Goal: Task Accomplishment & Management: Use online tool/utility

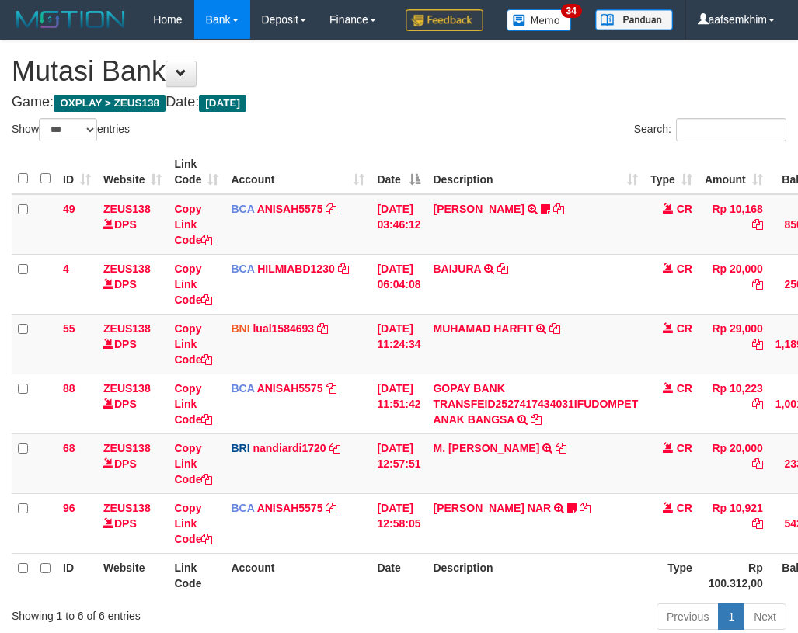
select select "***"
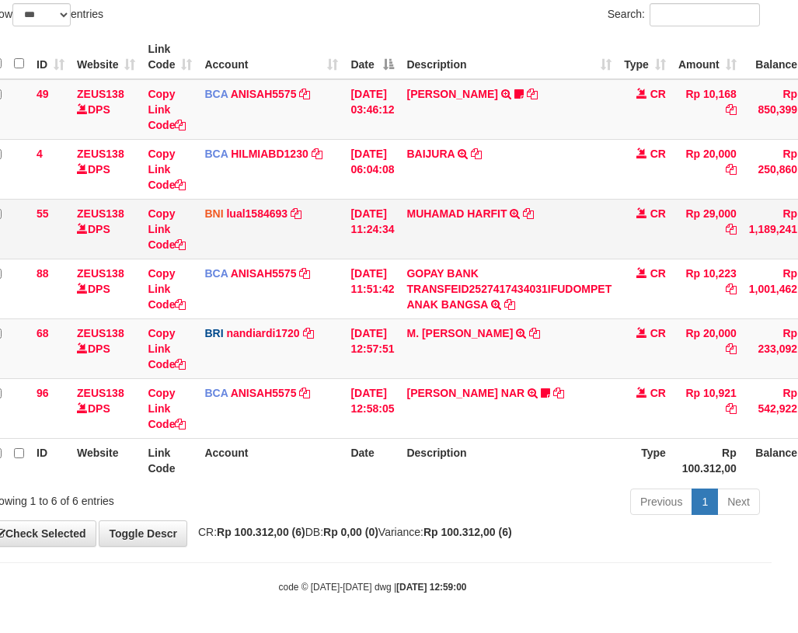
drag, startPoint x: 0, startPoint y: 0, endPoint x: 451, endPoint y: 222, distance: 503.1
click at [450, 217] on tbody "49 ZEUS138 DPS Copy Link Code BCA ANISAH5575 DPS ANISAH mutasi_20251001_3827 | …" at bounding box center [448, 259] width 927 height 360
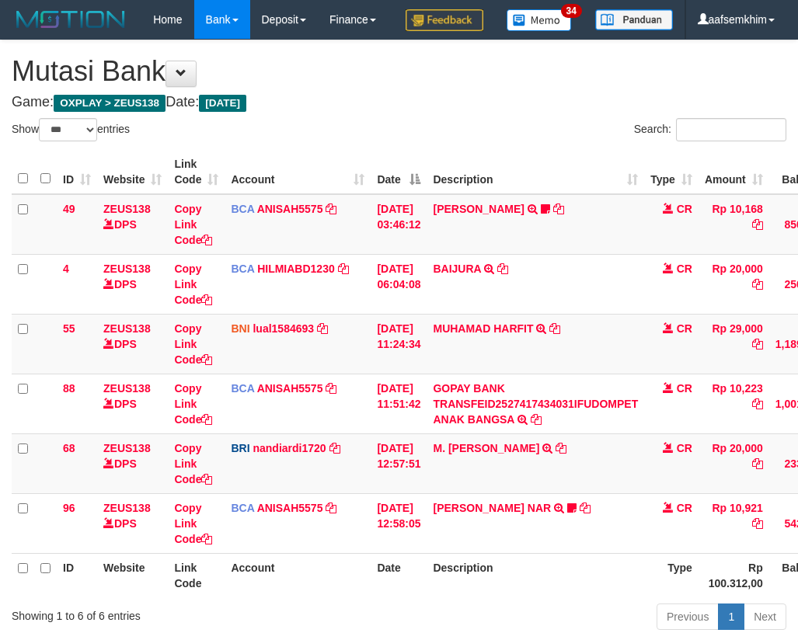
select select "***"
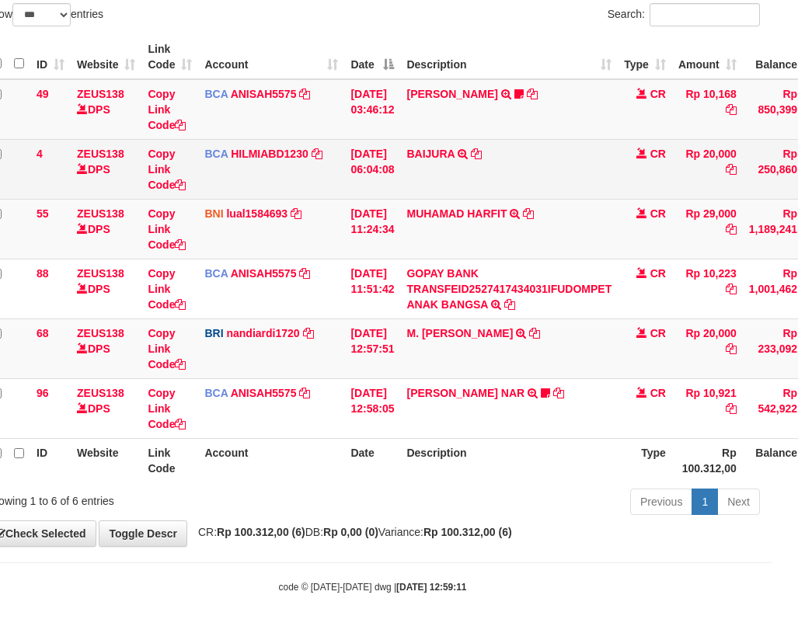
scroll to position [154, 26]
click at [510, 179] on td "BAIJURA TRSF E-BANKING CR 0110/FTSCY/WS95051 20000.002025100191215388 TRFDN-BAI…" at bounding box center [509, 169] width 218 height 60
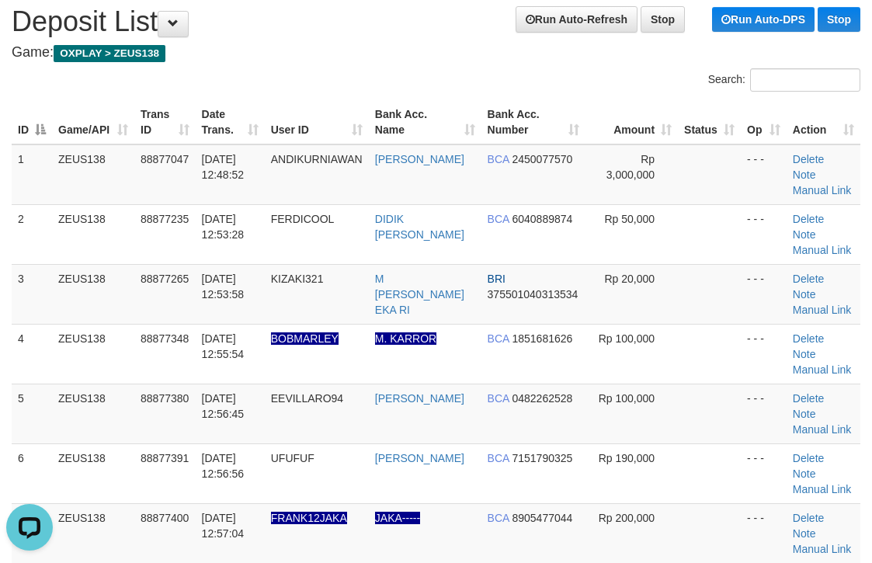
drag, startPoint x: 524, startPoint y: 82, endPoint x: 534, endPoint y: 79, distance: 11.3
click at [534, 79] on div "Search:" at bounding box center [654, 81] width 413 height 27
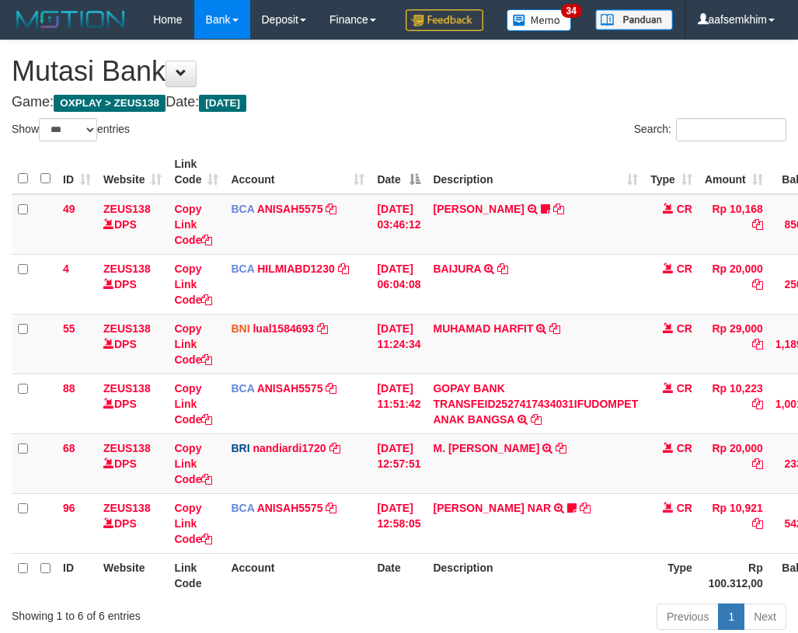
select select "***"
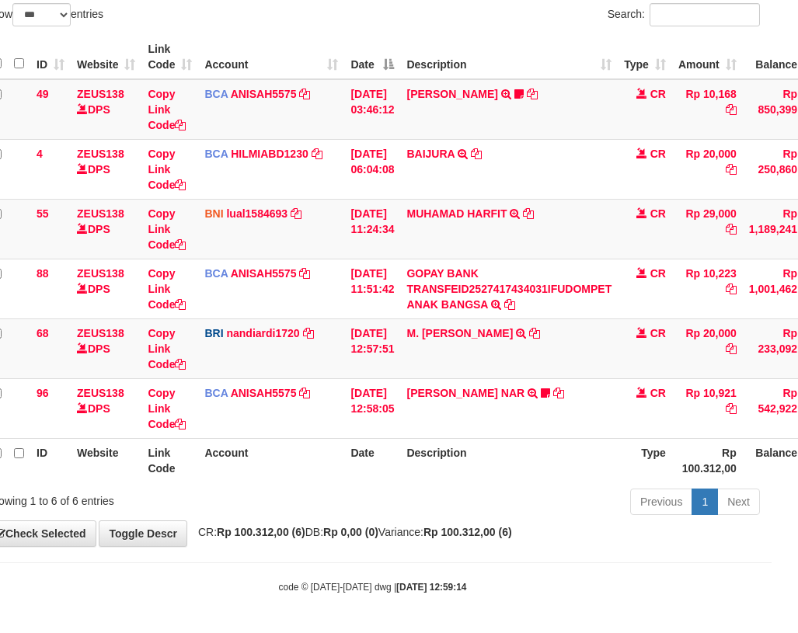
scroll to position [154, 26]
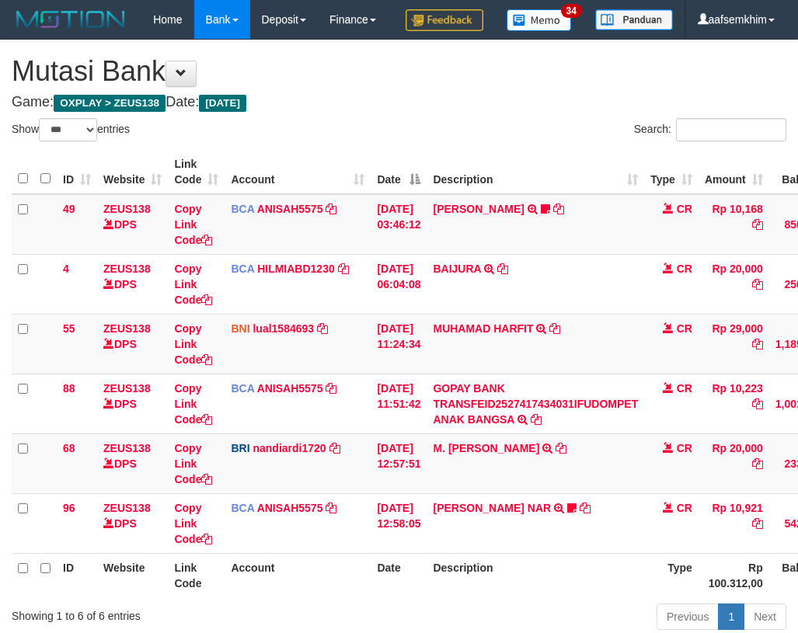
select select "***"
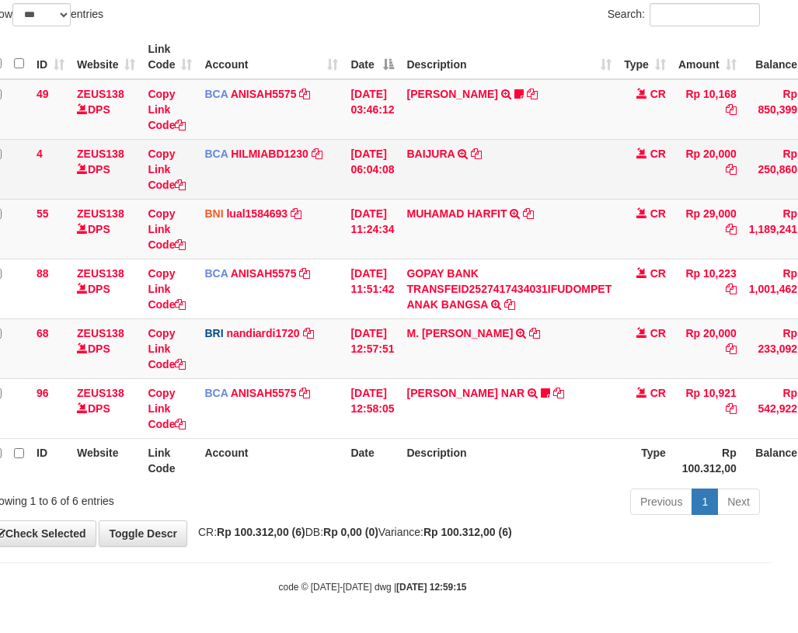
scroll to position [154, 26]
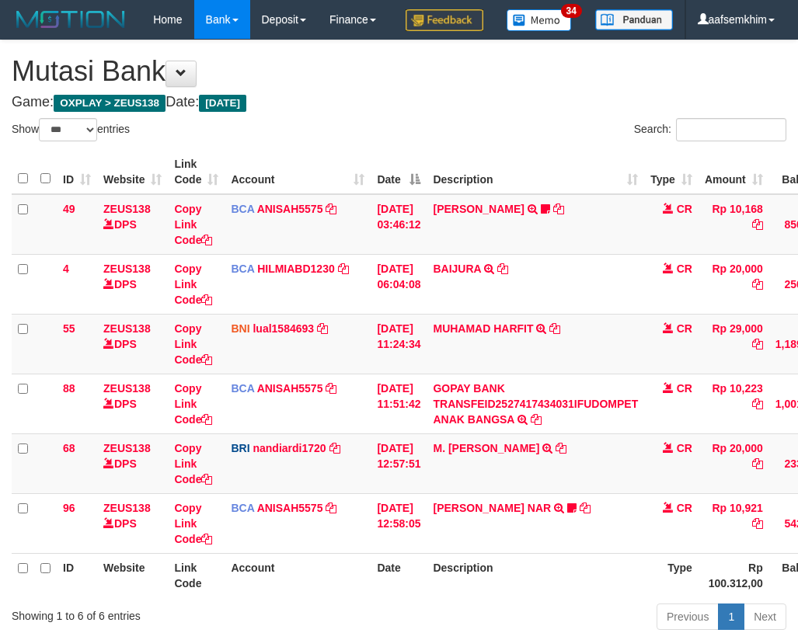
select select "***"
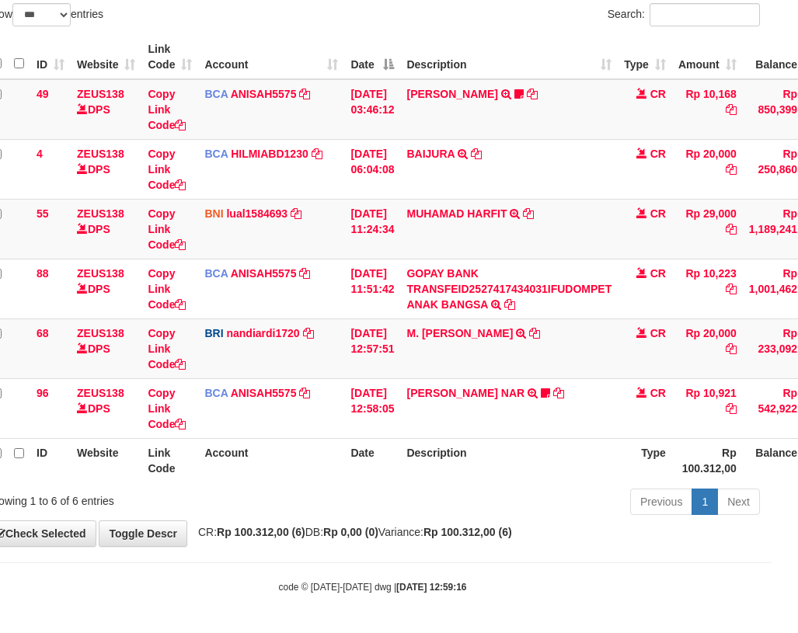
click at [510, 179] on td "BAIJURA TRSF E-BANKING CR 0110/FTSCY/WS95051 20000.002025100191215388 TRFDN-BAI…" at bounding box center [509, 169] width 218 height 60
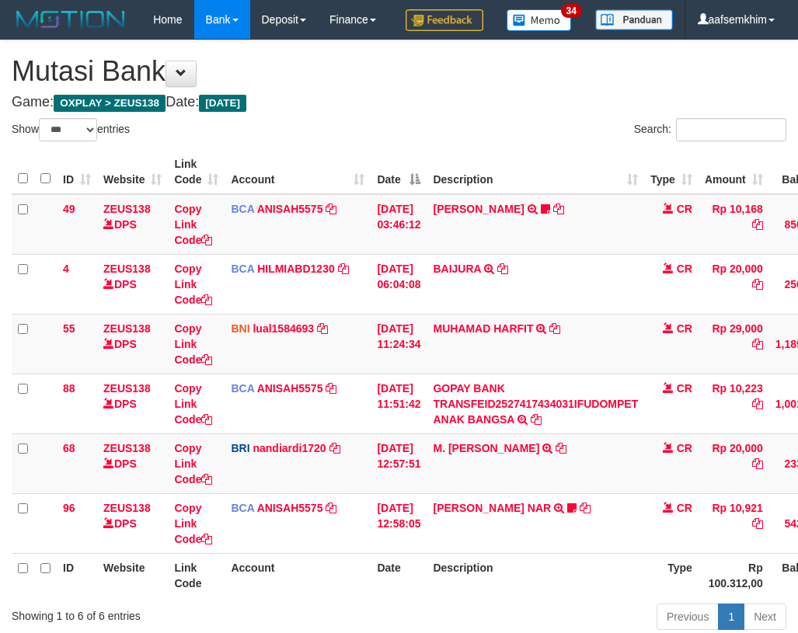
select select "***"
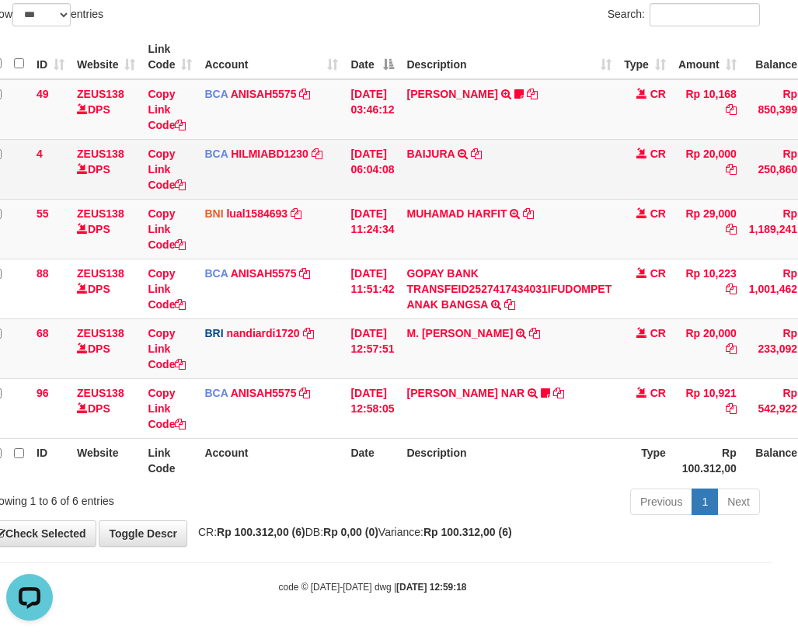
click at [604, 177] on td "BAIJURA TRSF E-BANKING CR 0110/FTSCY/WS95051 20000.002025100191215388 TRFDN-BAI…" at bounding box center [509, 169] width 218 height 60
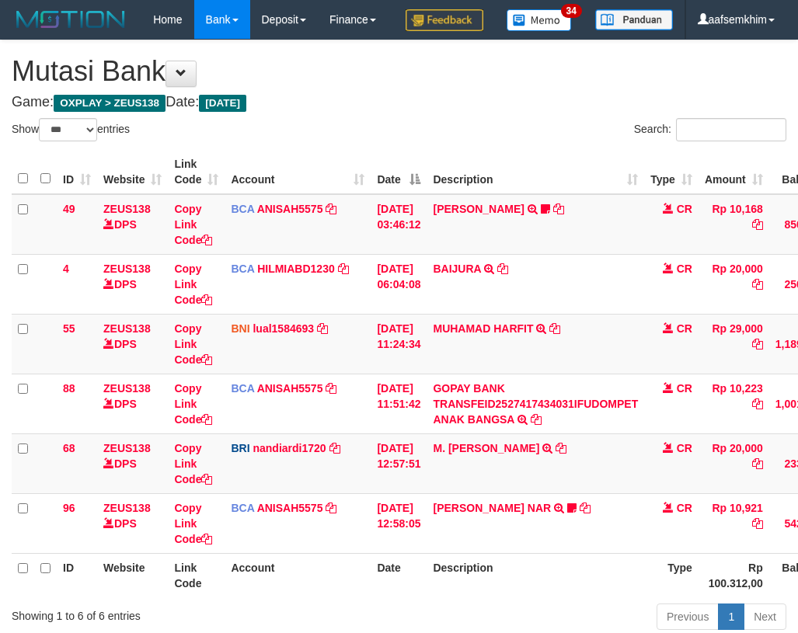
select select "***"
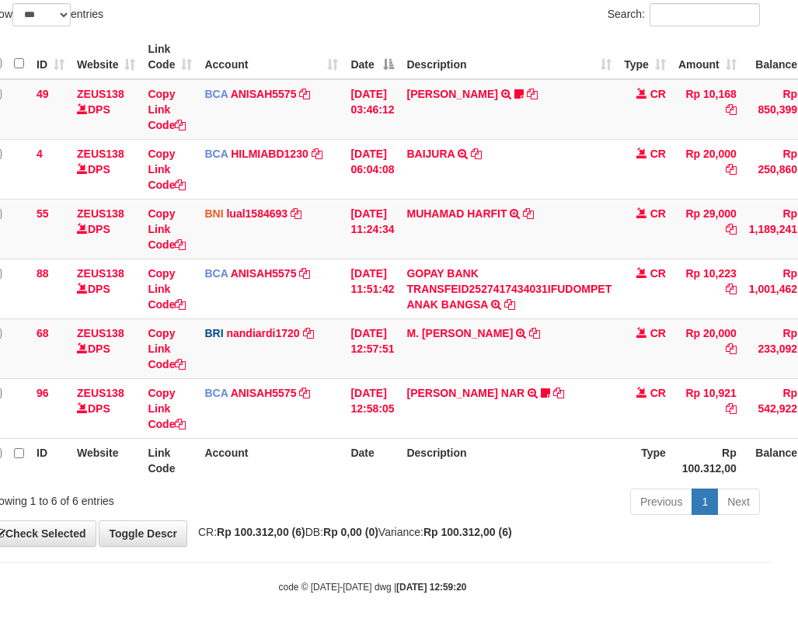
click at [590, 140] on td "INA PAUJANAH TRSF E-BANKING CR 0110/FTSCY/WS95051 10168.002025100181565469 TRFD…" at bounding box center [509, 109] width 218 height 61
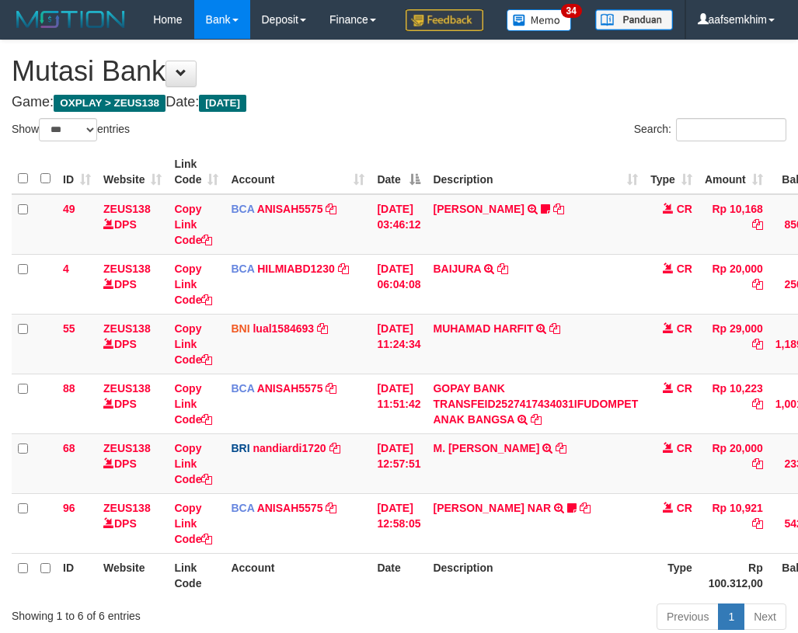
select select "***"
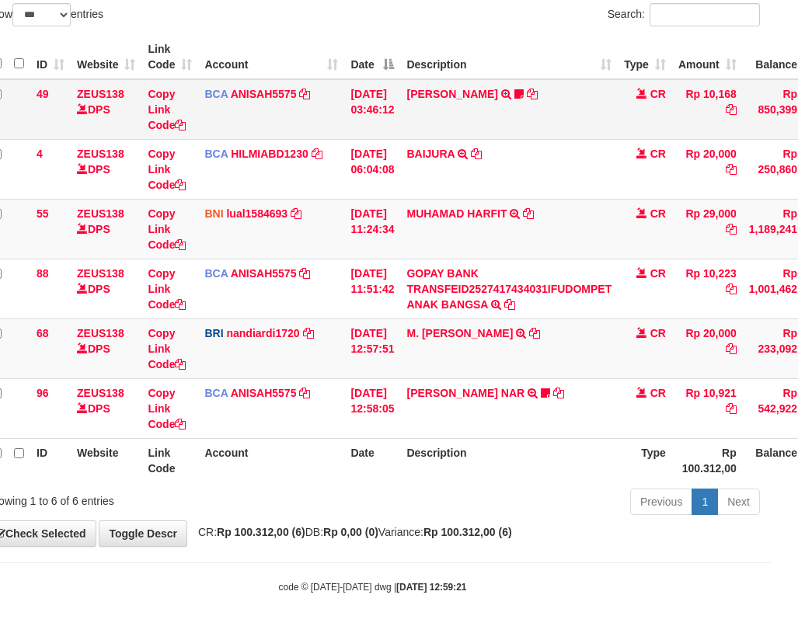
scroll to position [154, 26]
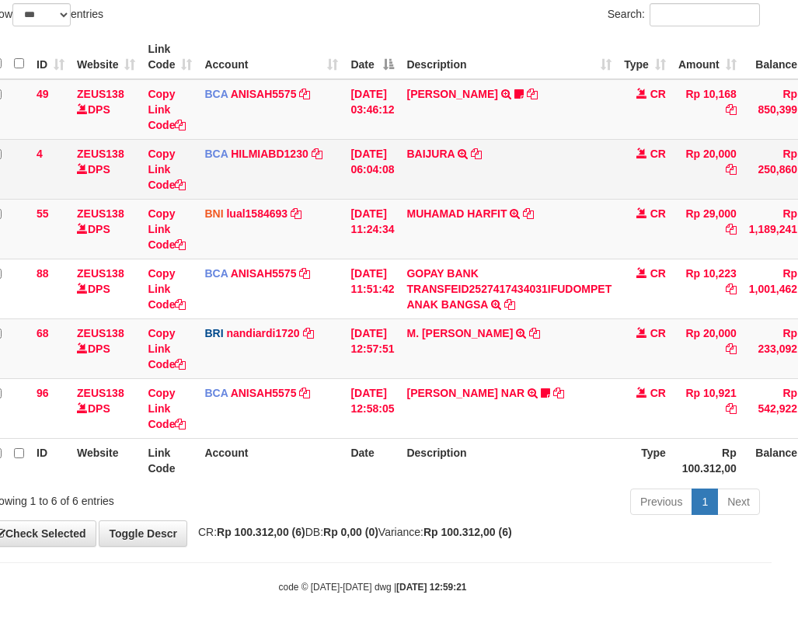
click at [574, 175] on td "BAIJURA TRSF E-BANKING CR 0110/FTSCY/WS95051 20000.002025100191215388 TRFDN-BAI…" at bounding box center [509, 169] width 218 height 60
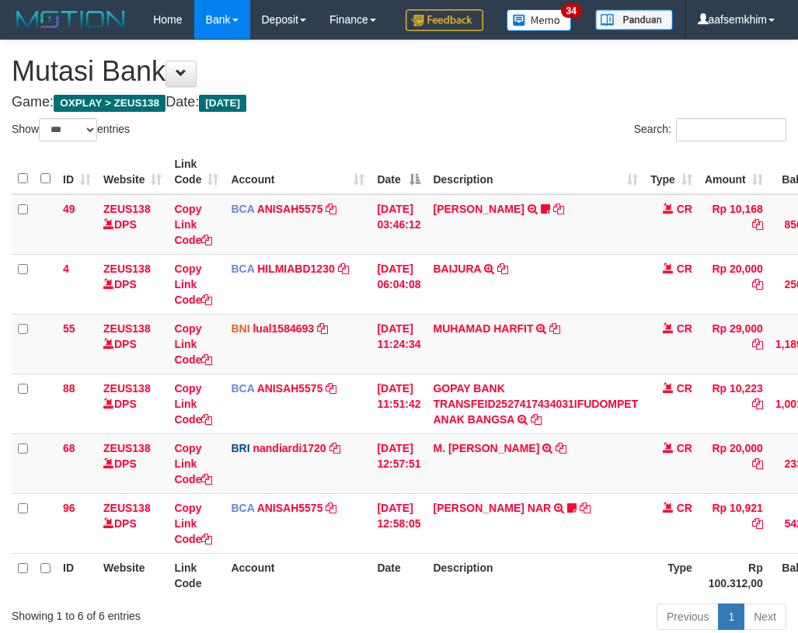
select select "***"
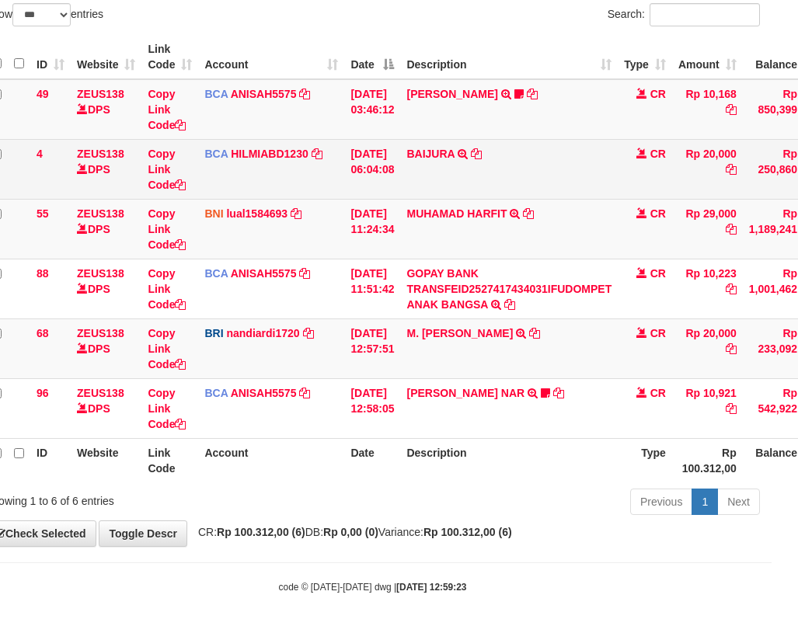
scroll to position [154, 26]
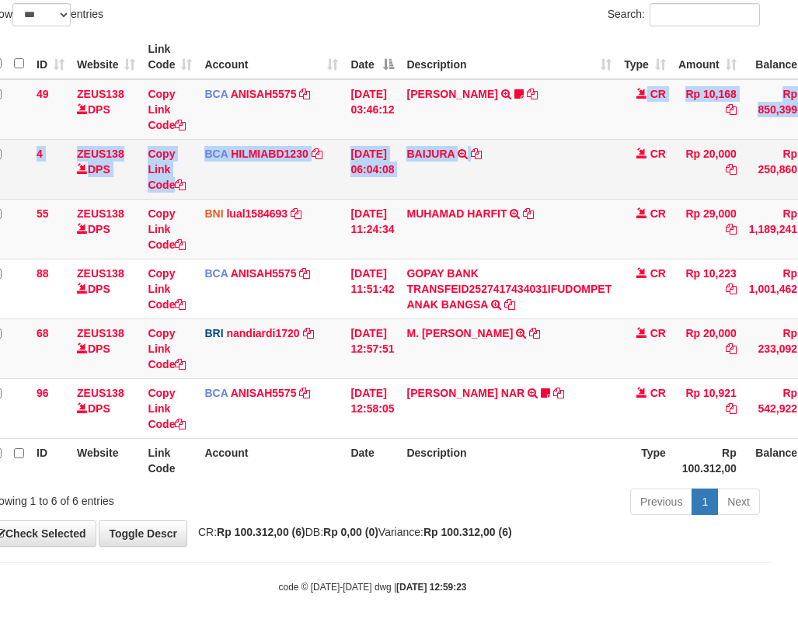
drag, startPoint x: 0, startPoint y: 0, endPoint x: 573, endPoint y: 176, distance: 599.1
click at [573, 176] on tbody "49 ZEUS138 DPS Copy Link Code BCA ANISAH5575 DPS ANISAH mutasi_20251001_3827 | …" at bounding box center [448, 259] width 927 height 360
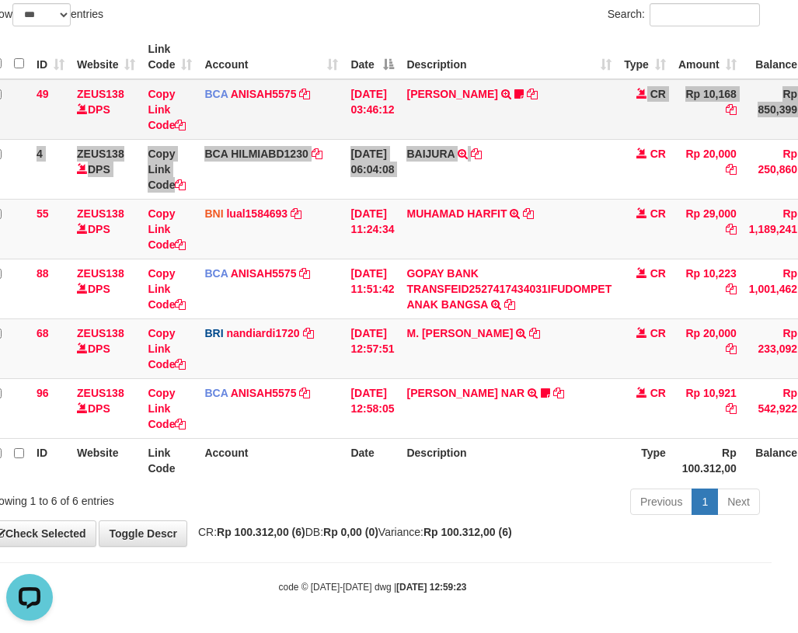
scroll to position [0, 0]
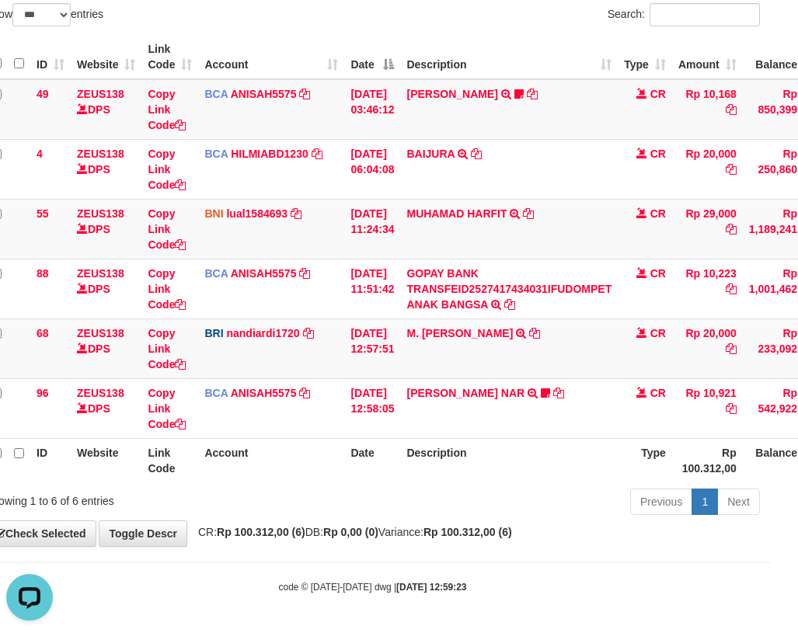
click at [416, 24] on div "Search:" at bounding box center [573, 16] width 376 height 27
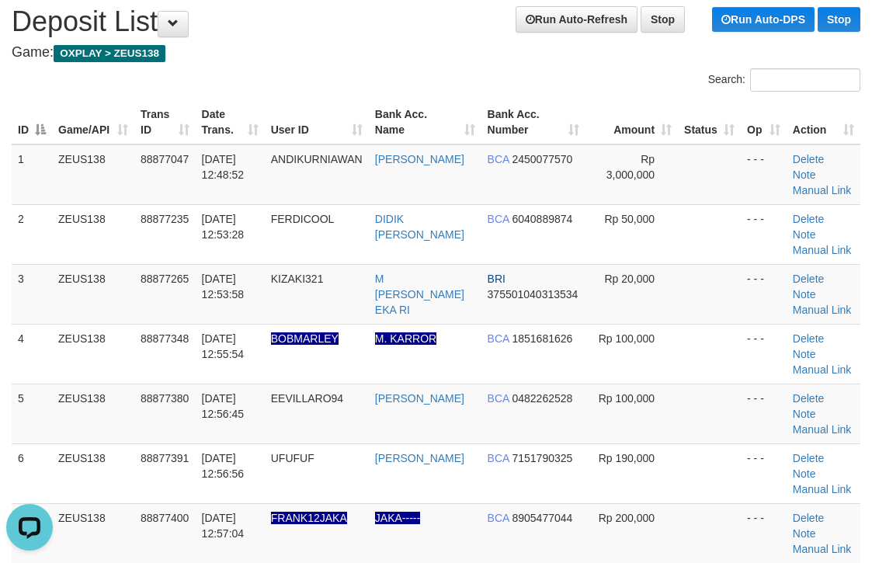
click at [602, 146] on table "ID Game/API Trans ID Date Trans. User ID Bank Acc. Name Bank Acc. Number Amount…" at bounding box center [436, 413] width 849 height 627
drag, startPoint x: 540, startPoint y: 92, endPoint x: 562, endPoint y: 88, distance: 22.1
click at [559, 89] on div "Search:" at bounding box center [654, 81] width 413 height 27
drag, startPoint x: 590, startPoint y: 85, endPoint x: 883, endPoint y: 60, distance: 294.0
click at [669, 71] on div "Search:" at bounding box center [654, 81] width 413 height 27
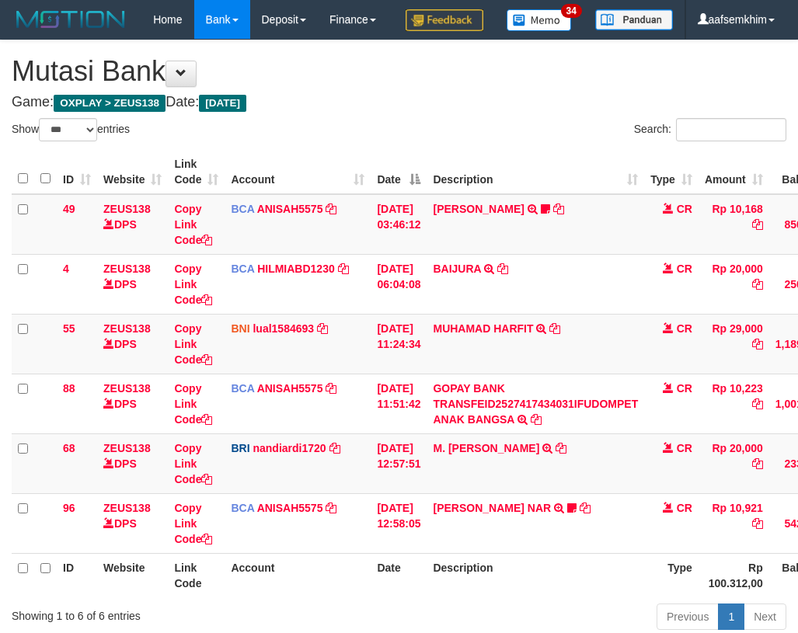
select select "***"
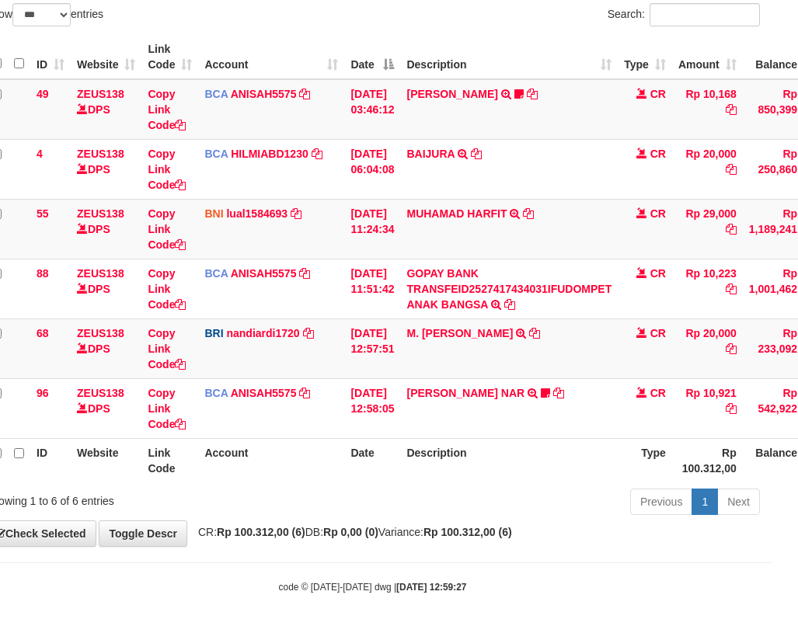
scroll to position [154, 26]
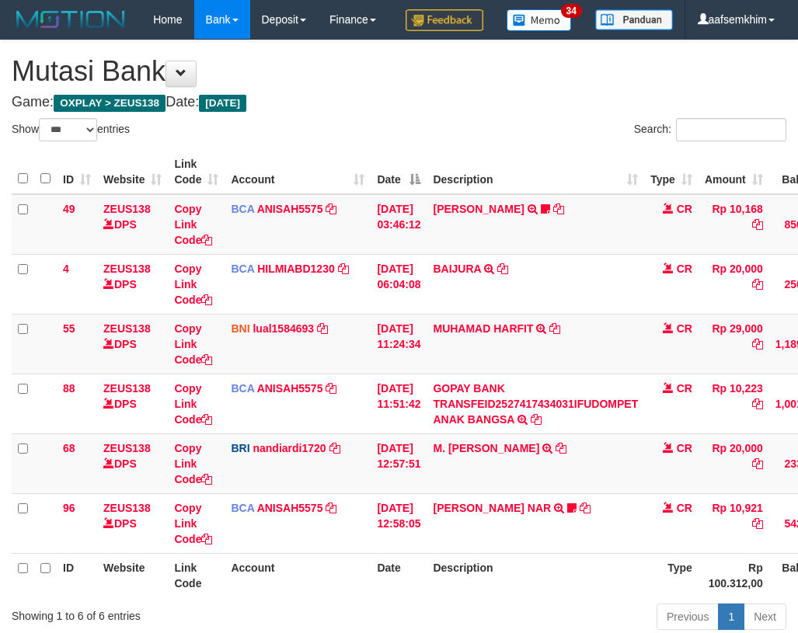
select select "***"
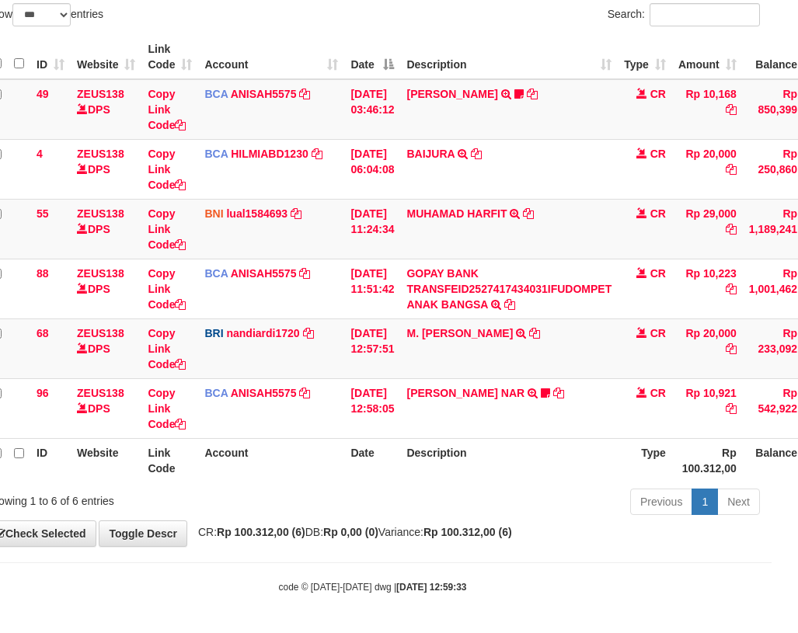
scroll to position [154, 26]
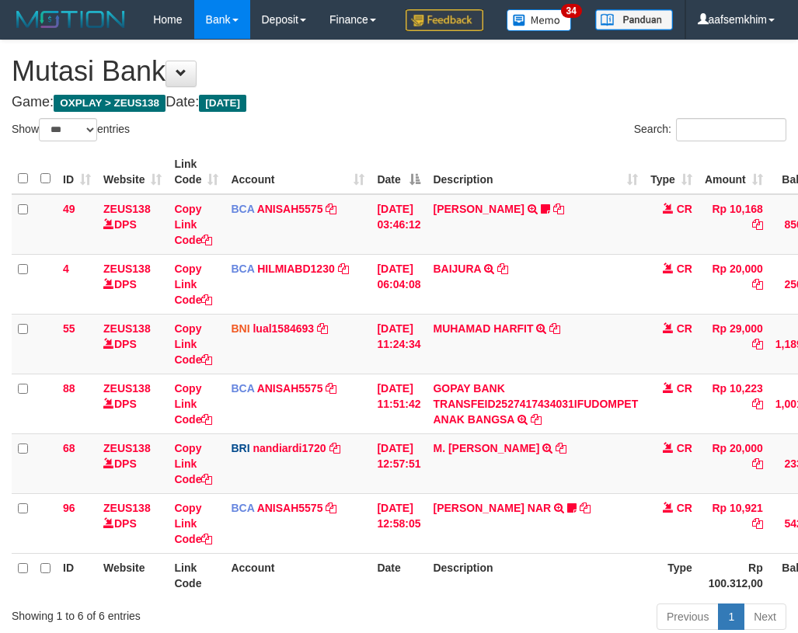
select select "***"
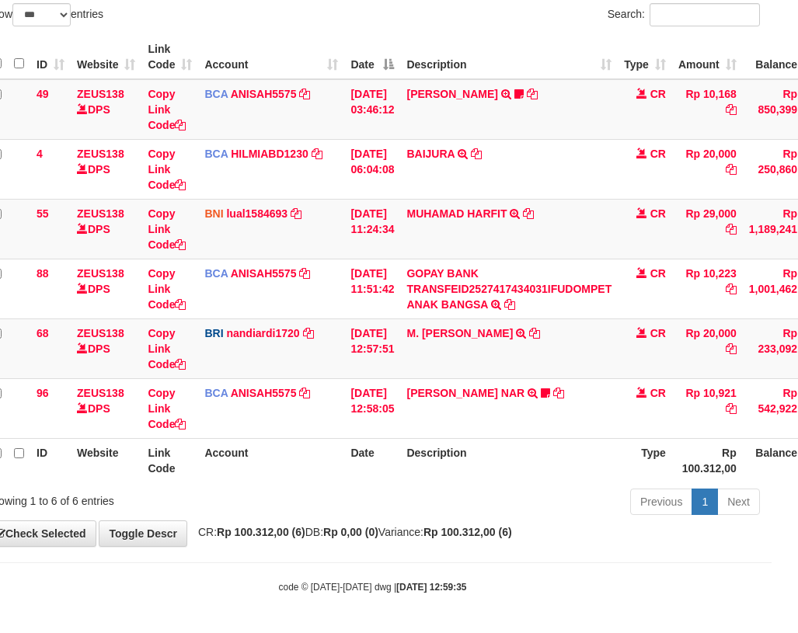
scroll to position [154, 26]
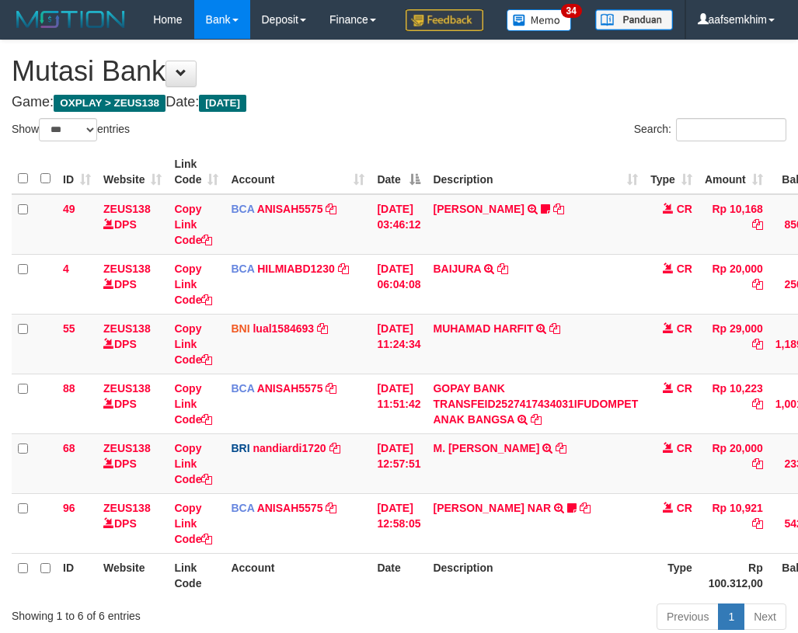
select select "***"
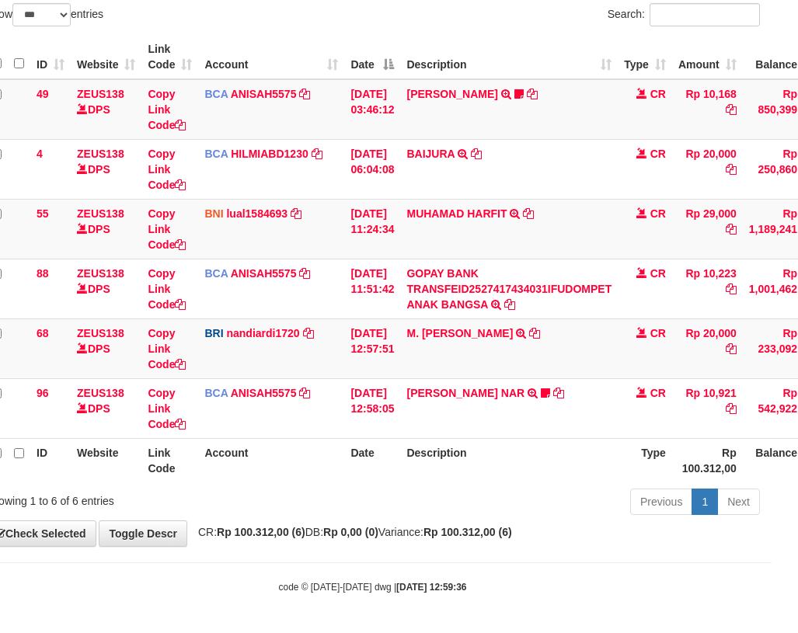
scroll to position [154, 26]
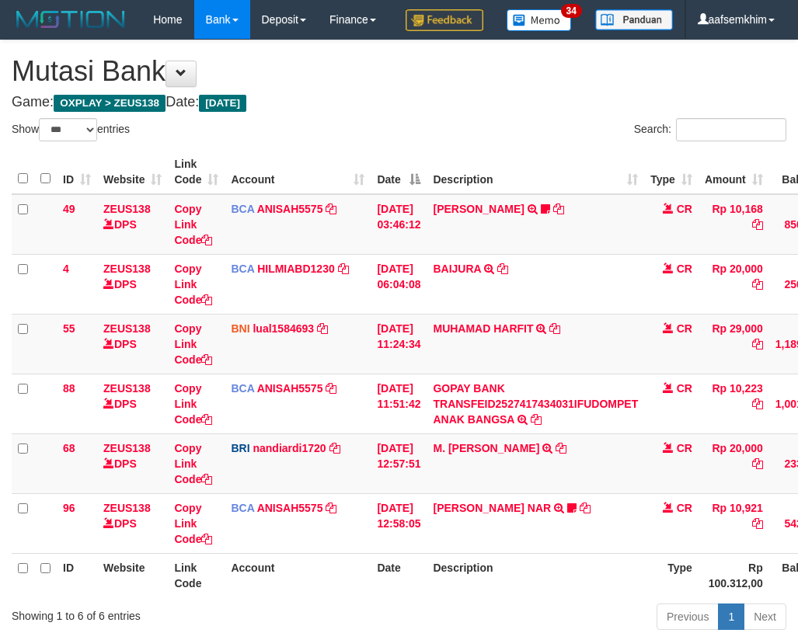
select select "***"
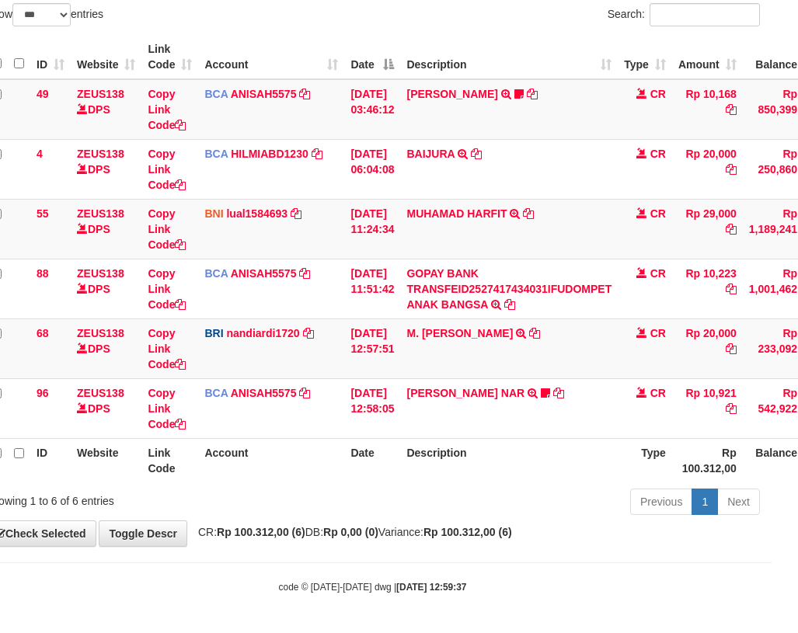
click at [424, 38] on div "**********" at bounding box center [373, 235] width 798 height 621
click at [424, 38] on th "Description" at bounding box center [509, 57] width 218 height 44
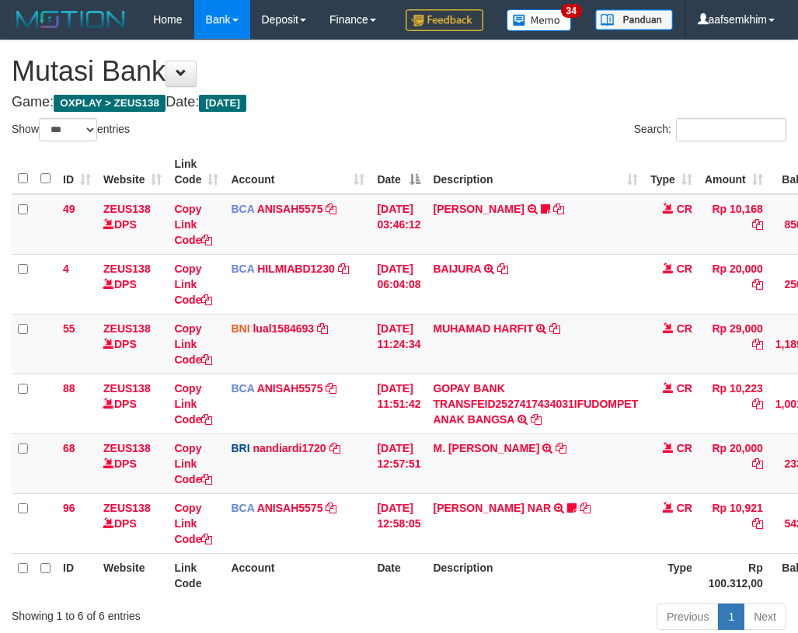
select select "***"
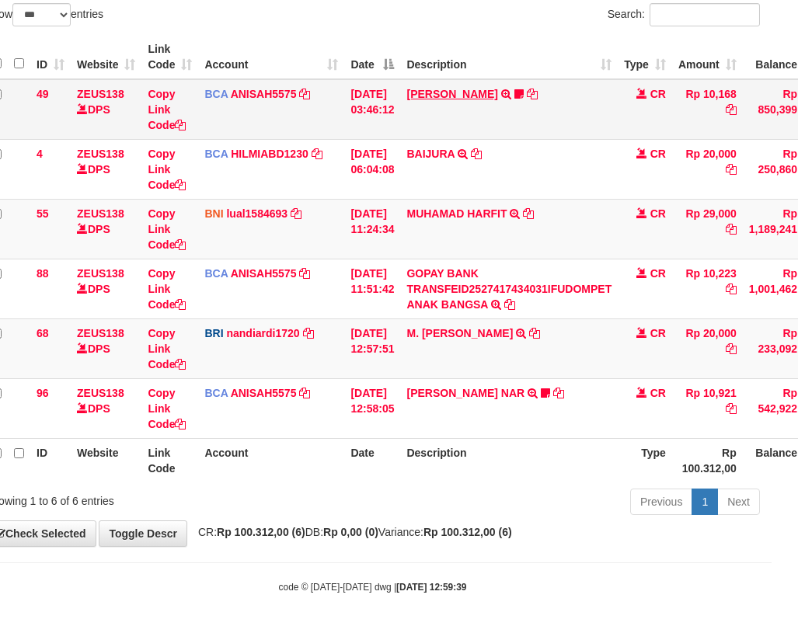
scroll to position [154, 26]
click at [501, 98] on icon at bounding box center [506, 94] width 10 height 11
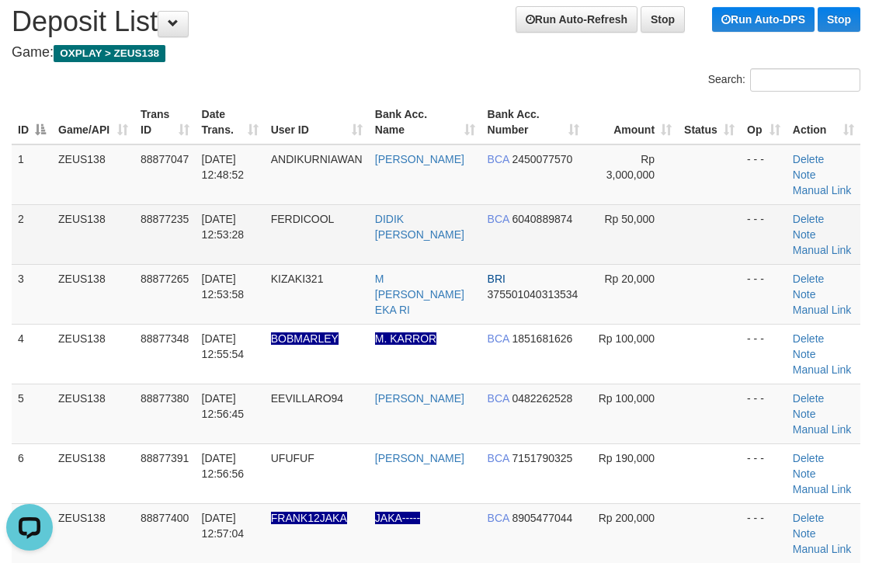
click at [741, 237] on td "- - -" at bounding box center [764, 234] width 46 height 60
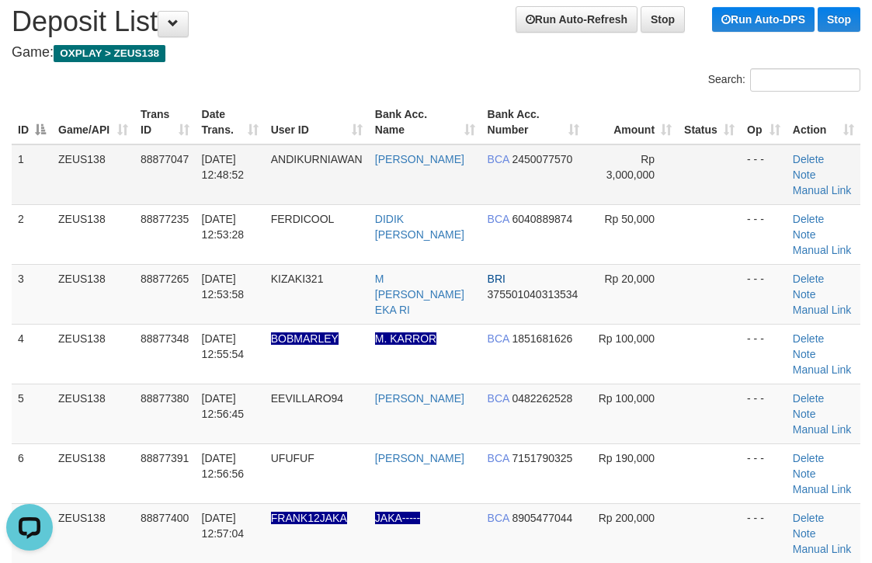
click at [691, 172] on td at bounding box center [709, 174] width 63 height 61
click at [670, 131] on tr "ID Game/API Trans ID Date Trans. User ID Bank Acc. Name Bank Acc. Number Amount…" at bounding box center [436, 122] width 849 height 44
drag, startPoint x: 611, startPoint y: 89, endPoint x: 667, endPoint y: 102, distance: 57.5
click at [621, 86] on div "Search:" at bounding box center [654, 81] width 413 height 27
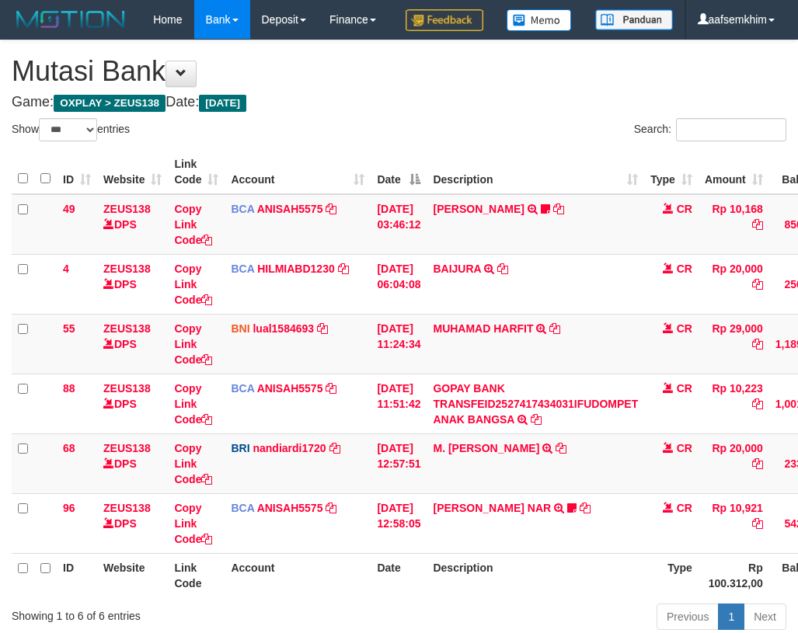
select select "***"
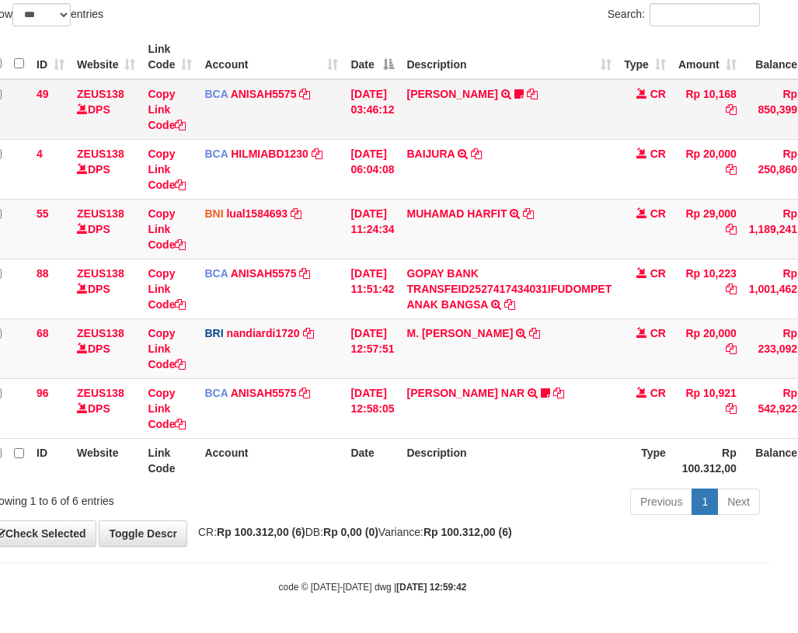
click at [461, 118] on td "[PERSON_NAME] TRSF E-BANKING CR 0110/FTSCY/WS95051 10168.002025100181565469 TRF…" at bounding box center [509, 109] width 218 height 61
click at [440, 73] on th "Description" at bounding box center [509, 57] width 218 height 44
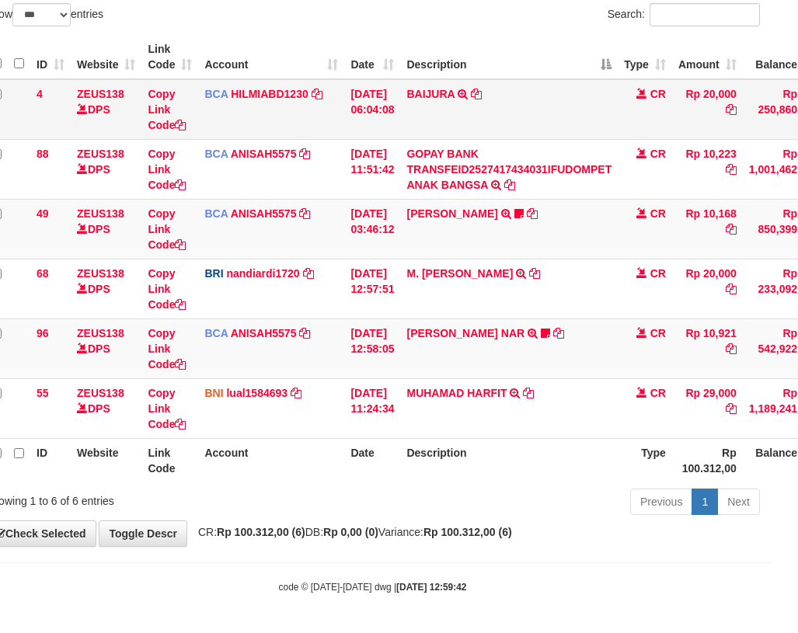
scroll to position [154, 26]
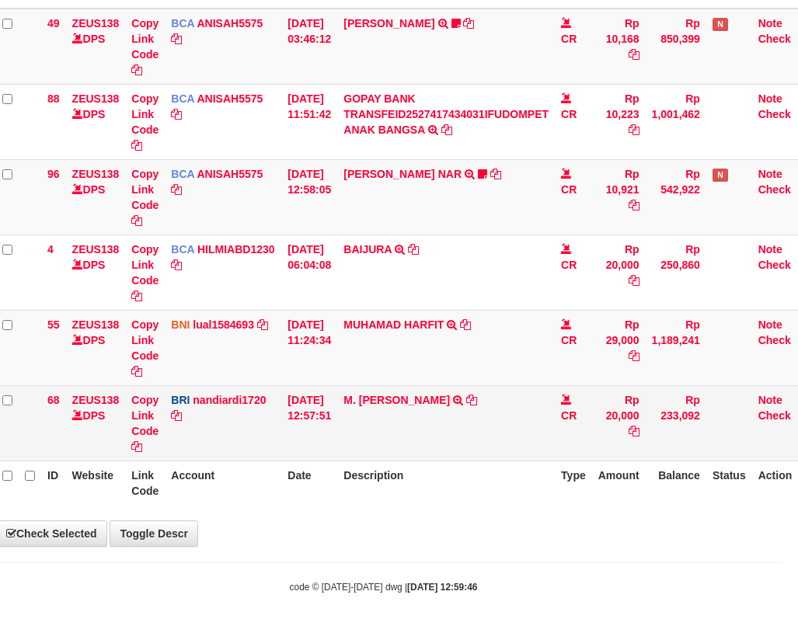
select select "***"
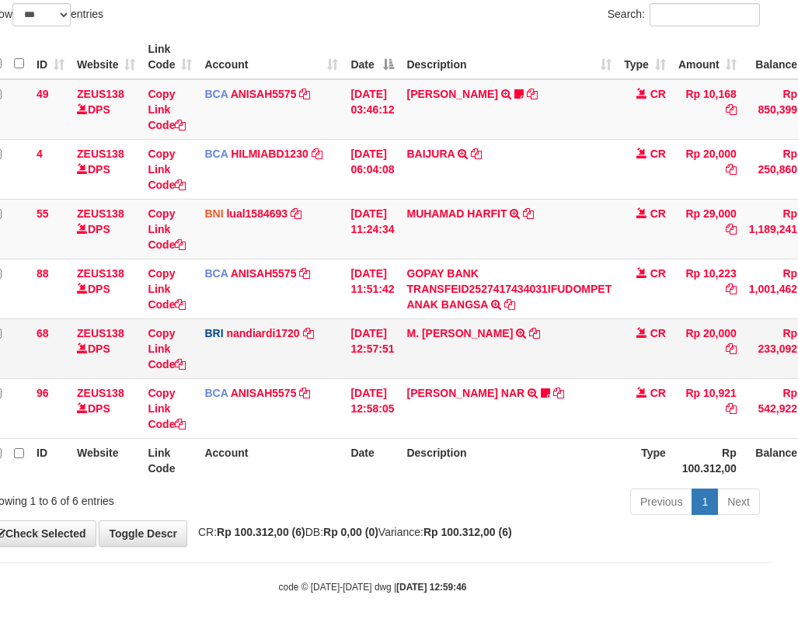
scroll to position [115, 26]
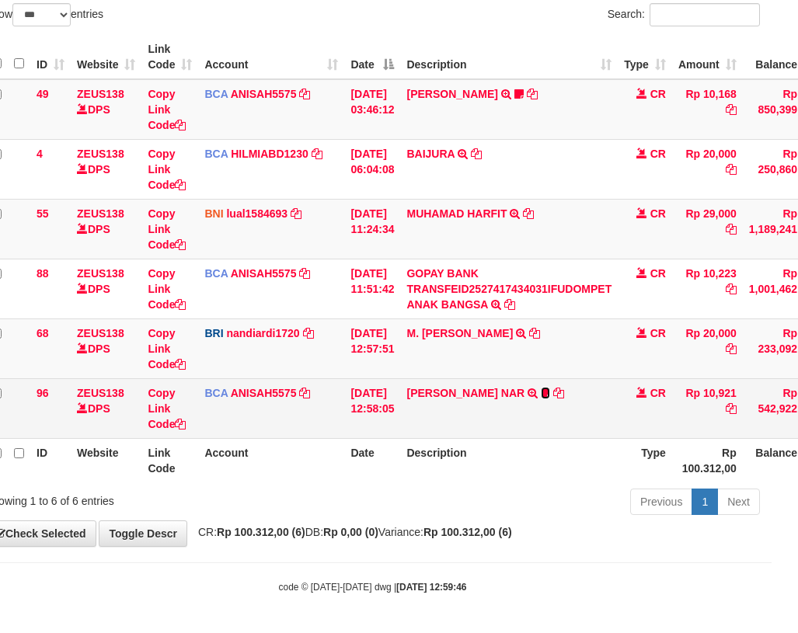
click at [550, 399] on icon at bounding box center [545, 393] width 9 height 11
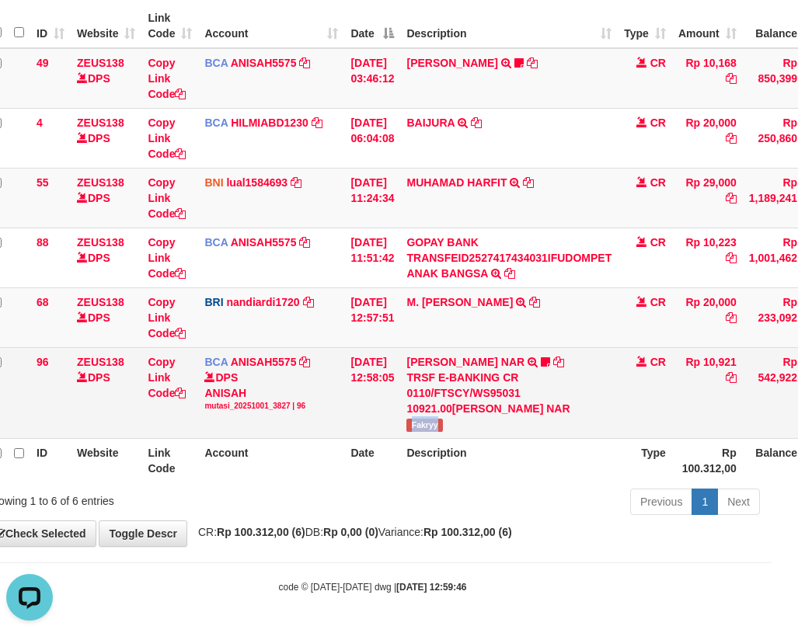
scroll to position [0, 0]
drag, startPoint x: 419, startPoint y: 458, endPoint x: 484, endPoint y: 455, distance: 65.3
click at [484, 438] on td "MOHAMMAD FAKRY NAR TRSF E-BANKING CR 0110/FTSCY/WS95031 10921.00MOHAMMAD FAKRY …" at bounding box center [509, 392] width 218 height 91
copy span "Fakryy"
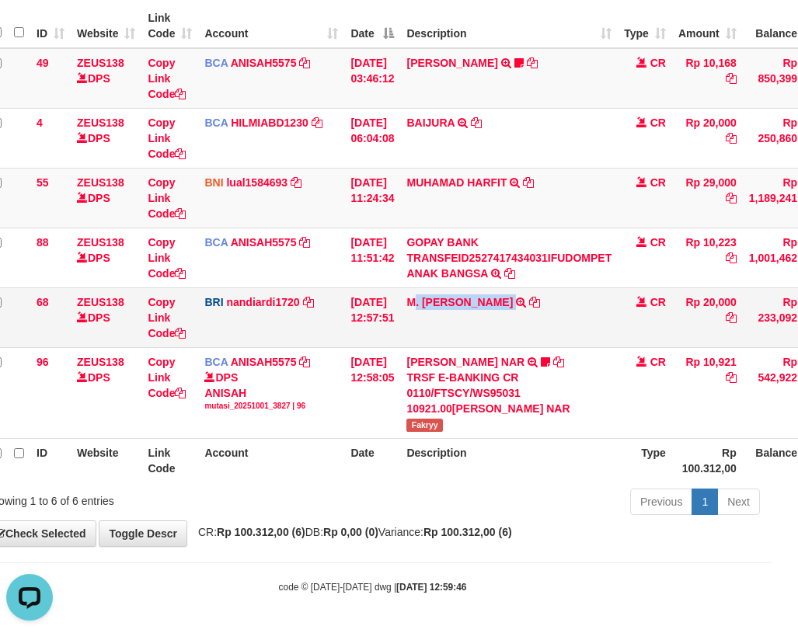
click at [505, 347] on td "M. FAIZ ALFIN TRANSFER NBMB M. FAIZ ALFIN TO NANDI ARDIANSYAH" at bounding box center [509, 317] width 218 height 60
copy td ". FAIZ ALFIN"
click at [440, 347] on td "M. FAIZ ALFIN TRANSFER NBMB M. FAIZ ALFIN TO NANDI ARDIANSYAH" at bounding box center [509, 317] width 218 height 60
click at [479, 346] on td "M. FAIZ ALFIN TRANSFER NBMB M. FAIZ ALFIN TO NANDI ARDIANSYAH" at bounding box center [509, 317] width 218 height 60
click at [425, 347] on td "M. FAIZ ALFIN TRANSFER NBMB M. FAIZ ALFIN TO NANDI ARDIANSYAH" at bounding box center [509, 317] width 218 height 60
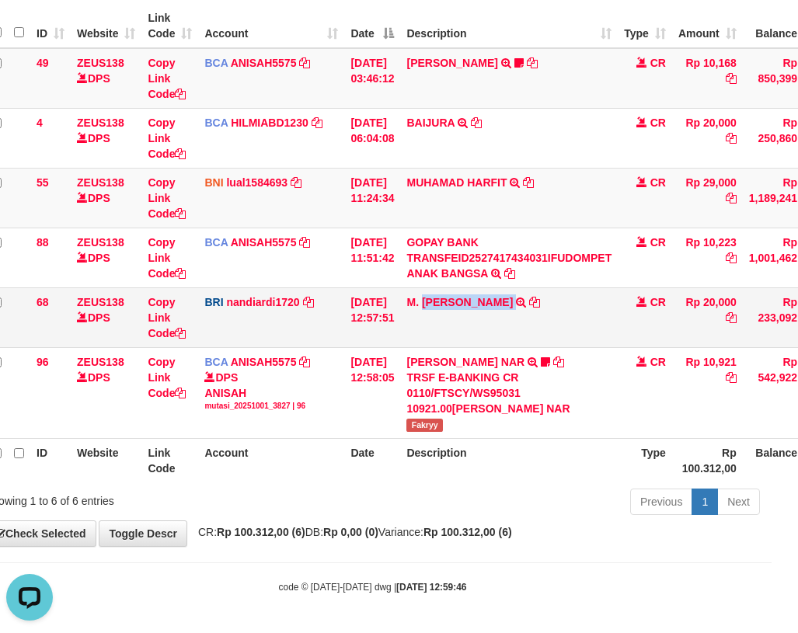
drag, startPoint x: 468, startPoint y: 350, endPoint x: 493, endPoint y: 348, distance: 24.9
click at [493, 347] on td "M. FAIZ ALFIN TRANSFER NBMB M. FAIZ ALFIN TO NANDI ARDIANSYAH" at bounding box center [509, 317] width 218 height 60
drag, startPoint x: 419, startPoint y: 231, endPoint x: 506, endPoint y: 224, distance: 87.3
click at [506, 224] on td "MUHAMAD HARFIT TRANSFER DARI SDR MUHAMAD HARFIT" at bounding box center [509, 198] width 218 height 60
copy link "MUHAMAD HARF"
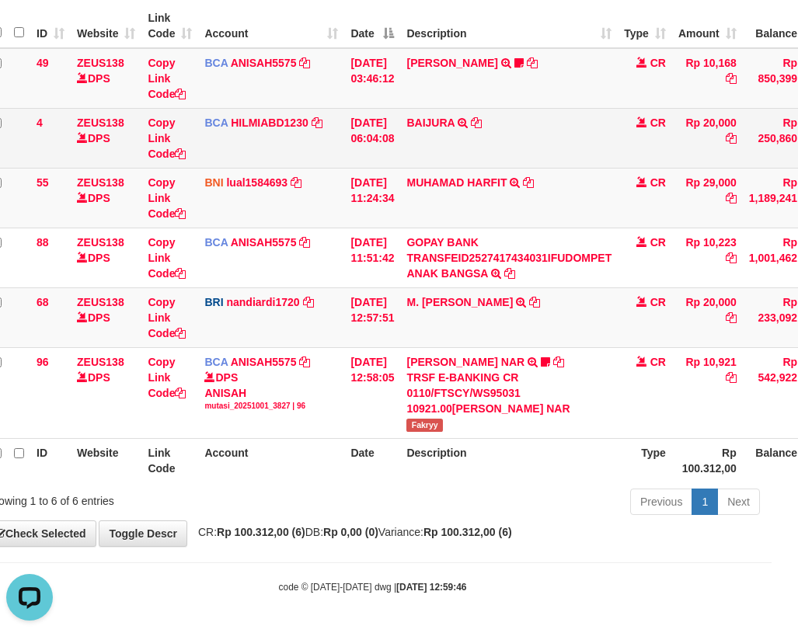
click at [359, 158] on td "[DATE] 06:04:08" at bounding box center [372, 138] width 56 height 60
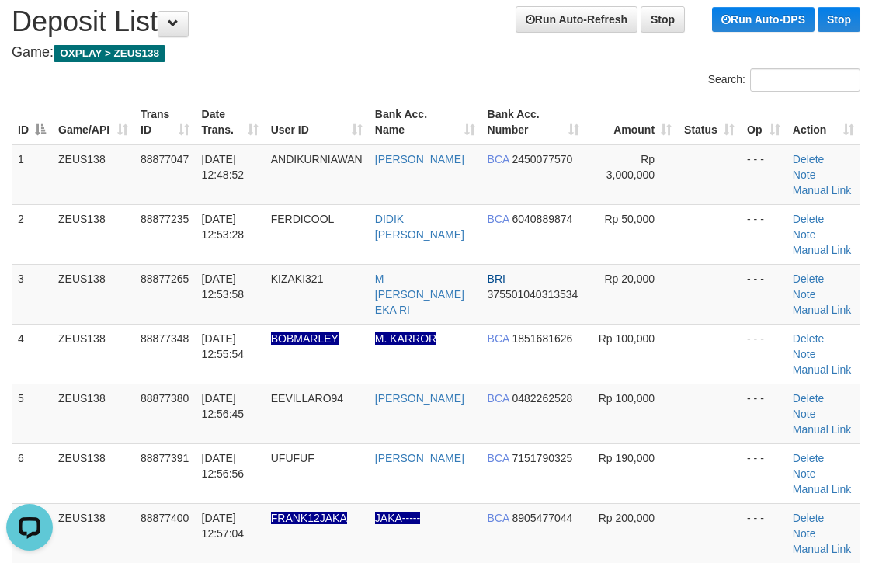
click at [404, 56] on h4 "Game: OXPLAY > ZEUS138" at bounding box center [436, 53] width 849 height 16
drag, startPoint x: 599, startPoint y: 106, endPoint x: 580, endPoint y: 100, distance: 20.4
click at [599, 106] on th "Amount" at bounding box center [632, 122] width 92 height 44
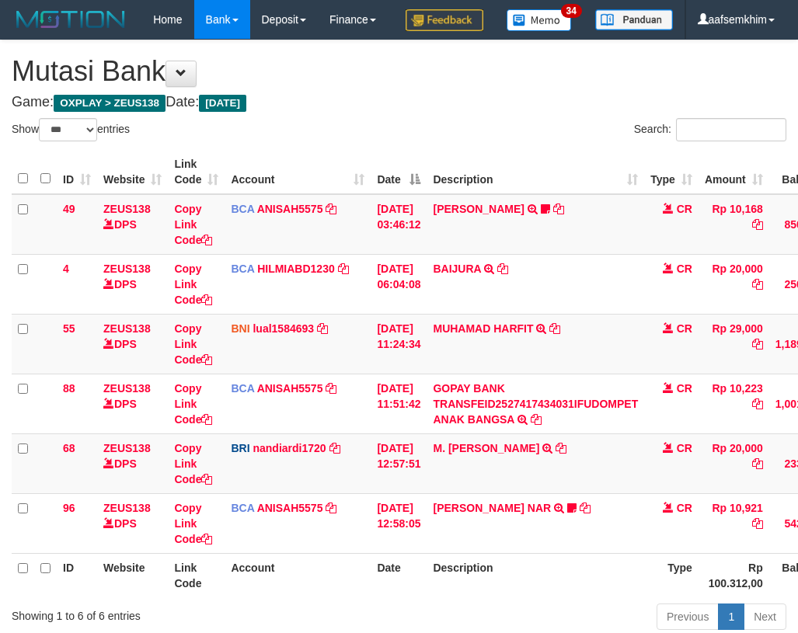
select select "***"
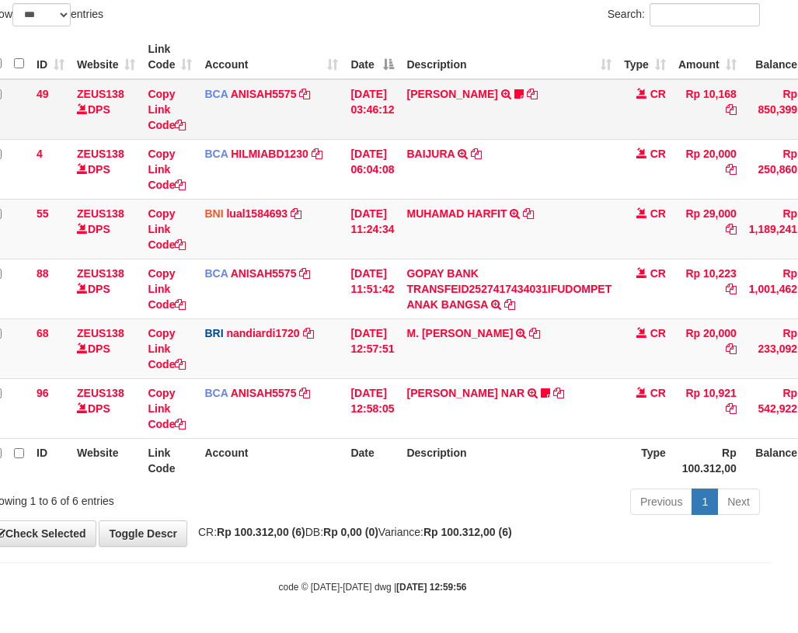
click at [337, 140] on td "BCA ANISAH5575 DPS ANISAH mutasi_20251001_3827 | 49 mutasi_20251001_3827 | 49" at bounding box center [271, 109] width 146 height 61
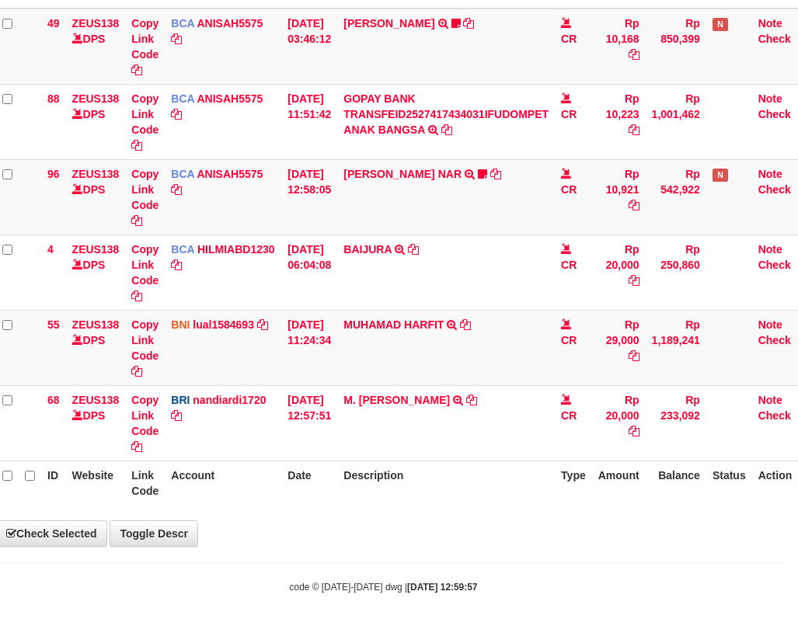
select select "***"
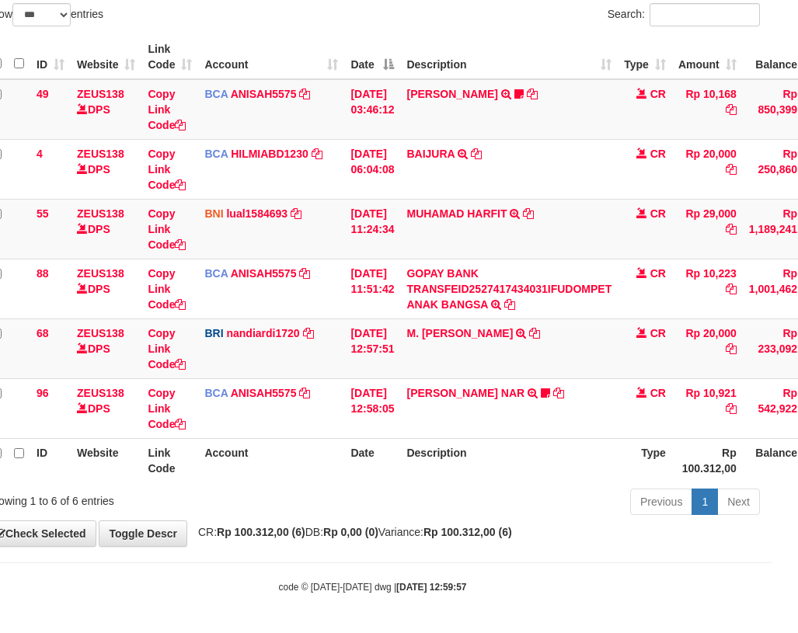
scroll to position [154, 26]
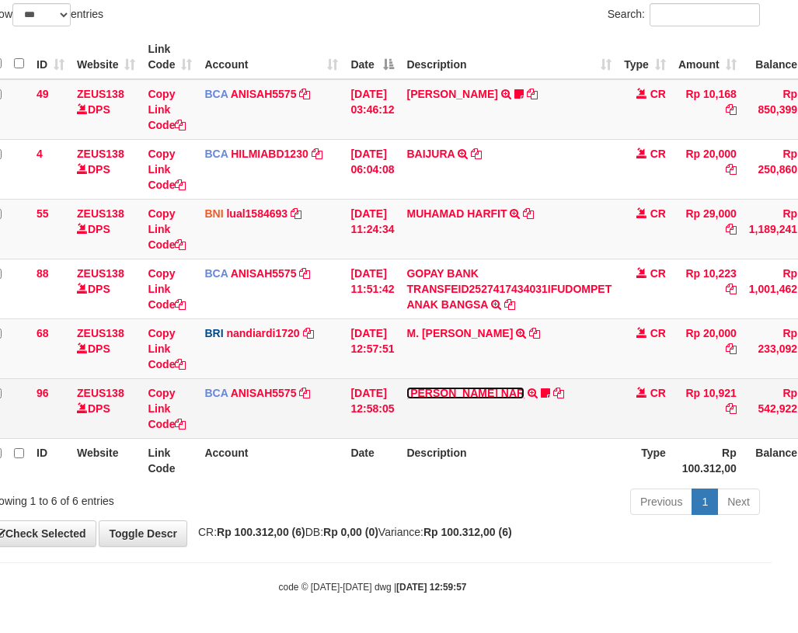
click at [493, 395] on link "MOHAMMAD FAKRY NAR" at bounding box center [465, 393] width 118 height 12
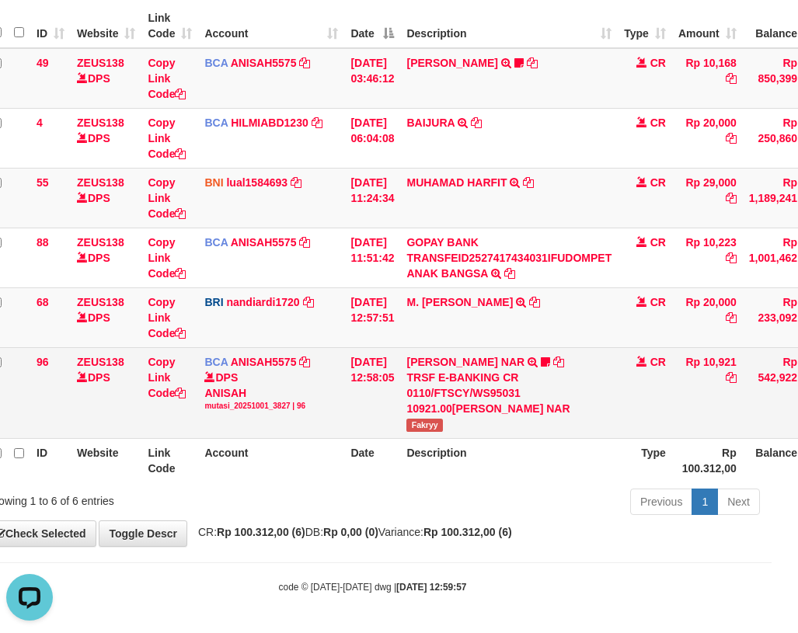
scroll to position [0, 0]
drag, startPoint x: 410, startPoint y: 464, endPoint x: 466, endPoint y: 462, distance: 56.0
click at [466, 438] on tr "96 ZEUS138 DPS Copy Link Code BCA ANISAH5575 DPS ANISAH mutasi_20251001_3827 | …" at bounding box center [448, 392] width 927 height 91
click at [430, 432] on span "Fakryy" at bounding box center [424, 425] width 36 height 13
drag, startPoint x: 430, startPoint y: 461, endPoint x: 420, endPoint y: 458, distance: 10.8
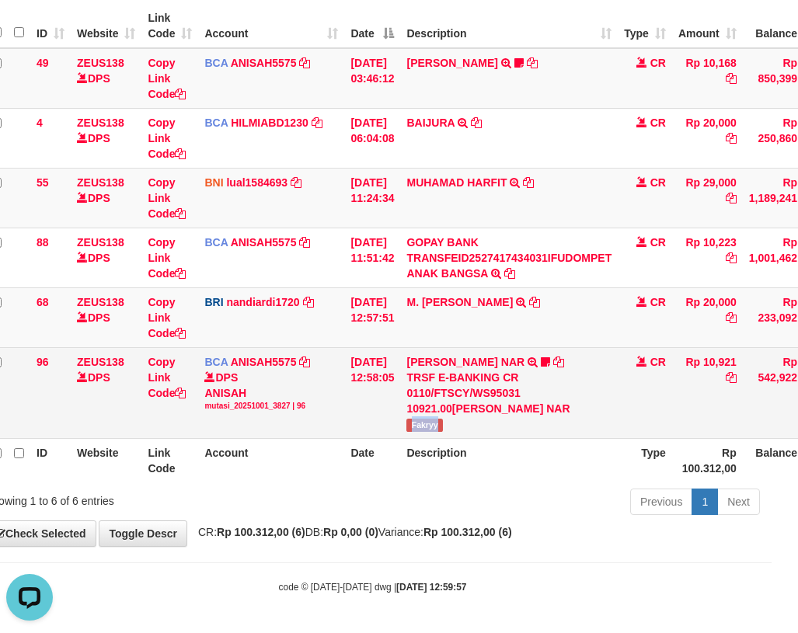
click at [426, 432] on span "Fakryy" at bounding box center [424, 425] width 36 height 13
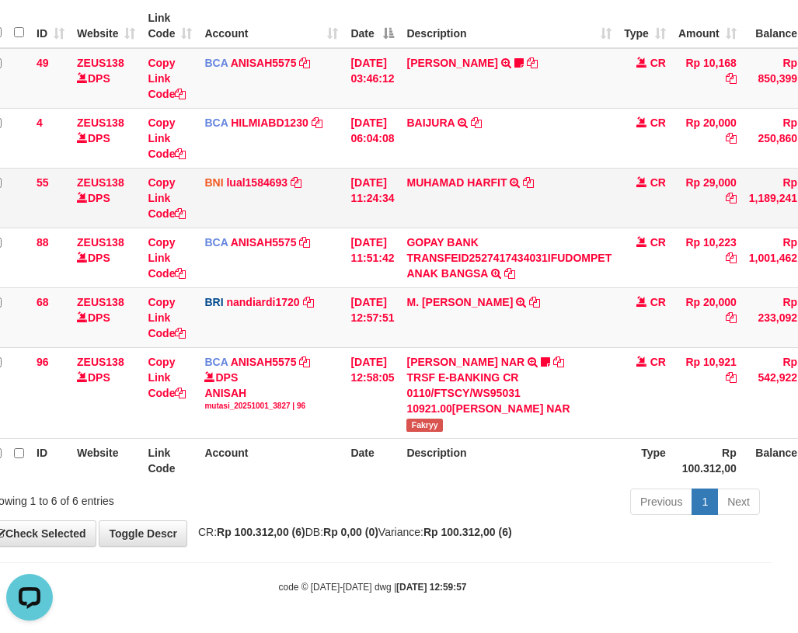
click at [414, 228] on td "MUHAMAD HARFIT TRANSFER DARI SDR MUHAMAD HARFIT" at bounding box center [509, 198] width 218 height 60
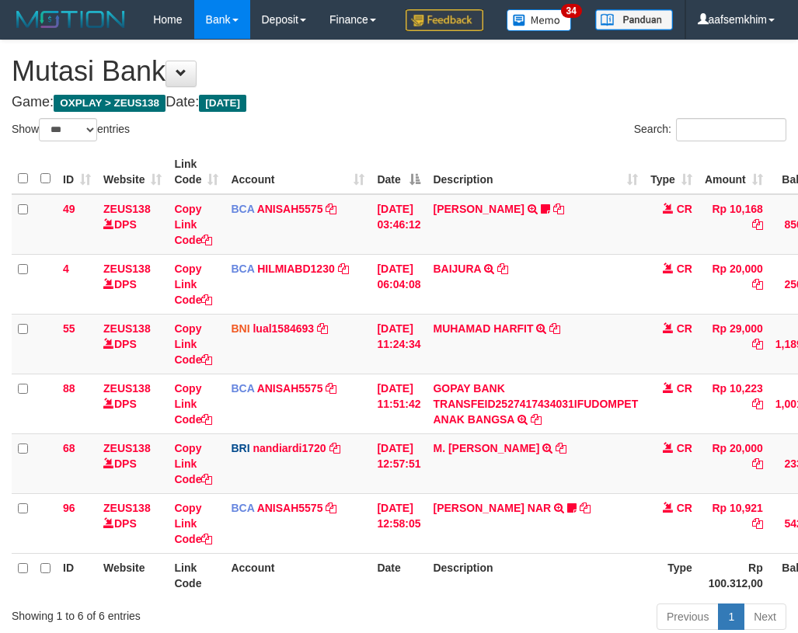
select select "***"
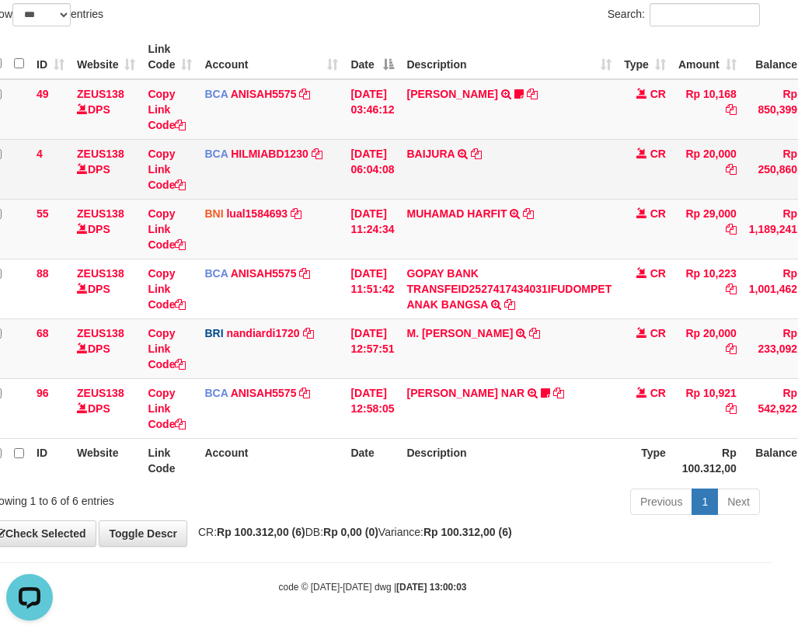
click at [427, 174] on td "BAIJURA TRSF E-BANKING CR 0110/FTSCY/WS95051 20000.002025100191215388 TRFDN-BAI…" at bounding box center [509, 169] width 218 height 60
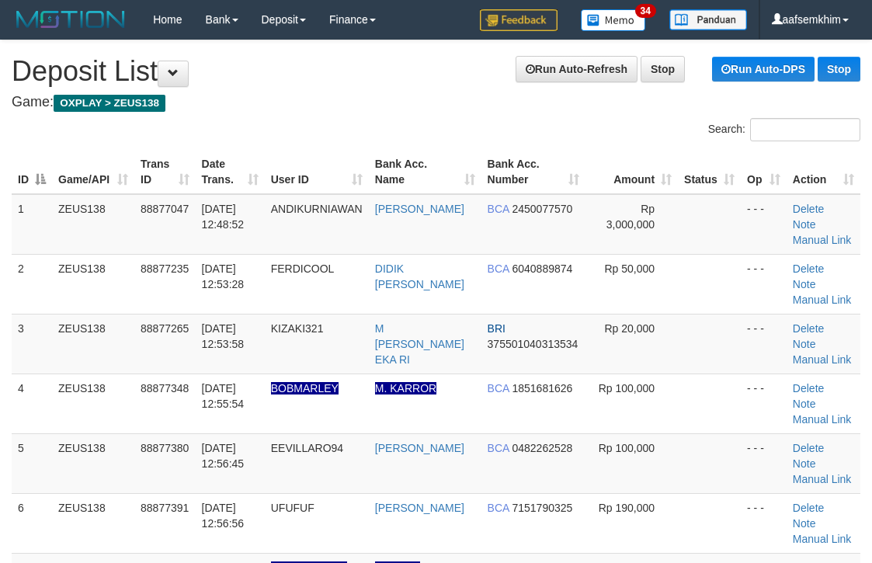
scroll to position [50, 0]
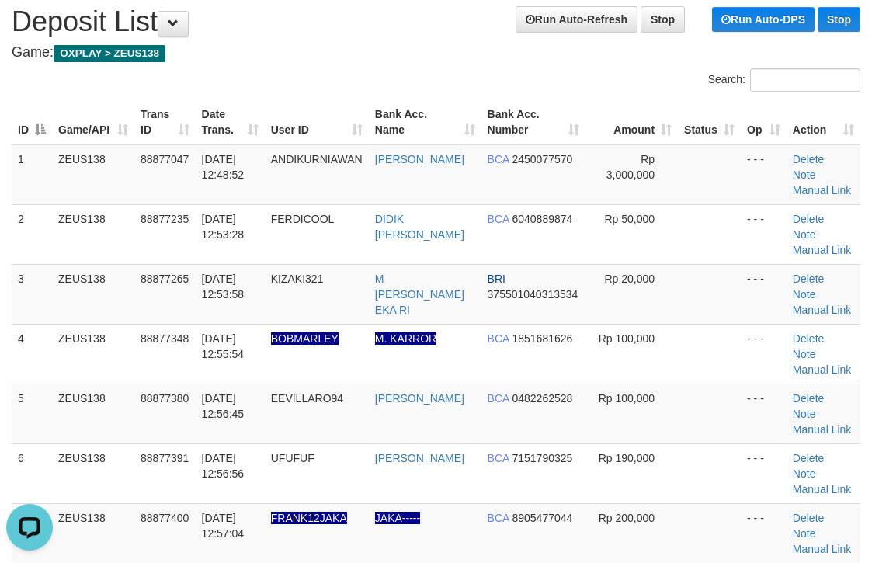
click at [487, 49] on h4 "Game: OXPLAY > ZEUS138" at bounding box center [436, 53] width 849 height 16
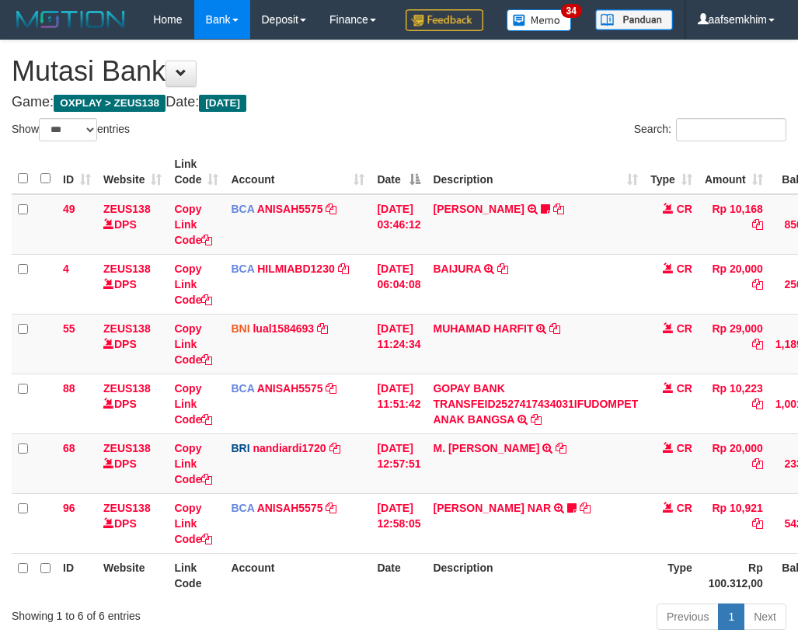
select select "***"
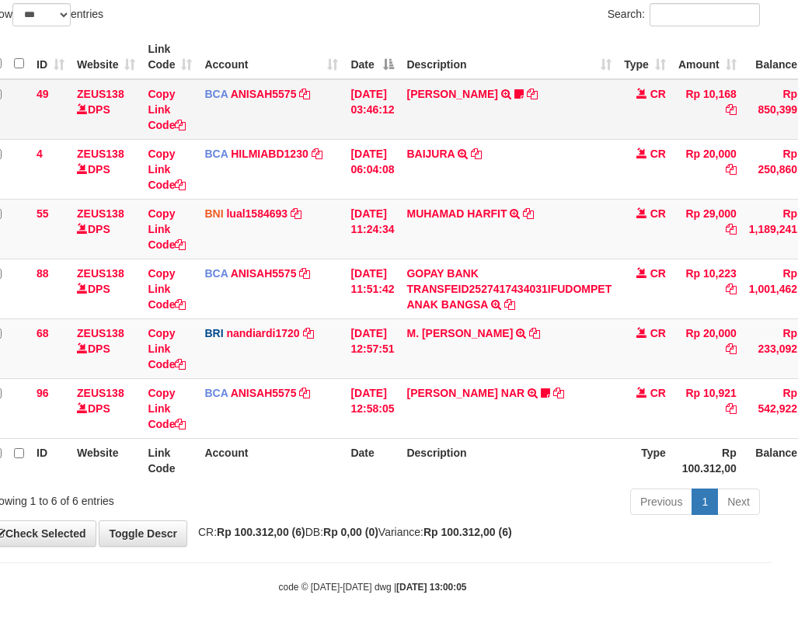
scroll to position [154, 26]
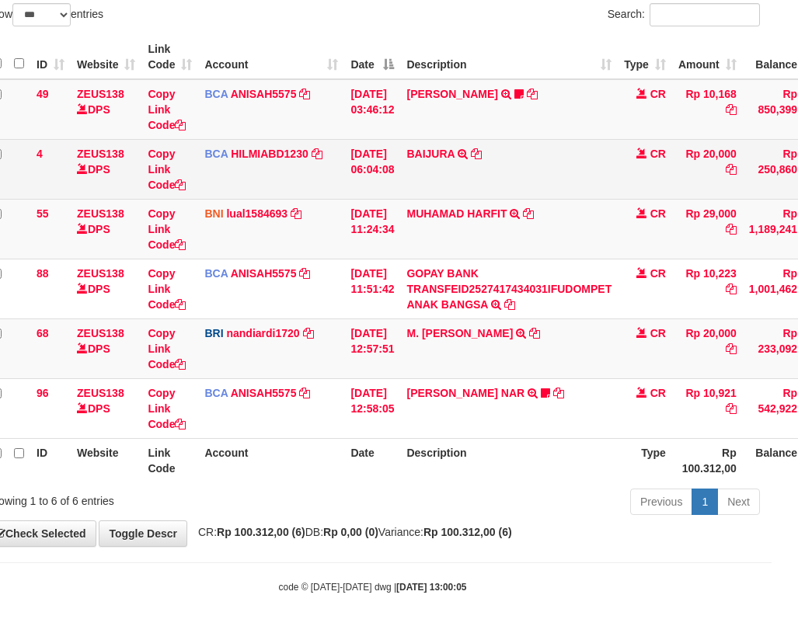
click at [427, 166] on td "BAIJURA TRSF E-BANKING CR 0110/FTSCY/WS95051 20000.002025100191215388 TRFDN-BAI…" at bounding box center [509, 169] width 218 height 60
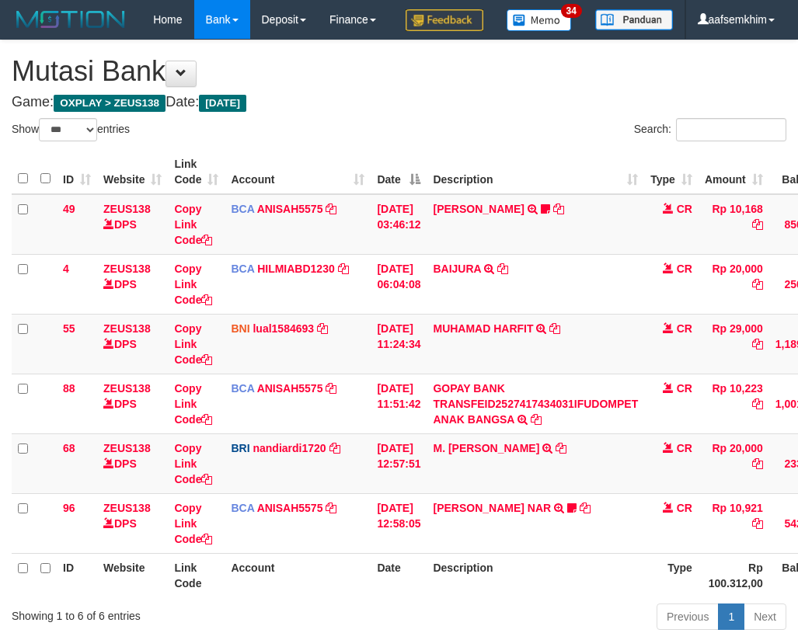
select select "***"
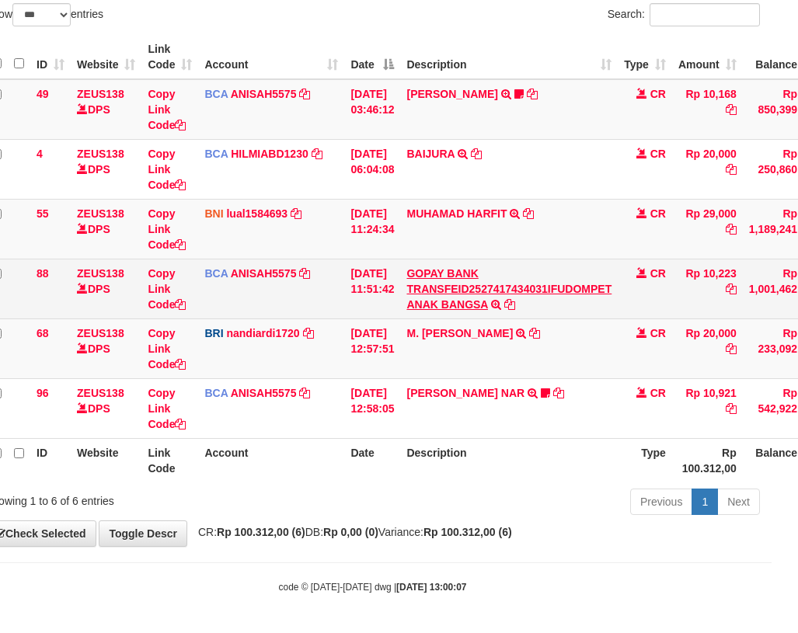
scroll to position [154, 26]
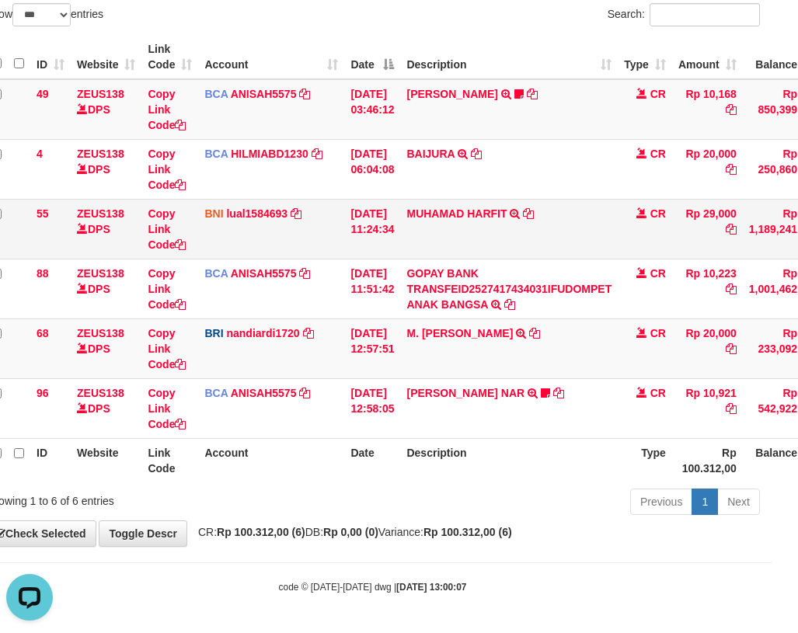
click at [590, 230] on td "MUHAMAD HARFIT TRANSFER DARI SDR [PERSON_NAME]" at bounding box center [509, 229] width 218 height 60
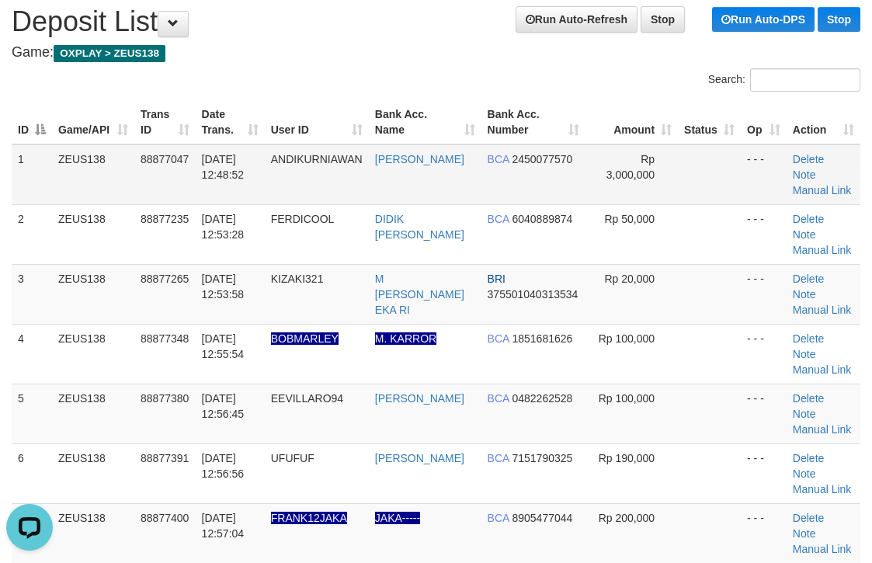
drag, startPoint x: 698, startPoint y: 164, endPoint x: 714, endPoint y: 166, distance: 15.7
click at [712, 165] on td at bounding box center [709, 174] width 63 height 61
drag, startPoint x: 664, startPoint y: 188, endPoint x: 880, endPoint y: 208, distance: 216.9
click at [694, 190] on td at bounding box center [709, 174] width 63 height 61
click at [723, 167] on td at bounding box center [709, 174] width 63 height 61
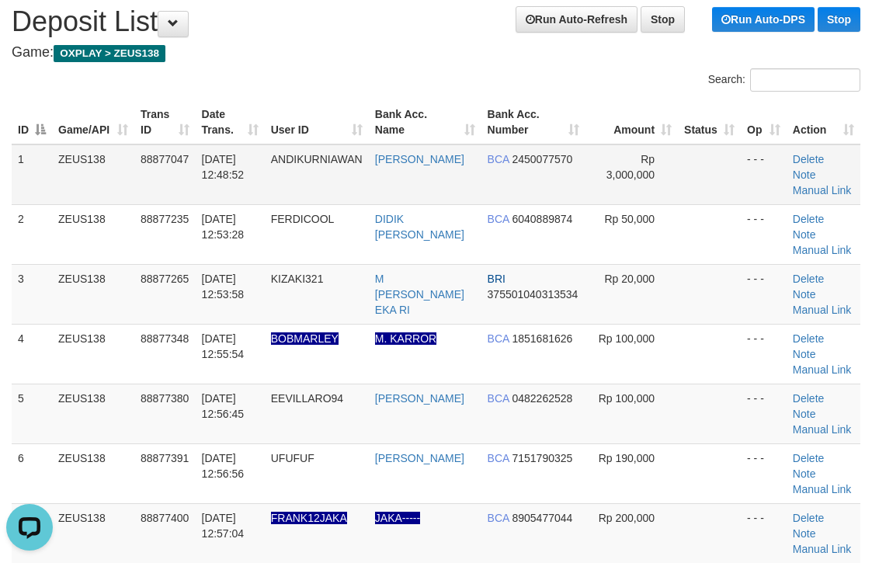
click at [695, 162] on td at bounding box center [709, 174] width 63 height 61
click at [497, 73] on div "Search:" at bounding box center [654, 81] width 413 height 27
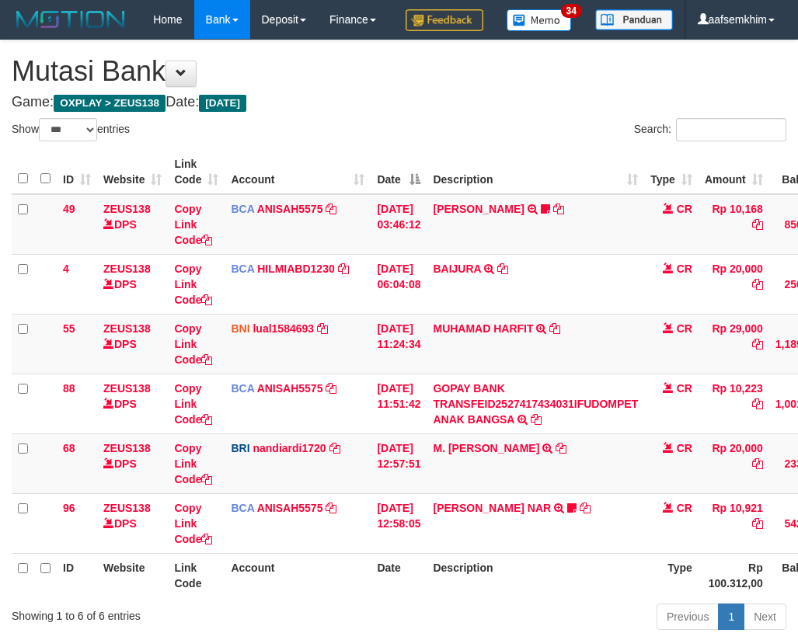
select select "***"
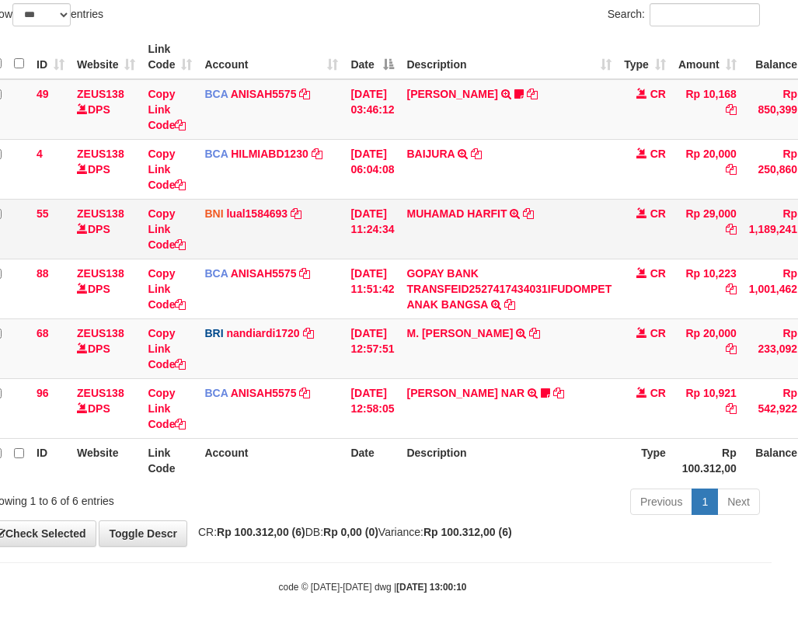
scroll to position [154, 26]
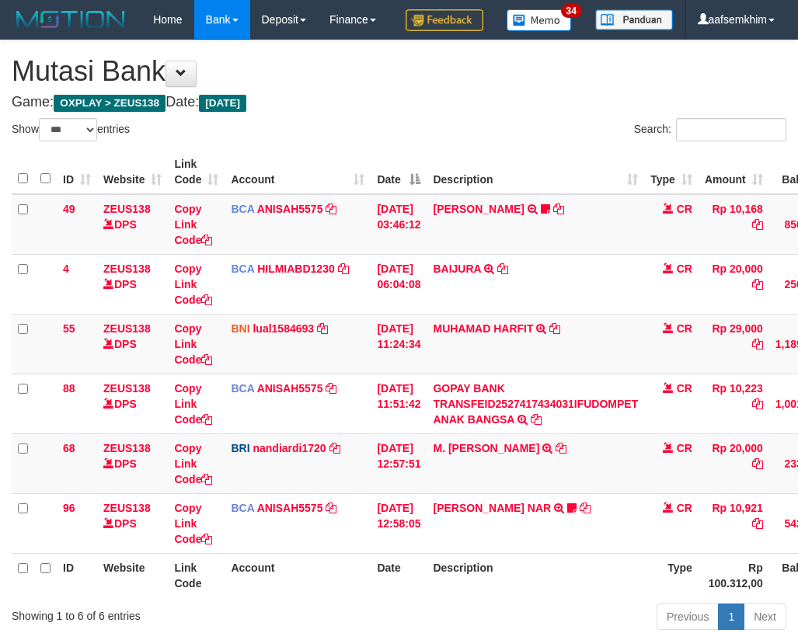
select select "***"
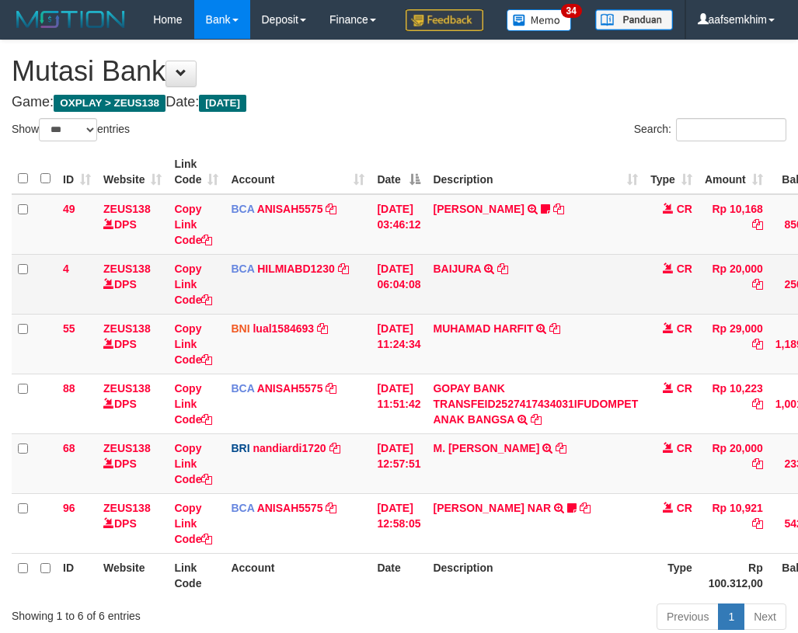
scroll to position [115, 26]
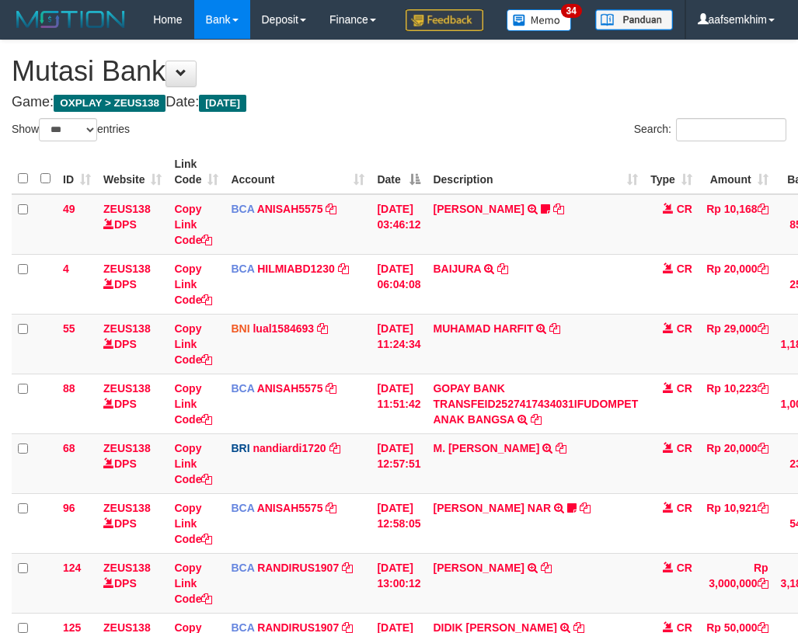
select select "***"
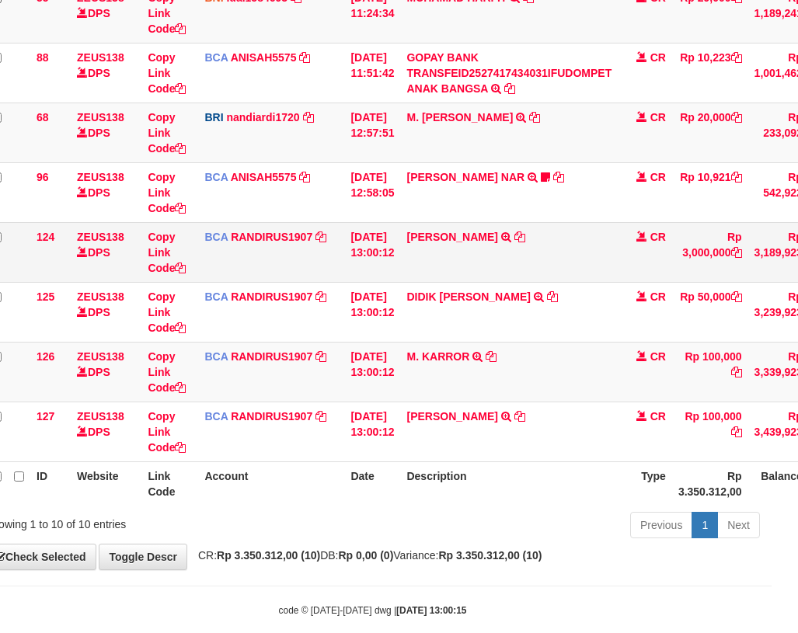
scroll to position [387, 26]
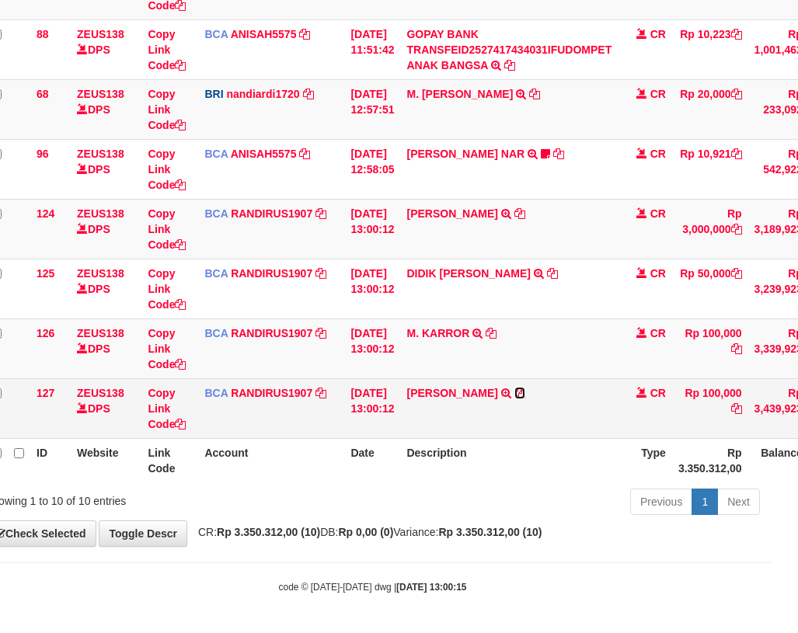
click at [521, 396] on icon at bounding box center [519, 393] width 11 height 11
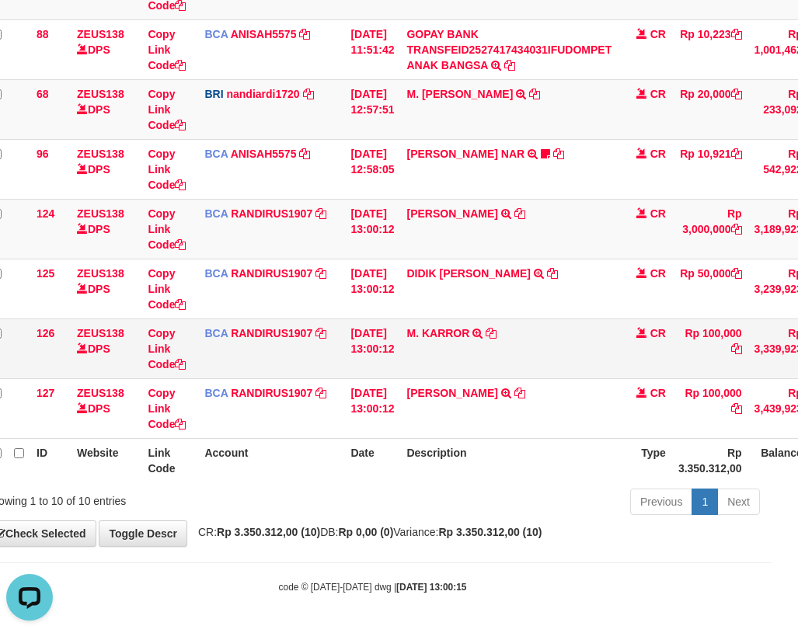
scroll to position [0, 0]
drag, startPoint x: 432, startPoint y: 360, endPoint x: 489, endPoint y: 357, distance: 56.8
click at [489, 357] on td "M. KARROR TRSF E-BANKING CR 0110/FTSCY/WS95031 100000.00M. KARROR" at bounding box center [509, 349] width 218 height 60
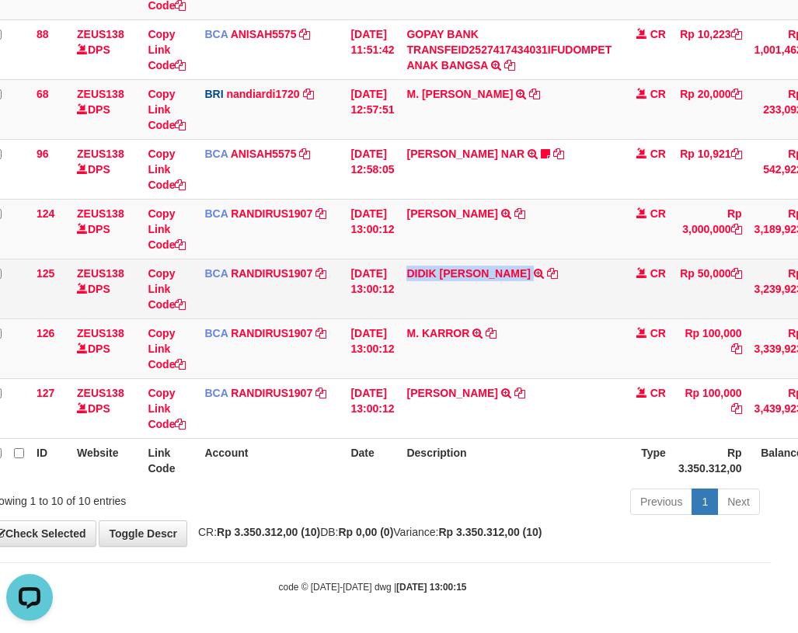
drag, startPoint x: 416, startPoint y: 293, endPoint x: 521, endPoint y: 289, distance: 104.2
click at [521, 289] on td "DIDIK ARI WIDODO TRSF E-BANKING CR 0110/FTSCY/WS95031 50000.00DIDIK ARI WIDODO" at bounding box center [509, 289] width 218 height 60
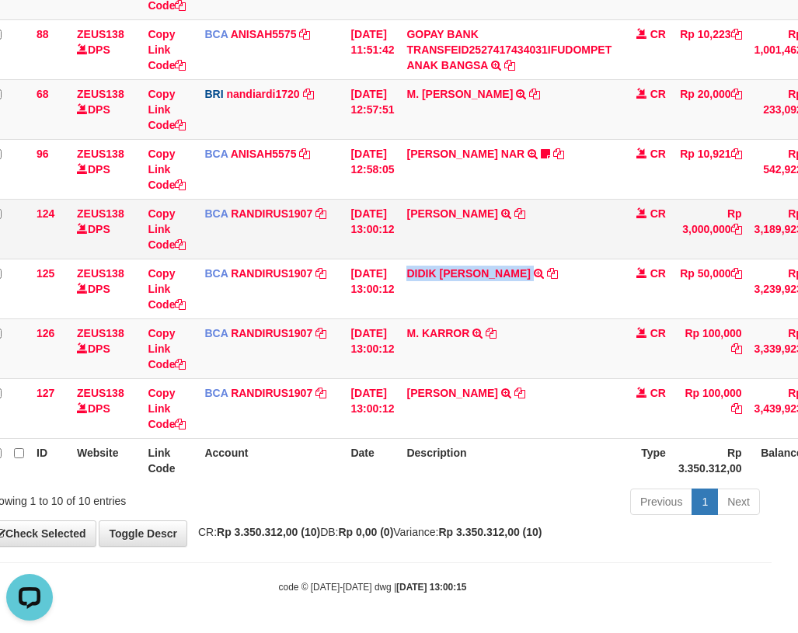
drag, startPoint x: 446, startPoint y: 235, endPoint x: 479, endPoint y: 235, distance: 32.6
click at [479, 235] on tr "124 ZEUS138 DPS Copy Link Code BCA RANDIRUS1907 DPS RANDI RUSTANDI mutasi_20251…" at bounding box center [451, 229] width 932 height 60
click at [435, 235] on td "ANDI KURNIAWAN TRSF E-BANKING CR 0110/FTSCY/WS95031 3000000.00ANDI KURNIAWAN" at bounding box center [509, 229] width 218 height 60
drag, startPoint x: 421, startPoint y: 235, endPoint x: 512, endPoint y: 228, distance: 91.1
click at [512, 228] on td "ANDI KURNIAWAN TRSF E-BANKING CR 0110/FTSCY/WS95031 3000000.00ANDI KURNIAWAN" at bounding box center [509, 229] width 218 height 60
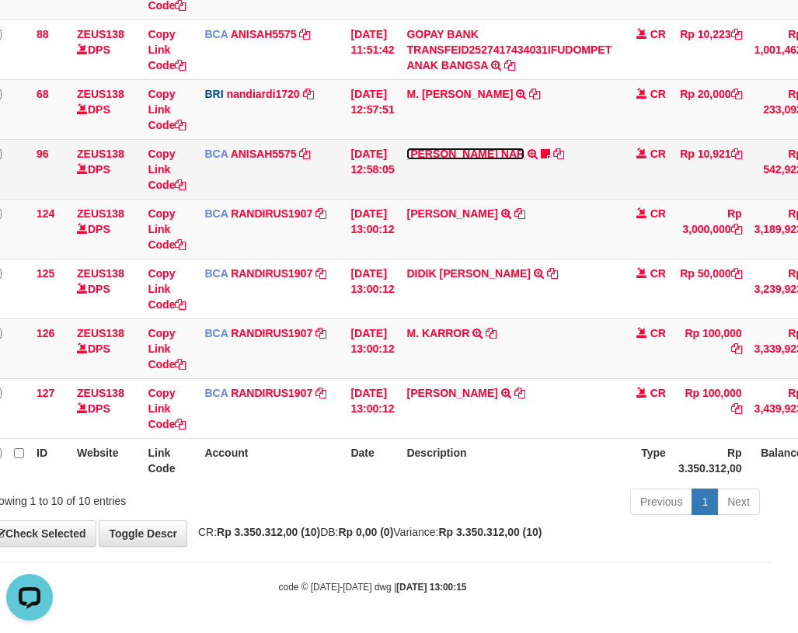
click at [419, 160] on link "MOHAMMAD FAKRY NAR" at bounding box center [465, 154] width 118 height 12
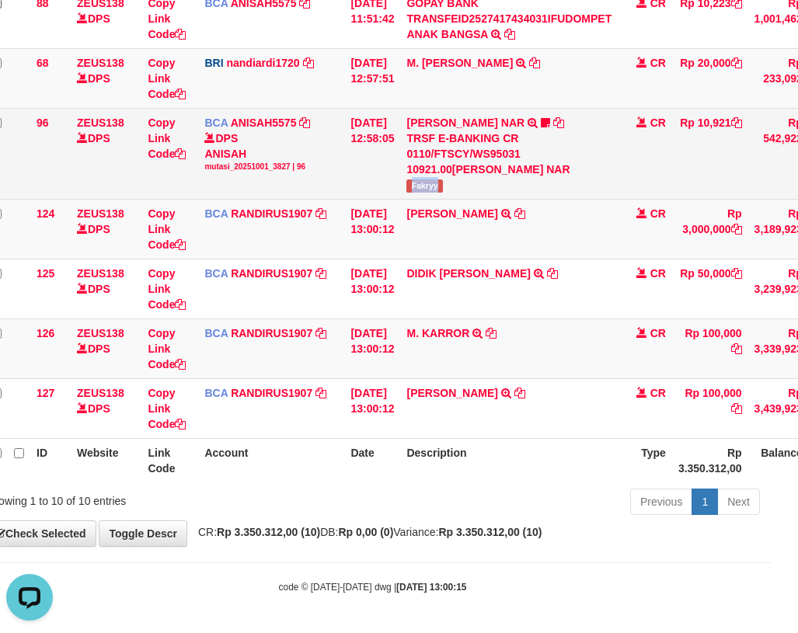
drag, startPoint x: 437, startPoint y: 228, endPoint x: 459, endPoint y: 226, distance: 22.6
click at [459, 199] on td "MOHAMMAD FAKRY NAR TRSF E-BANKING CR 0110/FTSCY/WS95031 10921.00MOHAMMAD FAKRY …" at bounding box center [509, 153] width 218 height 91
click at [261, 172] on div "DPS ANISAH mutasi_20251001_3827 | 96" at bounding box center [271, 152] width 134 height 42
click at [368, 195] on td "[DATE] 12:58:05" at bounding box center [372, 153] width 56 height 91
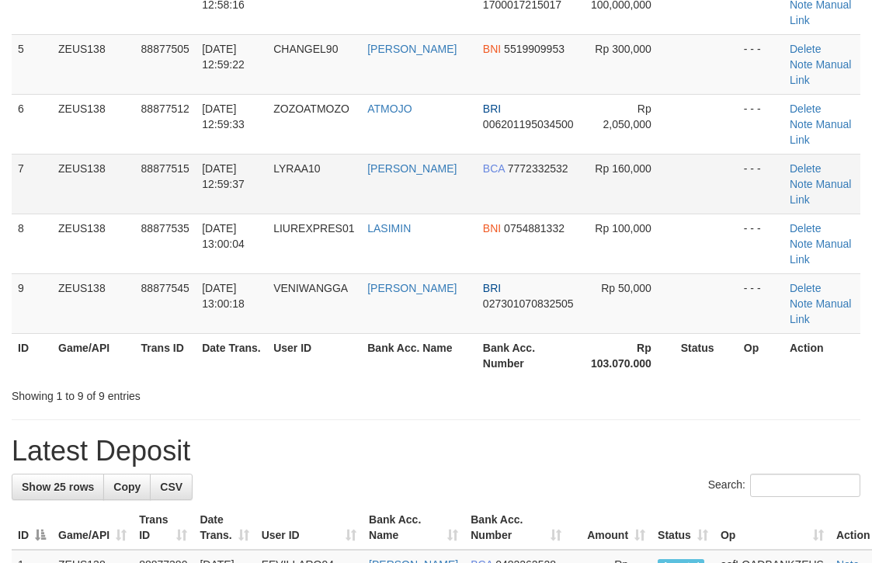
click at [545, 159] on td "BCA 7772332532" at bounding box center [529, 184] width 104 height 60
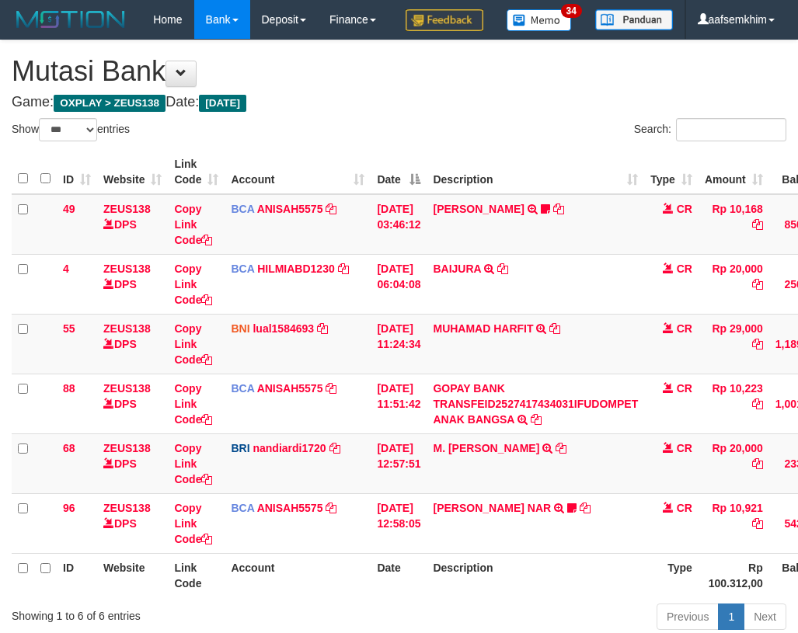
select select "***"
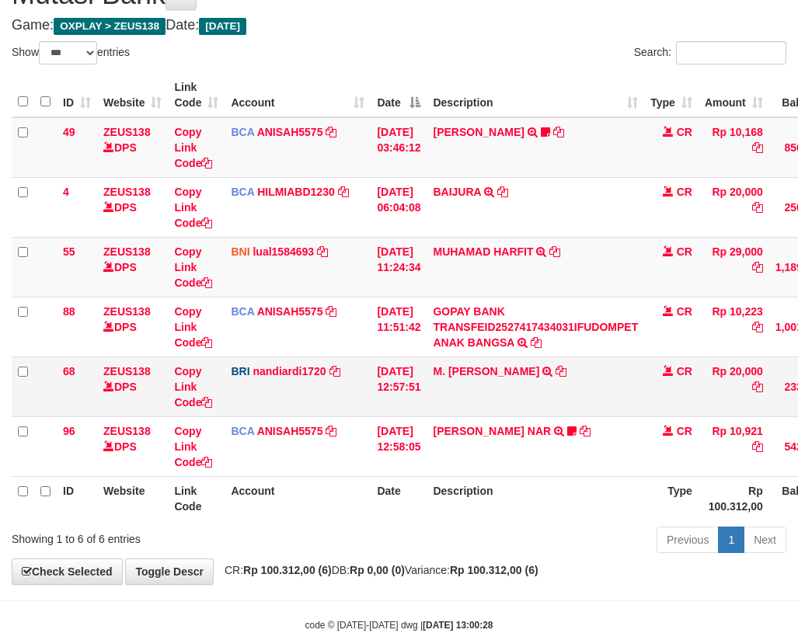
scroll to position [78, 0]
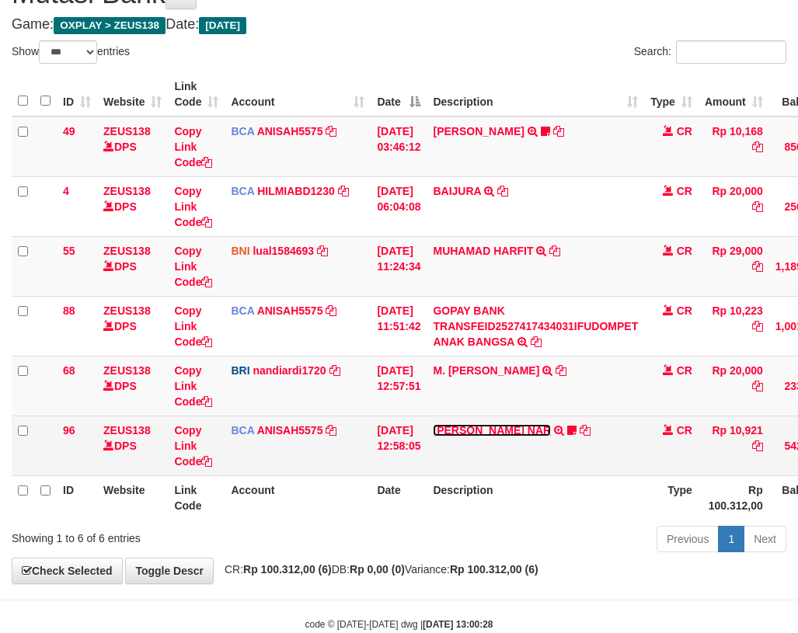
drag, startPoint x: 516, startPoint y: 471, endPoint x: 507, endPoint y: 472, distance: 8.7
click at [515, 437] on link "MOHAMMAD FAKRY NAR" at bounding box center [492, 430] width 118 height 12
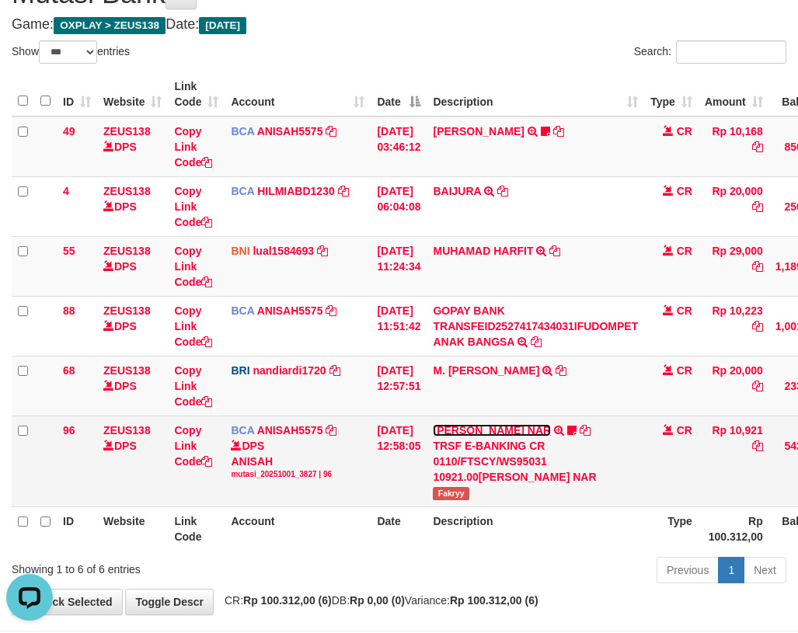
scroll to position [0, 0]
drag, startPoint x: 444, startPoint y: 528, endPoint x: 490, endPoint y: 531, distance: 45.9
click at [490, 507] on td "MOHAMMAD FAKRY NAR TRSF E-BANKING CR 0110/FTSCY/WS95031 10921.00MOHAMMAD FAKRY …" at bounding box center [536, 461] width 218 height 91
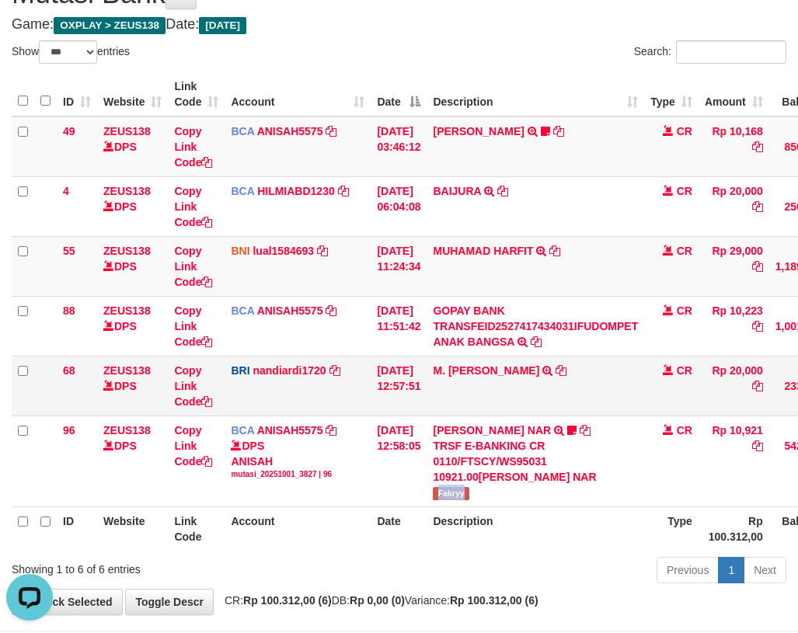
copy span "Fakryy"
click at [427, 296] on td "01/10/2025 11:24:34" at bounding box center [399, 266] width 56 height 60
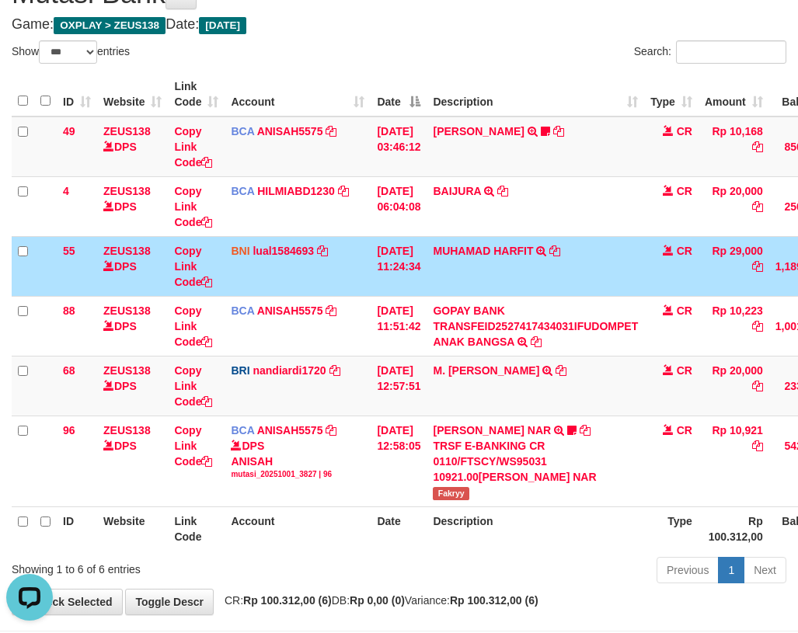
click at [427, 296] on td "01/10/2025 11:24:34" at bounding box center [399, 266] width 56 height 60
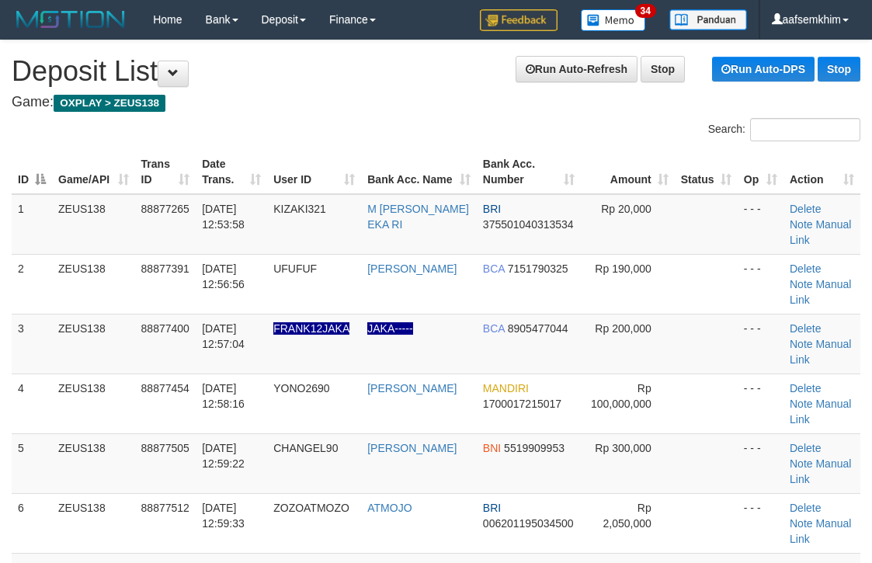
scroll to position [2, 0]
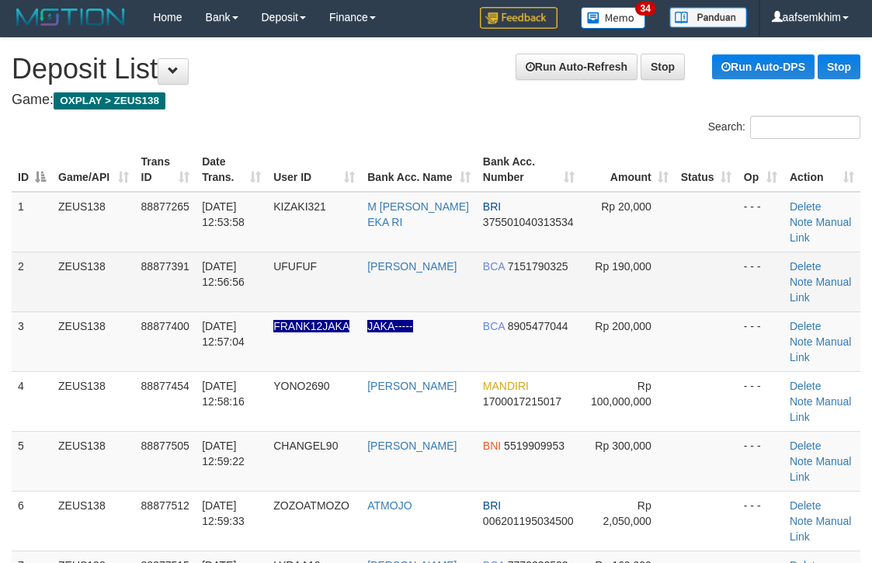
click at [719, 257] on td at bounding box center [706, 282] width 63 height 60
click at [717, 256] on td at bounding box center [706, 282] width 63 height 60
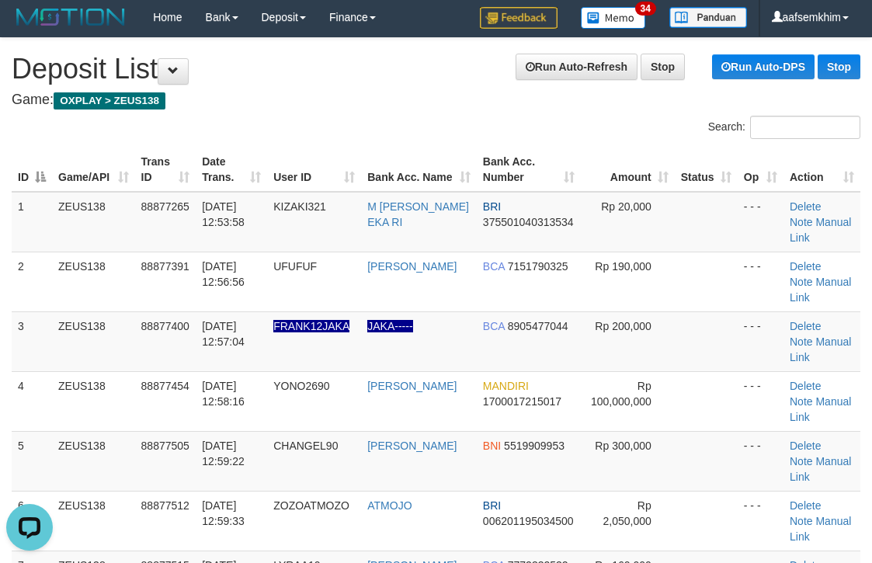
scroll to position [406, 0]
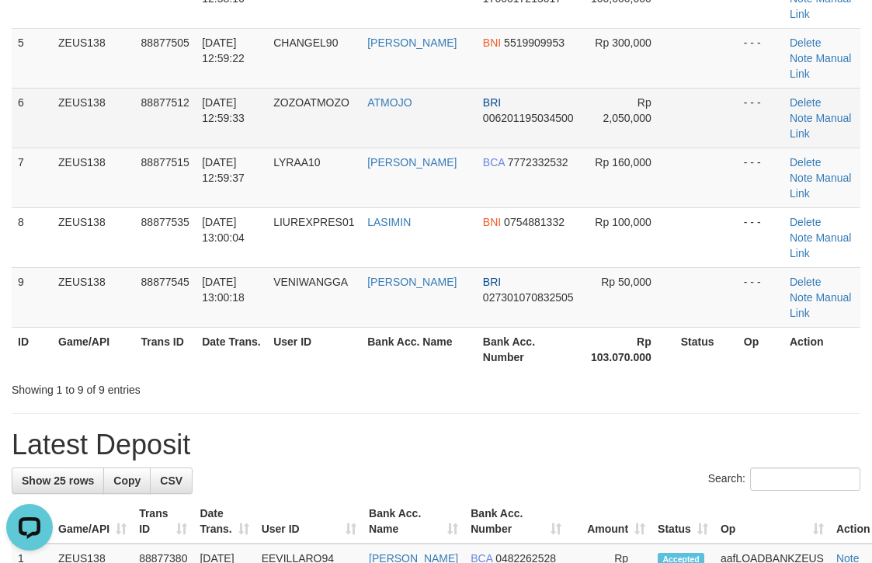
click at [656, 138] on td "Rp 2,050,000" at bounding box center [627, 118] width 93 height 60
drag, startPoint x: 685, startPoint y: 131, endPoint x: 708, endPoint y: 131, distance: 22.5
click at [698, 131] on td at bounding box center [706, 118] width 63 height 60
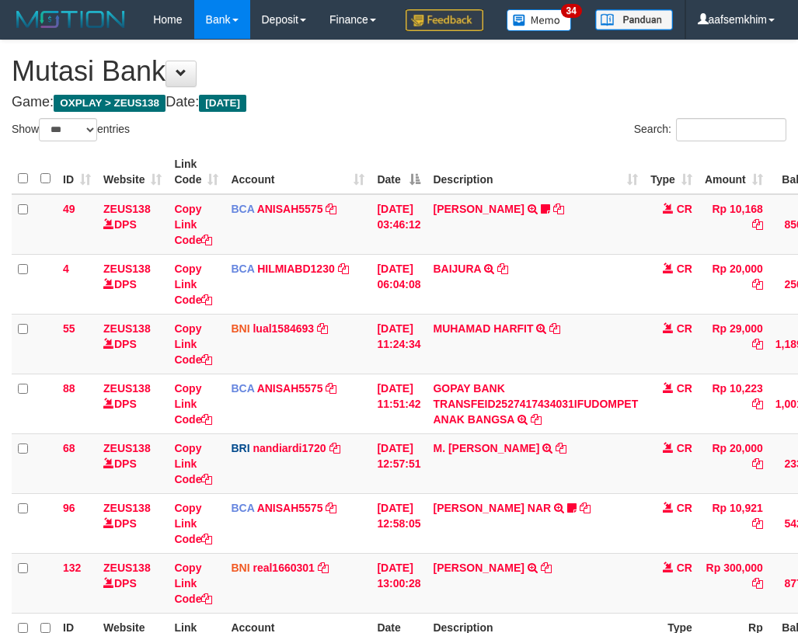
select select "***"
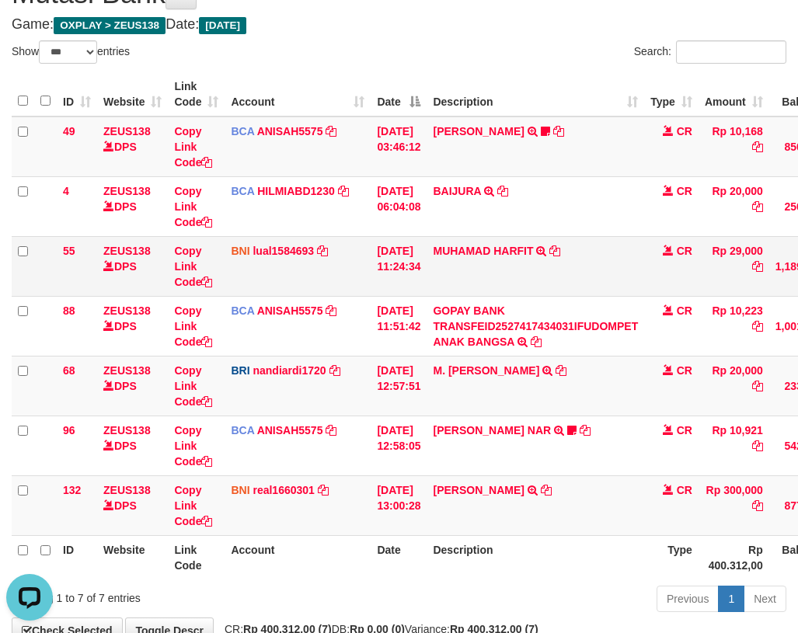
drag, startPoint x: 394, startPoint y: 336, endPoint x: 412, endPoint y: 334, distance: 17.9
click at [401, 334] on tbody "49 ZEUS138 DPS Copy Link Code BCA ANISAH5575 DPS ANISAH mutasi_20251001_3827 | …" at bounding box center [475, 327] width 927 height 420
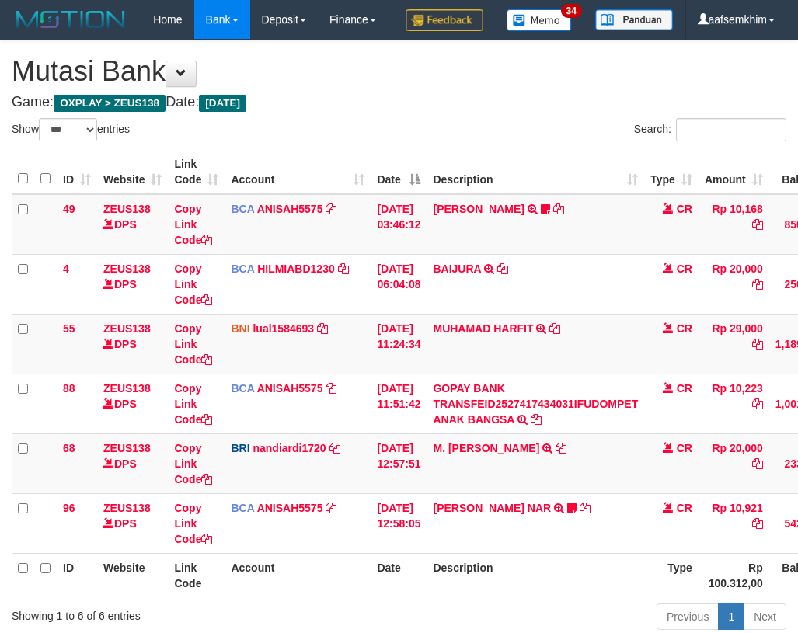
select select "***"
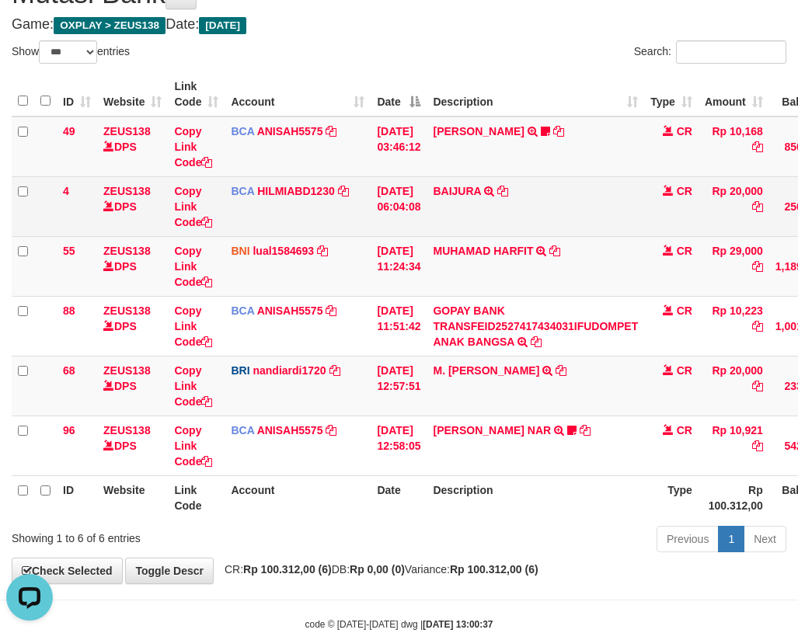
click at [264, 236] on td "BCA HILMIABD1230 DPS HILMI ABDILLAH mutasi_20251001_4766 | 4 mutasi_20251001_47…" at bounding box center [298, 206] width 146 height 60
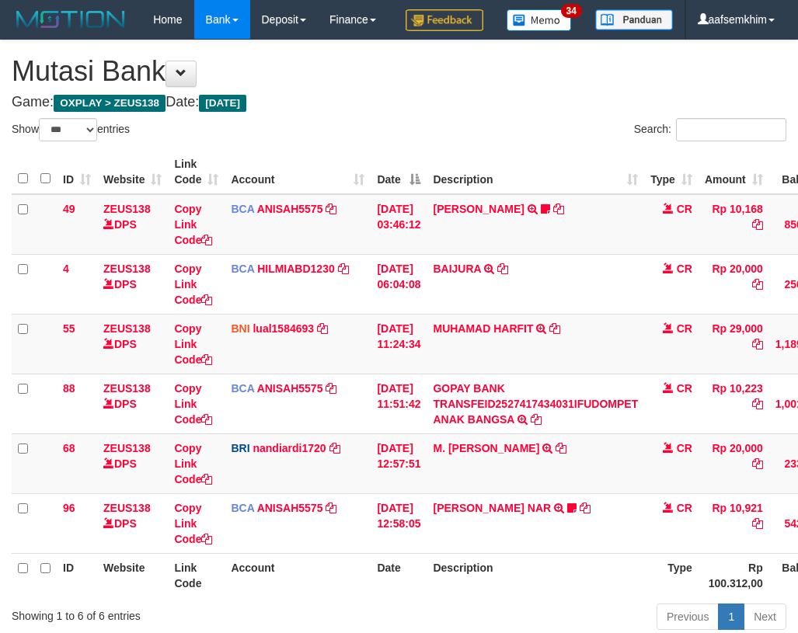
select select "***"
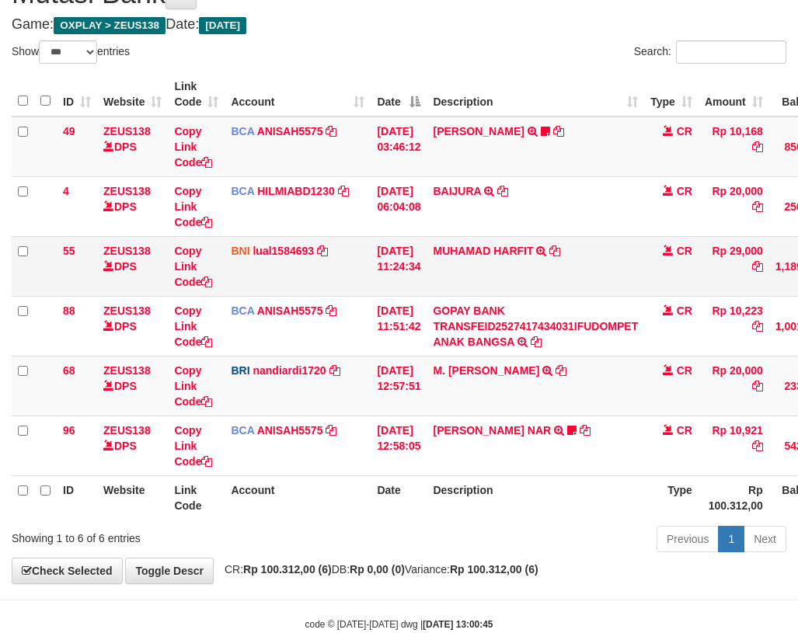
click at [346, 276] on td "BNI lual1584693 DPS LUCKY ALAMSYAH mutasi_20251001_2414 | 55 mutasi_20251001_24…" at bounding box center [298, 266] width 146 height 60
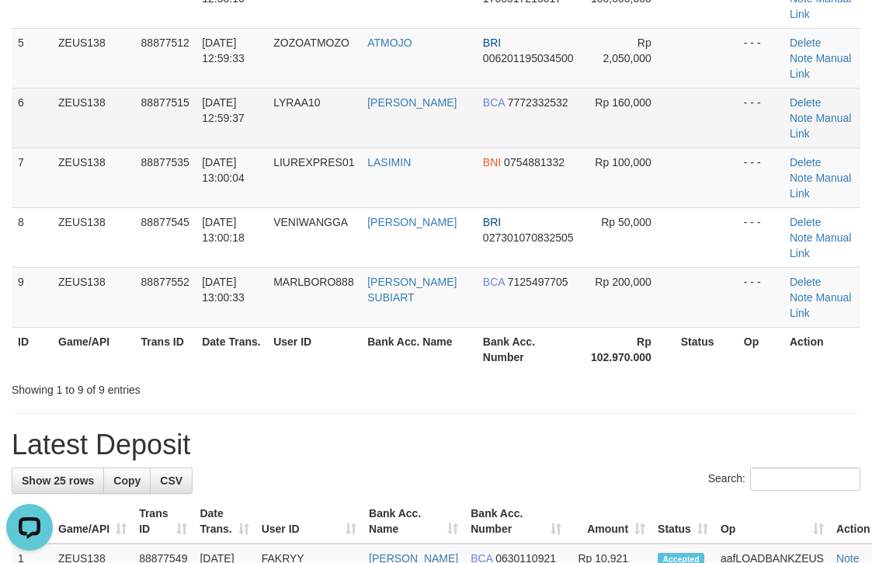
click at [740, 137] on td "- - -" at bounding box center [761, 118] width 46 height 60
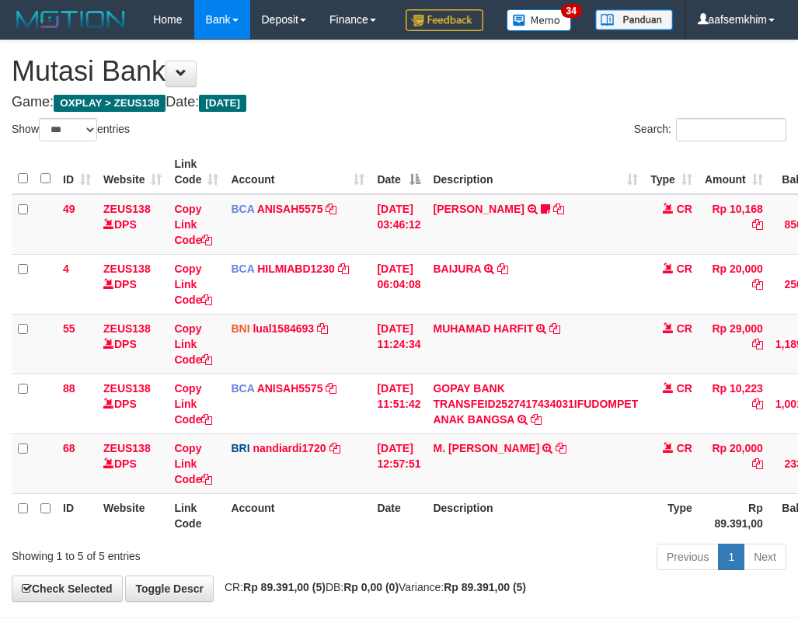
select select "***"
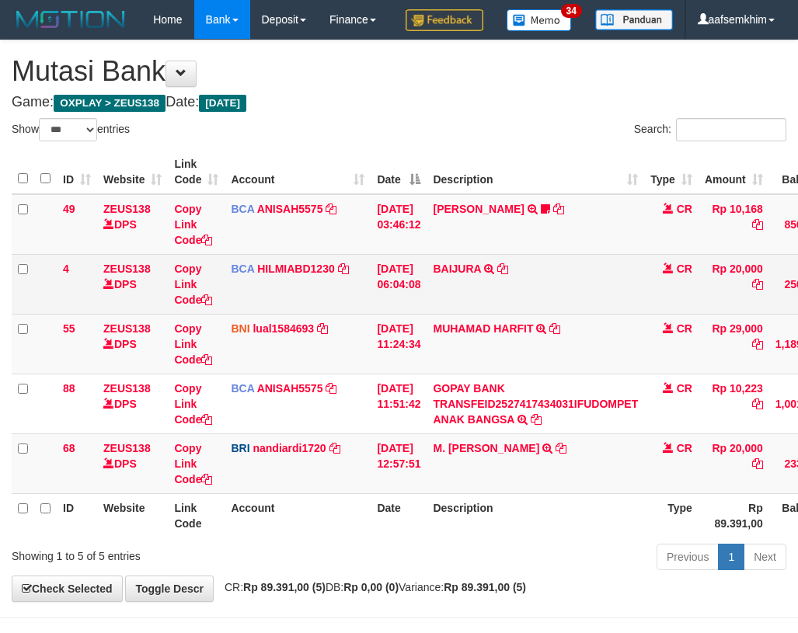
scroll to position [78, 0]
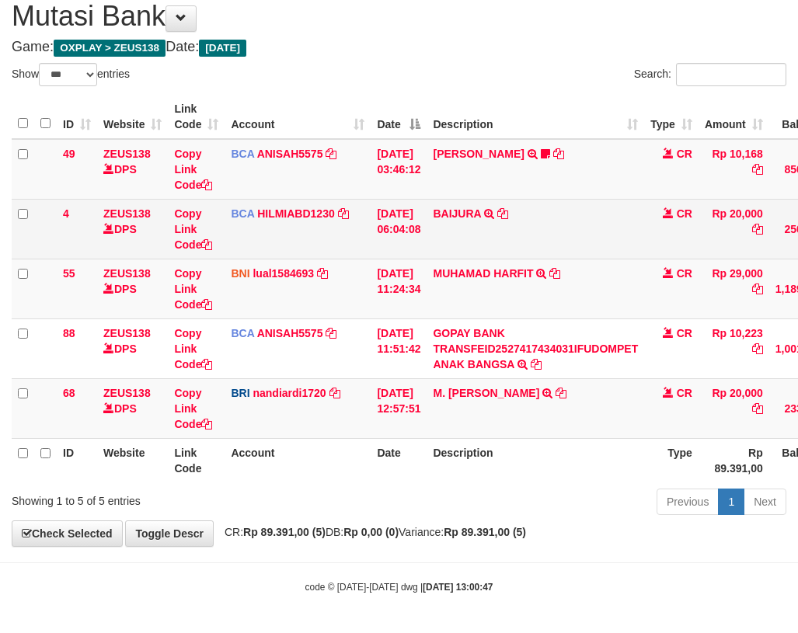
click at [343, 255] on td "BCA HILMIABD1230 DPS HILMI ABDILLAH mutasi_20251001_4766 | 4 mutasi_20251001_47…" at bounding box center [298, 229] width 146 height 60
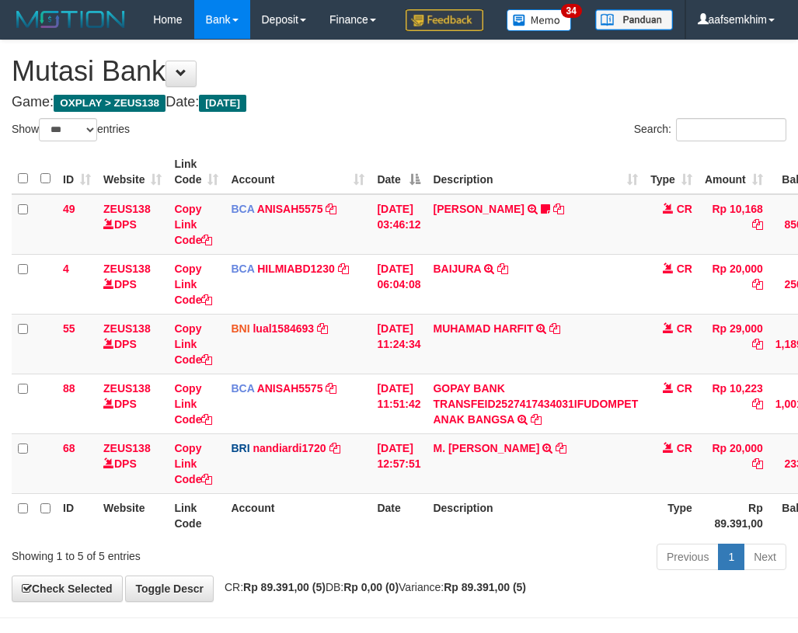
select select "***"
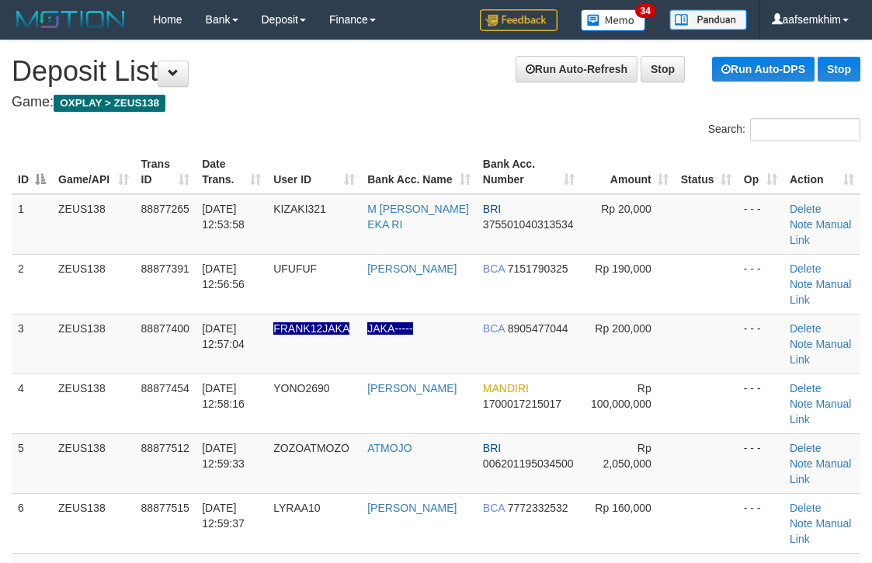
scroll to position [604, 0]
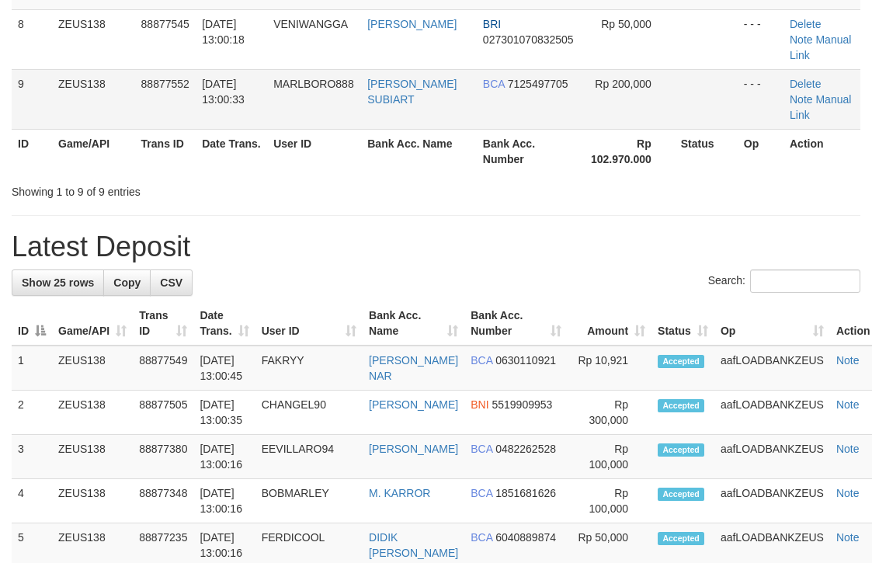
click at [716, 127] on td at bounding box center [706, 99] width 63 height 60
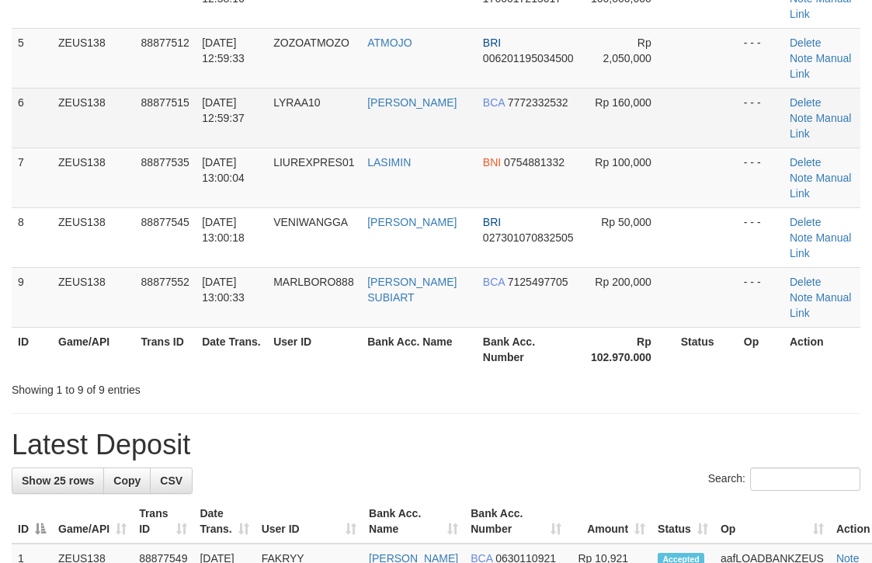
click at [719, 111] on td at bounding box center [706, 118] width 63 height 60
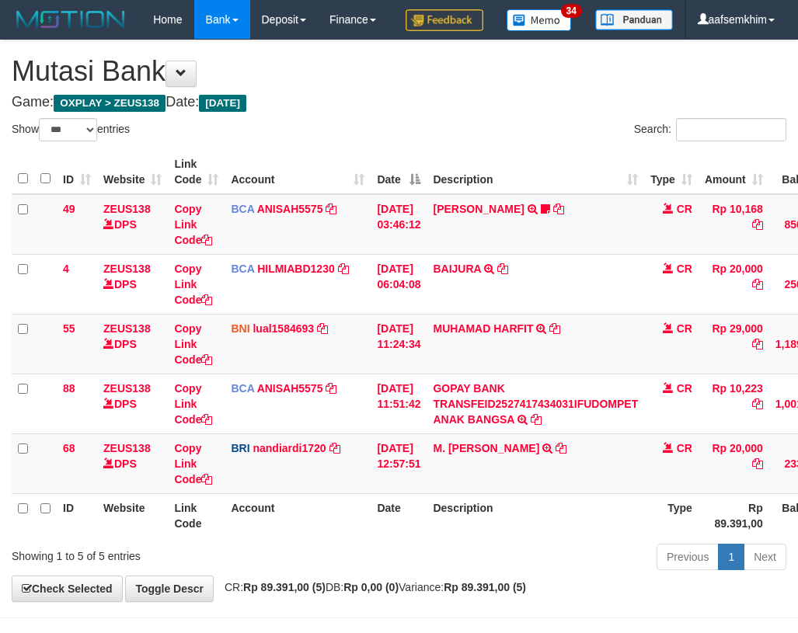
select select "***"
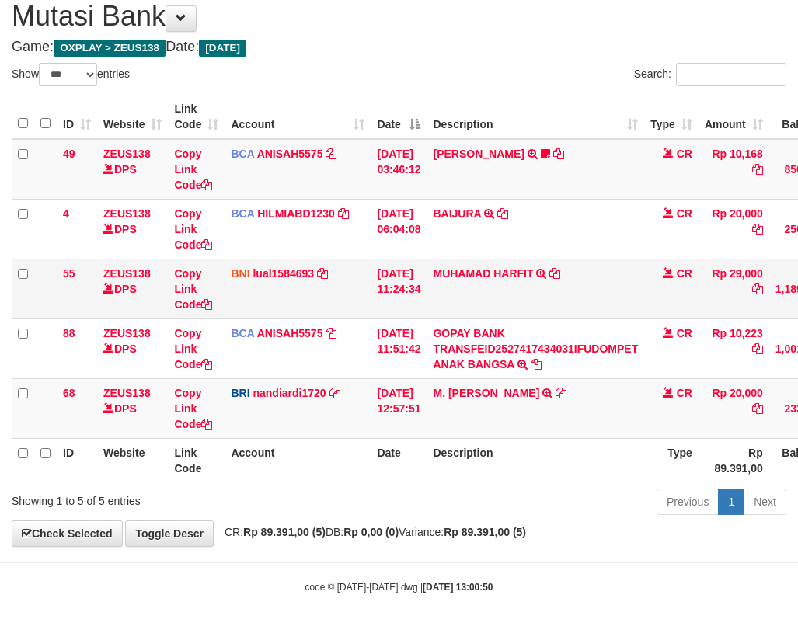
click at [402, 276] on td "[DATE] 11:24:34" at bounding box center [399, 289] width 56 height 60
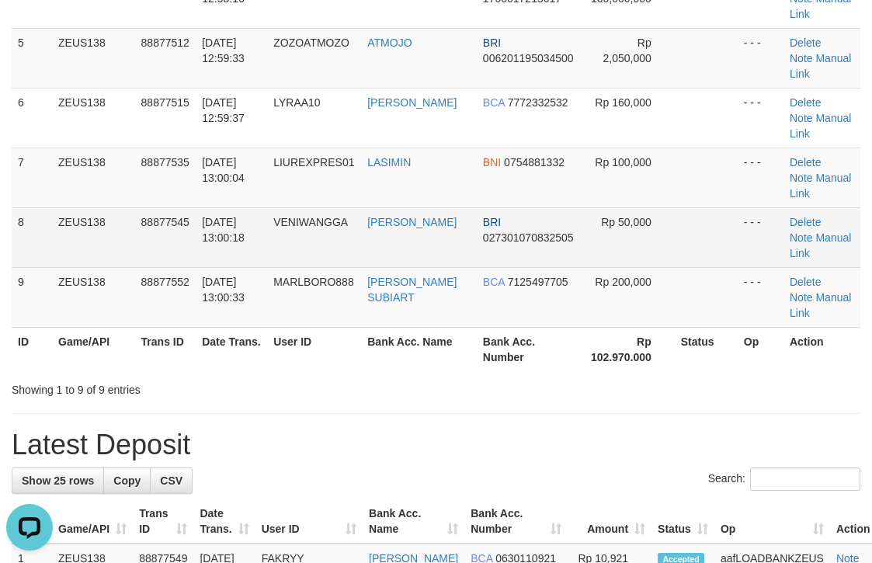
drag, startPoint x: 571, startPoint y: 219, endPoint x: 579, endPoint y: 218, distance: 7.8
click at [573, 218] on td "BRI 027301070832505" at bounding box center [529, 237] width 104 height 60
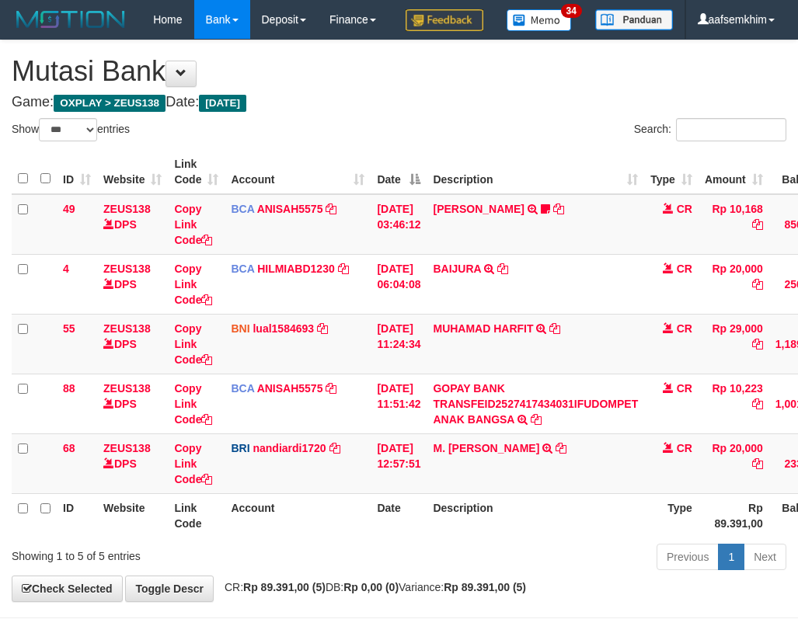
select select "***"
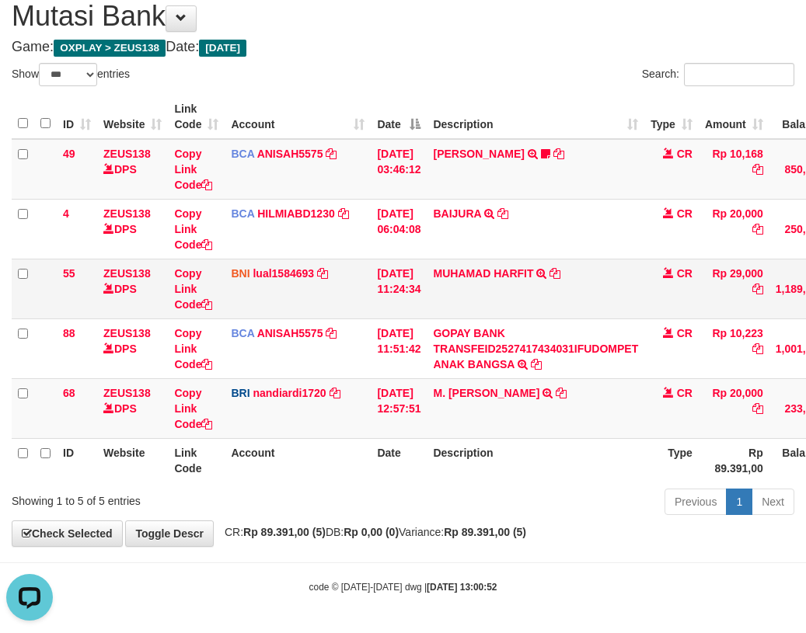
click at [269, 319] on td "BNI lual1584693 DPS LUCKY ALAMSYAH mutasi_20251001_2414 | 55 mutasi_20251001_24…" at bounding box center [298, 289] width 146 height 60
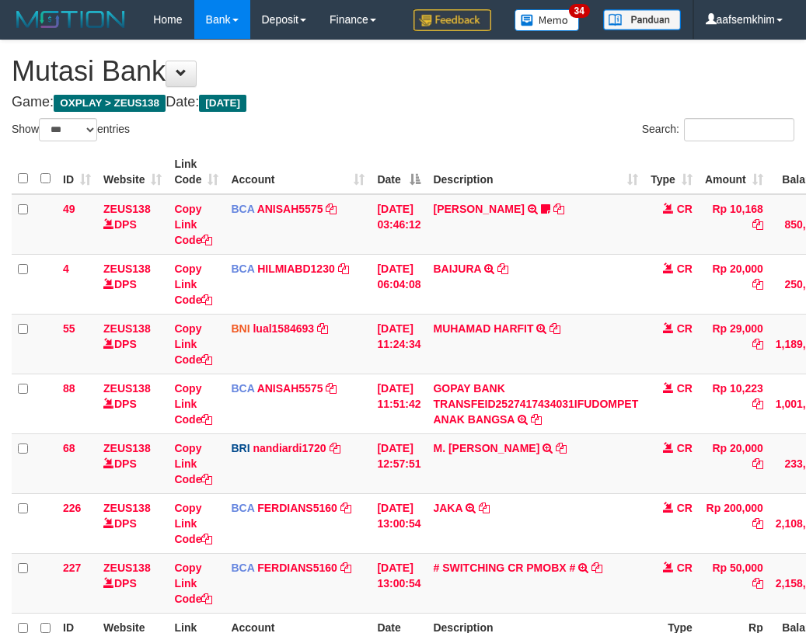
select select "***"
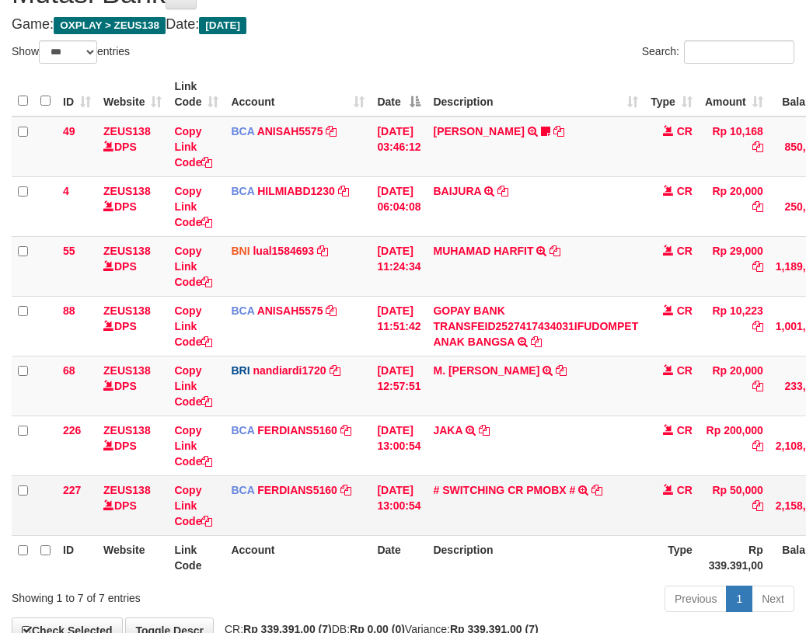
click at [486, 515] on td "# SWITCHING CR PMOBX # SWITCHING CR TRF TRANSFER RINTISAHRUDIN JUNAID 013 PMOBX" at bounding box center [536, 505] width 218 height 60
click at [414, 296] on td "01/10/2025 11:24:34" at bounding box center [399, 266] width 56 height 60
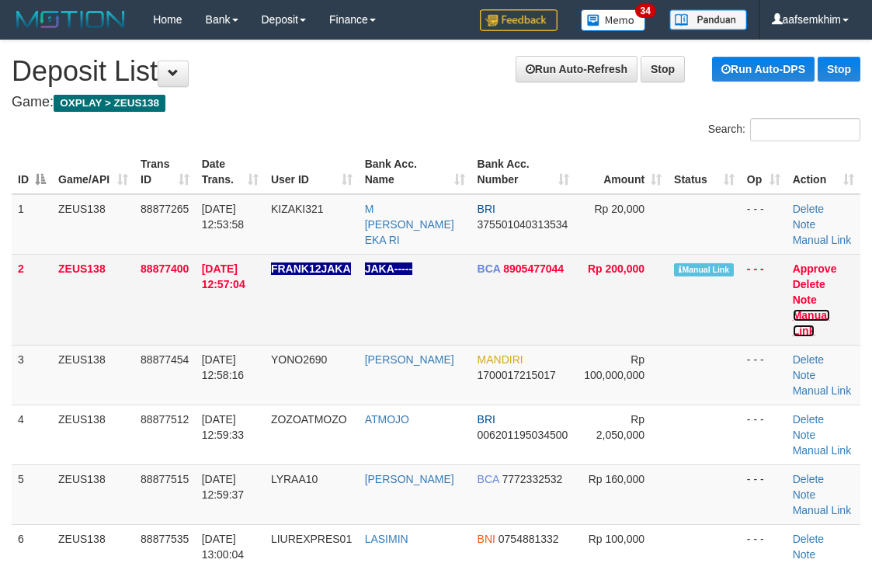
click at [830, 309] on link "Manual Link" at bounding box center [811, 323] width 37 height 28
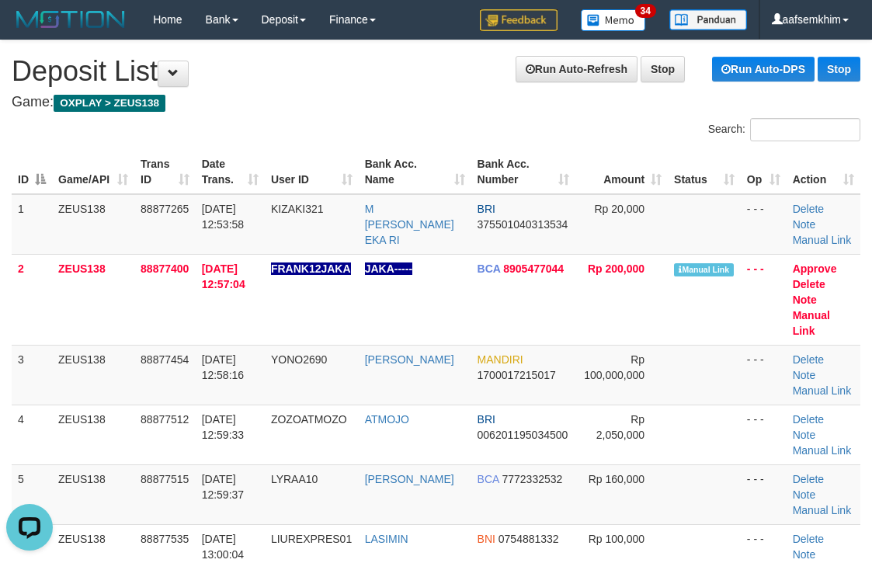
drag, startPoint x: 604, startPoint y: 165, endPoint x: 749, endPoint y: 174, distance: 144.8
click at [615, 162] on tr "ID Game/API Trans ID Date Trans. User ID Bank Acc. Name Bank Acc. Number Amount…" at bounding box center [436, 172] width 849 height 44
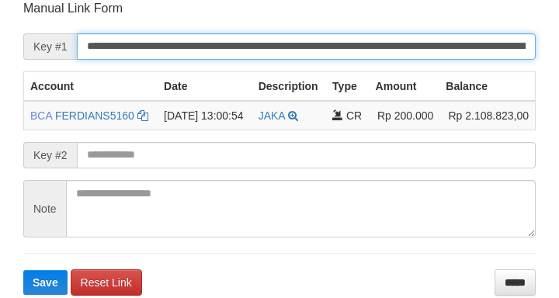
click at [489, 50] on input "**********" at bounding box center [306, 46] width 459 height 26
click at [23, 270] on button "Save" at bounding box center [45, 282] width 44 height 25
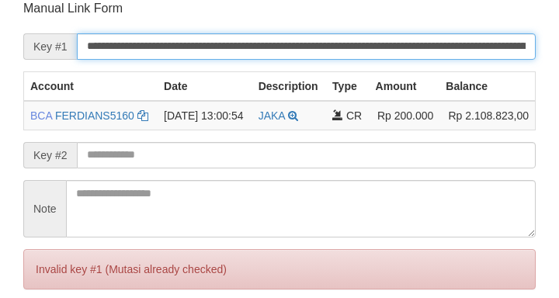
scroll to position [305, 0]
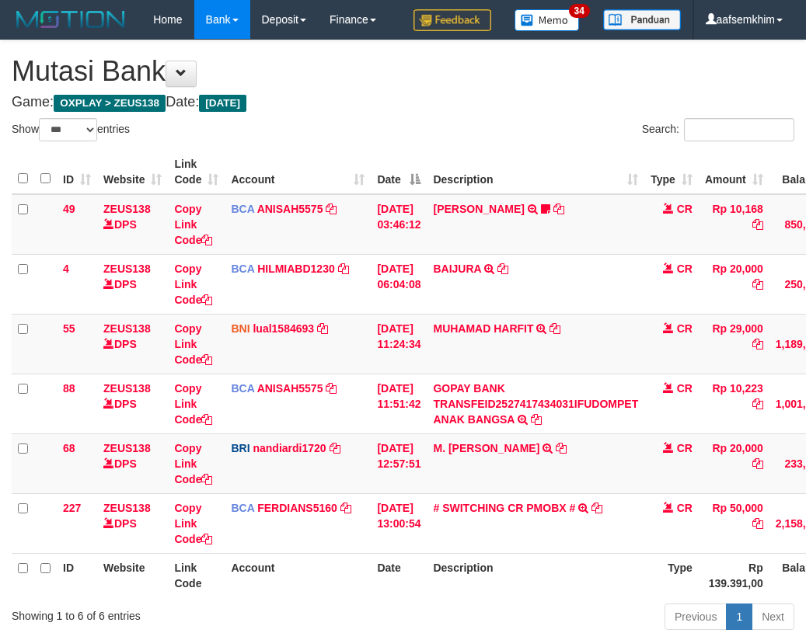
select select "***"
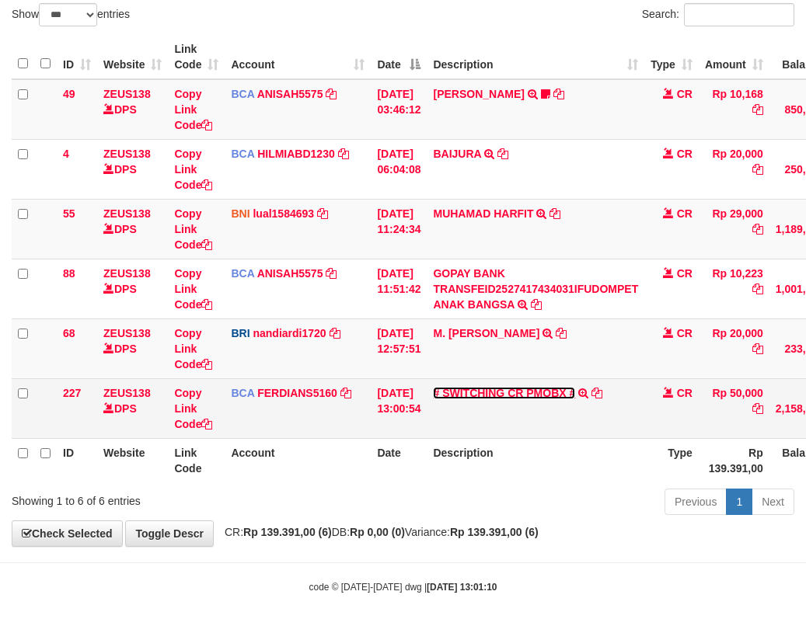
click at [521, 389] on link "# SWITCHING CR PMOBX #" at bounding box center [504, 393] width 142 height 12
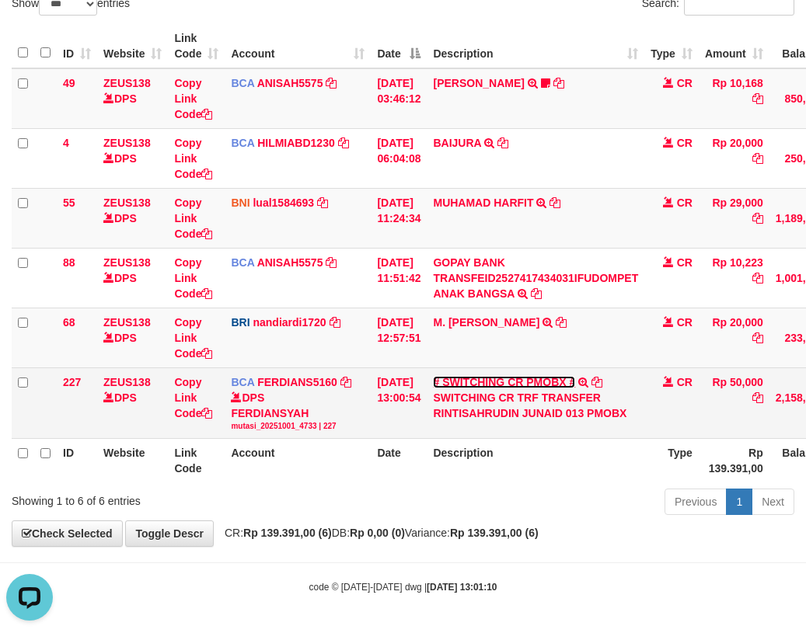
scroll to position [0, 0]
drag, startPoint x: 433, startPoint y: 430, endPoint x: 489, endPoint y: 436, distance: 56.3
click at [489, 436] on tr "227 ZEUS138 DPS Copy Link Code BCA FERDIANS5160 DPS FERDIANSYAH mutasi_20251001…" at bounding box center [475, 402] width 927 height 71
click at [461, 421] on div "SWITCHING CR TRF TRANSFER RINTISAHRUDIN JUNAID 013 PMOBX" at bounding box center [535, 405] width 205 height 31
drag, startPoint x: 444, startPoint y: 422, endPoint x: 472, endPoint y: 431, distance: 29.5
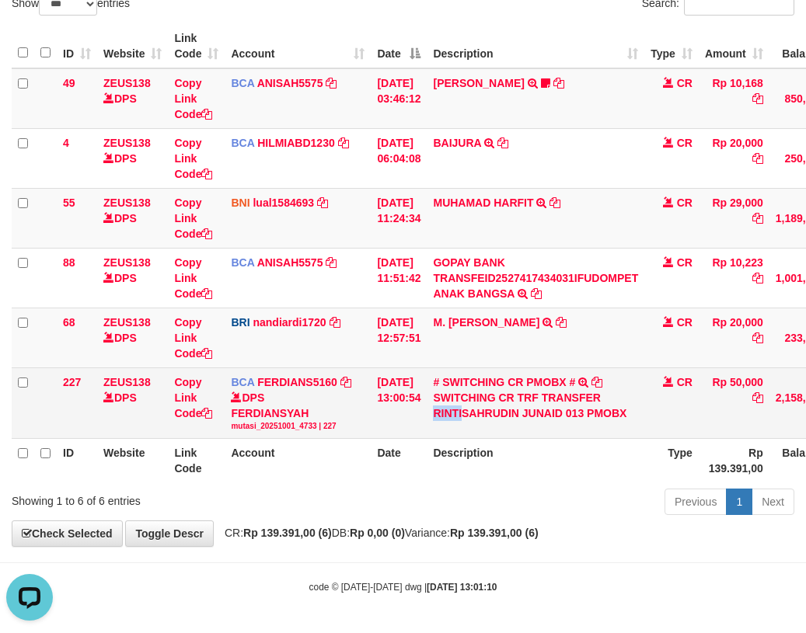
click at [472, 421] on div "SWITCHING CR TRF TRANSFER RINTISAHRUDIN JUNAID 013 PMOBX" at bounding box center [535, 405] width 205 height 31
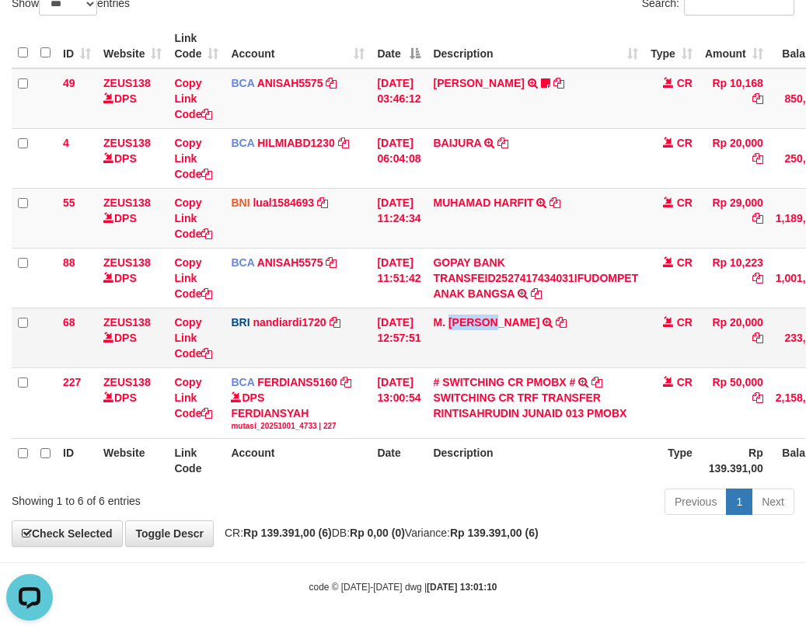
drag, startPoint x: 459, startPoint y: 340, endPoint x: 501, endPoint y: 347, distance: 42.5
click at [501, 347] on td "M. FAIZ ALFIN TRANSFER NBMB M. FAIZ ALFIN TO NANDI ARDIANSYAH" at bounding box center [536, 338] width 218 height 60
click at [503, 209] on link "MUHAMAD HARFIT" at bounding box center [483, 203] width 100 height 12
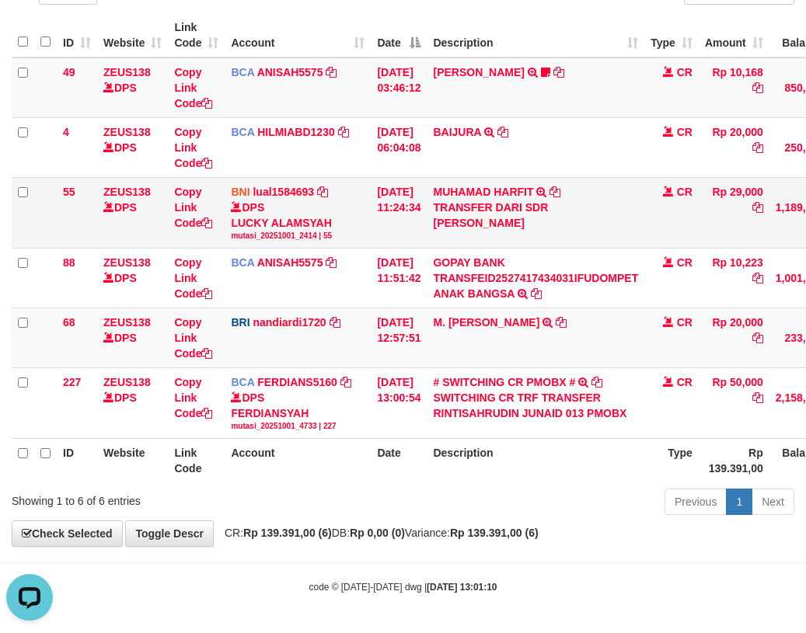
click at [519, 203] on td "MUHAMAD HARFIT TRANSFER DARI SDR MUHAMAD HARFIT" at bounding box center [536, 212] width 218 height 71
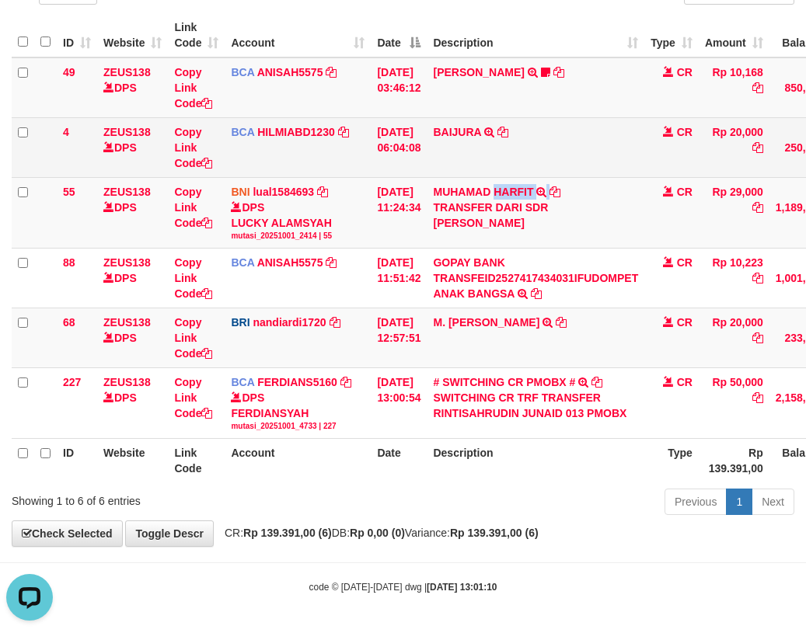
copy td "HARFIT"
click at [409, 139] on td "01/10/2025 06:04:08" at bounding box center [399, 147] width 56 height 60
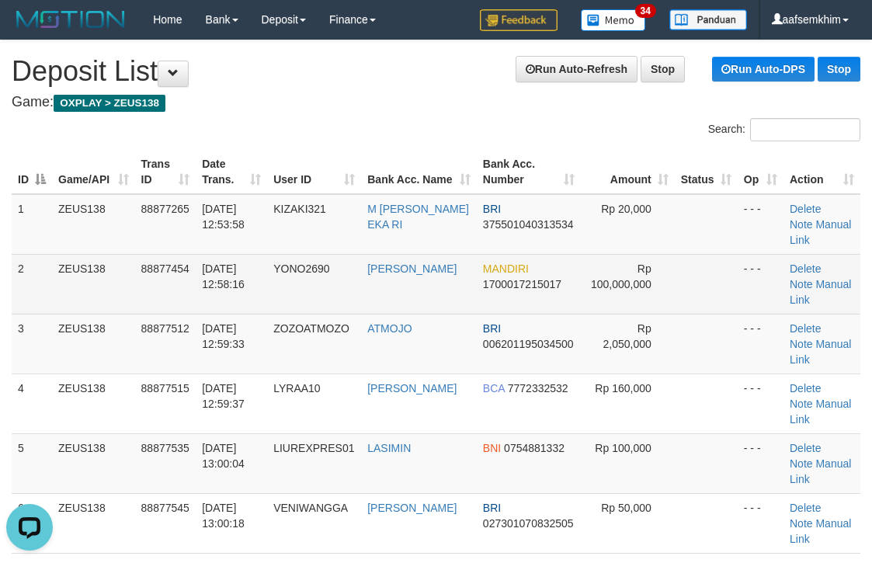
click at [689, 254] on td at bounding box center [706, 284] width 63 height 60
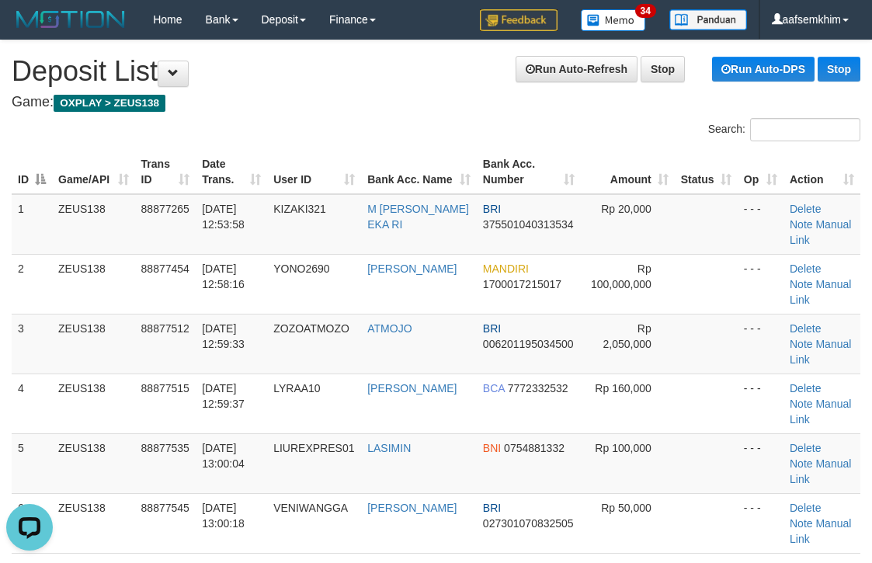
click at [629, 169] on th "Amount" at bounding box center [627, 172] width 93 height 44
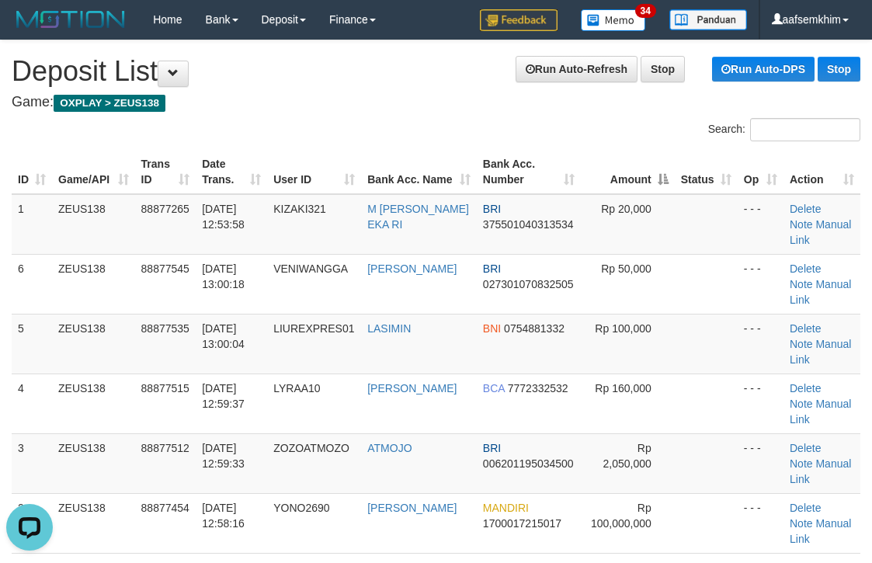
click at [560, 141] on div "Search:" at bounding box center [654, 131] width 413 height 27
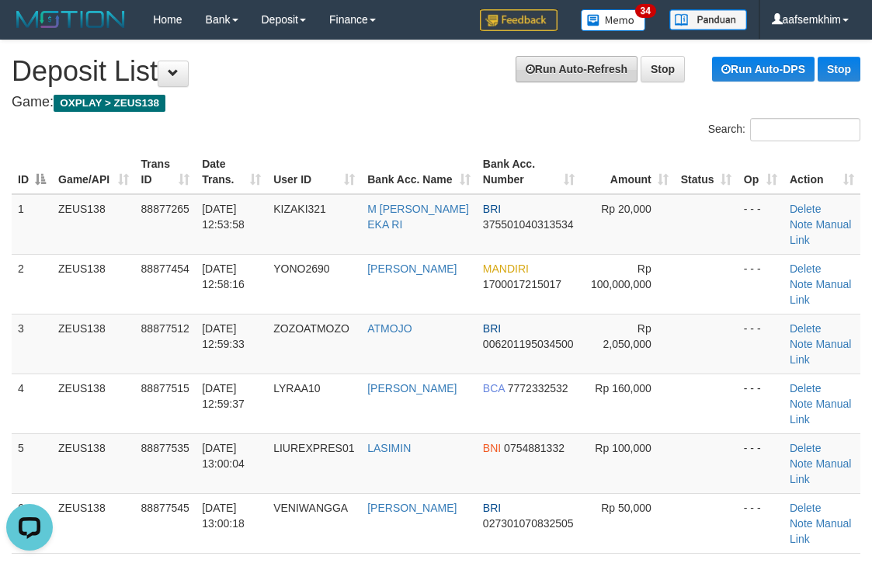
click at [552, 72] on link "Run Auto-Refresh" at bounding box center [577, 69] width 122 height 26
drag, startPoint x: 596, startPoint y: 122, endPoint x: 605, endPoint y: 122, distance: 9.3
click at [603, 122] on div "Search:" at bounding box center [654, 131] width 413 height 27
click at [695, 314] on td at bounding box center [706, 344] width 63 height 60
click at [690, 314] on td at bounding box center [706, 344] width 63 height 60
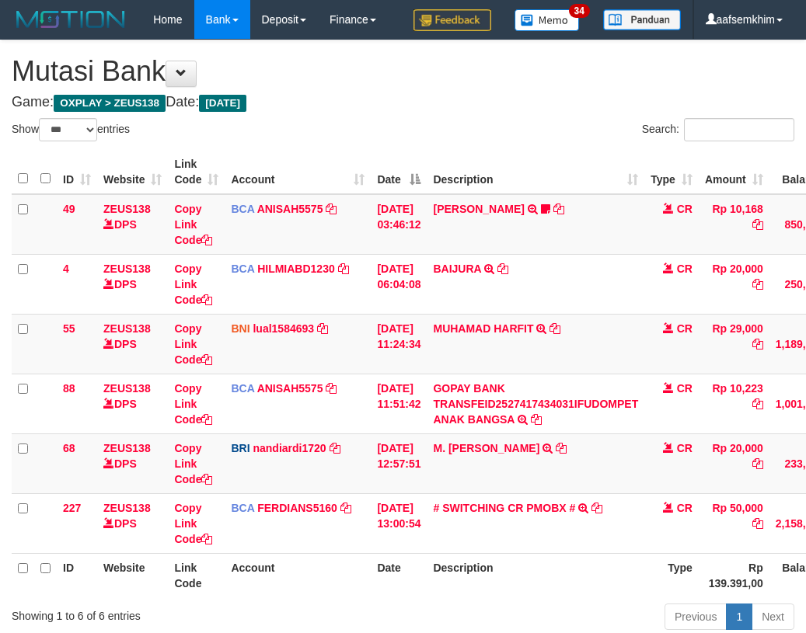
select select "***"
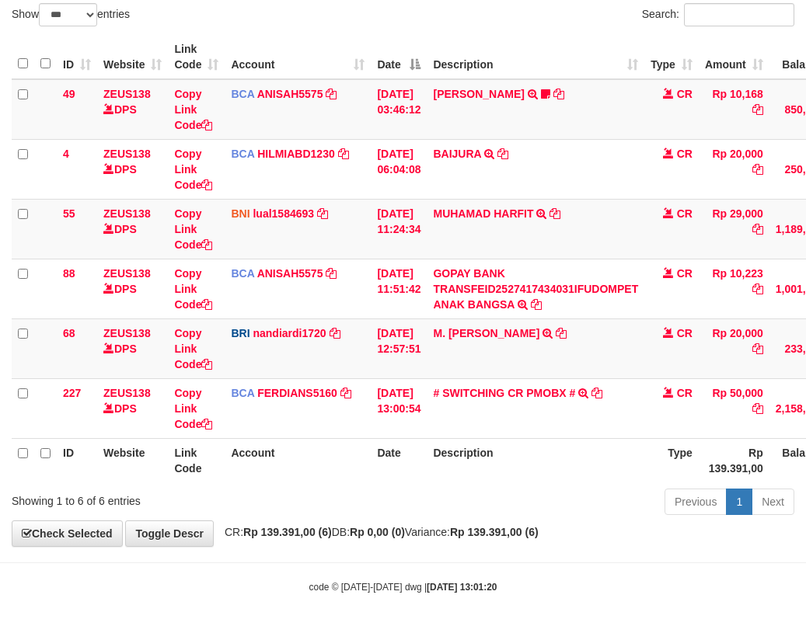
scroll to position [154, 0]
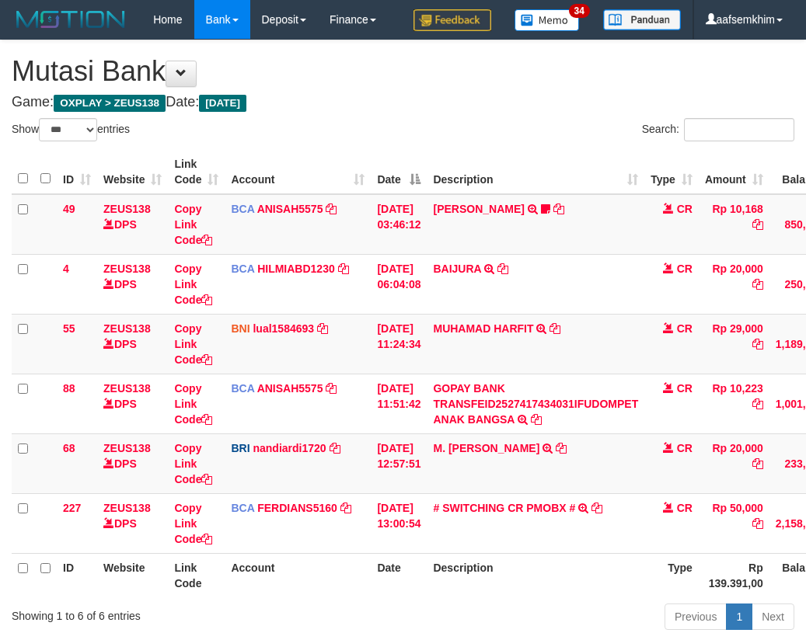
select select "***"
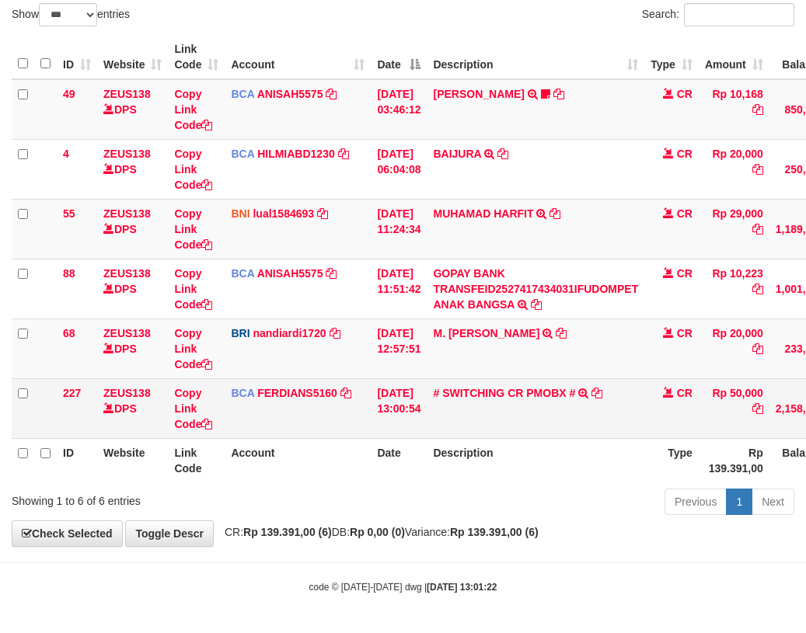
scroll to position [154, 0]
click at [486, 431] on td "# SWITCHING CR PMOBX # SWITCHING CR TRF TRANSFER RINTISAHRUDIN JUNAID 013 PMOBX" at bounding box center [536, 408] width 218 height 60
click at [502, 390] on link "# SWITCHING CR PMOBX #" at bounding box center [504, 393] width 142 height 12
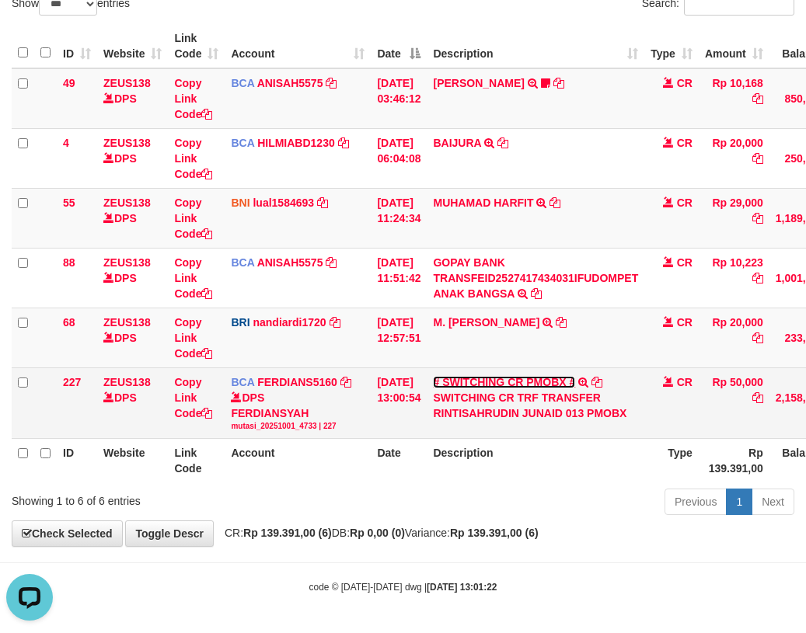
scroll to position [0, 0]
drag, startPoint x: 444, startPoint y: 428, endPoint x: 474, endPoint y: 429, distance: 30.3
click at [474, 421] on div "SWITCHING CR TRF TRANSFER RINTISAHRUDIN JUNAID 013 PMOBX" at bounding box center [535, 405] width 205 height 31
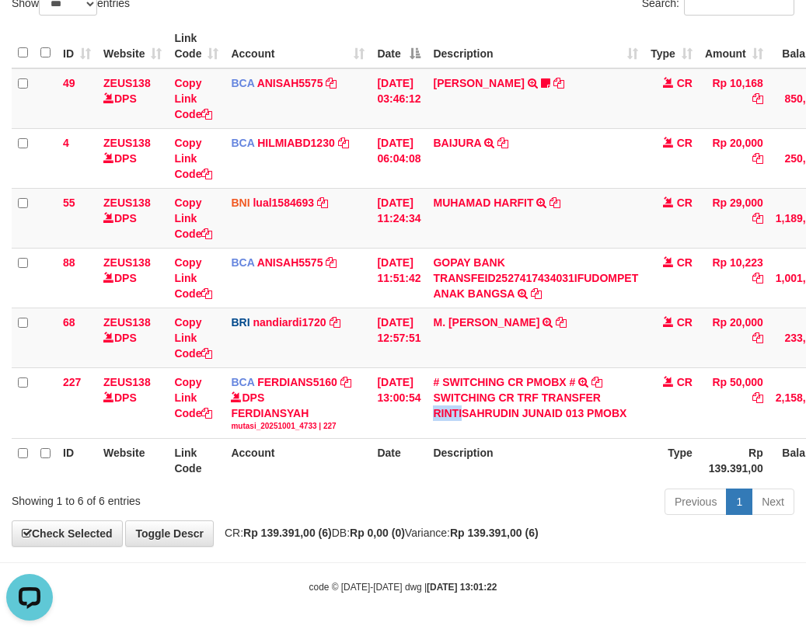
copy div "RINTI"
click at [357, 359] on td "BRI nandiardi1720 DPS NANDI ARDIANSYAH mutasi_20251001_3776 | 68 mutasi_2025100…" at bounding box center [298, 338] width 146 height 60
click at [347, 345] on td "BRI nandiardi1720 DPS NANDI ARDIANSYAH mutasi_20251001_3776 | 68 mutasi_2025100…" at bounding box center [298, 338] width 146 height 60
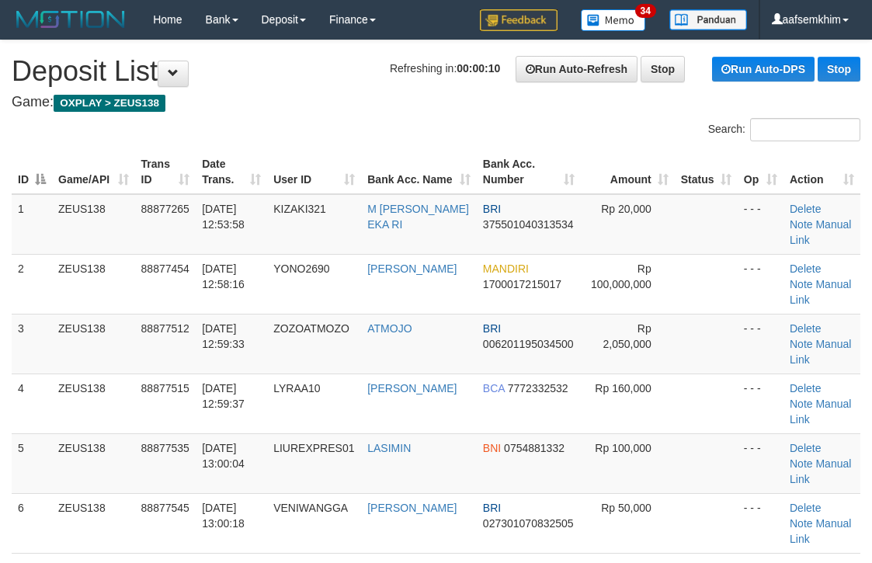
click at [568, 192] on th "Bank Acc. Number" at bounding box center [529, 172] width 104 height 44
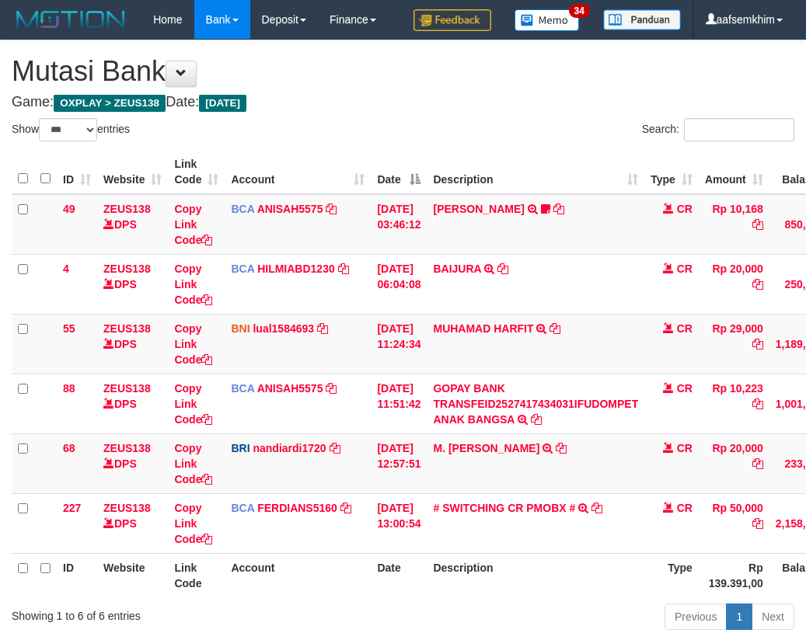
select select "***"
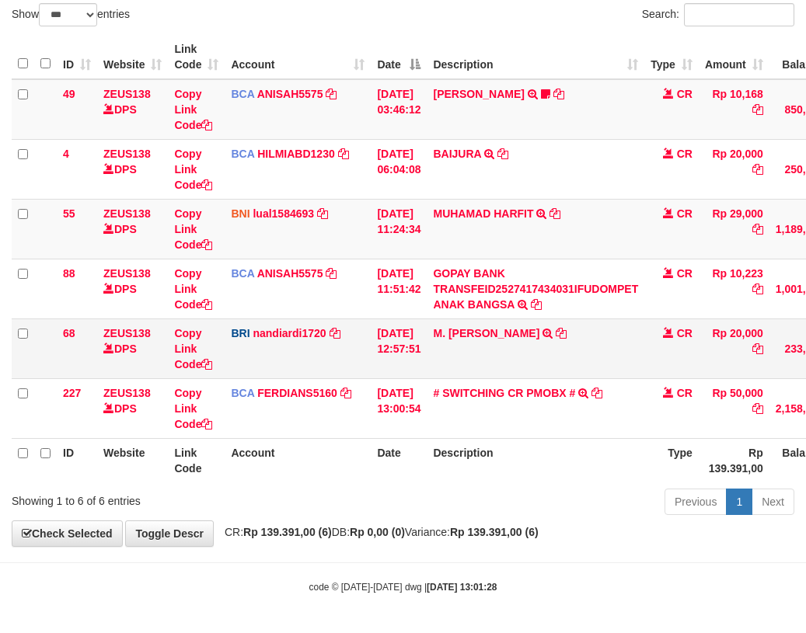
scroll to position [154, 0]
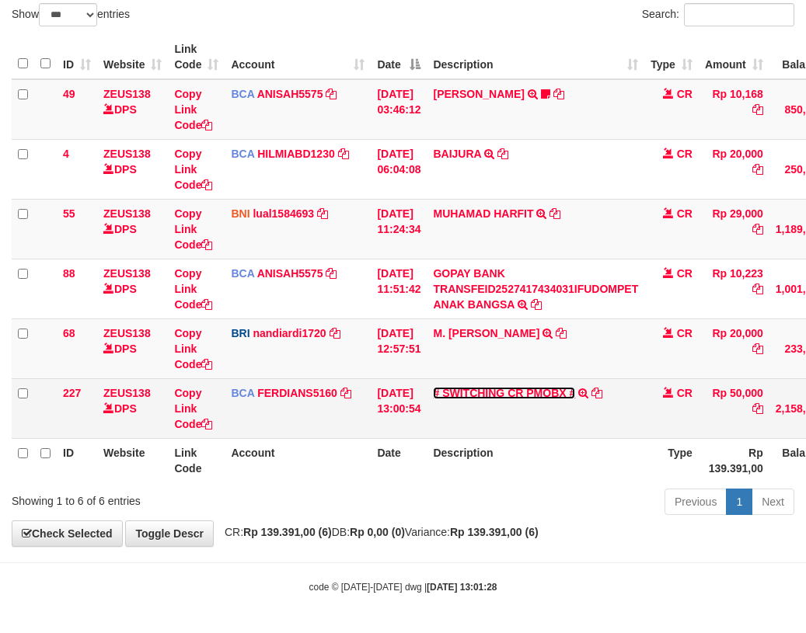
click at [510, 394] on link "# SWITCHING CR PMOBX #" at bounding box center [504, 393] width 142 height 12
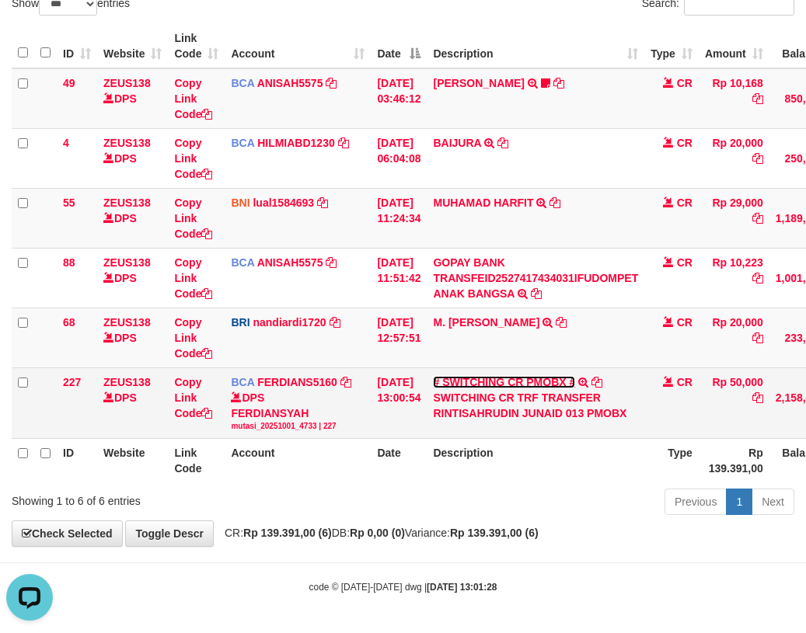
scroll to position [0, 0]
drag, startPoint x: 455, startPoint y: 433, endPoint x: 472, endPoint y: 434, distance: 16.4
click at [472, 434] on td "# SWITCHING CR PMOBX # SWITCHING CR TRF TRANSFER RINTISAHRUDIN JUNAID 013 PMOBX" at bounding box center [536, 402] width 218 height 71
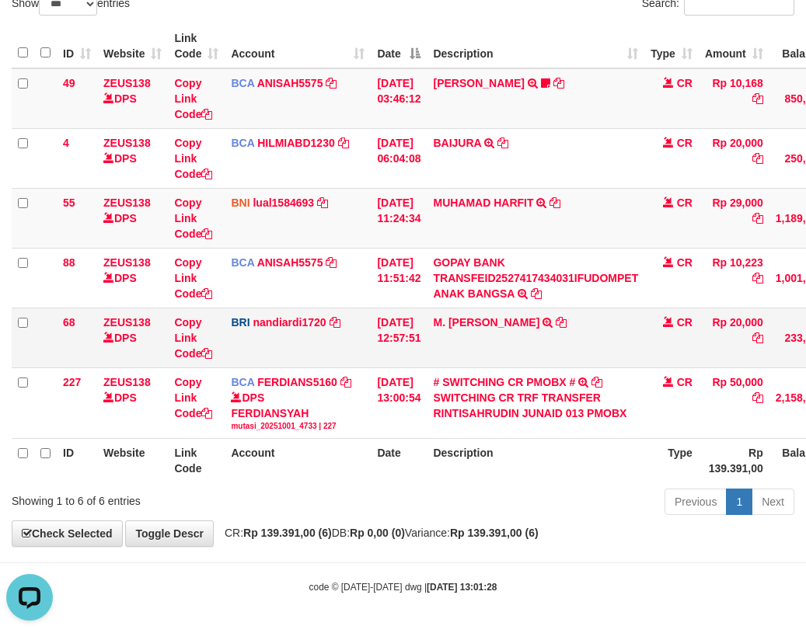
click at [316, 346] on td "BRI nandiardi1720 DPS NANDI ARDIANSYAH mutasi_20251001_3776 | 68 mutasi_2025100…" at bounding box center [298, 338] width 146 height 60
click at [305, 367] on td "BRI nandiardi1720 DPS NANDI ARDIANSYAH mutasi_20251001_3776 | 68 mutasi_2025100…" at bounding box center [298, 338] width 146 height 60
click at [359, 350] on td "BRI nandiardi1720 DPS NANDI ARDIANSYAH mutasi_20251001_3776 | 68 mutasi_2025100…" at bounding box center [298, 338] width 146 height 60
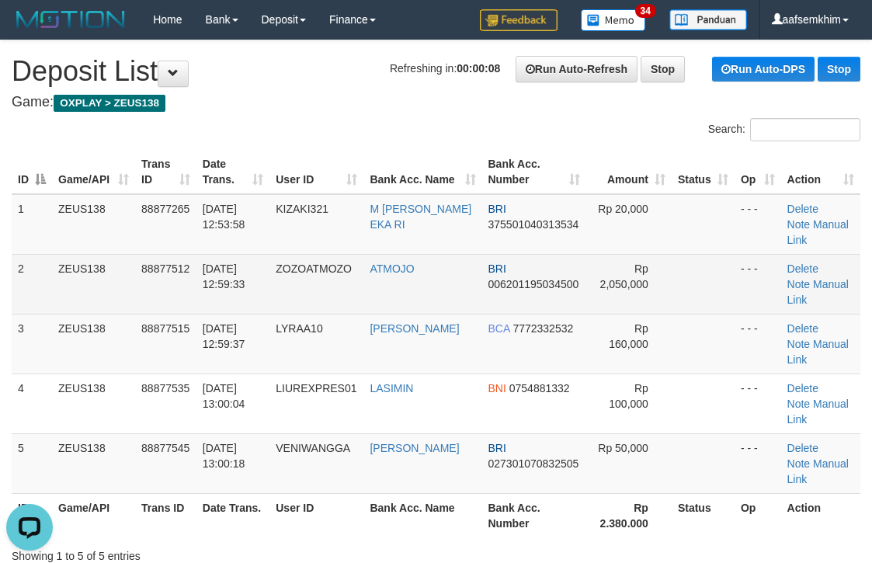
click at [688, 259] on td at bounding box center [703, 284] width 63 height 60
drag, startPoint x: 688, startPoint y: 259, endPoint x: 750, endPoint y: 259, distance: 62.1
click at [714, 256] on td at bounding box center [703, 284] width 63 height 60
click at [695, 254] on td at bounding box center [703, 284] width 63 height 60
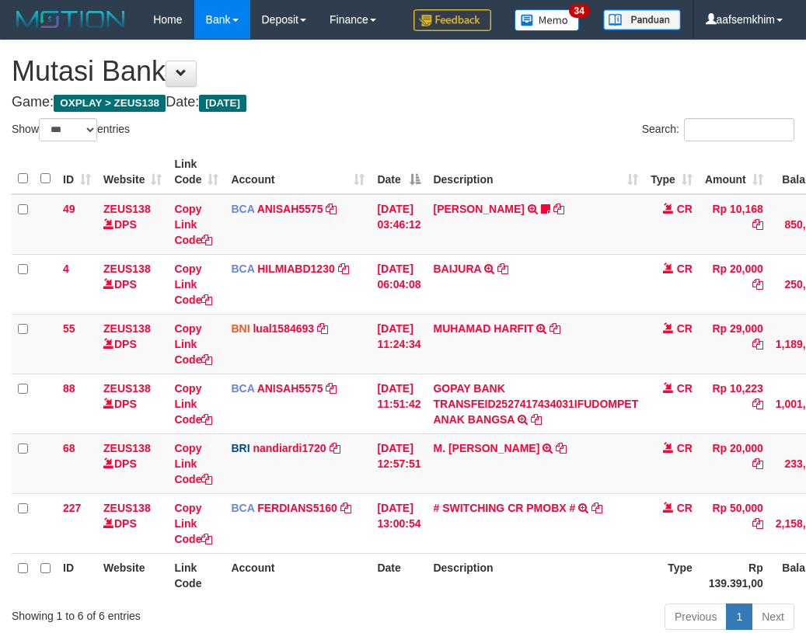
select select "***"
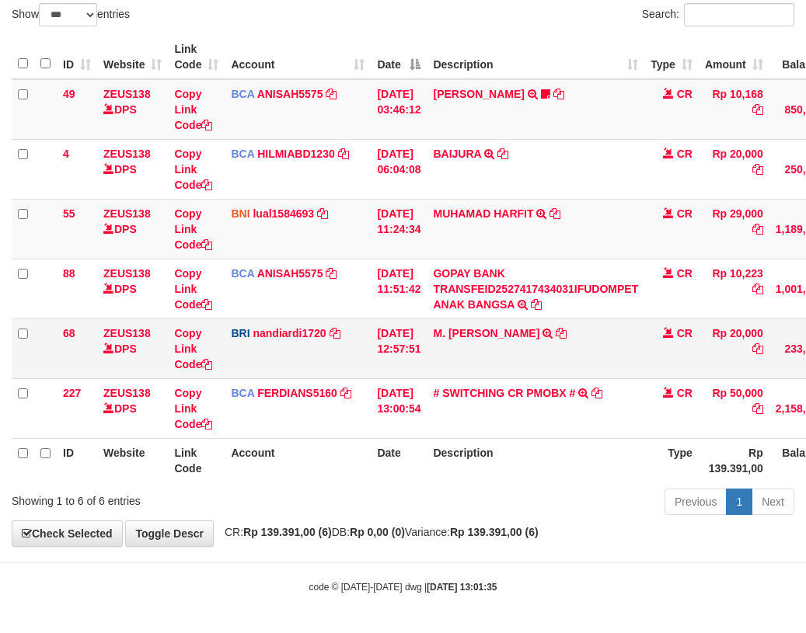
scroll to position [154, 0]
drag, startPoint x: 360, startPoint y: 339, endPoint x: 360, endPoint y: 320, distance: 19.4
click at [361, 331] on td "BRI nandiardi1720 DPS NANDI ARDIANSYAH mutasi_20251001_3776 | 68 mutasi_2025100…" at bounding box center [298, 349] width 146 height 60
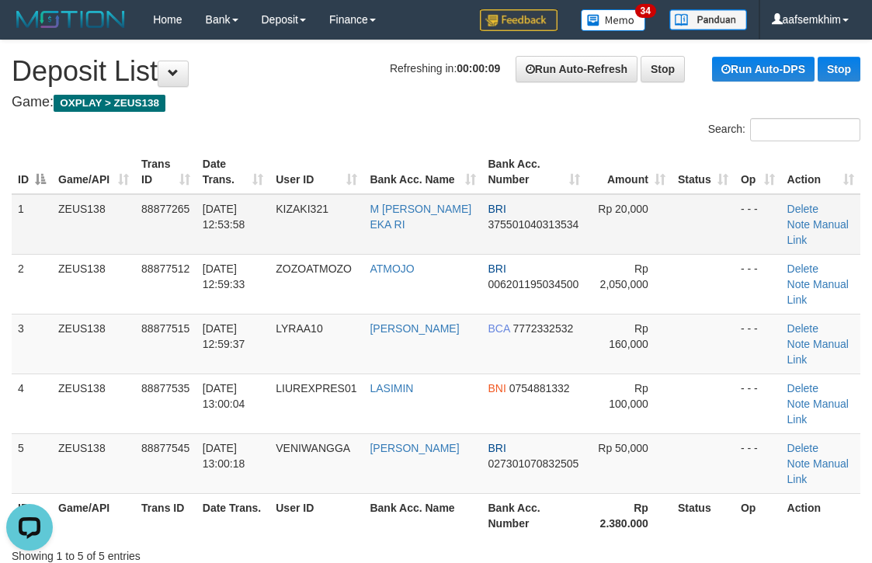
click at [690, 232] on td at bounding box center [703, 224] width 63 height 61
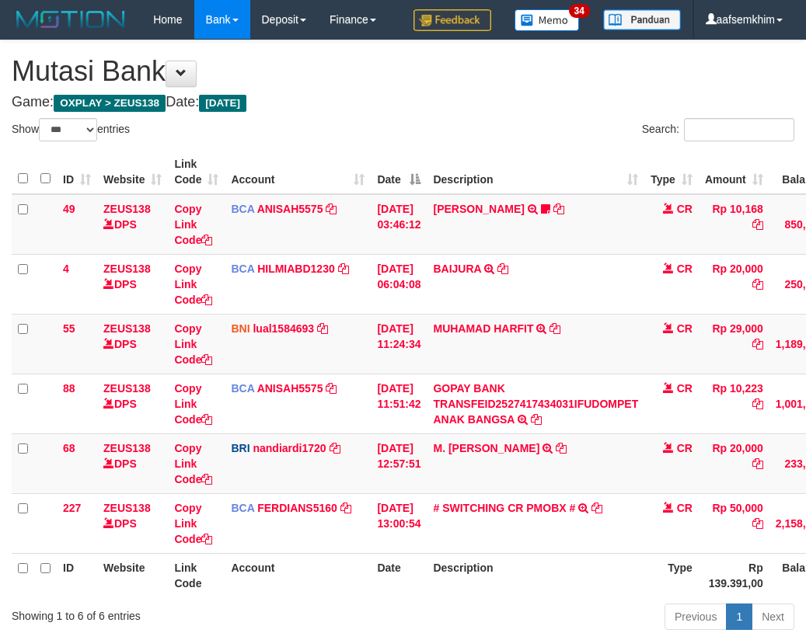
select select "***"
click at [357, 374] on td "BCA ANISAH5575 DPS ANISAH mutasi_20251001_3827 | 88 mutasi_20251001_3827 | 88" at bounding box center [298, 404] width 146 height 60
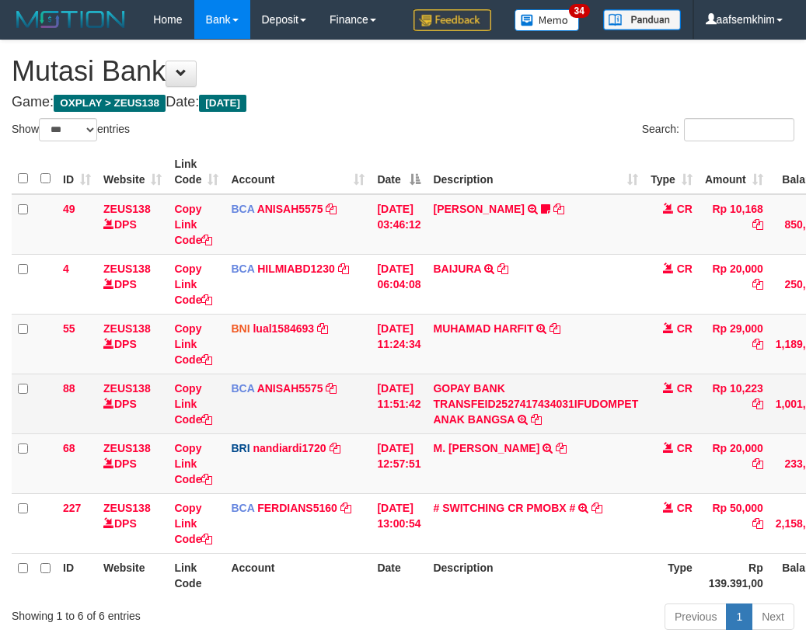
scroll to position [115, 0]
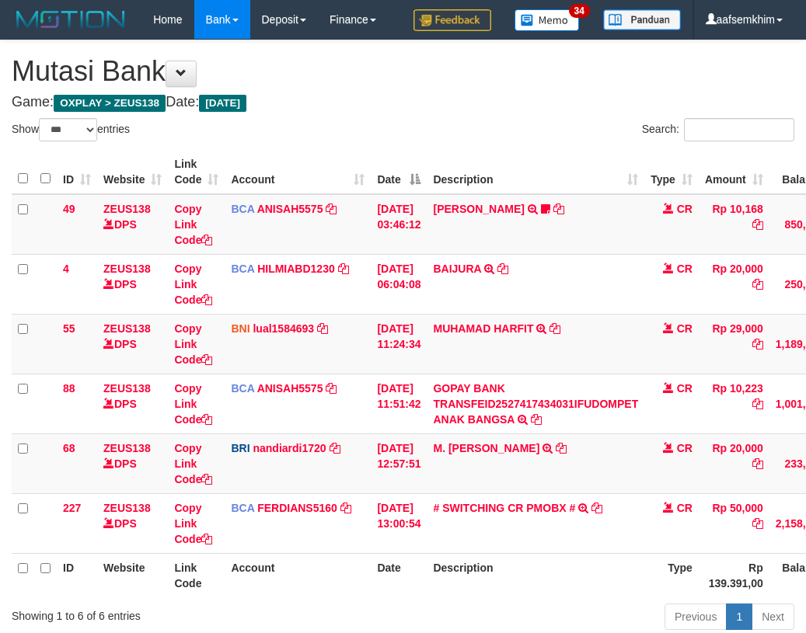
select select "***"
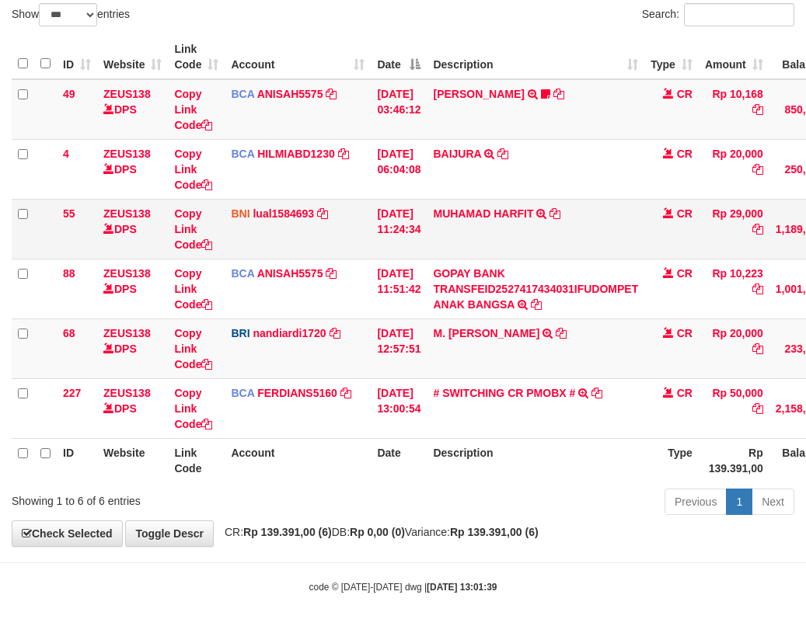
click at [350, 259] on td "BNI lual1584693 DPS LUCKY ALAMSYAH mutasi_20251001_2414 | 55 mutasi_20251001_24…" at bounding box center [298, 229] width 146 height 60
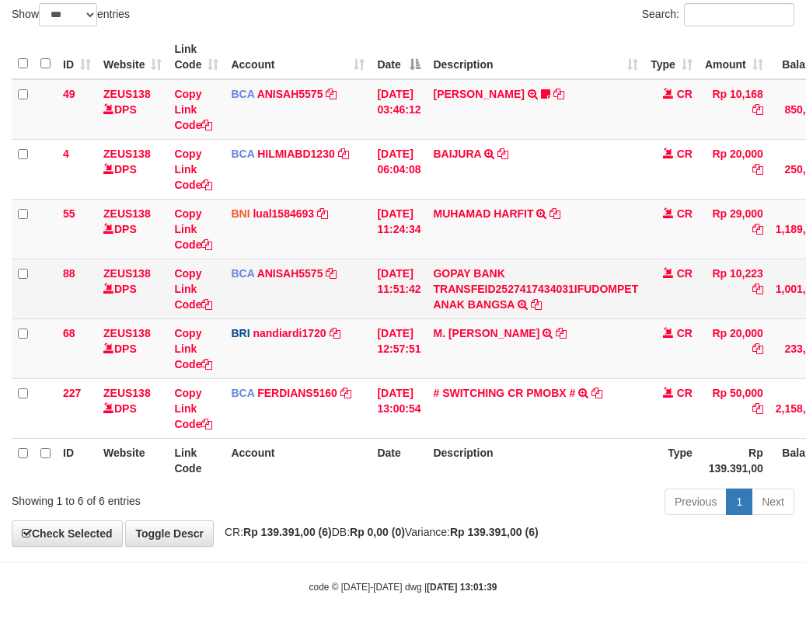
scroll to position [154, 0]
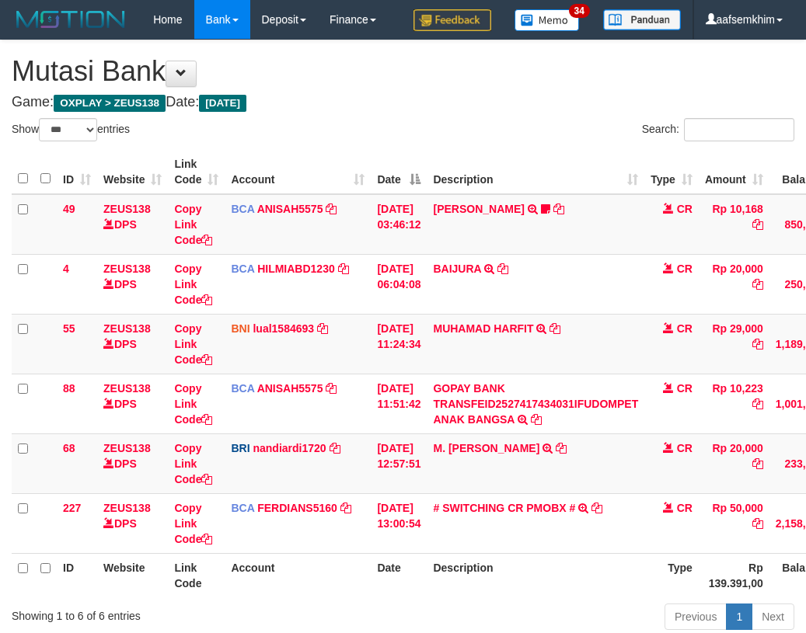
select select "***"
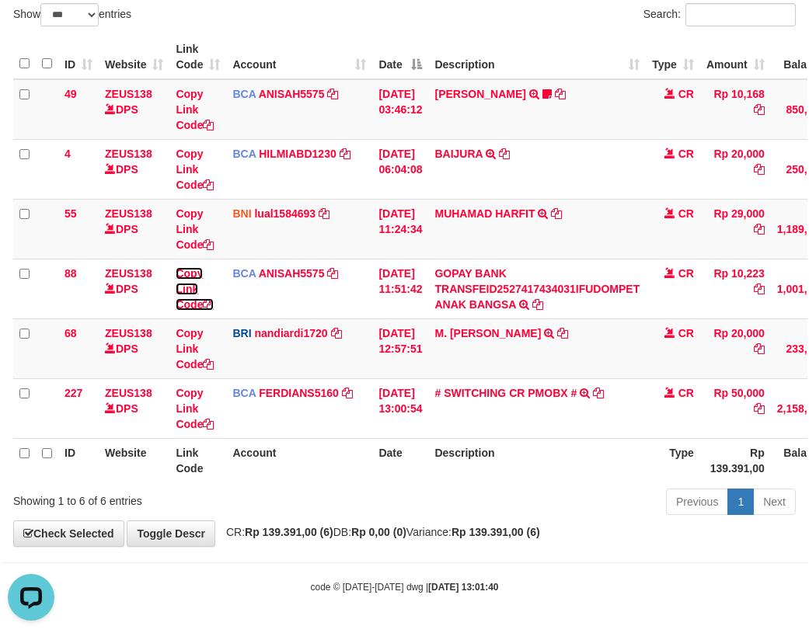
scroll to position [115, 0]
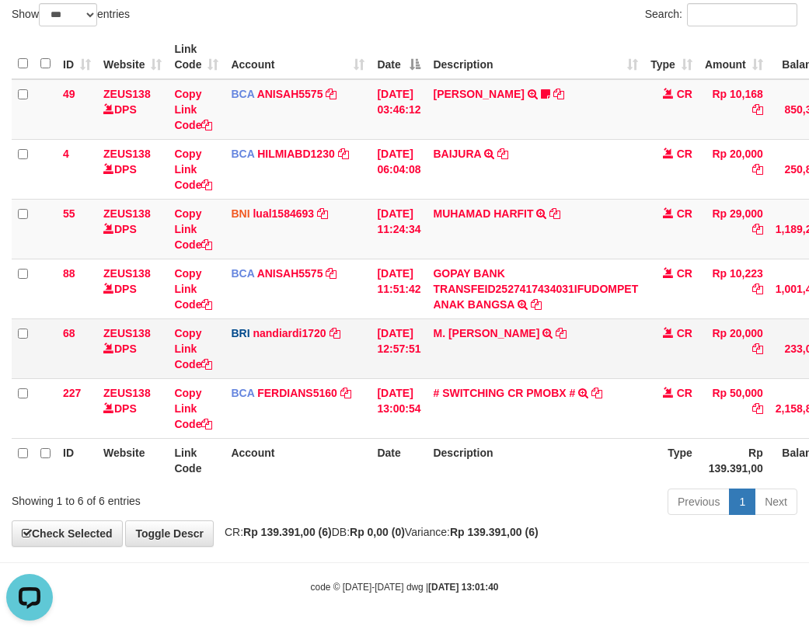
click at [249, 364] on td "BRI nandiardi1720 DPS NANDI ARDIANSYAH mutasi_20251001_3776 | 68 mutasi_2025100…" at bounding box center [298, 349] width 146 height 60
click at [250, 357] on td "BRI nandiardi1720 DPS NANDI ARDIANSYAH mutasi_20251001_3776 | 68 mutasi_2025100…" at bounding box center [298, 349] width 146 height 60
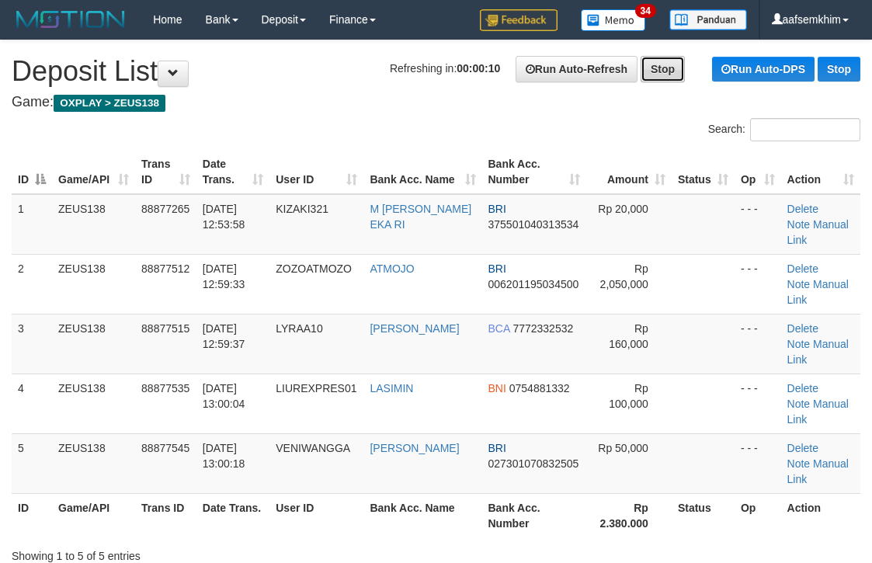
click at [657, 81] on link "Stop" at bounding box center [663, 69] width 44 height 26
click at [628, 100] on h4 "Game: OXPLAY > ZEUS138" at bounding box center [436, 103] width 849 height 16
click at [551, 183] on th "Bank Acc. Number" at bounding box center [534, 172] width 105 height 44
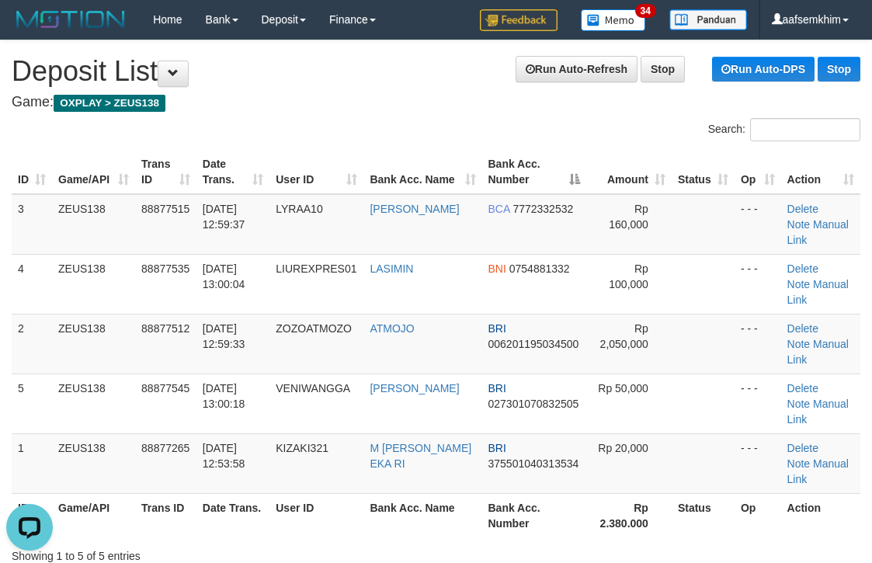
click at [582, 132] on div "Search:" at bounding box center [654, 131] width 413 height 27
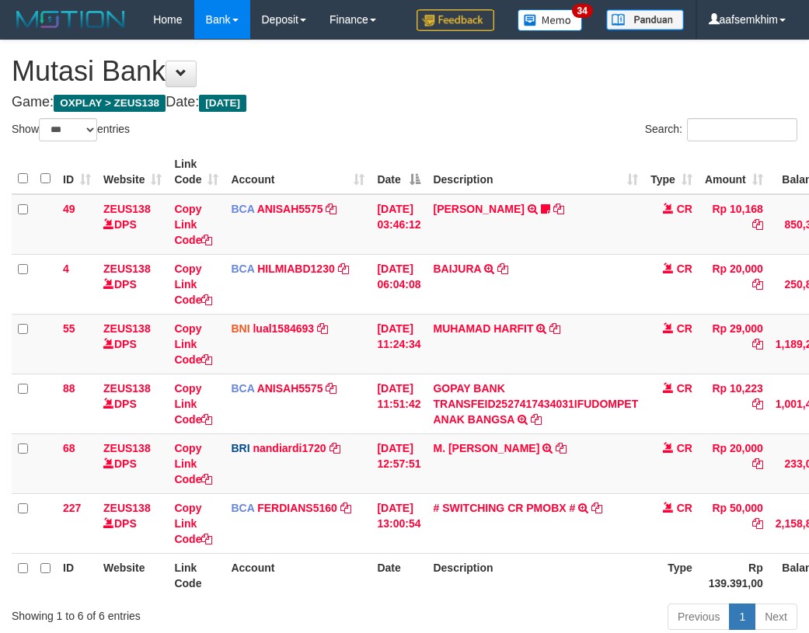
select select "***"
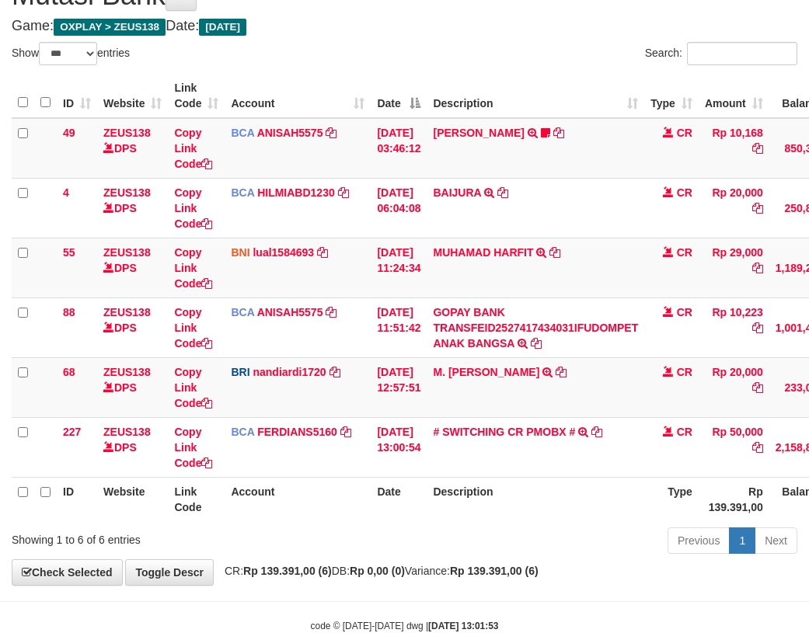
scroll to position [115, 0]
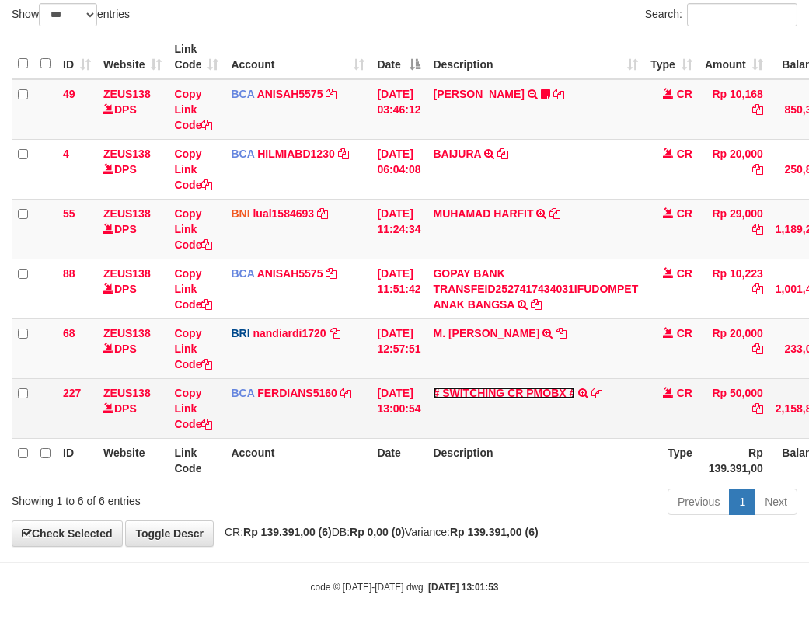
click at [537, 392] on link "# SWITCHING CR PMOBX #" at bounding box center [504, 393] width 142 height 12
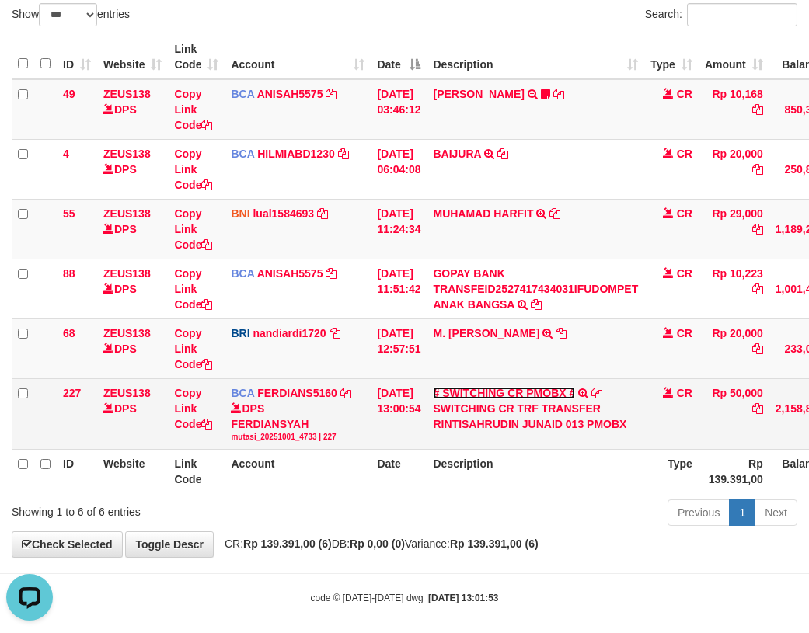
scroll to position [0, 0]
drag, startPoint x: 445, startPoint y: 430, endPoint x: 475, endPoint y: 432, distance: 30.4
click at [475, 432] on td "# SWITCHING CR PMOBX # SWITCHING CR TRF TRANSFER RINTISAHRUDIN JUNAID 013 PMOBX" at bounding box center [536, 413] width 218 height 71
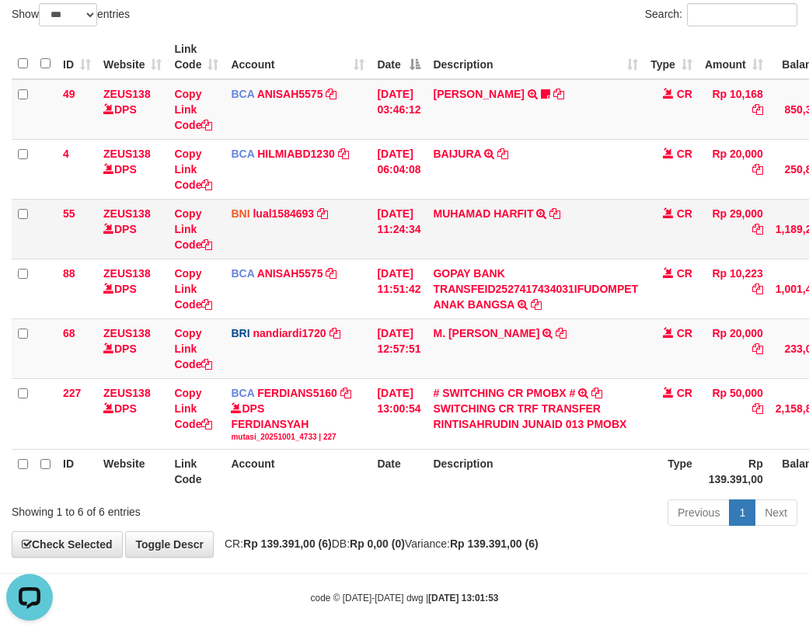
click at [357, 223] on td "BNI lual1584693 DPS LUCKY ALAMSYAH mutasi_20251001_2414 | 55 mutasi_20251001_24…" at bounding box center [298, 229] width 146 height 60
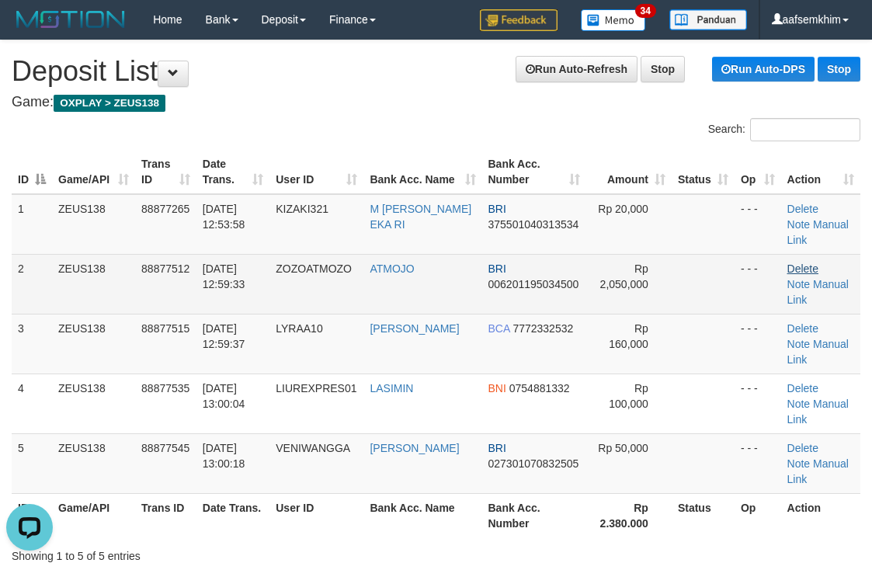
click at [794, 263] on link "Delete" at bounding box center [803, 269] width 31 height 12
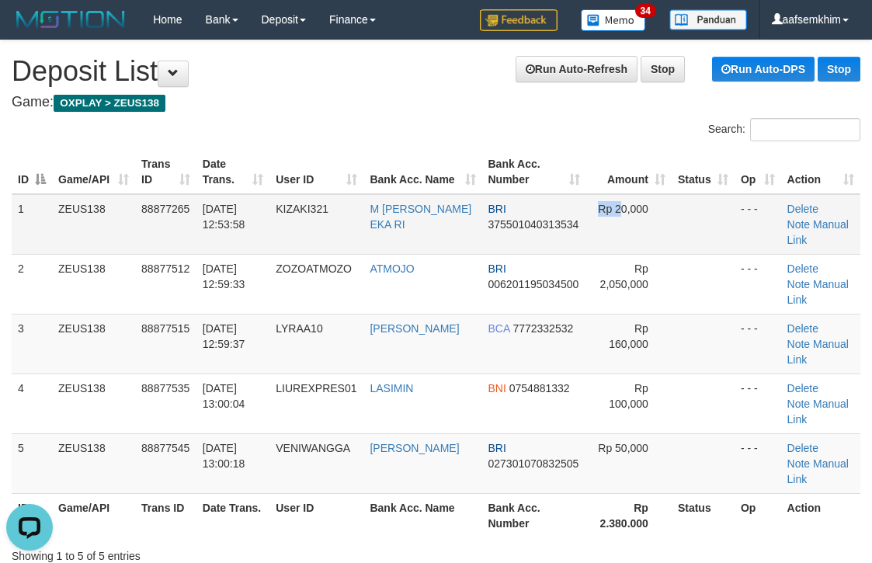
drag, startPoint x: 610, startPoint y: 197, endPoint x: 618, endPoint y: 199, distance: 7.9
click at [618, 199] on td "Rp 20,000" at bounding box center [629, 224] width 85 height 61
click at [381, 125] on div "Search:" at bounding box center [436, 131] width 872 height 27
click at [484, 131] on div "Search:" at bounding box center [654, 131] width 413 height 27
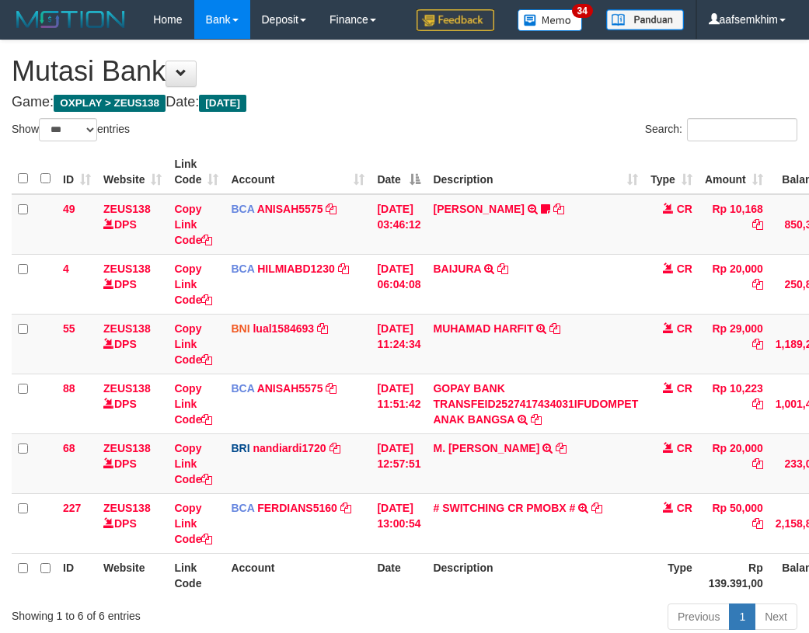
select select "***"
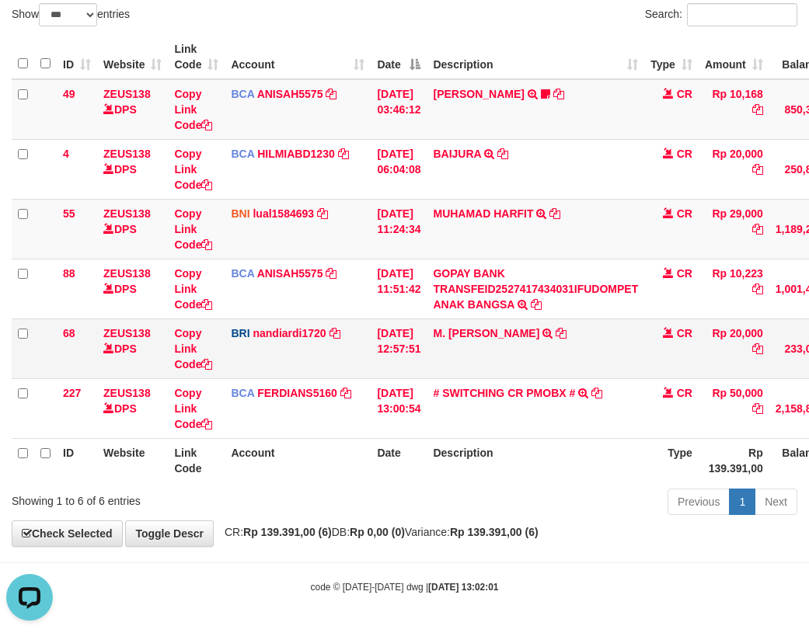
click at [515, 365] on td "M. [PERSON_NAME] TRANSFER NBMB M. [PERSON_NAME] TO NANDI ARDIANSYAH" at bounding box center [536, 349] width 218 height 60
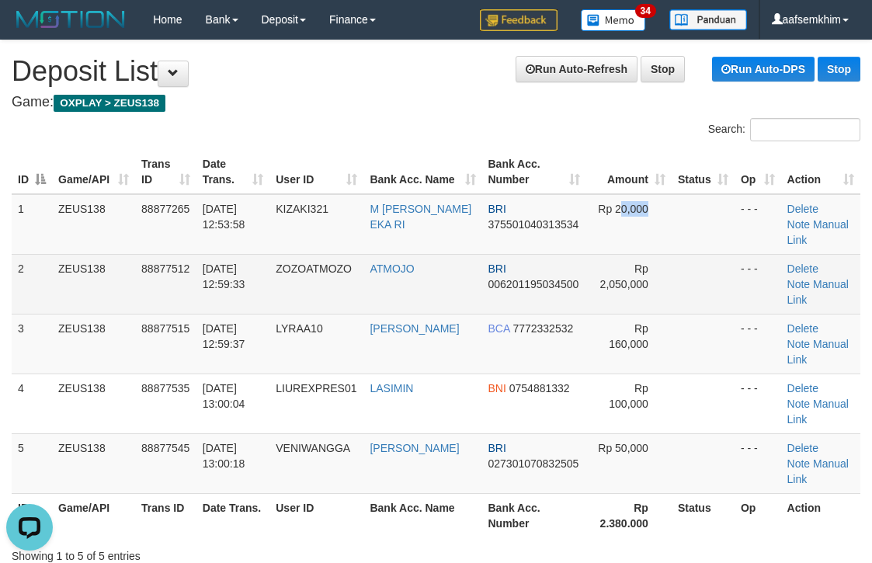
drag, startPoint x: 615, startPoint y: 234, endPoint x: 717, endPoint y: 249, distance: 103.7
click at [667, 239] on tbody "1 ZEUS138 88877265 01/10/2025 12:53:58 KIZAKI321 M ZAKY EKA RI BRI 375501040313…" at bounding box center [436, 344] width 849 height 300
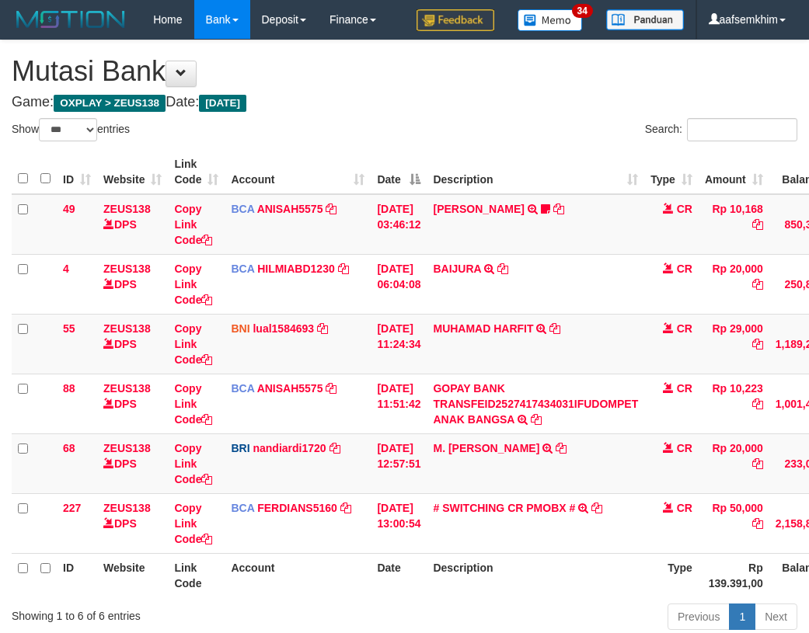
select select "***"
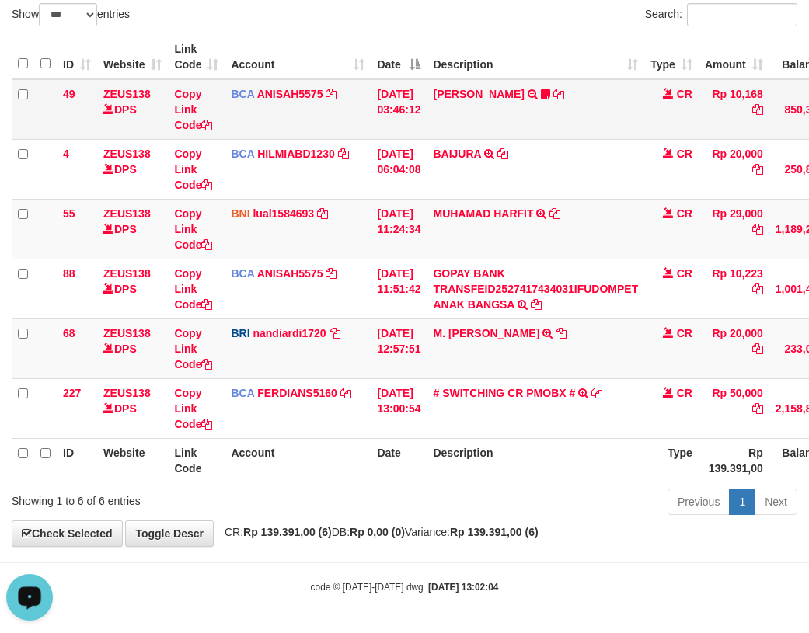
click at [78, 97] on td "49" at bounding box center [77, 109] width 40 height 61
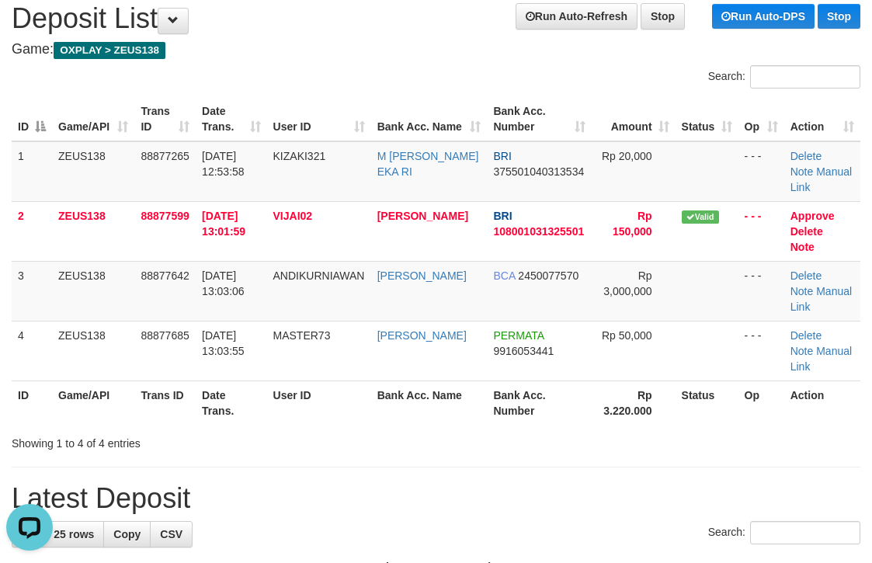
scroll to position [78, 0]
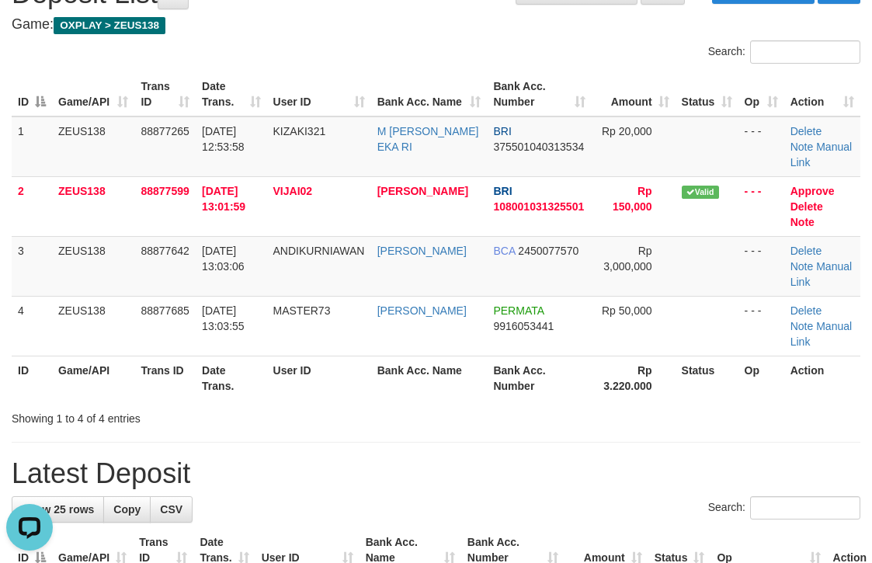
drag, startPoint x: 610, startPoint y: 280, endPoint x: 865, endPoint y: 335, distance: 260.7
click at [610, 280] on td "Rp 3,000,000" at bounding box center [634, 266] width 84 height 60
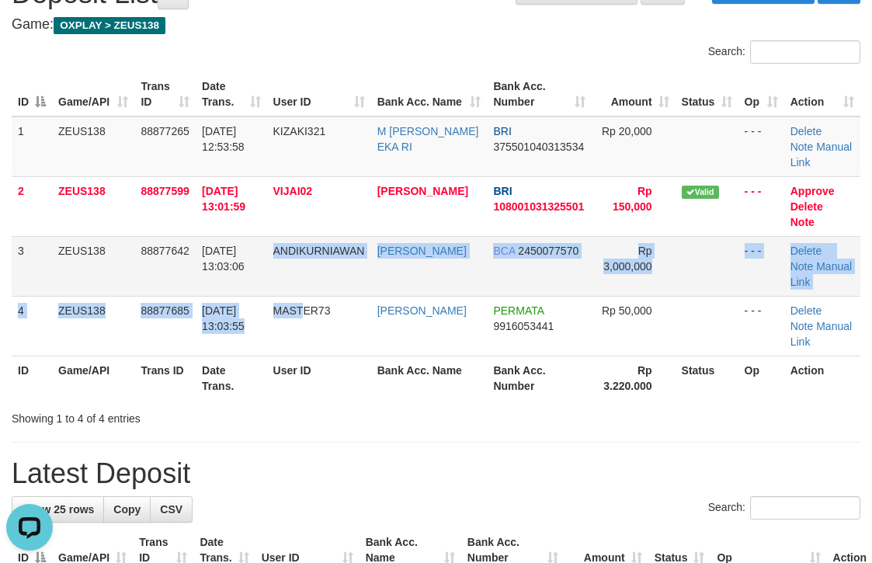
drag, startPoint x: 280, startPoint y: 284, endPoint x: 336, endPoint y: 284, distance: 55.9
click at [328, 289] on td "ANDIKURNIAWAN" at bounding box center [319, 266] width 104 height 60
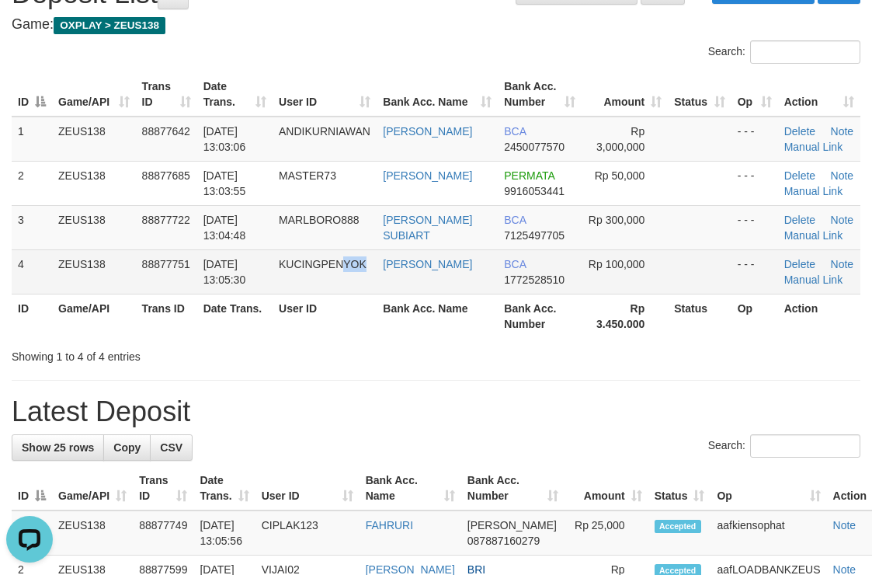
drag, startPoint x: 380, startPoint y: 274, endPoint x: 416, endPoint y: 270, distance: 35.9
click at [411, 270] on tr "4 ZEUS138 88877751 [DATE] 13:05:30 KUCINGPENYOK [PERSON_NAME] BCA 1772528510 Rp…" at bounding box center [436, 271] width 849 height 44
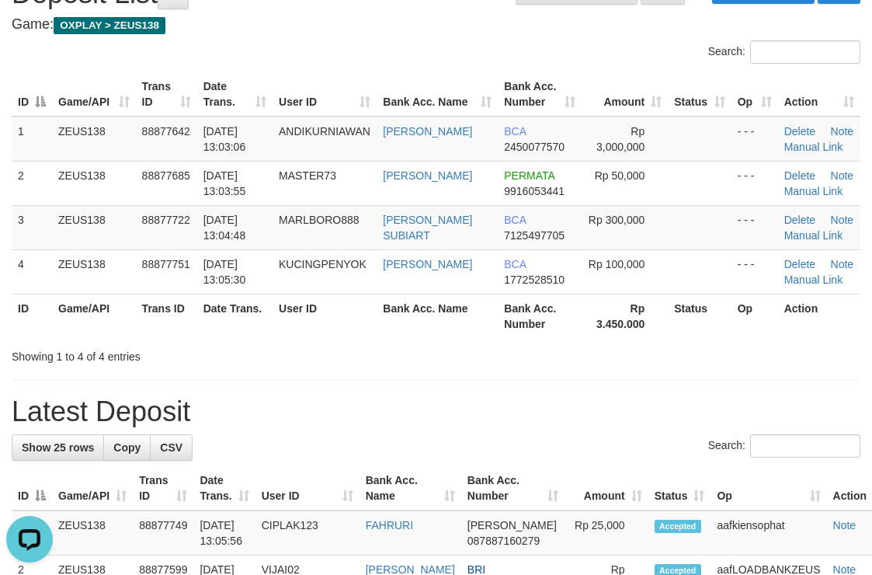
drag, startPoint x: 435, startPoint y: 186, endPoint x: 876, endPoint y: 262, distance: 447.8
click at [493, 177] on tr "2 ZEUS138 88877685 [DATE] 13:03:55 MASTER73 [PERSON_NAME] PERMATA 9916053441 Rp…" at bounding box center [436, 183] width 849 height 44
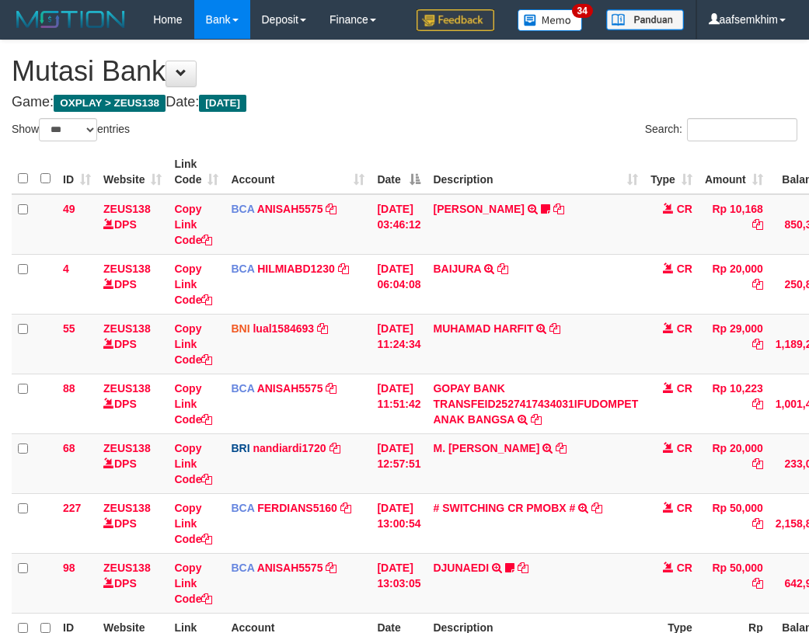
select select "***"
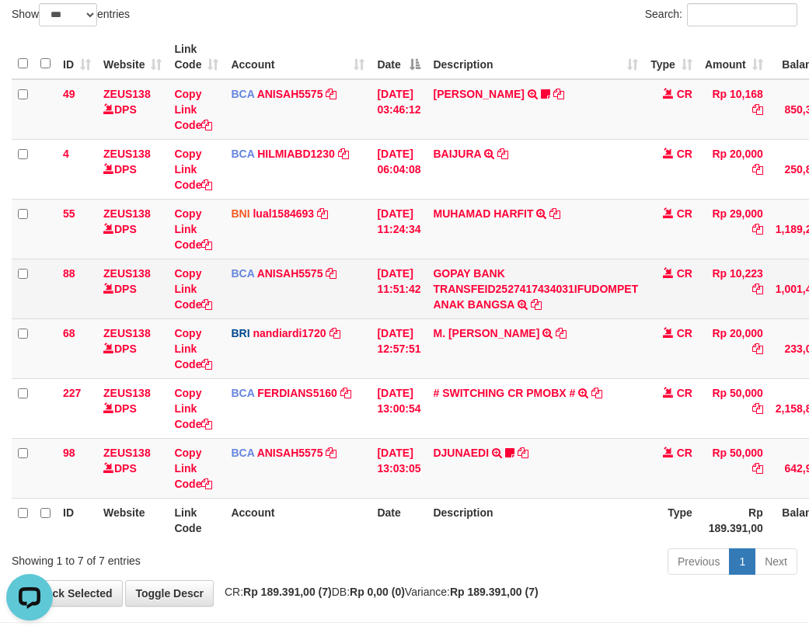
drag, startPoint x: 465, startPoint y: 357, endPoint x: 99, endPoint y: 297, distance: 371.5
click at [444, 362] on tr "68 ZEUS138 DPS Copy Link Code BRI nandiardi1720 DPS NANDI ARDIANSYAH mutasi_202…" at bounding box center [475, 349] width 927 height 60
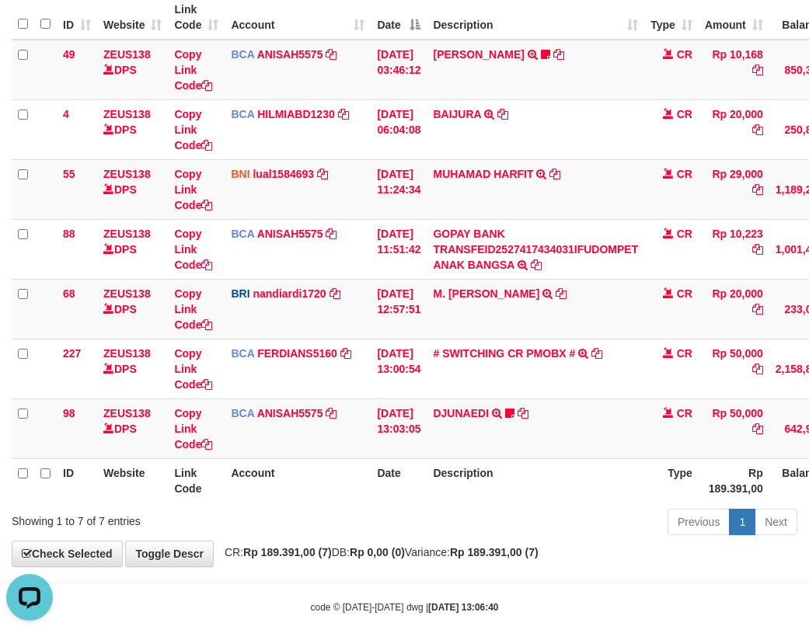
scroll to position [175, 0]
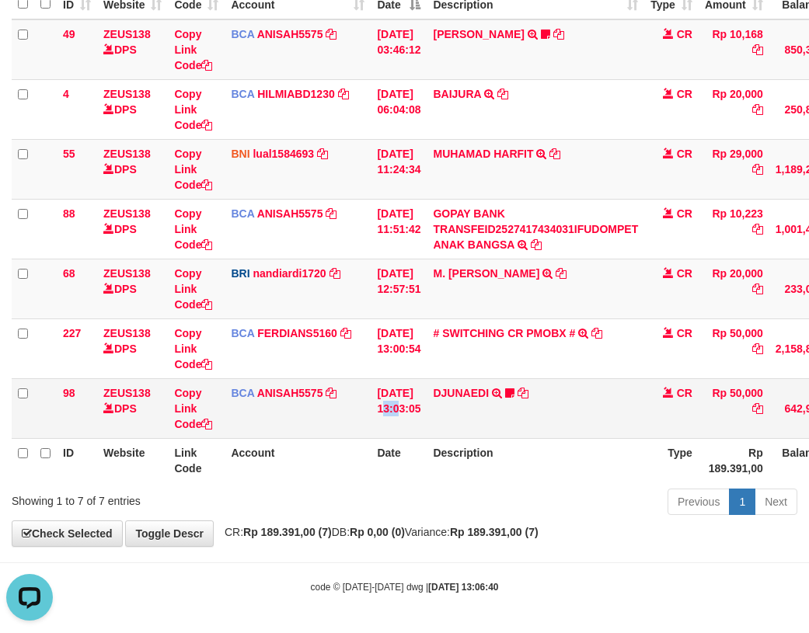
drag, startPoint x: 404, startPoint y: 389, endPoint x: 388, endPoint y: 391, distance: 15.6
click at [401, 389] on td "[DATE] 13:03:05" at bounding box center [399, 408] width 56 height 60
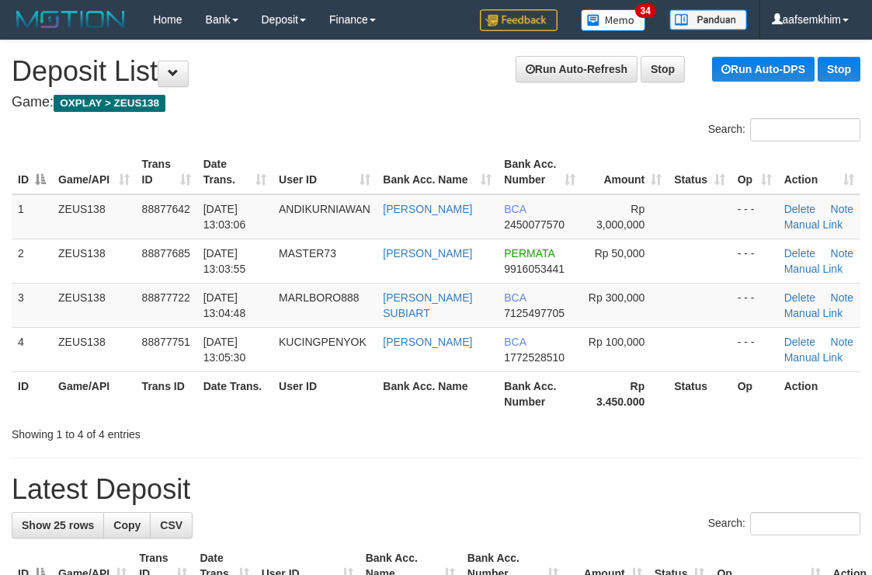
scroll to position [78, 0]
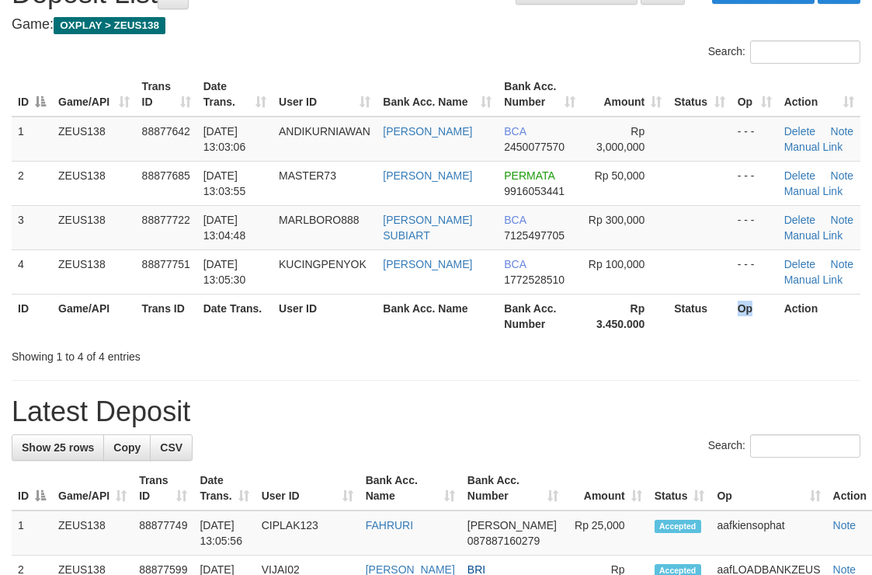
drag, startPoint x: 733, startPoint y: 321, endPoint x: 914, endPoint y: 318, distance: 181.0
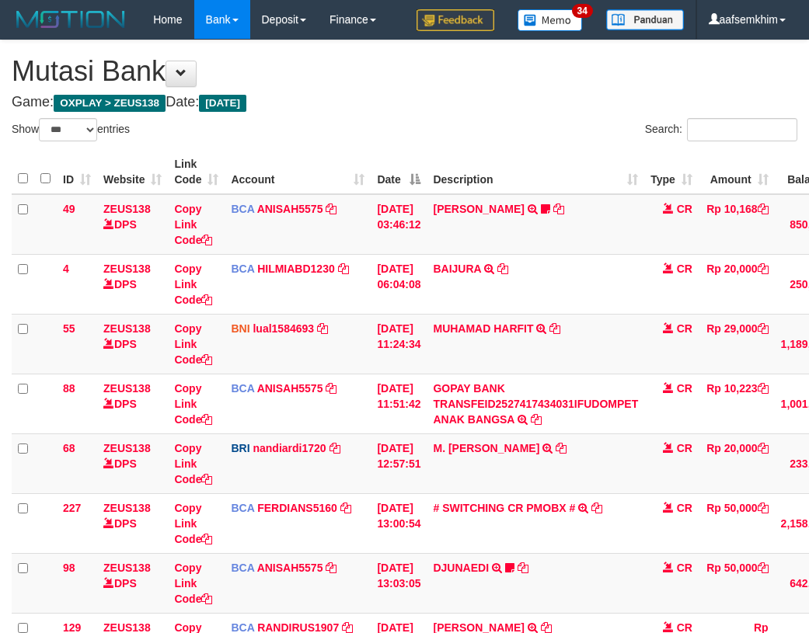
select select "***"
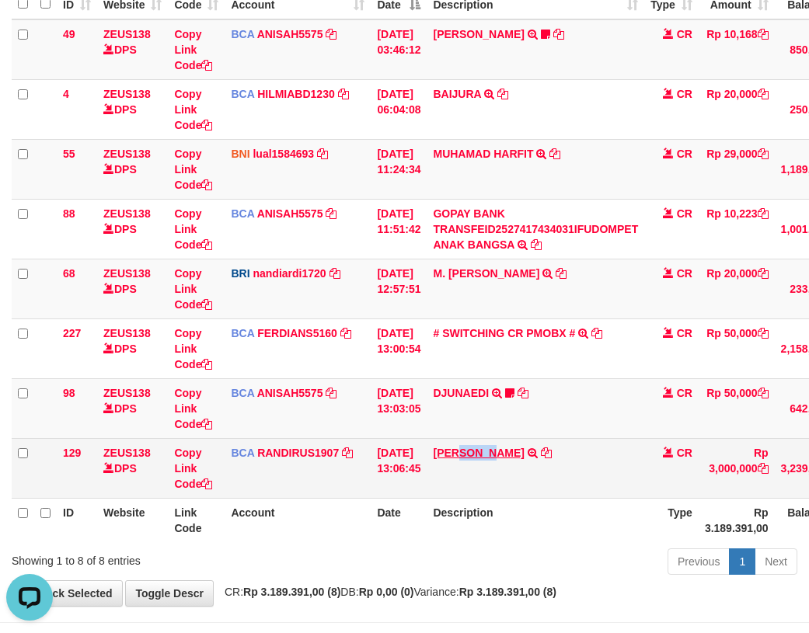
drag, startPoint x: 472, startPoint y: 442, endPoint x: 506, endPoint y: 446, distance: 34.4
click at [506, 446] on td "ANDI KURNIAWAN TRSF E-BANKING CR 0110/FTSCY/WS95031 3000000.00ANDI KURNIAWAN" at bounding box center [536, 468] width 218 height 60
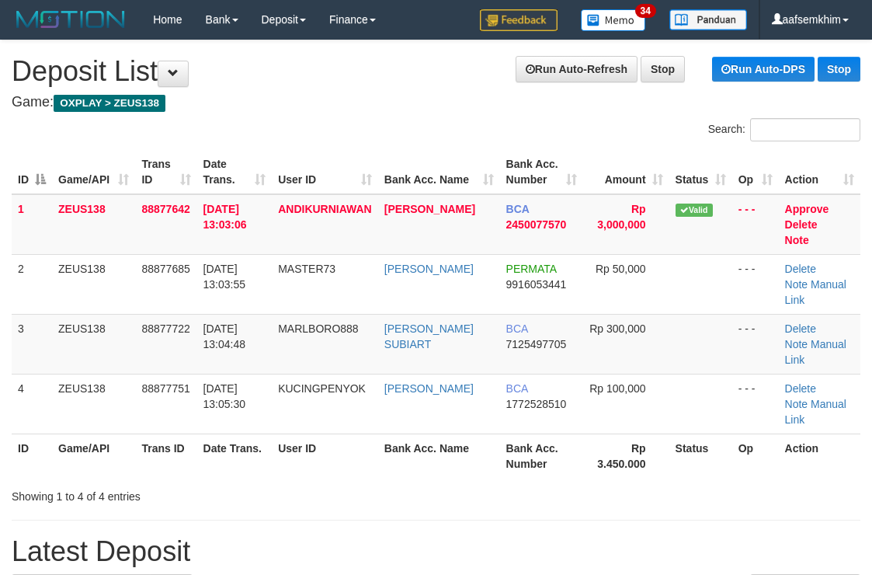
scroll to position [78, 0]
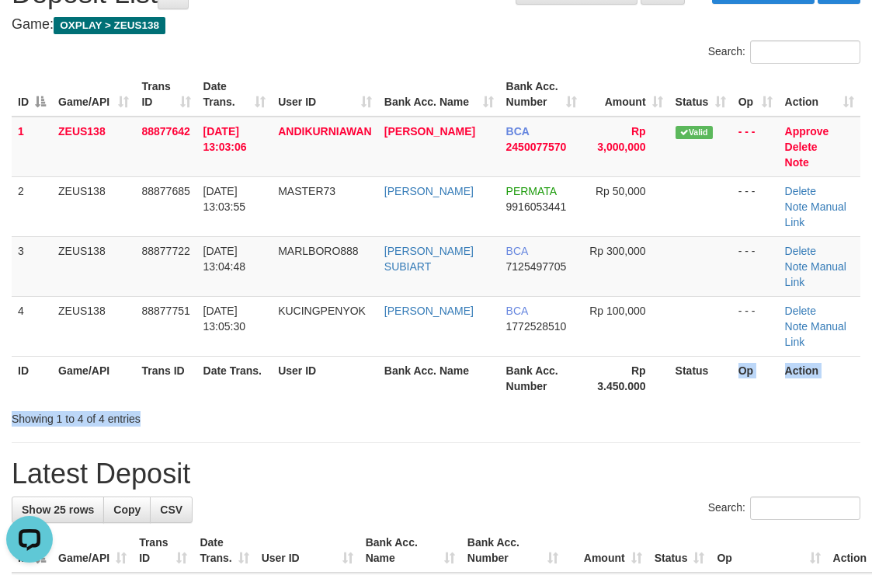
drag, startPoint x: 730, startPoint y: 305, endPoint x: 722, endPoint y: 389, distance: 85.1
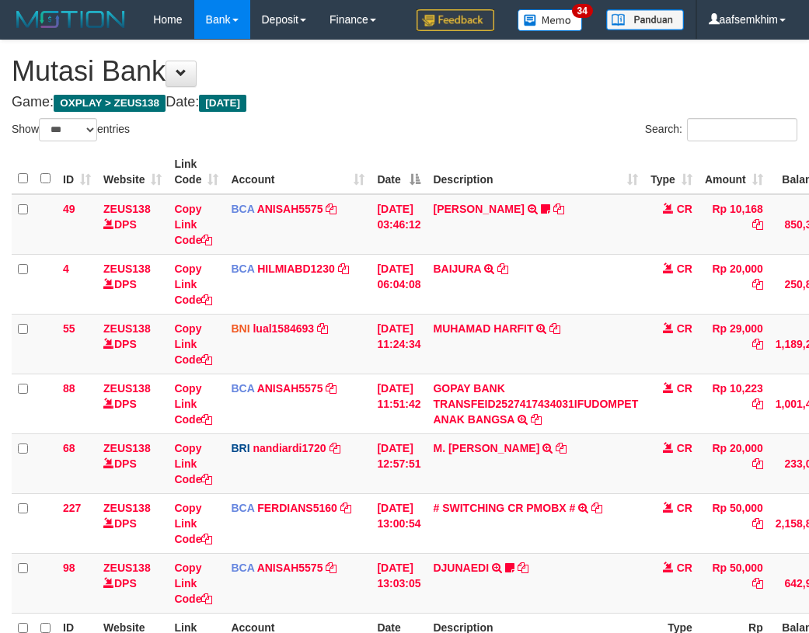
select select "***"
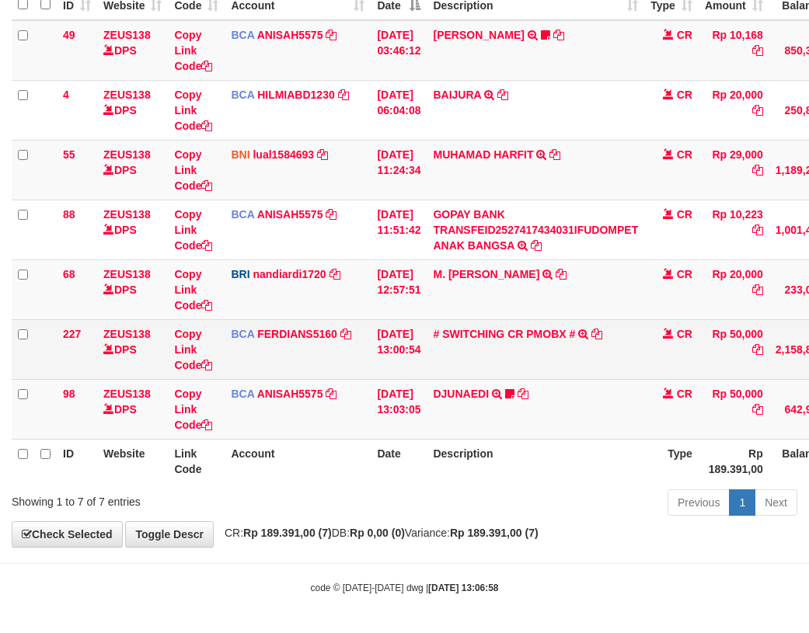
scroll to position [175, 0]
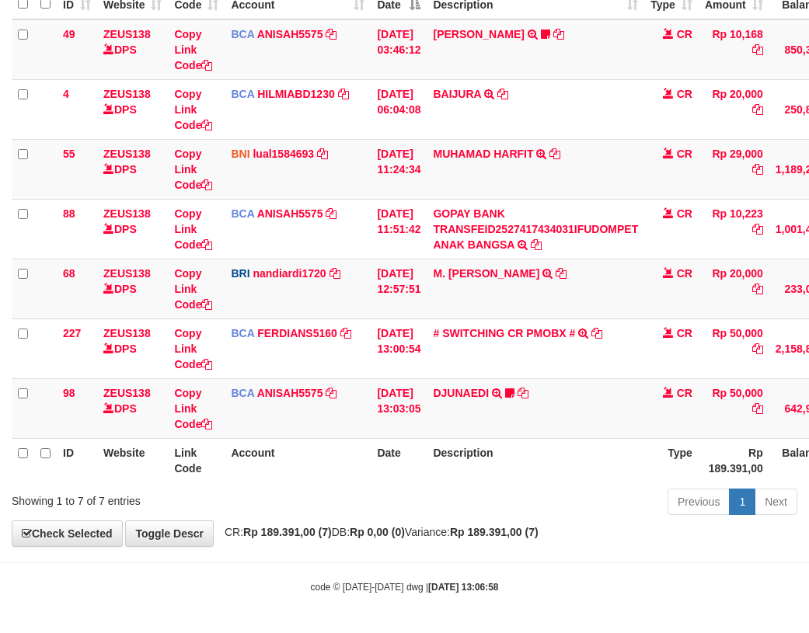
click at [496, 440] on th "Description" at bounding box center [536, 460] width 218 height 44
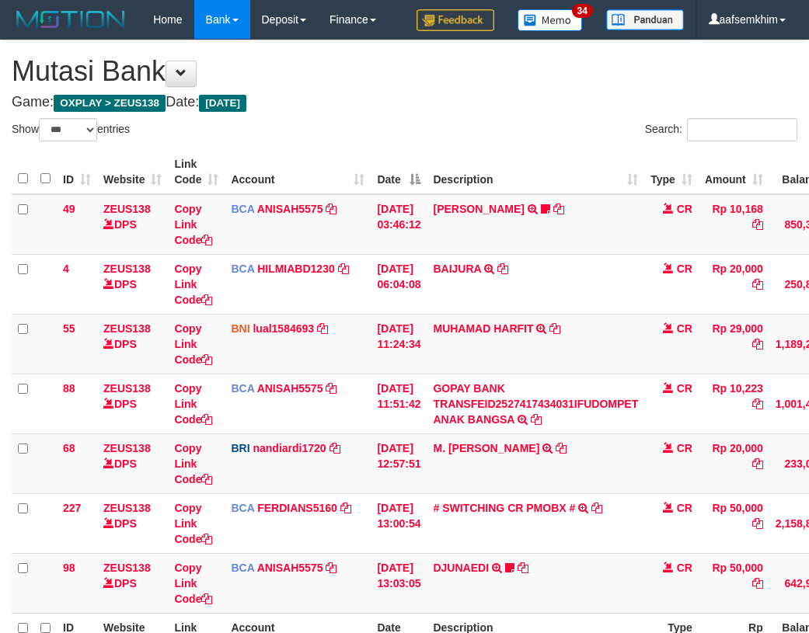
select select "***"
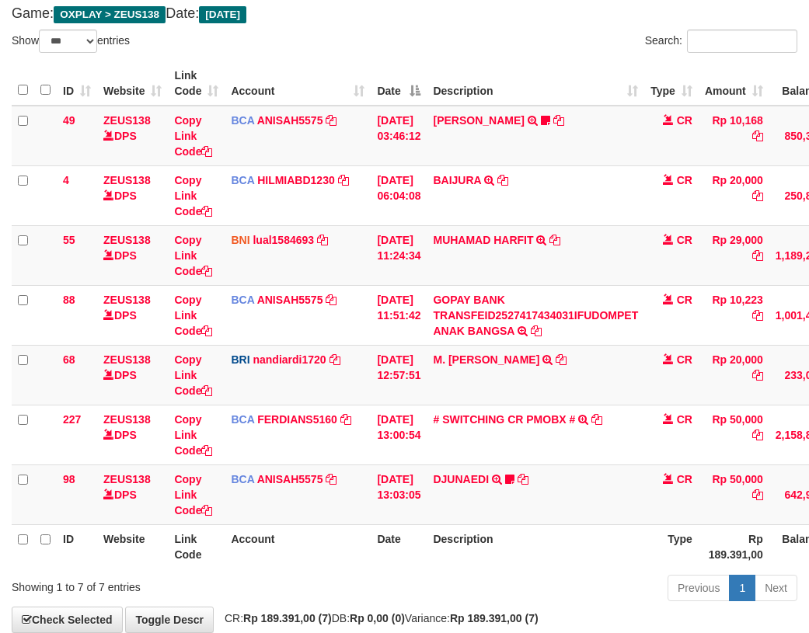
scroll to position [175, 0]
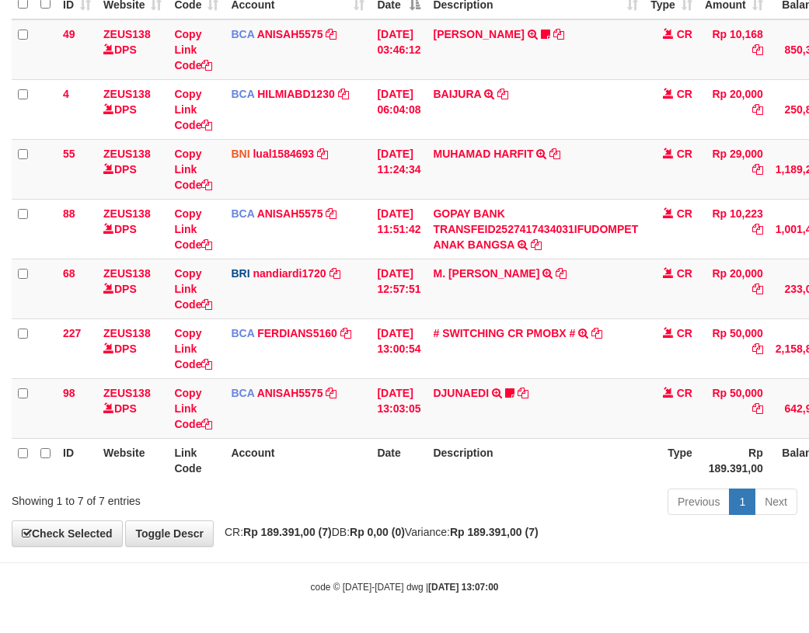
click at [507, 441] on th "Description" at bounding box center [536, 460] width 218 height 44
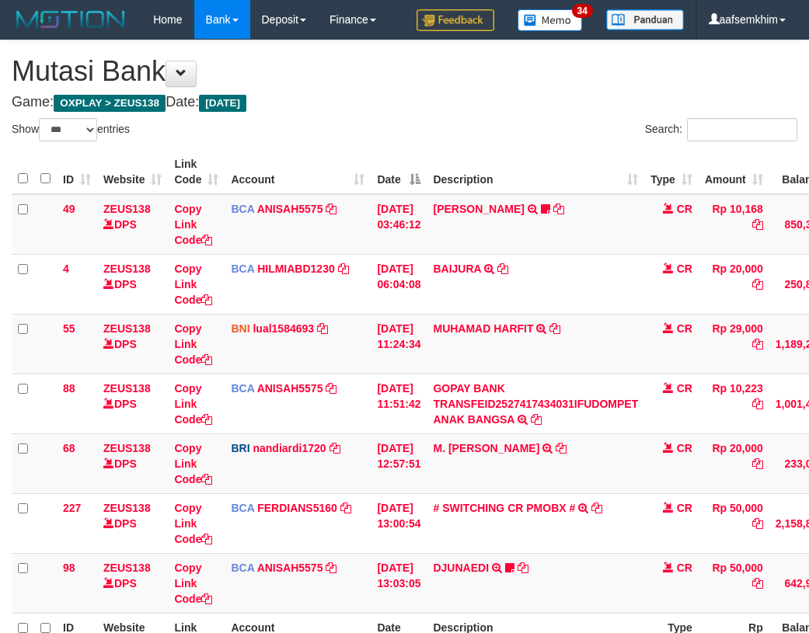
select select "***"
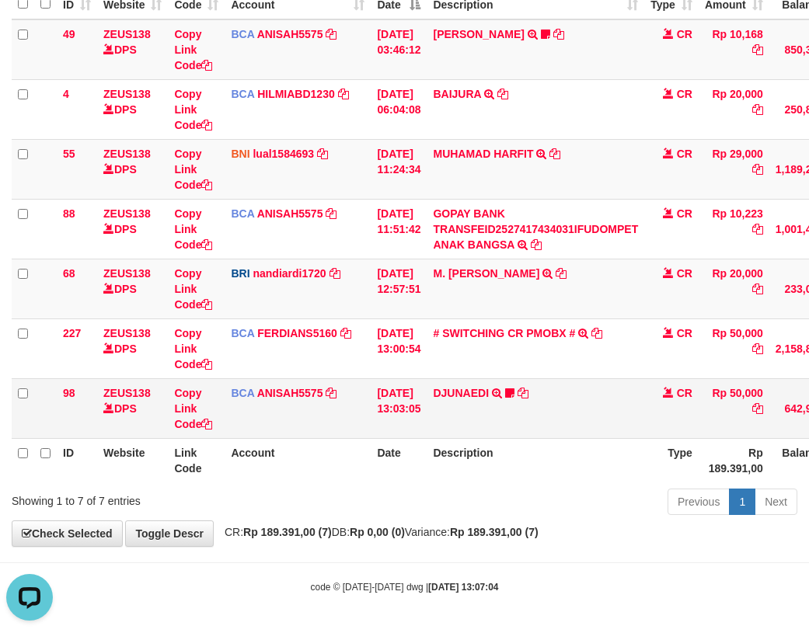
click at [444, 382] on tr "98 ZEUS138 DPS Copy Link Code BCA ANISAH5575 DPS ANISAH mutasi_20251001_3827 | …" at bounding box center [475, 408] width 927 height 60
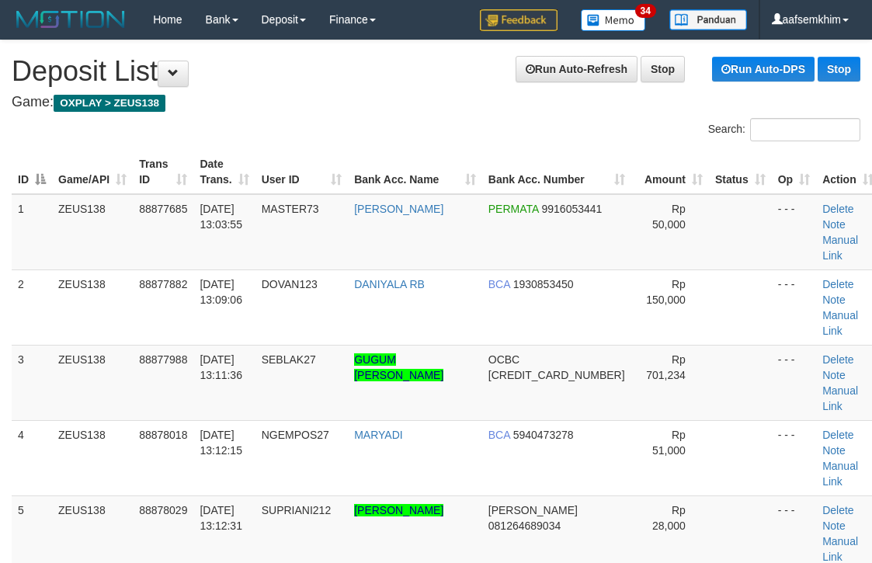
scroll to position [78, 0]
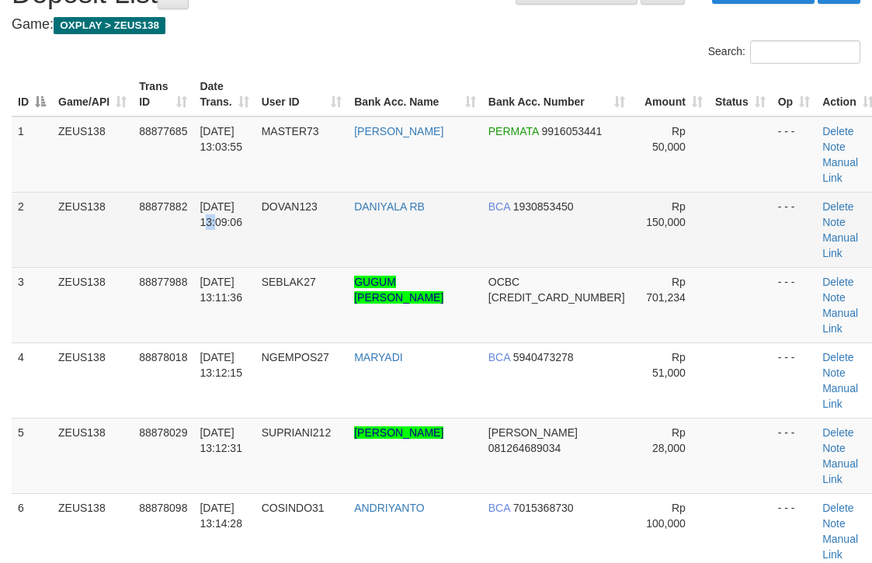
drag, startPoint x: 264, startPoint y: 167, endPoint x: 294, endPoint y: 169, distance: 29.6
click at [280, 192] on tr "2 ZEUS138 88877882 01/10/2025 13:09:06 DOVAN123 DANIYALA RB BCA 1930853450 Rp 1…" at bounding box center [446, 229] width 869 height 75
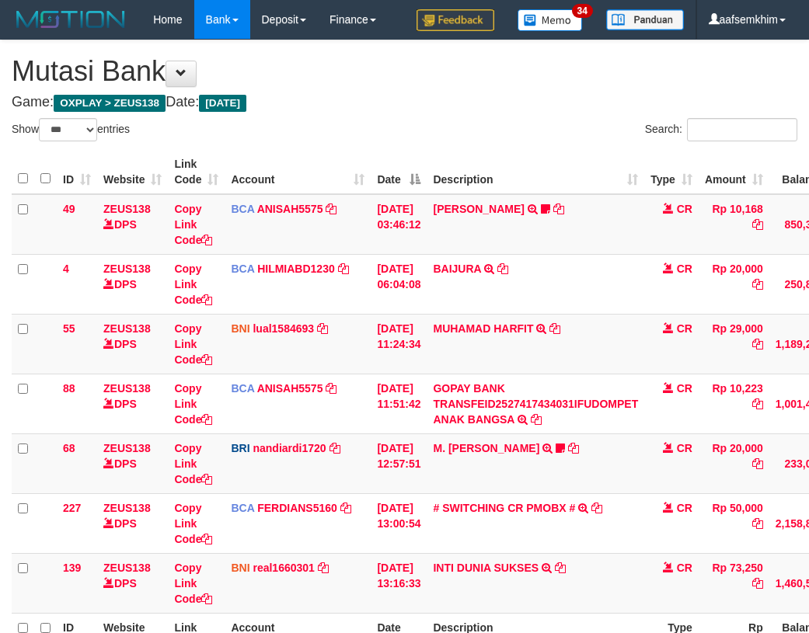
select select "***"
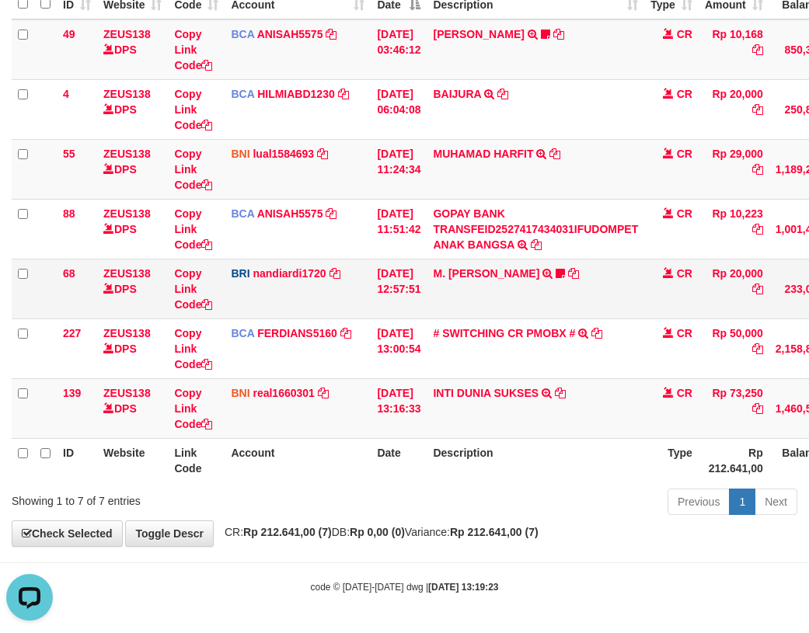
drag, startPoint x: 137, startPoint y: 298, endPoint x: 147, endPoint y: 301, distance: 10.4
click at [140, 298] on td "ZEUS138 DPS" at bounding box center [132, 289] width 71 height 60
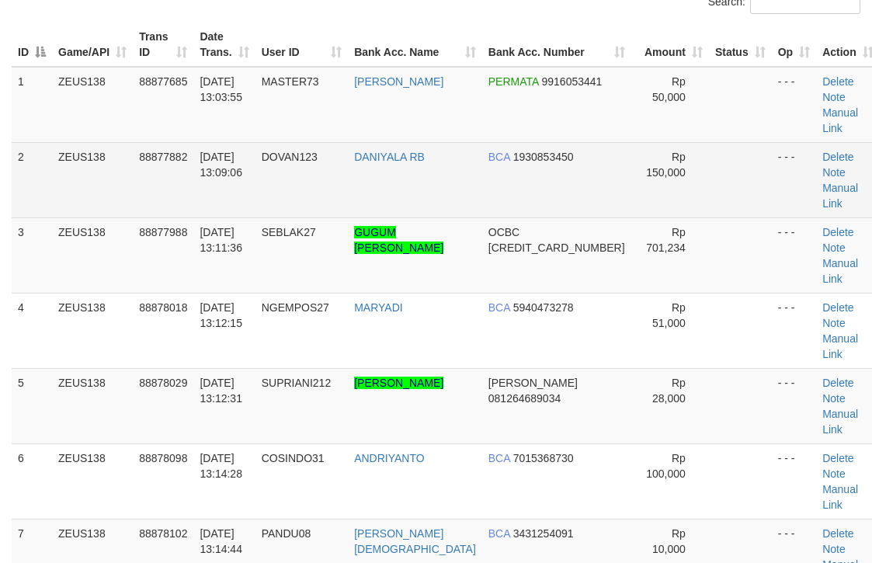
scroll to position [155, 0]
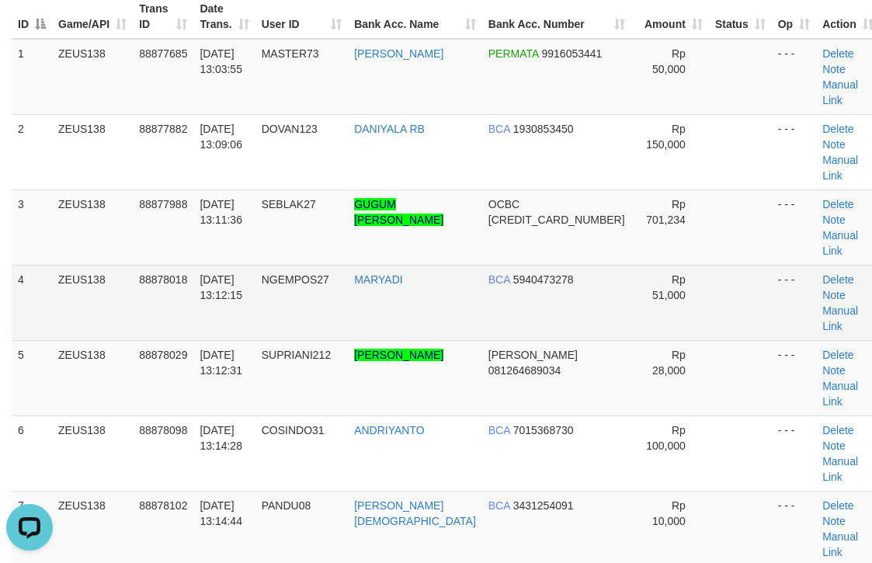
drag, startPoint x: 427, startPoint y: 173, endPoint x: 430, endPoint y: 183, distance: 10.8
click at [430, 265] on td "MARYADI" at bounding box center [415, 302] width 134 height 75
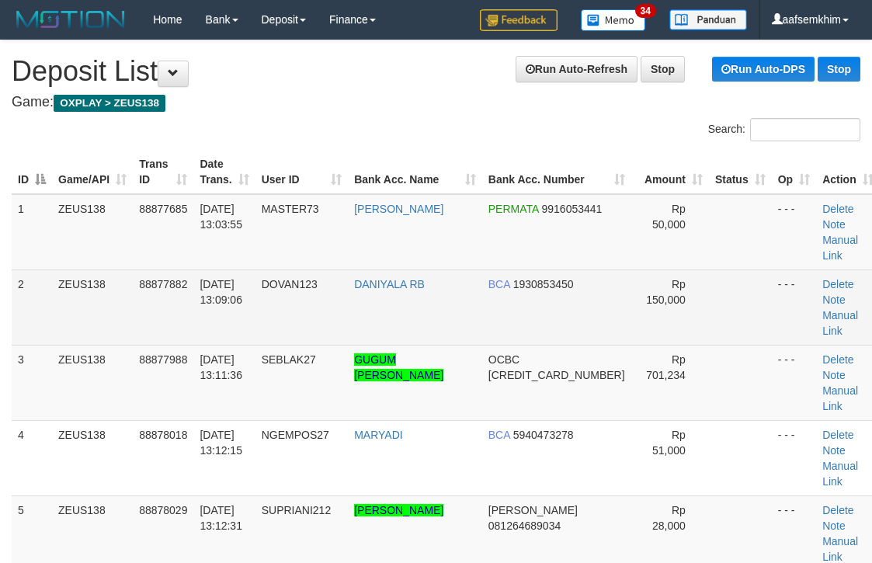
scroll to position [155, 0]
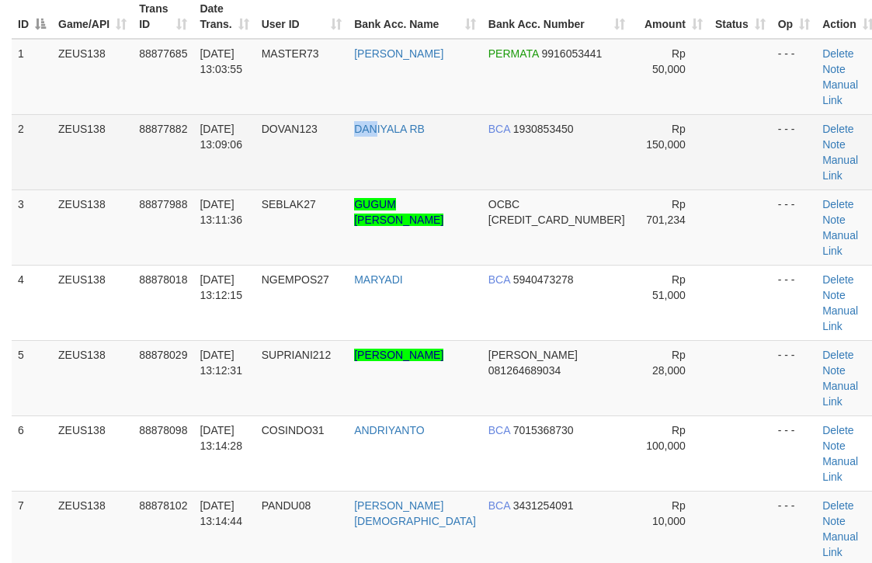
click at [380, 121] on td "DANIYALA RB" at bounding box center [415, 151] width 134 height 75
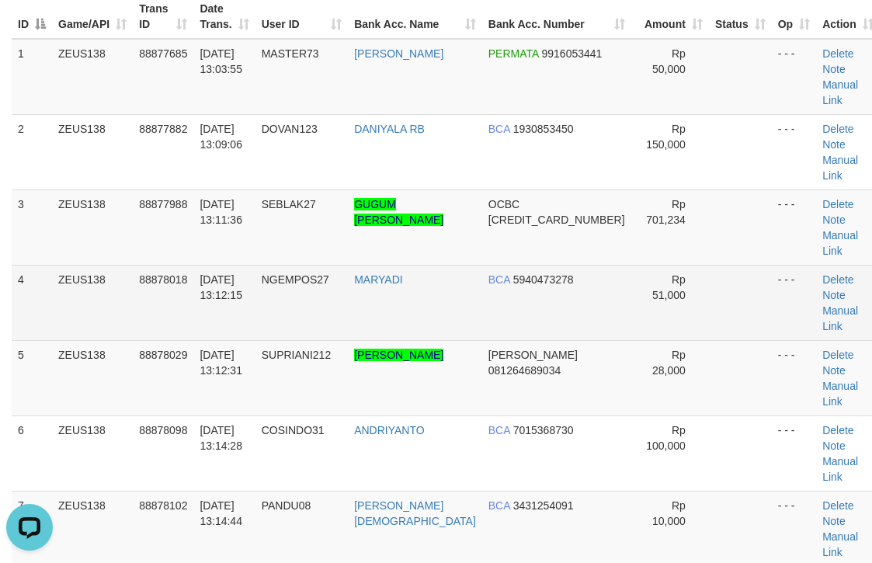
click at [557, 265] on td "BCA 5940473278" at bounding box center [556, 302] width 149 height 75
click at [605, 265] on tr "4 ZEUS138 88878018 01/10/2025 13:12:15 NGEMPOS27 MARYADI BCA 5940473278 Rp 51,0…" at bounding box center [446, 302] width 869 height 75
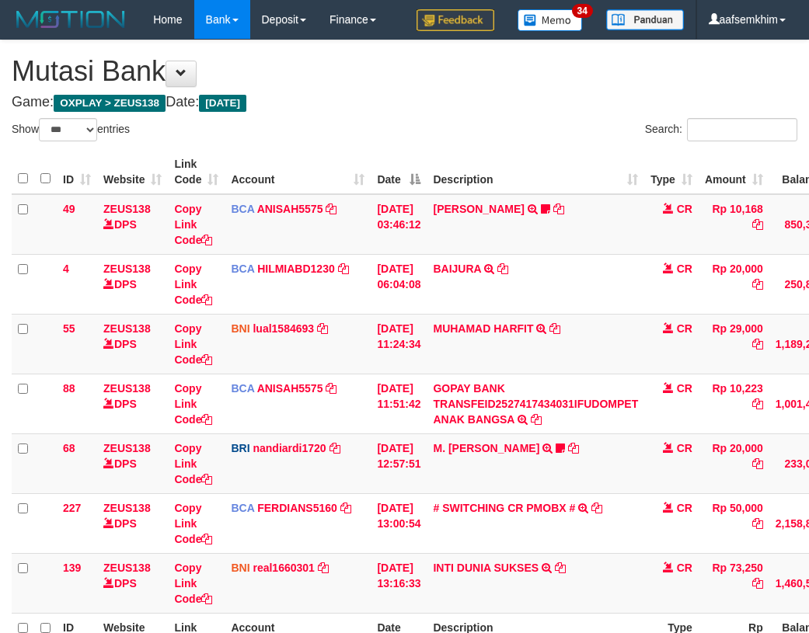
select select "***"
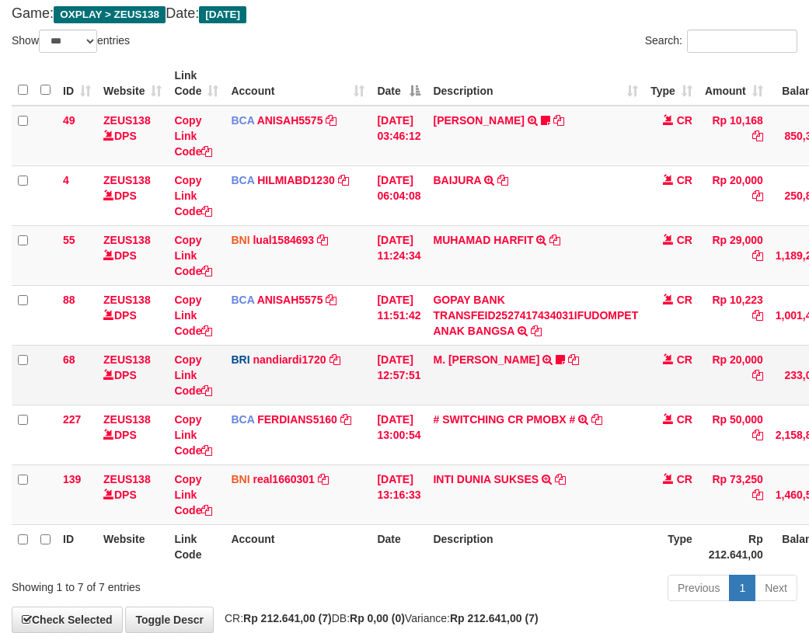
drag, startPoint x: 0, startPoint y: 0, endPoint x: 422, endPoint y: 364, distance: 557.4
click at [422, 364] on td "[DATE] 12:57:51" at bounding box center [399, 375] width 56 height 60
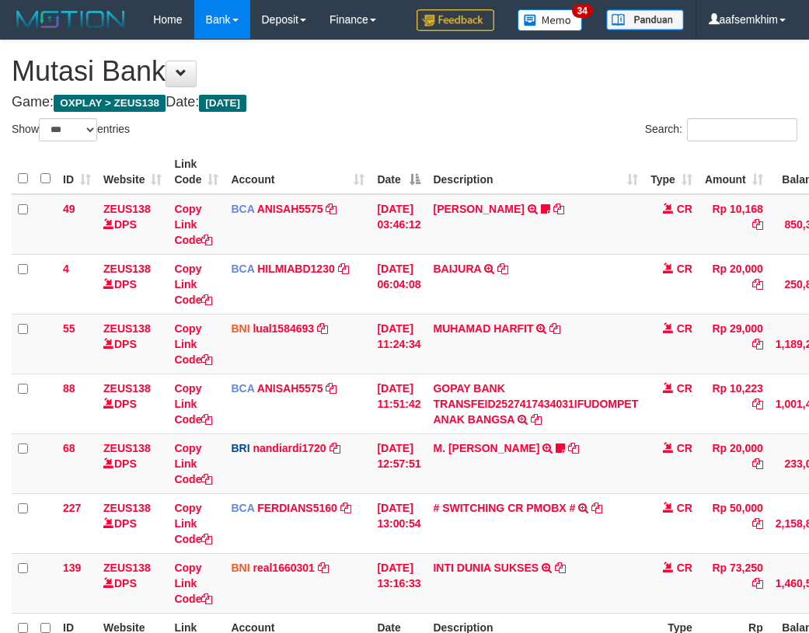
select select "***"
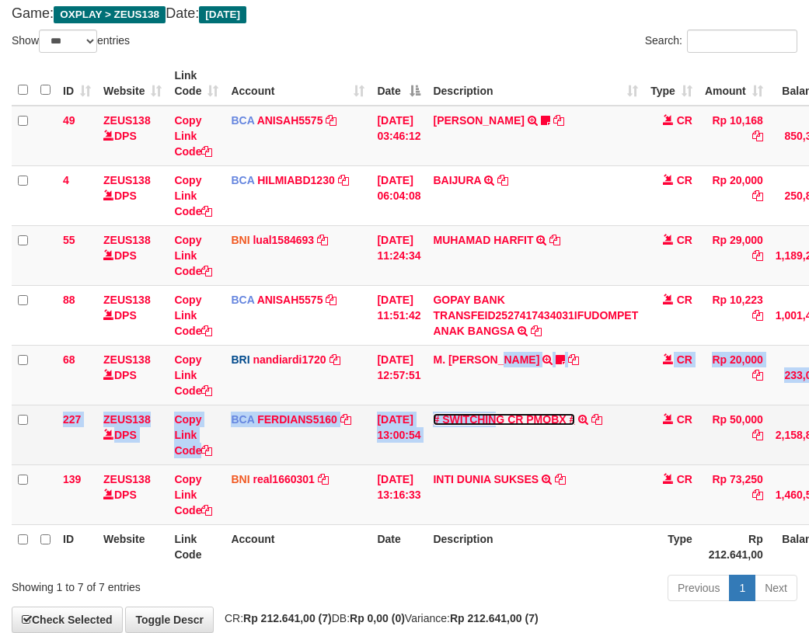
click at [524, 413] on link "# SWITCHING CR PMOBX #" at bounding box center [504, 419] width 142 height 12
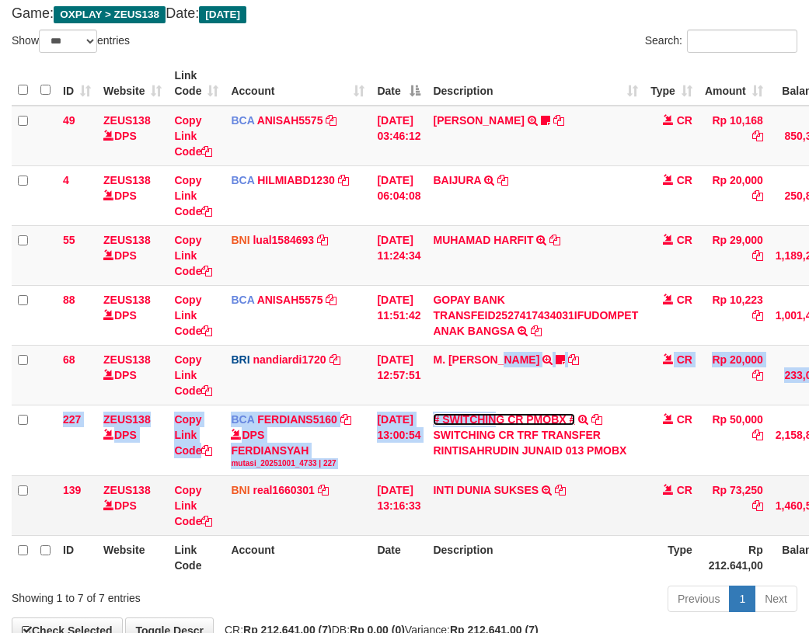
scroll to position [175, 0]
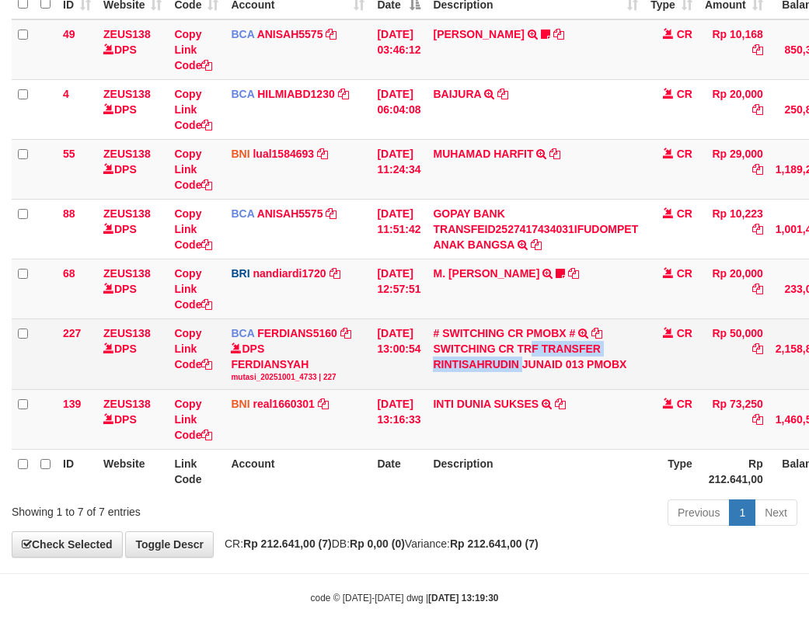
click at [540, 356] on div "SWITCHING CR TRF TRANSFER RINTISAHRUDIN JUNAID 013 PMOBX" at bounding box center [535, 356] width 205 height 31
click at [468, 369] on div "SWITCHING CR TRF TRANSFER RINTISAHRUDIN JUNAID 013 PMOBX" at bounding box center [535, 356] width 205 height 31
click at [280, 336] on link "FERDIANS5160" at bounding box center [297, 333] width 80 height 12
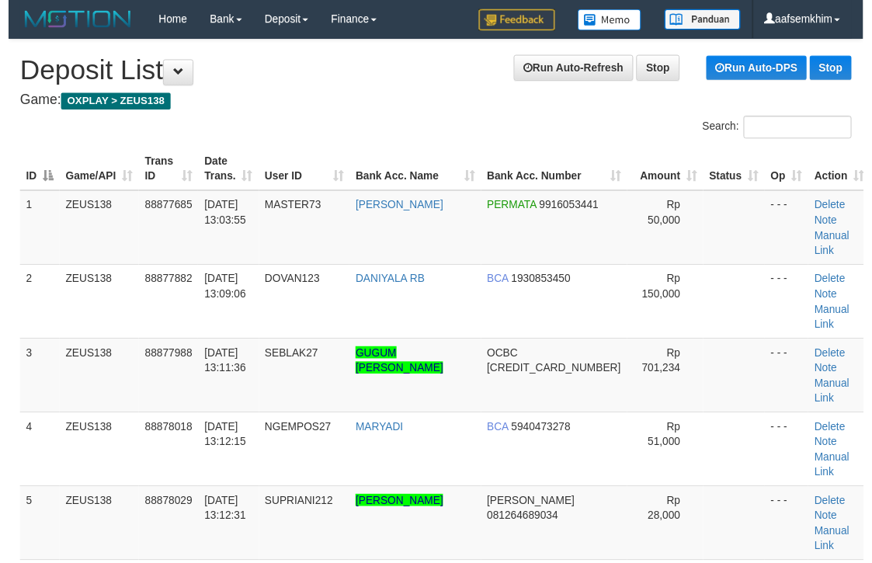
scroll to position [156, 0]
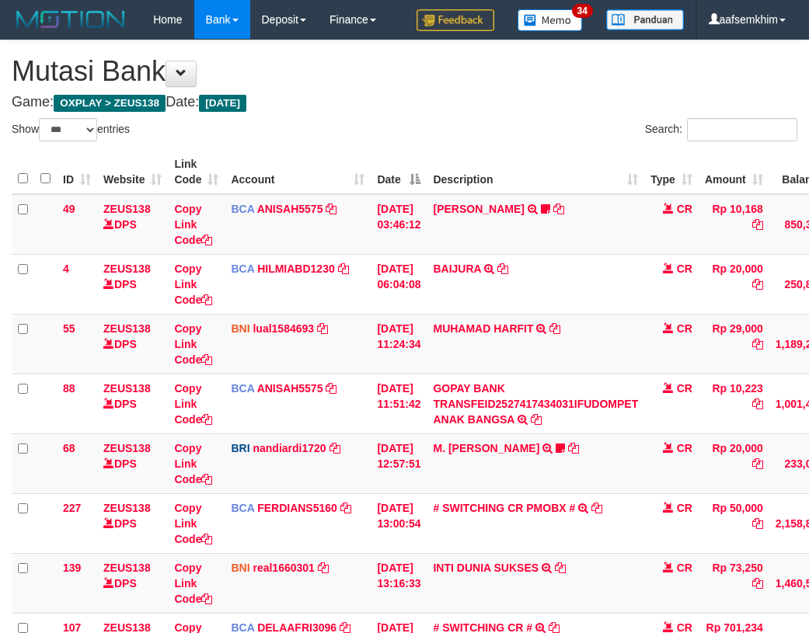
select select "***"
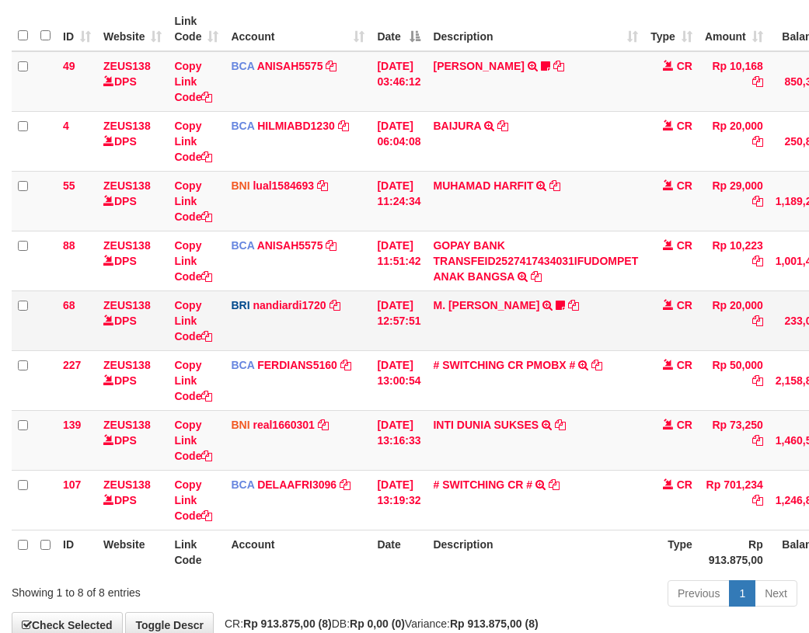
drag, startPoint x: 322, startPoint y: 337, endPoint x: 294, endPoint y: 333, distance: 28.4
click at [309, 339] on td "BRI nandiardi1720 DPS NANDI ARDIANSYAH mutasi_20251001_3776 | 68 mutasi_2025100…" at bounding box center [298, 321] width 146 height 60
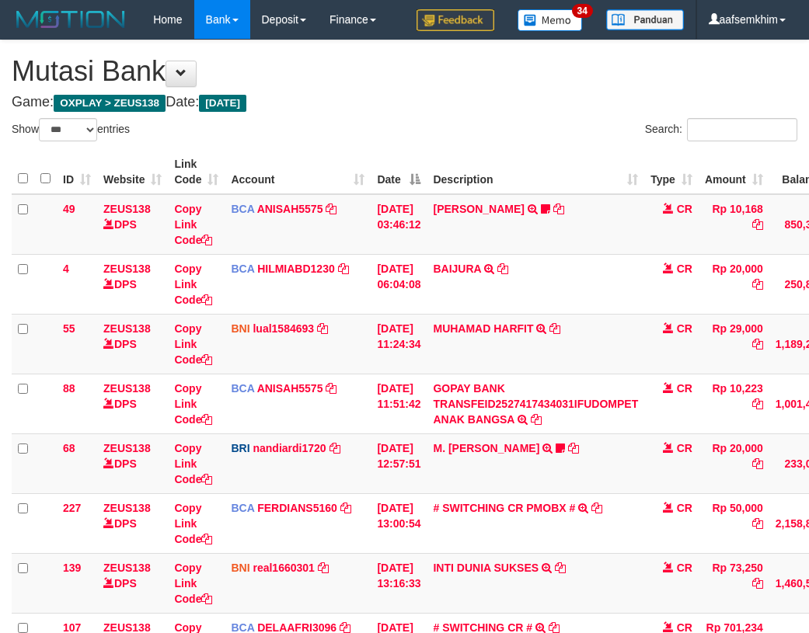
select select "***"
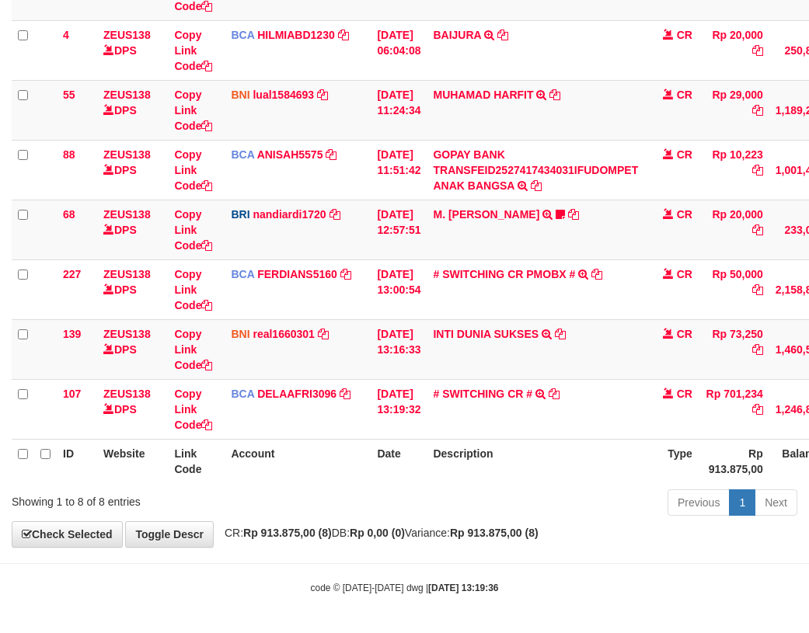
scroll to position [235, 0]
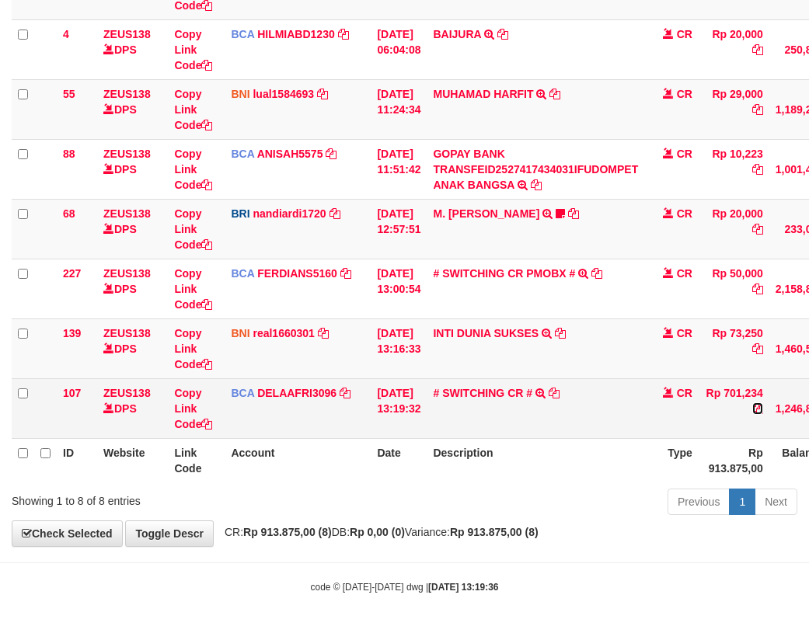
click at [763, 411] on icon at bounding box center [757, 408] width 11 height 11
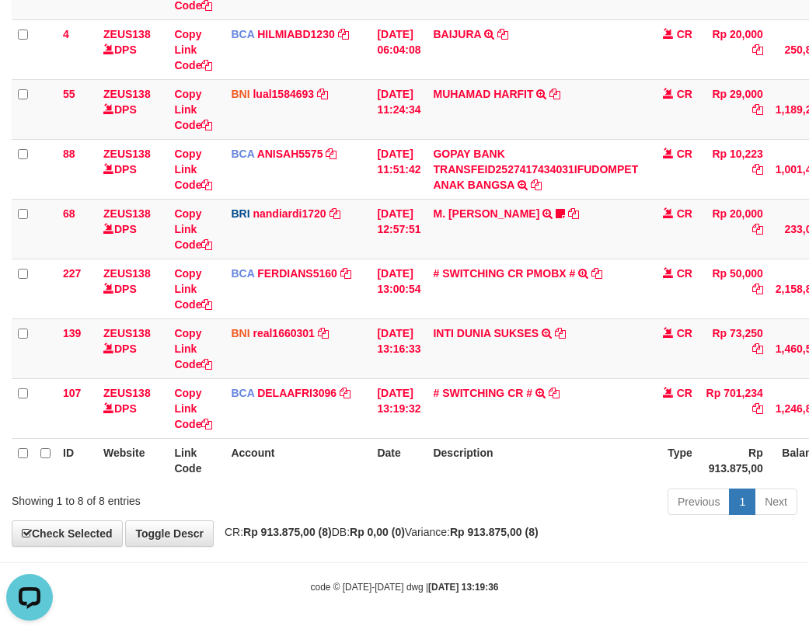
scroll to position [0, 0]
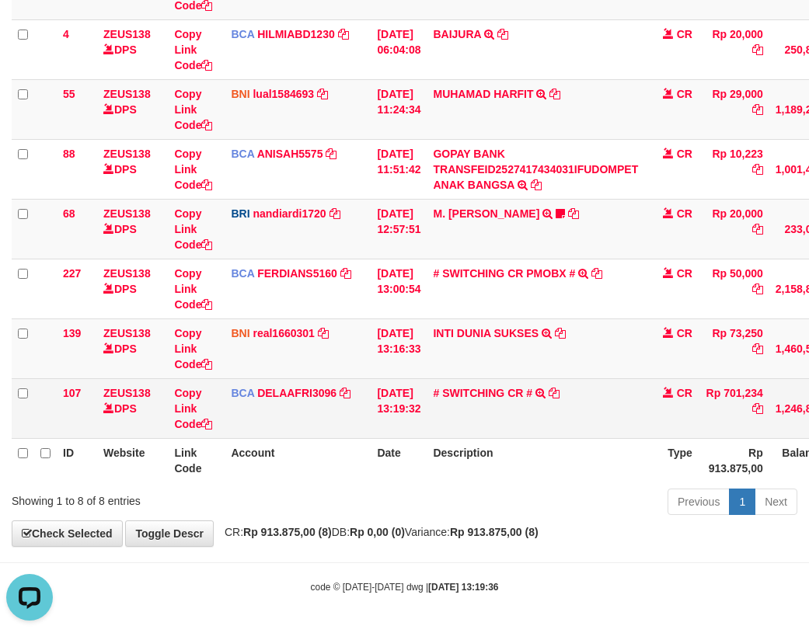
click at [475, 385] on td "# SWITCHING CR # SWITCHING CR TRF 20251001131201GUGUM SURYA TAUFIK028 0000000000" at bounding box center [536, 408] width 218 height 60
click at [482, 388] on link "# SWITCHING CR #" at bounding box center [482, 393] width 99 height 12
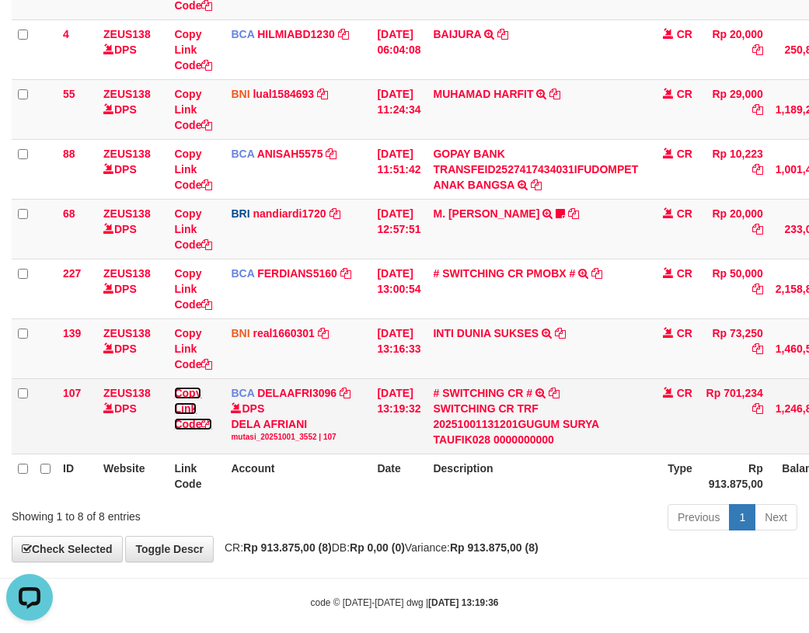
click at [193, 392] on link "Copy Link Code" at bounding box center [193, 409] width 38 height 44
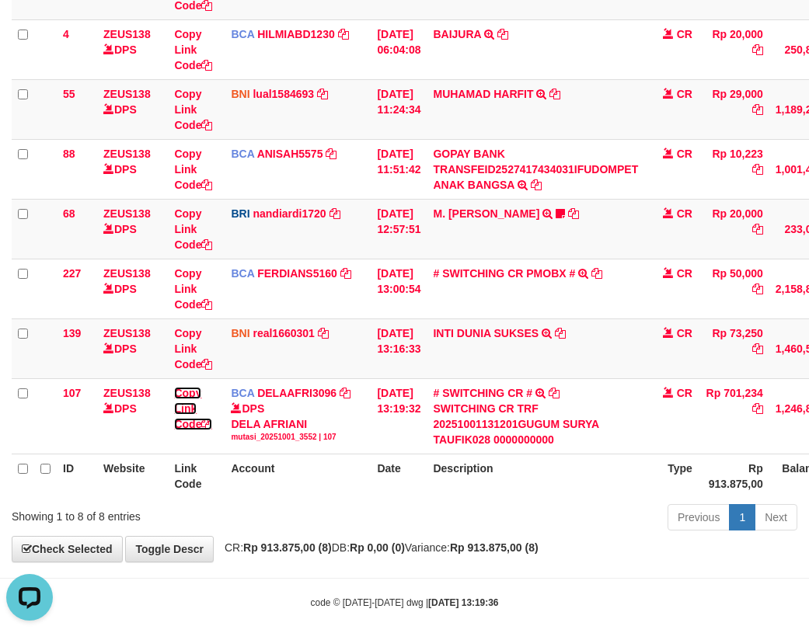
drag, startPoint x: 193, startPoint y: 392, endPoint x: 2, endPoint y: 329, distance: 201.9
click at [193, 392] on link "Copy Link Code" at bounding box center [193, 409] width 38 height 44
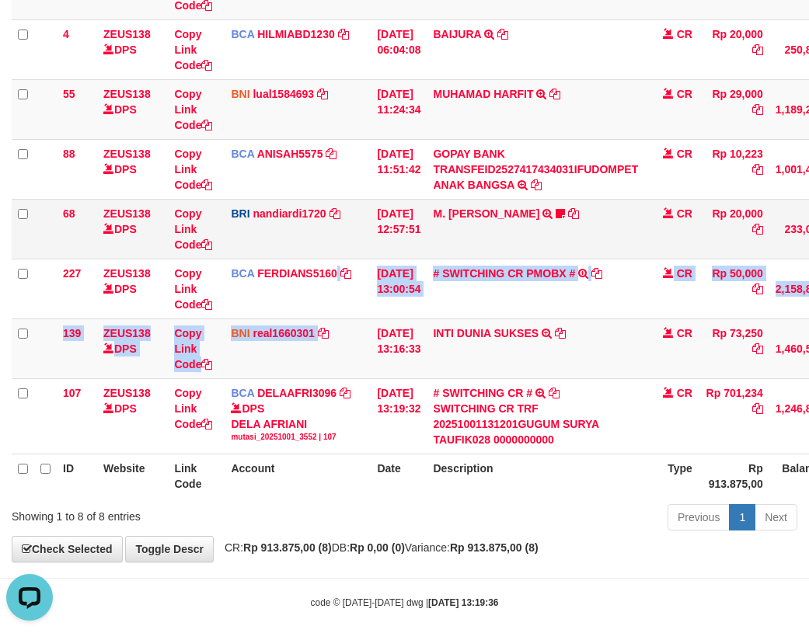
drag, startPoint x: 335, startPoint y: 309, endPoint x: 64, endPoint y: 235, distance: 280.2
click at [320, 324] on tbody "49 ZEUS138 DPS Copy Link Code BCA ANISAH5575 DPS ANISAH mutasi_20251001_3827 | …" at bounding box center [475, 207] width 927 height 495
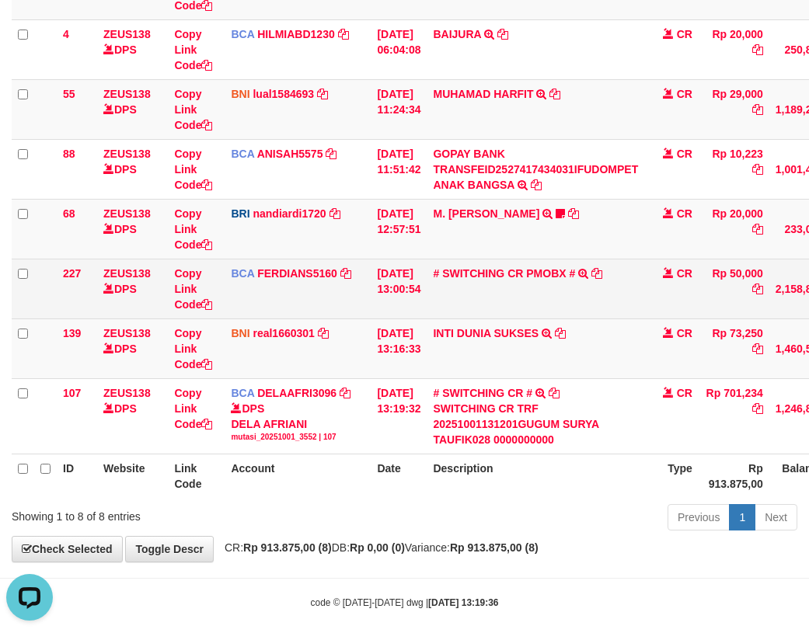
drag, startPoint x: 414, startPoint y: 330, endPoint x: 416, endPoint y: 317, distance: 13.3
click at [409, 329] on td "[DATE] 13:16:33" at bounding box center [399, 349] width 56 height 60
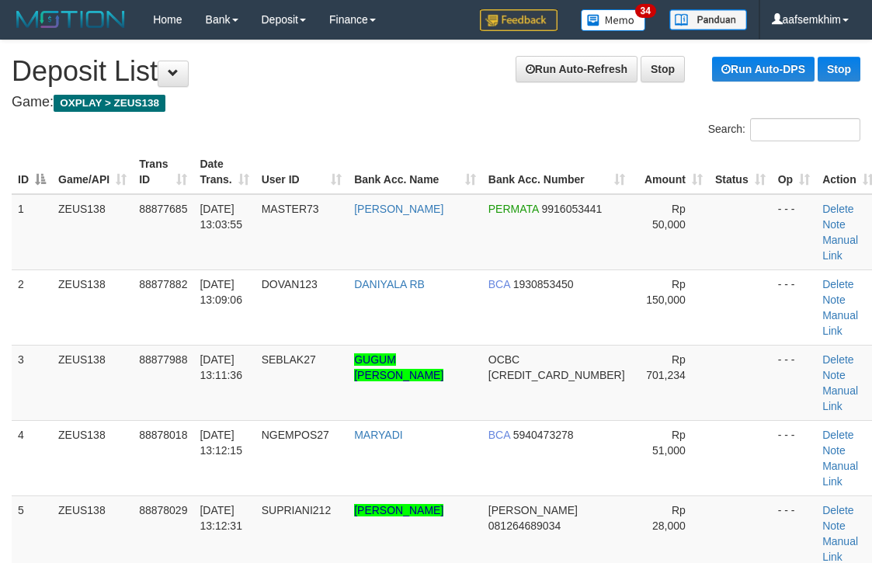
scroll to position [155, 0]
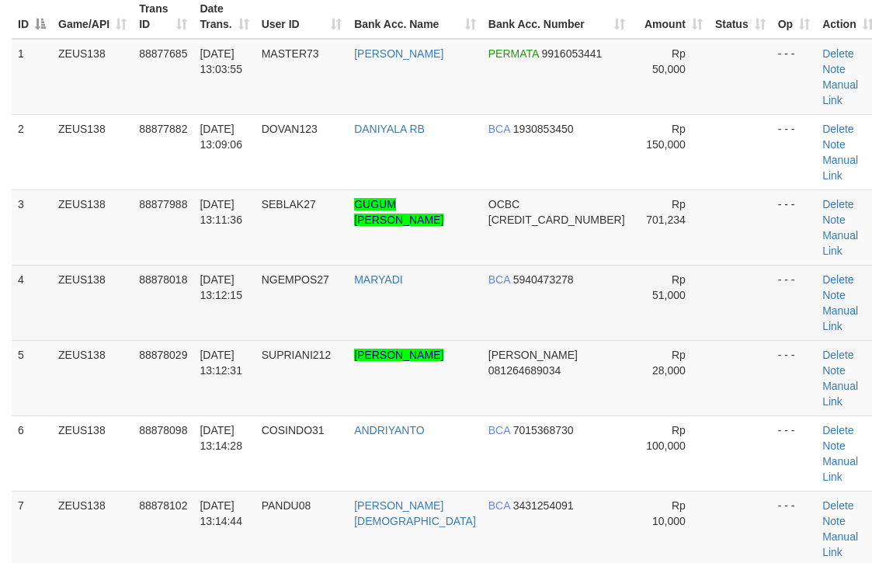
click at [709, 265] on td at bounding box center [740, 302] width 63 height 75
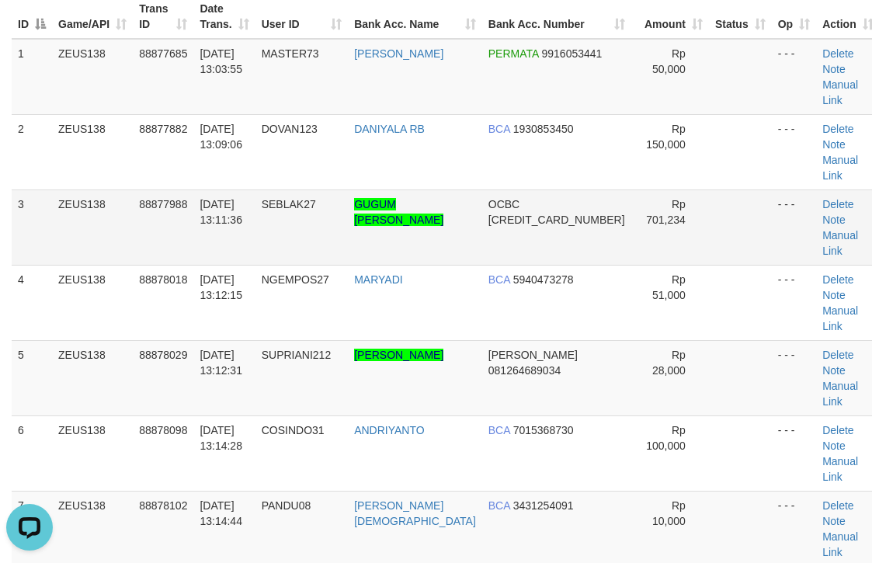
scroll to position [0, 0]
drag, startPoint x: 375, startPoint y: 162, endPoint x: 468, endPoint y: 169, distance: 92.7
click at [465, 190] on td "GUGUM SURYA TAUFIK GEMILANG" at bounding box center [415, 227] width 134 height 75
click at [834, 229] on link "Manual Link" at bounding box center [841, 243] width 36 height 28
click at [823, 229] on link "Manual Link" at bounding box center [841, 243] width 36 height 28
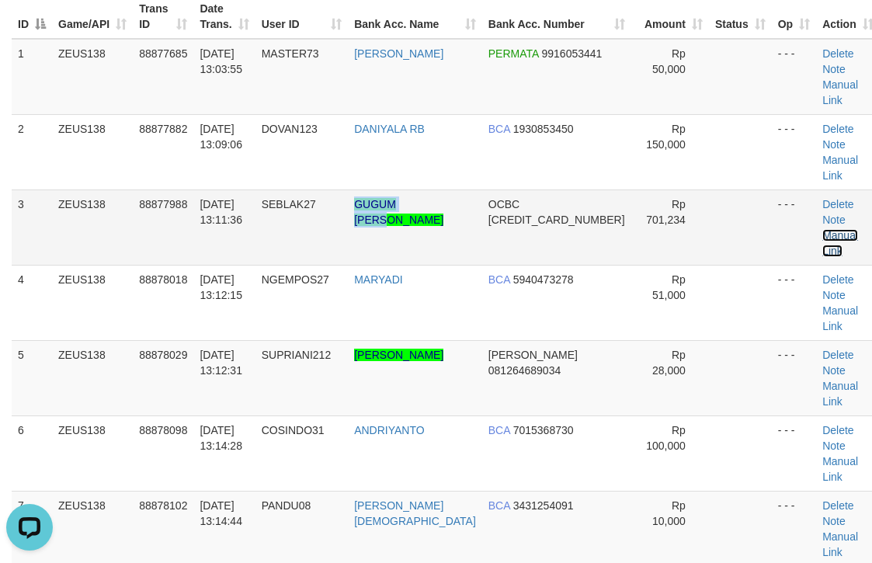
drag, startPoint x: 824, startPoint y: 187, endPoint x: 705, endPoint y: 185, distance: 119.7
click at [823, 229] on link "Manual Link" at bounding box center [841, 243] width 36 height 28
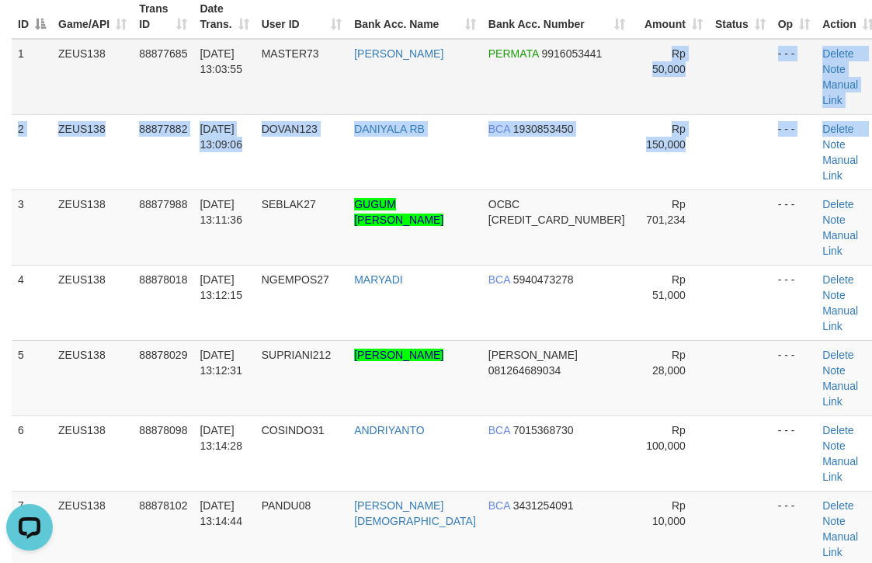
drag, startPoint x: 561, startPoint y: 96, endPoint x: 528, endPoint y: 85, distance: 34.2
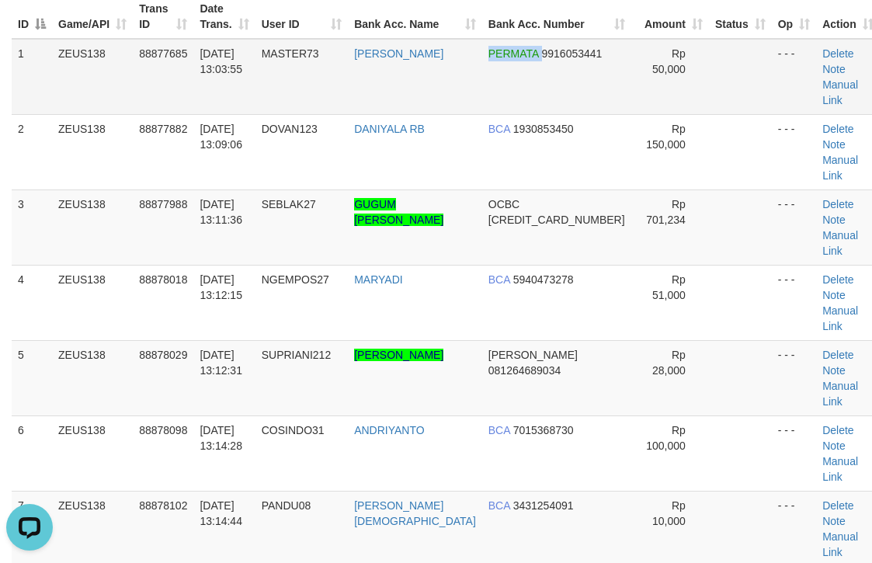
drag, startPoint x: 479, startPoint y: 78, endPoint x: 468, endPoint y: 72, distance: 11.5
click at [473, 75] on tr "1 ZEUS138 88877685 01/10/2025 13:03:55 MASTER73 SAHRUDIN JUNAID PERMATA 9916053…" at bounding box center [446, 77] width 869 height 76
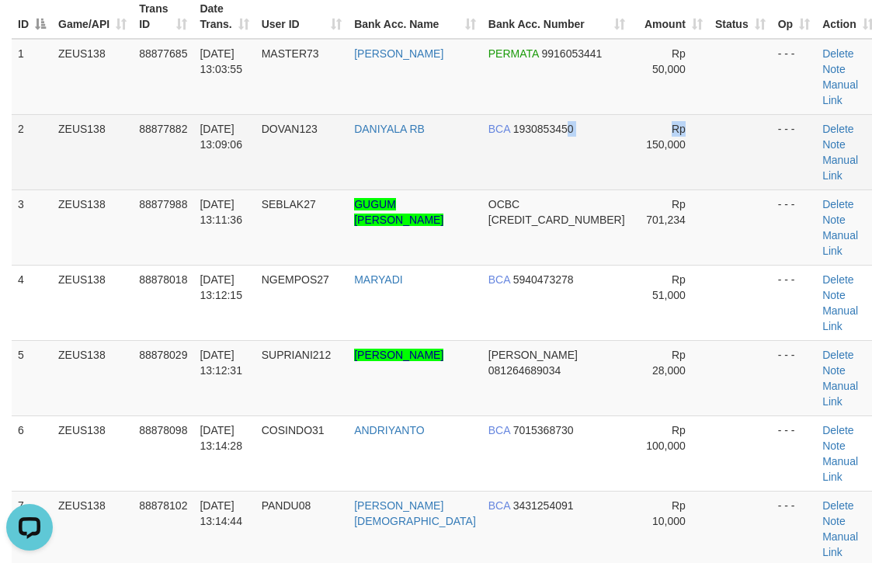
drag, startPoint x: 555, startPoint y: 112, endPoint x: 575, endPoint y: 113, distance: 19.5
click at [566, 114] on tr "2 ZEUS138 88877882 01/10/2025 13:09:06 DOVAN123 DANIYALA RB BCA 1930853450 Rp 1…" at bounding box center [446, 151] width 869 height 75
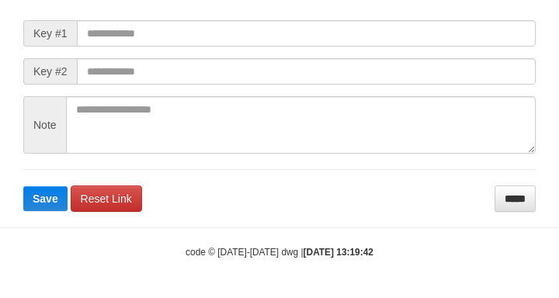
scroll to position [225, 0]
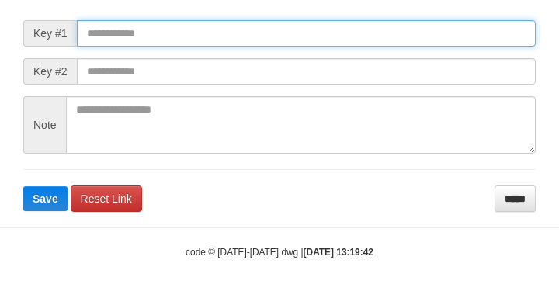
click at [467, 25] on input "text" at bounding box center [306, 33] width 459 height 26
paste input "**********"
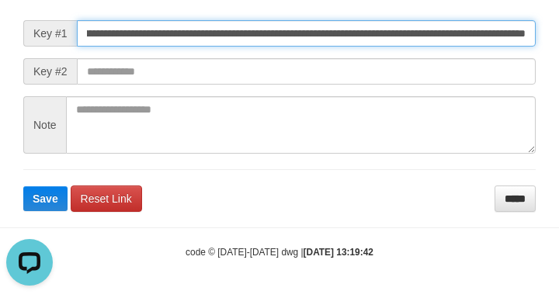
scroll to position [0, 0]
type input "**********"
click at [23, 186] on button "Save" at bounding box center [45, 198] width 44 height 25
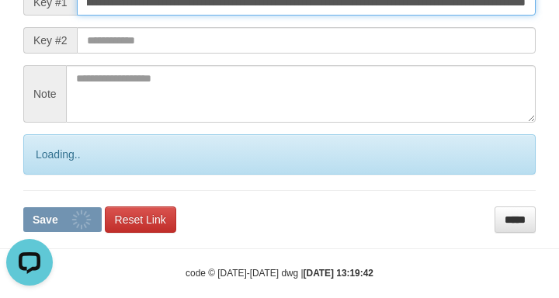
click at [23, 207] on button "Save" at bounding box center [62, 219] width 78 height 25
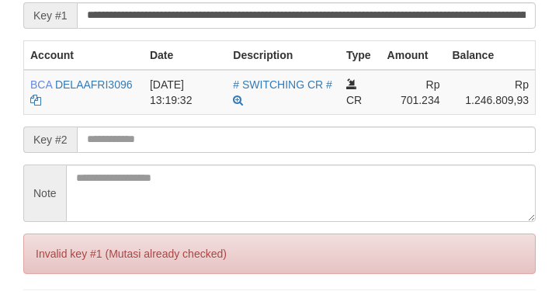
click at [437, 29] on input "**********" at bounding box center [306, 15] width 459 height 26
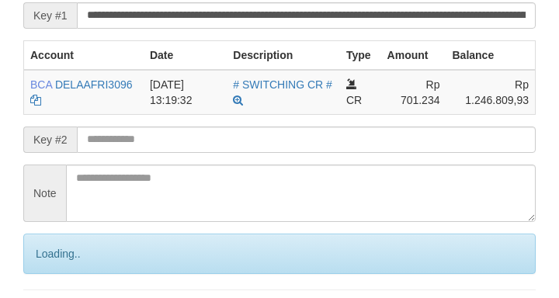
scroll to position [351, 0]
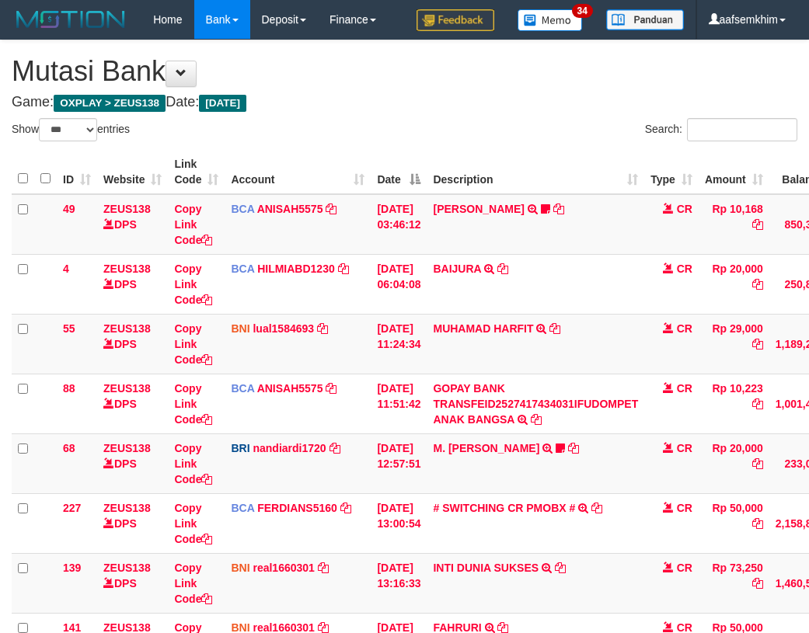
select select "***"
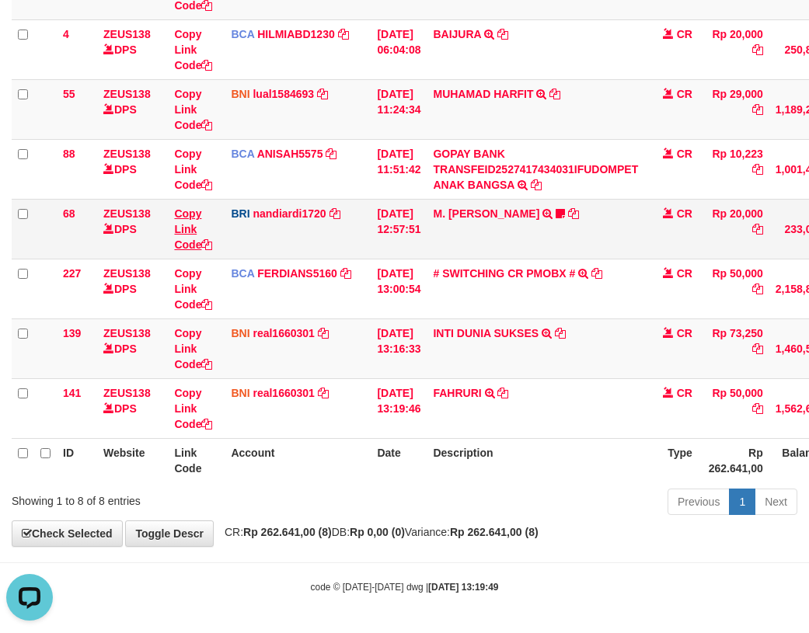
drag, startPoint x: 406, startPoint y: 261, endPoint x: 213, endPoint y: 249, distance: 193.8
click at [403, 262] on td "01/10/2025 13:00:54" at bounding box center [399, 289] width 56 height 60
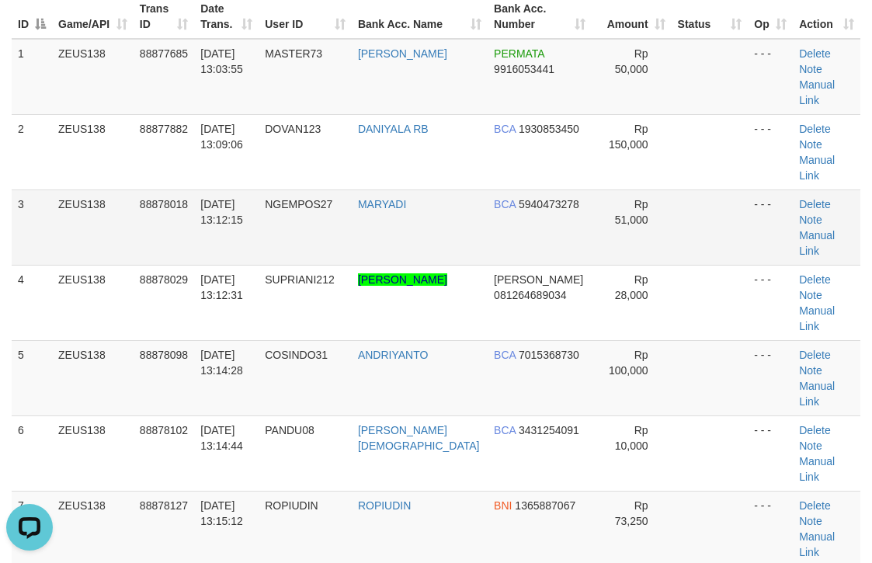
click at [434, 190] on td "MARYADI" at bounding box center [420, 227] width 136 height 75
click at [411, 193] on td "MARYADI" at bounding box center [420, 227] width 136 height 75
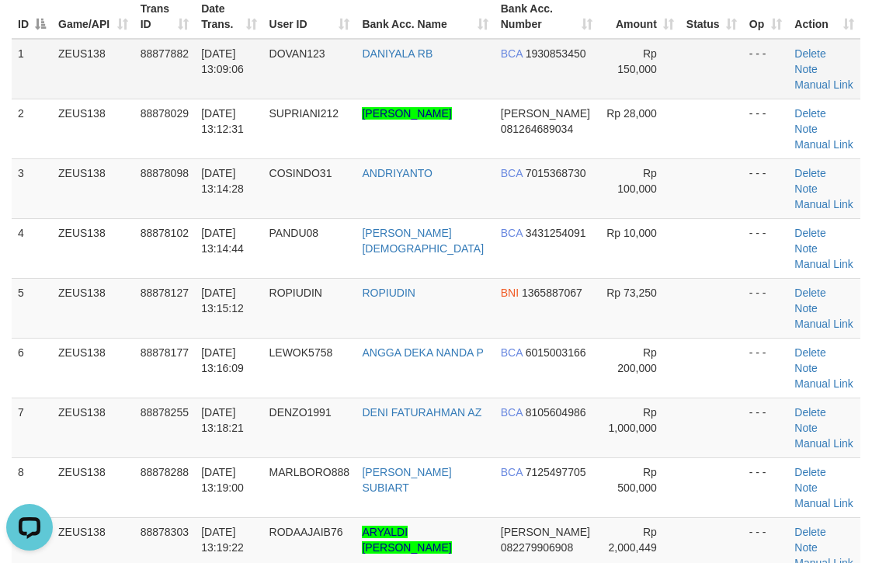
click at [495, 55] on td "BCA 1930853450" at bounding box center [547, 69] width 104 height 61
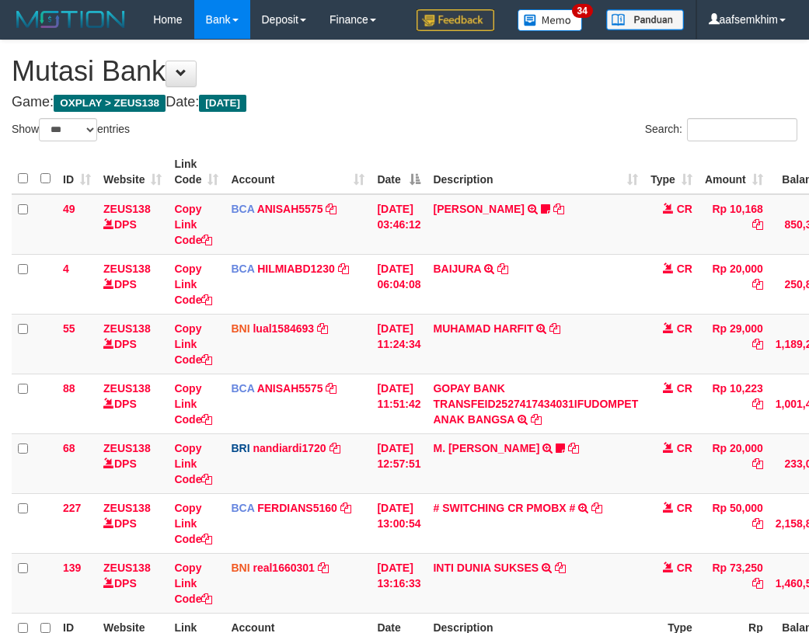
select select "***"
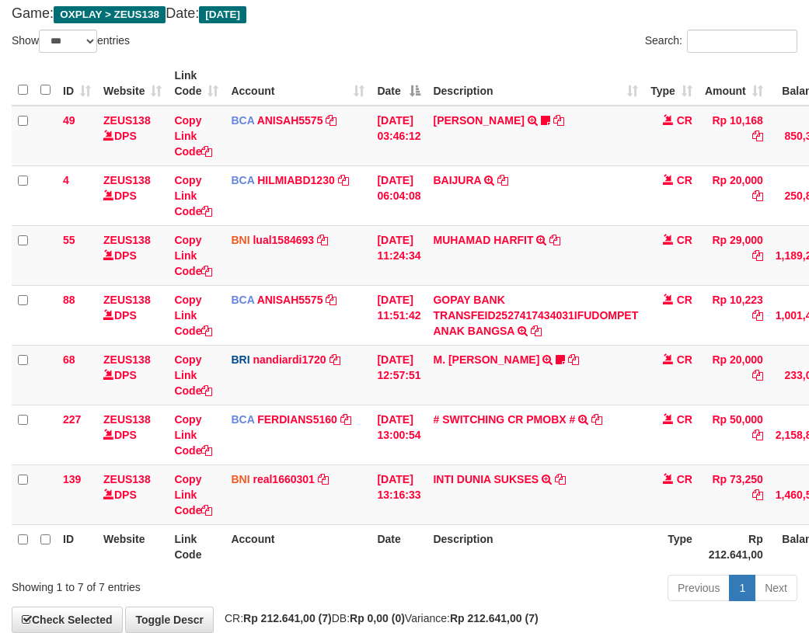
scroll to position [175, 0]
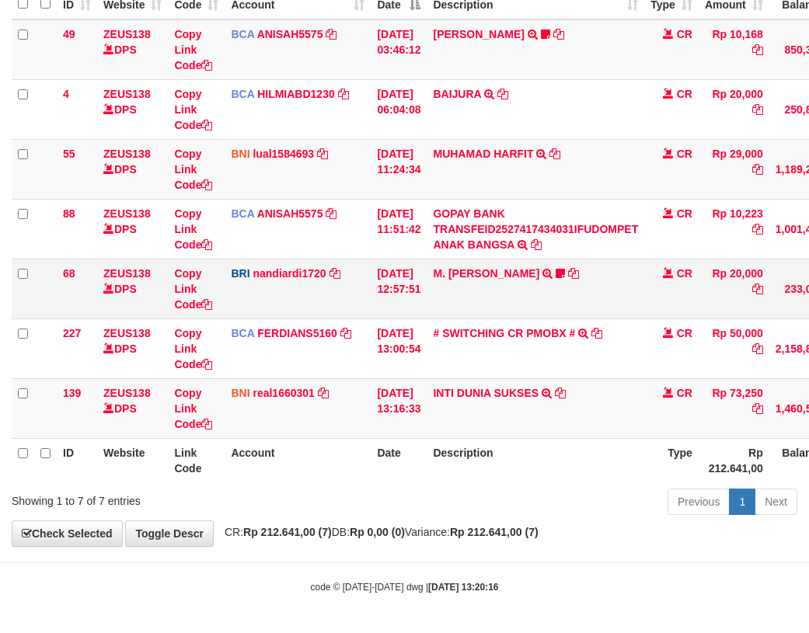
click at [388, 269] on td "[DATE] 12:57:51" at bounding box center [399, 289] width 56 height 60
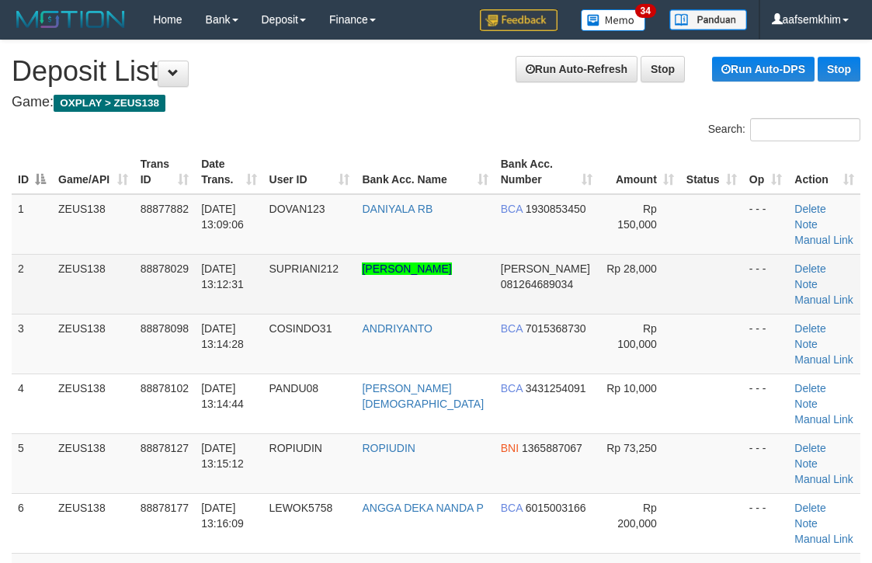
scroll to position [155, 0]
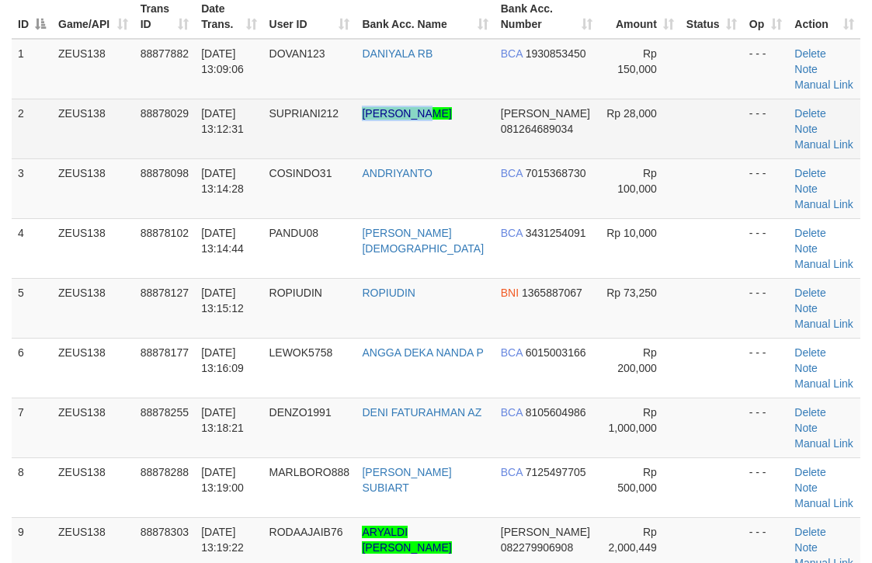
click at [353, 110] on tr "2 ZEUS138 88878029 01/10/2025 13:12:31 SUPRIANI212 EVI ARDILA NASUTION DANA 081…" at bounding box center [436, 129] width 849 height 60
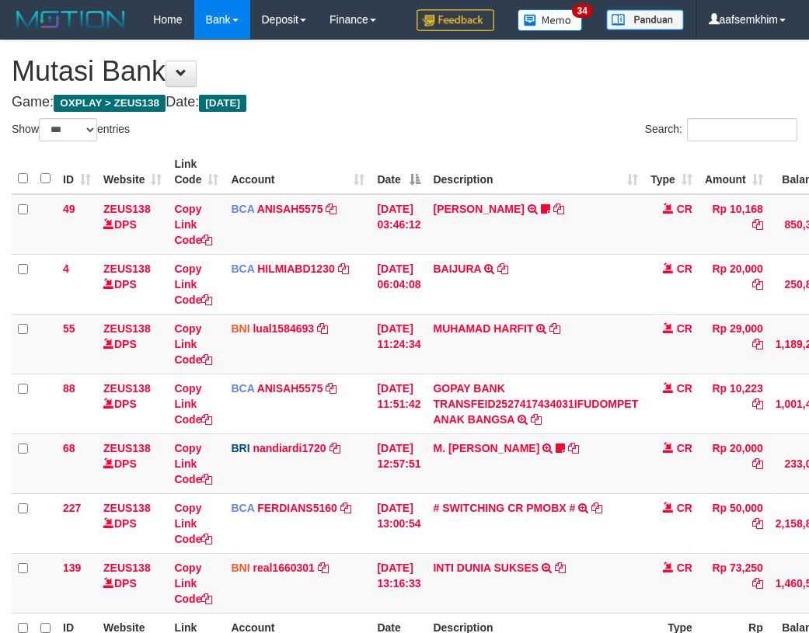
select select "***"
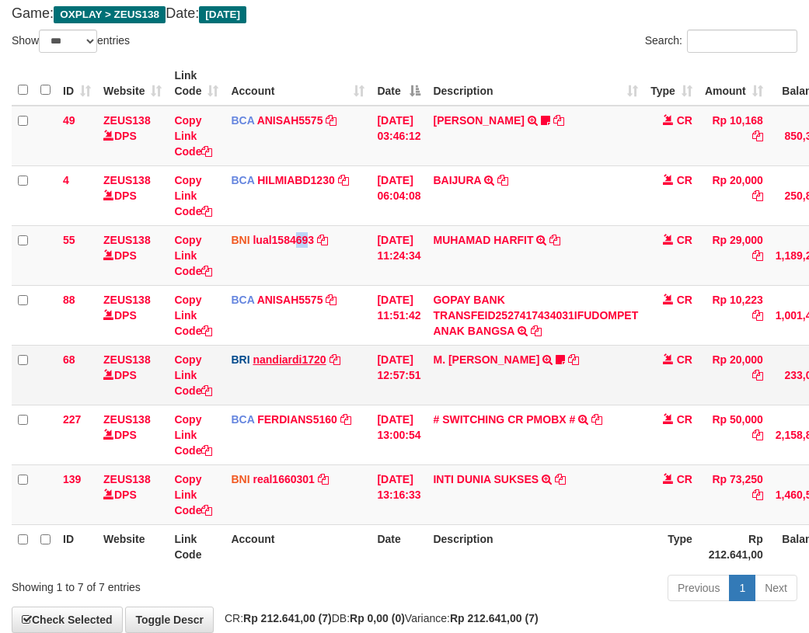
scroll to position [175, 0]
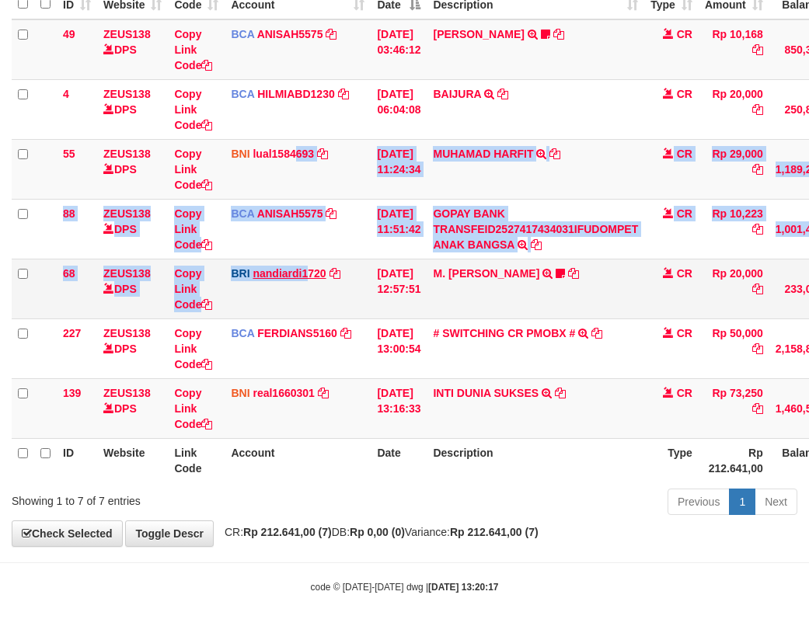
click at [307, 275] on tbody "49 ZEUS138 DPS Copy Link Code BCA ANISAH5575 DPS [PERSON_NAME] mutasi_20251001_…" at bounding box center [475, 229] width 927 height 420
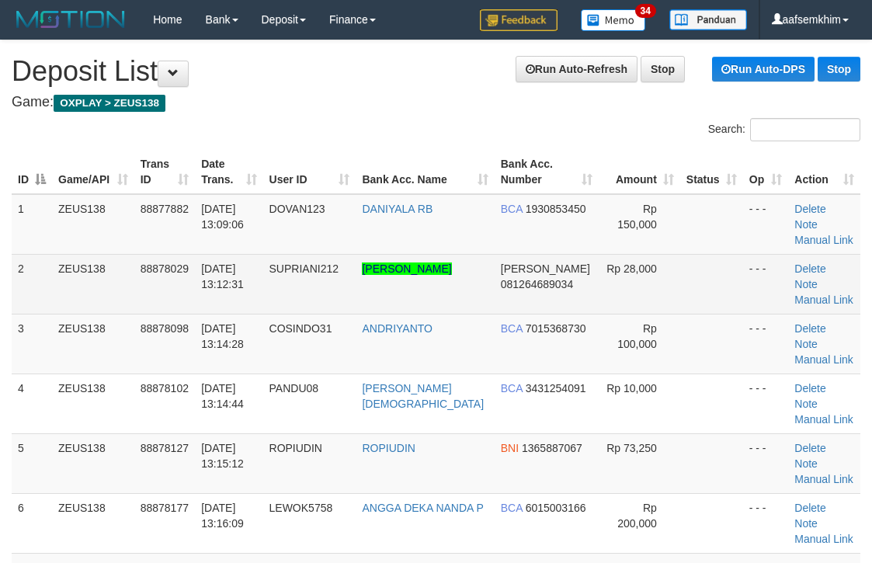
scroll to position [155, 0]
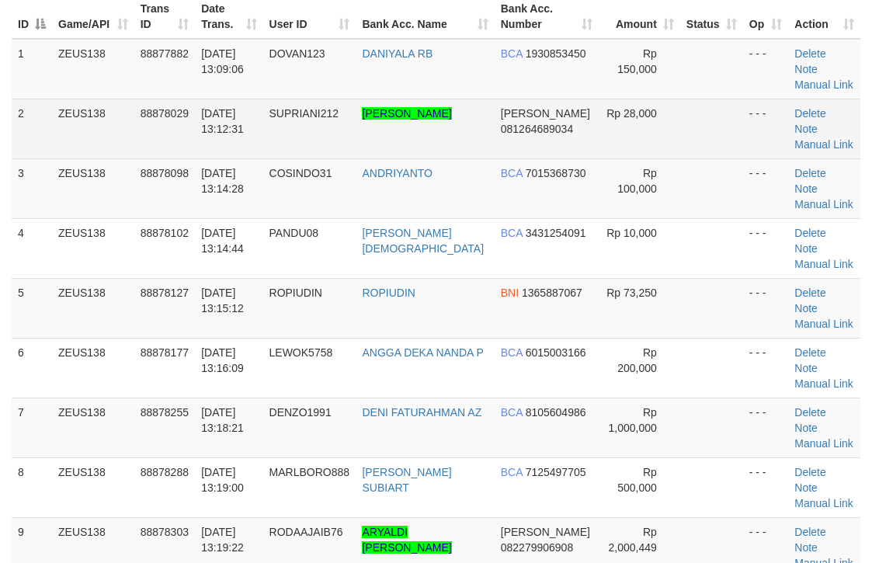
click at [501, 115] on span "[PERSON_NAME]" at bounding box center [545, 113] width 89 height 12
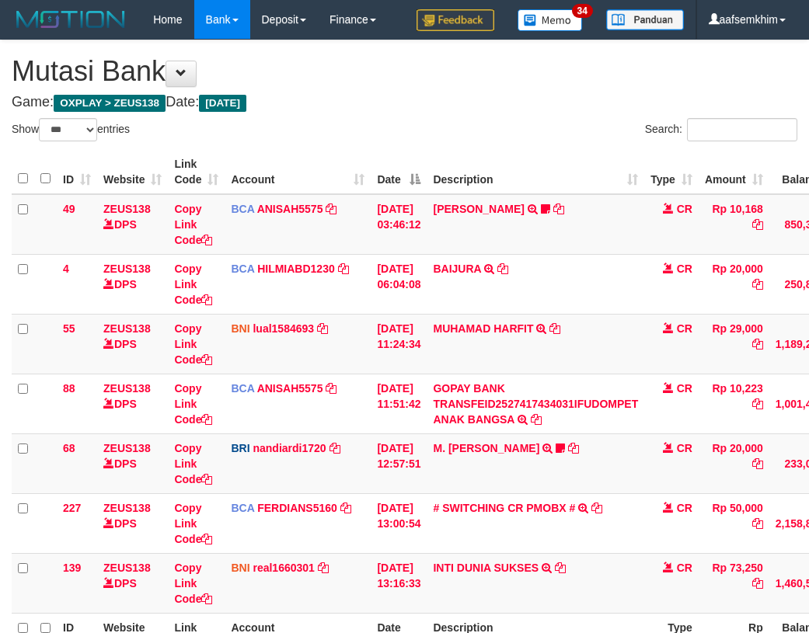
select select "***"
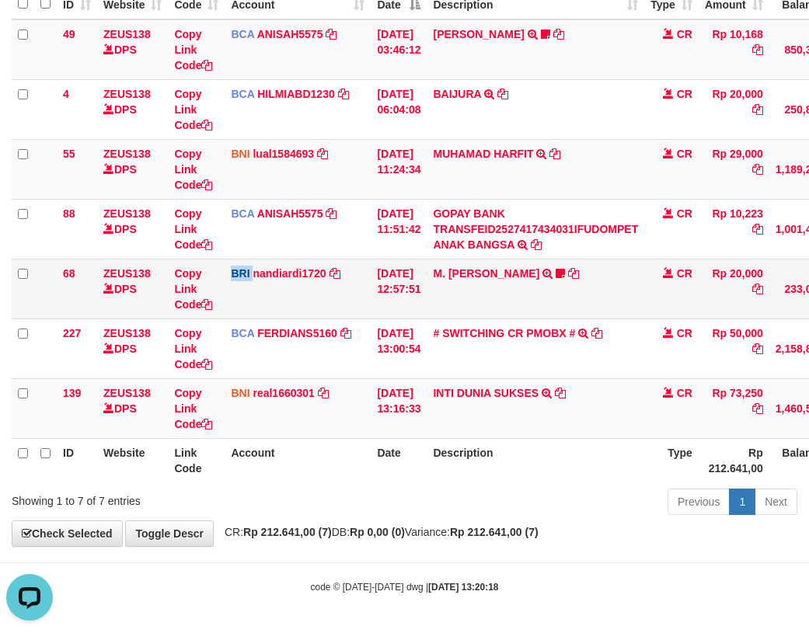
drag, startPoint x: 231, startPoint y: 294, endPoint x: 243, endPoint y: 298, distance: 12.8
click at [252, 298] on td "BRI nandiardi1720 DPS NANDI ARDIANSYAH mutasi_20251001_3776 | 68 mutasi_2025100…" at bounding box center [298, 289] width 146 height 60
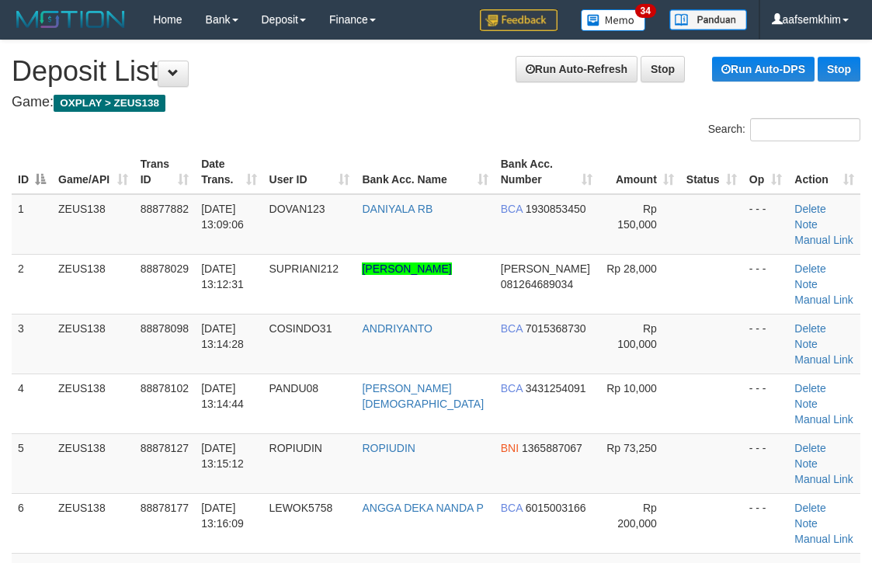
scroll to position [155, 0]
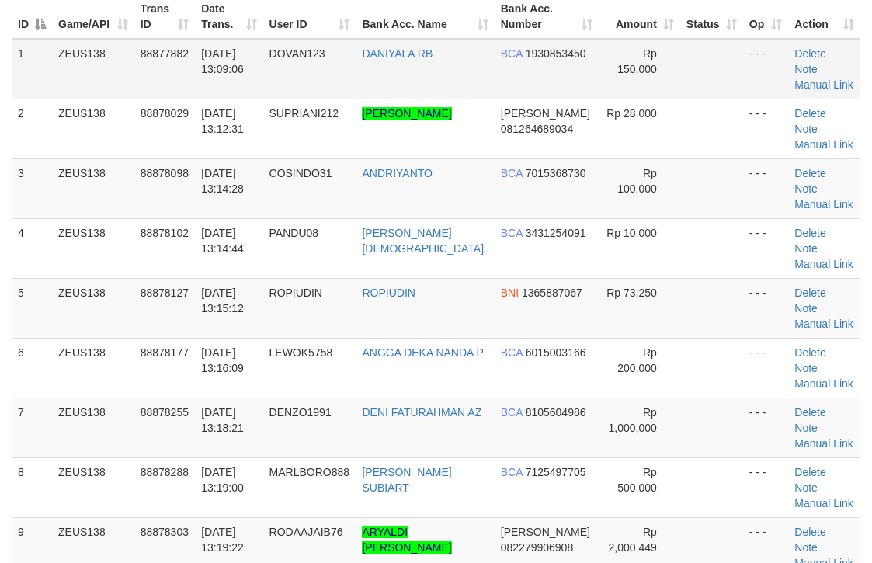
click at [447, 90] on td "DANIYALA RB" at bounding box center [425, 69] width 138 height 61
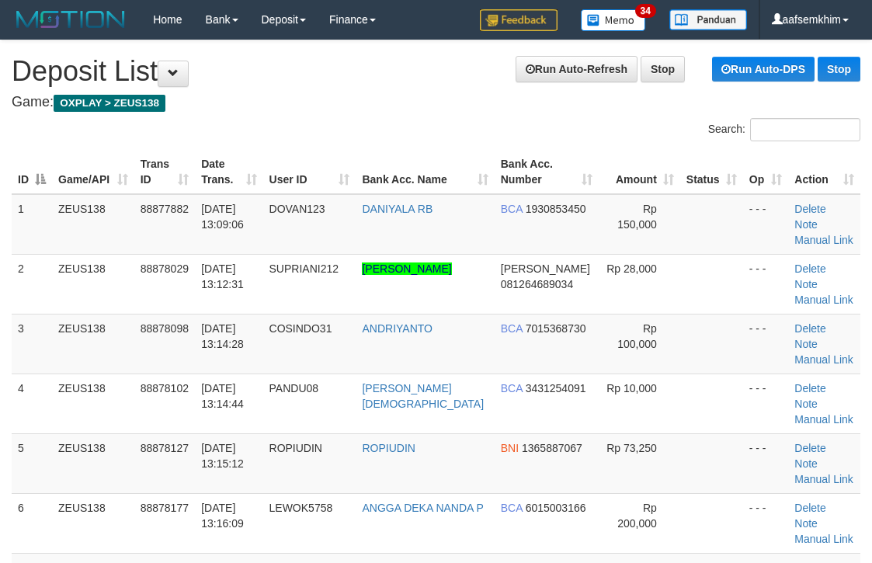
scroll to position [155, 0]
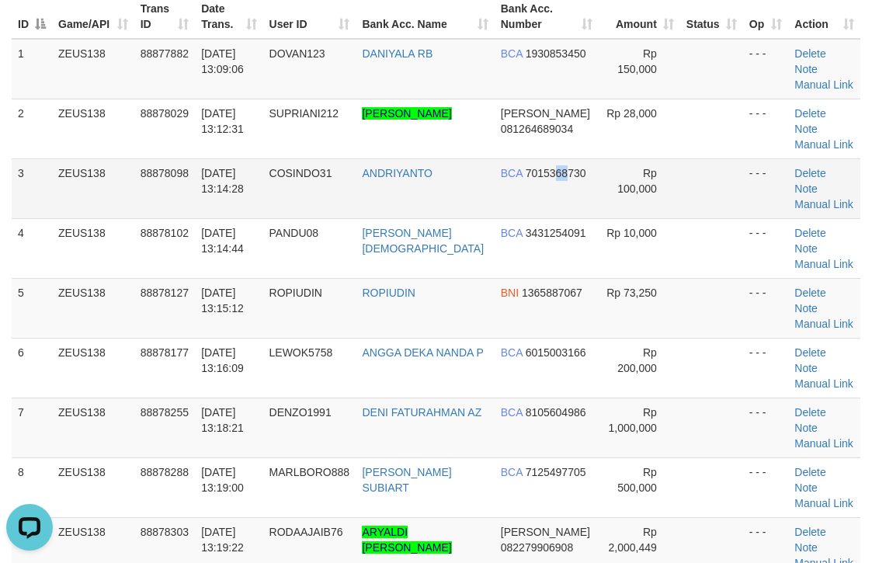
click at [553, 207] on td "BCA 7015368730" at bounding box center [547, 188] width 104 height 60
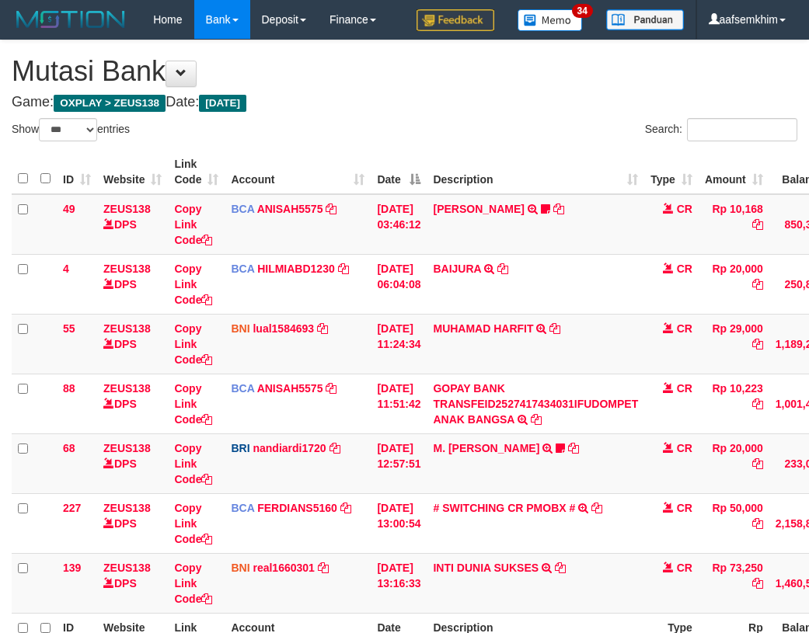
select select "***"
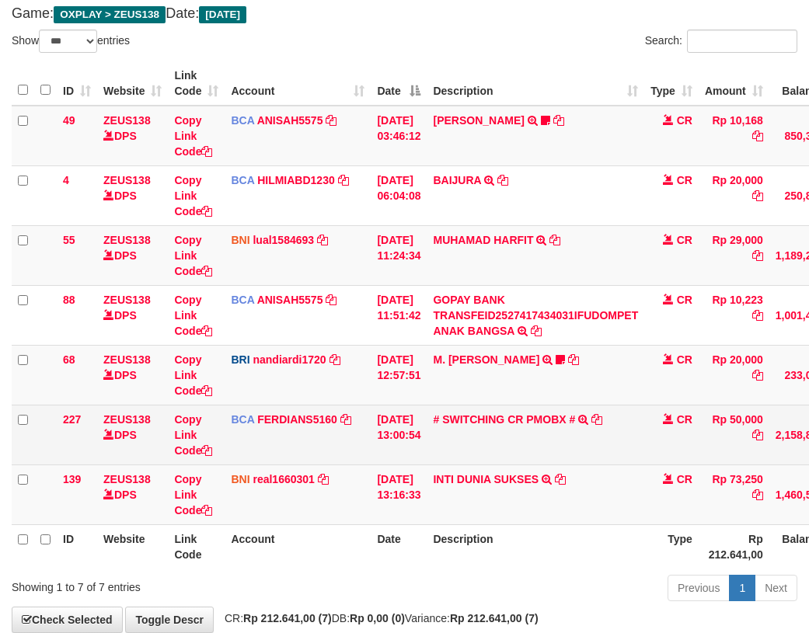
scroll to position [175, 0]
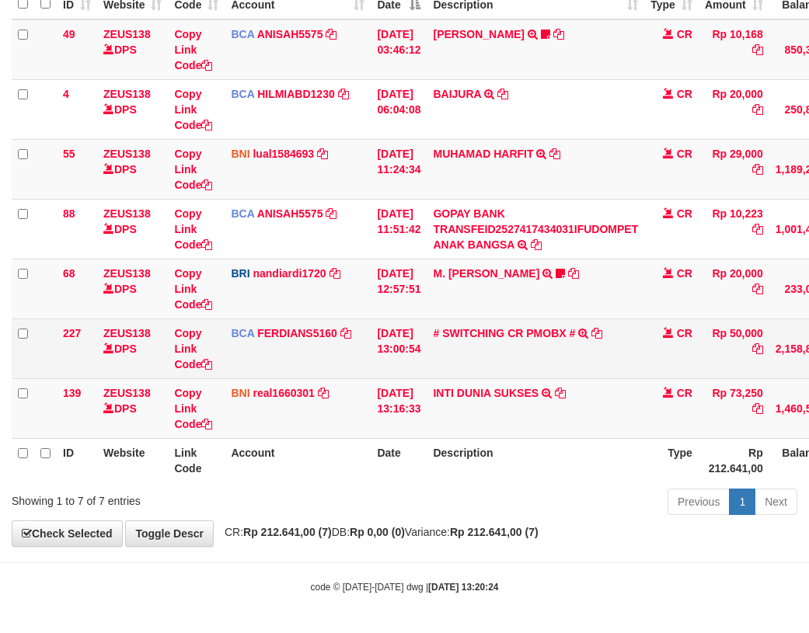
drag, startPoint x: 417, startPoint y: 362, endPoint x: 447, endPoint y: 357, distance: 29.9
click at [440, 357] on tr "227 ZEUS138 DPS Copy Link Code BCA FERDIANS5160 DPS FERDIANSYAH mutasi_20251001…" at bounding box center [475, 349] width 927 height 60
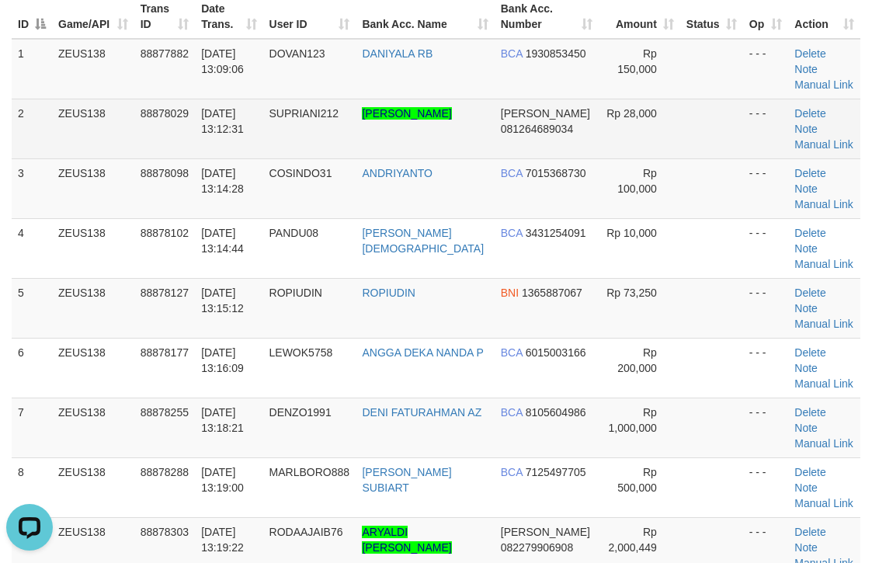
drag, startPoint x: 565, startPoint y: 122, endPoint x: 573, endPoint y: 118, distance: 8.7
click at [568, 120] on td "DANA 081264689034" at bounding box center [547, 129] width 104 height 60
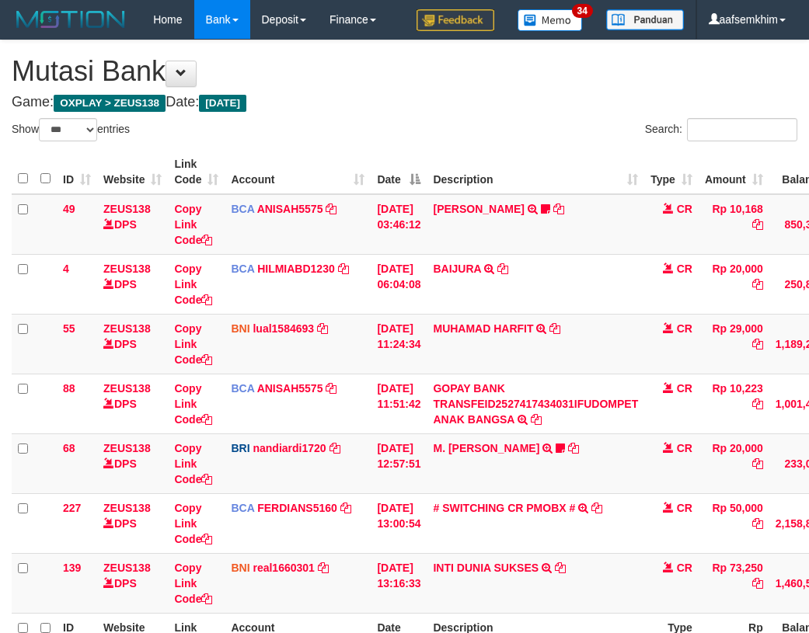
select select "***"
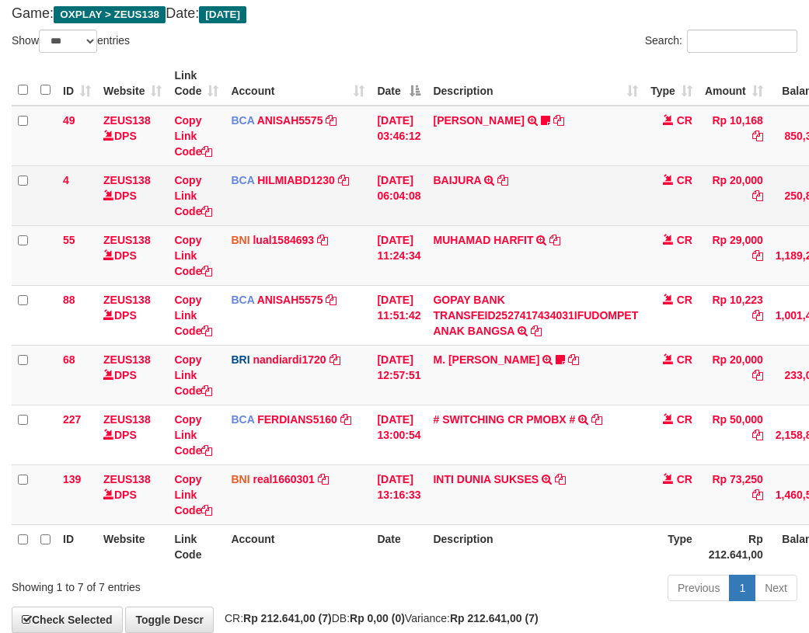
scroll to position [175, 0]
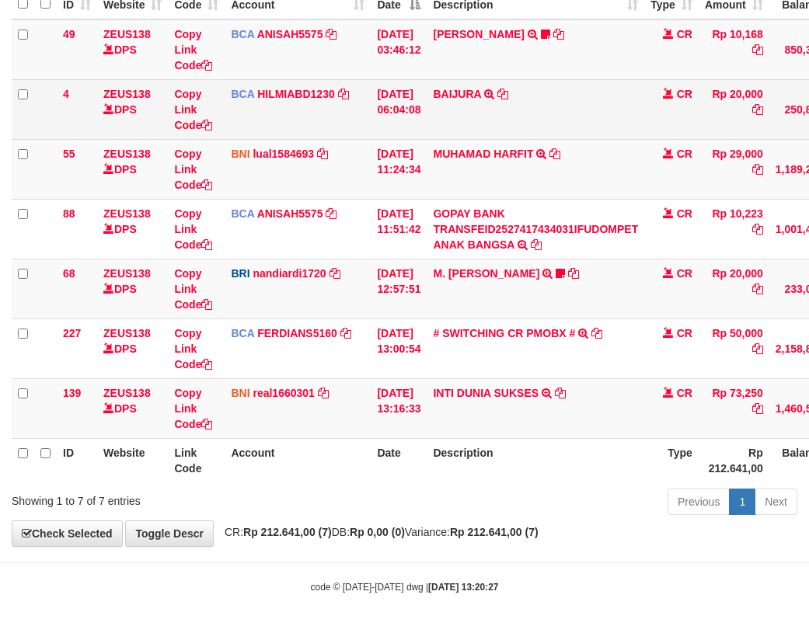
click at [326, 221] on tbody "49 ZEUS138 DPS Copy Link Code BCA ANISAH5575 DPS [PERSON_NAME] mutasi_20251001_…" at bounding box center [475, 229] width 927 height 420
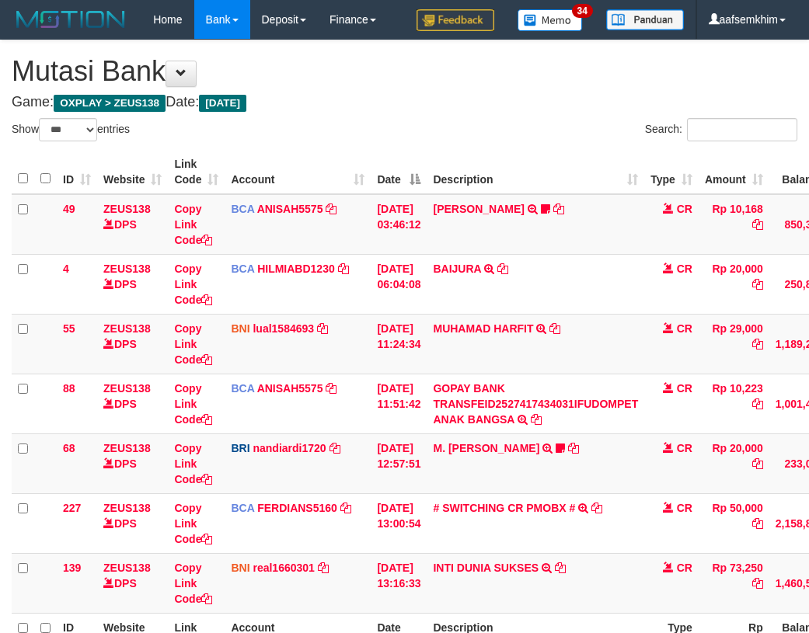
select select "***"
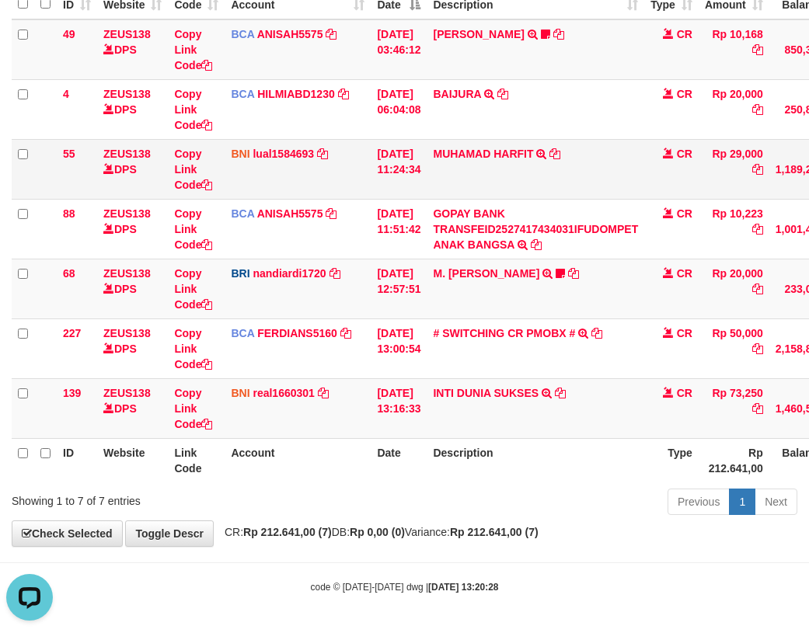
click at [359, 193] on td "BNI lual1584693 DPS LUCKY ALAMSYAH mutasi_20251001_2414 | 55 mutasi_20251001_24…" at bounding box center [298, 169] width 146 height 60
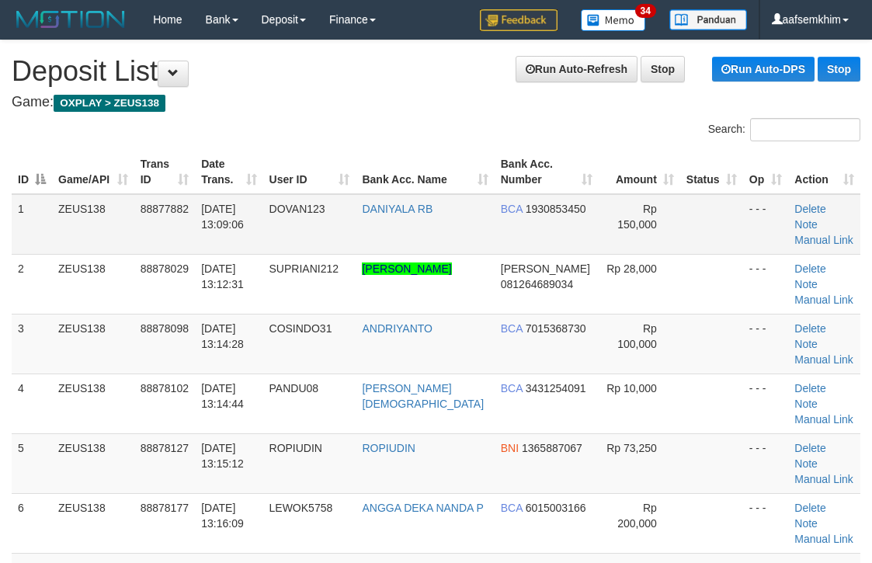
scroll to position [155, 0]
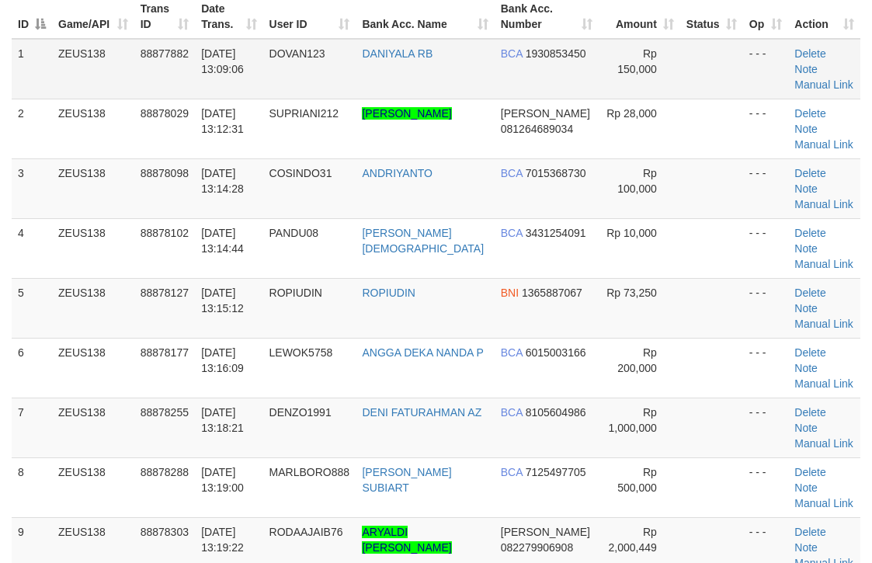
click at [599, 97] on td "Rp 150,000" at bounding box center [640, 69] width 82 height 61
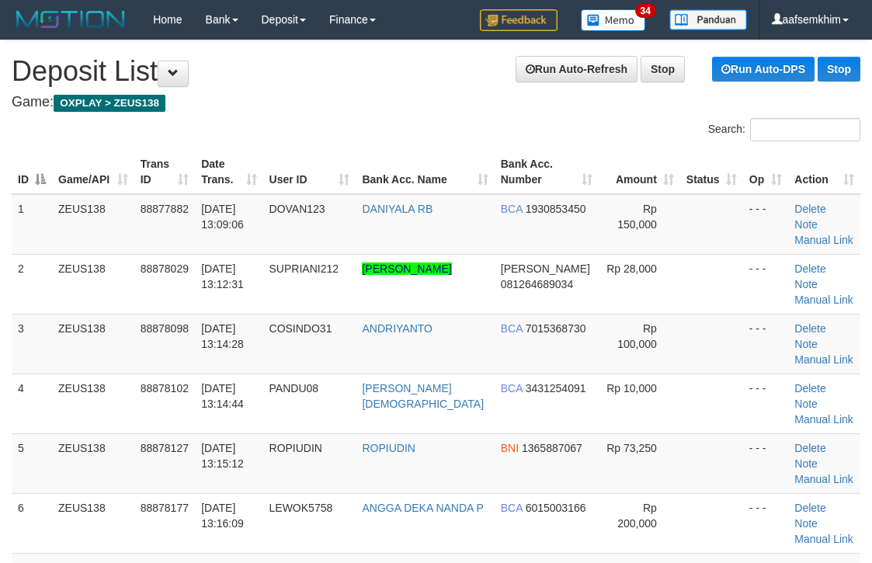
scroll to position [155, 0]
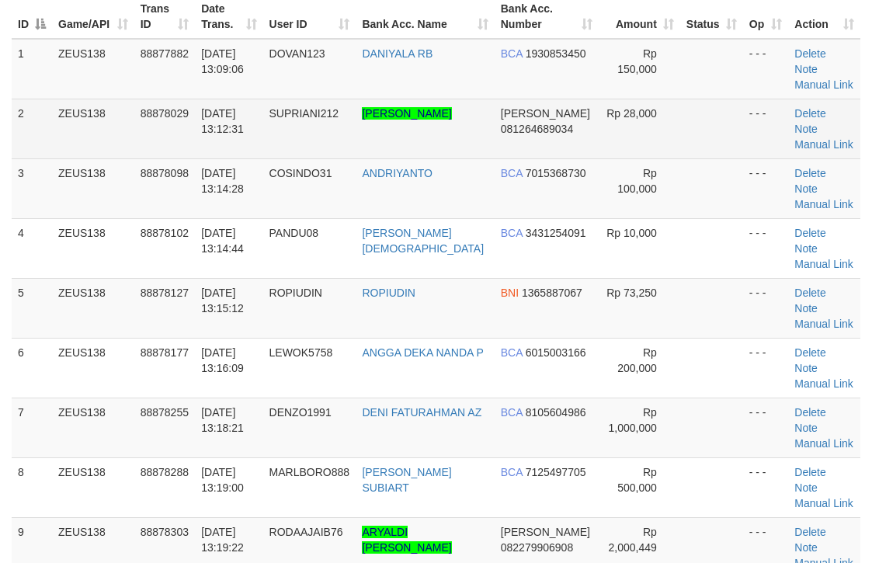
click at [681, 108] on td at bounding box center [712, 129] width 63 height 60
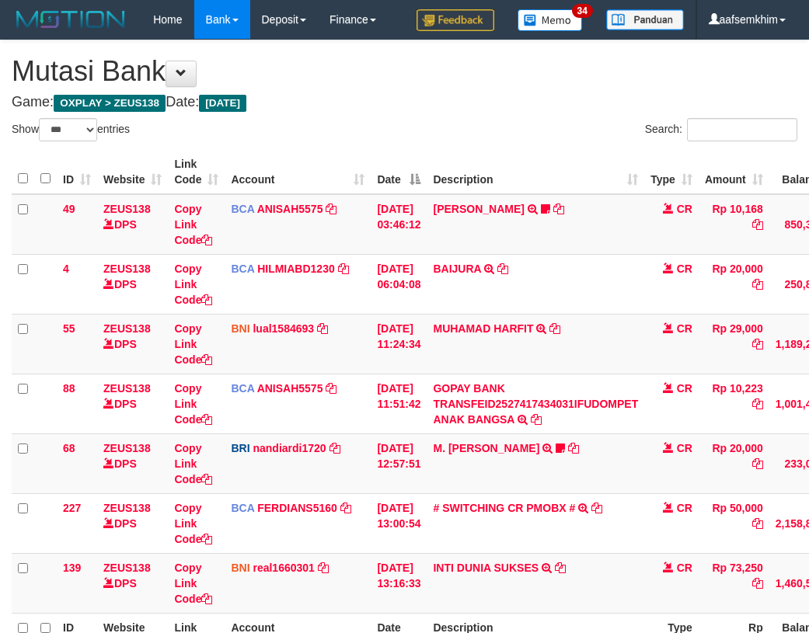
select select "***"
click at [352, 254] on td "BCA HILMIABD1230 DPS HILMI ABDILLAH mutasi_20251001_4766 | 4 mutasi_20251001_47…" at bounding box center [298, 284] width 146 height 60
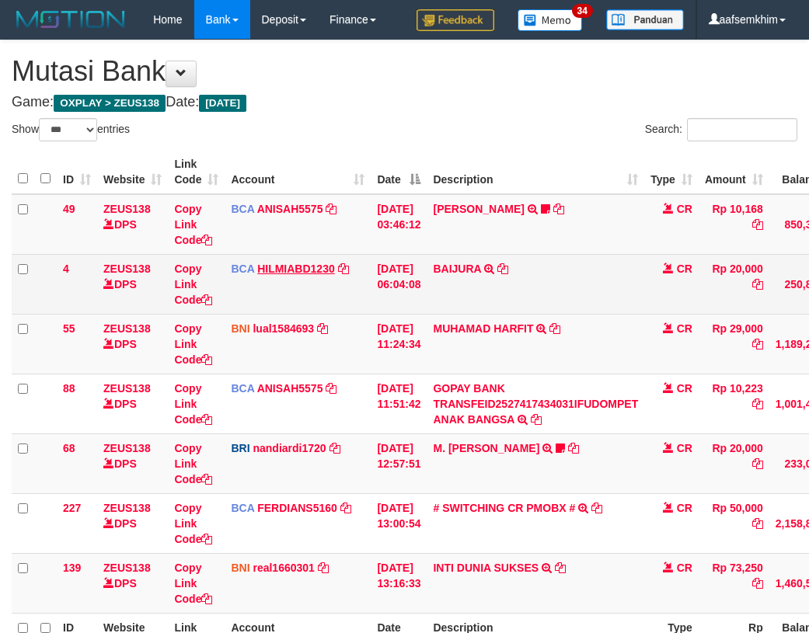
scroll to position [89, 0]
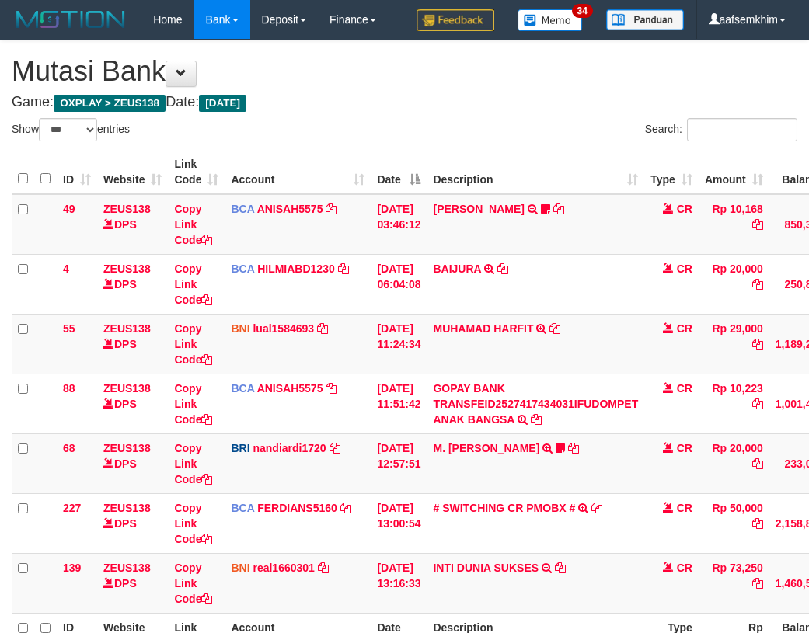
select select "***"
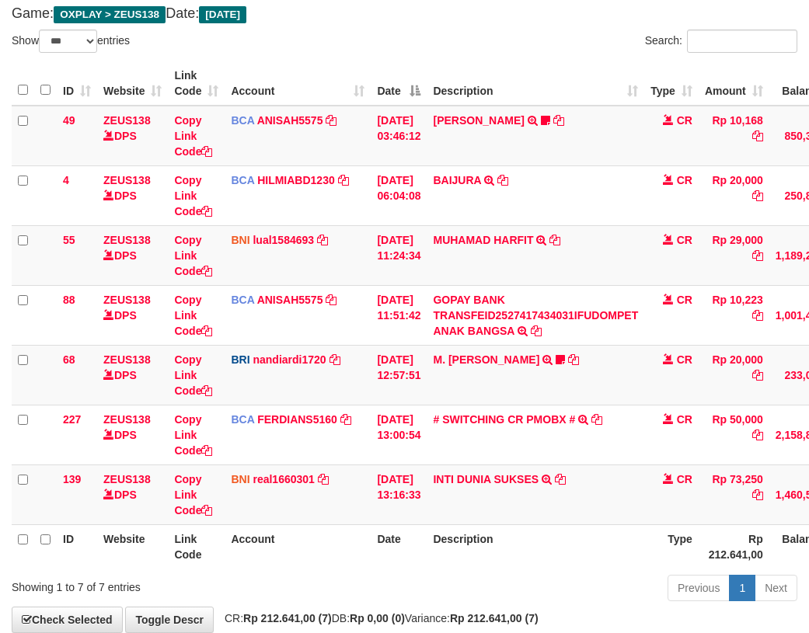
scroll to position [175, 0]
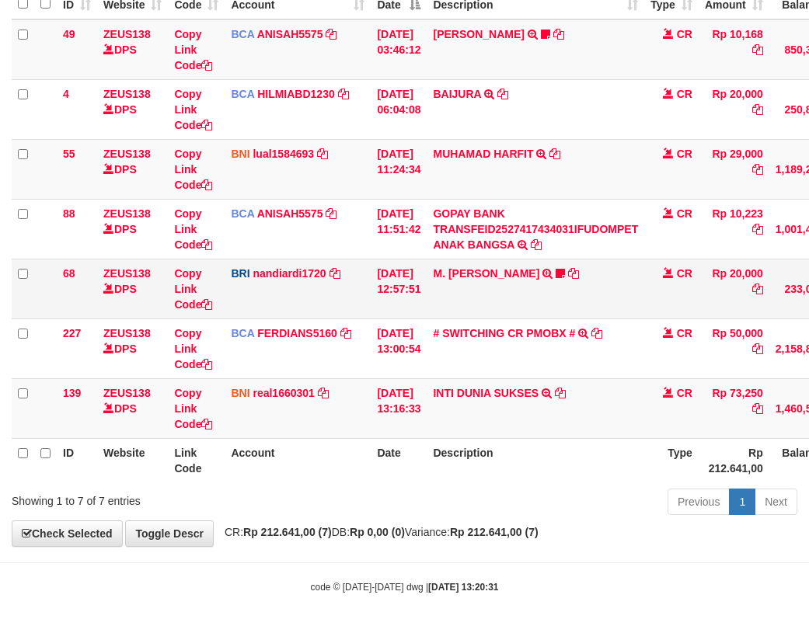
drag, startPoint x: 401, startPoint y: 250, endPoint x: 430, endPoint y: 265, distance: 33.0
click at [413, 252] on td "[DATE] 11:51:42" at bounding box center [399, 229] width 56 height 60
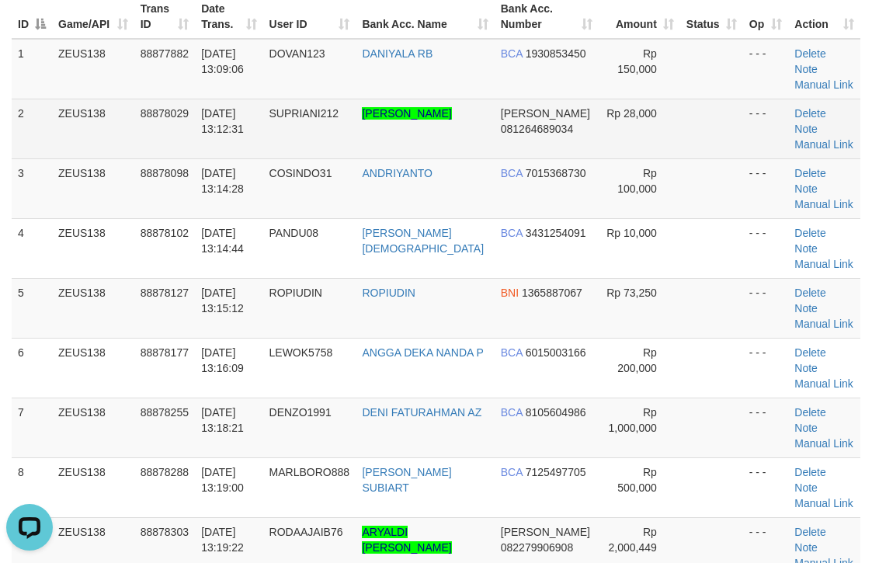
click at [577, 130] on td "[PERSON_NAME] 081264689034" at bounding box center [547, 129] width 104 height 60
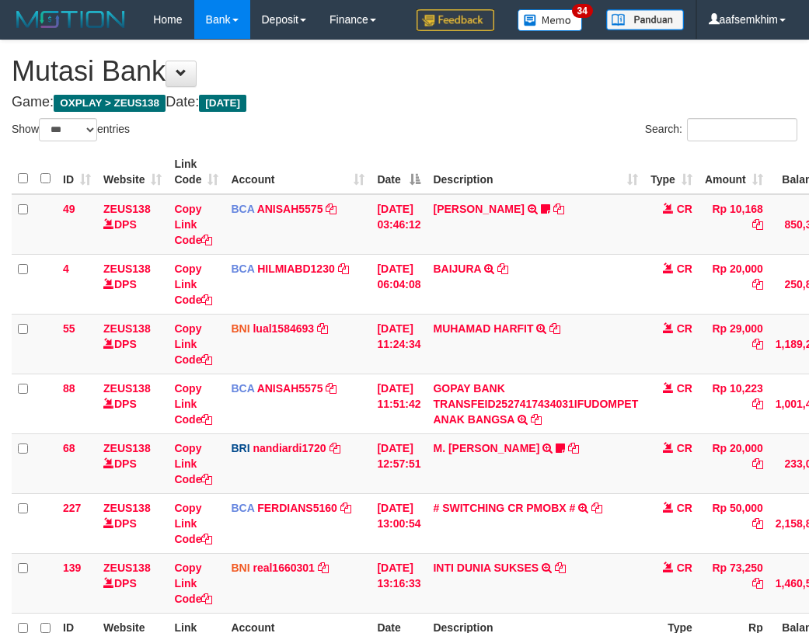
select select "***"
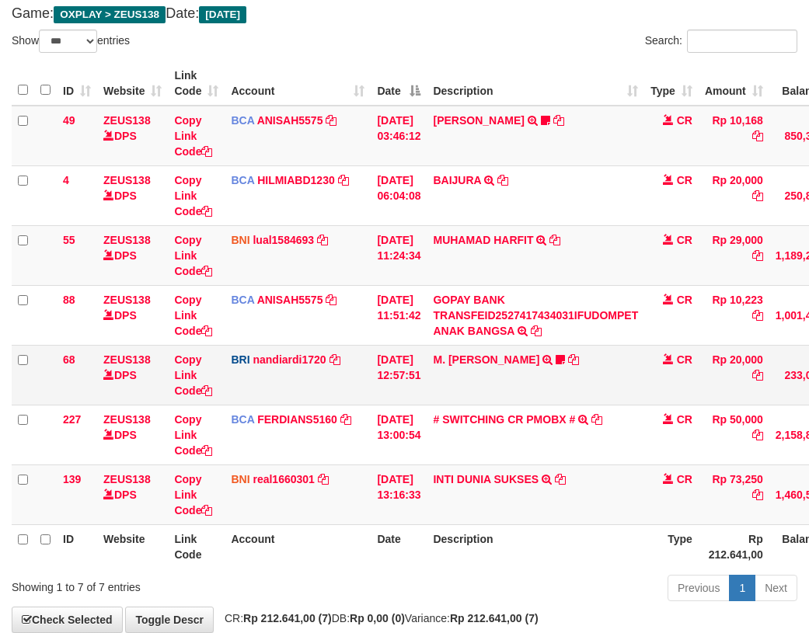
click at [555, 365] on td "M. [PERSON_NAME] TRANSFER NBMB M. [PERSON_NAME] TO NANDI ARDIANSYAH 37550103988…" at bounding box center [536, 375] width 218 height 60
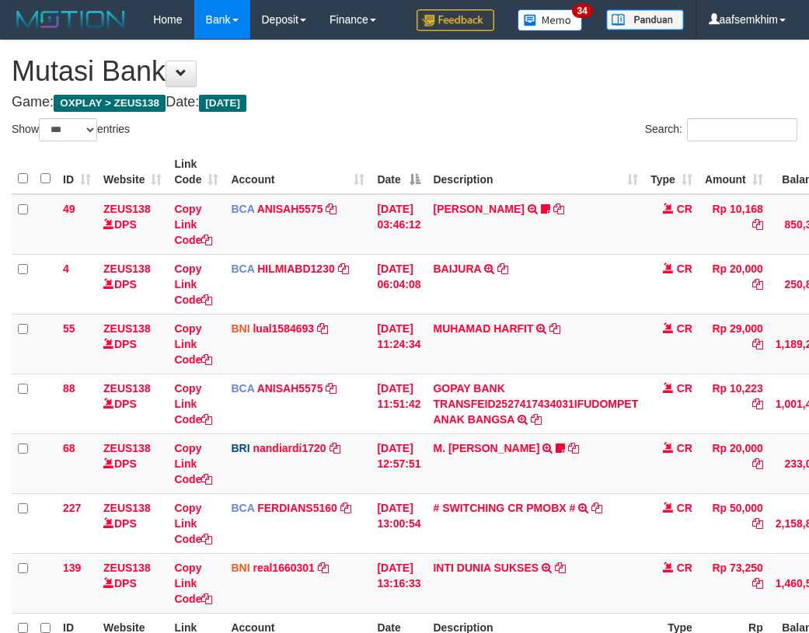
select select "***"
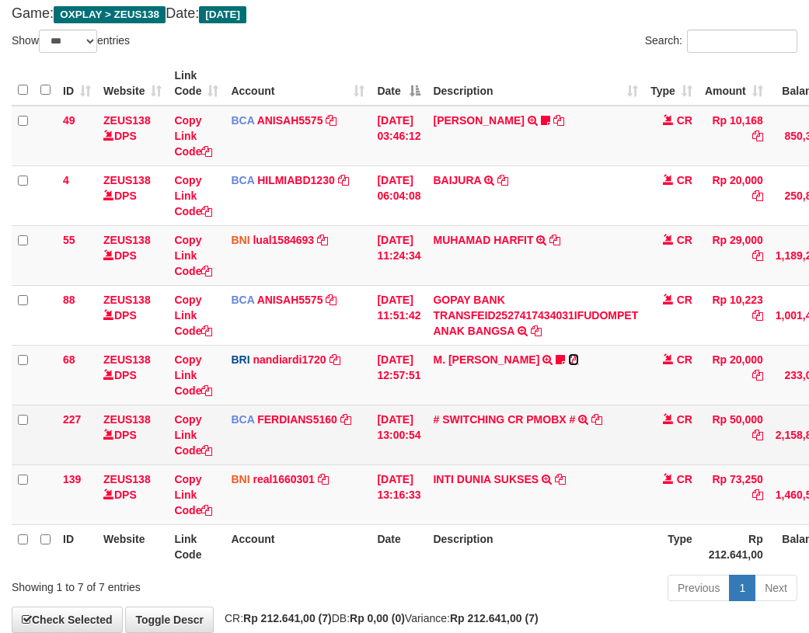
scroll to position [175, 0]
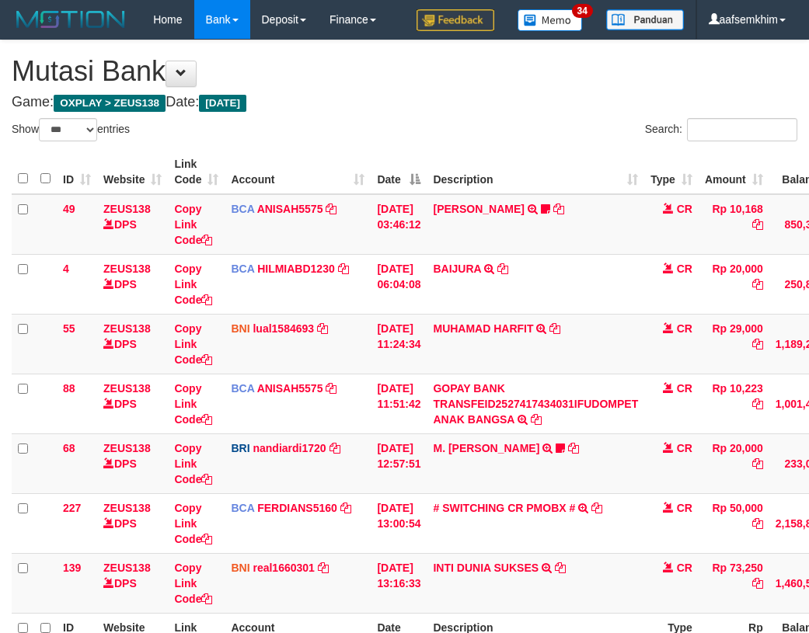
select select "***"
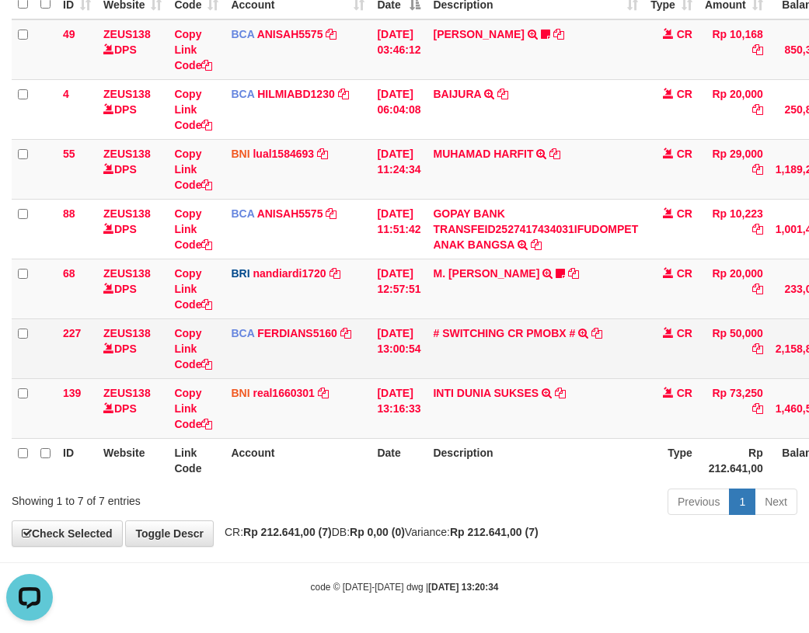
click at [537, 340] on td "# SWITCHING CR PMOBX # SWITCHING CR TRF TRANSFER RINTISAHRUDIN JUNAID 013 PMOBX" at bounding box center [536, 349] width 218 height 60
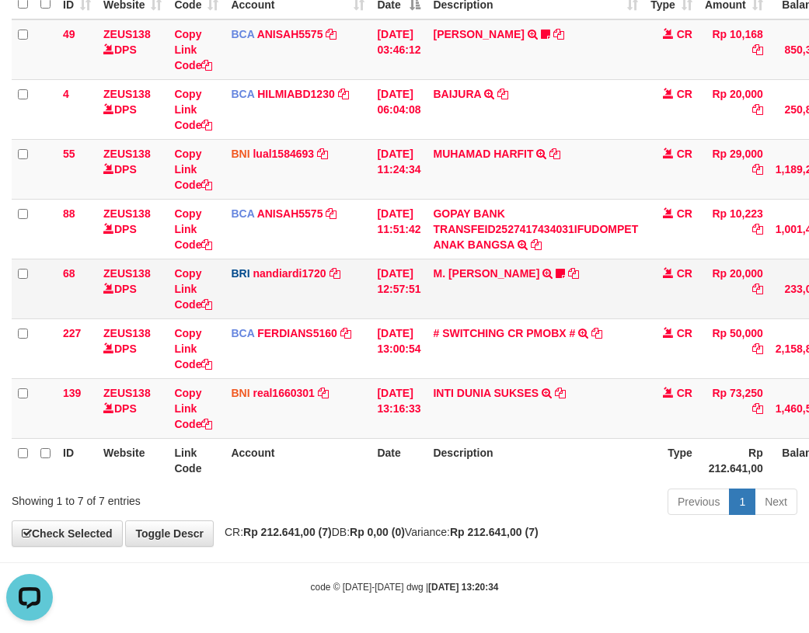
click at [423, 307] on td "[DATE] 12:57:51" at bounding box center [399, 289] width 56 height 60
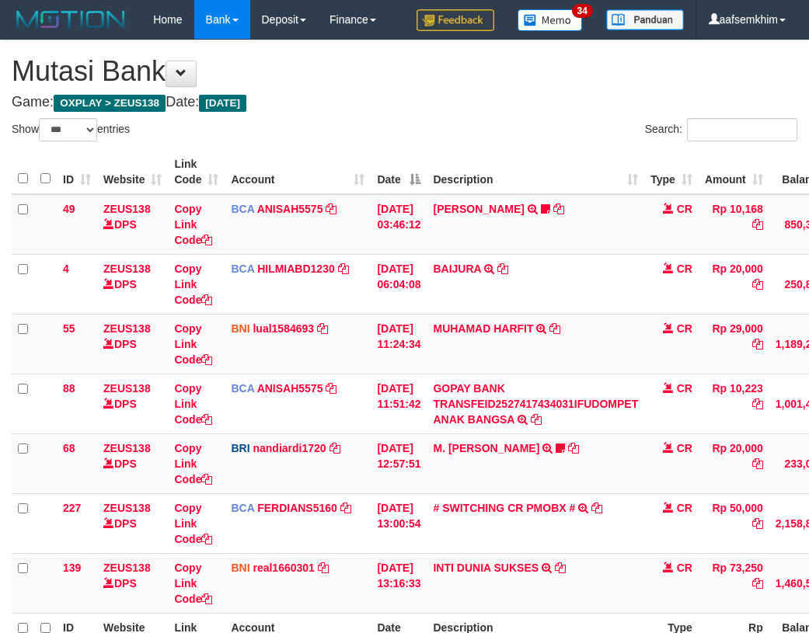
select select "***"
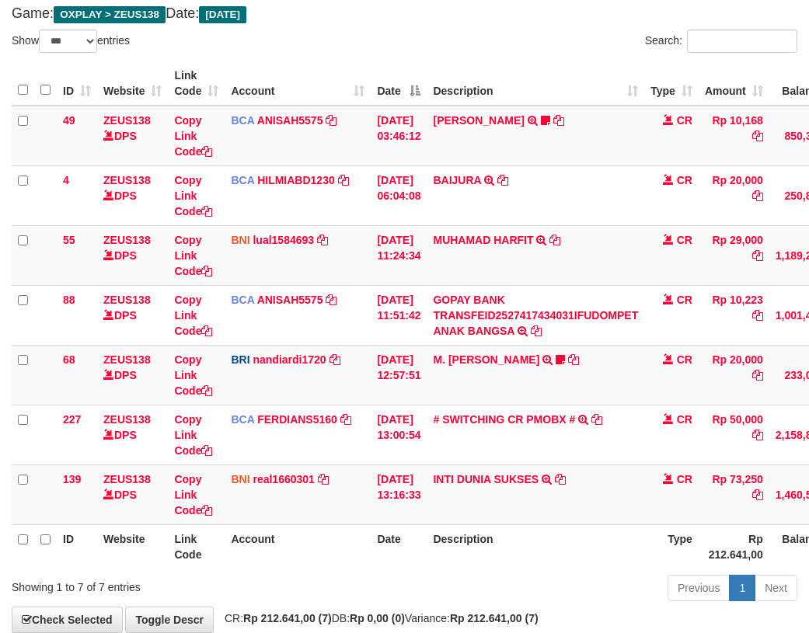
click at [360, 295] on td "BCA ANISAH5575 DPS ANISAH mutasi_20251001_3827 | 88 mutasi_20251001_3827 | 88" at bounding box center [298, 315] width 146 height 60
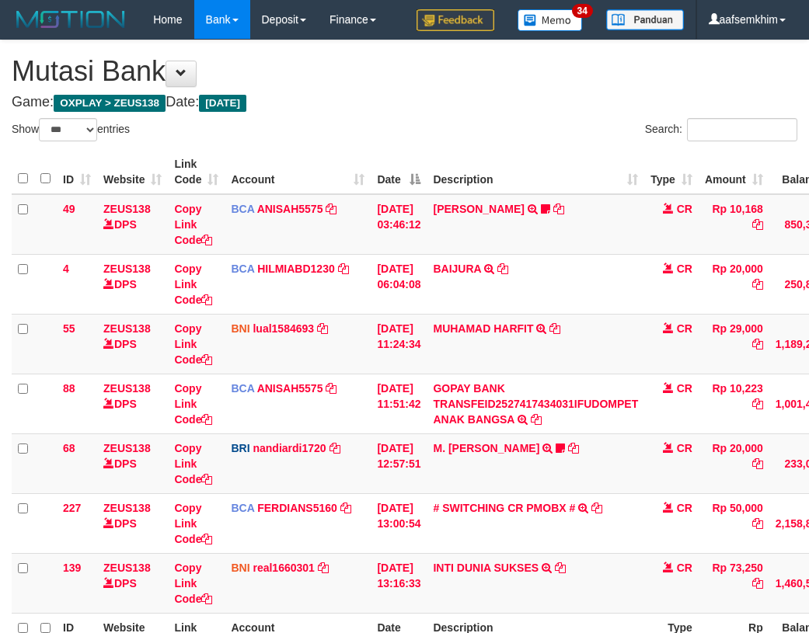
select select "***"
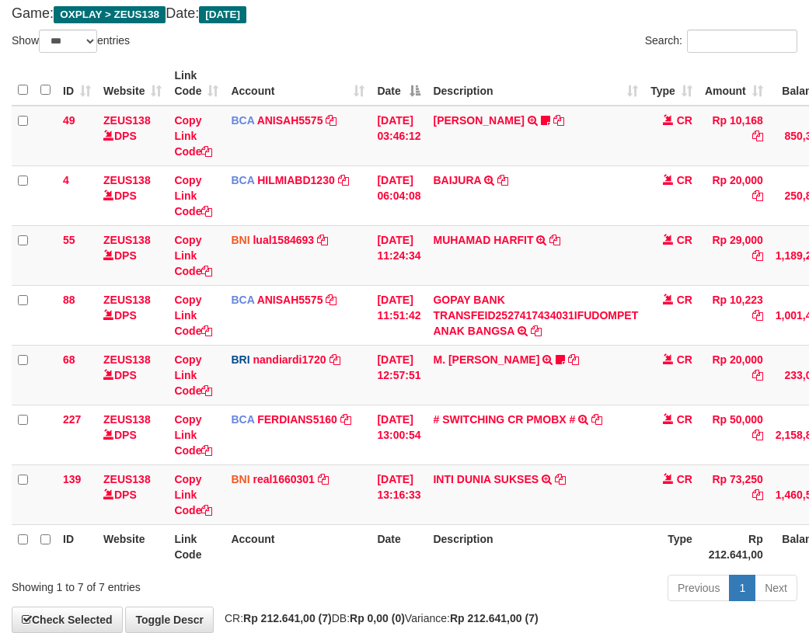
scroll to position [175, 0]
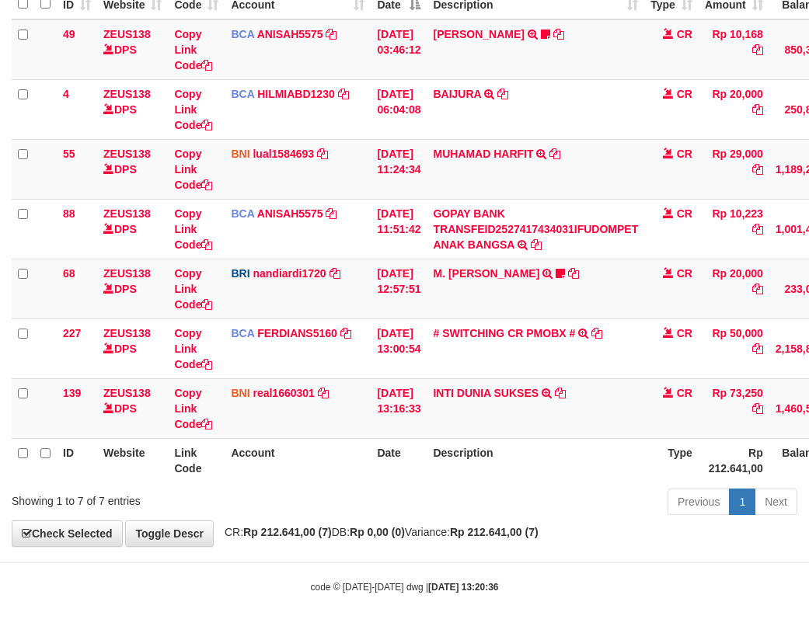
click at [360, 295] on tbody "49 ZEUS138 DPS Copy Link Code BCA ANISAH5575 DPS ANISAH mutasi_20251001_3827 | …" at bounding box center [475, 229] width 927 height 420
click at [360, 292] on td "BRI nandiardi1720 DPS NANDI ARDIANSYAH mutasi_20251001_3776 | 68 mutasi_2025100…" at bounding box center [298, 289] width 146 height 60
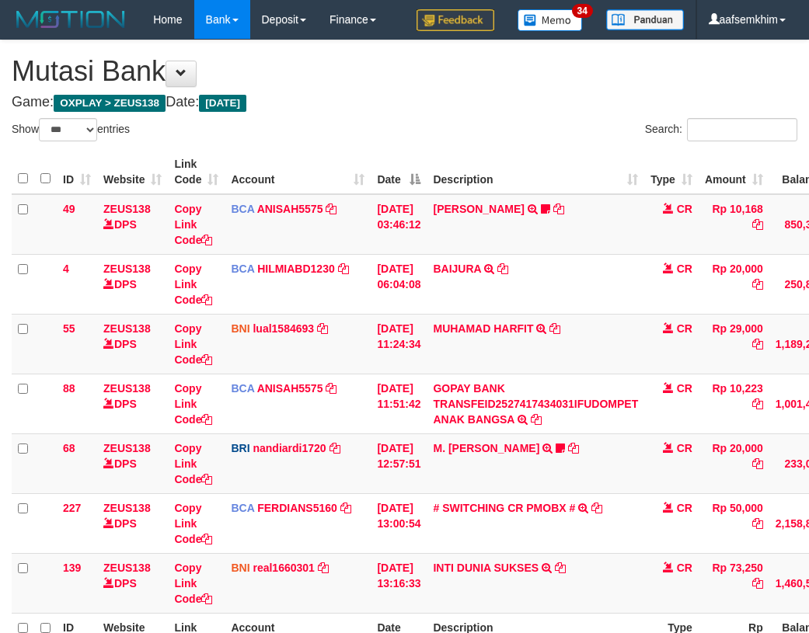
select select "***"
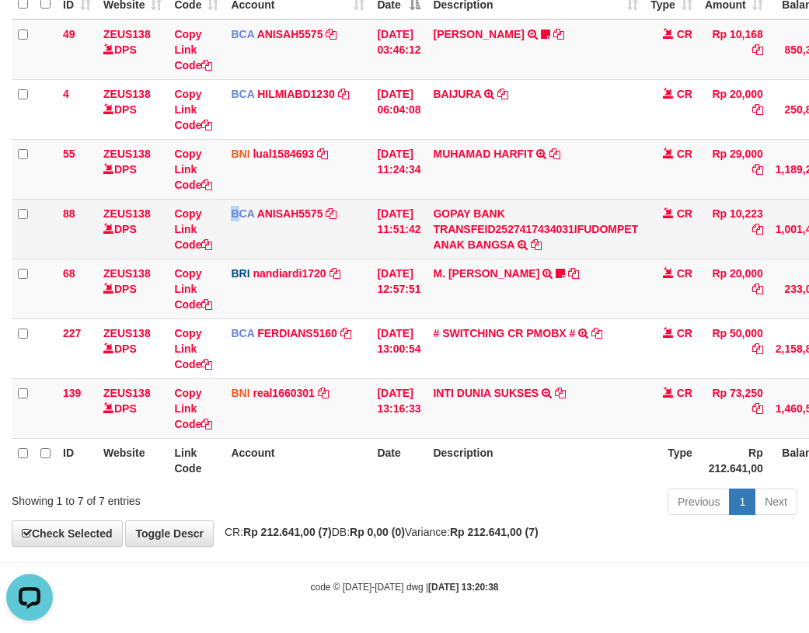
click at [235, 232] on td "BCA ANISAH5575 DPS ANISAH mutasi_20251001_3827 | 88 mutasi_20251001_3827 | 88" at bounding box center [298, 229] width 146 height 60
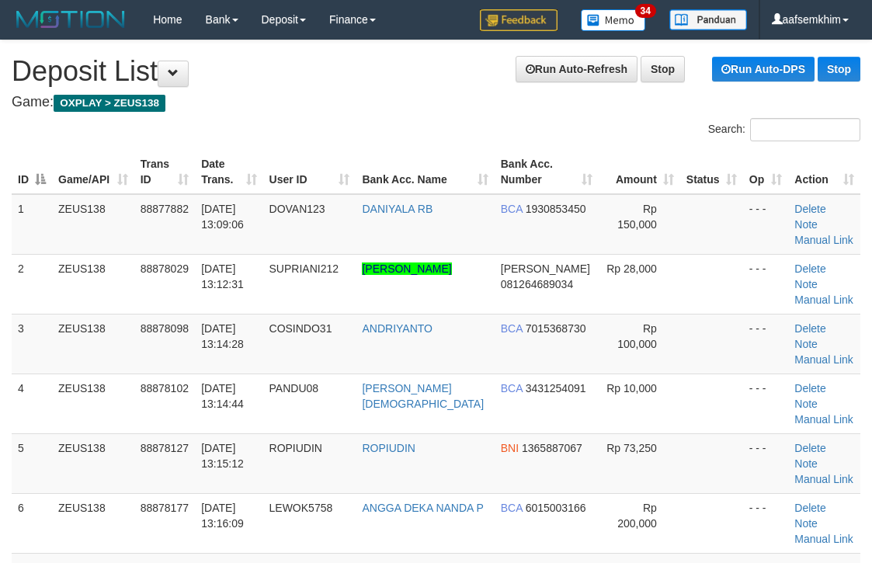
scroll to position [155, 0]
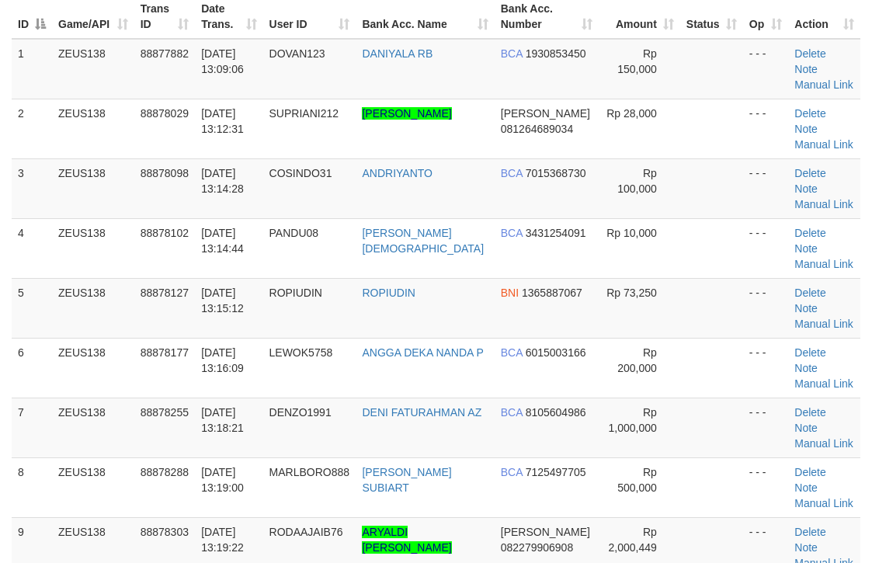
click at [578, 130] on td "DANA 081264689034" at bounding box center [547, 129] width 104 height 60
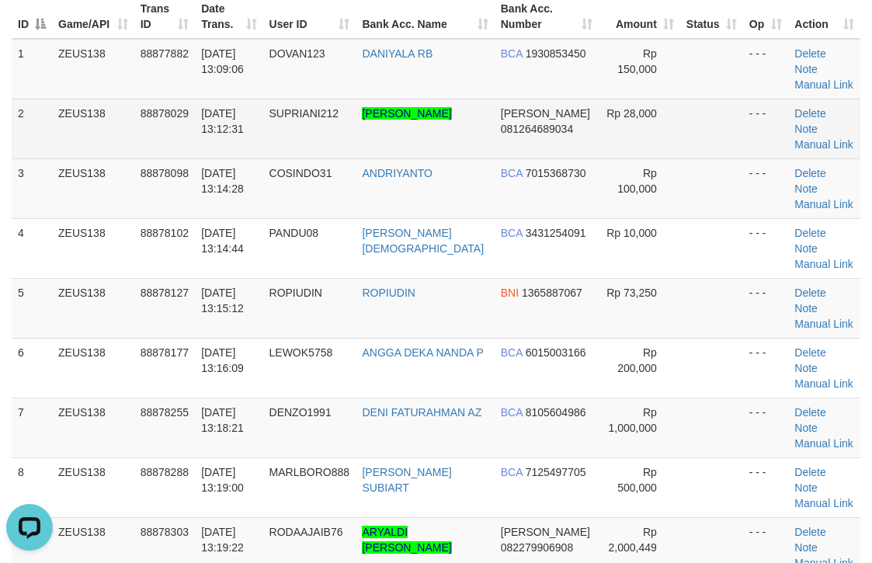
drag, startPoint x: 578, startPoint y: 129, endPoint x: 587, endPoint y: 124, distance: 10.4
click at [587, 124] on tr "2 ZEUS138 88878029 01/10/2025 13:12:31 SUPRIANI212 EVI ARDILA NASUTION DANA 081…" at bounding box center [436, 129] width 849 height 60
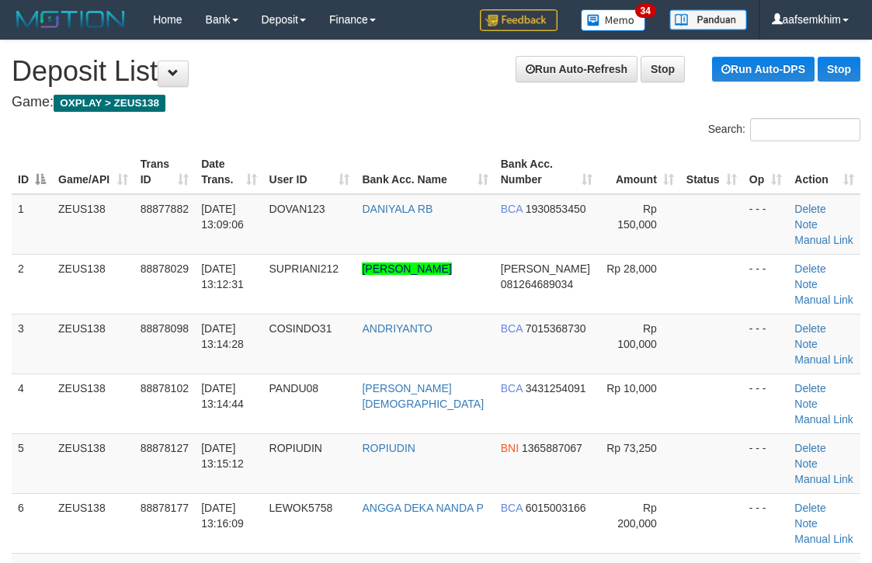
scroll to position [155, 0]
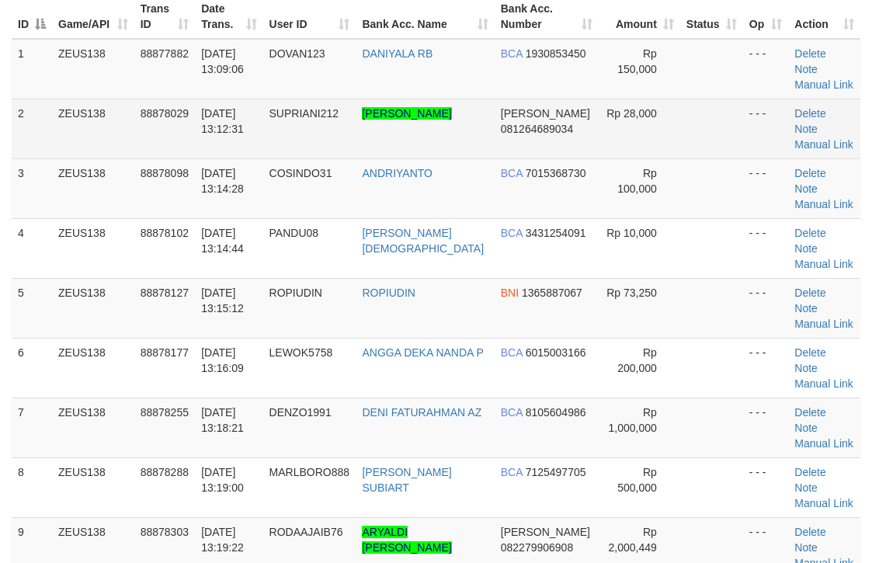
click at [659, 153] on td "Rp 28,000" at bounding box center [640, 129] width 82 height 60
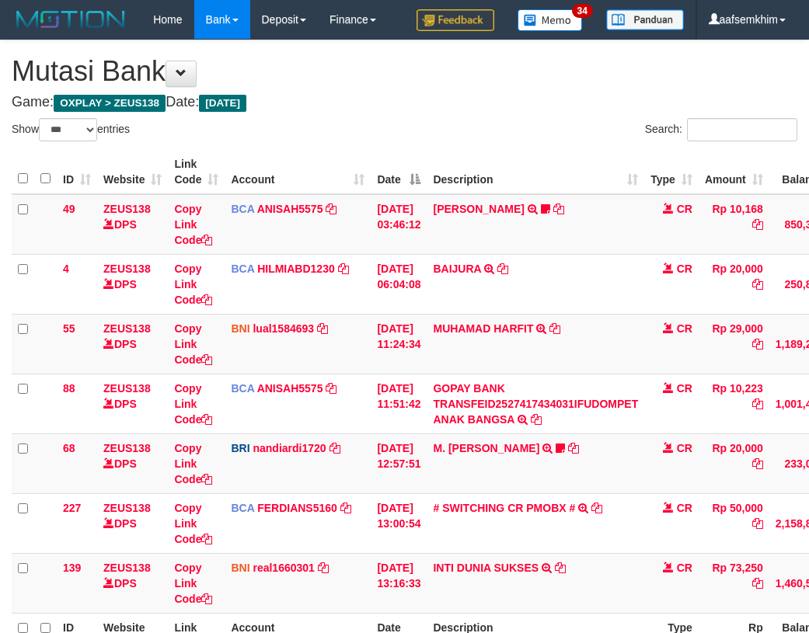
select select "***"
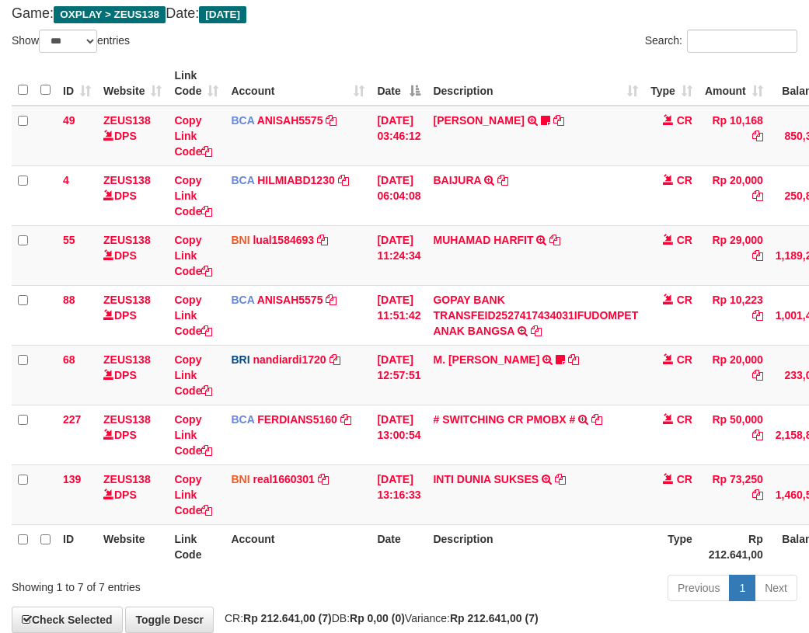
scroll to position [175, 0]
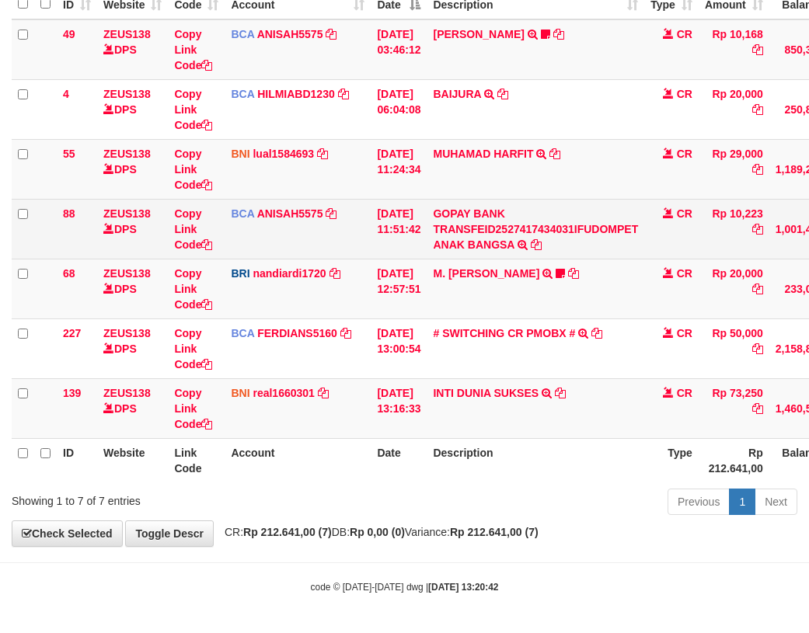
click at [359, 242] on td "BCA ANISAH5575 DPS ANISAH mutasi_20251001_3827 | 88 mutasi_20251001_3827 | 88" at bounding box center [298, 229] width 146 height 60
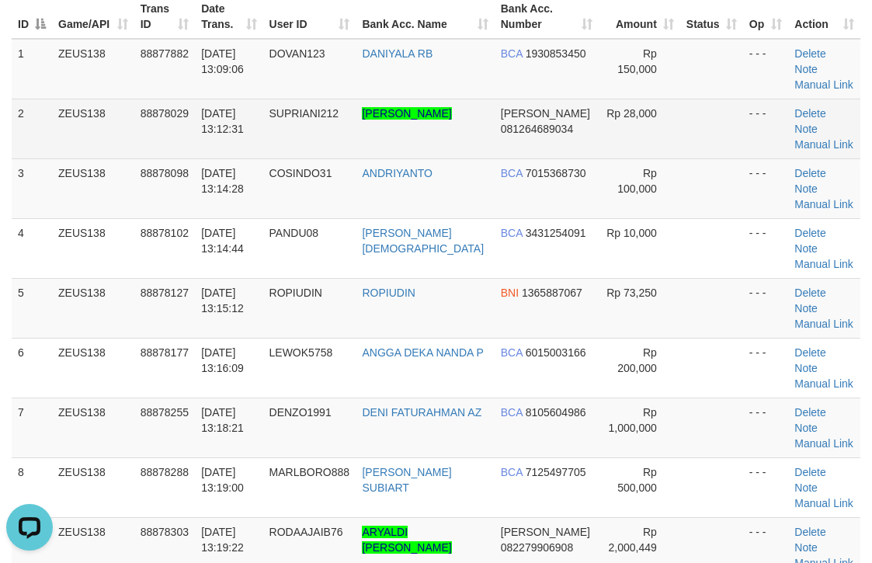
click at [756, 144] on td "- - -" at bounding box center [766, 129] width 46 height 60
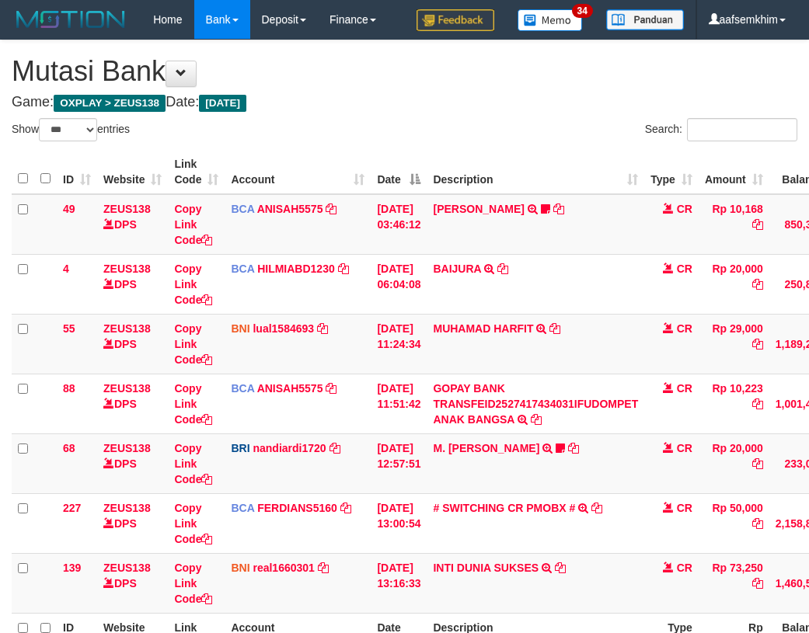
select select "***"
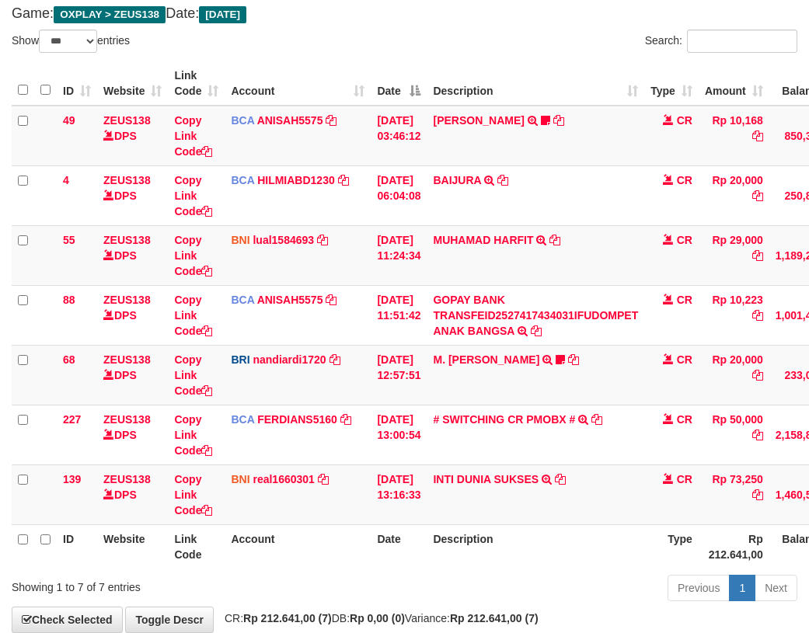
scroll to position [175, 0]
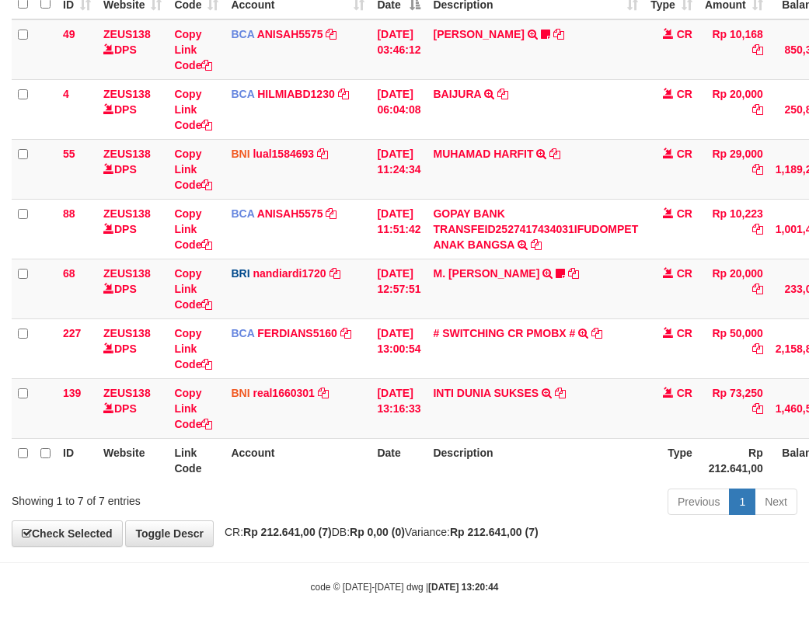
click at [359, 242] on tbody "49 ZEUS138 DPS Copy Link Code BCA ANISAH5575 DPS [PERSON_NAME] mutasi_20251001_…" at bounding box center [475, 229] width 927 height 420
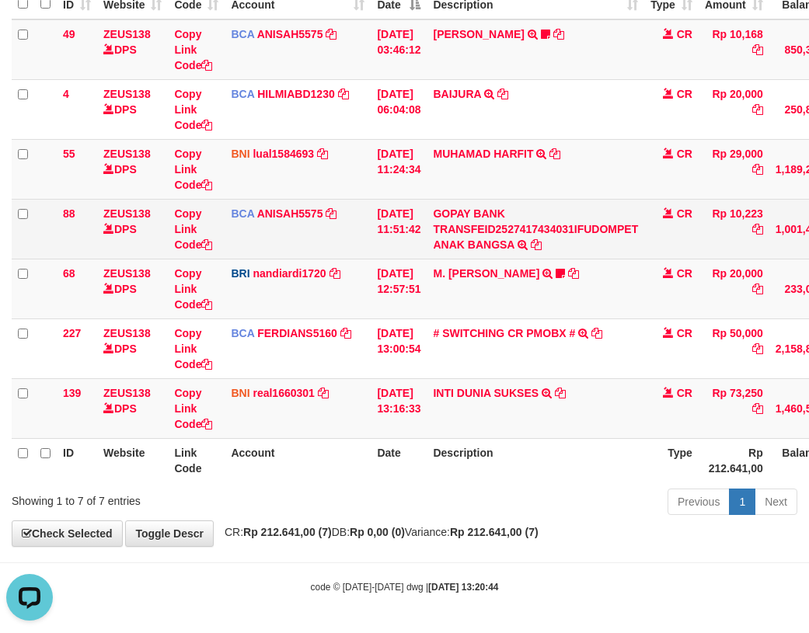
click at [357, 242] on td "BCA ANISAH5575 DPS ANISAH mutasi_20251001_3827 | 88 mutasi_20251001_3827 | 88" at bounding box center [298, 229] width 146 height 60
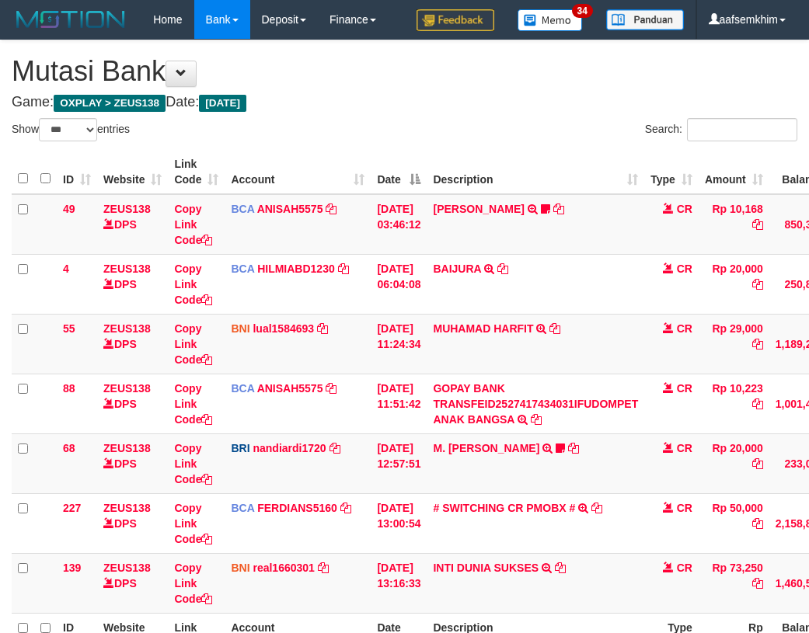
select select "***"
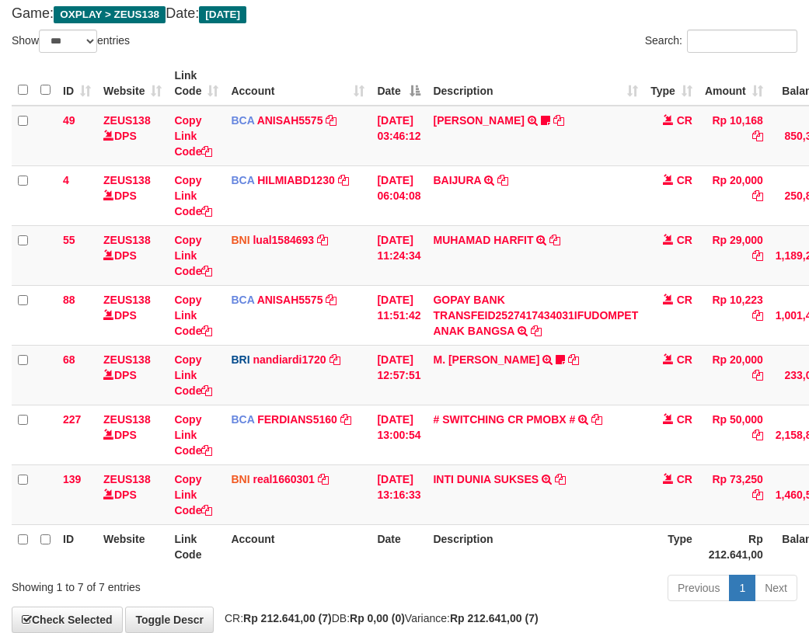
scroll to position [175, 0]
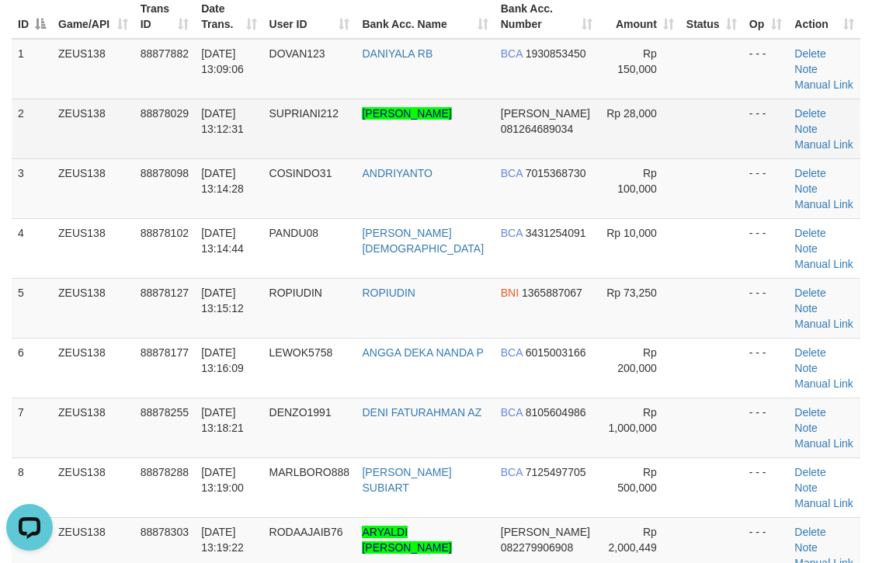
click at [656, 131] on td "Rp 28,000" at bounding box center [640, 129] width 82 height 60
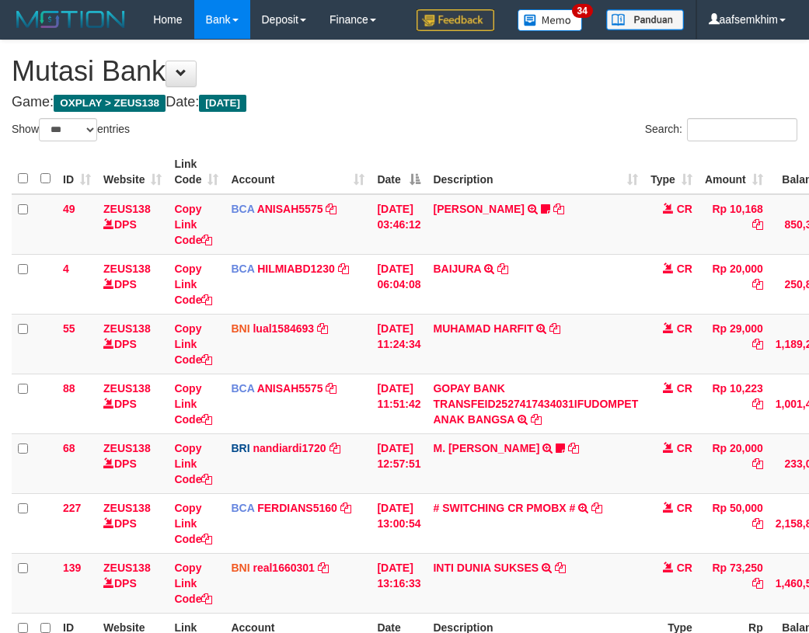
select select "***"
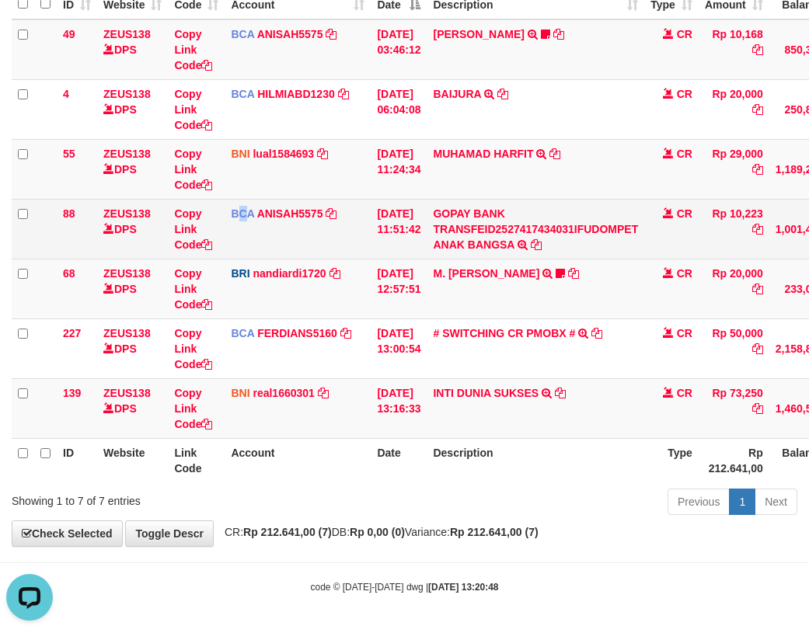
click at [243, 239] on td "BCA ANISAH5575 DPS ANISAH mutasi_20251001_3827 | 88 mutasi_20251001_3827 | 88" at bounding box center [298, 229] width 146 height 60
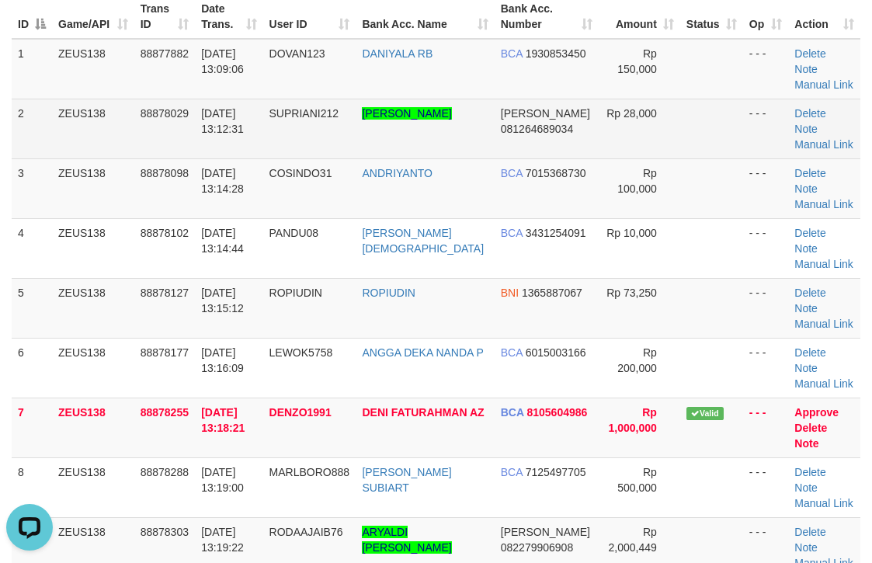
click at [711, 131] on td at bounding box center [712, 129] width 63 height 60
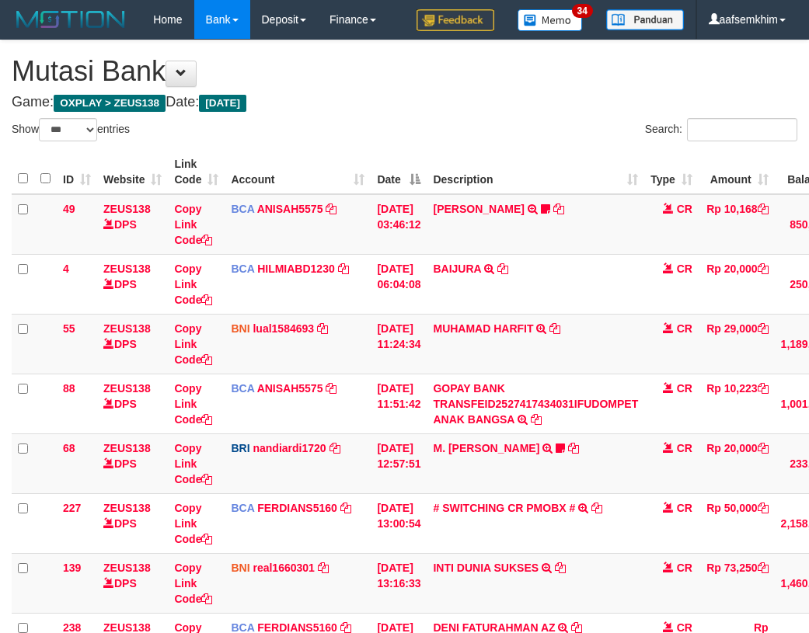
select select "***"
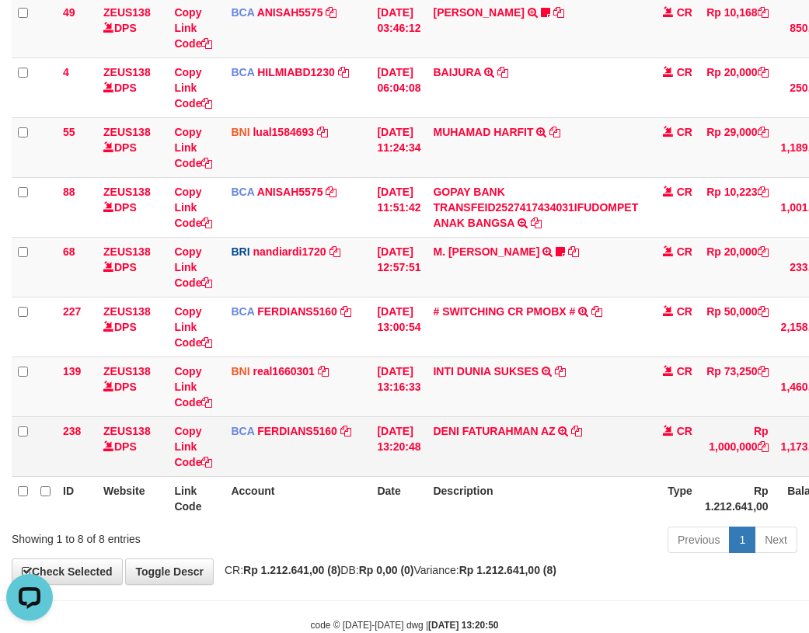
scroll to position [235, 0]
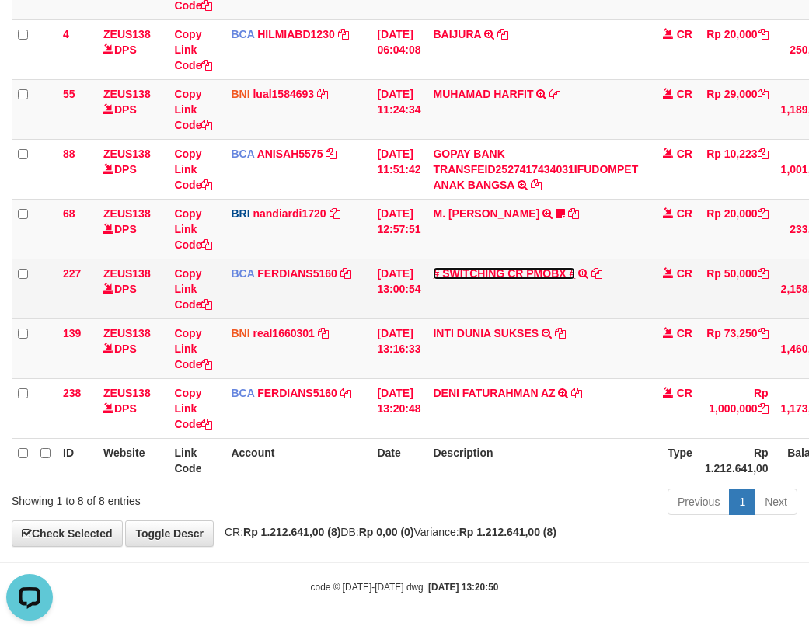
click at [515, 277] on link "# SWITCHING CR PMOBX #" at bounding box center [504, 273] width 142 height 12
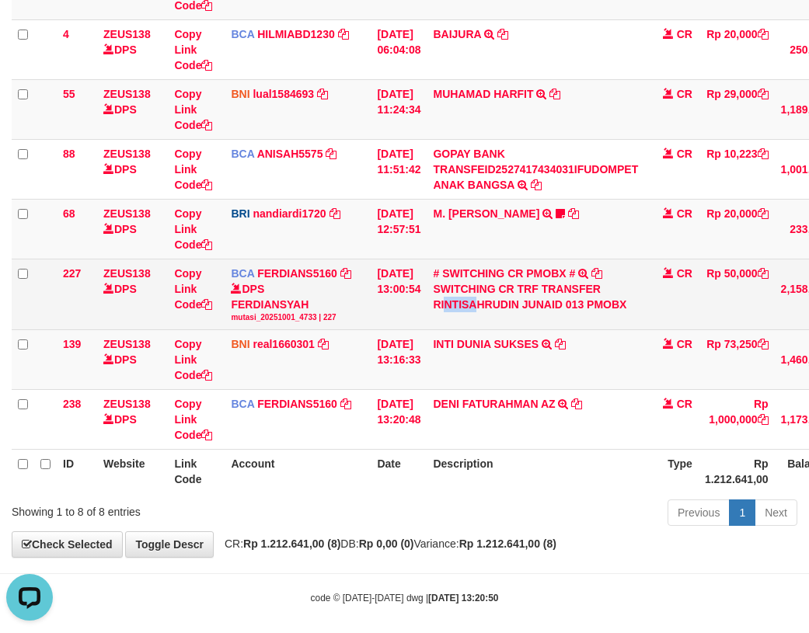
drag, startPoint x: 455, startPoint y: 308, endPoint x: 491, endPoint y: 308, distance: 35.7
click at [491, 308] on div "SWITCHING CR TRF TRANSFER RINTISAHRUDIN JUNAID 013 PMOBX" at bounding box center [535, 296] width 205 height 31
copy div "NTISA"
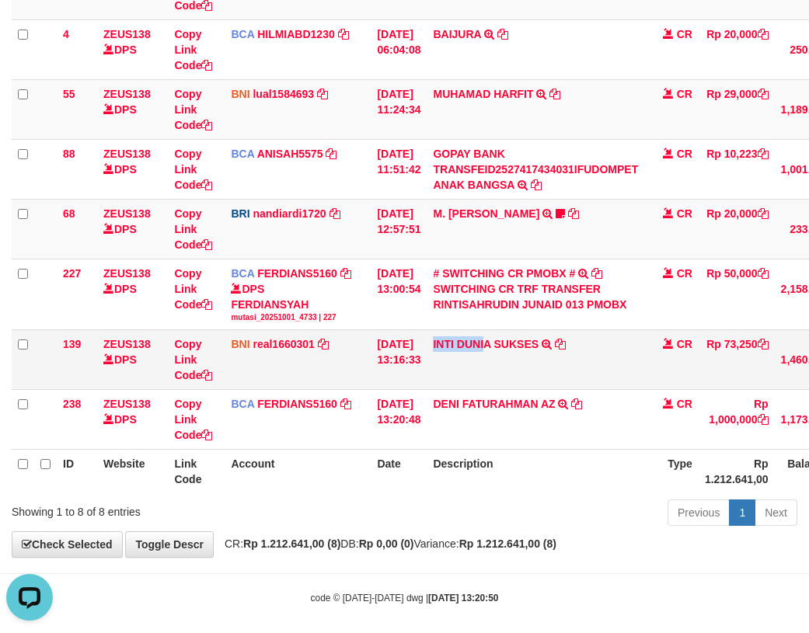
drag, startPoint x: 486, startPoint y: 357, endPoint x: 496, endPoint y: 357, distance: 10.9
click at [496, 357] on td "INTI DUNIA SUKSES TRF/PAY/TOP-UP ECHANNEL INTI DUNIA SUKSES" at bounding box center [536, 360] width 218 height 60
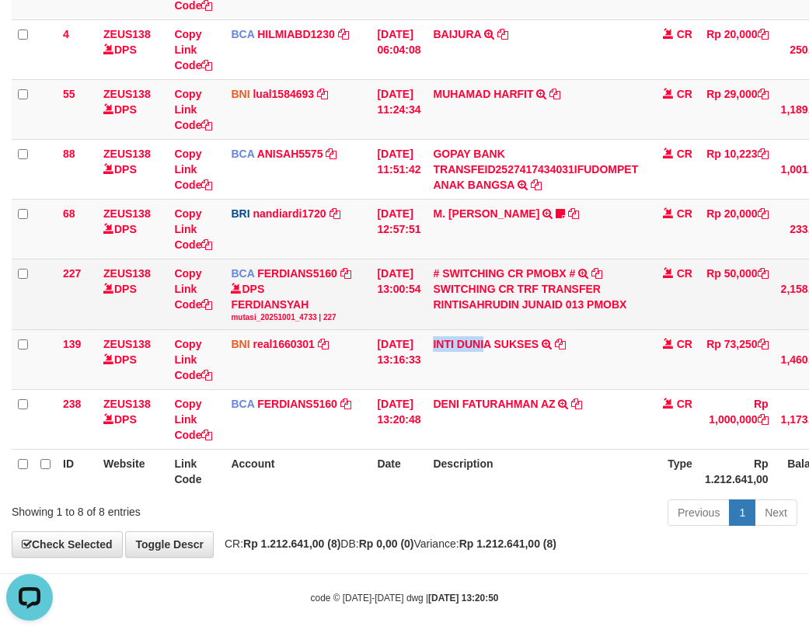
copy link "INTI DUNI"
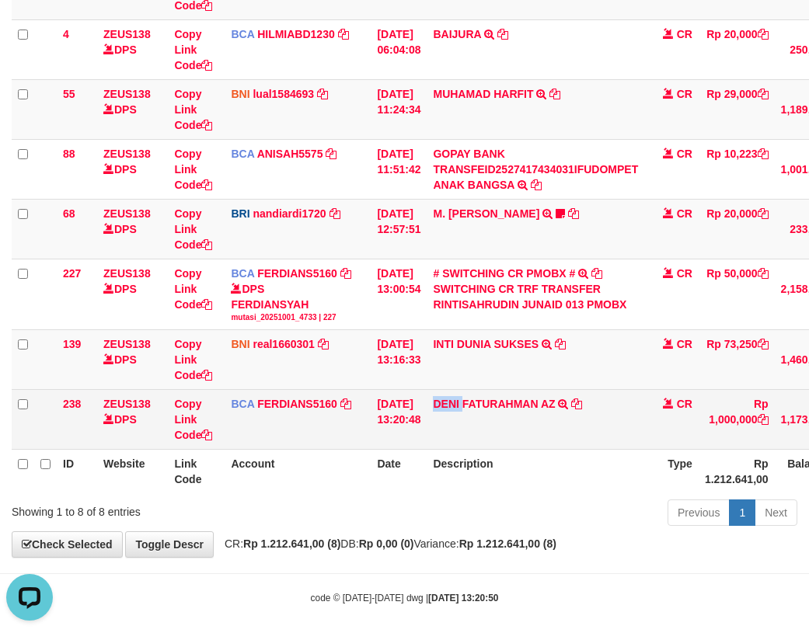
drag, startPoint x: 489, startPoint y: 420, endPoint x: 473, endPoint y: 419, distance: 16.3
click at [473, 419] on td "DENI FATURAHMAN AZ TRSF E-BANKING CR 10/01 Z0W21 DENI FATURAHMAN AZ" at bounding box center [536, 420] width 218 height 60
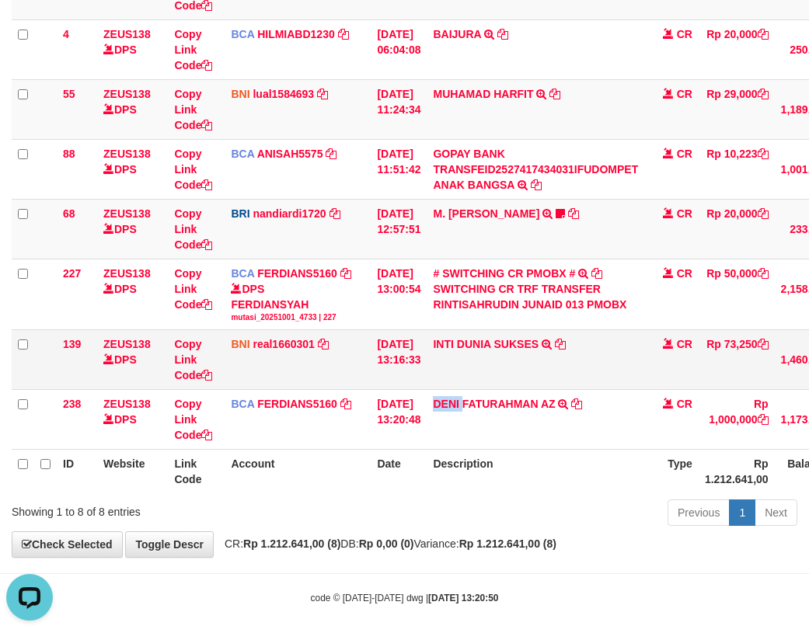
copy link "DENI"
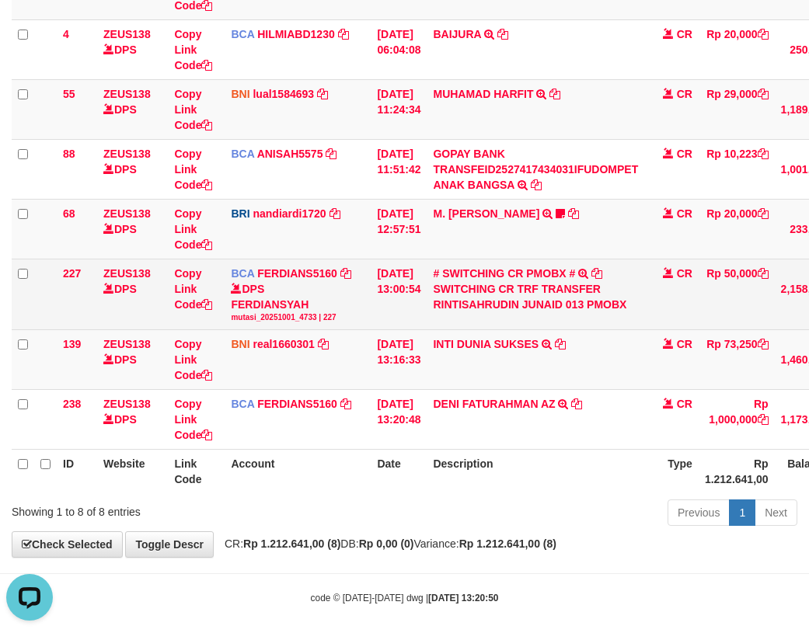
click at [455, 292] on div "SWITCHING CR TRF TRANSFER RINTISAHRUDIN JUNAID 013 PMOBX" at bounding box center [535, 296] width 205 height 31
drag, startPoint x: 406, startPoint y: 309, endPoint x: 388, endPoint y: 273, distance: 40.0
click at [406, 308] on td "01/10/2025 13:00:54" at bounding box center [399, 294] width 56 height 71
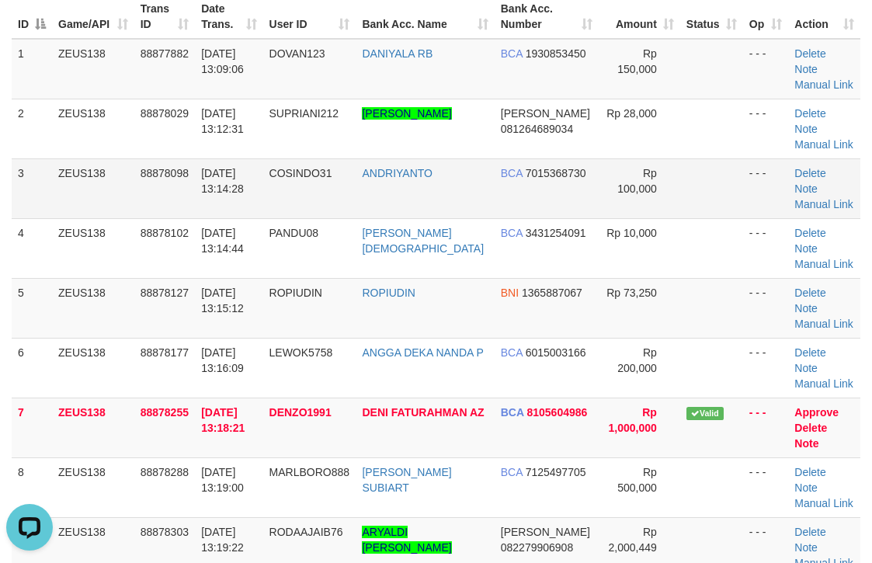
click at [759, 217] on td "- - -" at bounding box center [766, 188] width 46 height 60
click at [696, 210] on td at bounding box center [712, 188] width 63 height 60
click at [681, 205] on td at bounding box center [712, 188] width 63 height 60
click at [716, 197] on td at bounding box center [712, 188] width 63 height 60
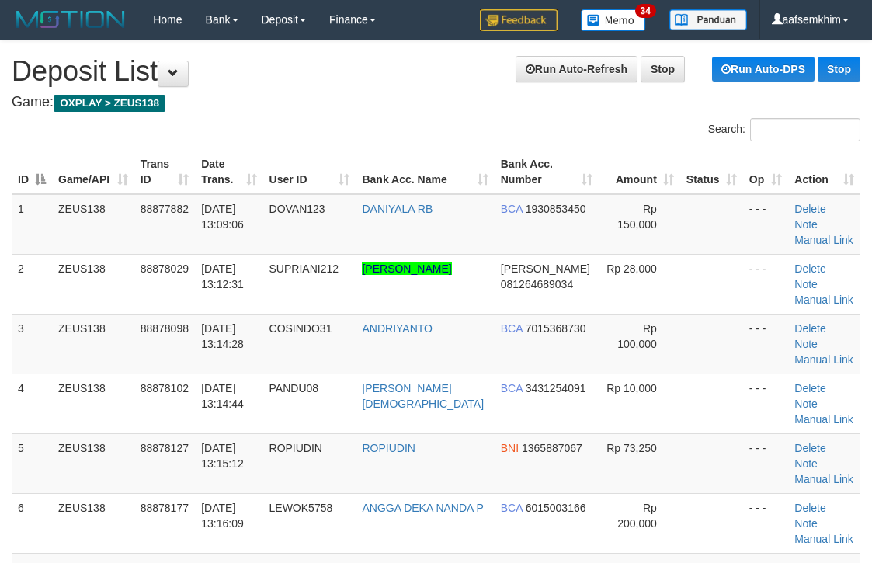
scroll to position [155, 0]
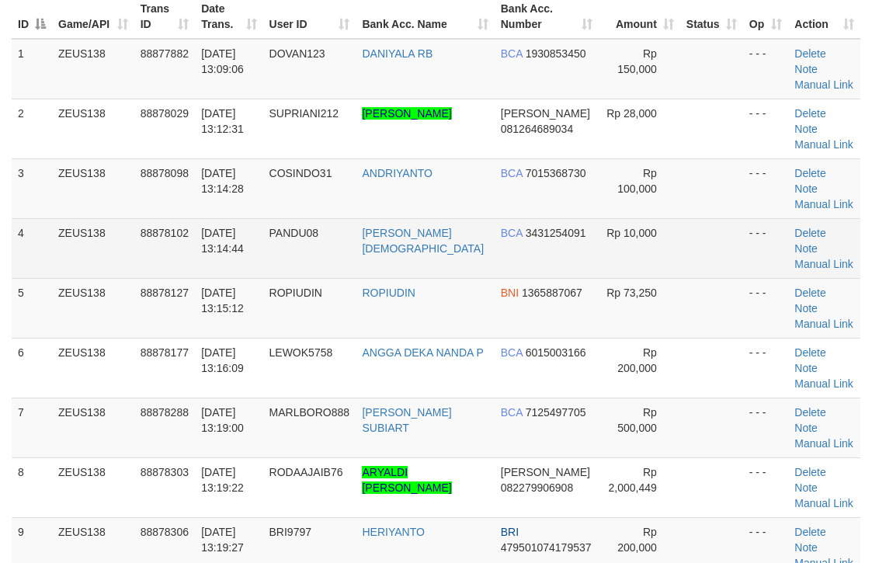
click at [562, 218] on td "BCA 3431254091" at bounding box center [547, 248] width 104 height 60
click at [723, 218] on td at bounding box center [712, 248] width 63 height 60
click at [709, 218] on td at bounding box center [712, 248] width 63 height 60
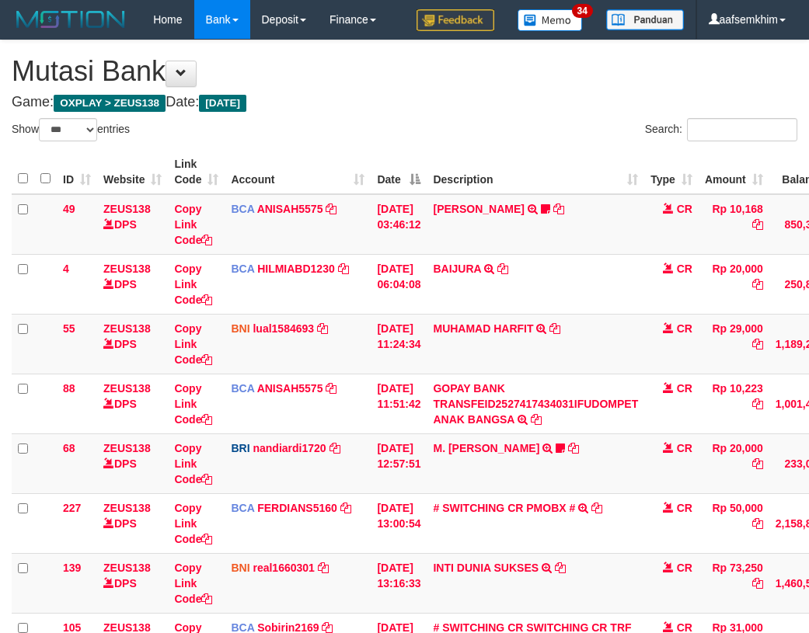
select select "***"
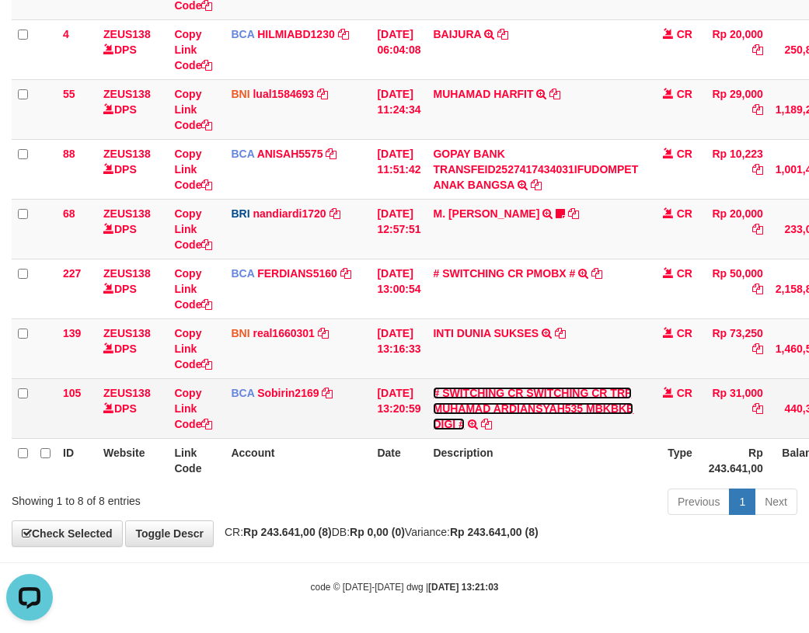
click at [527, 405] on link "# SWITCHING CR SWITCHING CR TRF MUHAMAD ARDIANSYAH535 MBKBKE DIGI #" at bounding box center [533, 409] width 200 height 44
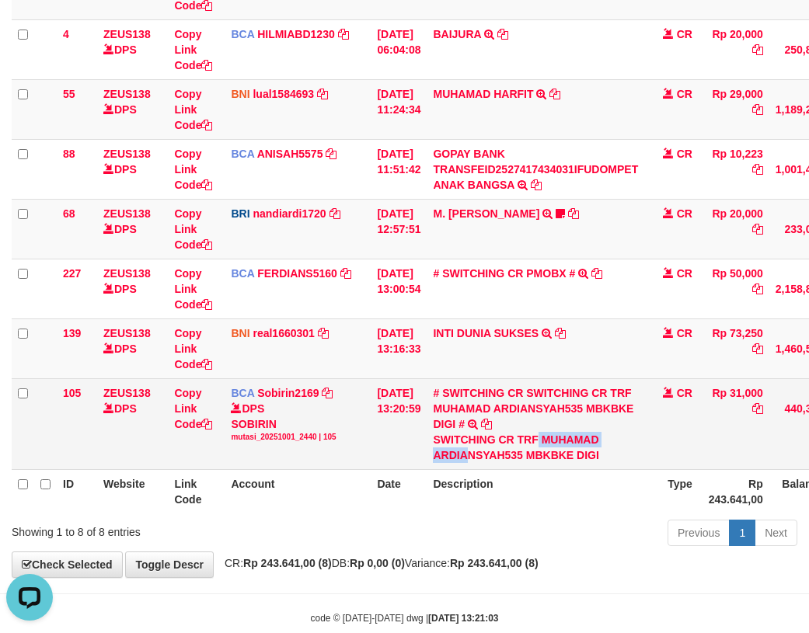
drag, startPoint x: 548, startPoint y: 444, endPoint x: 475, endPoint y: 461, distance: 75.0
click at [475, 461] on div "SWITCHING CR TRF MUHAMAD ARDIANSYAH535 MBKBKE DIGI" at bounding box center [535, 447] width 205 height 31
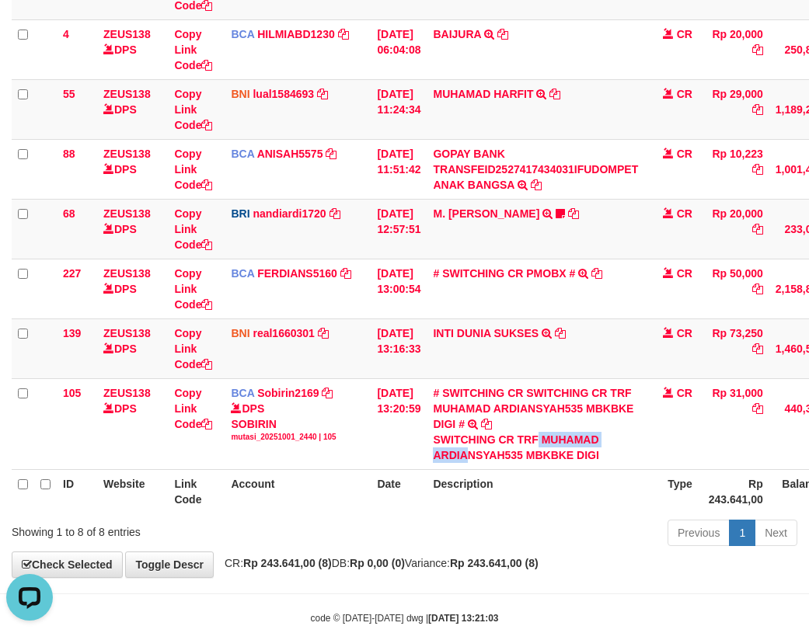
copy div "MUHAMAD ARDIA"
click at [375, 346] on td "01/10/2025 13:16:33" at bounding box center [399, 349] width 56 height 60
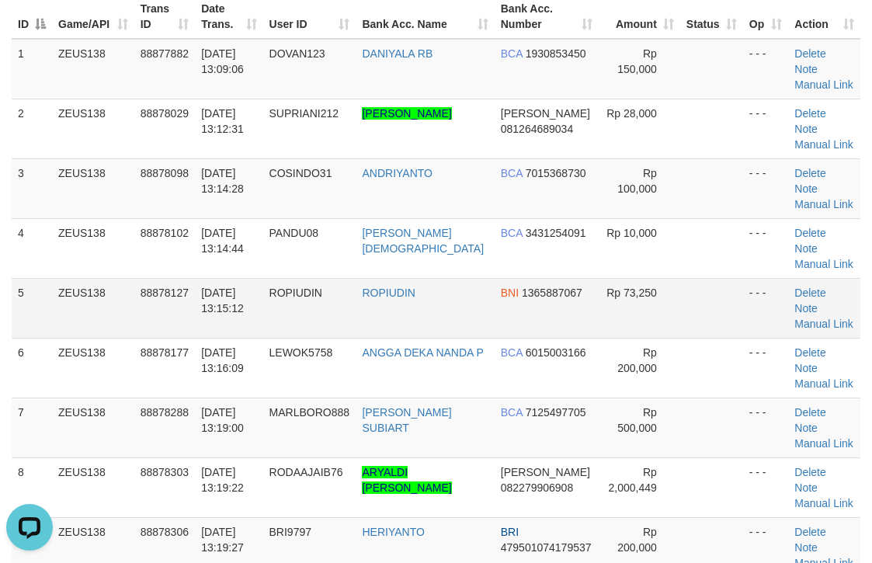
click at [659, 278] on td "Rp 73,250" at bounding box center [640, 308] width 82 height 60
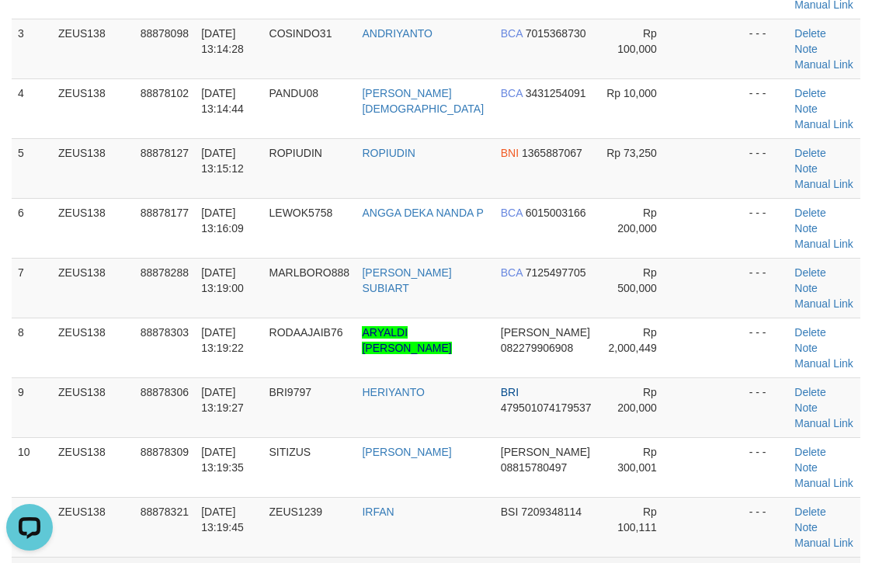
scroll to position [311, 0]
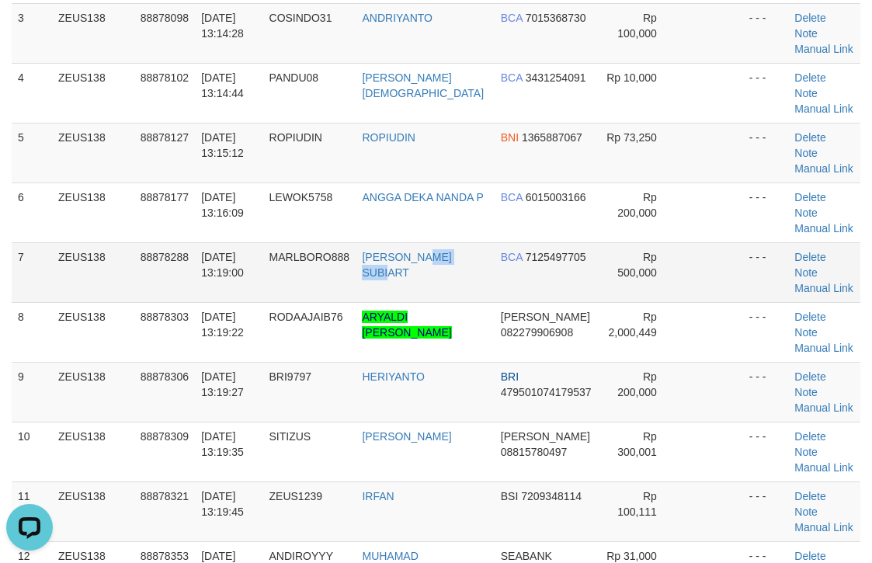
click at [462, 242] on td "[PERSON_NAME] SUBIART" at bounding box center [425, 272] width 138 height 60
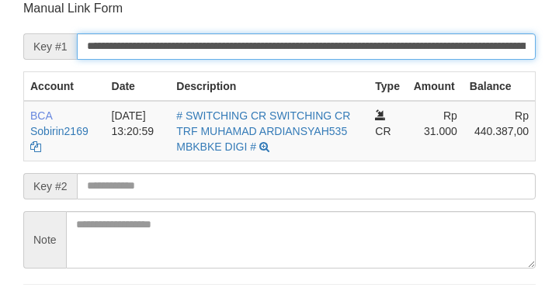
drag, startPoint x: 0, startPoint y: 0, endPoint x: 497, endPoint y: 41, distance: 498.9
click at [497, 41] on input "**********" at bounding box center [306, 46] width 459 height 26
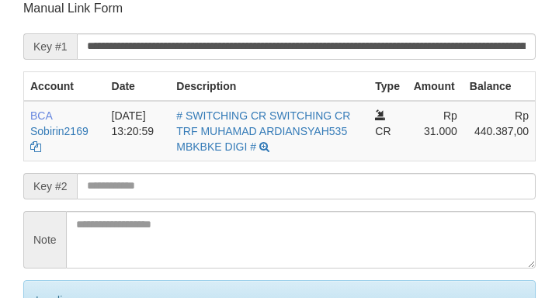
click at [495, 50] on input "**********" at bounding box center [306, 46] width 459 height 26
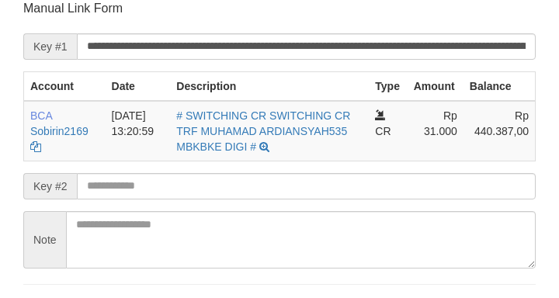
scroll to position [305, 0]
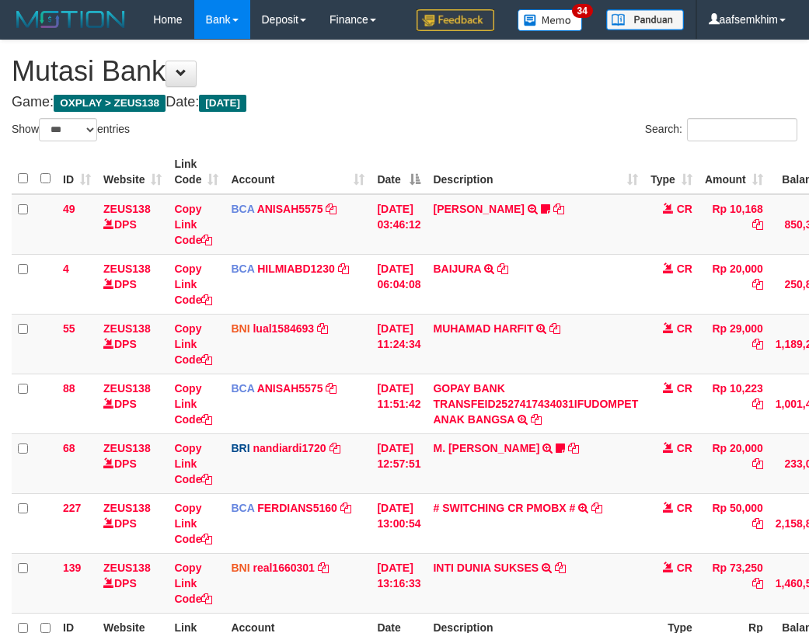
select select "***"
drag, startPoint x: 421, startPoint y: 304, endPoint x: 468, endPoint y: 312, distance: 47.4
click at [426, 301] on td "01/10/2025 06:04:08" at bounding box center [399, 284] width 56 height 60
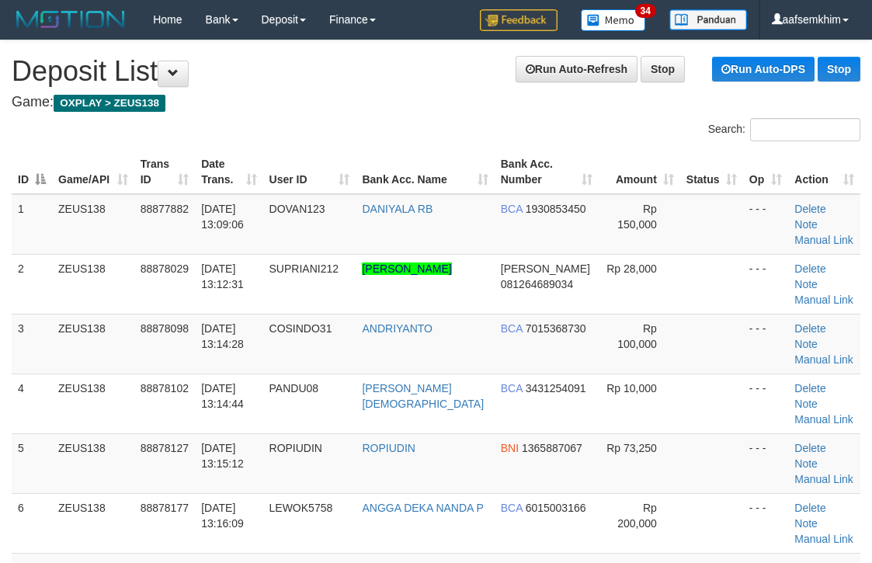
scroll to position [369, 0]
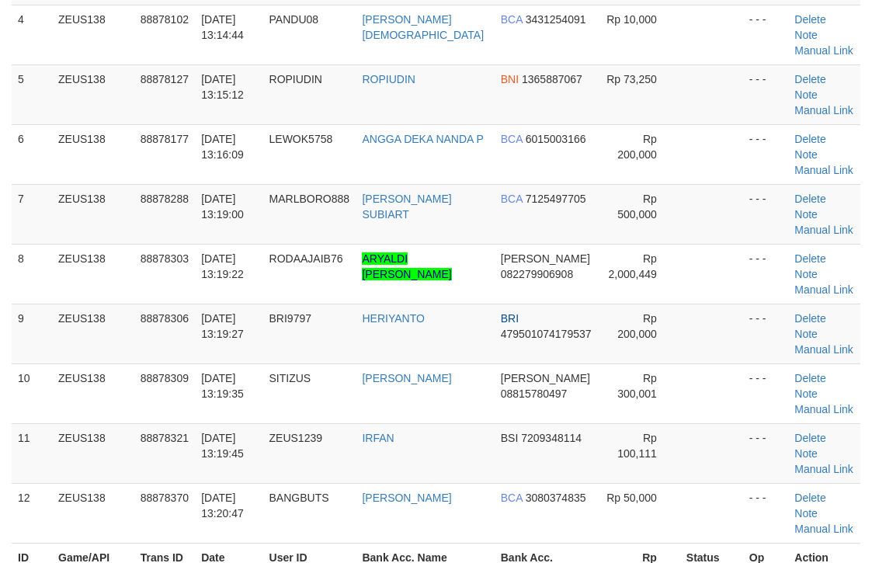
scroll to position [311, 0]
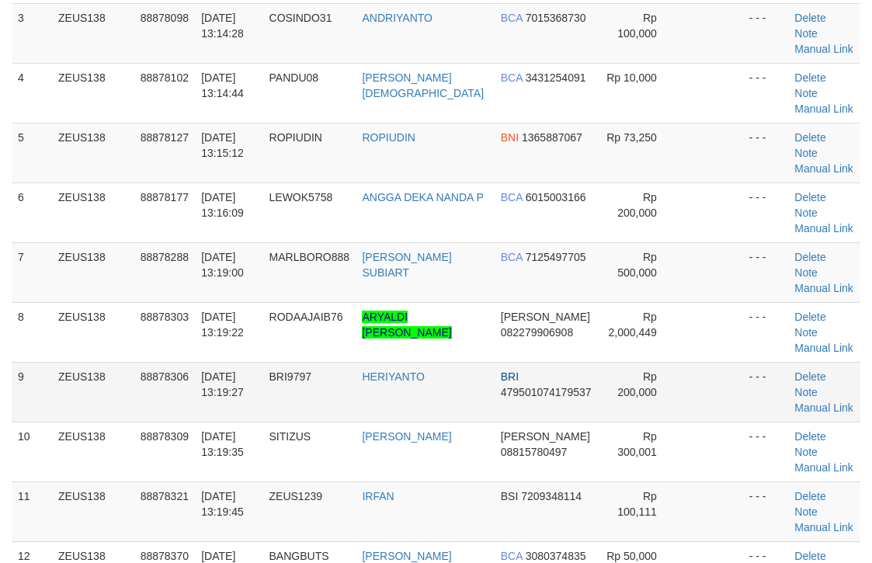
click at [684, 362] on td at bounding box center [712, 392] width 63 height 60
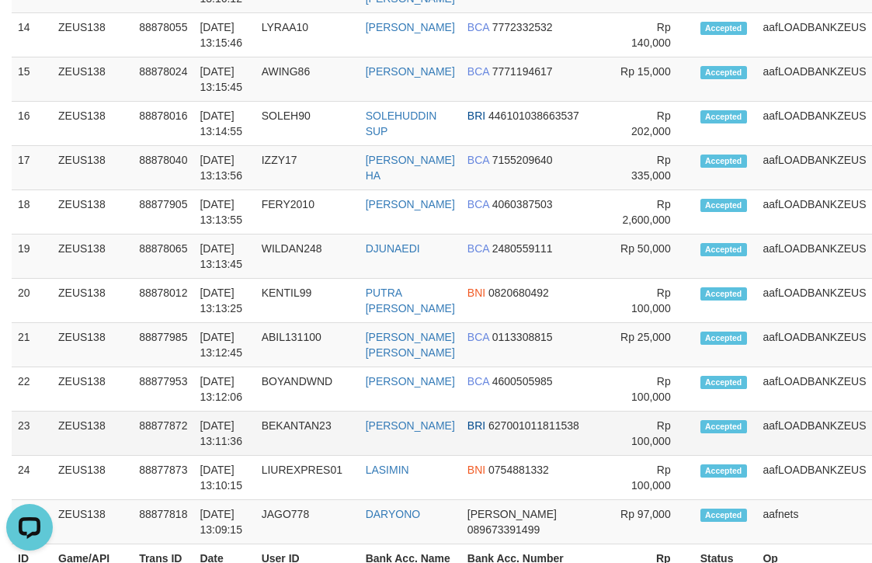
scroll to position [237, 0]
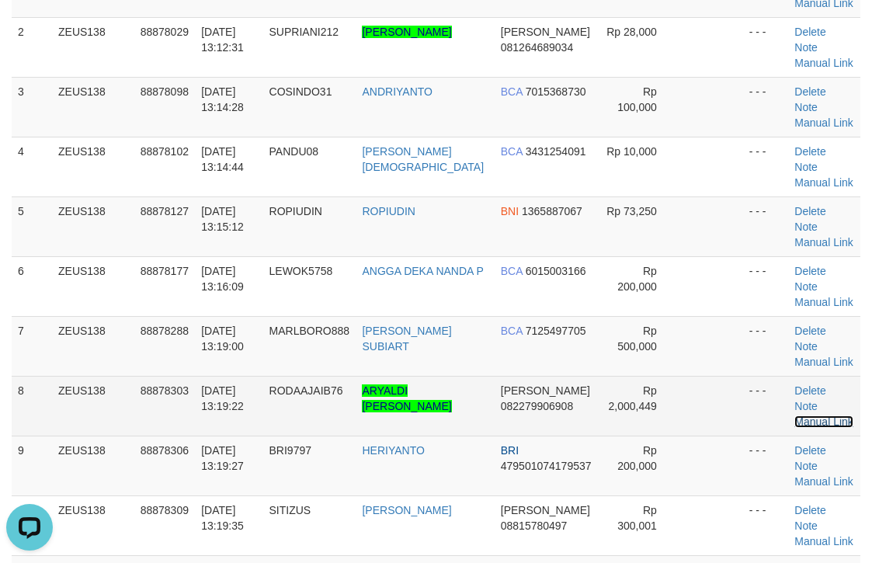
click at [813, 416] on link "Manual Link" at bounding box center [824, 422] width 59 height 12
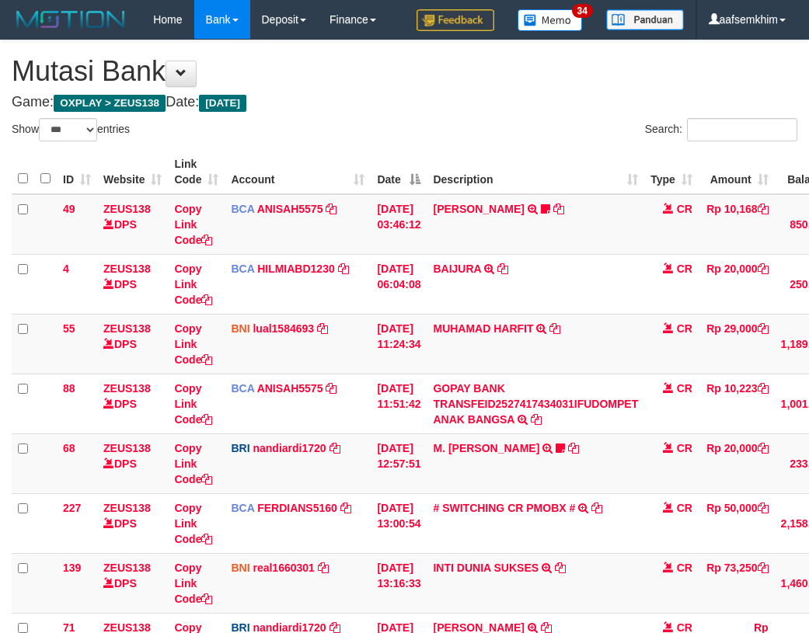
select select "***"
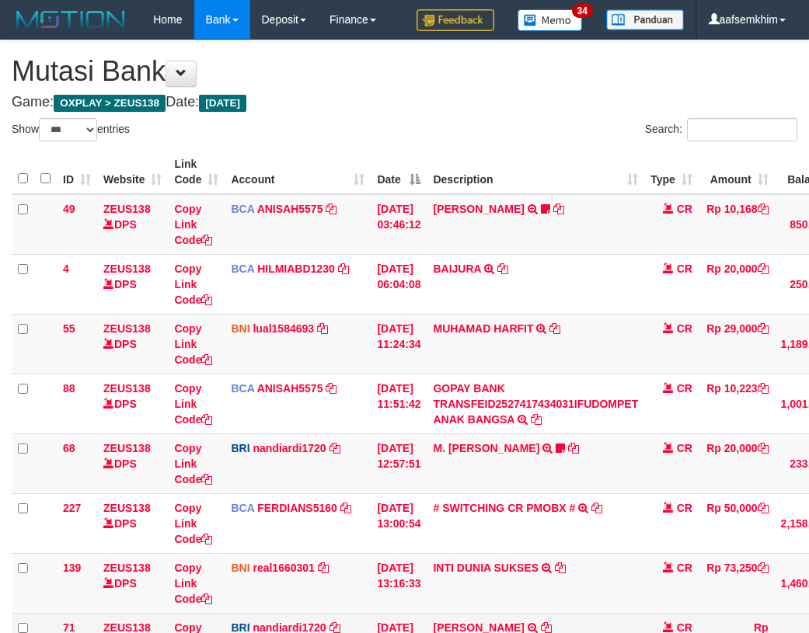
scroll to position [235, 0]
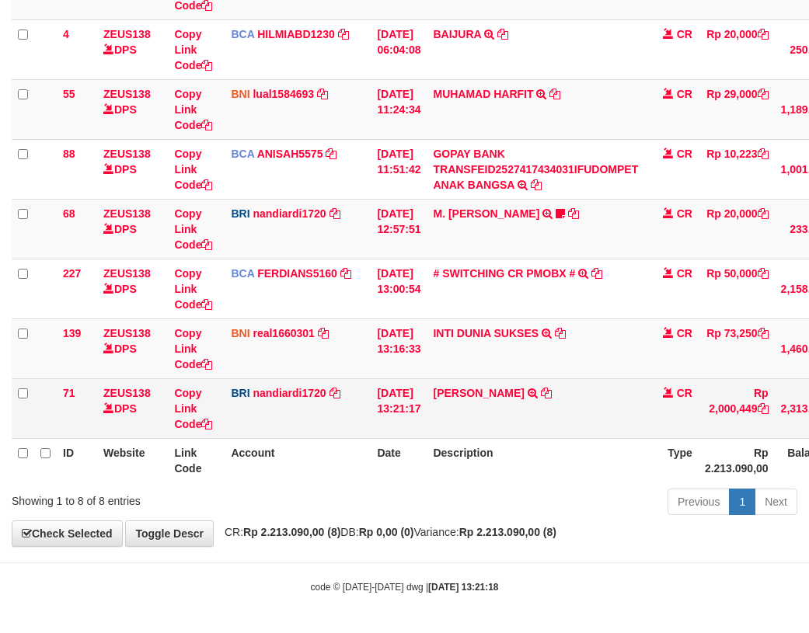
drag, startPoint x: 432, startPoint y: 410, endPoint x: 471, endPoint y: 409, distance: 38.9
click at [471, 409] on tr "71 ZEUS138 DPS Copy Link Code BRI nandiardi1720 DPS NANDI ARDIANSYAH mutasi_202…" at bounding box center [478, 408] width 932 height 60
drag, startPoint x: 472, startPoint y: 409, endPoint x: 499, endPoint y: 409, distance: 27.2
click at [499, 409] on td "DANA ARYALDIJEPRI TRANSFER NBMB DANA ARYALDIJEPRI TO NANDI ARDIANSYAH" at bounding box center [536, 408] width 218 height 60
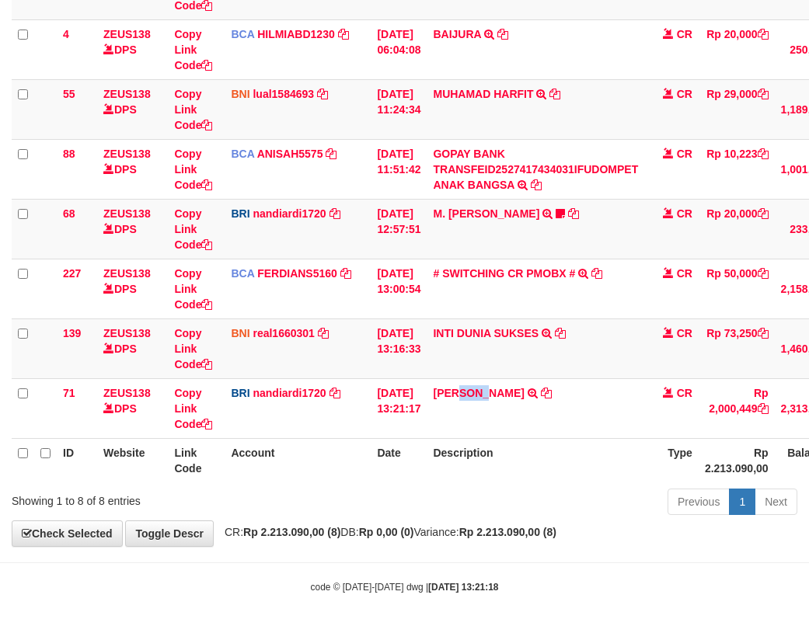
copy link "ARY"
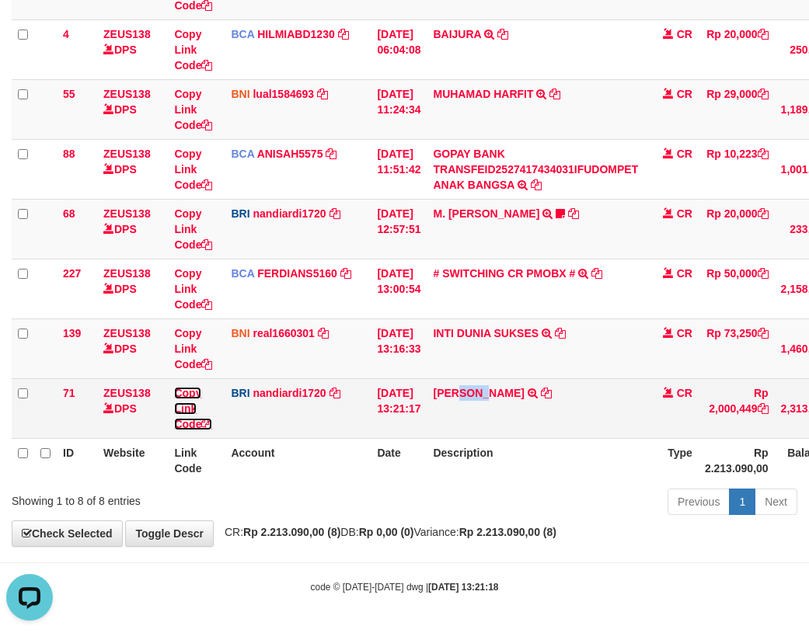
click at [189, 397] on link "Copy Link Code" at bounding box center [193, 409] width 38 height 44
copy link "ARY"
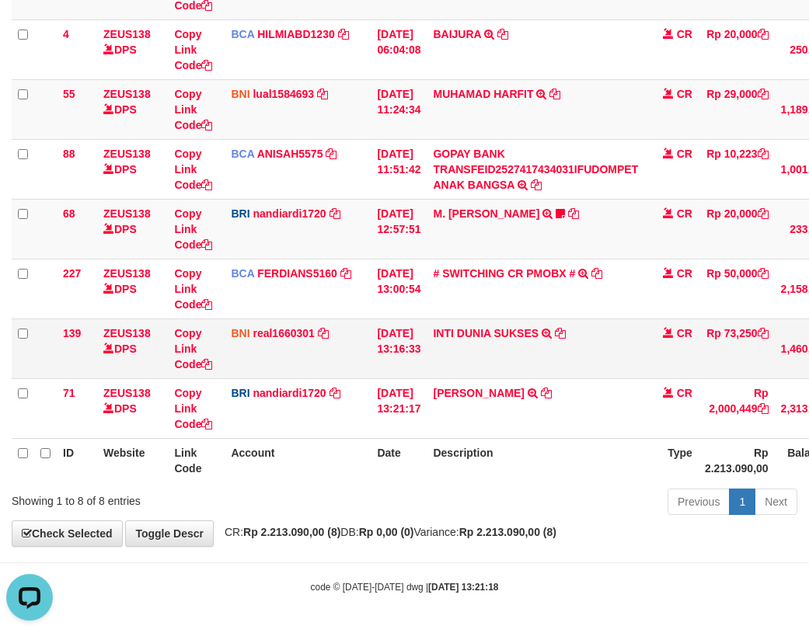
scroll to position [195, 0]
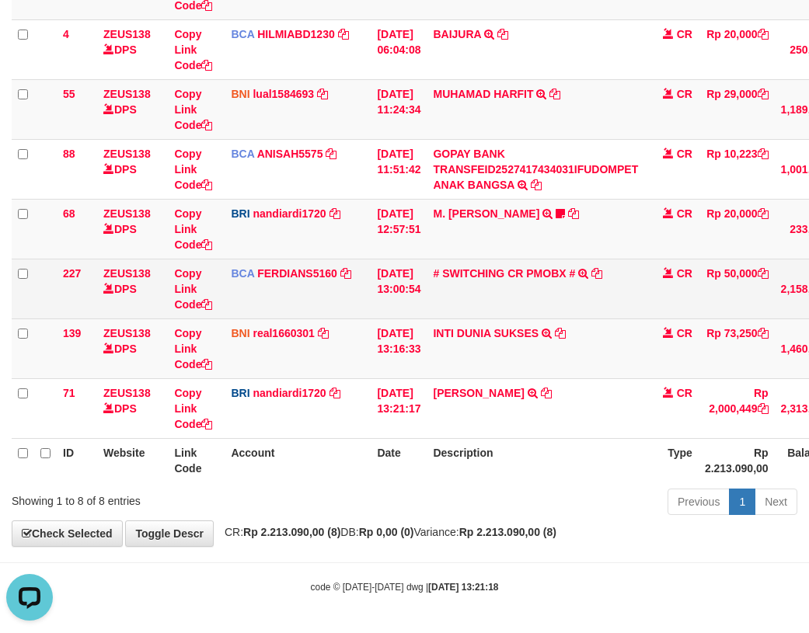
drag, startPoint x: 412, startPoint y: 352, endPoint x: 243, endPoint y: 298, distance: 176.9
click at [395, 350] on td "01/10/2025 13:16:33" at bounding box center [399, 349] width 56 height 60
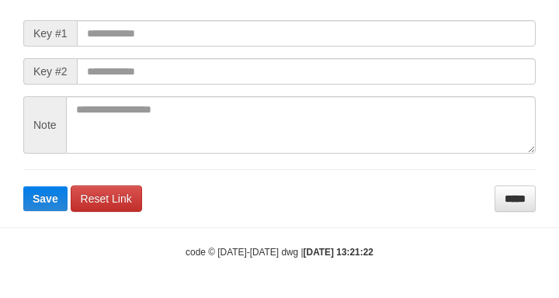
scroll to position [197, 0]
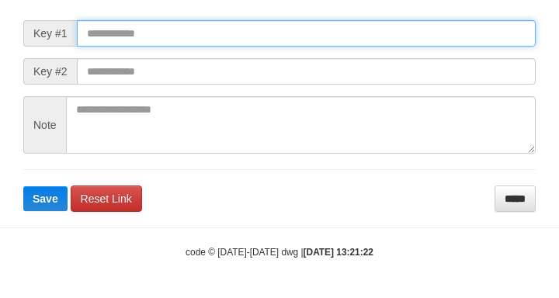
paste input "**********"
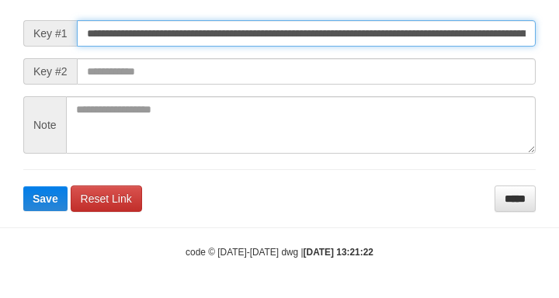
click at [462, 47] on input "**********" at bounding box center [306, 33] width 459 height 26
type input "**********"
click at [23, 186] on button "Save" at bounding box center [45, 198] width 44 height 25
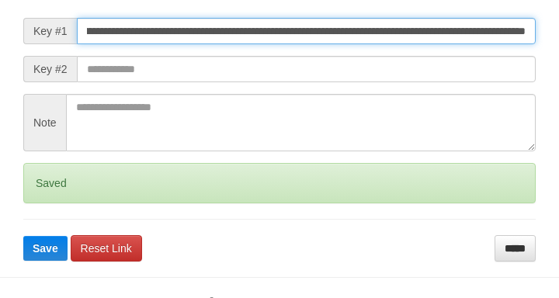
click at [23, 236] on button "Save" at bounding box center [45, 248] width 44 height 25
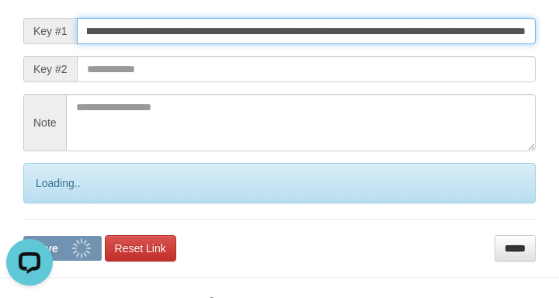
click at [23, 236] on button "Save" at bounding box center [62, 248] width 78 height 25
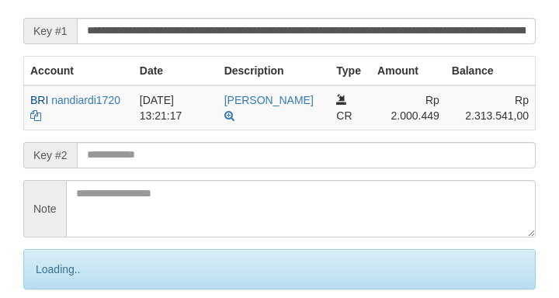
click at [468, 42] on input "**********" at bounding box center [306, 31] width 459 height 26
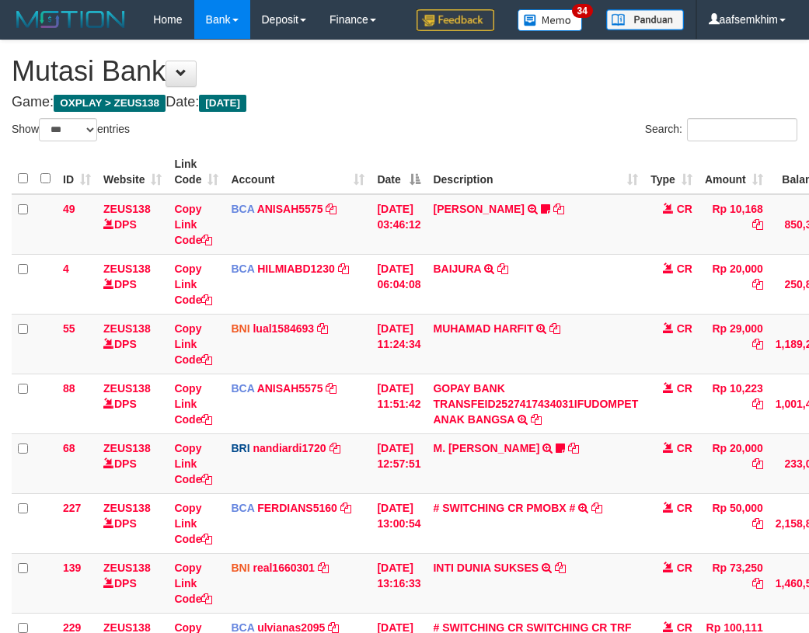
select select "***"
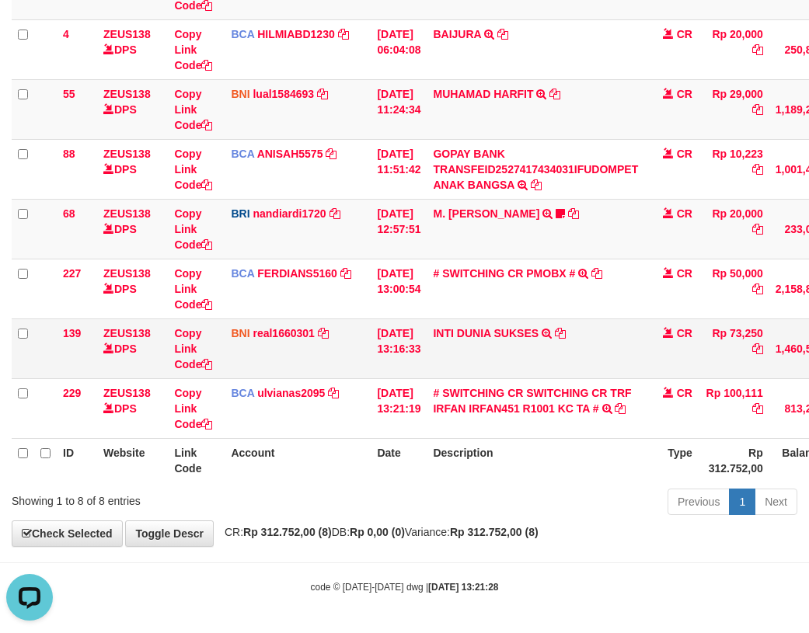
click at [378, 327] on td "01/10/2025 13:16:33" at bounding box center [399, 349] width 56 height 60
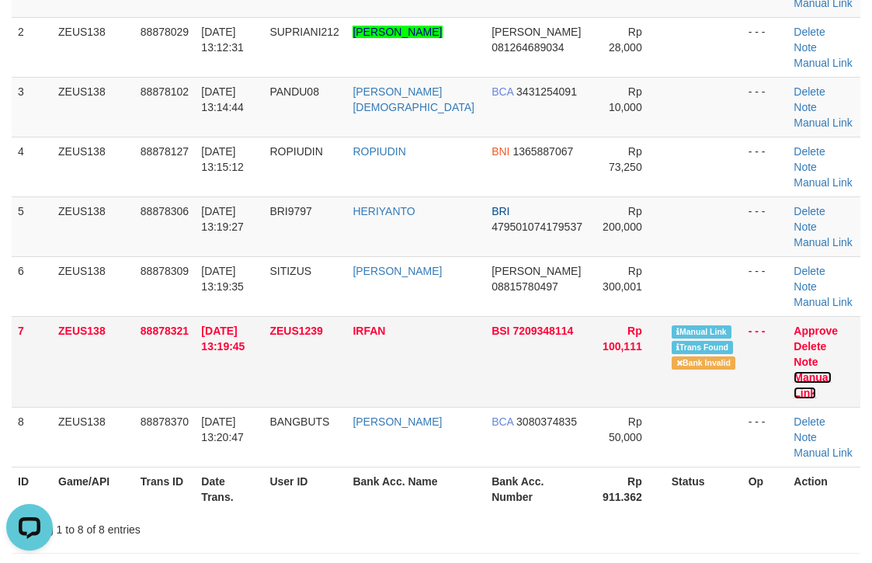
click at [813, 371] on link "Manual Link" at bounding box center [812, 385] width 37 height 28
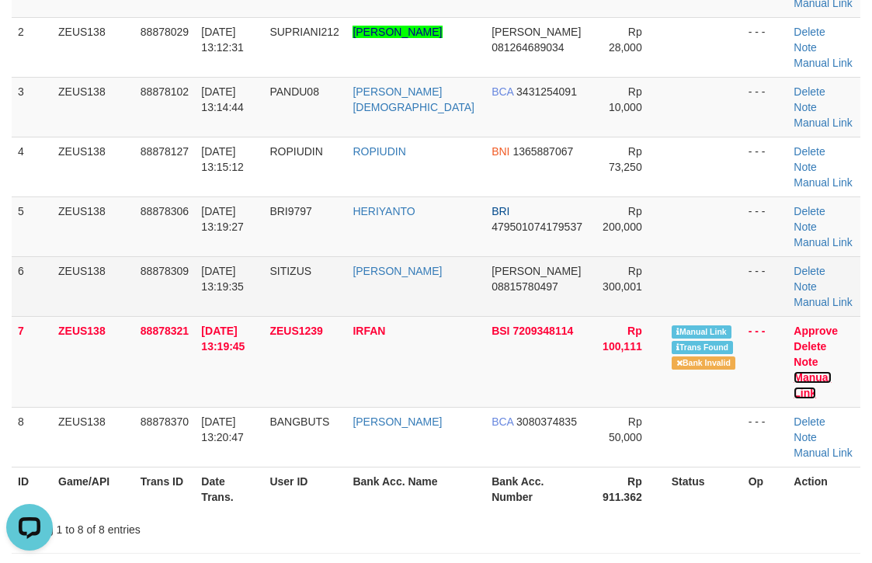
click at [794, 371] on link "Manual Link" at bounding box center [812, 385] width 37 height 28
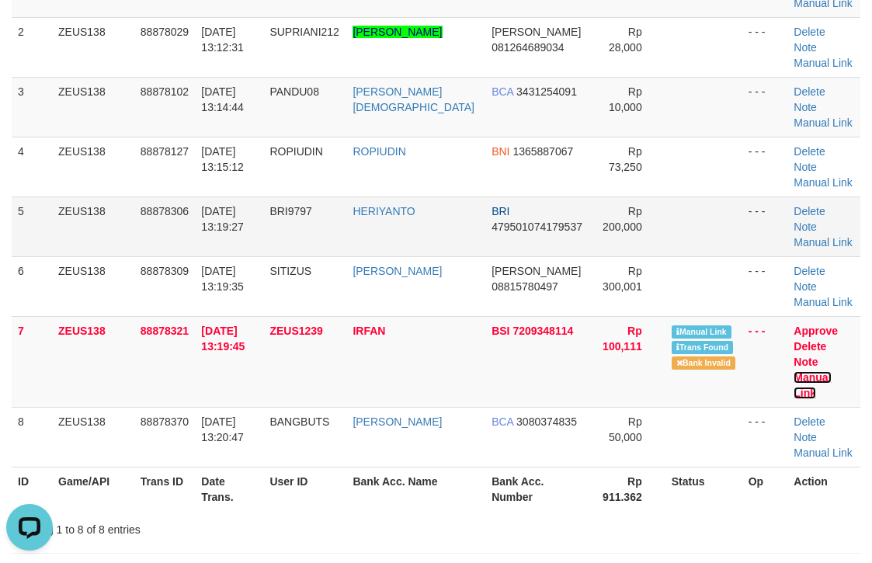
click at [794, 371] on link "Manual Link" at bounding box center [812, 385] width 37 height 28
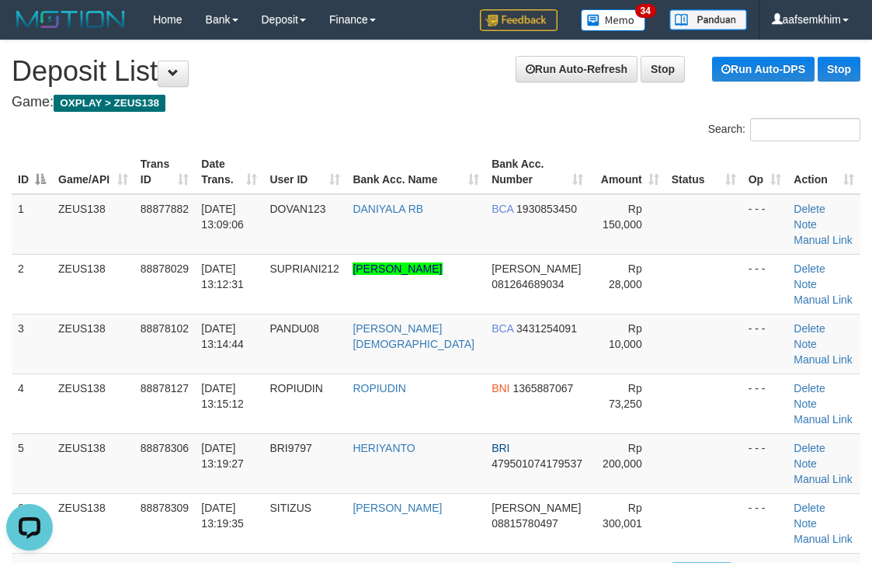
drag, startPoint x: 742, startPoint y: 193, endPoint x: 881, endPoint y: 210, distance: 140.1
click at [744, 193] on th "Op" at bounding box center [766, 172] width 46 height 44
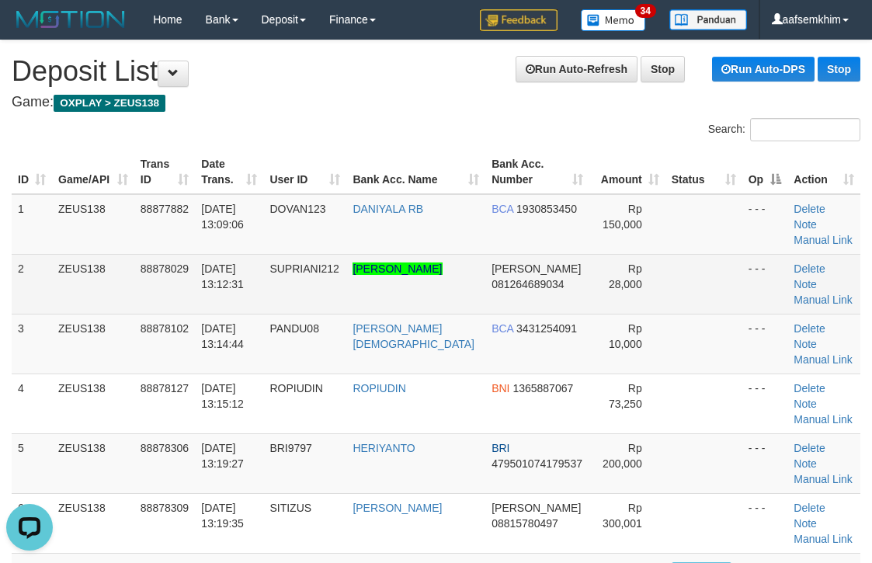
click at [528, 254] on td "DANA 081264689034" at bounding box center [538, 284] width 104 height 60
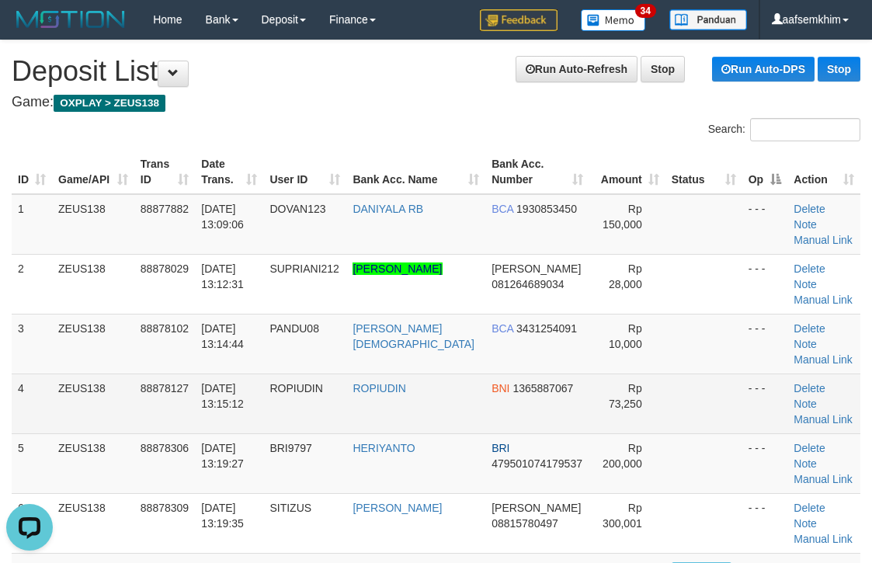
drag, startPoint x: 748, startPoint y: 375, endPoint x: 740, endPoint y: 370, distance: 10.1
click at [743, 433] on td "- - -" at bounding box center [766, 463] width 46 height 60
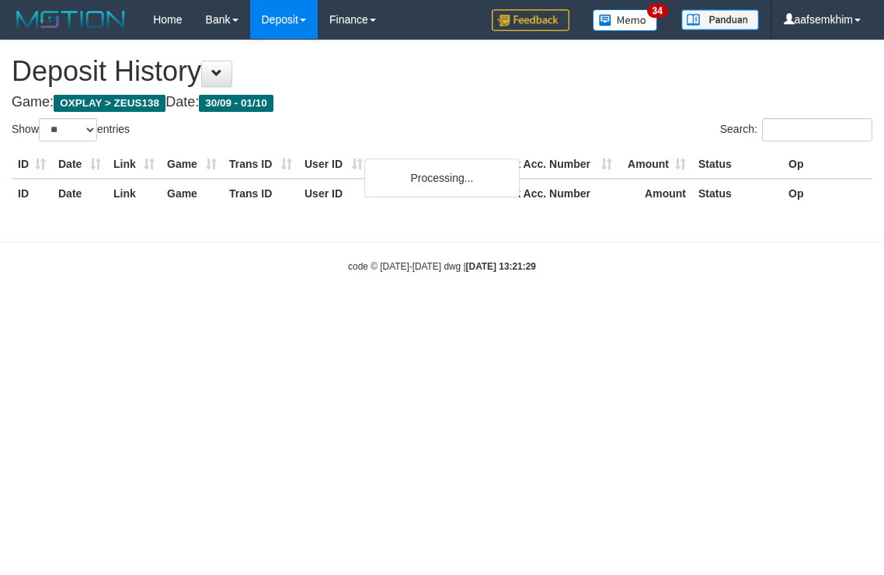
select select "**"
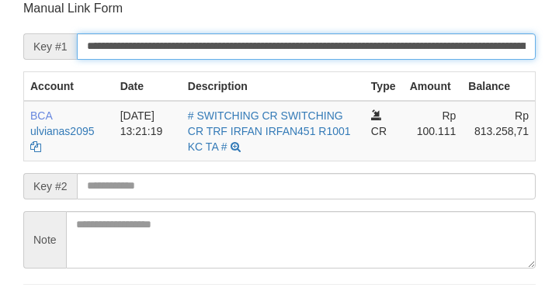
drag, startPoint x: 0, startPoint y: 0, endPoint x: 437, endPoint y: 45, distance: 439.7
click at [429, 34] on input "**********" at bounding box center [306, 46] width 459 height 26
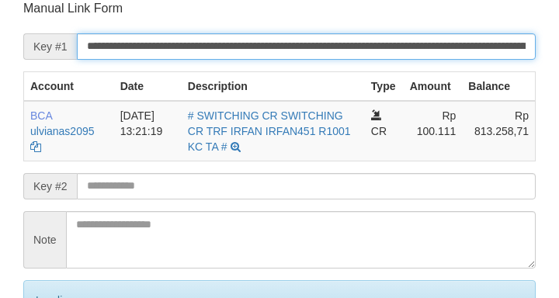
click at [441, 47] on input "**********" at bounding box center [306, 46] width 459 height 26
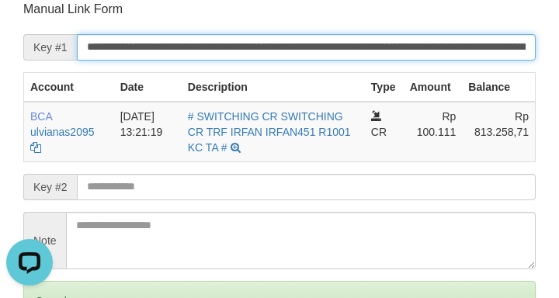
scroll to position [0, 0]
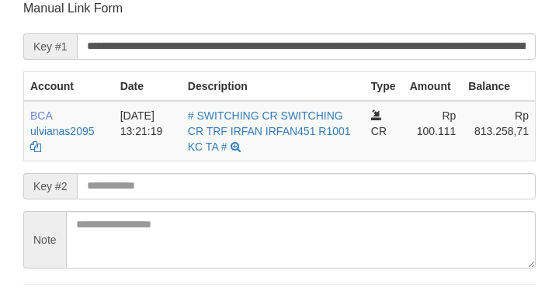
scroll to position [305, 0]
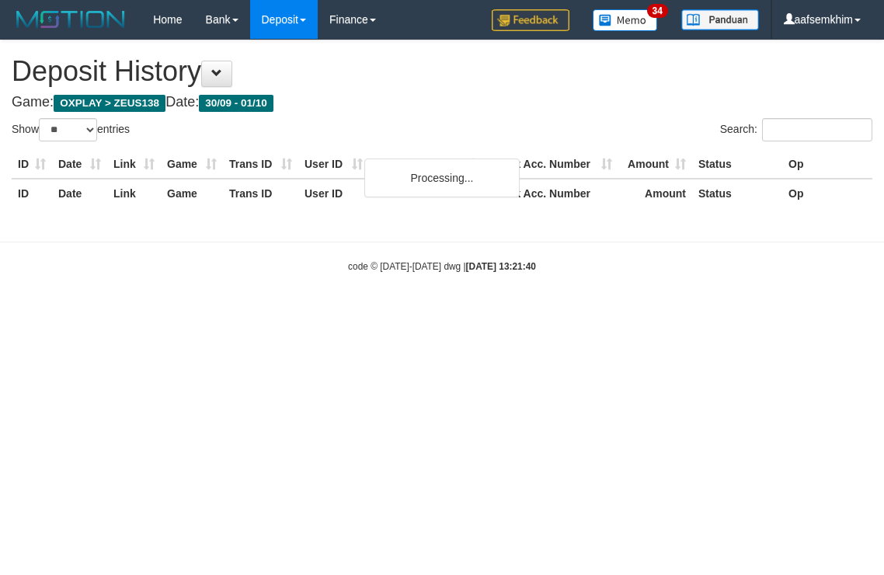
select select "**"
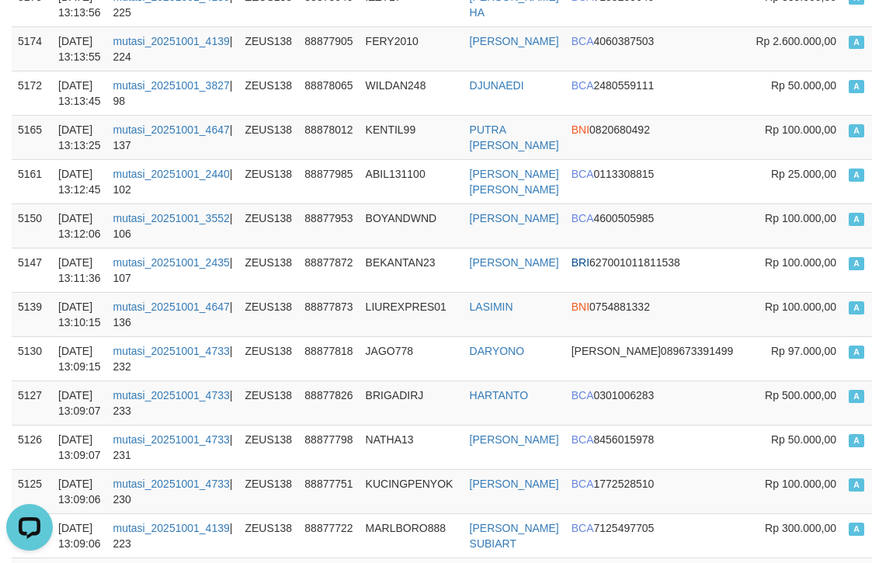
scroll to position [1165, 0]
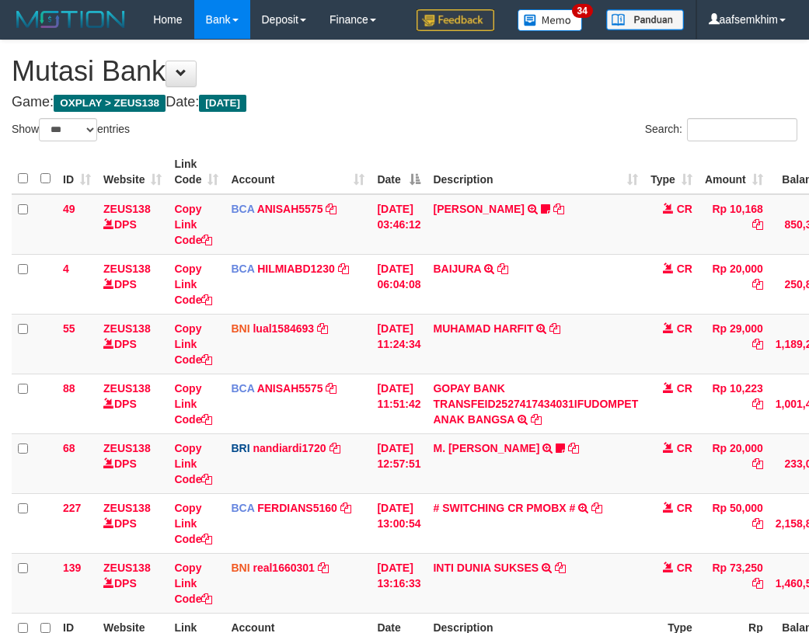
select select "***"
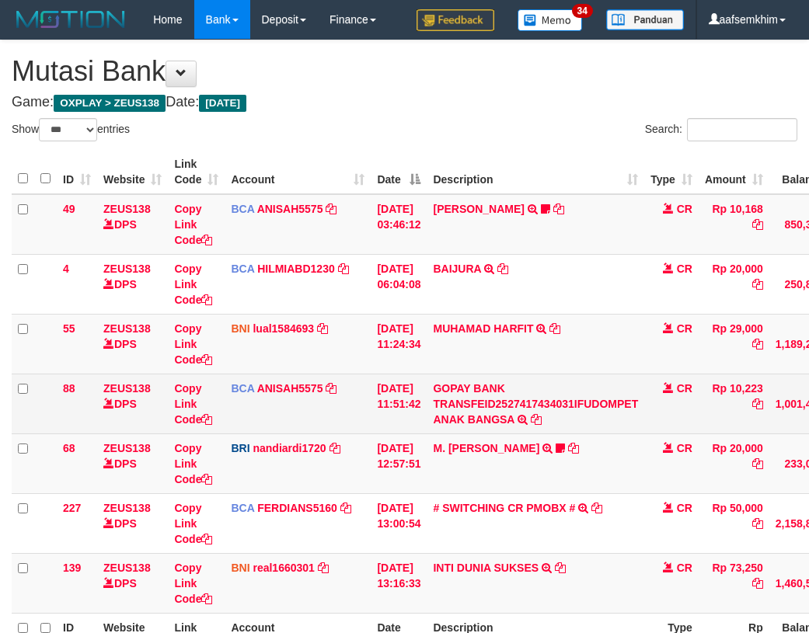
scroll to position [175, 0]
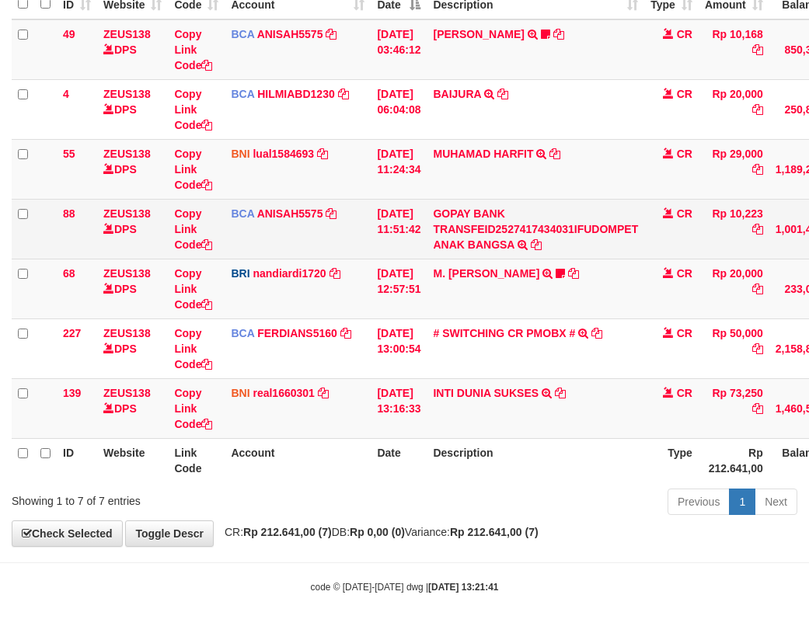
click at [204, 252] on td "Copy Link Code" at bounding box center [196, 229] width 57 height 60
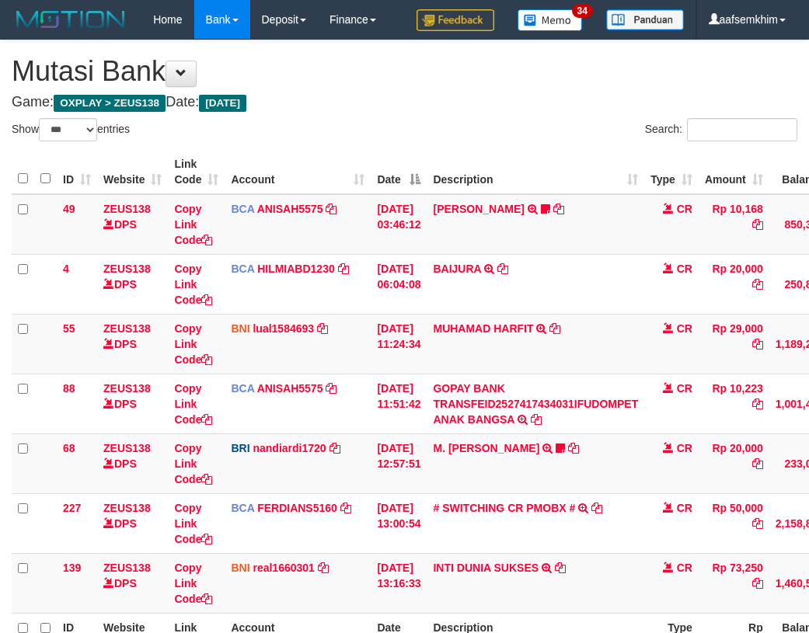
select select "***"
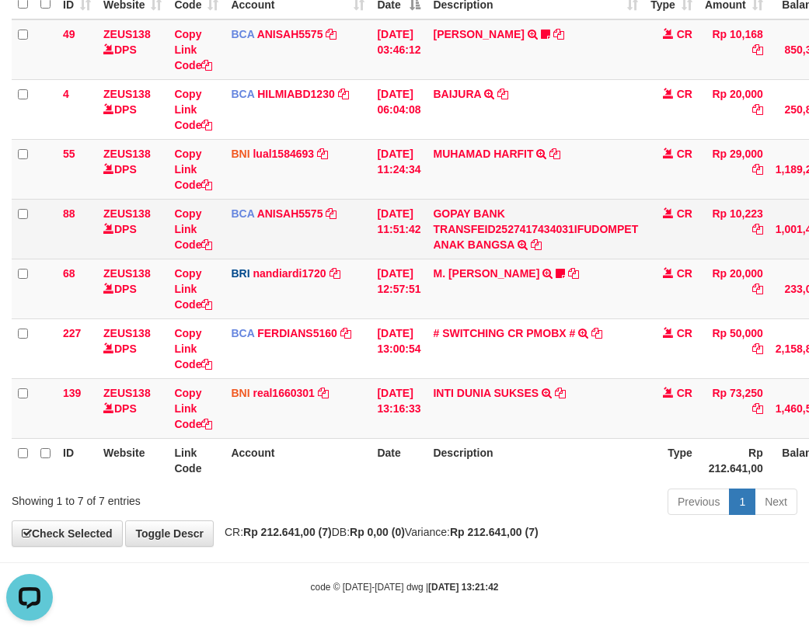
click at [218, 256] on td "Copy Link Code" at bounding box center [196, 229] width 57 height 60
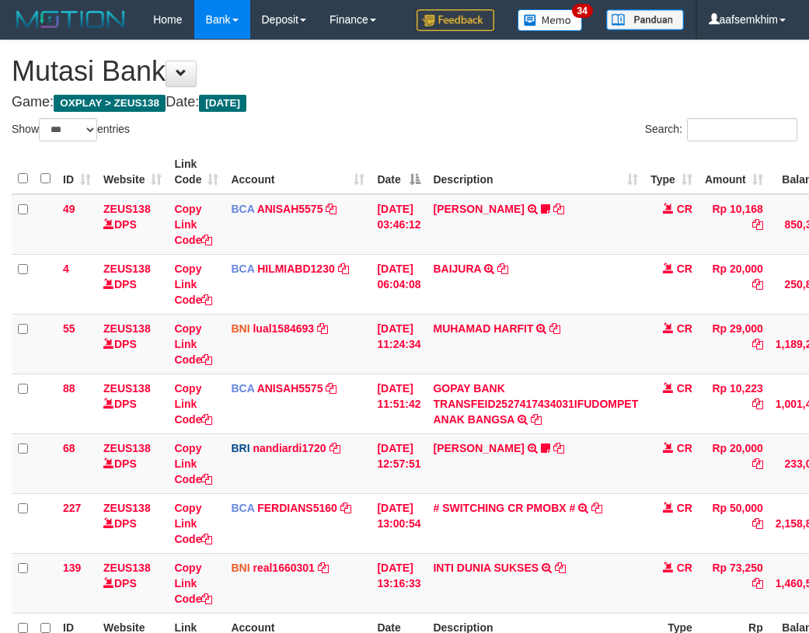
select select "***"
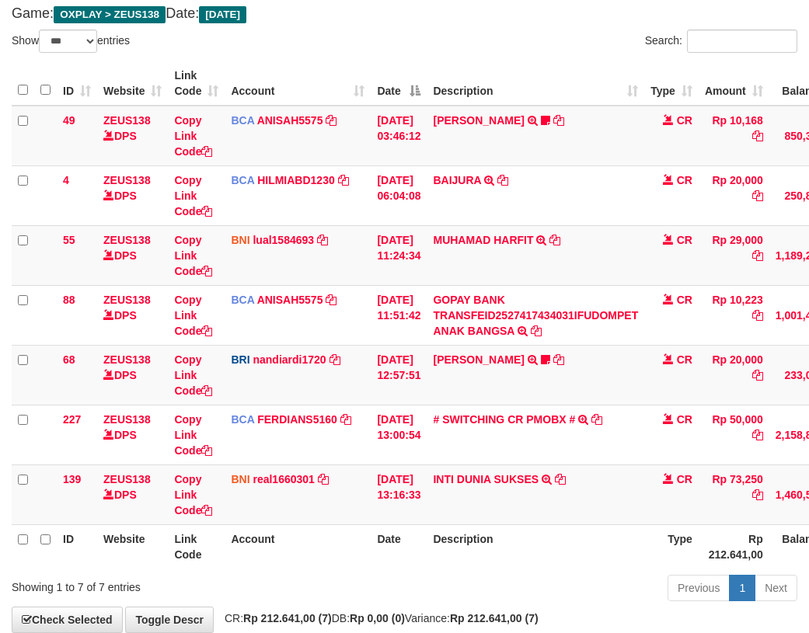
scroll to position [175, 0]
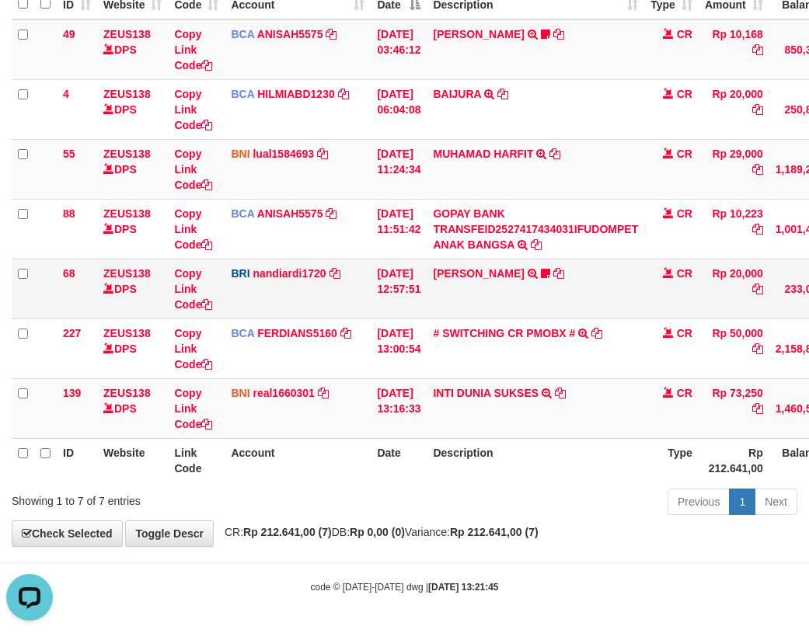
click at [510, 280] on td "[PERSON_NAME] TRANSFER NBMB [PERSON_NAME] TO [PERSON_NAME] 375501039888538" at bounding box center [536, 289] width 218 height 60
click at [508, 274] on link "[PERSON_NAME]" at bounding box center [478, 273] width 91 height 12
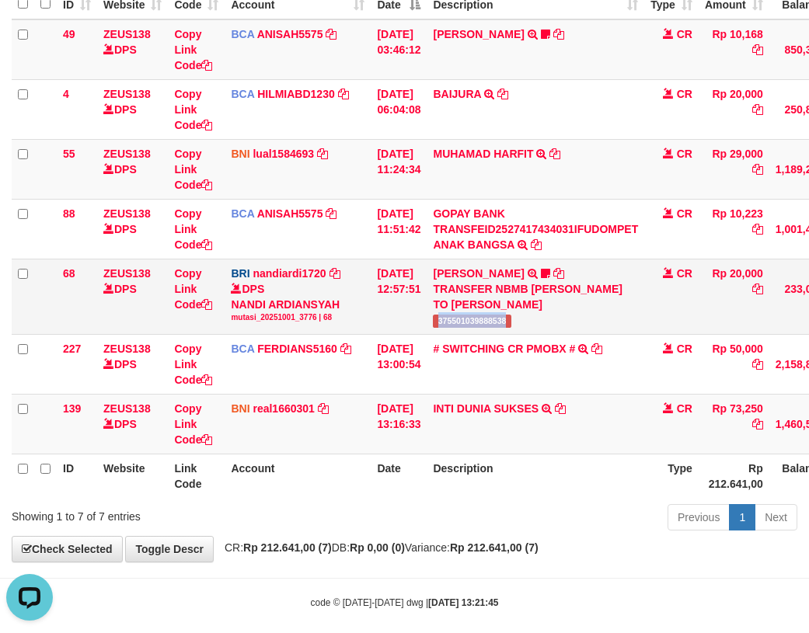
drag, startPoint x: 482, startPoint y: 318, endPoint x: 534, endPoint y: 319, distance: 52.1
click at [534, 319] on td "[PERSON_NAME] TRANSFER NBMB [PERSON_NAME] TO [PERSON_NAME] 375501039888538" at bounding box center [536, 296] width 218 height 75
copy span "375501039888538"
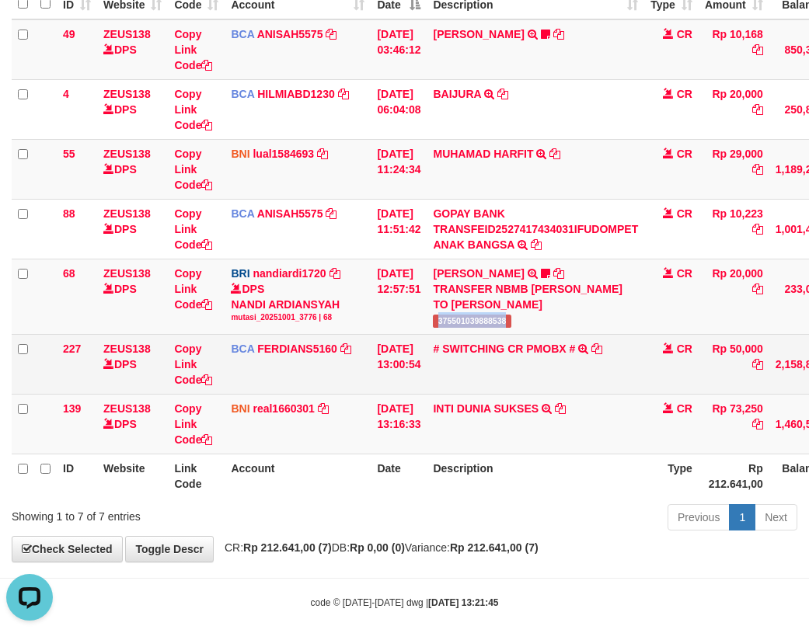
drag, startPoint x: 430, startPoint y: 428, endPoint x: 117, endPoint y: 357, distance: 321.9
click at [505, 428] on tr "139 ZEUS138 DPS Copy Link Code BNI real1660301 DPS [PERSON_NAME] mutasi_2025100…" at bounding box center [475, 424] width 927 height 60
copy tr "INTI DUNIA"
click at [231, 354] on td "BCA FERDIANS5160 DPS FERDIANSYAH mutasi_20251001_4733 | 227 mutasi_20251001_473…" at bounding box center [298, 364] width 146 height 60
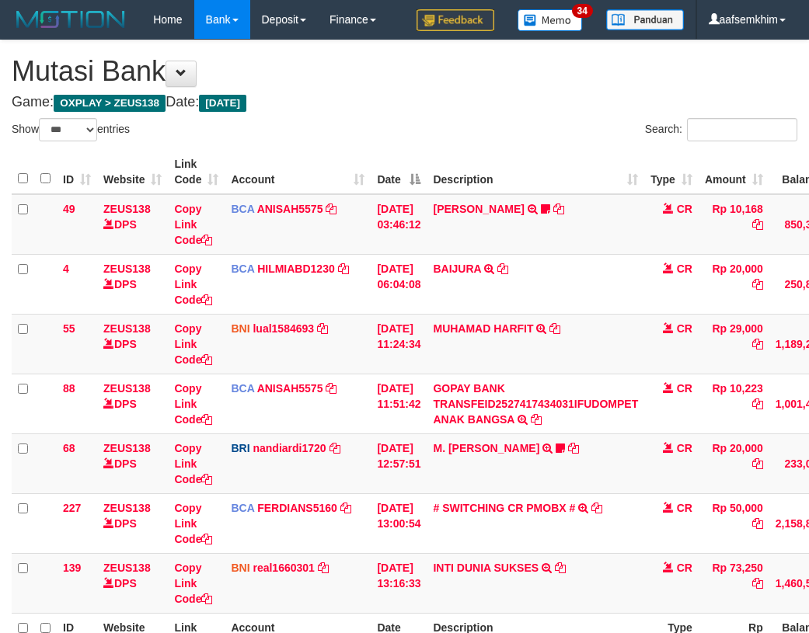
select select "***"
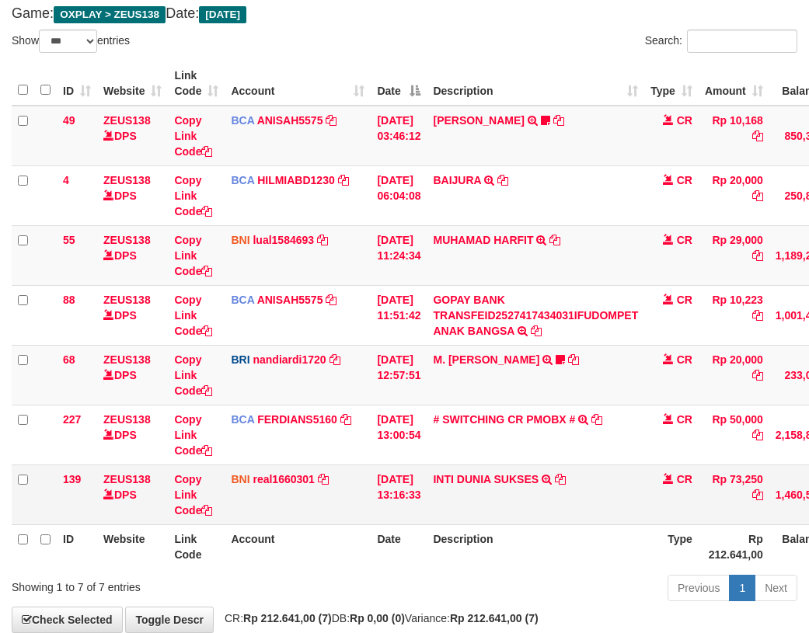
scroll to position [175, 0]
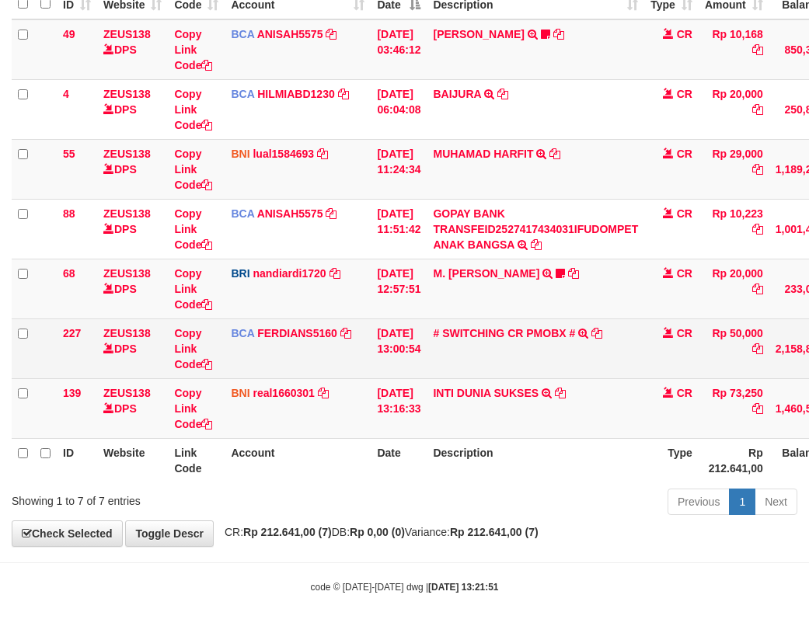
click at [540, 341] on td "# SWITCHING CR PMOBX # SWITCHING CR TRF TRANSFER RINTISAHRUDIN JUNAID 013 PMOBX" at bounding box center [536, 349] width 218 height 60
click at [541, 336] on link "# SWITCHING CR PMOBX #" at bounding box center [504, 333] width 142 height 12
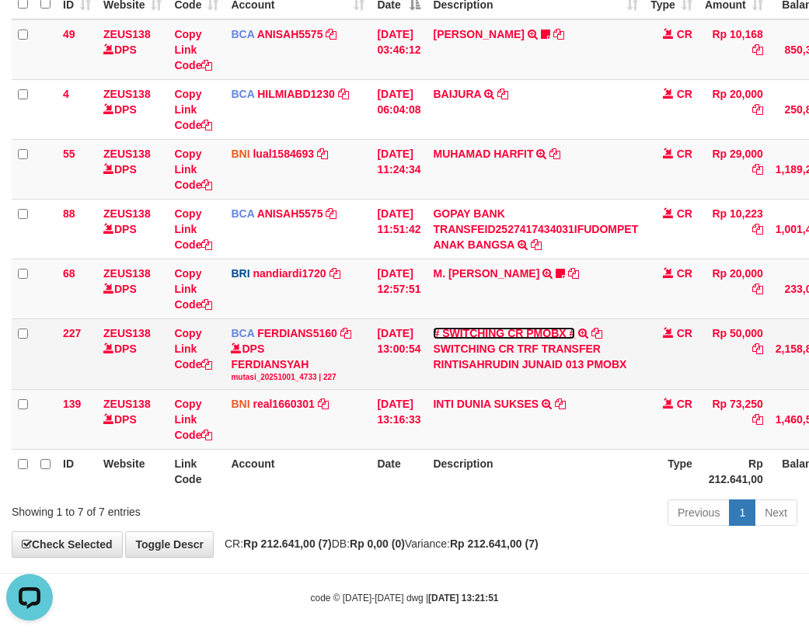
scroll to position [0, 0]
copy div "RINT"
drag, startPoint x: 447, startPoint y: 362, endPoint x: 468, endPoint y: 369, distance: 21.4
click at [469, 368] on div "SWITCHING CR TRF TRANSFER RINTISAHRUDIN JUNAID 013 PMOBX" at bounding box center [535, 356] width 205 height 31
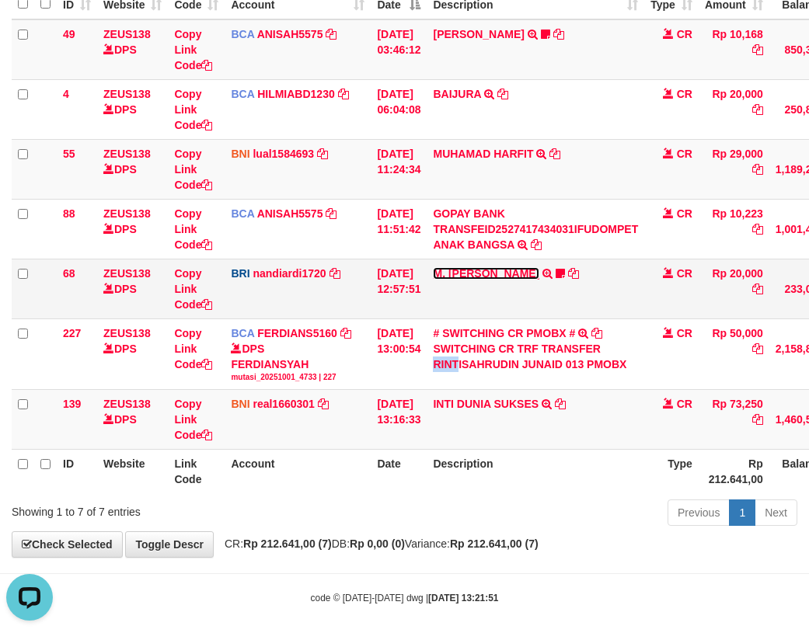
click at [461, 270] on link "M. FAIZ ALFIN" at bounding box center [486, 273] width 106 height 12
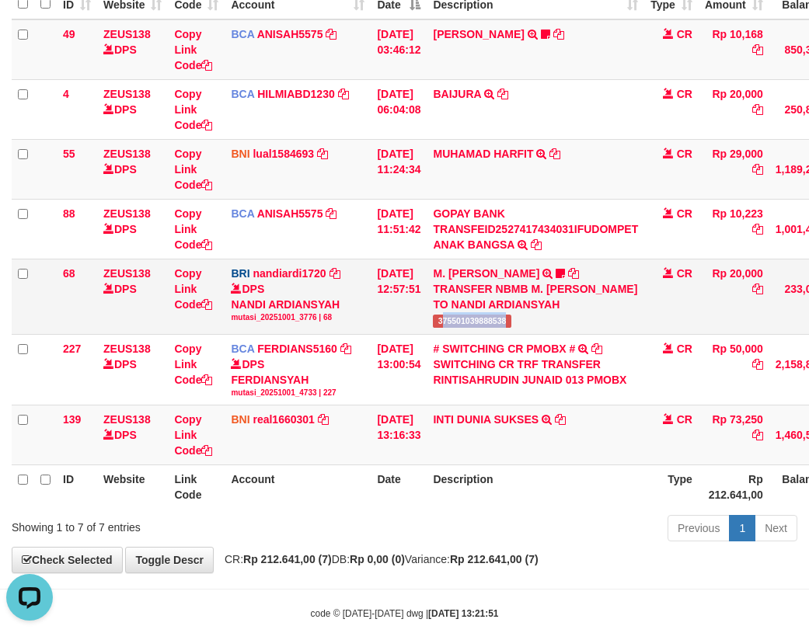
drag, startPoint x: 456, startPoint y: 326, endPoint x: 542, endPoint y: 319, distance: 86.5
click at [542, 319] on td "M. FAIZ ALFIN TRANSFER NBMB M. FAIZ ALFIN TO NANDI ARDIANSYAH 375501039888538" at bounding box center [536, 296] width 218 height 75
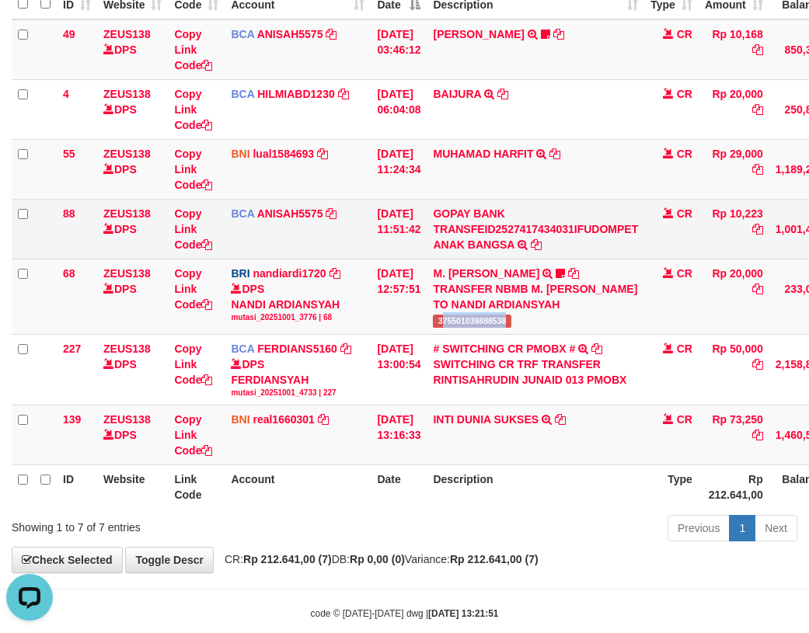
copy span "75501039888538"
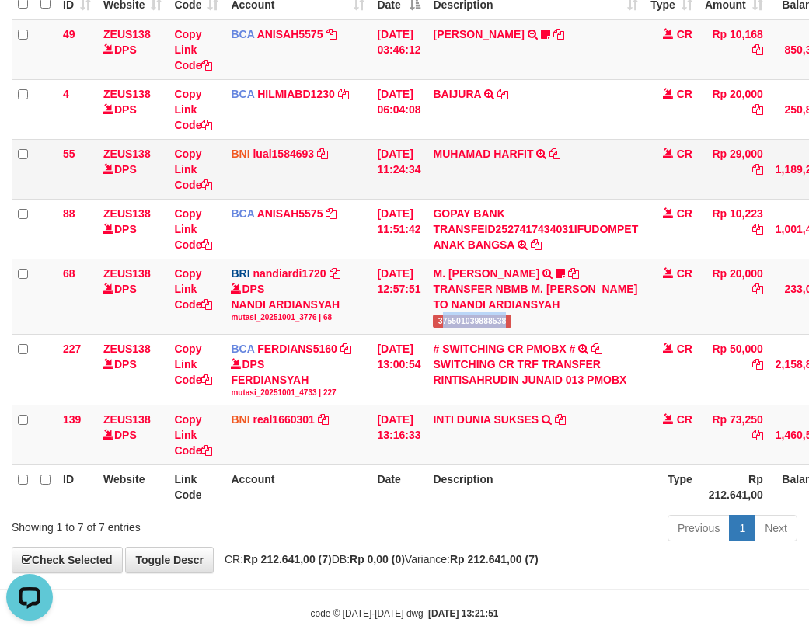
drag, startPoint x: 511, startPoint y: 196, endPoint x: 528, endPoint y: 197, distance: 17.2
click at [528, 197] on tr "55 ZEUS138 DPS Copy Link Code BNI lual1584693 DPS LUCKY ALAMSYAH mutasi_2025100…" at bounding box center [475, 169] width 927 height 60
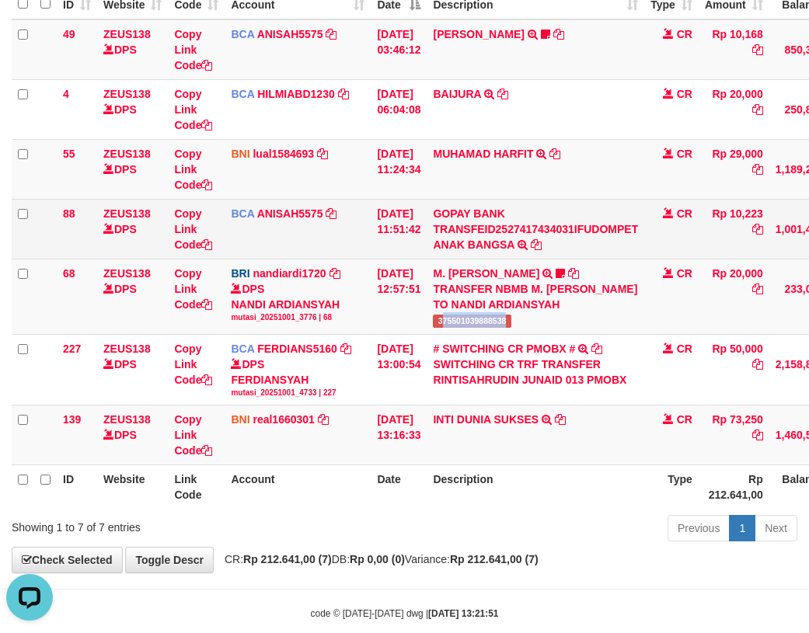
copy tr "MUHAMAD HAR"
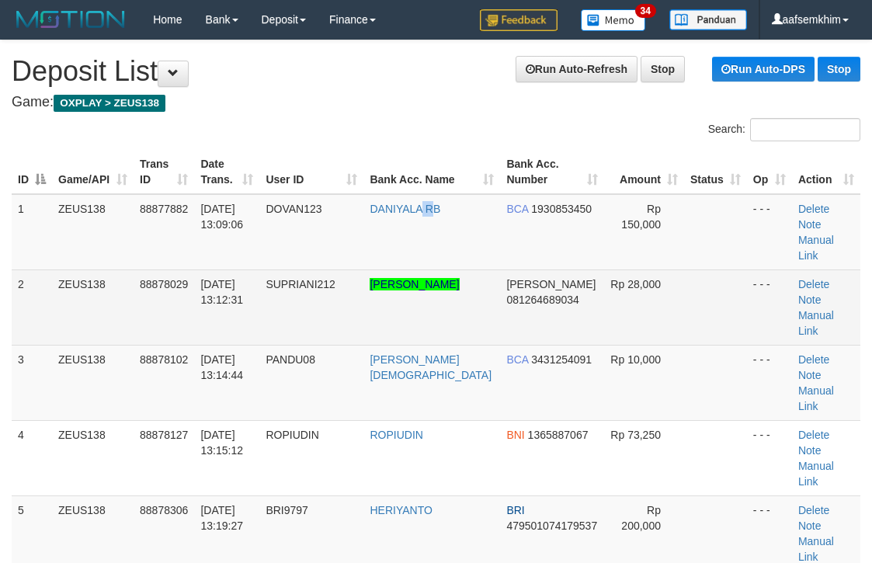
click at [439, 241] on td "DANIYALA RB" at bounding box center [432, 232] width 137 height 76
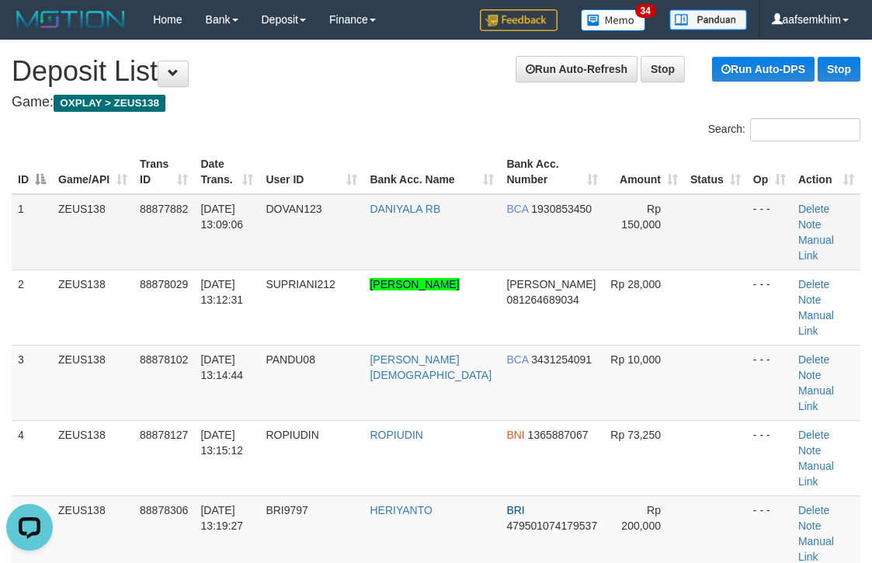
click at [564, 228] on td "BCA 1930853450" at bounding box center [551, 232] width 103 height 76
drag, startPoint x: 407, startPoint y: 126, endPoint x: 538, endPoint y: 189, distance: 145.6
click at [409, 132] on div "Search:" at bounding box center [436, 131] width 872 height 27
drag, startPoint x: 475, startPoint y: 138, endPoint x: 543, endPoint y: 138, distance: 67.6
click at [510, 138] on div "Search:" at bounding box center [654, 131] width 413 height 27
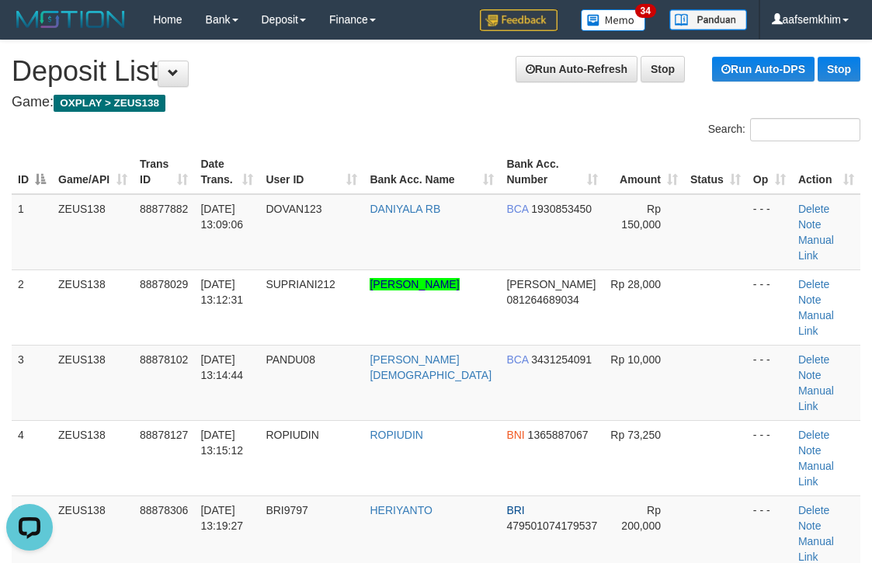
drag, startPoint x: 478, startPoint y: 121, endPoint x: 488, endPoint y: 121, distance: 10.1
click at [487, 121] on div "Search:" at bounding box center [654, 131] width 413 height 27
click at [434, 108] on h4 "Game: OXPLAY > ZEUS138" at bounding box center [436, 103] width 849 height 16
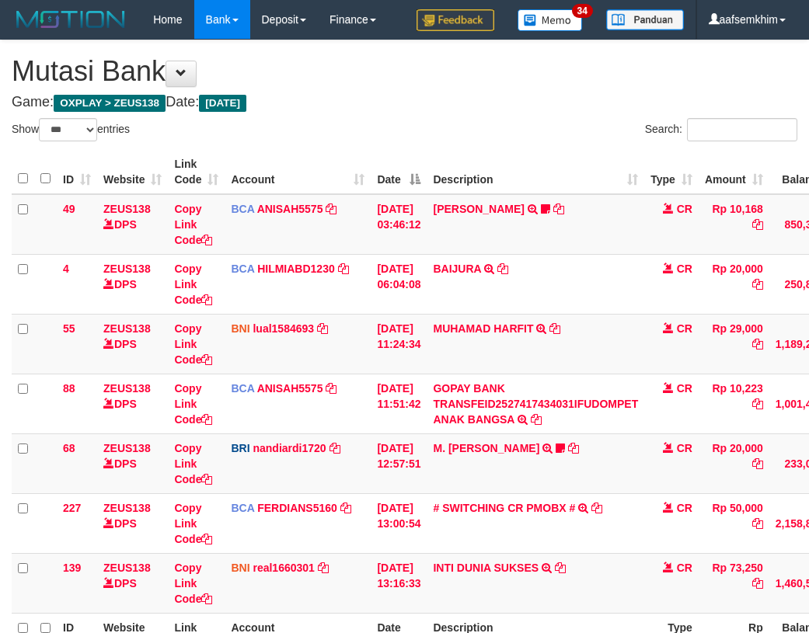
select select "***"
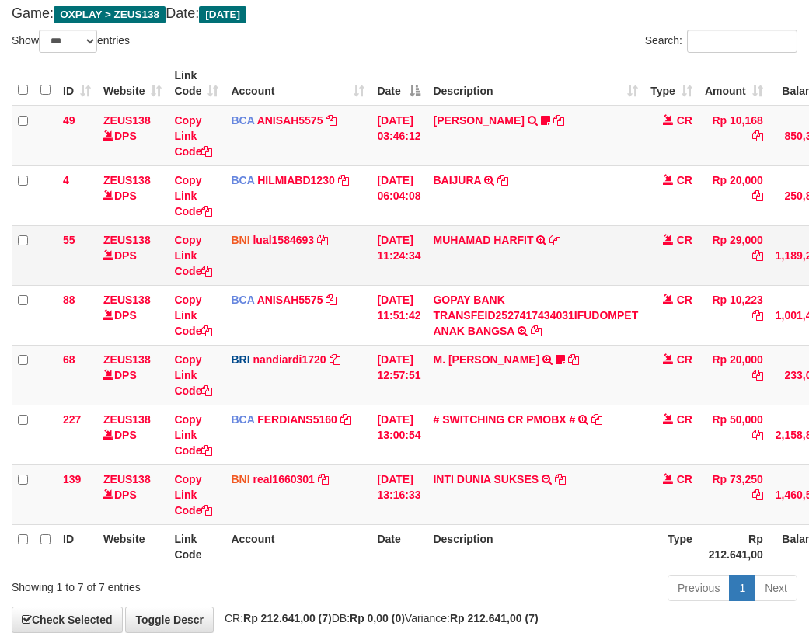
drag, startPoint x: 0, startPoint y: 0, endPoint x: 134, endPoint y: 179, distance: 223.1
click at [160, 169] on td "ZEUS138 DPS" at bounding box center [132, 195] width 71 height 60
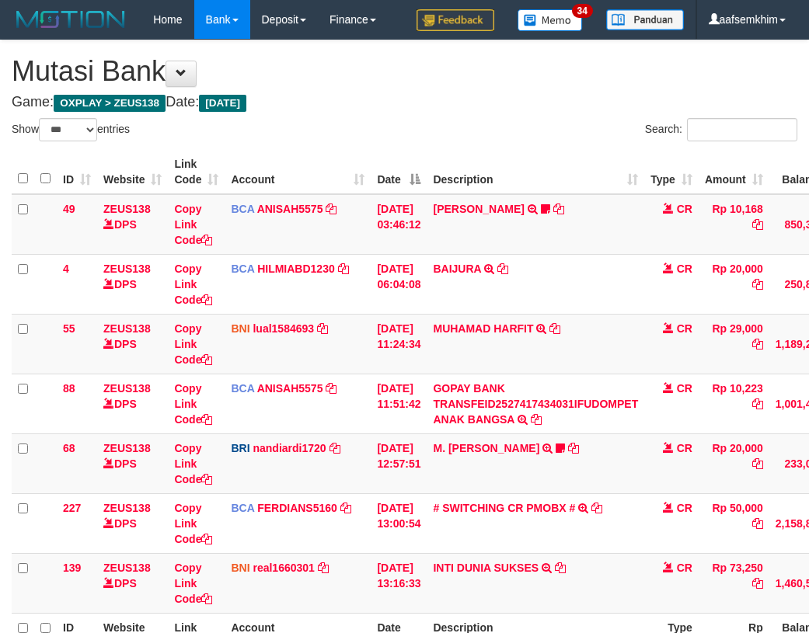
select select "***"
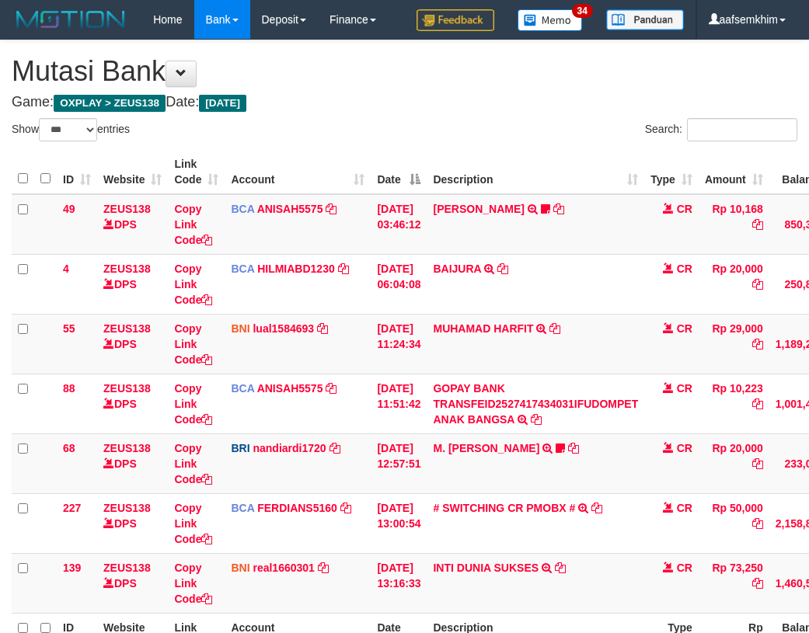
select select "***"
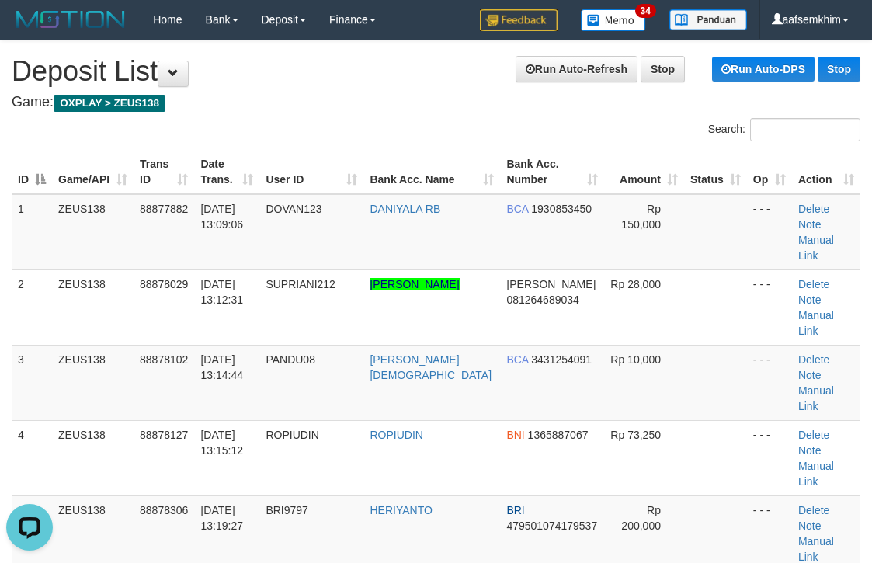
click at [709, 130] on label "Search:" at bounding box center [785, 129] width 152 height 23
click at [750, 130] on input "Search:" at bounding box center [805, 129] width 110 height 23
drag, startPoint x: 478, startPoint y: 110, endPoint x: 646, endPoint y: 136, distance: 169.8
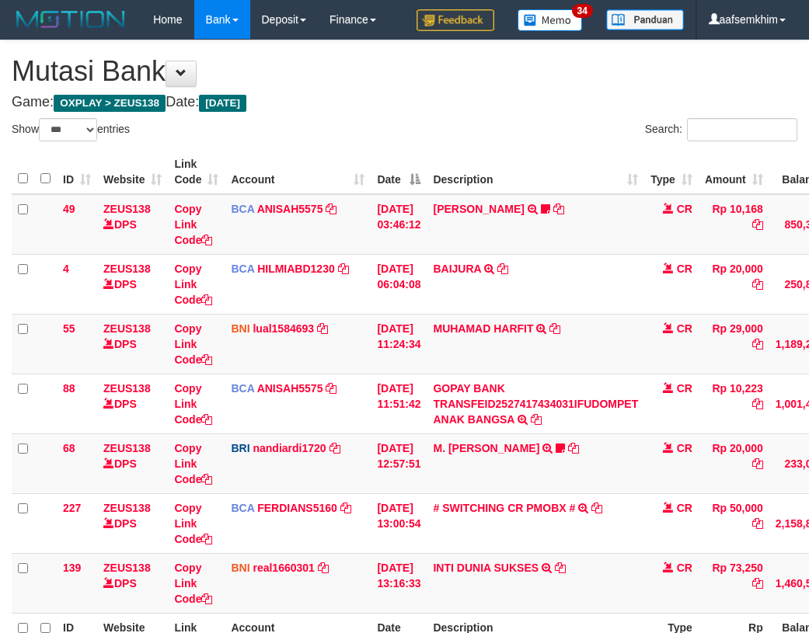
select select "***"
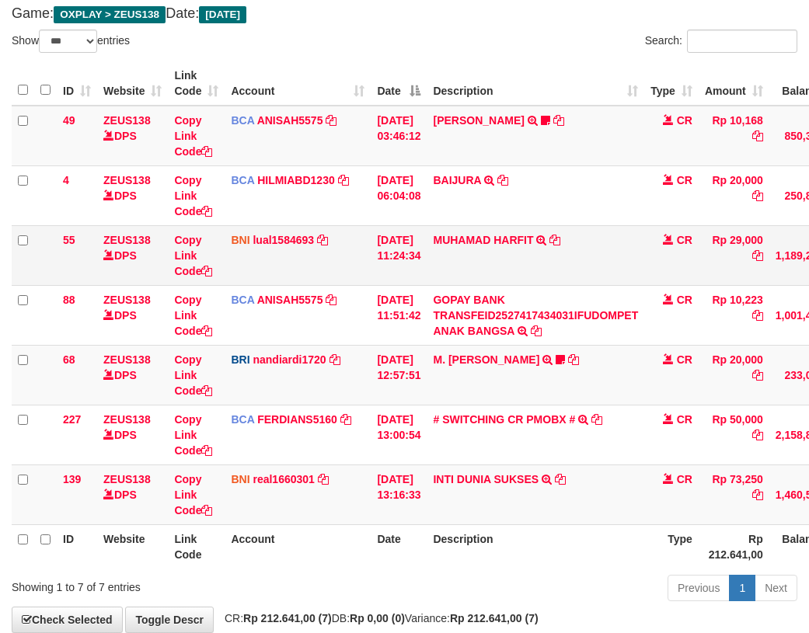
scroll to position [175, 0]
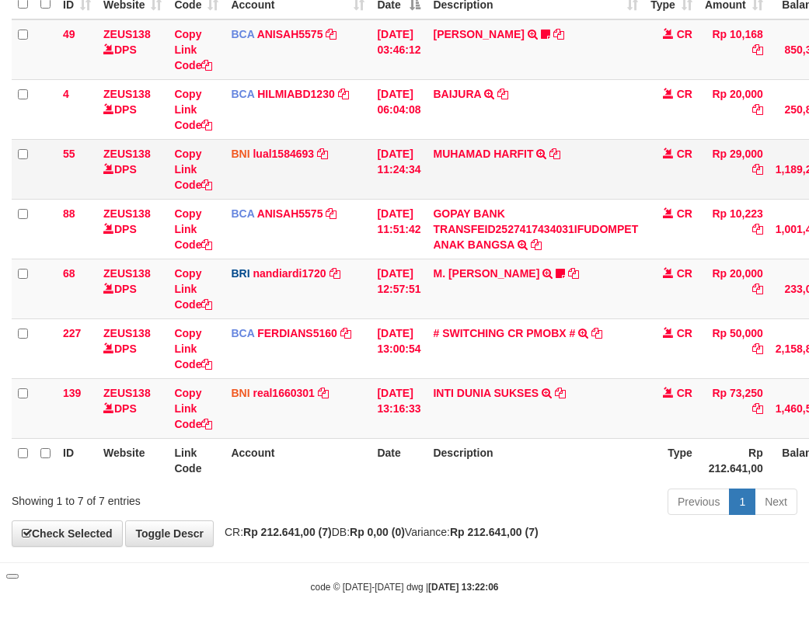
click at [360, 169] on td "BNI lual1584693 DPS LUCKY ALAMSYAH mutasi_20251001_2414 | 55 mutasi_20251001_24…" at bounding box center [298, 169] width 146 height 60
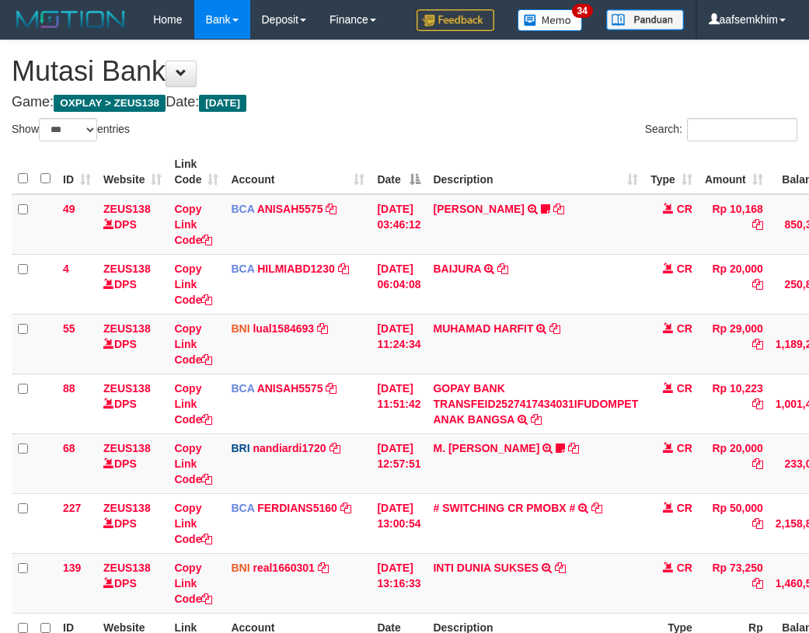
select select "***"
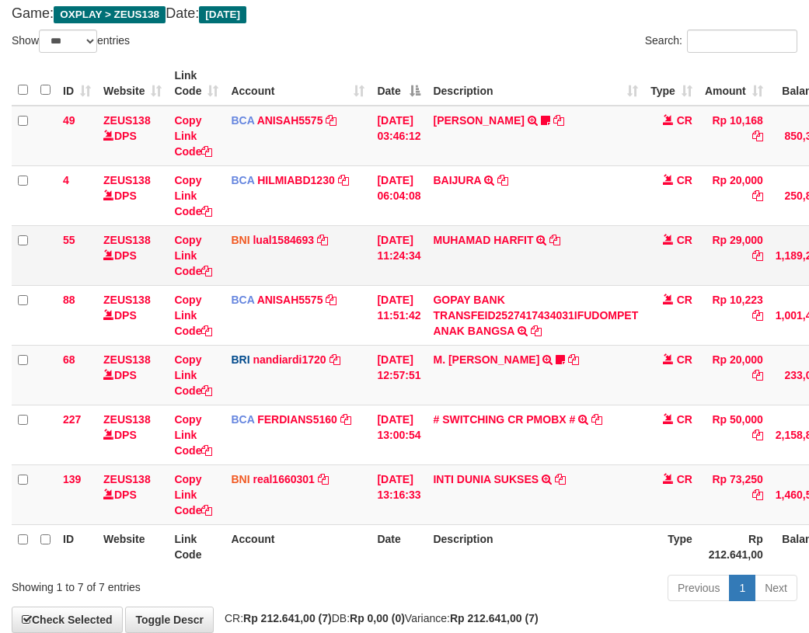
scroll to position [175, 0]
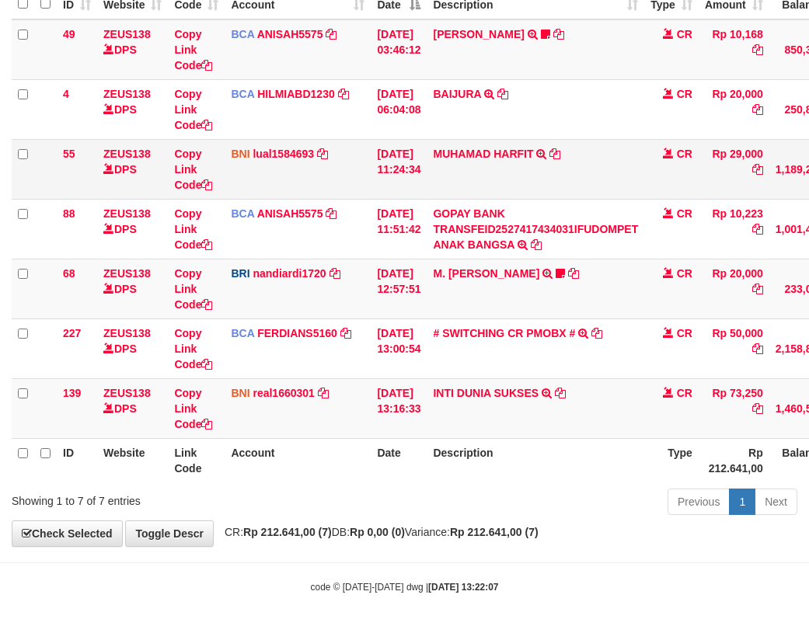
click at [368, 179] on td "BNI lual1584693 DPS LUCKY ALAMSYAH mutasi_20251001_2414 | 55 mutasi_20251001_24…" at bounding box center [298, 169] width 146 height 60
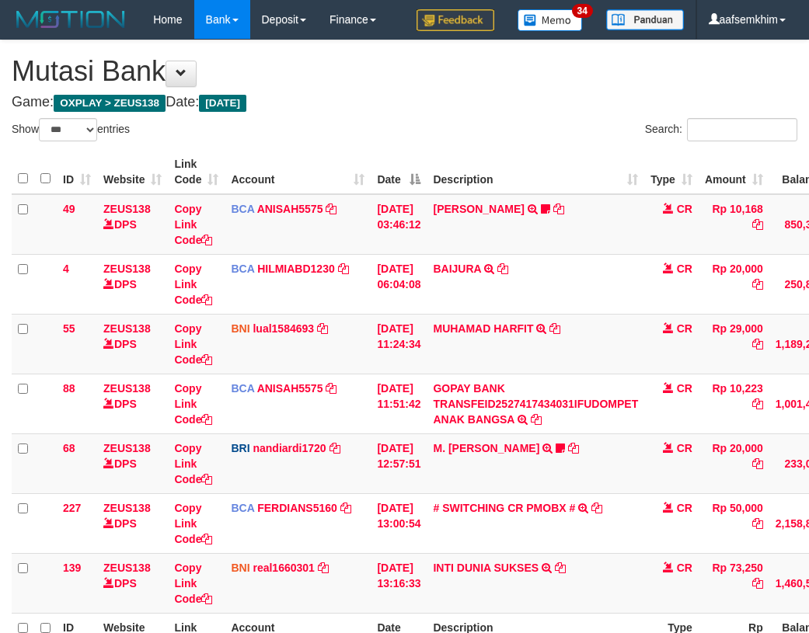
select select "***"
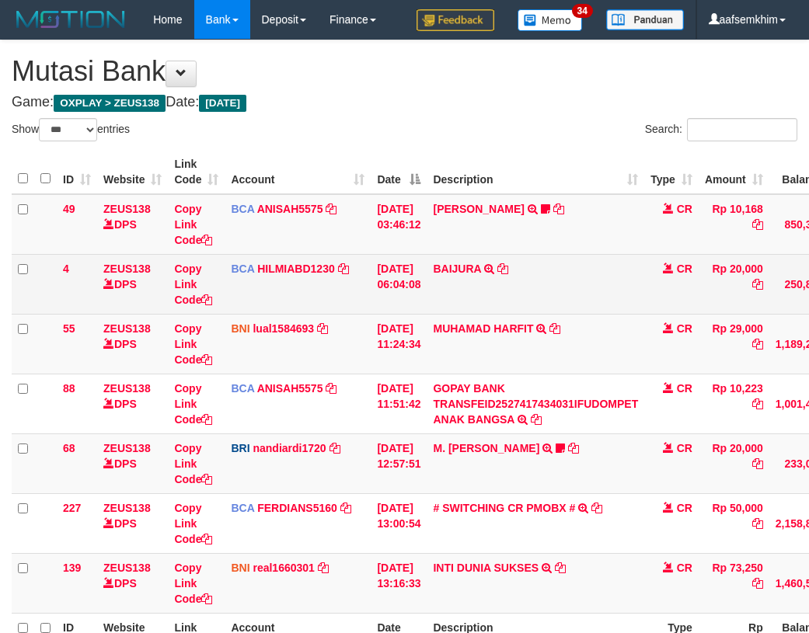
click at [358, 254] on td "BCA HILMIABD1230 DPS HILMI ABDILLAH mutasi_20251001_4766 | 4 mutasi_20251001_47…" at bounding box center [298, 284] width 146 height 60
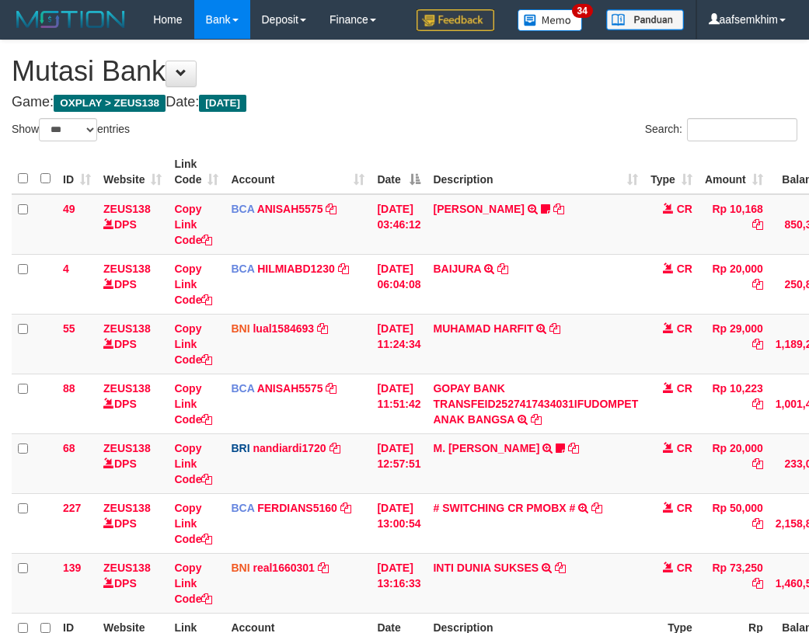
select select "***"
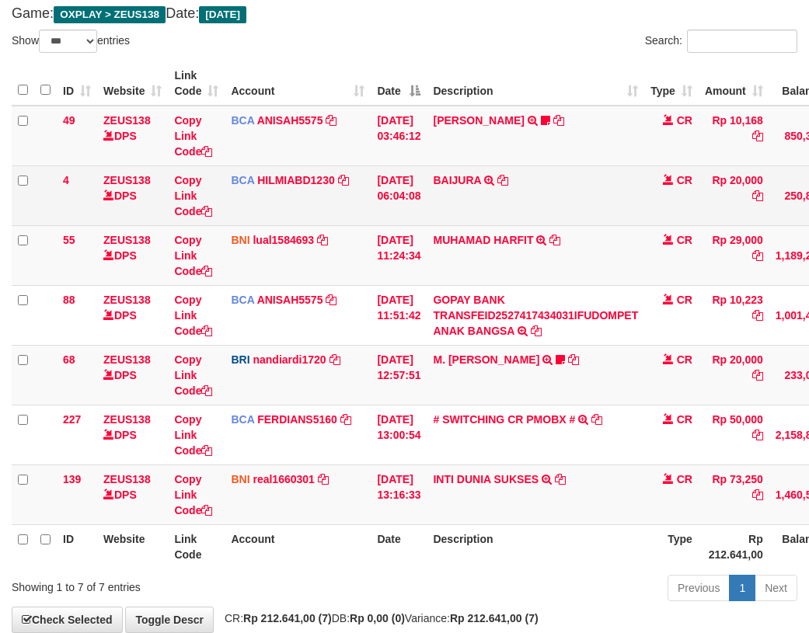
drag, startPoint x: 0, startPoint y: 0, endPoint x: 351, endPoint y: 181, distance: 395.1
click at [351, 181] on td "BCA HILMIABD1230 DPS HILMI ABDILLAH mutasi_20251001_4766 | 4 mutasi_20251001_47…" at bounding box center [298, 195] width 146 height 60
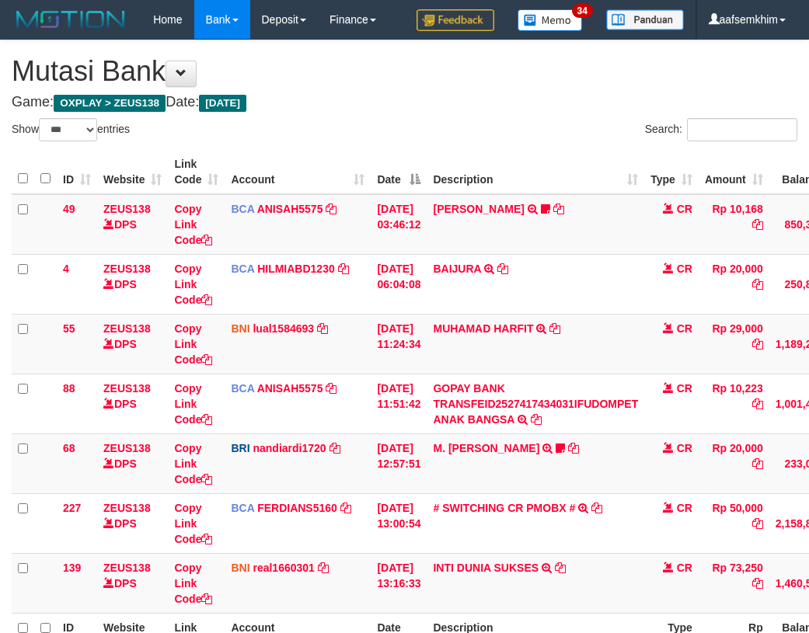
select select "***"
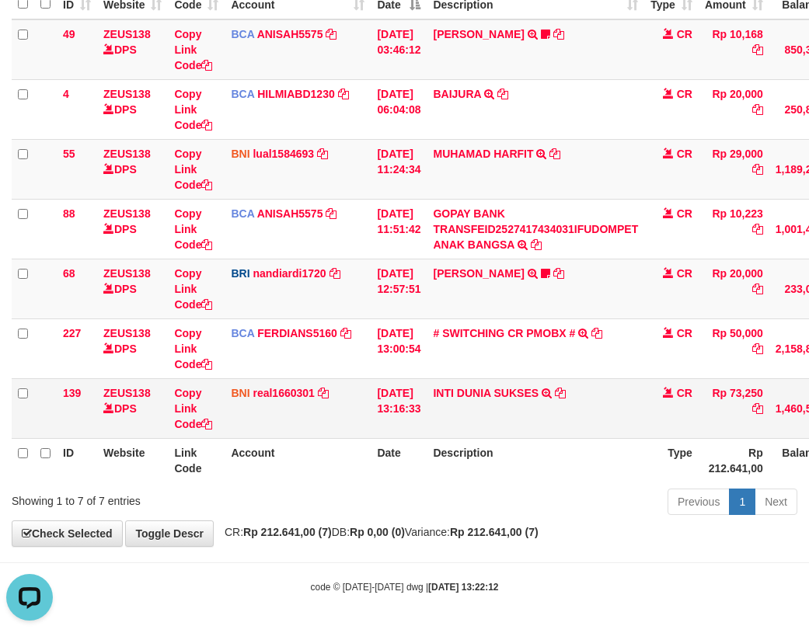
drag, startPoint x: 435, startPoint y: 407, endPoint x: 500, endPoint y: 413, distance: 65.5
click at [500, 413] on tr "139 ZEUS138 DPS Copy Link Code BNI real1660301 DPS [PERSON_NAME] mutasi_2025100…" at bounding box center [475, 408] width 927 height 60
copy tr "INTI DUNIA"
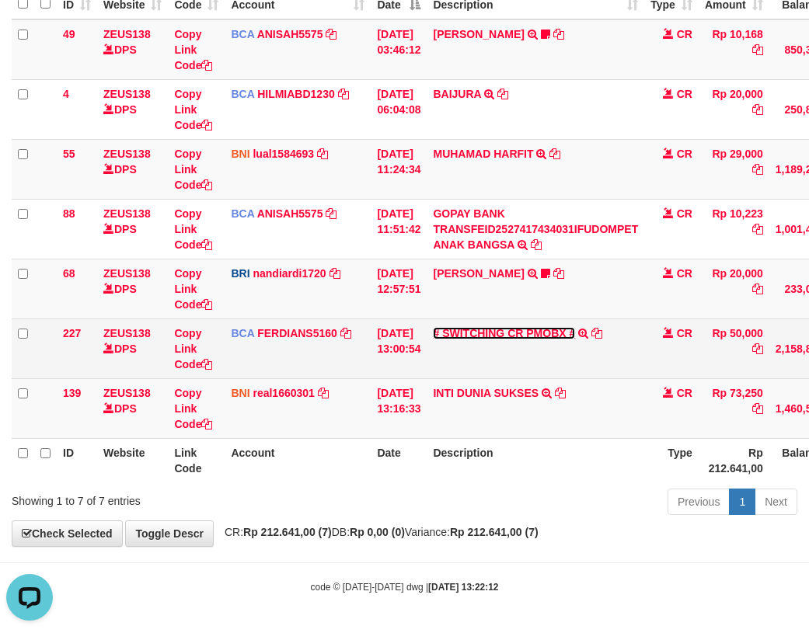
click at [500, 339] on link "# SWITCHING CR PMOBX #" at bounding box center [504, 333] width 142 height 12
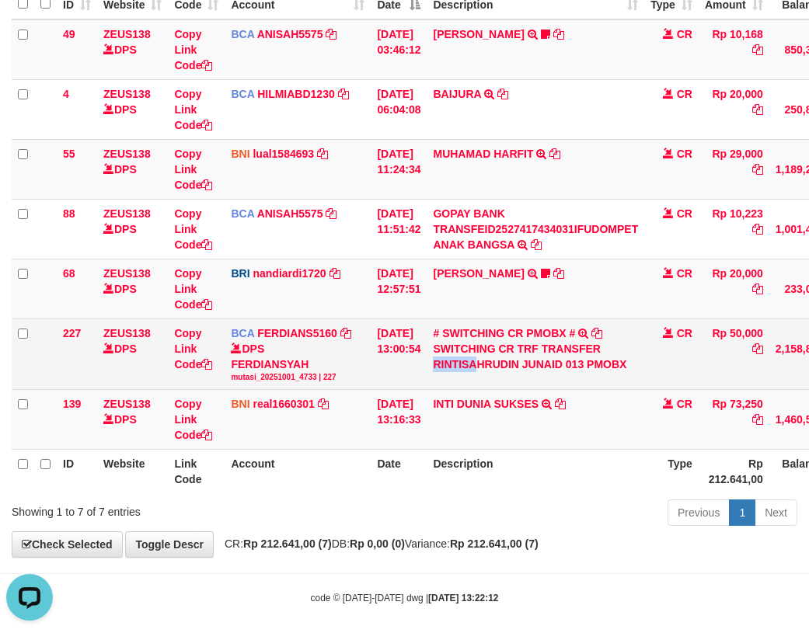
drag, startPoint x: 453, startPoint y: 364, endPoint x: 486, endPoint y: 367, distance: 32.8
click at [486, 367] on div "SWITCHING CR TRF TRANSFER RINTISAHRUDIN JUNAID 013 PMOBX" at bounding box center [535, 356] width 205 height 31
copy div "RINTISA"
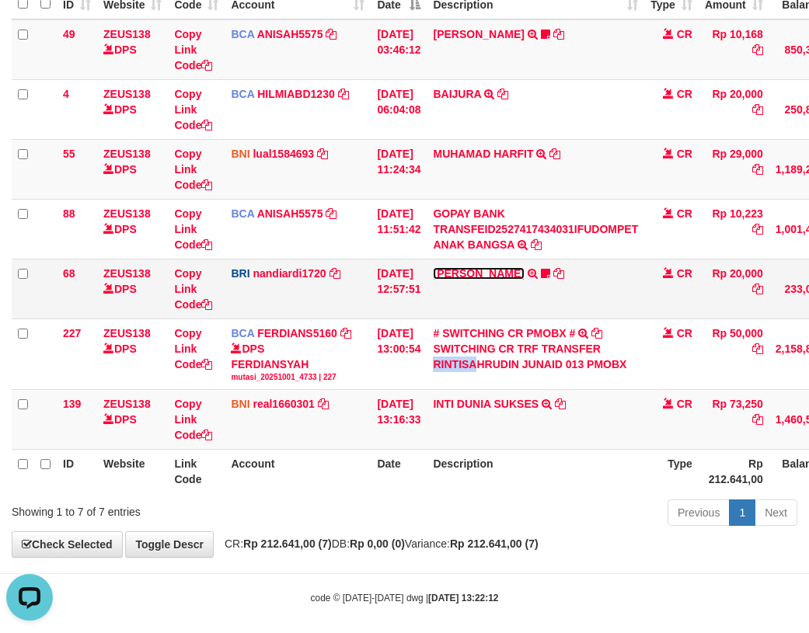
click at [497, 273] on link "M. [PERSON_NAME]" at bounding box center [478, 273] width 91 height 12
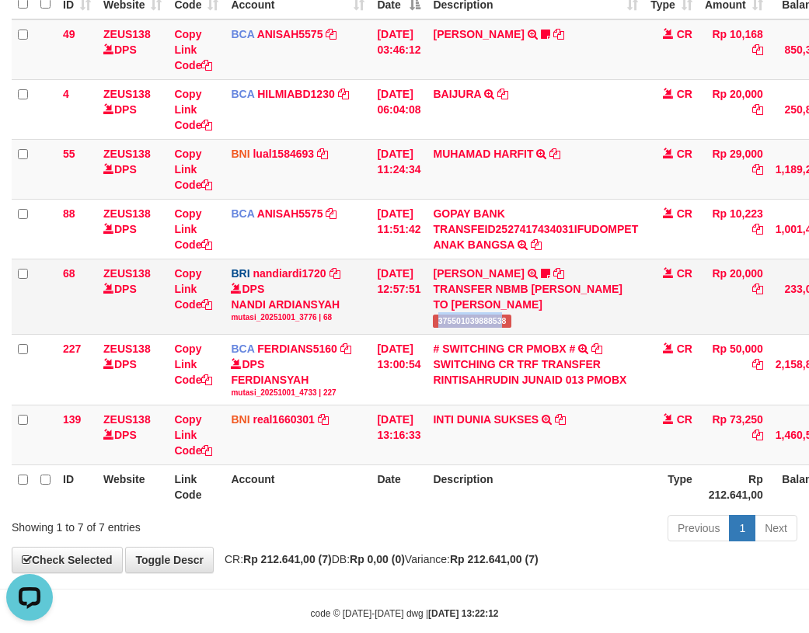
drag, startPoint x: 444, startPoint y: 328, endPoint x: 511, endPoint y: 322, distance: 67.0
click at [511, 322] on td "M. FAIZ ALFIN TRANSFER NBMB M. FAIZ ALFIN TO NANDI ARDIANSYAH 375501039888538" at bounding box center [536, 296] width 218 height 75
copy span "37550103988853"
click at [402, 183] on td "[DATE] 11:24:34" at bounding box center [399, 169] width 56 height 60
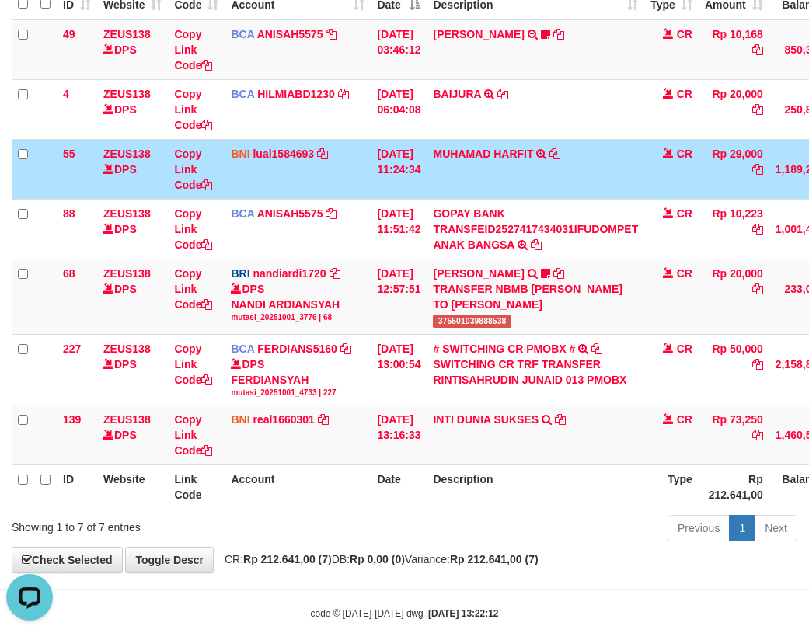
click at [347, 170] on td "BNI lual1584693 DPS LUCKY ALAMSYAH mutasi_20251001_2414 | 55 mutasi_20251001_24…" at bounding box center [298, 169] width 146 height 60
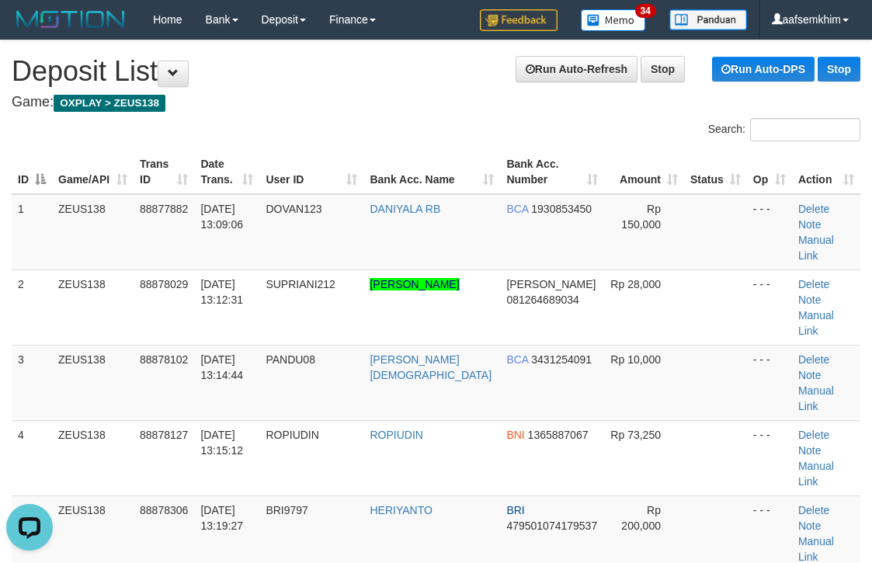
drag, startPoint x: 590, startPoint y: 221, endPoint x: 880, endPoint y: 249, distance: 292.0
click at [638, 222] on td "Rp 150,000" at bounding box center [644, 232] width 80 height 76
click at [486, 85] on h1 "Run Auto-Refresh Stop Run Auto-DPS Stop Deposit List" at bounding box center [436, 71] width 849 height 31
drag, startPoint x: 486, startPoint y: 85, endPoint x: 810, endPoint y: 121, distance: 325.9
click at [489, 87] on h1 "Run Auto-Refresh Stop Run Auto-DPS Stop Deposit List" at bounding box center [436, 71] width 849 height 31
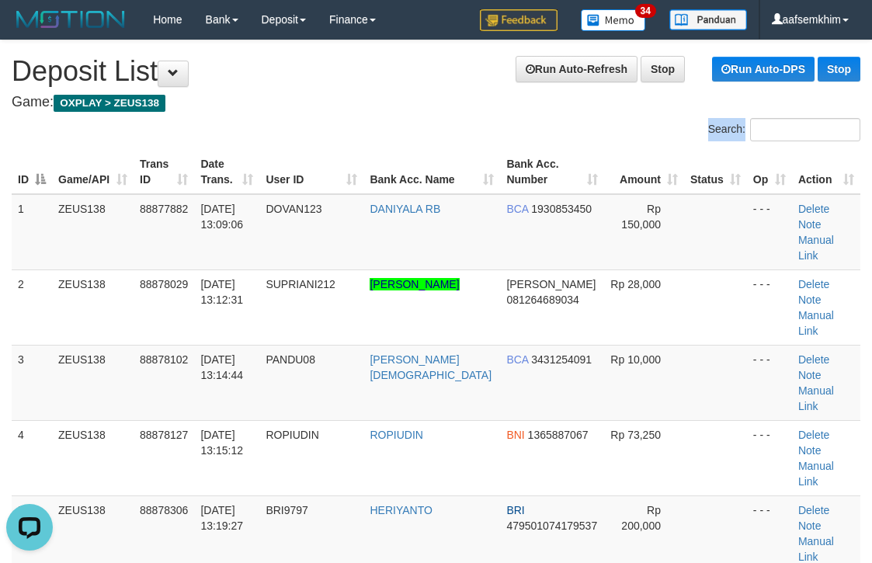
drag, startPoint x: 417, startPoint y: 151, endPoint x: 493, endPoint y: 132, distance: 77.8
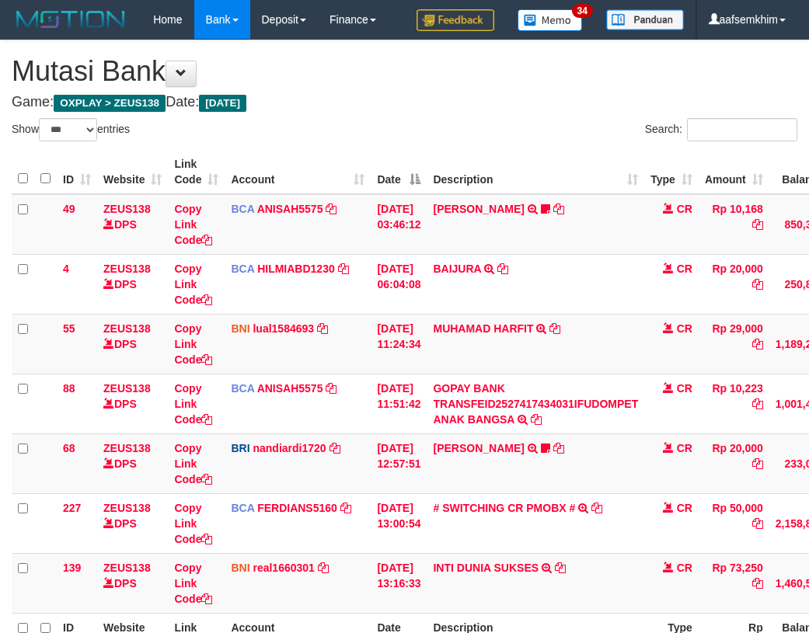
select select "***"
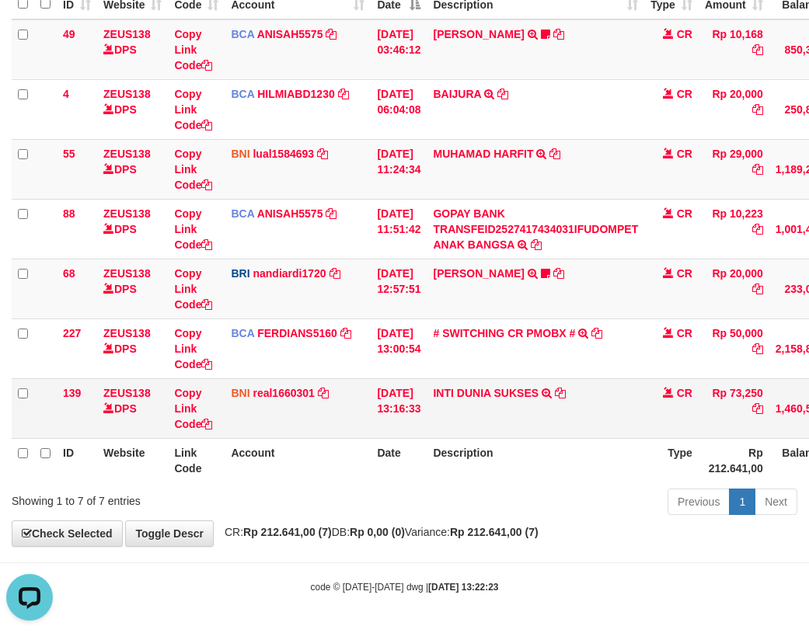
drag, startPoint x: 430, startPoint y: 413, endPoint x: 507, endPoint y: 413, distance: 76.9
click at [507, 413] on tr "139 ZEUS138 DPS Copy Link Code BNI real1660301 DPS [PERSON_NAME] mutasi_2025100…" at bounding box center [475, 408] width 927 height 60
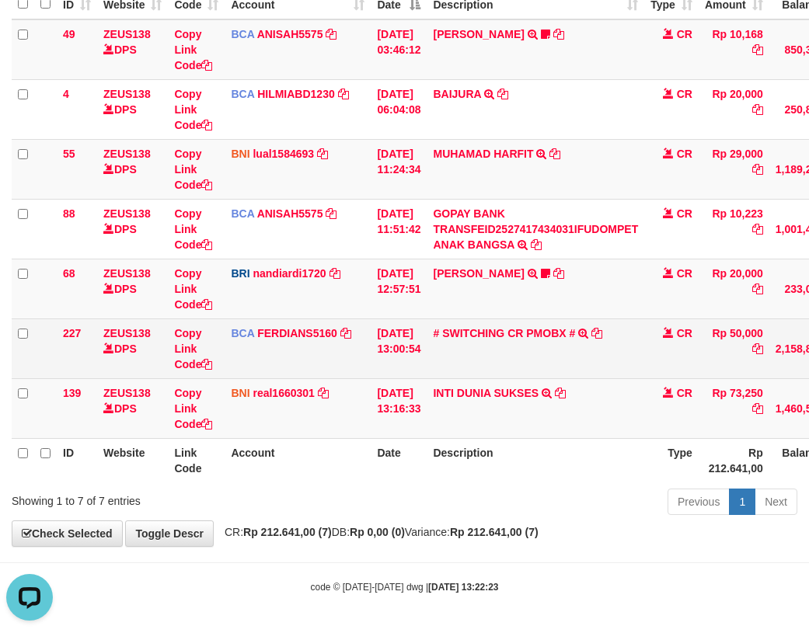
copy tr "INTI DUNIA"
click at [319, 351] on td "BCA FERDIANS5160 DPS FERDIANSYAH mutasi_20251001_4733 | 227 mutasi_20251001_473…" at bounding box center [298, 349] width 146 height 60
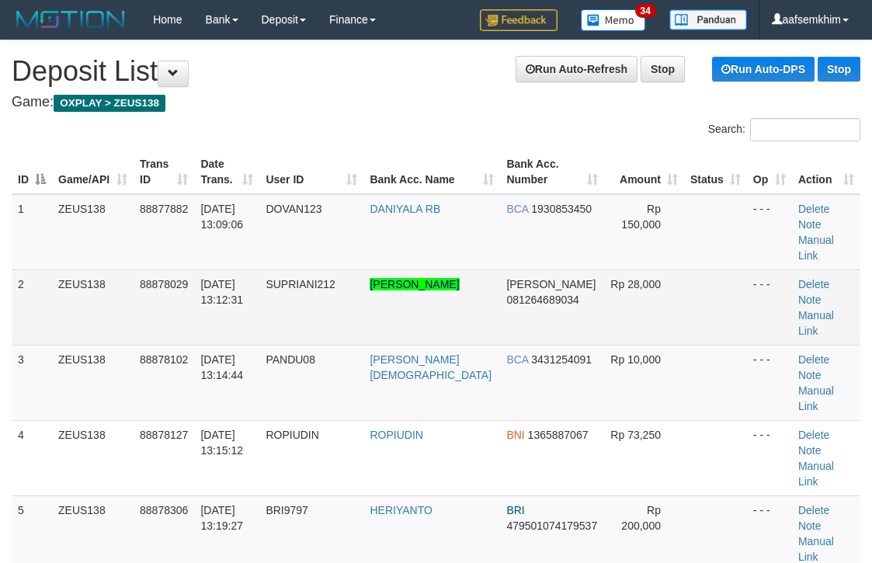
click at [604, 270] on td "Rp 28,000" at bounding box center [644, 307] width 80 height 75
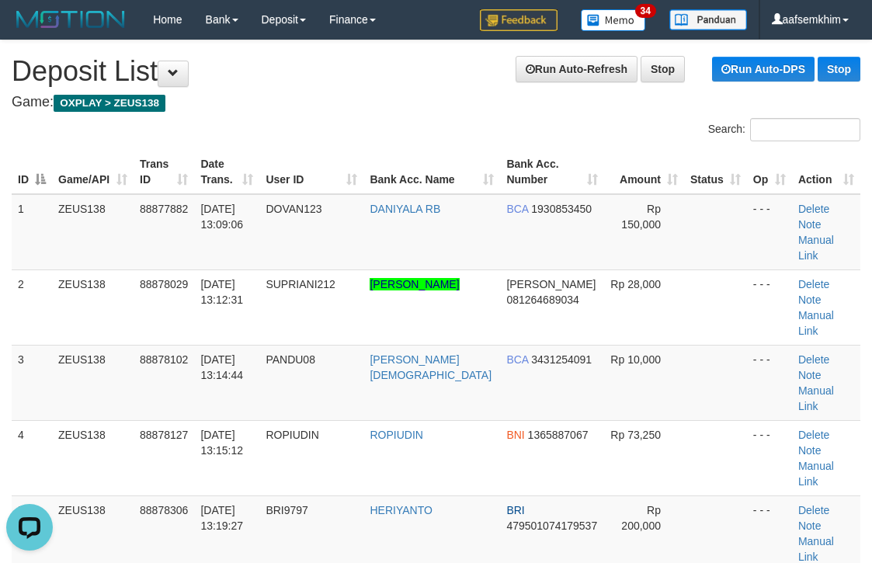
drag, startPoint x: 414, startPoint y: 119, endPoint x: 467, endPoint y: 129, distance: 53.8
click at [428, 120] on div "Search:" at bounding box center [436, 131] width 872 height 27
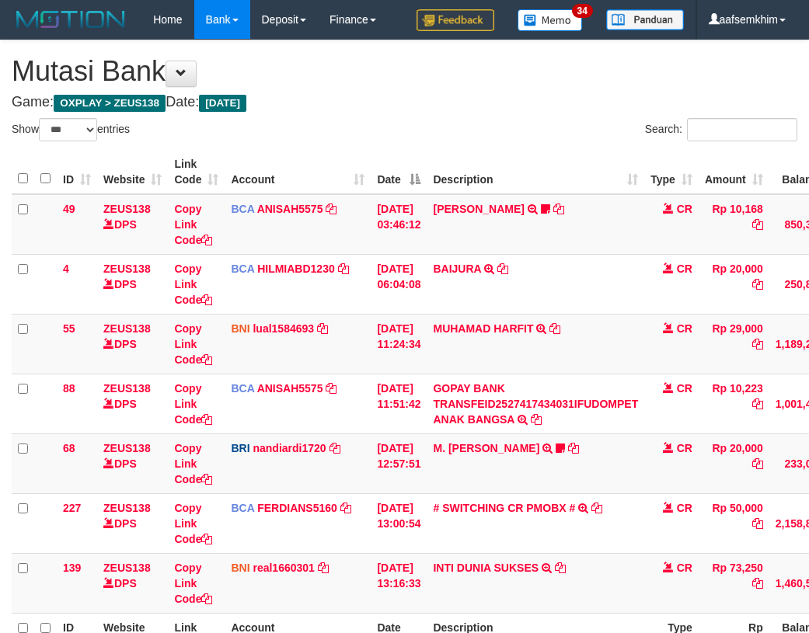
select select "***"
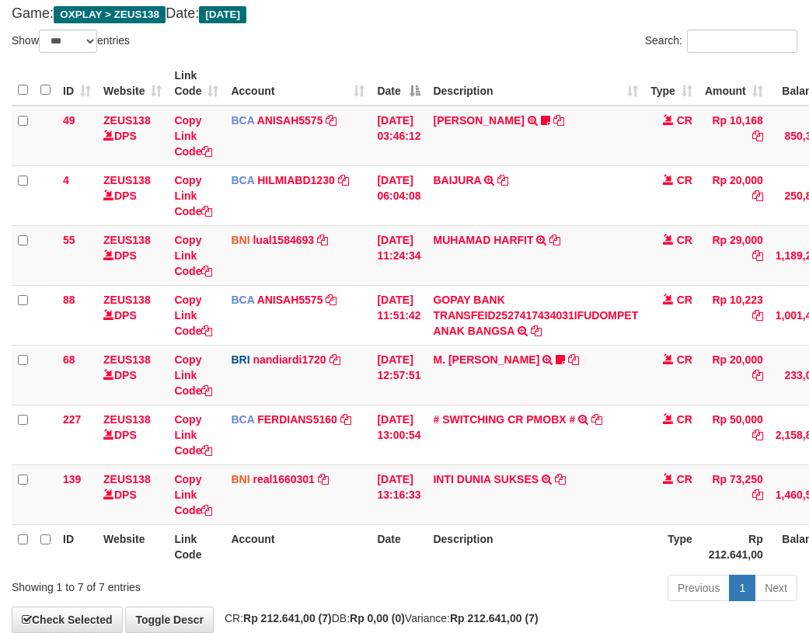
scroll to position [175, 0]
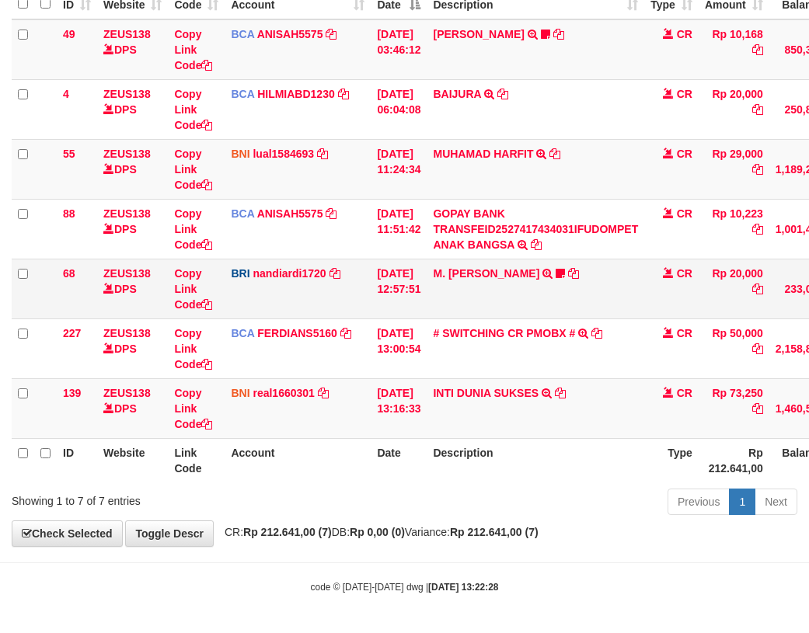
click at [346, 298] on td "BRI nandiardi1720 DPS NANDI ARDIANSYAH mutasi_20251001_3776 | 68 mutasi_2025100…" at bounding box center [298, 289] width 146 height 60
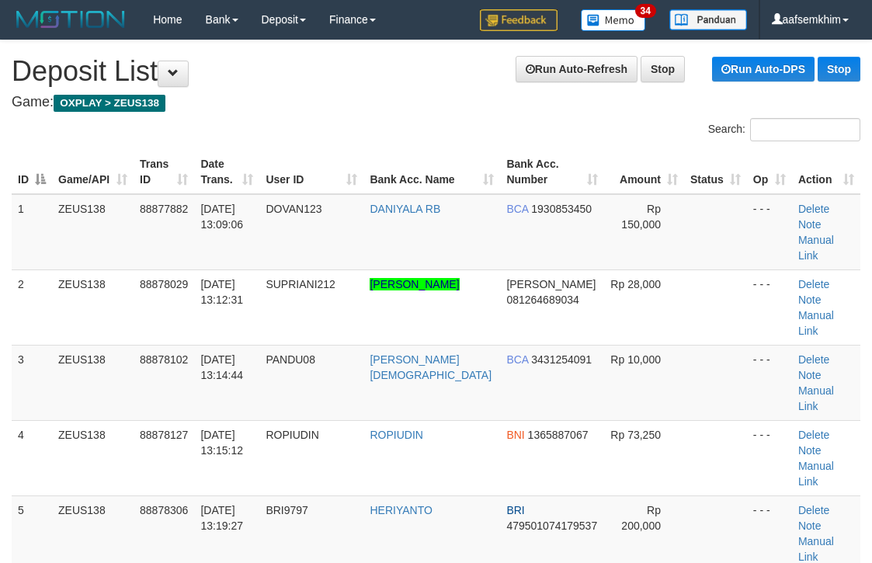
click at [339, 84] on h1 "Run Auto-Refresh Stop Run Auto-DPS Stop Deposit List" at bounding box center [436, 71] width 849 height 31
click at [504, 105] on h4 "Game: OXPLAY > ZEUS138" at bounding box center [436, 103] width 849 height 16
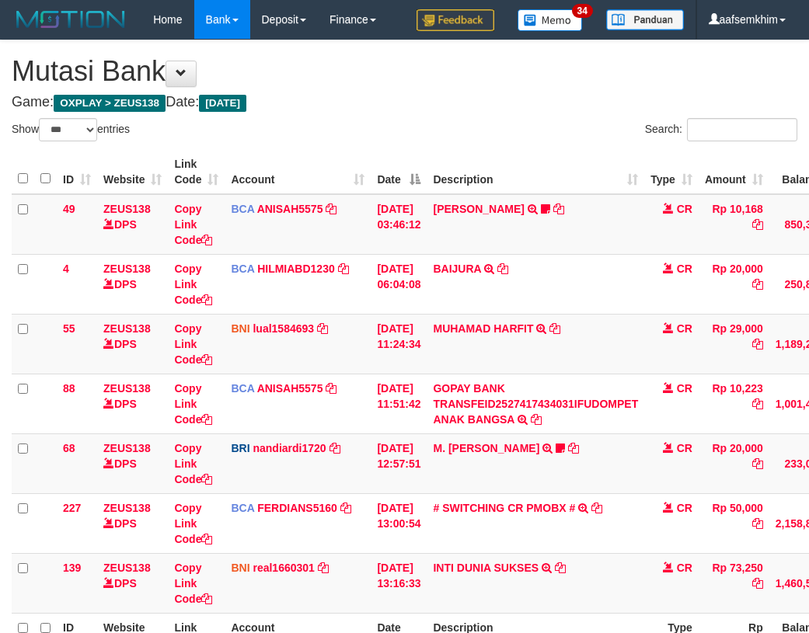
select select "***"
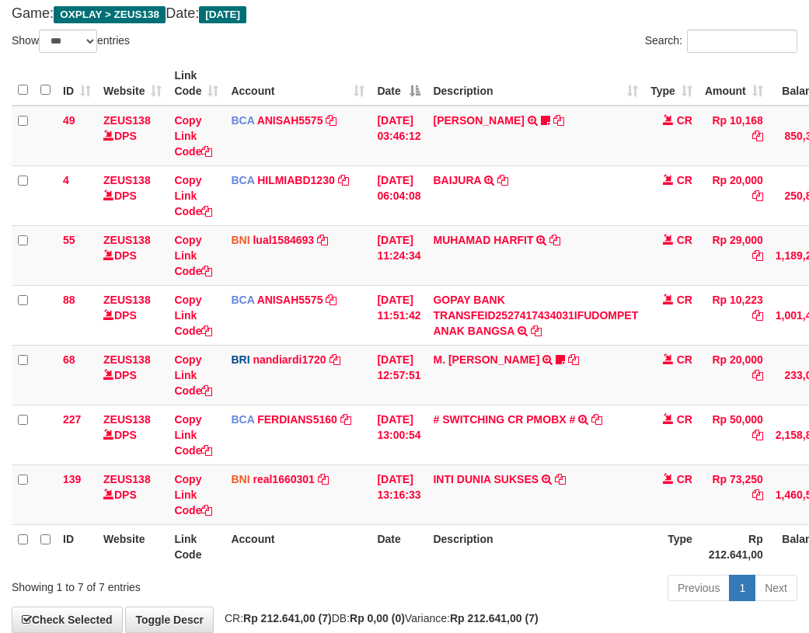
click at [350, 284] on td "BNI lual1584693 DPS LUCKY ALAMSYAH mutasi_20251001_2414 | 55 mutasi_20251001_24…" at bounding box center [298, 255] width 146 height 60
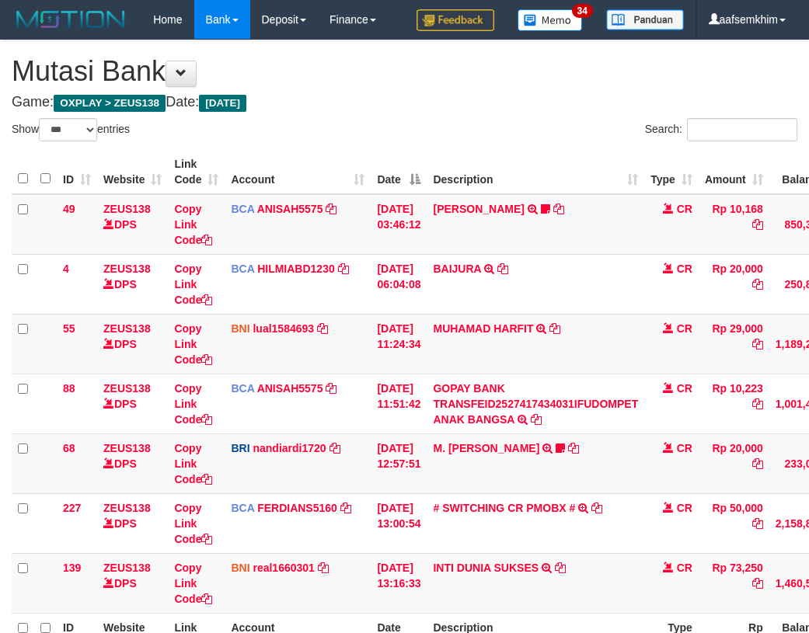
select select "***"
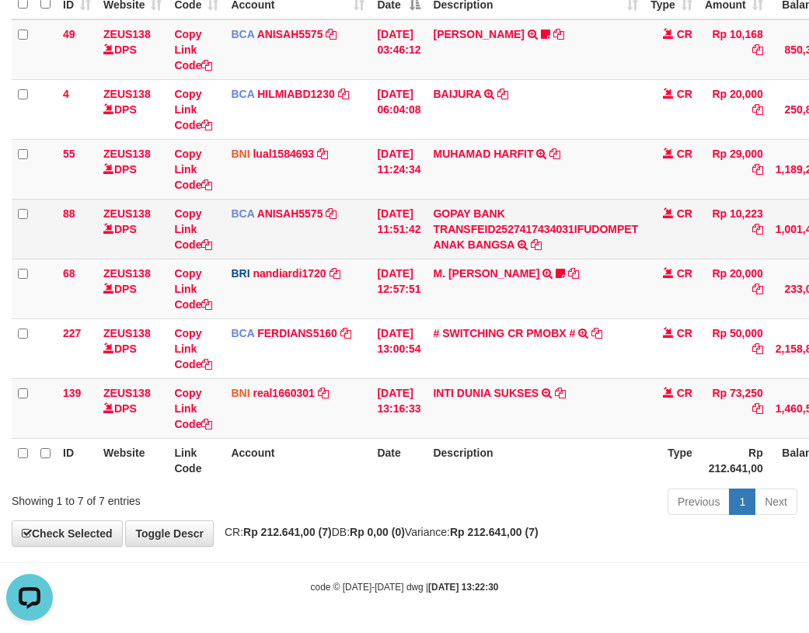
click at [316, 234] on td "BCA ANISAH5575 DPS ANISAH mutasi_20251001_3827 | 88 mutasi_20251001_3827 | 88" at bounding box center [298, 229] width 146 height 60
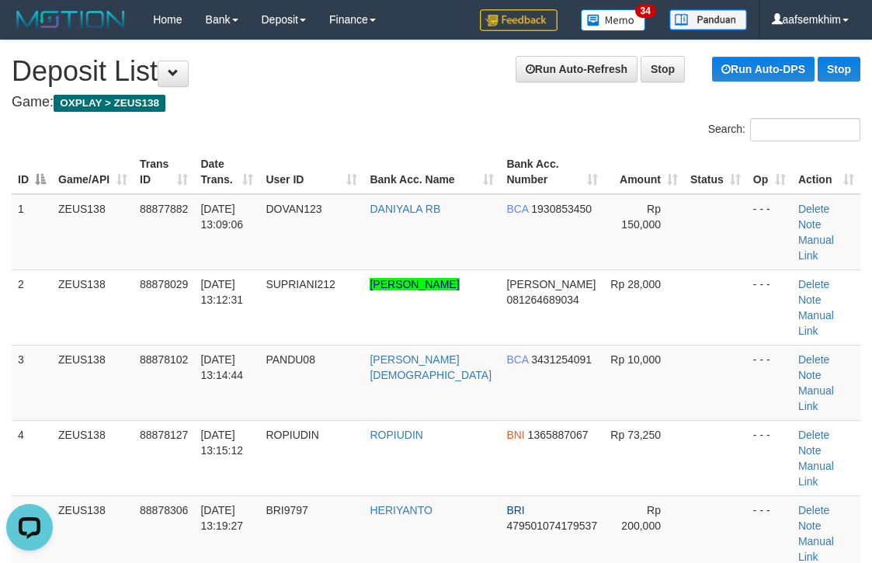
click at [456, 131] on div "Search:" at bounding box center [654, 131] width 413 height 27
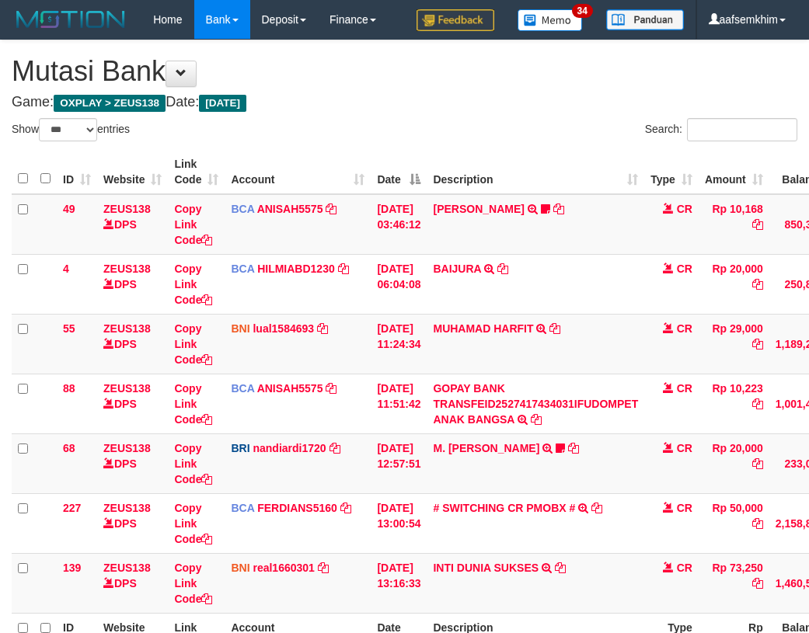
select select "***"
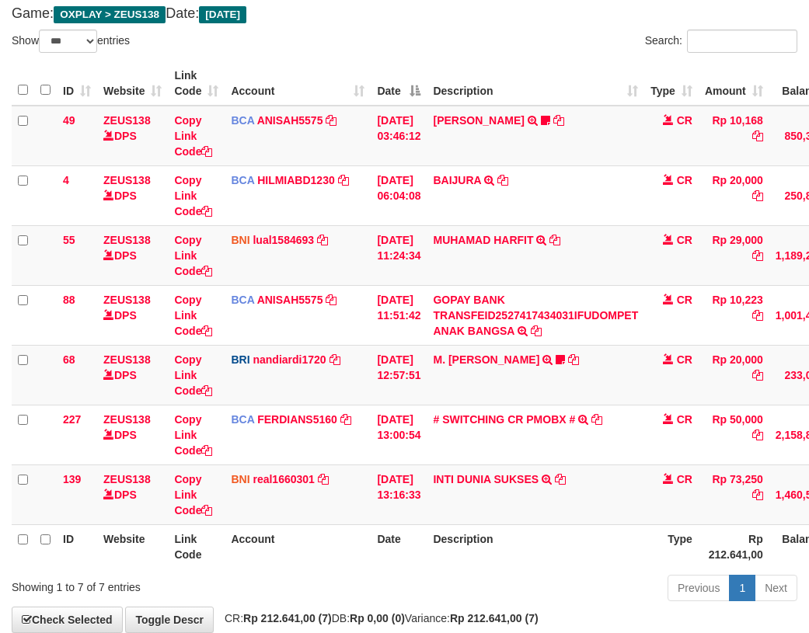
scroll to position [175, 0]
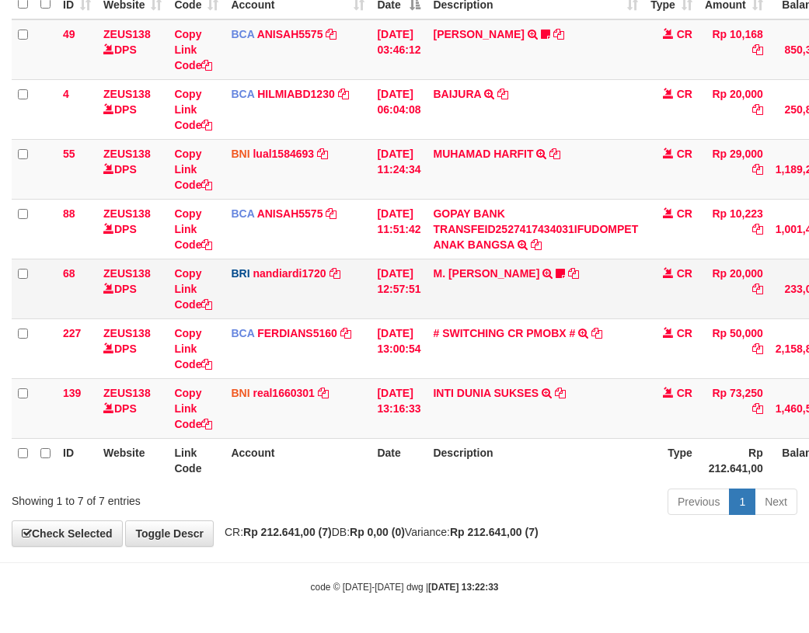
click at [302, 314] on td "BRI nandiardi1720 DPS NANDI ARDIANSYAH mutasi_20251001_3776 | 68 mutasi_2025100…" at bounding box center [298, 289] width 146 height 60
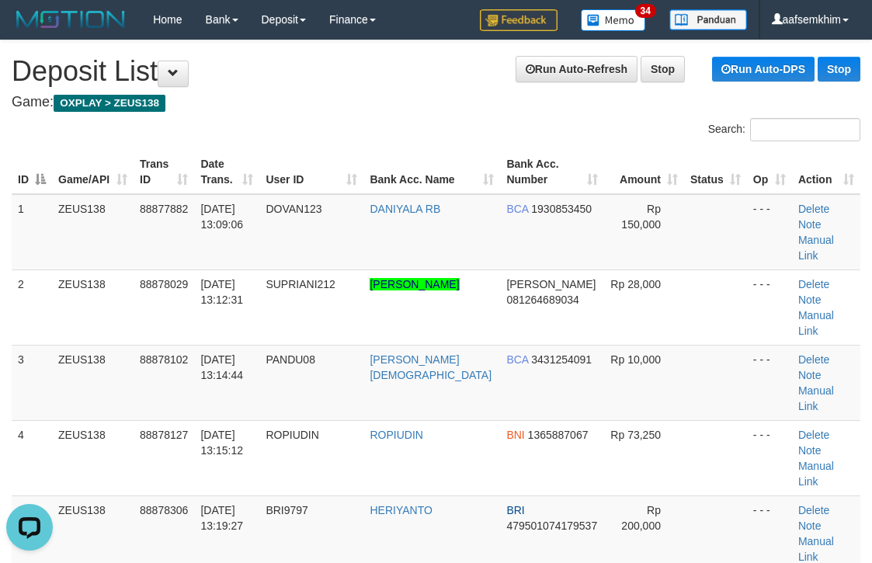
click at [449, 99] on h4 "Game: OXPLAY > ZEUS138" at bounding box center [436, 103] width 849 height 16
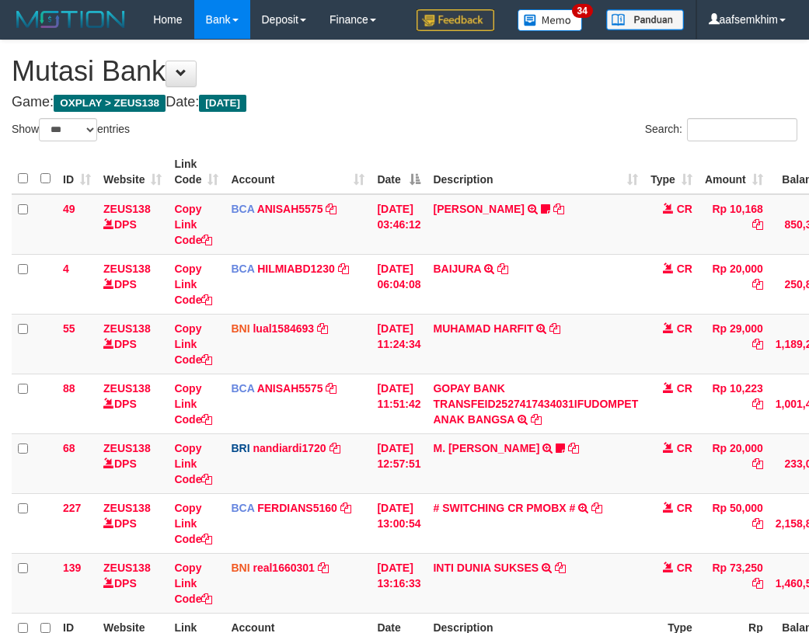
select select "***"
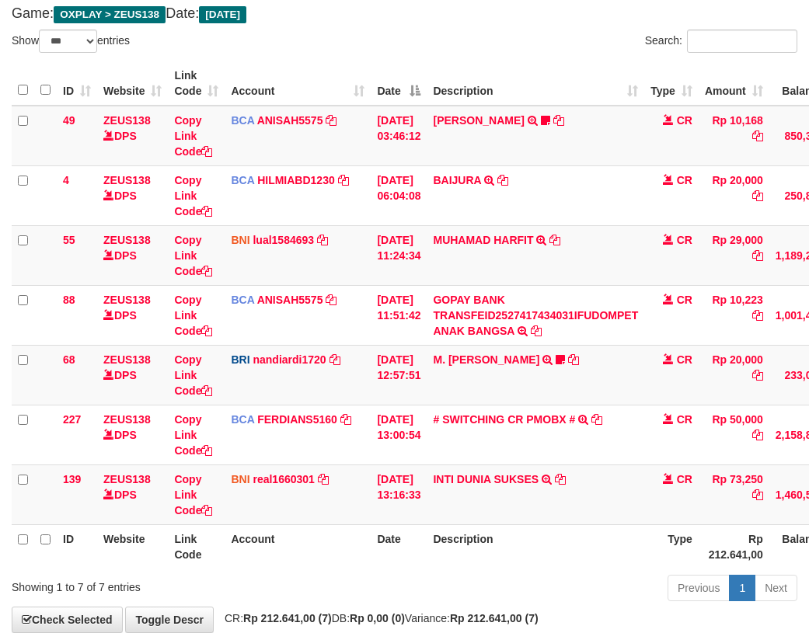
scroll to position [175, 0]
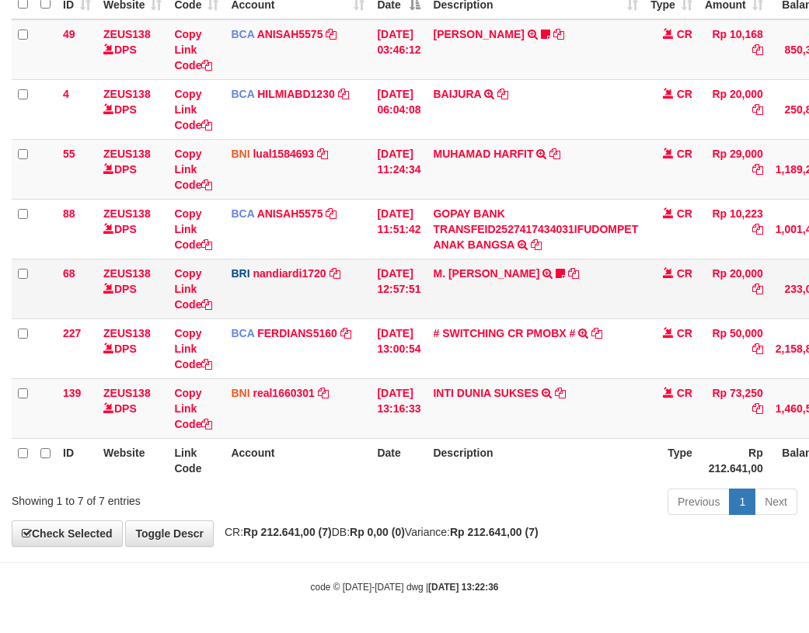
click at [316, 295] on td "BRI nandiardi1720 DPS NANDI ARDIANSYAH mutasi_20251001_3776 | 68 mutasi_2025100…" at bounding box center [298, 289] width 146 height 60
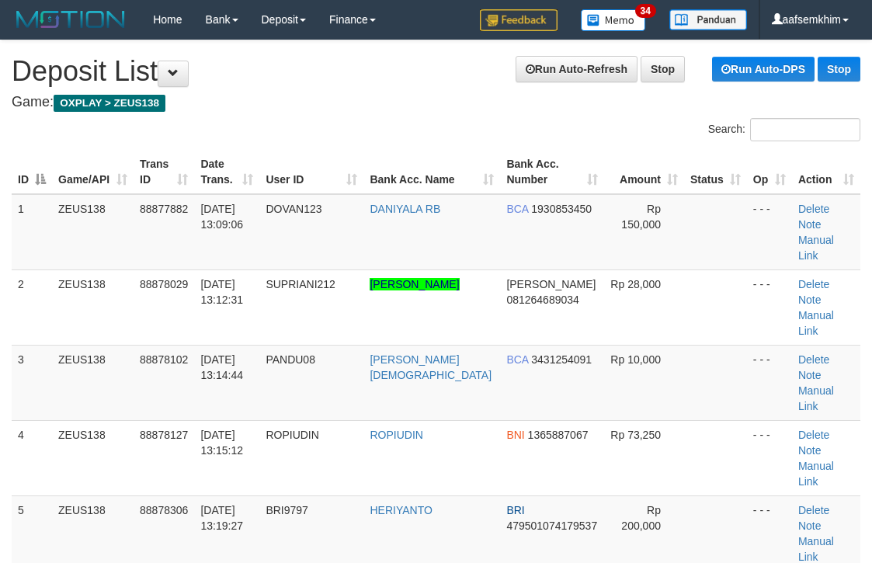
click at [556, 137] on div "Search:" at bounding box center [654, 131] width 413 height 27
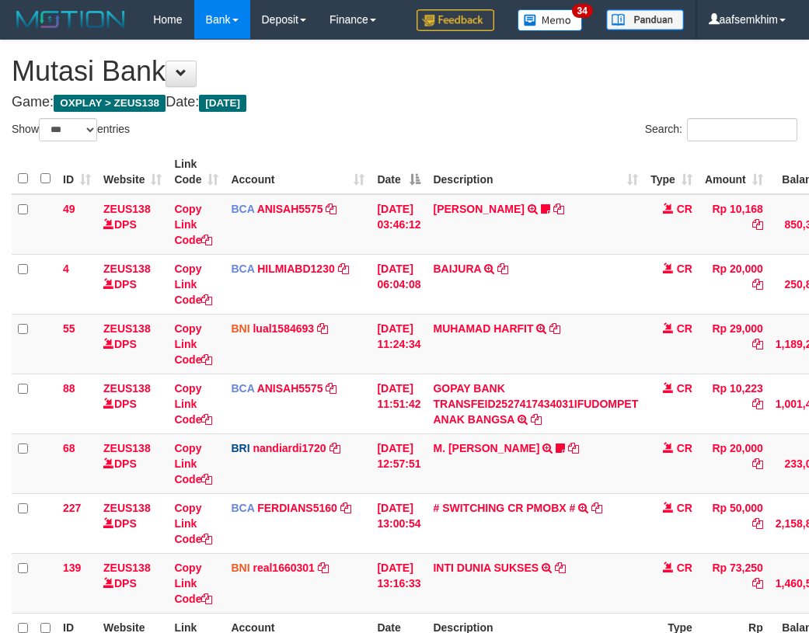
select select "***"
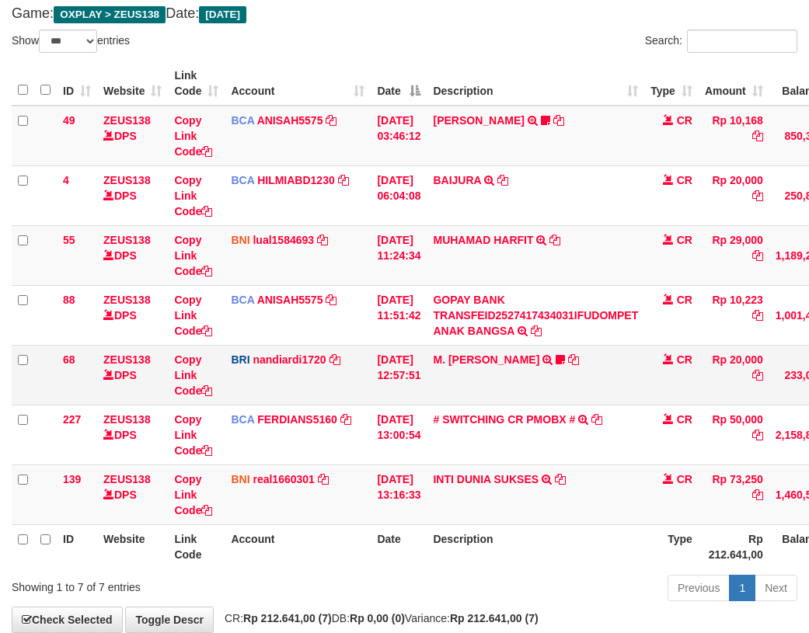
scroll to position [175, 0]
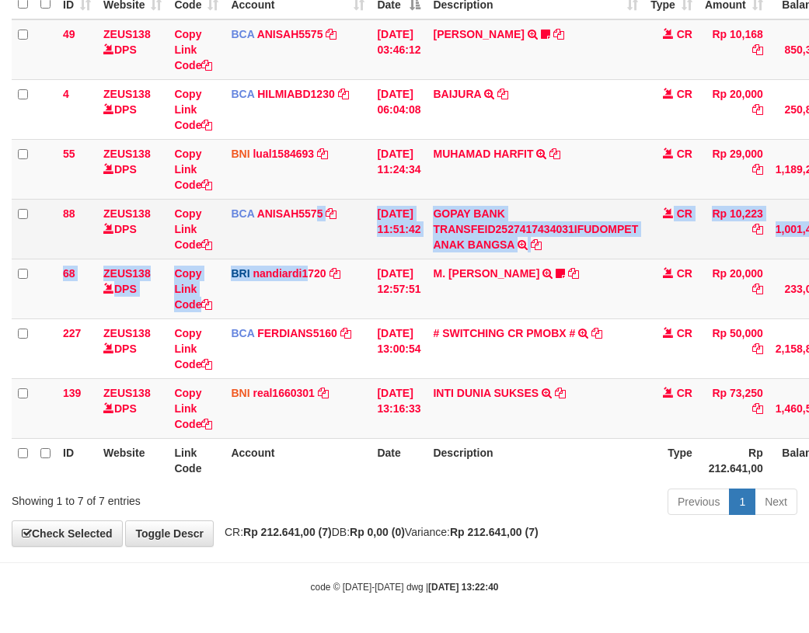
click at [315, 258] on tbody "49 ZEUS138 DPS Copy Link Code BCA ANISAH5575 DPS ANISAH mutasi_20251001_3827 | …" at bounding box center [475, 229] width 927 height 420
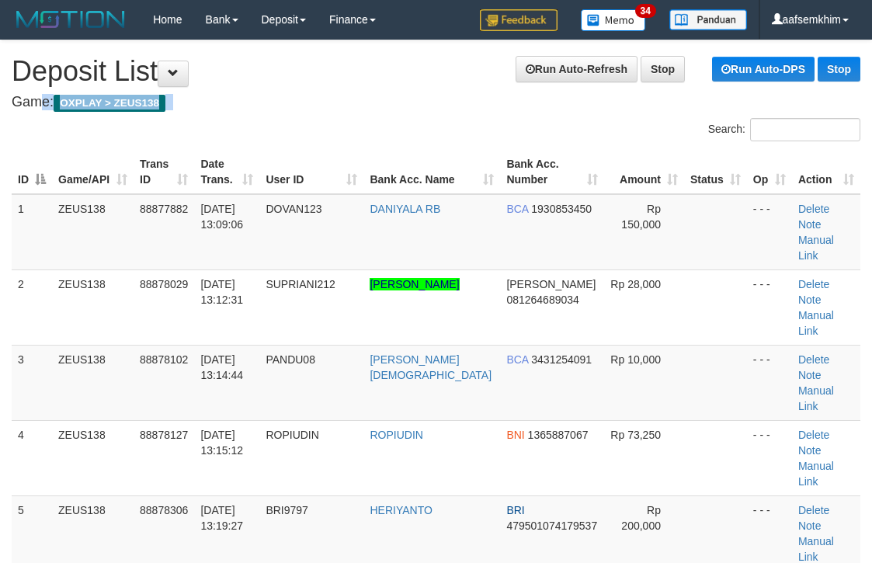
drag, startPoint x: 446, startPoint y: 88, endPoint x: 614, endPoint y: 128, distance: 172.6
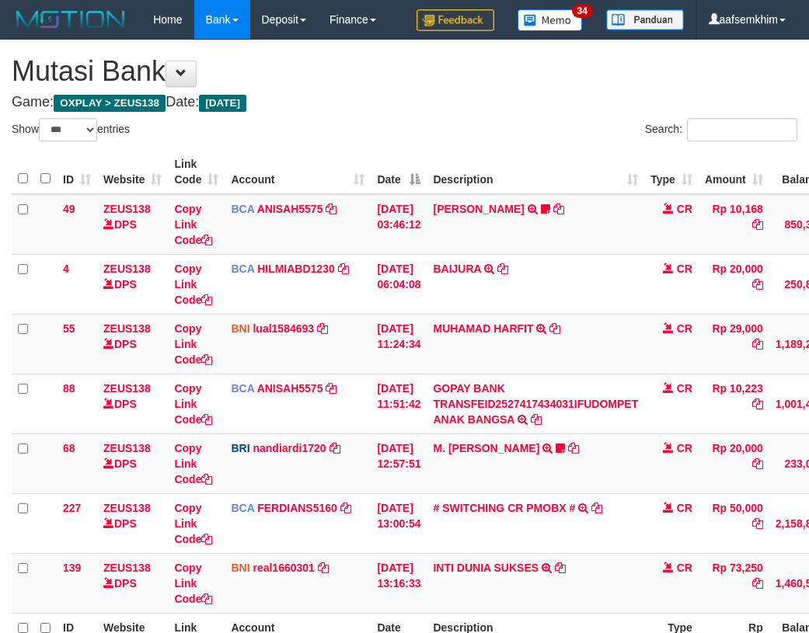
select select "***"
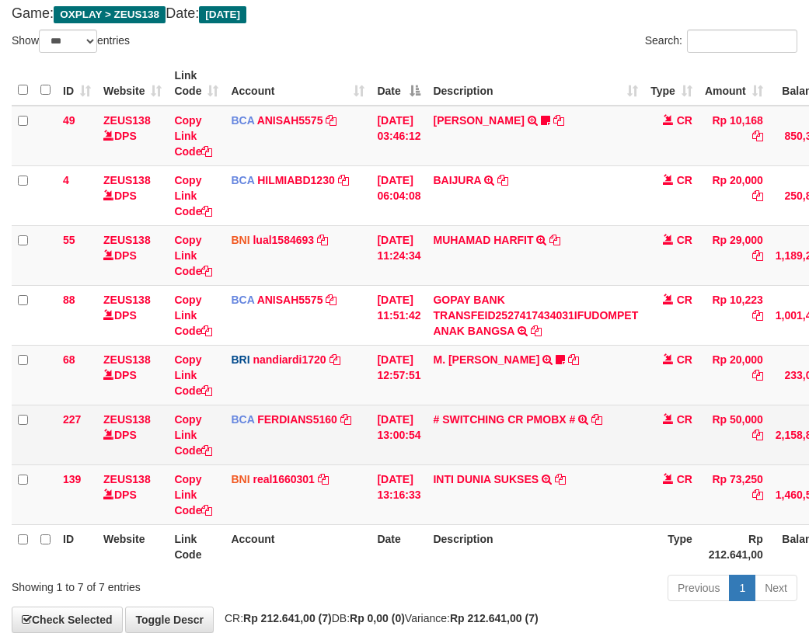
scroll to position [175, 0]
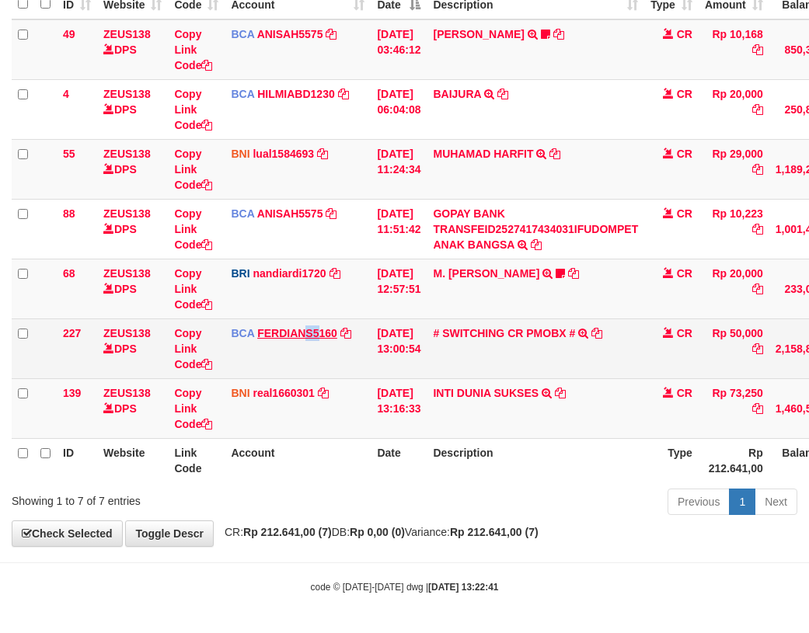
drag, startPoint x: 308, startPoint y: 339, endPoint x: 322, endPoint y: 339, distance: 14.0
click at [322, 339] on td "BCA FERDIANS5160 DPS FERDIANSYAH mutasi_20251001_4733 | 227 mutasi_20251001_473…" at bounding box center [298, 349] width 146 height 60
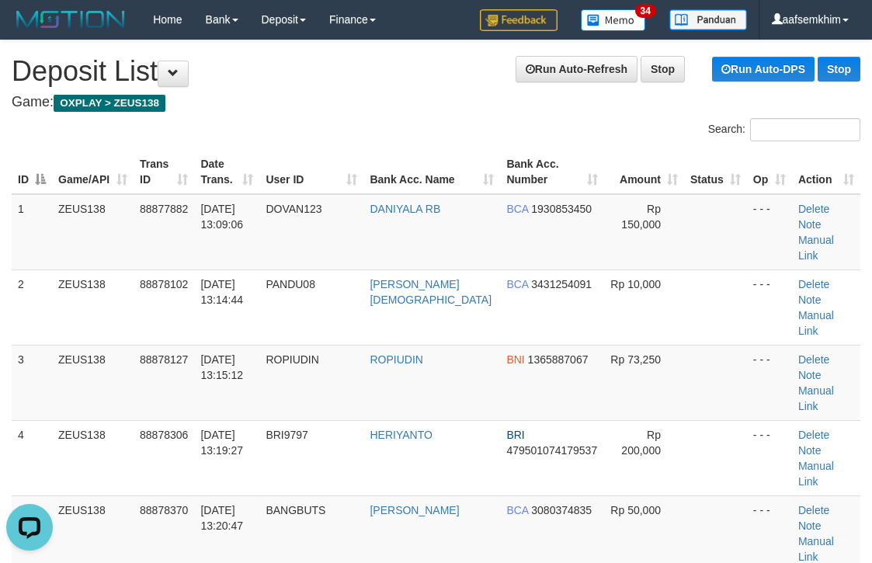
drag, startPoint x: 563, startPoint y: 136, endPoint x: 632, endPoint y: 150, distance: 69.8
click at [569, 136] on div "Search:" at bounding box center [654, 131] width 413 height 27
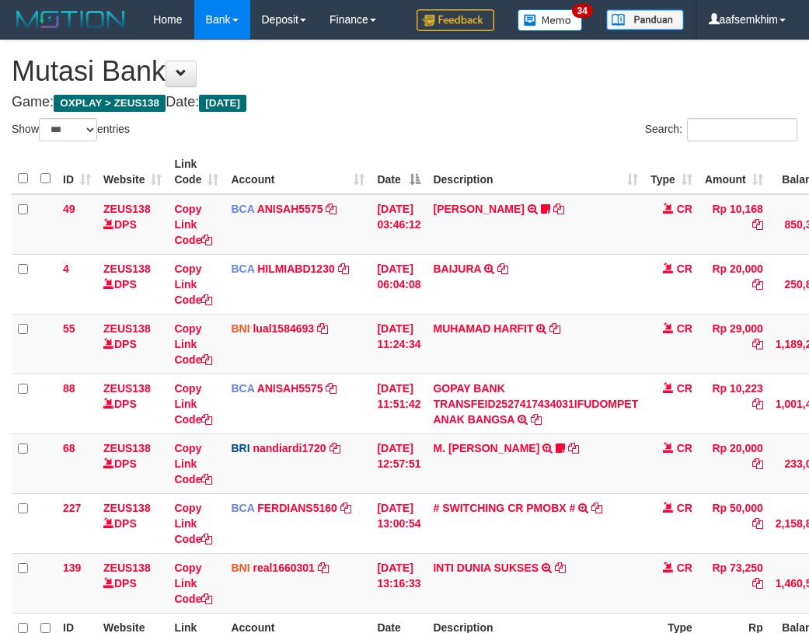
select select "***"
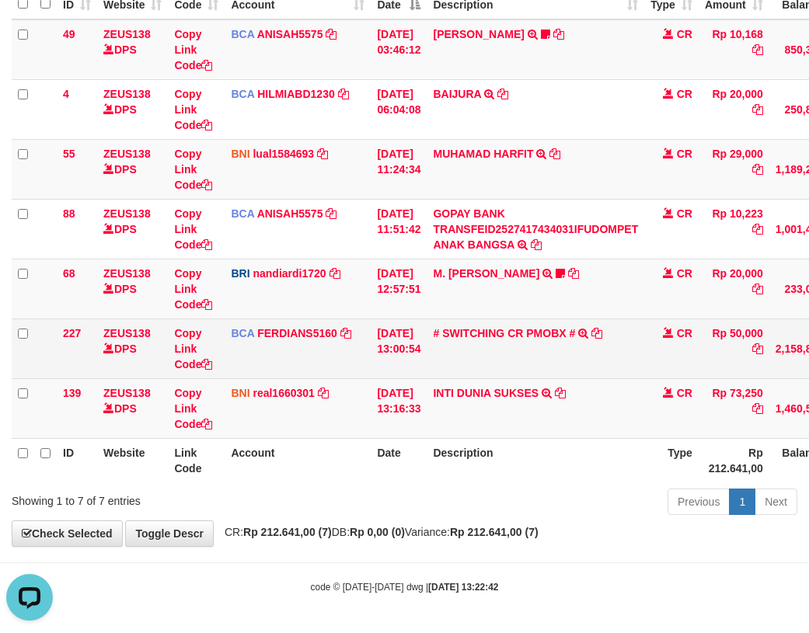
drag, startPoint x: 247, startPoint y: 324, endPoint x: 245, endPoint y: 332, distance: 7.9
click at [246, 332] on td "BCA FERDIANS5160 DPS FERDIANSYAH mutasi_20251001_4733 | 227 mutasi_20251001_473…" at bounding box center [298, 349] width 146 height 60
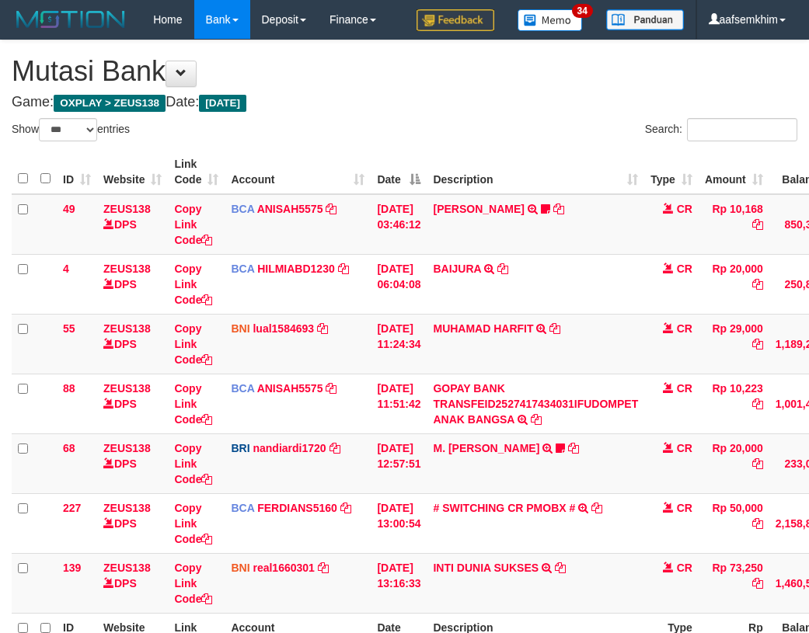
select select "***"
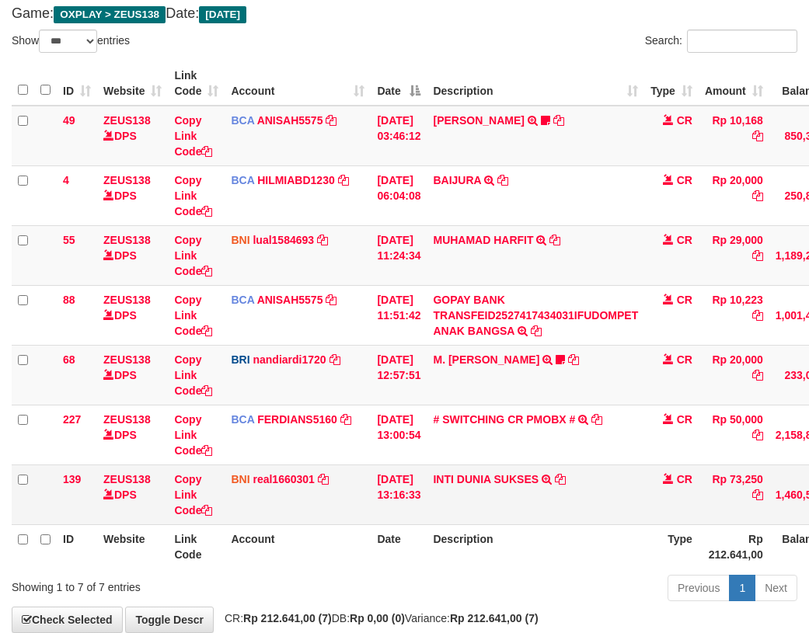
scroll to position [175, 0]
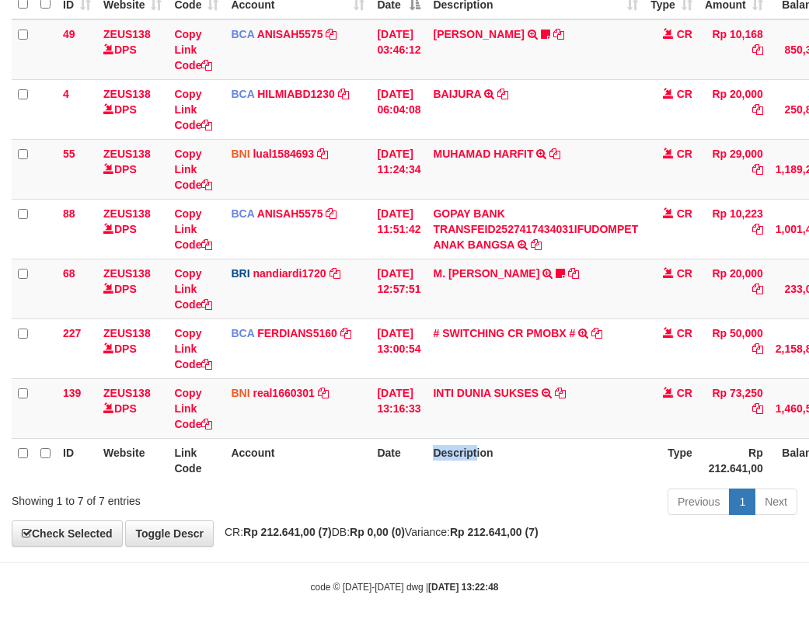
drag, startPoint x: 451, startPoint y: 466, endPoint x: 484, endPoint y: 445, distance: 38.8
click at [494, 454] on th "Description" at bounding box center [536, 460] width 218 height 44
drag, startPoint x: 461, startPoint y: 422, endPoint x: 495, endPoint y: 422, distance: 34.2
click at [495, 422] on td "INTI DUNIA SUKSES TRF/PAY/TOP-UP ECHANNEL INTI DUNIA SUKSES" at bounding box center [536, 408] width 218 height 60
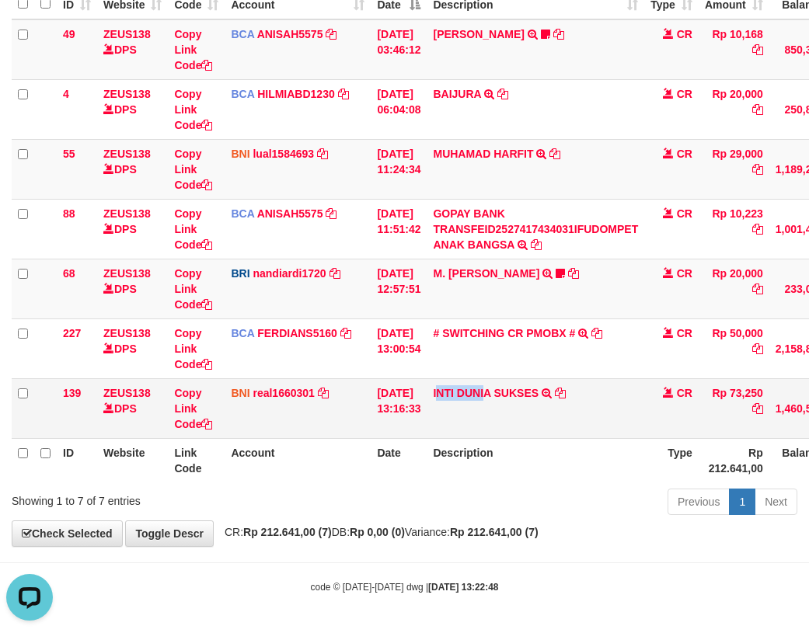
click at [407, 411] on td "01/10/2025 13:16:33" at bounding box center [399, 408] width 56 height 60
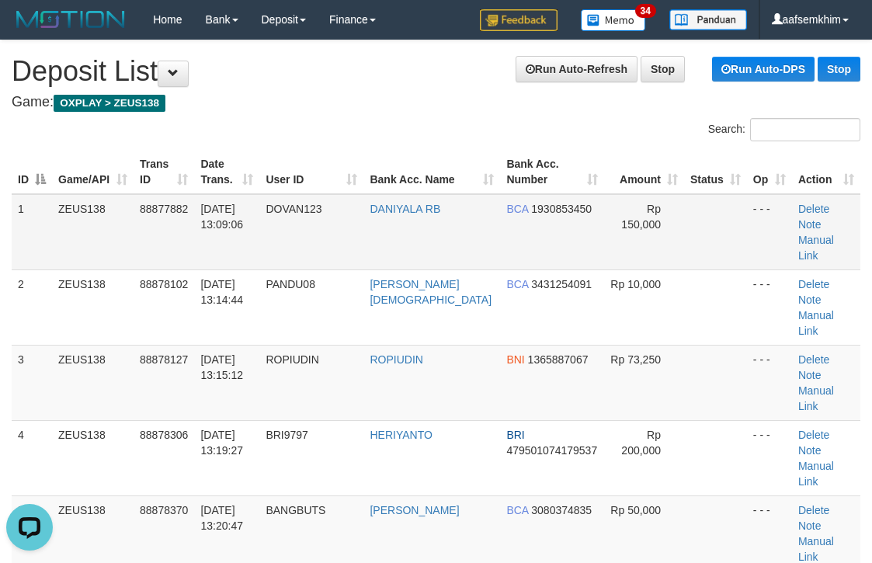
click at [612, 199] on td "Rp 150,000" at bounding box center [644, 232] width 80 height 76
drag, startPoint x: 612, startPoint y: 199, endPoint x: 883, endPoint y: 270, distance: 280.4
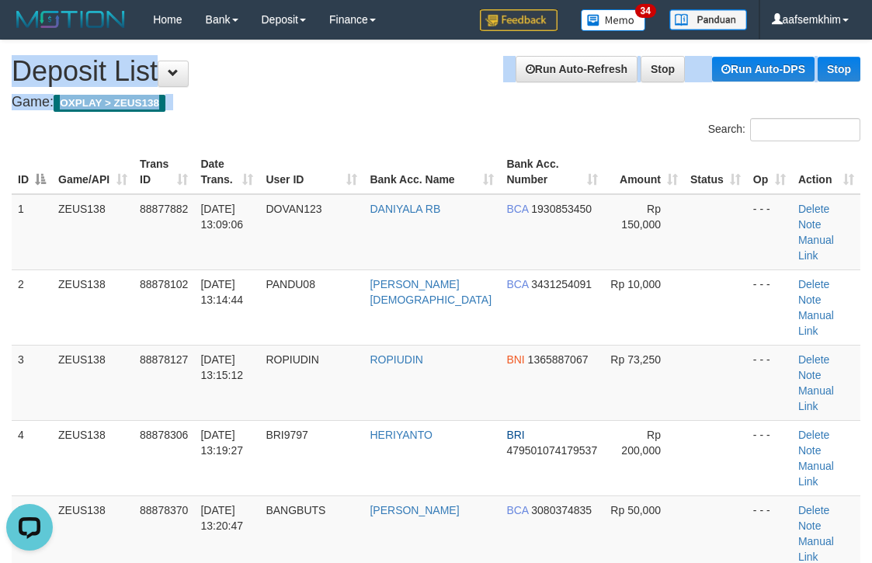
drag, startPoint x: 521, startPoint y: 82, endPoint x: 870, endPoint y: 216, distance: 374.3
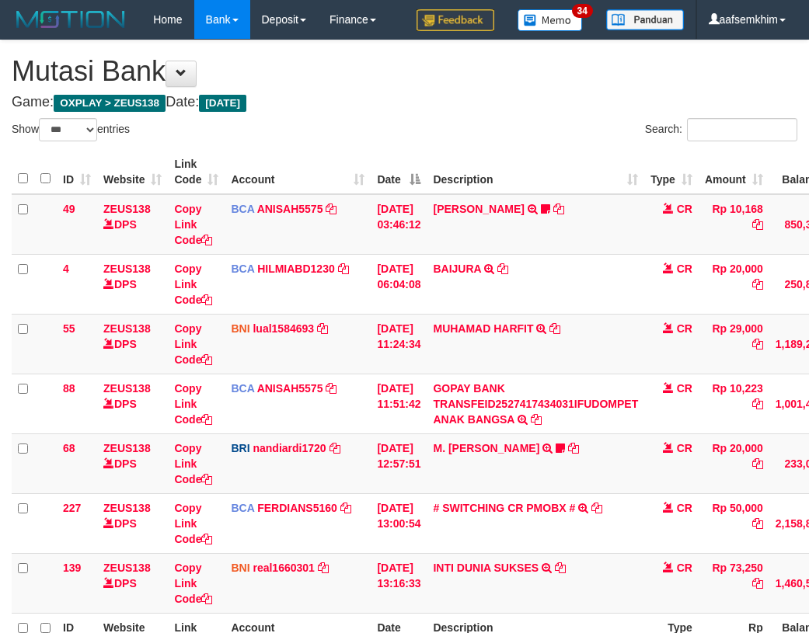
select select "***"
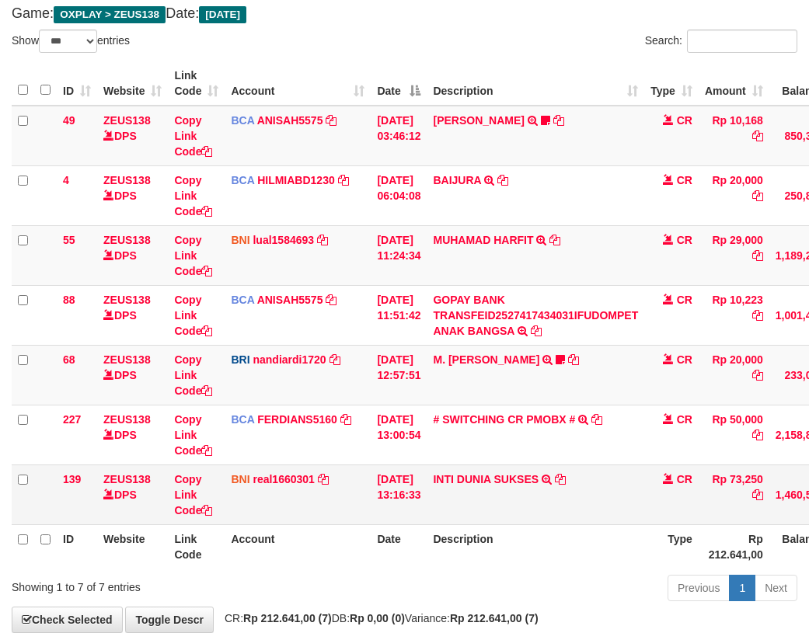
scroll to position [175, 0]
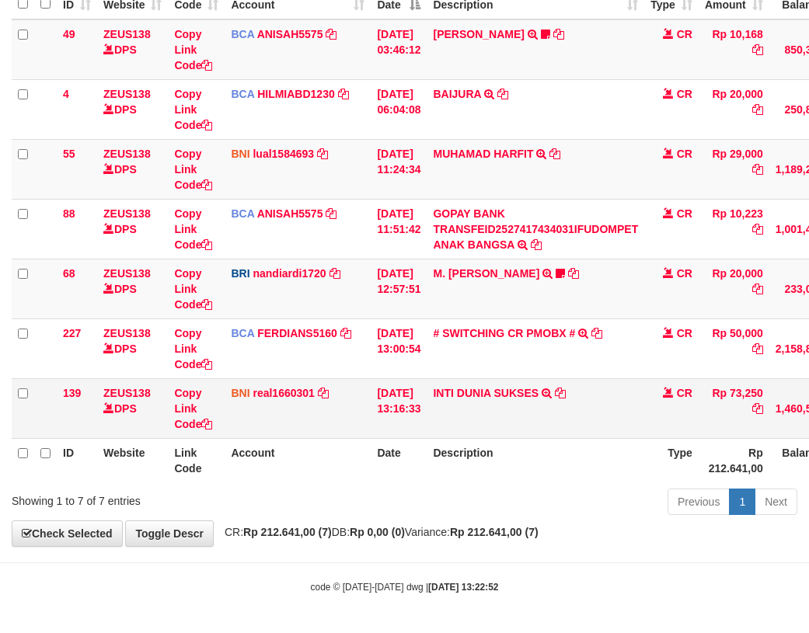
click at [530, 417] on td "INTI DUNIA SUKSES TRF/PAY/TOP-UP ECHANNEL INTI DUNIA SUKSES" at bounding box center [536, 408] width 218 height 60
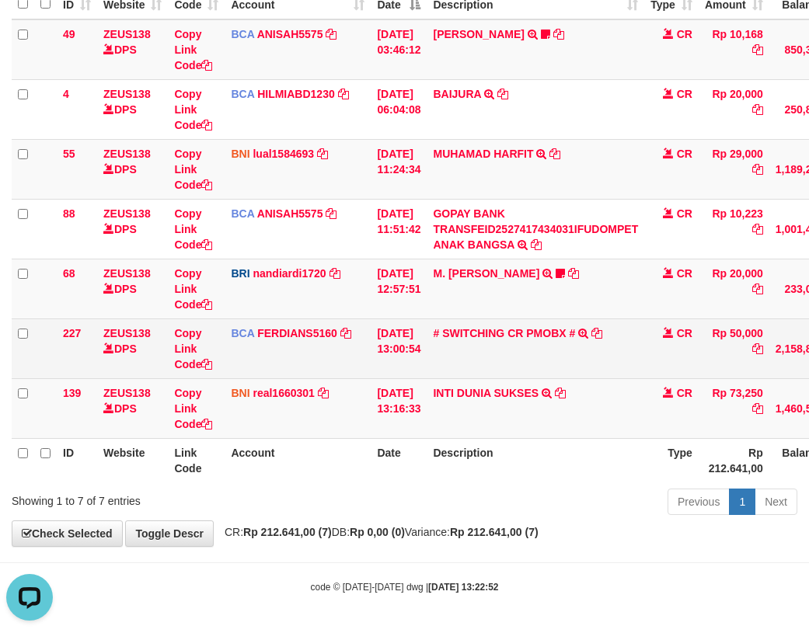
scroll to position [0, 0]
click at [522, 324] on td "# SWITCHING CR PMOBX # SWITCHING CR TRF TRANSFER RINTISAHRUDIN JUNAID 013 PMOBX" at bounding box center [536, 349] width 218 height 60
click at [521, 332] on link "# SWITCHING CR PMOBX #" at bounding box center [504, 333] width 142 height 12
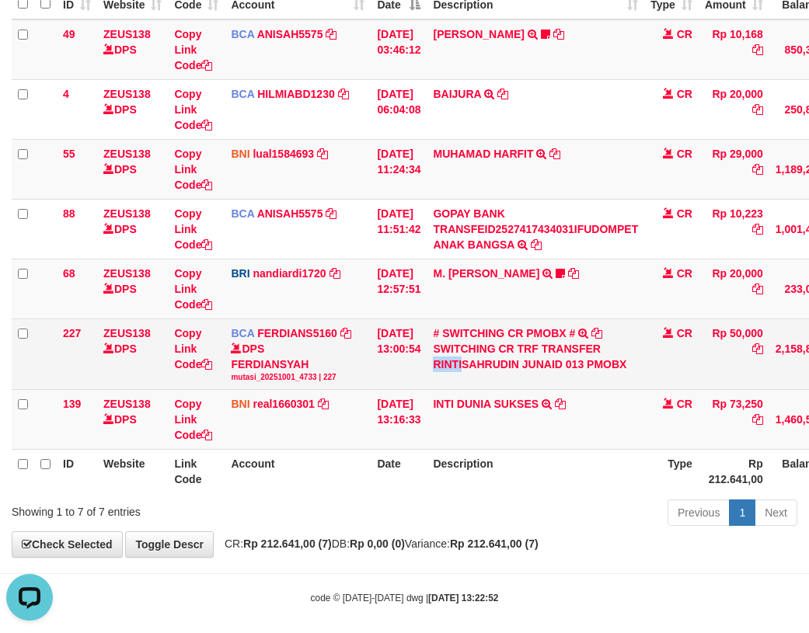
drag, startPoint x: 443, startPoint y: 364, endPoint x: 474, endPoint y: 366, distance: 31.1
click at [474, 366] on td "# SWITCHING CR PMOBX # SWITCHING CR TRF TRANSFER RINTISAHRUDIN JUNAID 013 PMOBX" at bounding box center [536, 354] width 218 height 71
copy div "RINTI"
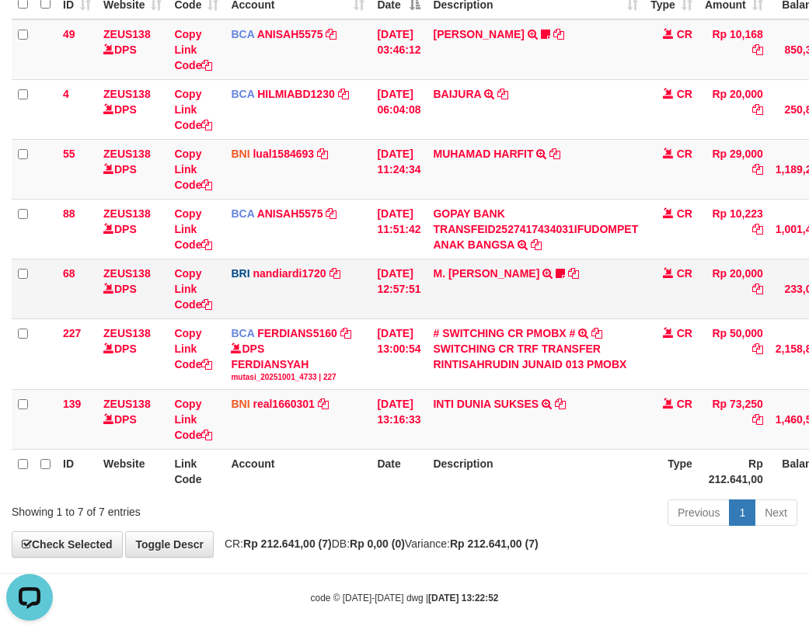
drag, startPoint x: 202, startPoint y: 312, endPoint x: 20, endPoint y: 287, distance: 183.6
click at [201, 312] on td "Copy Link Code" at bounding box center [196, 289] width 57 height 60
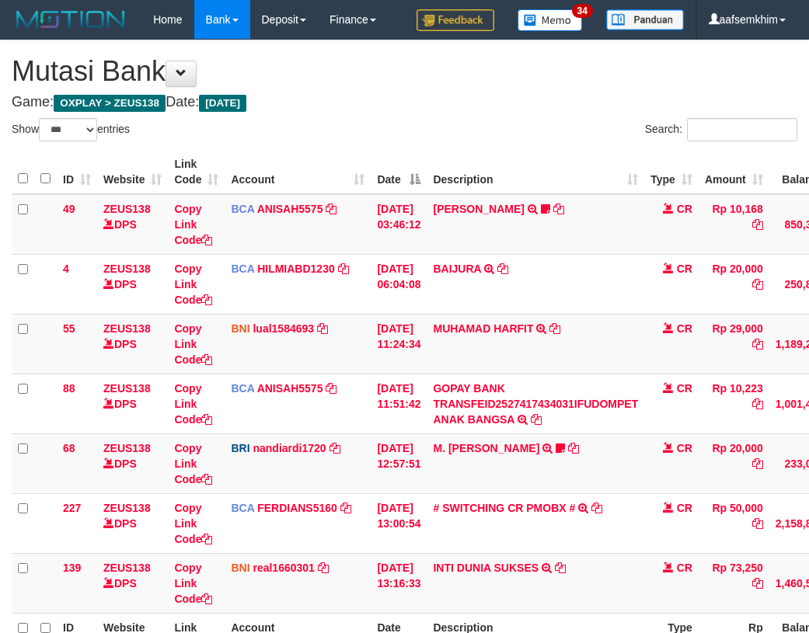
select select "***"
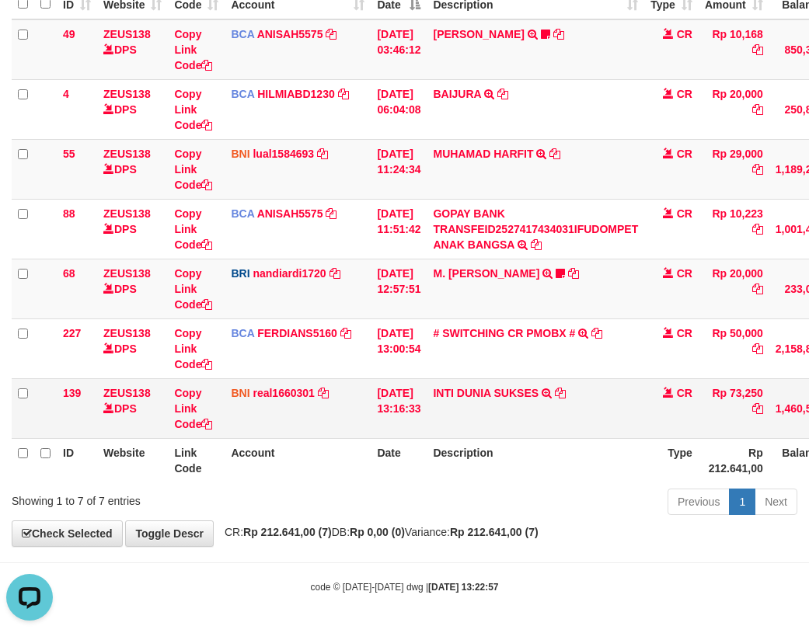
click at [427, 382] on td "[DATE] 13:16:33" at bounding box center [399, 408] width 56 height 60
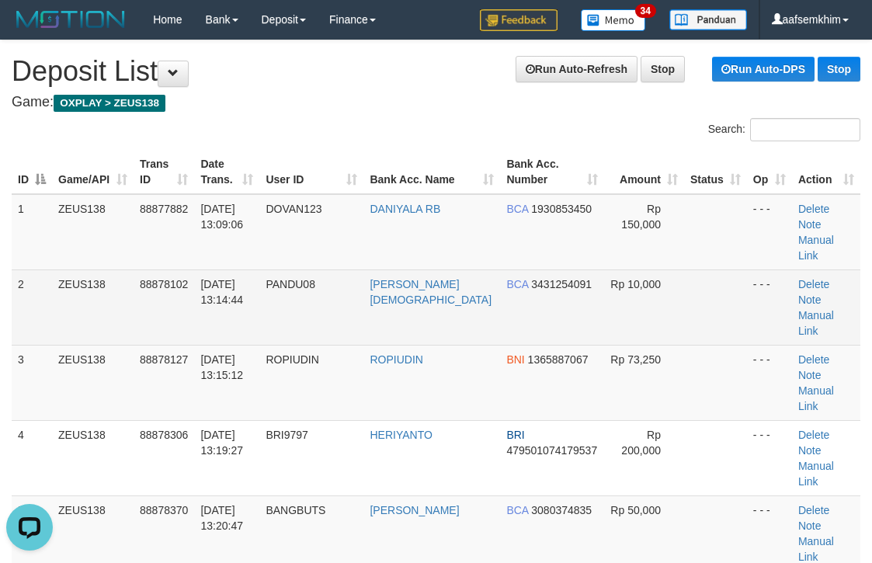
click at [364, 270] on td "PANDU08" at bounding box center [311, 307] width 104 height 75
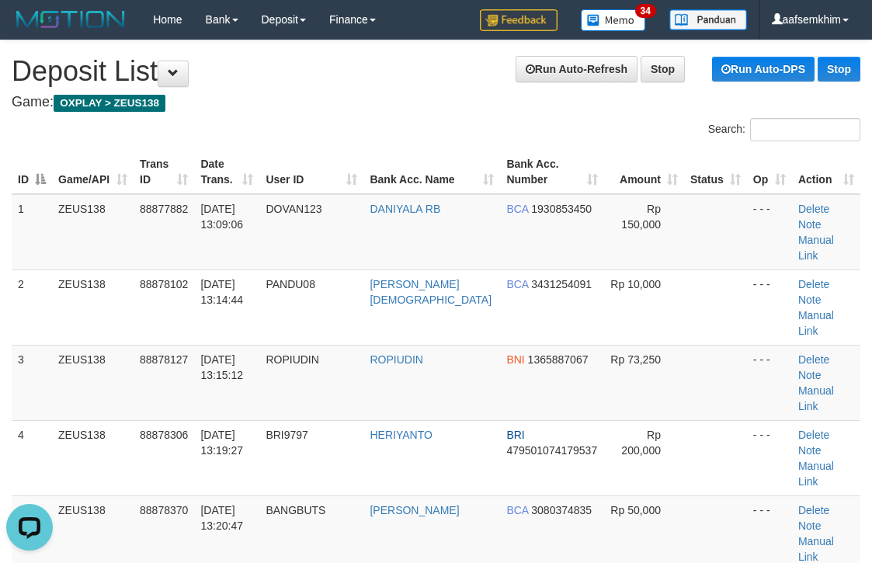
click at [580, 162] on th "Bank Acc. Number" at bounding box center [551, 172] width 103 height 44
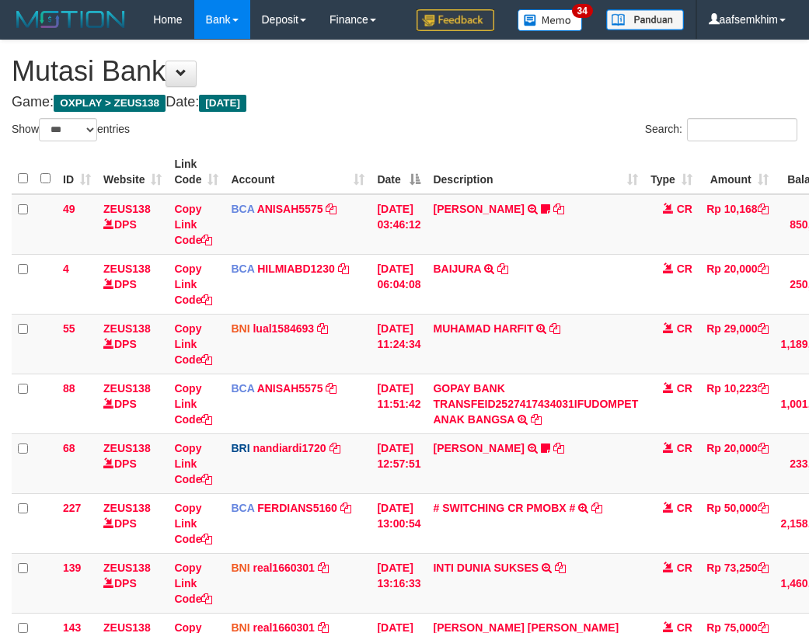
select select "***"
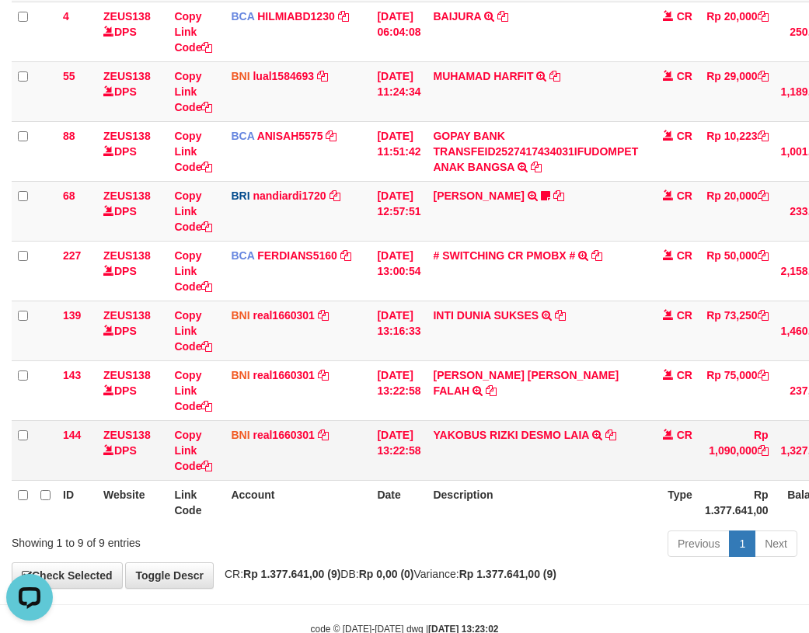
drag, startPoint x: 427, startPoint y: 466, endPoint x: 544, endPoint y: 453, distance: 117.3
click at [544, 453] on tr "144 ZEUS138 DPS Copy Link Code BNI real1660301 DPS REYHAN ALMANSYAH mutasi_2025…" at bounding box center [478, 450] width 932 height 60
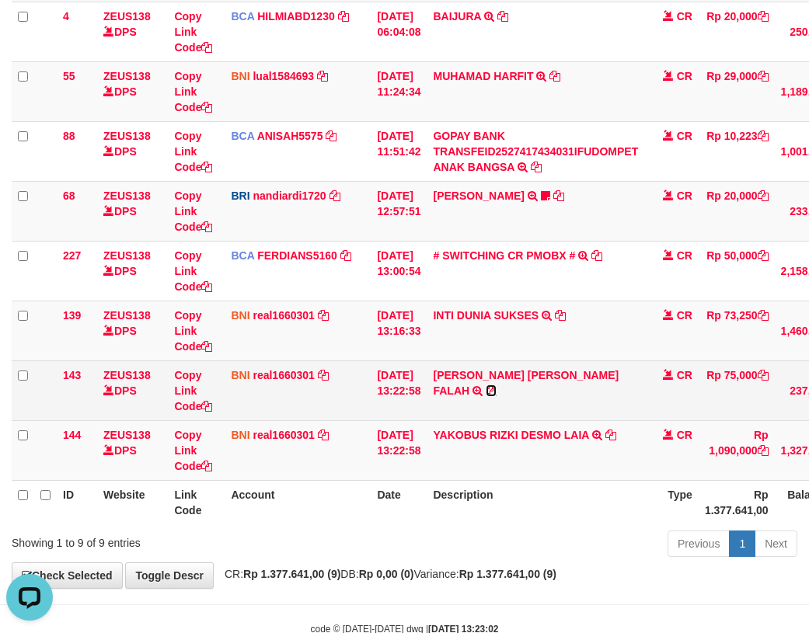
click at [496, 388] on icon at bounding box center [491, 390] width 11 height 11
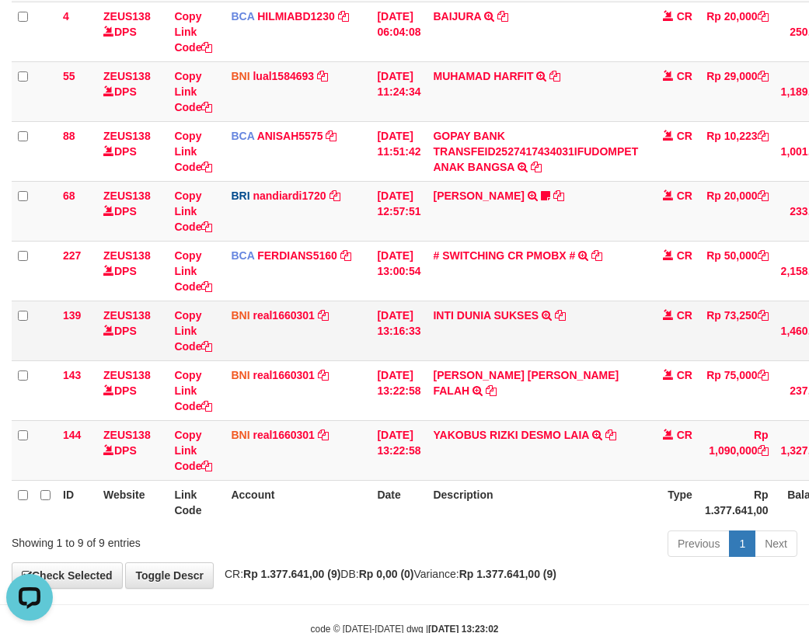
drag, startPoint x: 474, startPoint y: 348, endPoint x: 491, endPoint y: 346, distance: 17.2
click at [491, 346] on tr "139 ZEUS138 DPS Copy Link Code BNI real1660301 DPS REYHAN ALMANSYAH mutasi_2025…" at bounding box center [478, 331] width 932 height 60
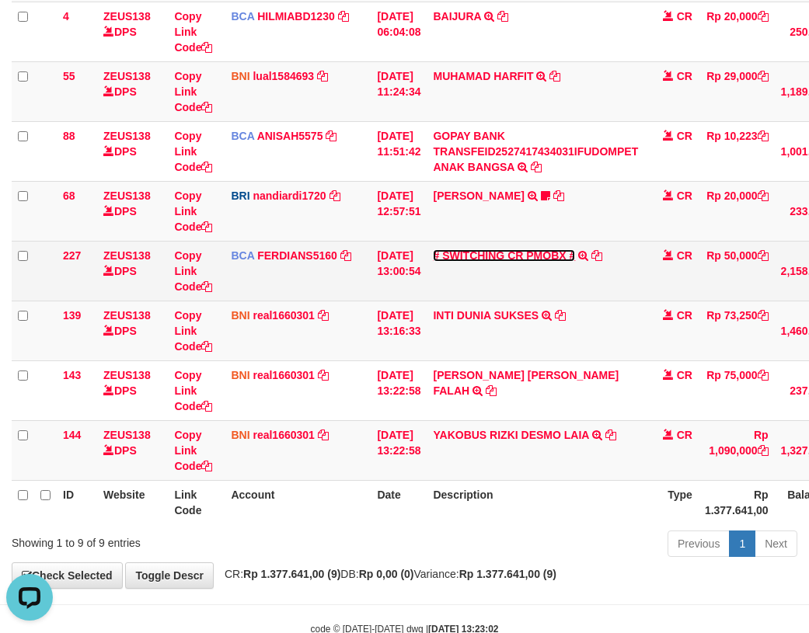
click at [479, 259] on link "# SWITCHING CR PMOBX #" at bounding box center [504, 255] width 142 height 12
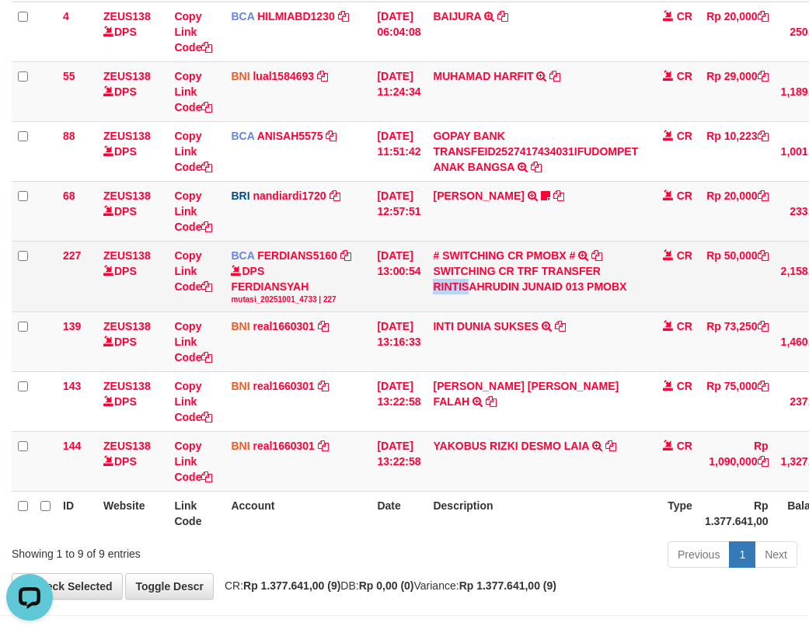
drag, startPoint x: 458, startPoint y: 291, endPoint x: 483, endPoint y: 291, distance: 24.9
click at [483, 291] on td "# SWITCHING CR PMOBX # SWITCHING CR TRF TRANSFER RINTISAHRUDIN JUNAID 013 PMOBX" at bounding box center [536, 276] width 218 height 71
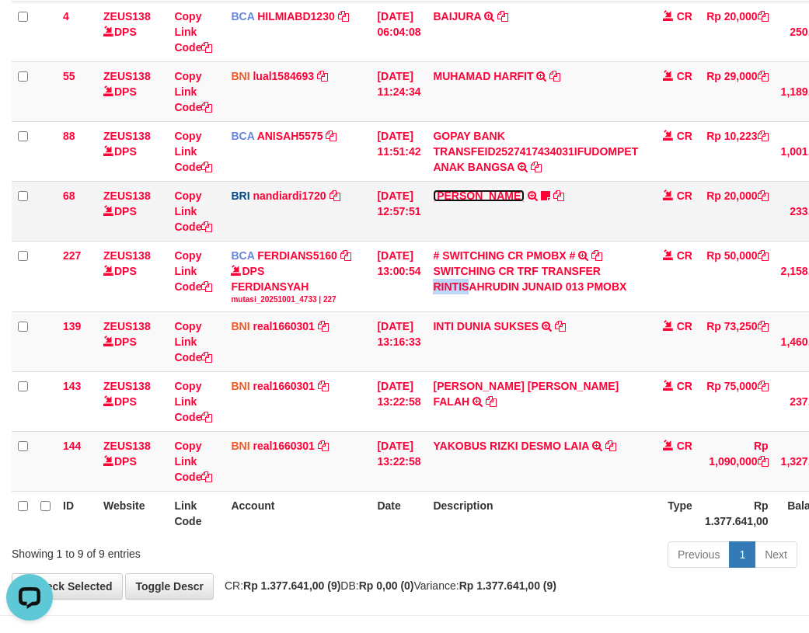
click at [486, 193] on link "M. [PERSON_NAME]" at bounding box center [478, 196] width 91 height 12
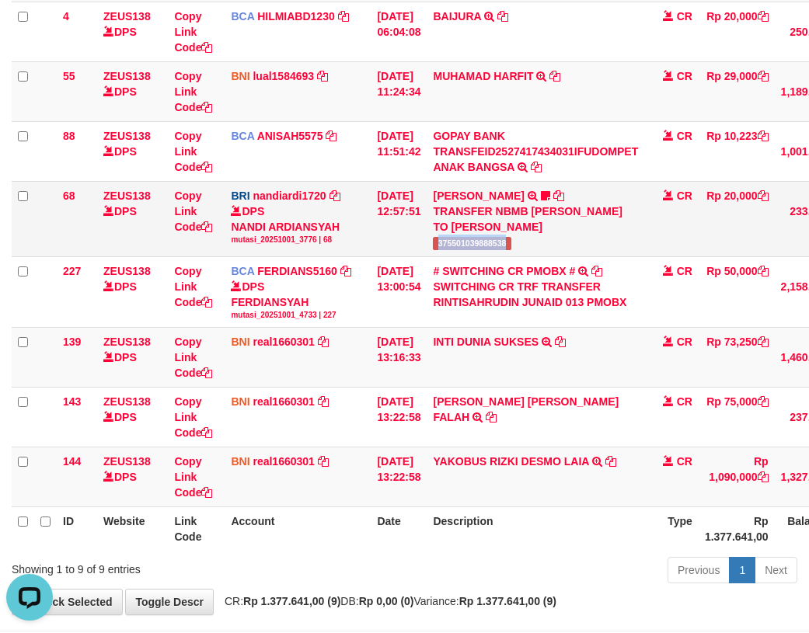
drag, startPoint x: 480, startPoint y: 242, endPoint x: 521, endPoint y: 242, distance: 41.2
click at [521, 242] on td "M. FAIZ ALFIN TRANSFER NBMB M. FAIZ ALFIN TO NANDI ARDIANSYAH 375501039888538" at bounding box center [536, 218] width 218 height 75
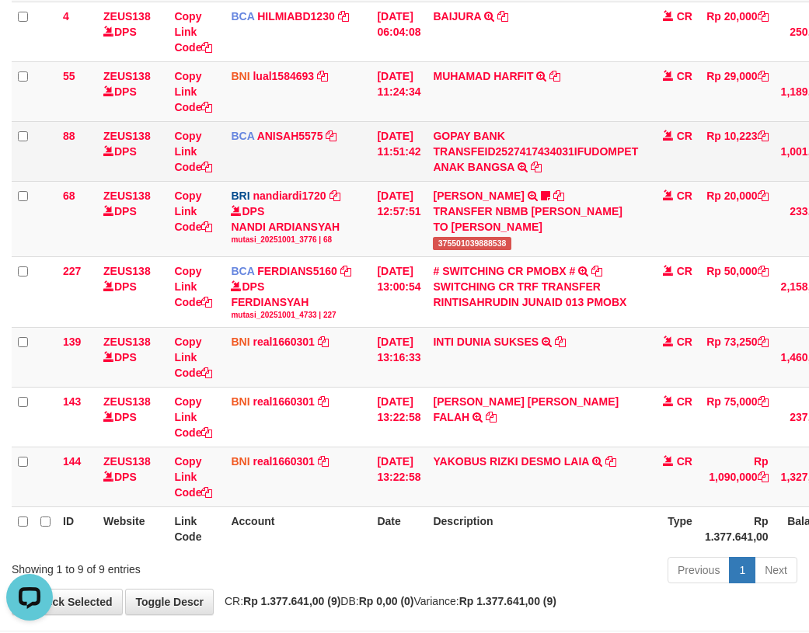
click at [363, 156] on td "BCA ANISAH5575 DPS ANISAH mutasi_20251001_3827 | 88 mutasi_20251001_3827 | 88" at bounding box center [298, 151] width 146 height 60
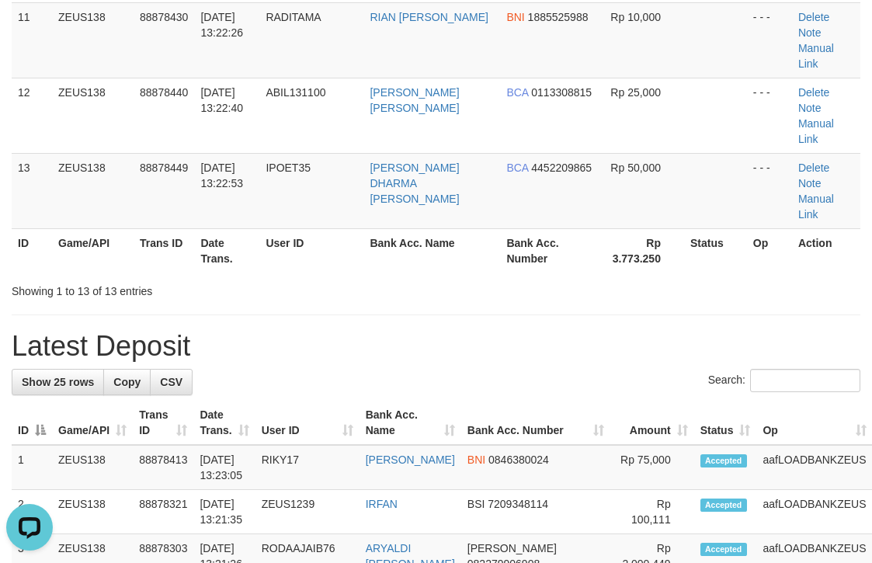
scroll to position [1383, 0]
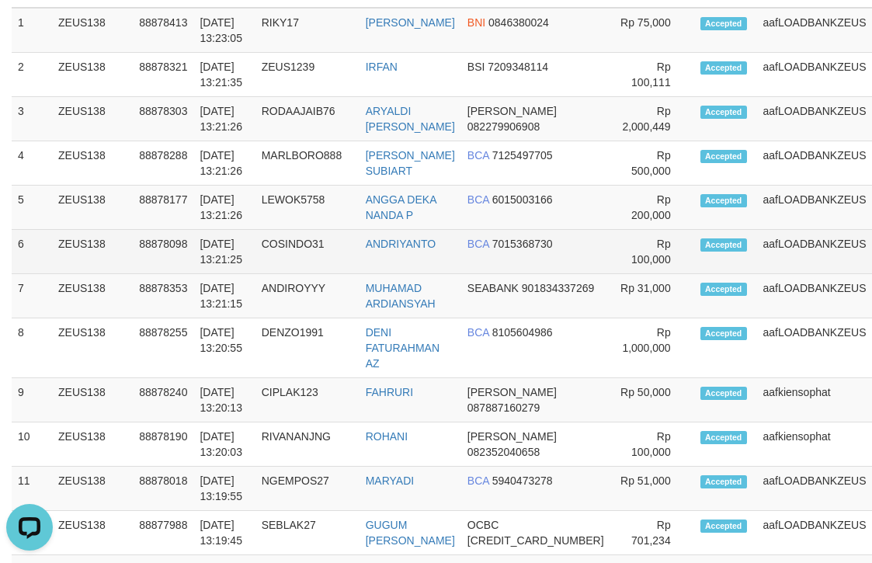
click at [626, 230] on td "Rp 100,000" at bounding box center [653, 252] width 84 height 44
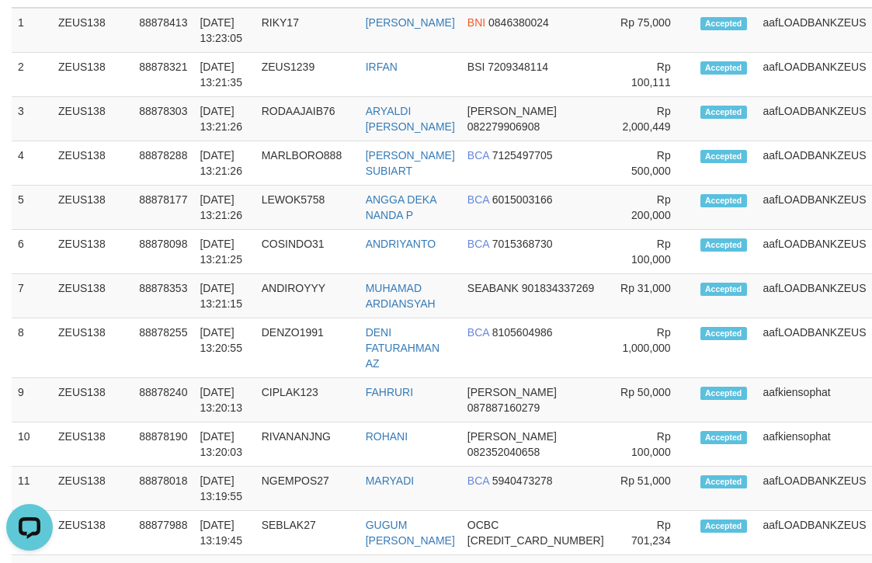
drag, startPoint x: 558, startPoint y: 114, endPoint x: 881, endPoint y: 141, distance: 324.3
click at [580, 230] on tr "6 ZEUS138 88878098 [DATE] 13:21:25 COSINDO31 [GEOGRAPHIC_DATA] BCA 7015368730 R…" at bounding box center [474, 252] width 924 height 44
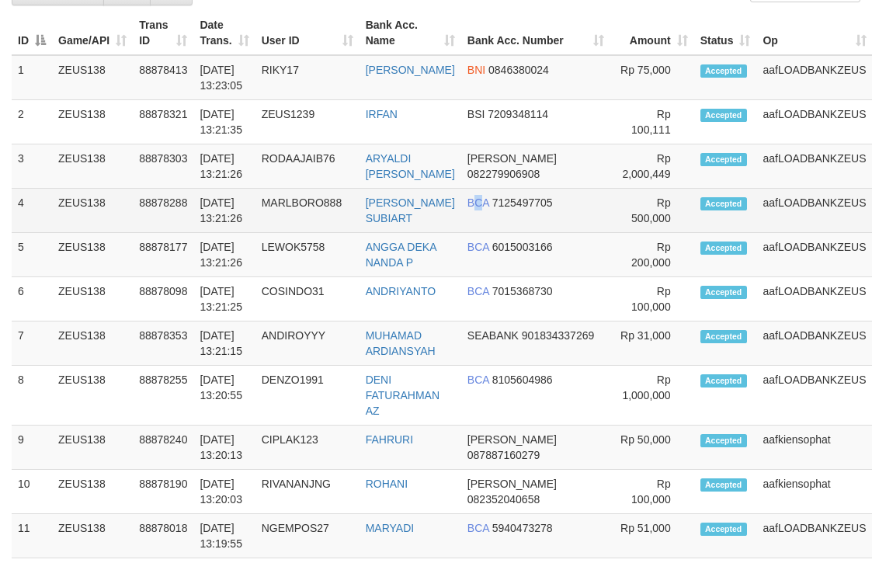
drag, startPoint x: 0, startPoint y: 0, endPoint x: 509, endPoint y: 73, distance: 514.1
click at [489, 189] on td "BCA 7125497705" at bounding box center [535, 211] width 149 height 44
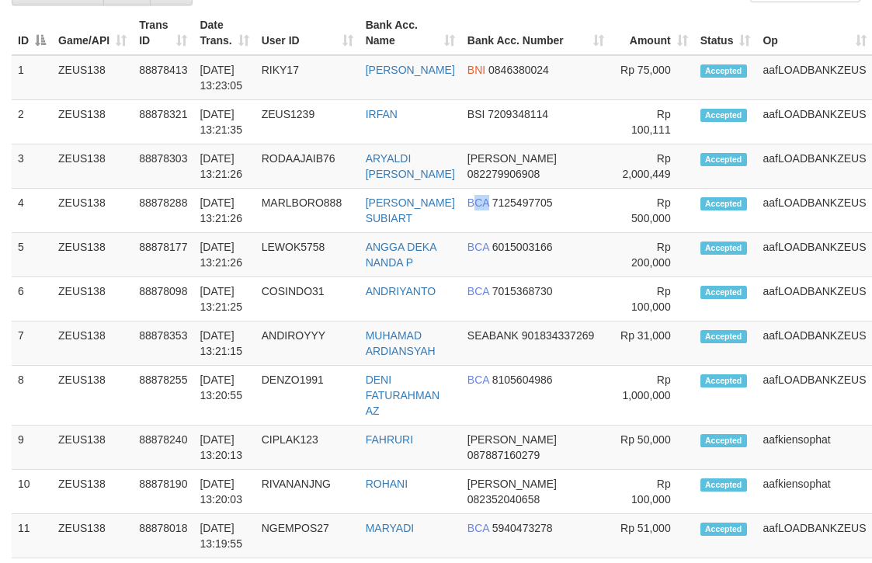
scroll to position [1383, 0]
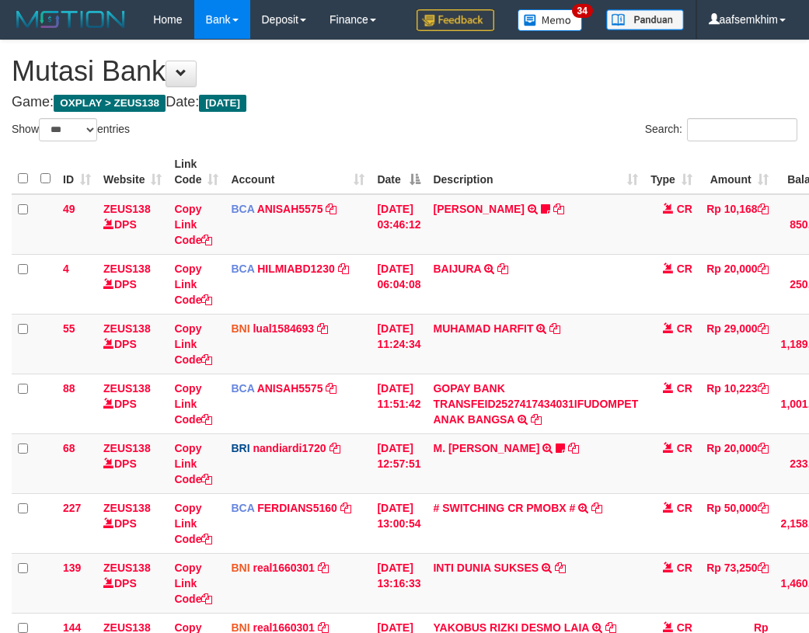
select select "***"
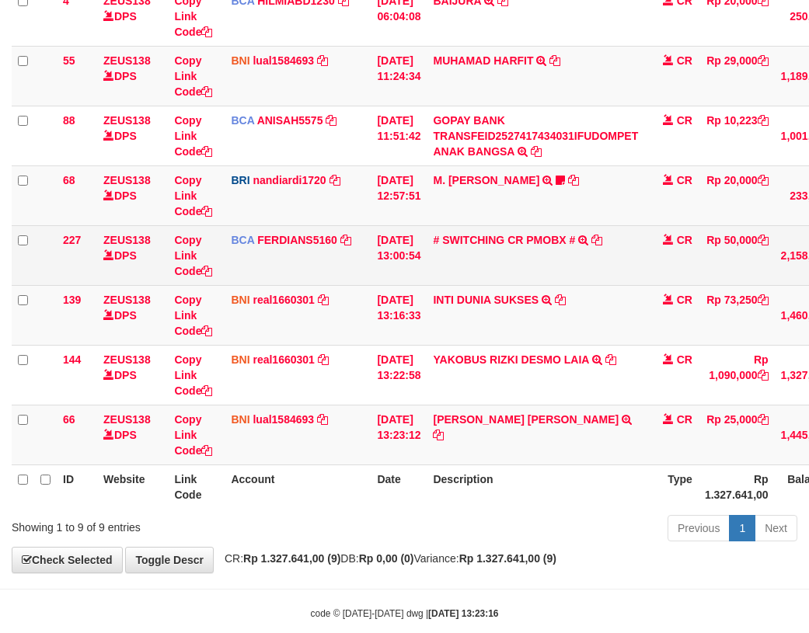
scroll to position [294, 0]
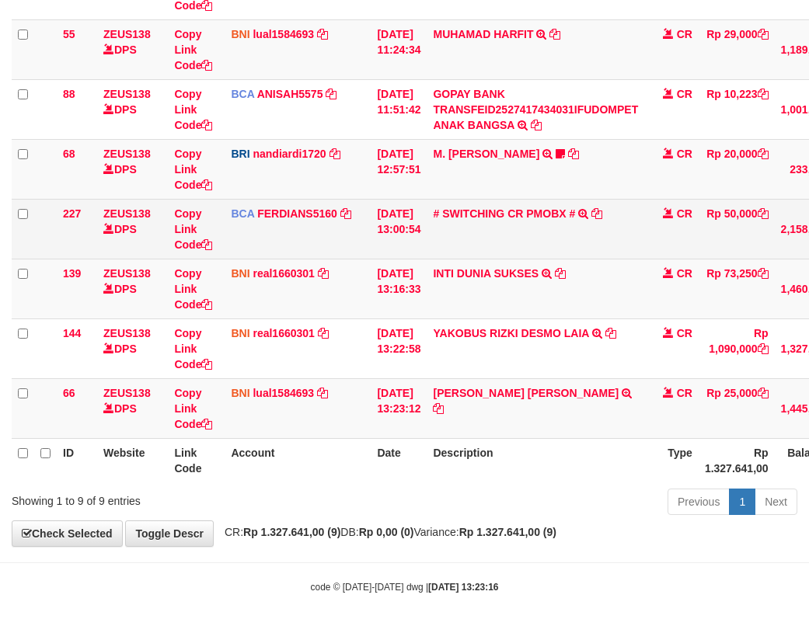
click at [489, 223] on td "# SWITCHING CR PMOBX # SWITCHING CR TRF TRANSFER RINTISAHRUDIN JUNAID 013 PMOBX" at bounding box center [536, 229] width 218 height 60
click at [489, 218] on link "# SWITCHING CR PMOBX #" at bounding box center [504, 213] width 142 height 12
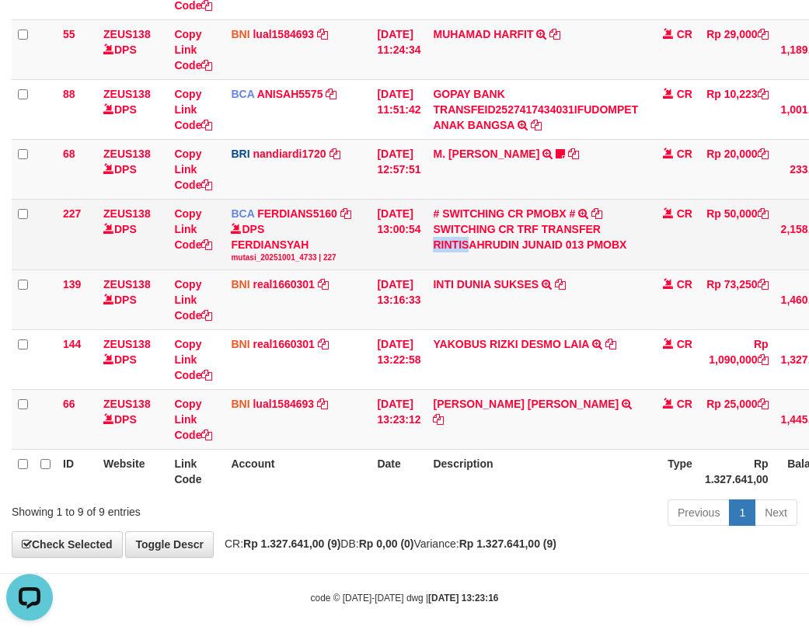
drag, startPoint x: 458, startPoint y: 259, endPoint x: 481, endPoint y: 258, distance: 23.3
click at [481, 258] on td "# SWITCHING CR PMOBX # SWITCHING CR TRF TRANSFER RINTISAHRUDIN JUNAID 013 PMOBX" at bounding box center [536, 234] width 218 height 71
copy div "RINTIS"
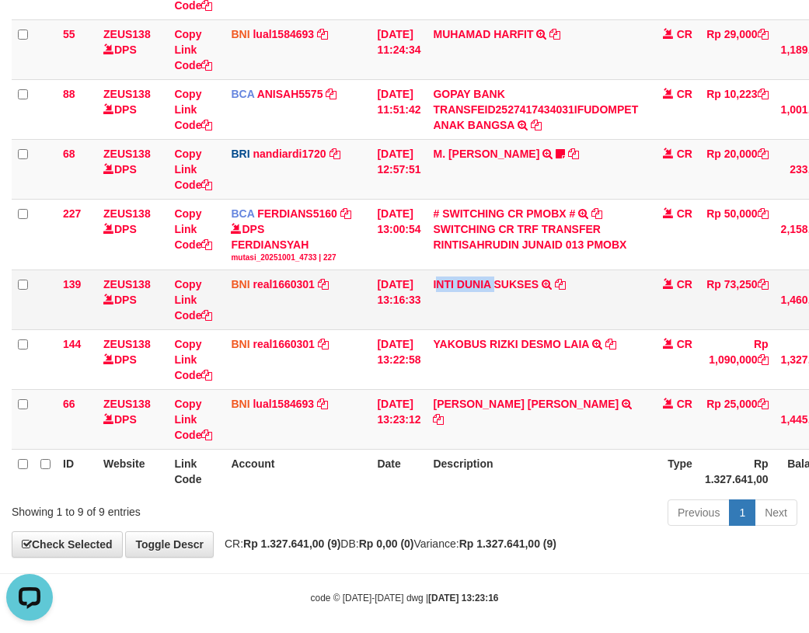
drag, startPoint x: 463, startPoint y: 322, endPoint x: 505, endPoint y: 319, distance: 42.1
click at [505, 319] on td "INTI DUNIA SUKSES TRF/PAY/TOP-UP ECHANNEL INTI DUNIA SUKSES" at bounding box center [536, 300] width 218 height 60
copy link "NTI DUNIA"
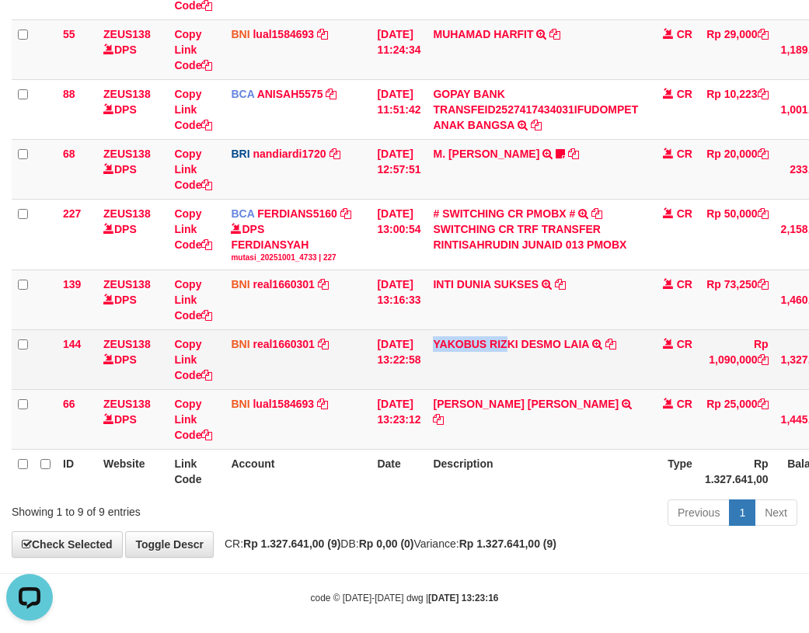
drag, startPoint x: 453, startPoint y: 373, endPoint x: 517, endPoint y: 367, distance: 64.0
click at [517, 367] on td "YAKOBUS RIZKI DESMO LAIA TRANSFER DARI SDR YAKOBUS RIZKI DESMO LAIA" at bounding box center [536, 360] width 218 height 60
copy link "YAKOBUS RIZ"
click at [421, 349] on td "01/10/2025 13:22:58" at bounding box center [399, 360] width 56 height 60
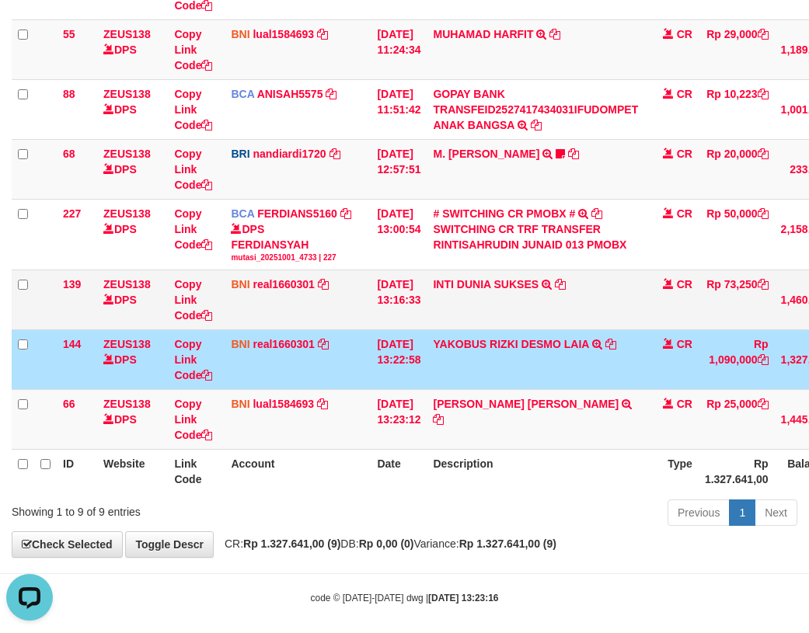
click at [354, 308] on td "BNI real1660301 DPS REYHAN ALMANSYAH mutasi_20251001_4647 | 139 mutasi_20251001…" at bounding box center [298, 300] width 146 height 60
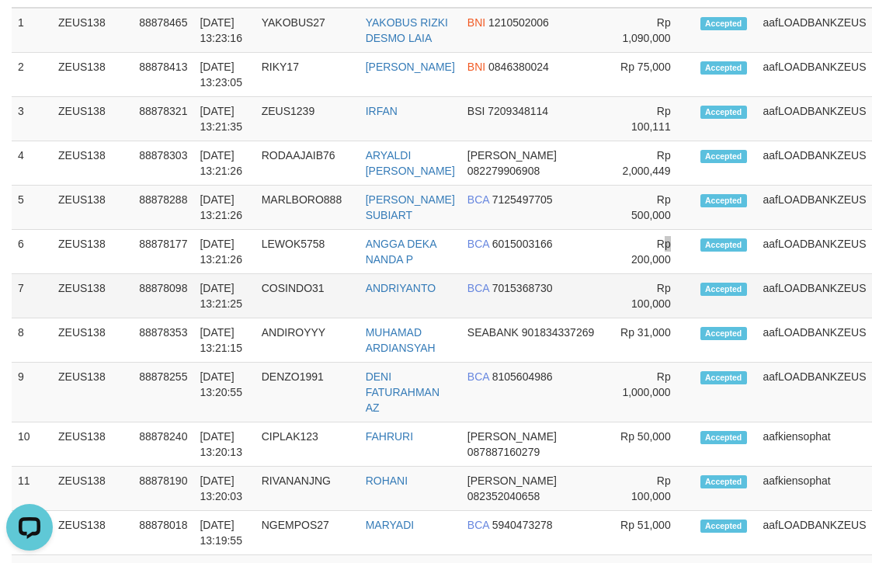
drag, startPoint x: 618, startPoint y: 94, endPoint x: 775, endPoint y: 119, distance: 158.1
click at [683, 230] on tr "6 ZEUS138 88878177 [DATE] 13:21:26 LEWOK5758 ANGGA DEKA NANDA P BCA 6015003166 …" at bounding box center [474, 252] width 924 height 44
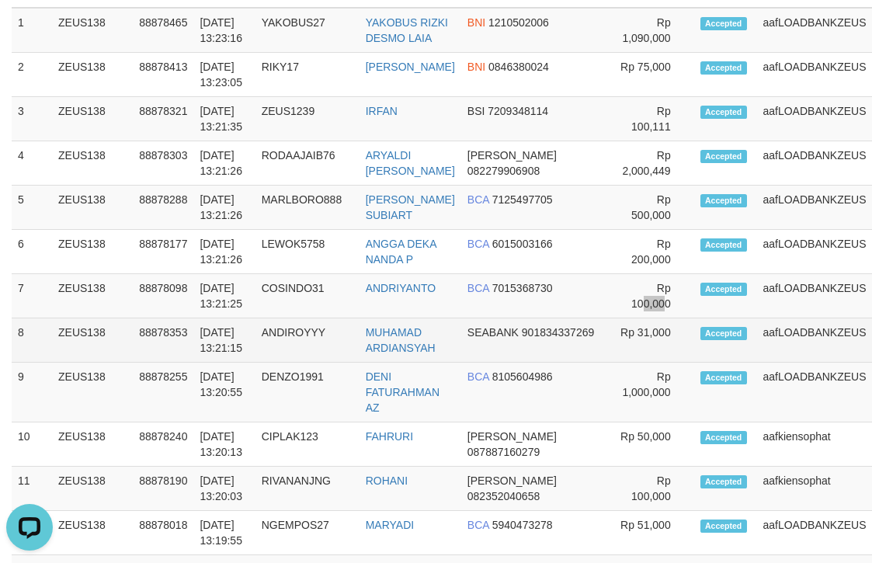
drag, startPoint x: 597, startPoint y: 145, endPoint x: 851, endPoint y: 172, distance: 254.7
click at [618, 274] on td "Rp 100,000" at bounding box center [653, 296] width 84 height 44
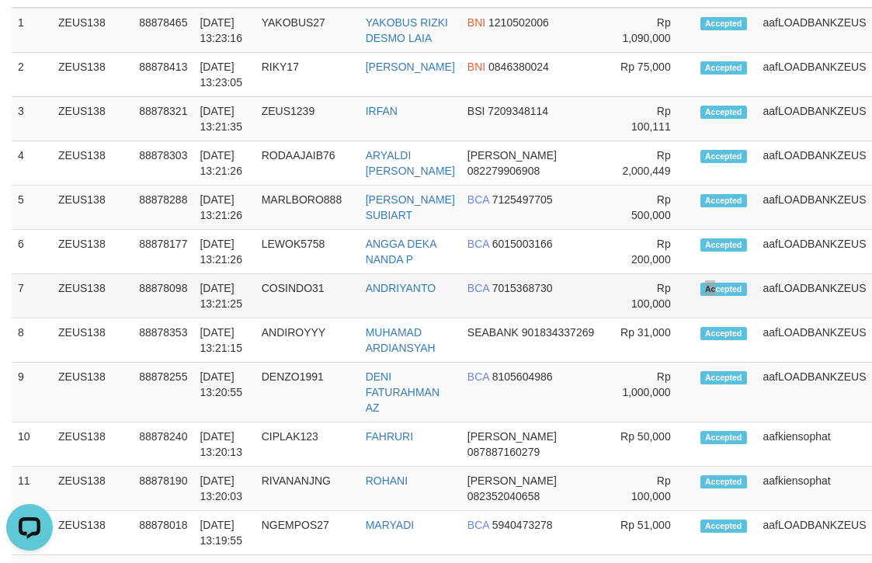
drag, startPoint x: 649, startPoint y: 158, endPoint x: 879, endPoint y: 197, distance: 232.6
click at [695, 274] on td "Accepted" at bounding box center [726, 296] width 63 height 44
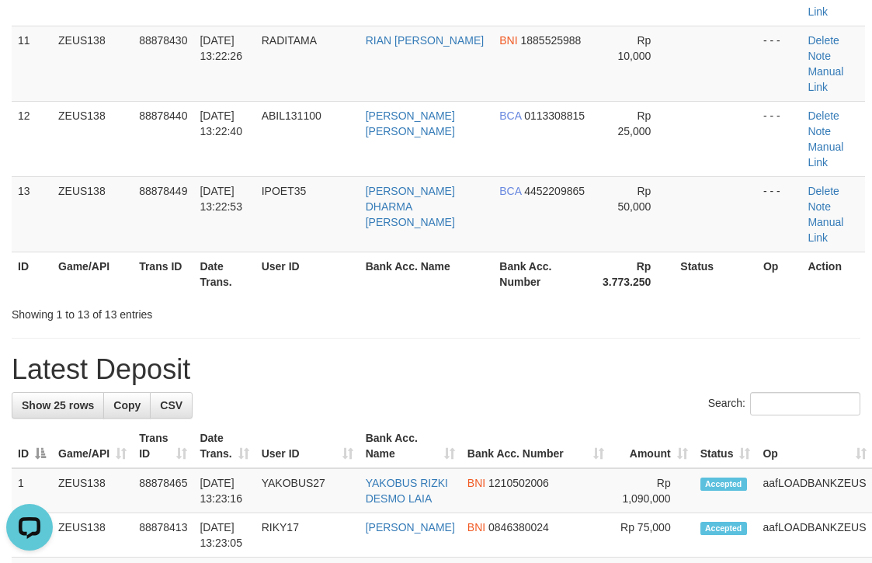
click at [545, 150] on div "**********" at bounding box center [436, 406] width 872 height 2577
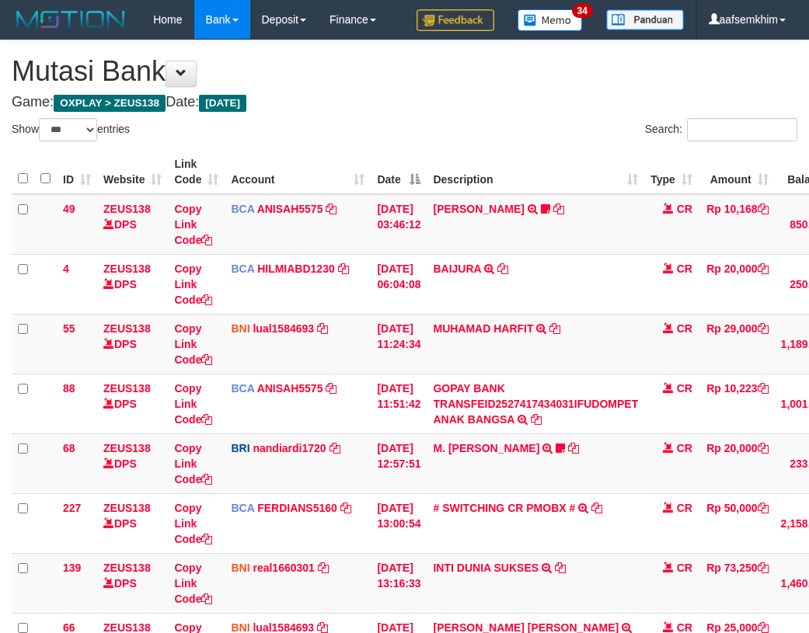
select select "***"
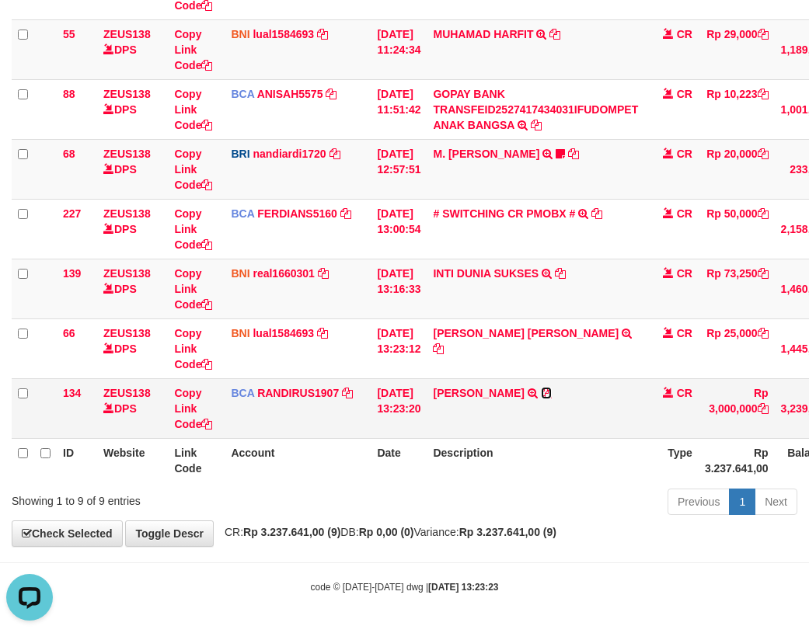
click at [552, 396] on icon at bounding box center [546, 393] width 11 height 11
drag, startPoint x: 149, startPoint y: 290, endPoint x: 100, endPoint y: 283, distance: 49.4
click at [133, 287] on td "ZEUS138 DPS" at bounding box center [132, 289] width 71 height 60
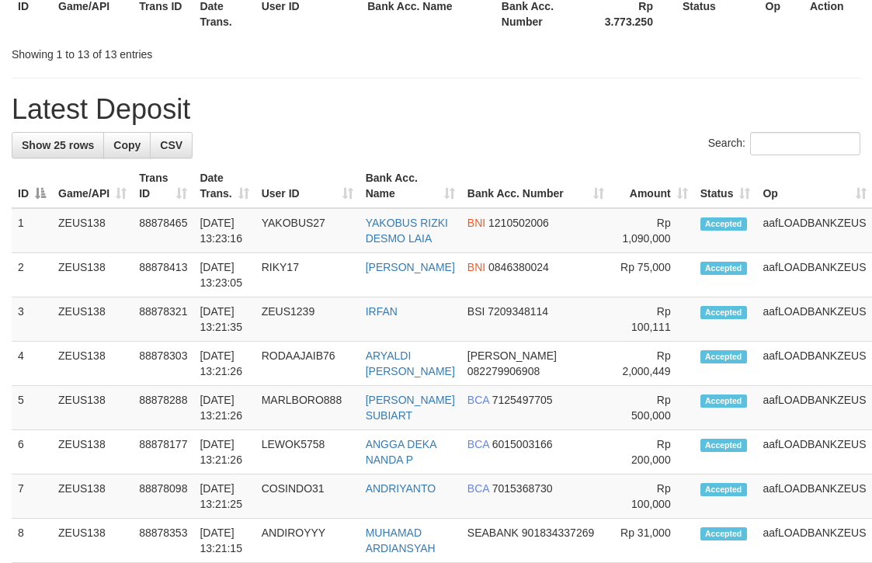
scroll to position [922, 0]
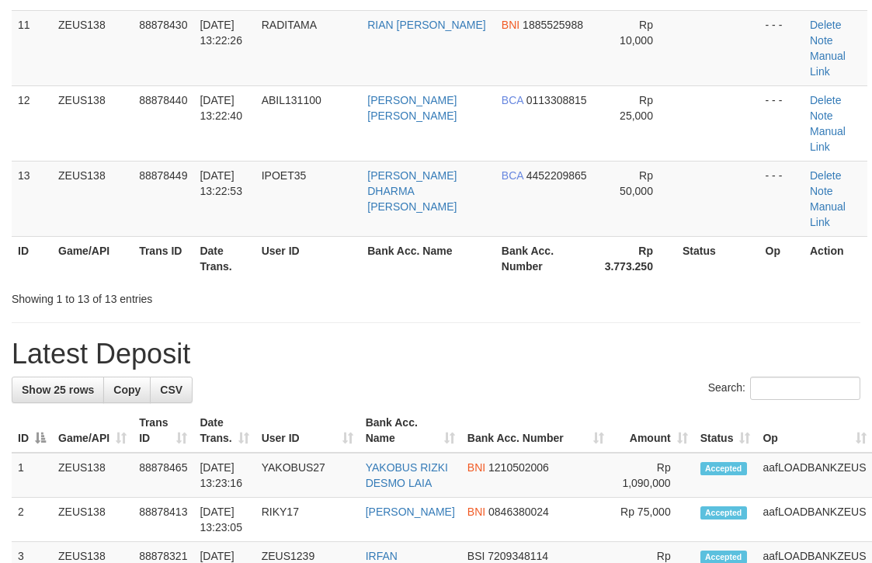
click at [587, 339] on h1 "Latest Deposit" at bounding box center [436, 354] width 849 height 31
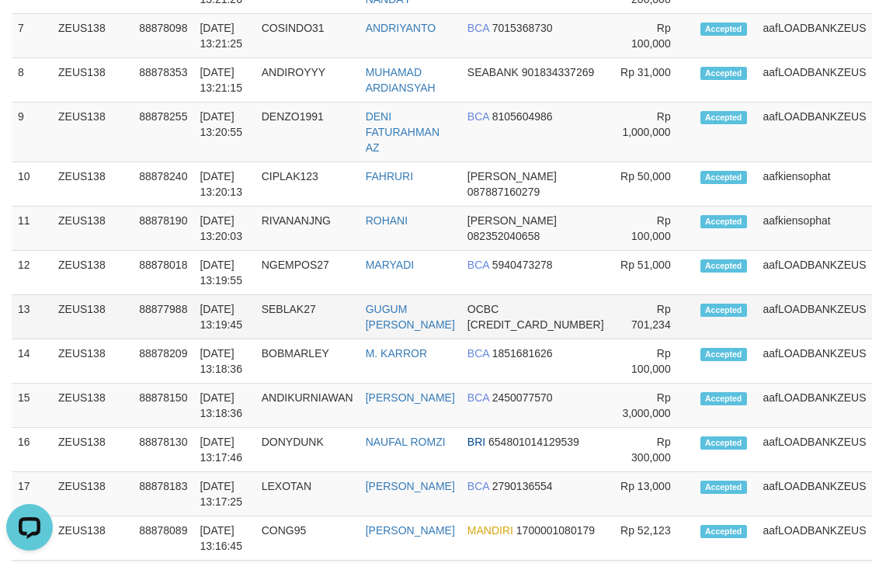
drag, startPoint x: 587, startPoint y: 157, endPoint x: 603, endPoint y: 155, distance: 16.4
click at [611, 295] on td "Rp 701,234" at bounding box center [653, 317] width 84 height 44
click at [618, 295] on td "Rp 701,234" at bounding box center [653, 317] width 84 height 44
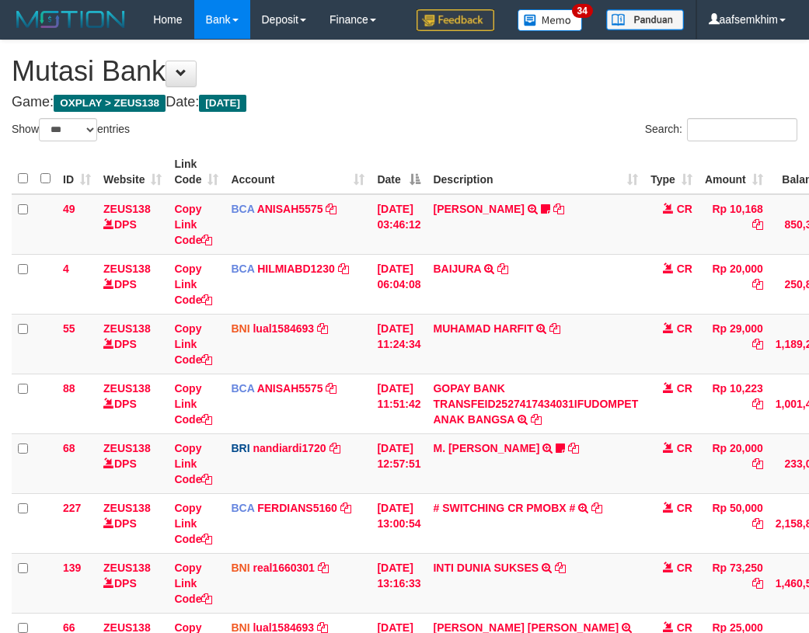
select select "***"
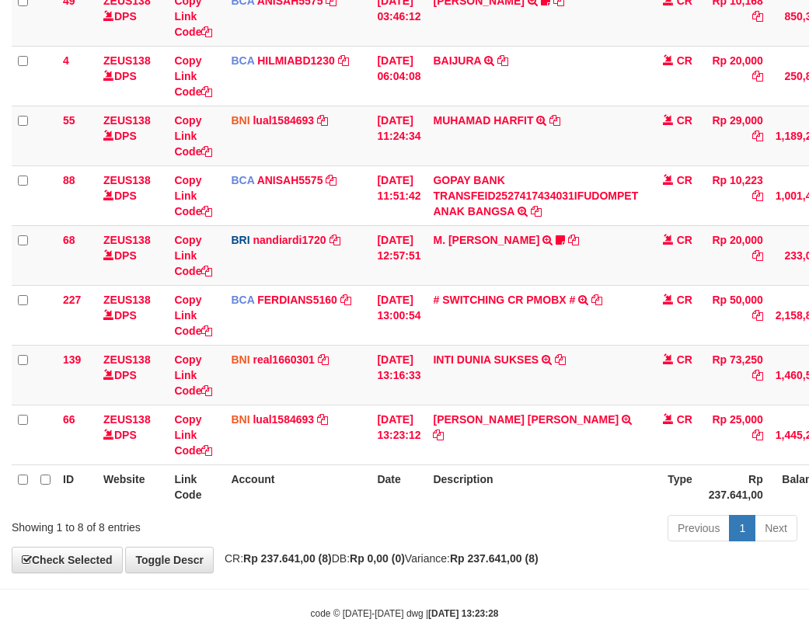
scroll to position [235, 0]
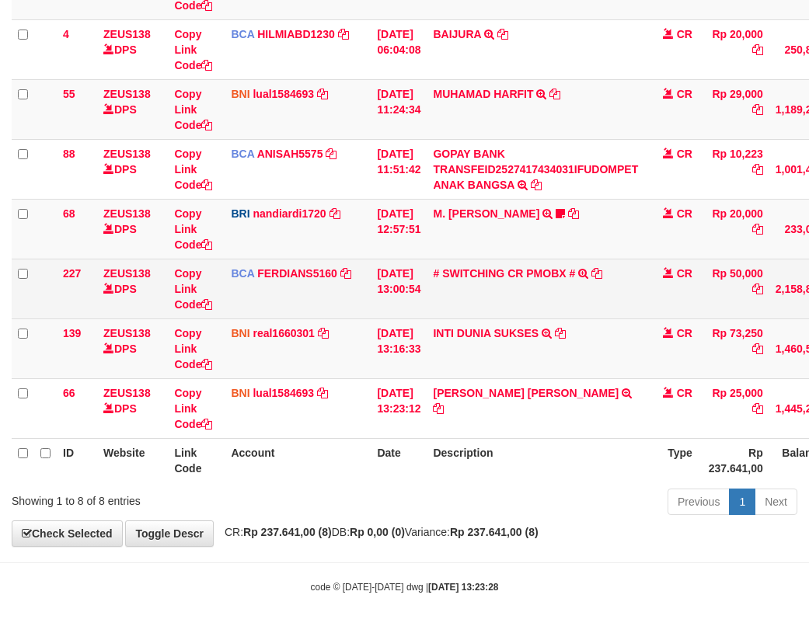
click at [346, 317] on td "BCA FERDIANS5160 DPS FERDIANSYAH mutasi_20251001_4733 | 227 mutasi_20251001_473…" at bounding box center [298, 289] width 146 height 60
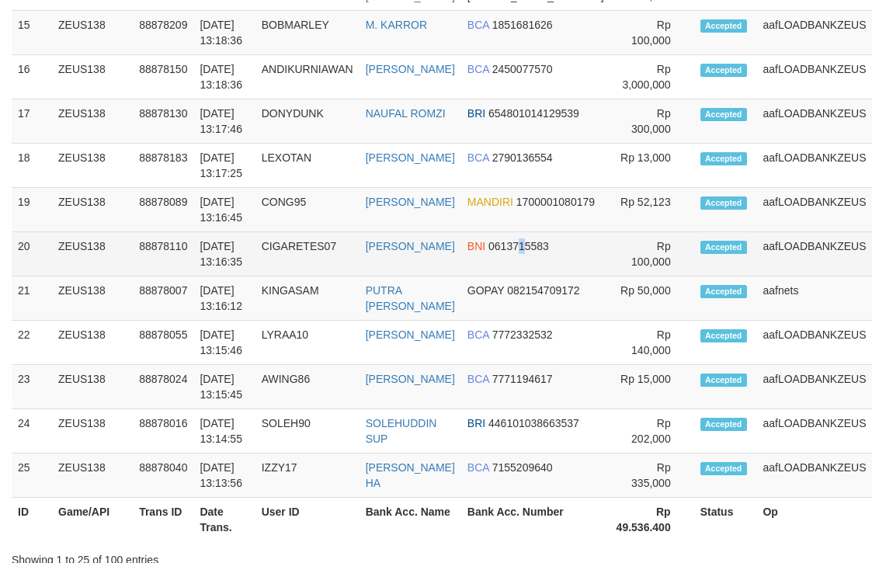
scroll to position [1628, 0]
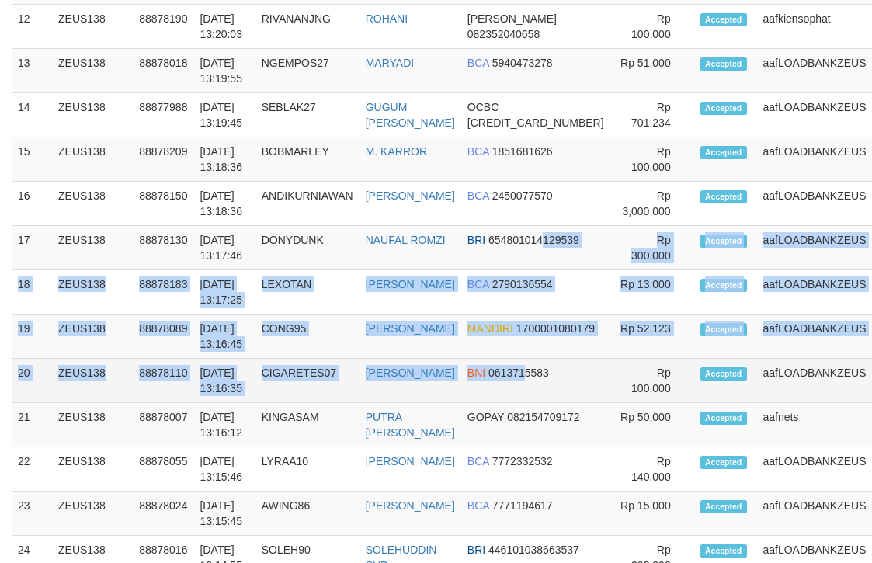
click at [522, 144] on tbody "1 ZEUS138 88878390 [DATE] 13:23:25 ANDIKURNIAWAN [PERSON_NAME] BCA 2450077570 2…" at bounding box center [474, 62] width 924 height 1123
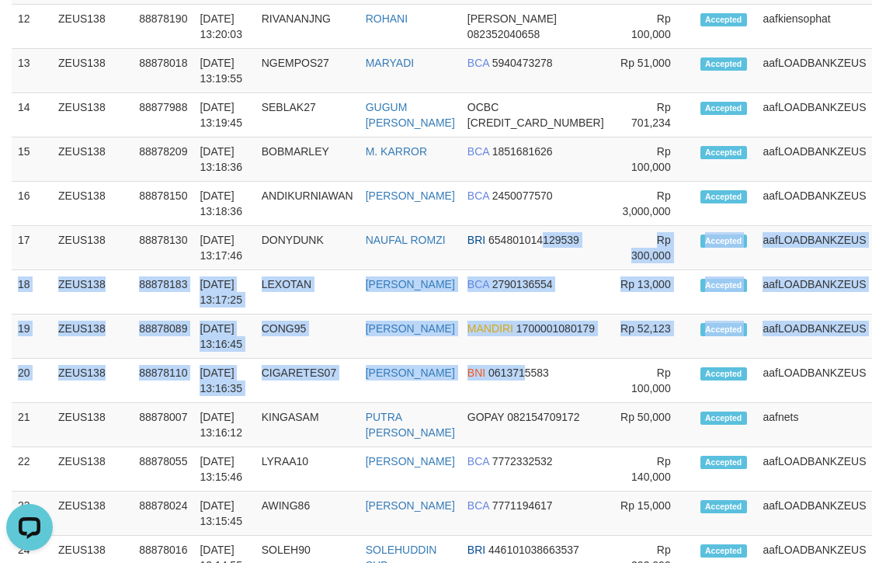
scroll to position [0, 0]
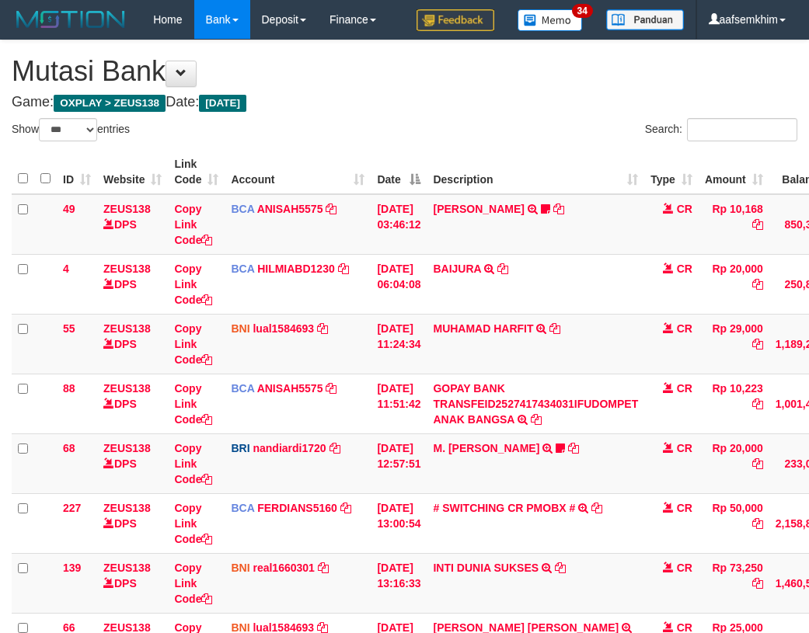
select select "***"
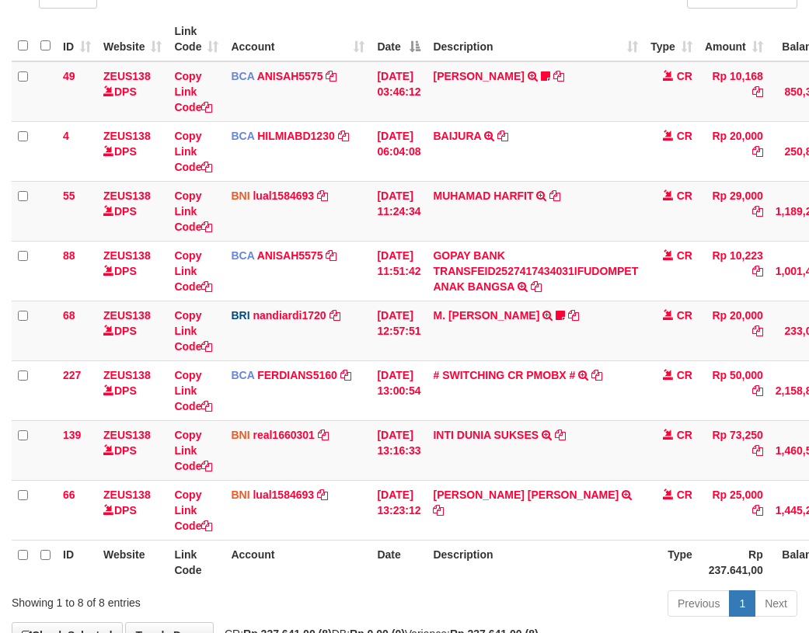
scroll to position [235, 0]
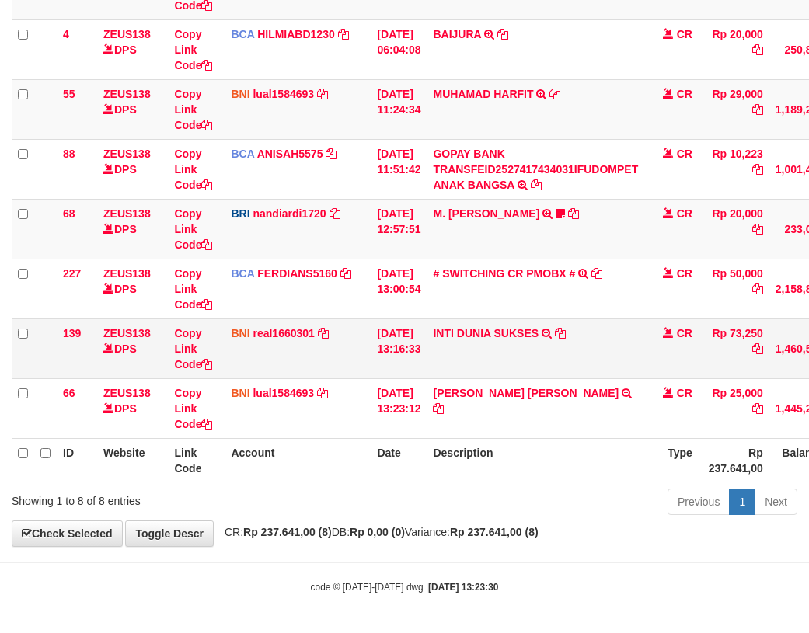
click at [409, 319] on tbody "49 ZEUS138 DPS Copy Link Code BCA ANISAH5575 DPS ANISAH mutasi_20251001_3827 | …" at bounding box center [475, 199] width 927 height 479
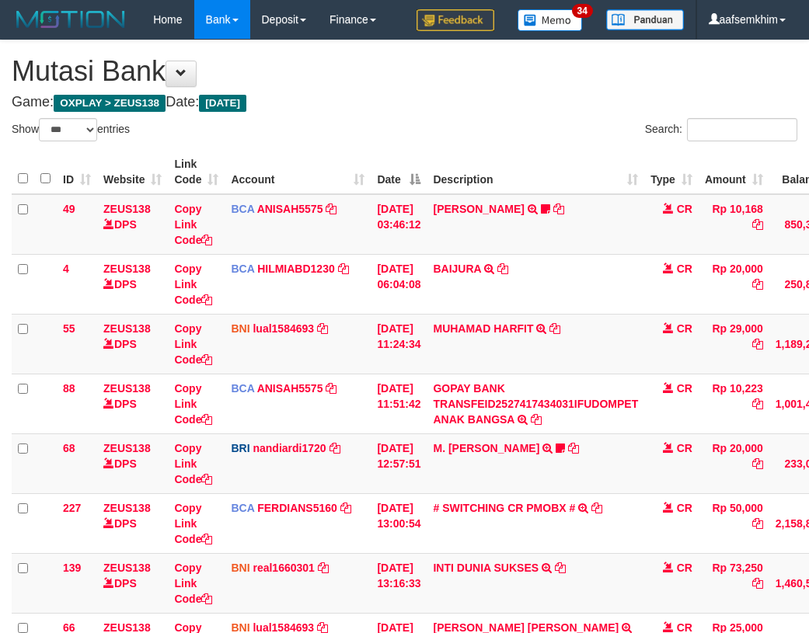
select select "***"
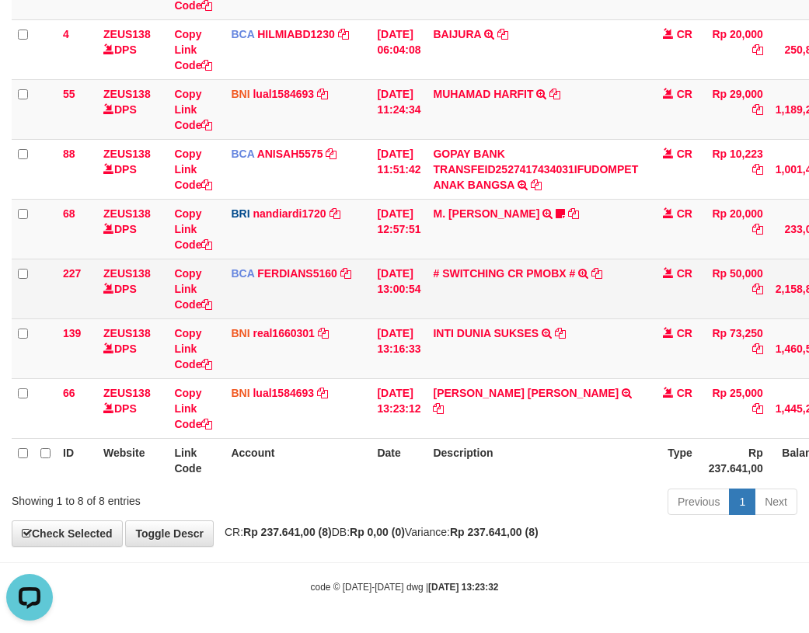
click at [221, 297] on td "Copy Link Code" at bounding box center [196, 289] width 57 height 60
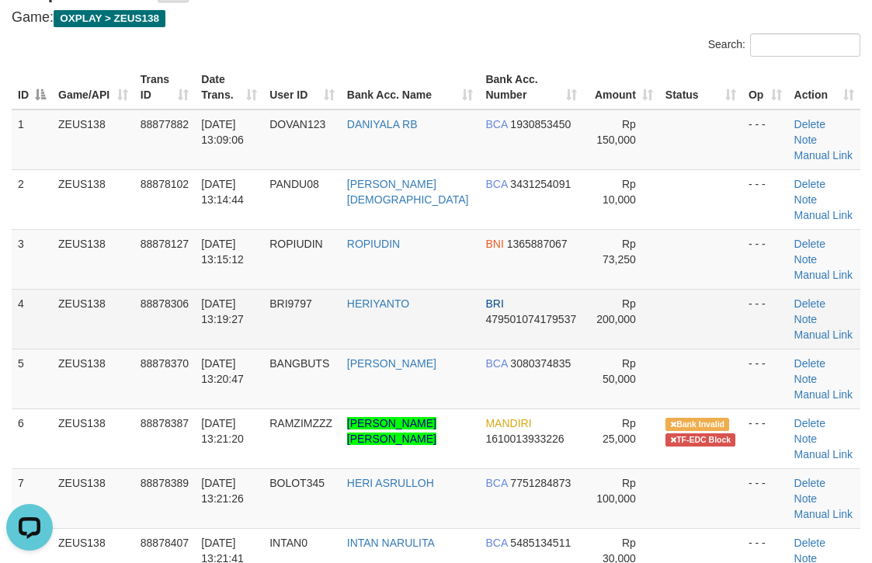
scroll to position [74, 0]
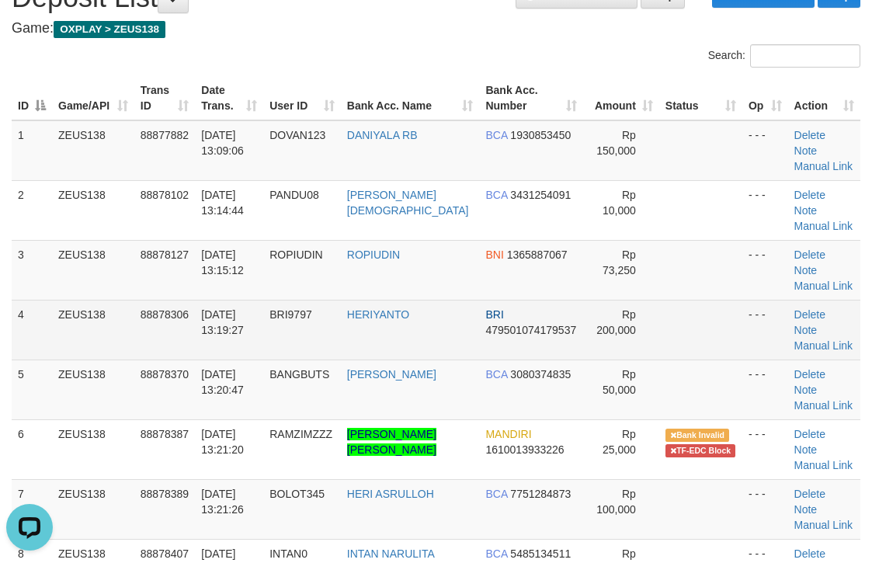
click at [743, 300] on td "- - -" at bounding box center [766, 330] width 46 height 60
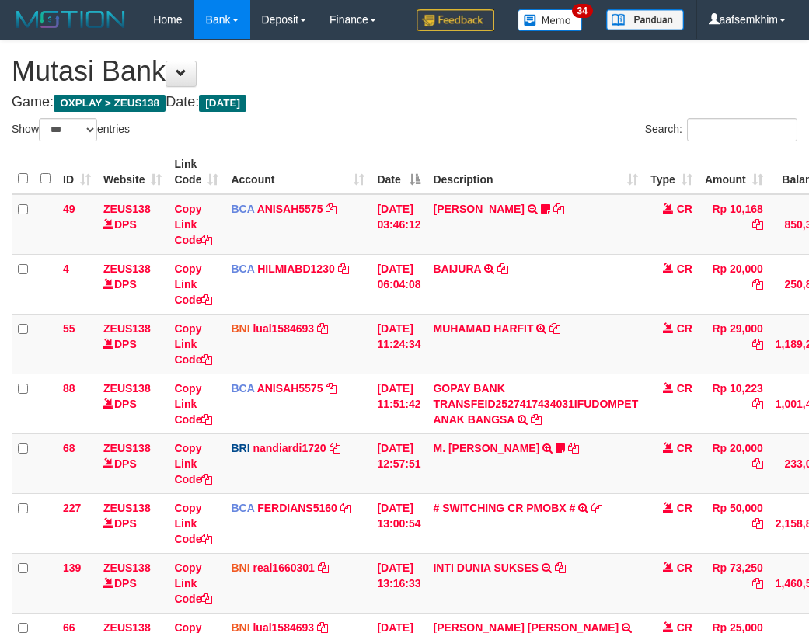
select select "***"
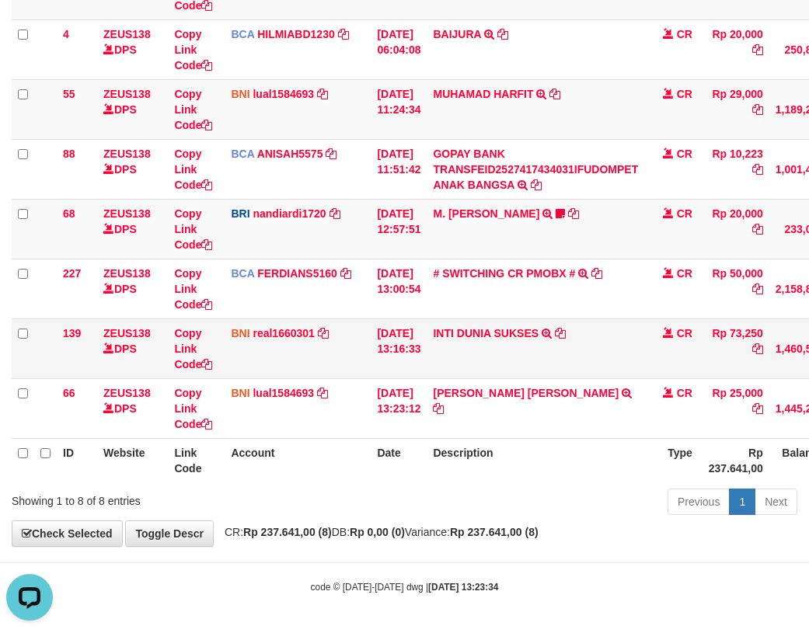
click at [341, 327] on td "BNI real1660301 DPS REYHAN ALMANSYAH mutasi_20251001_4647 | 139 mutasi_20251001…" at bounding box center [298, 349] width 146 height 60
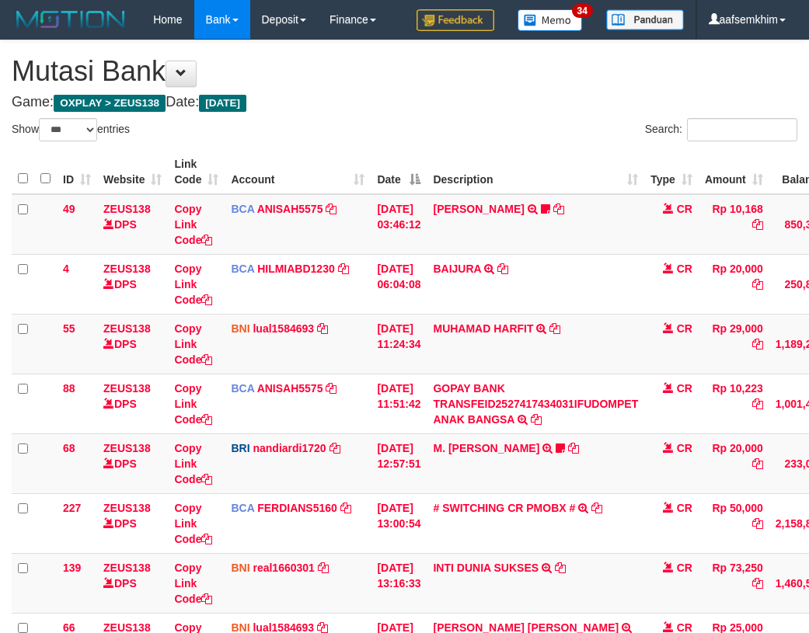
select select "***"
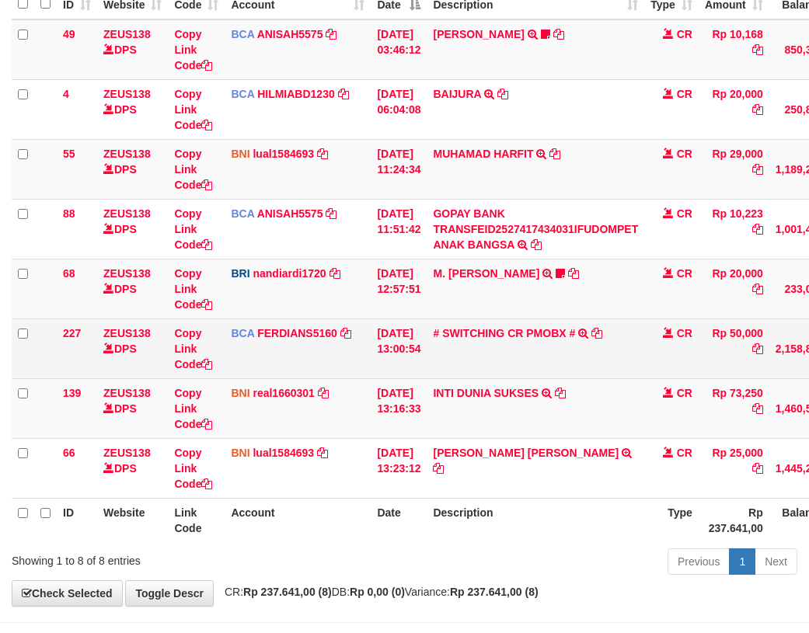
scroll to position [211, 0]
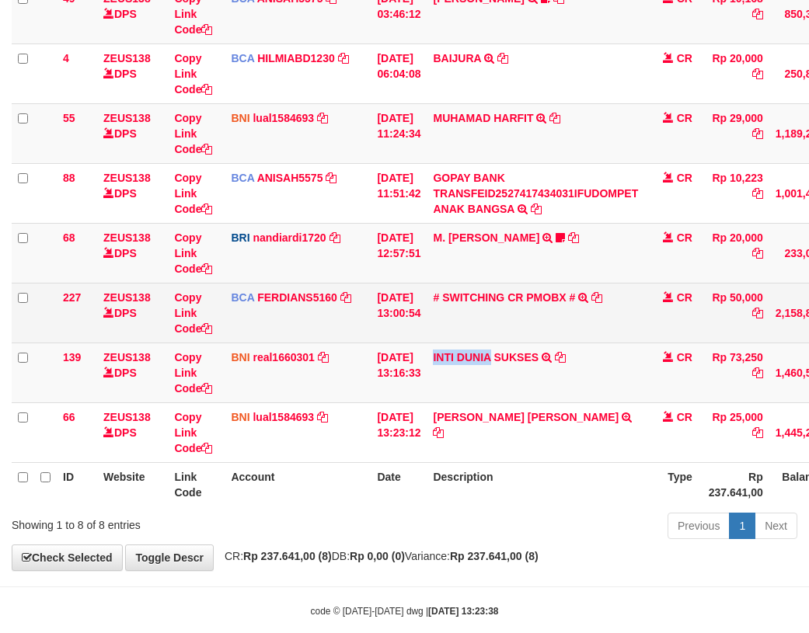
drag, startPoint x: 437, startPoint y: 374, endPoint x: 161, endPoint y: 308, distance: 284.2
click at [498, 367] on td "INTI DUNIA SUKSES TRF/PAY/TOP-UP ECHANNEL INTI DUNIA SUKSES" at bounding box center [536, 373] width 218 height 60
copy link "INTI DUNIA"
click at [497, 289] on td "# SWITCHING CR PMOBX # SWITCHING CR TRF TRANSFER RINTISAHRUDIN JUNAID 013 PMOBX" at bounding box center [536, 313] width 218 height 60
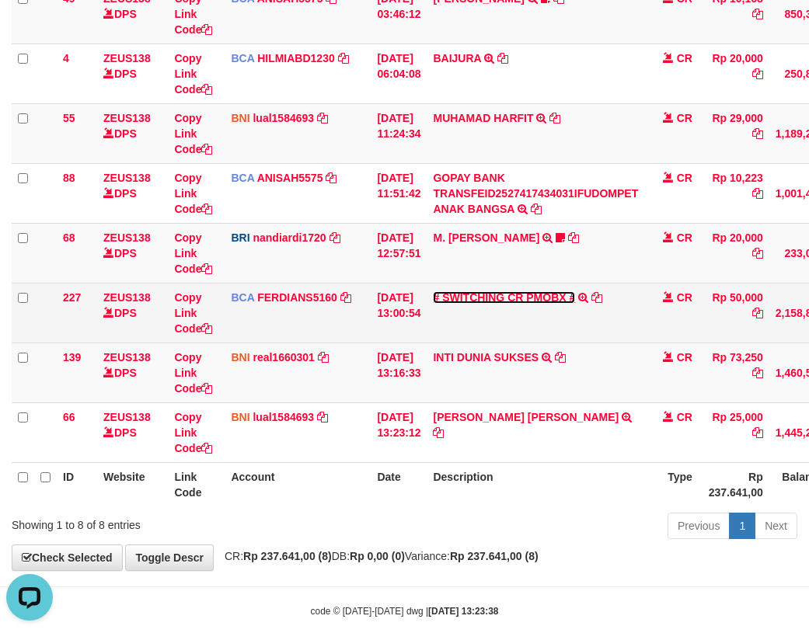
click at [501, 298] on link "# SWITCHING CR PMOBX #" at bounding box center [504, 297] width 142 height 12
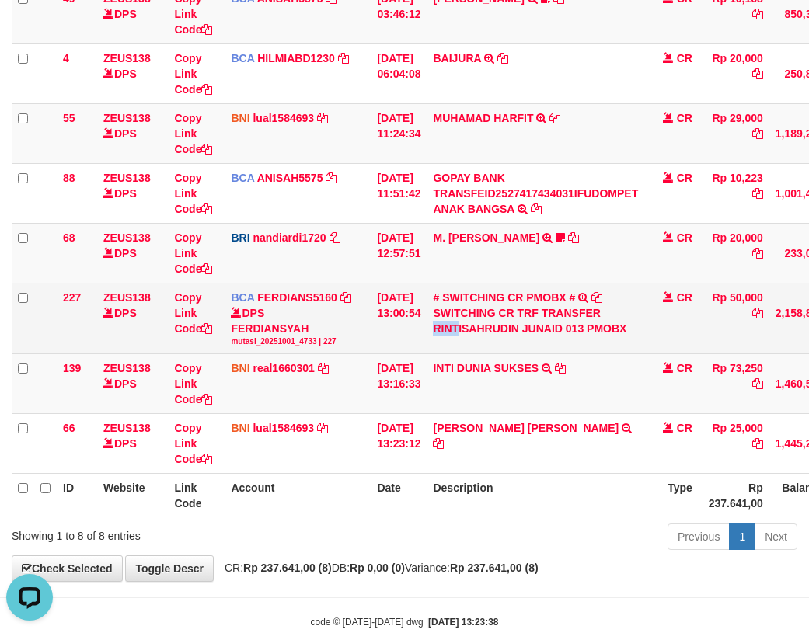
drag, startPoint x: 444, startPoint y: 327, endPoint x: 469, endPoint y: 329, distance: 25.7
click at [469, 329] on td "# SWITCHING CR PMOBX # SWITCHING CR TRF TRANSFER RINTISAHRUDIN JUNAID 013 PMOBX" at bounding box center [536, 318] width 218 height 71
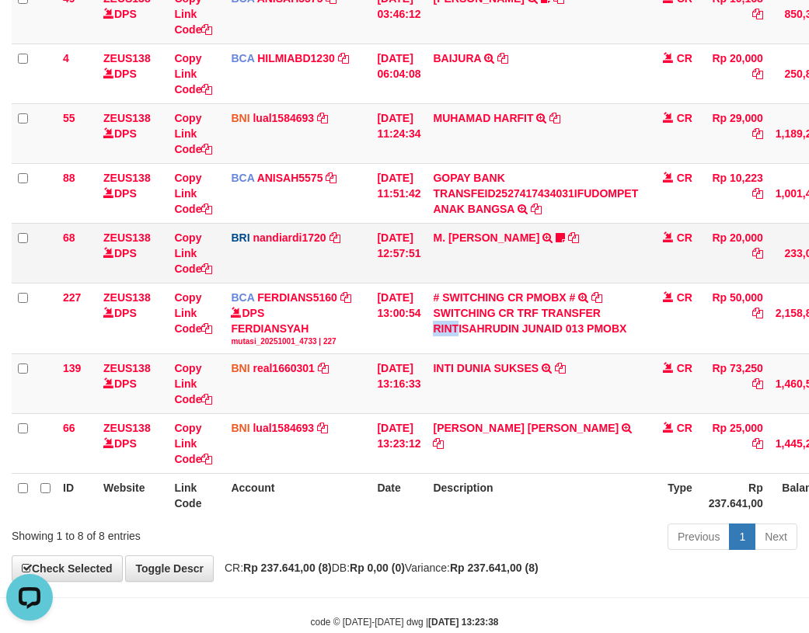
copy div "RINT"
click at [207, 249] on td "Copy Link Code" at bounding box center [196, 253] width 57 height 60
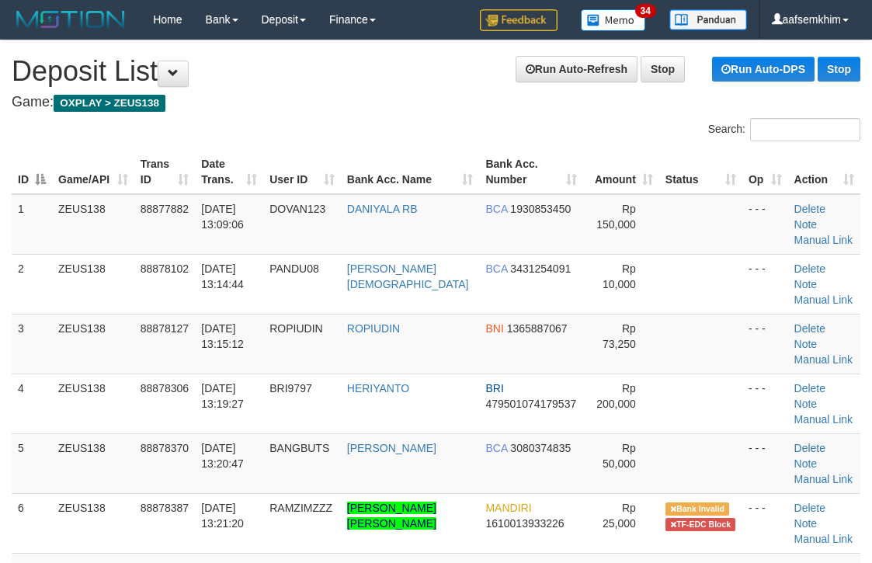
scroll to position [68, 0]
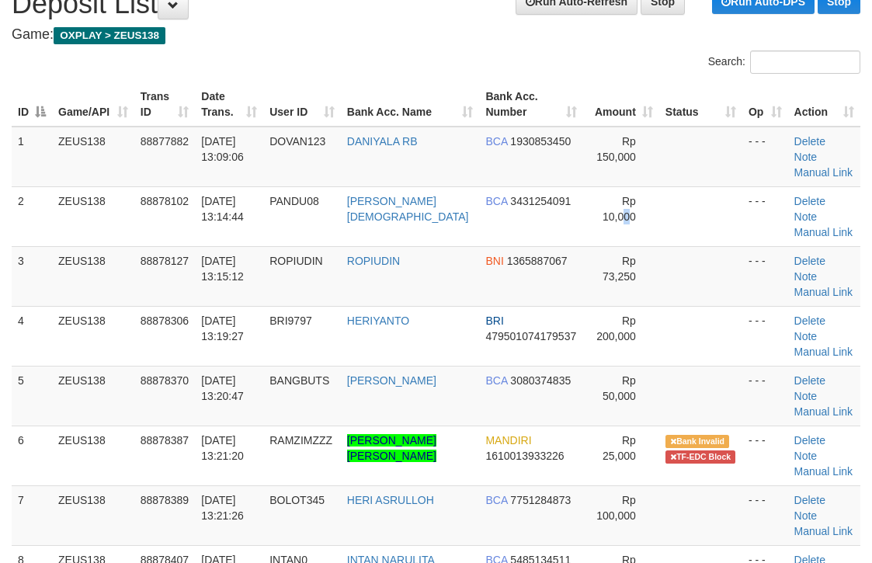
drag, startPoint x: 609, startPoint y: 193, endPoint x: 879, endPoint y: 221, distance: 271.9
click at [653, 198] on tr "2 ZEUS138 88878102 [DATE] 13:14:44 PANDU08 DENI AGUSTIAN BCA 3431254091 Rp 10,0…" at bounding box center [436, 216] width 849 height 60
click at [632, 169] on td "Rp 150,000" at bounding box center [620, 157] width 75 height 61
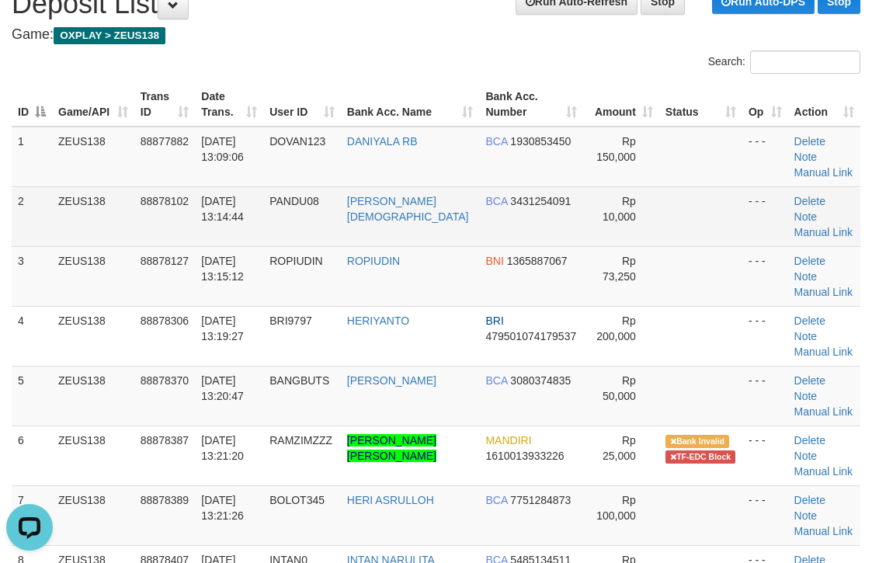
click at [639, 194] on td "Rp 10,000" at bounding box center [620, 216] width 75 height 60
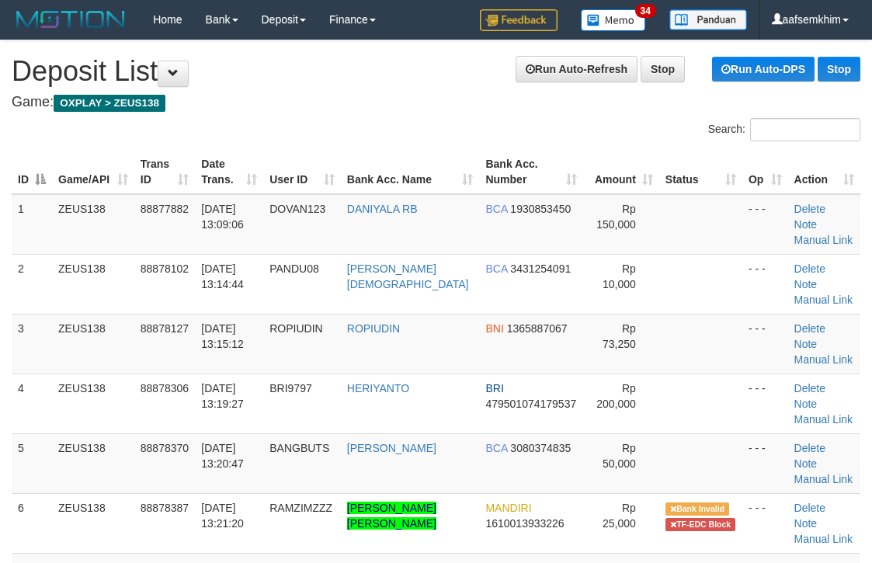
scroll to position [61, 0]
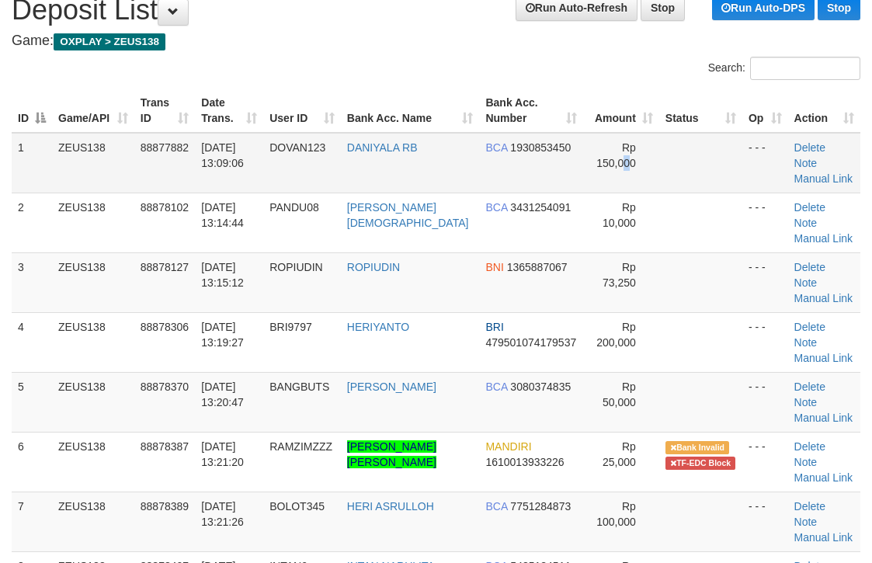
click at [613, 167] on span "Rp 150,000" at bounding box center [617, 155] width 40 height 28
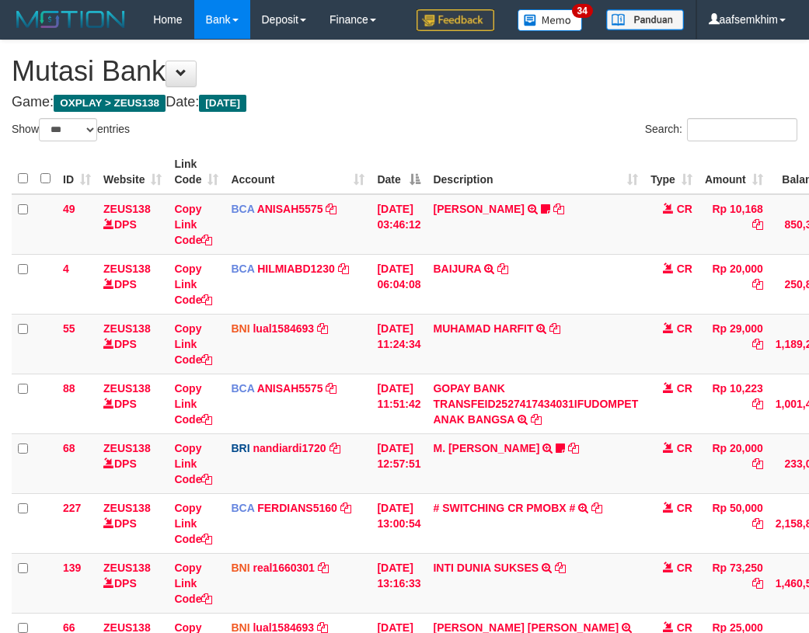
select select "***"
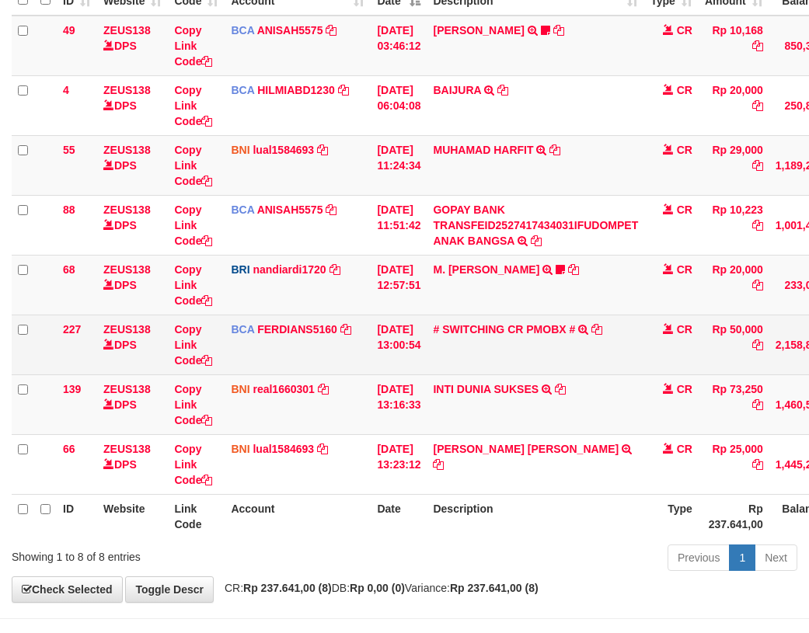
scroll to position [211, 0]
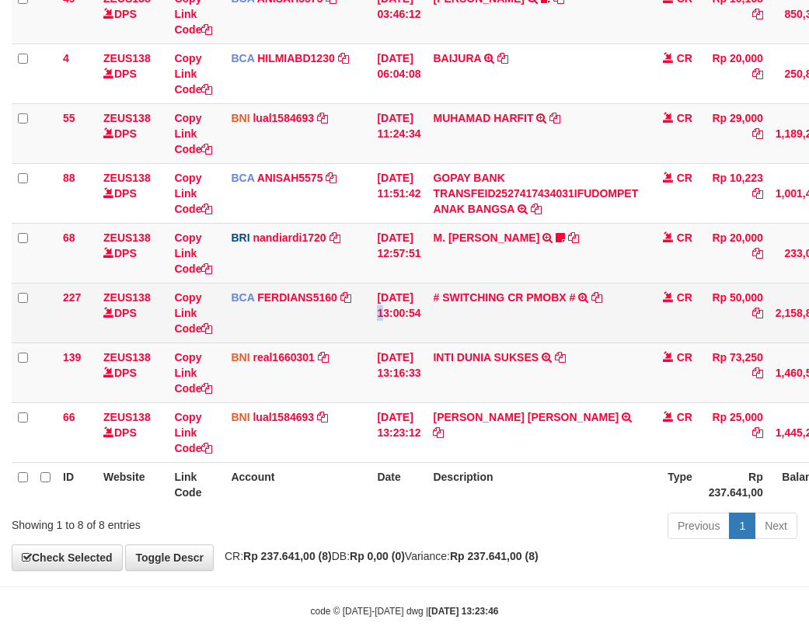
click at [387, 291] on td "[DATE] 13:00:54" at bounding box center [399, 313] width 56 height 60
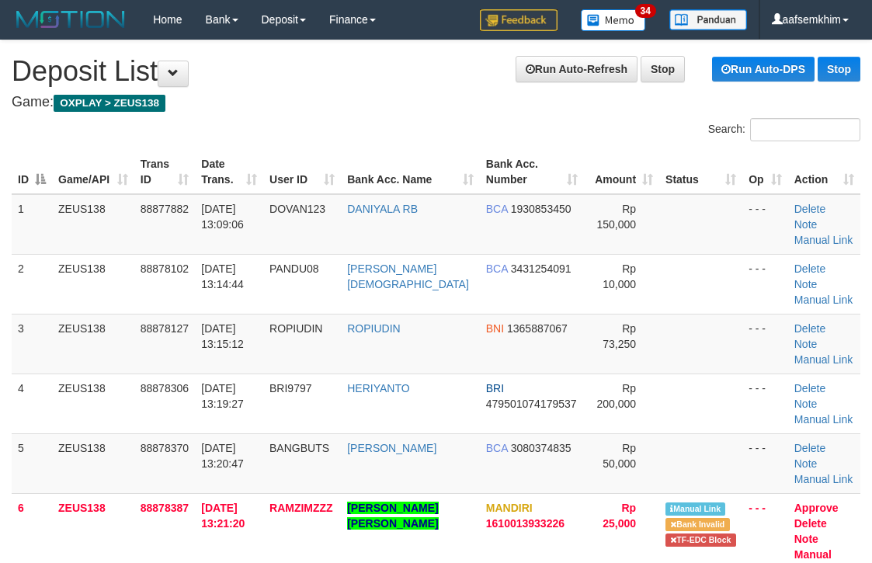
scroll to position [55, 0]
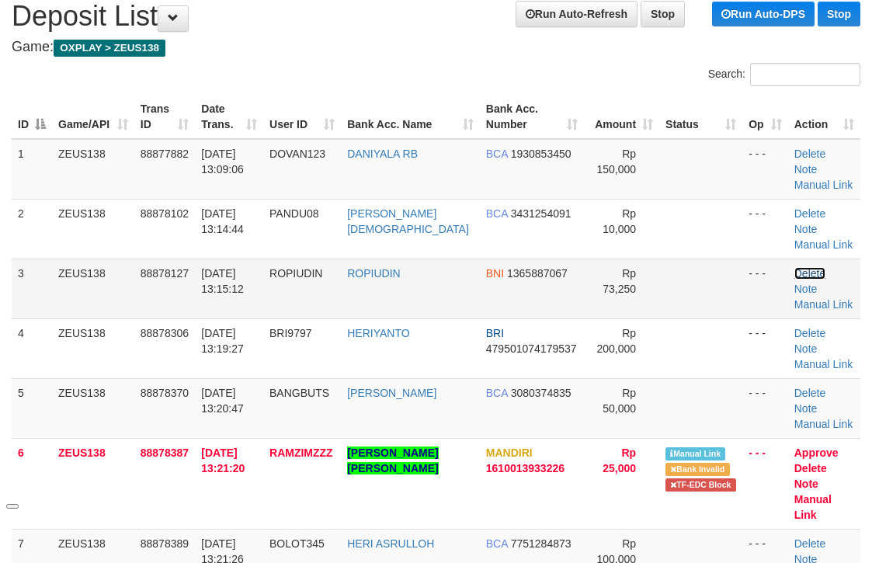
click at [795, 267] on link "Delete" at bounding box center [810, 273] width 31 height 12
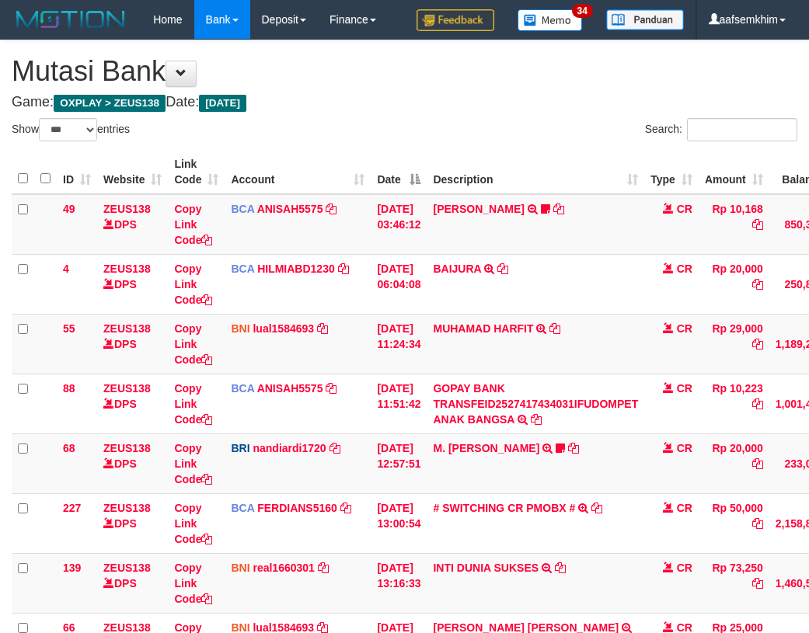
select select "***"
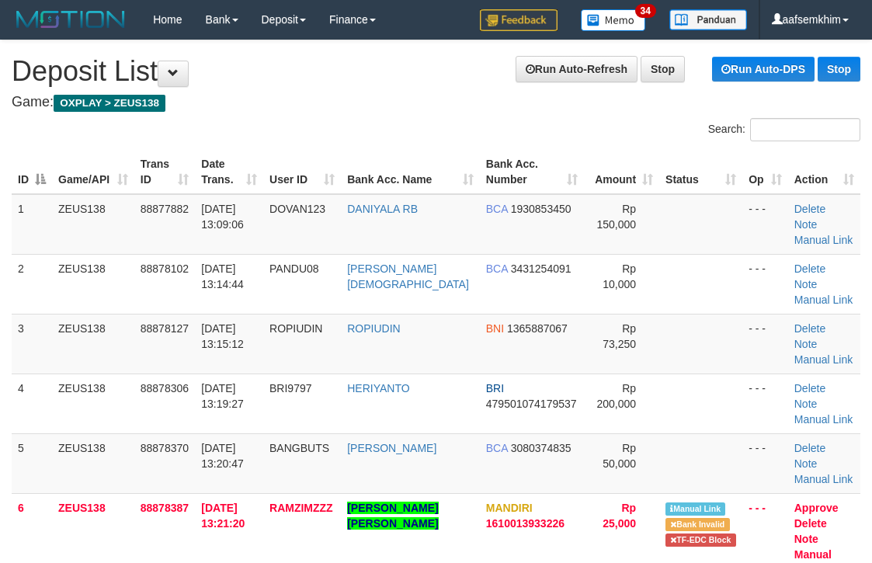
scroll to position [55, 0]
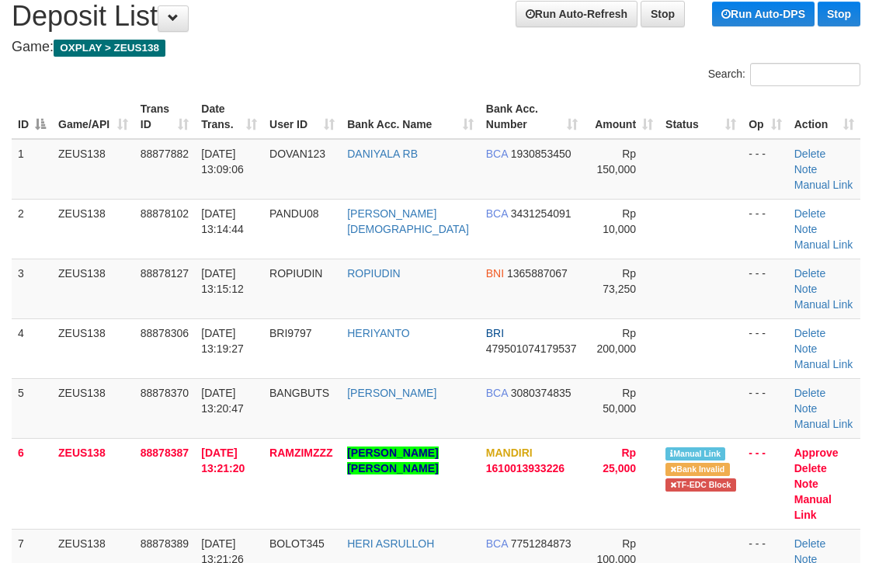
click at [584, 178] on td "Rp 150,000" at bounding box center [621, 169] width 75 height 61
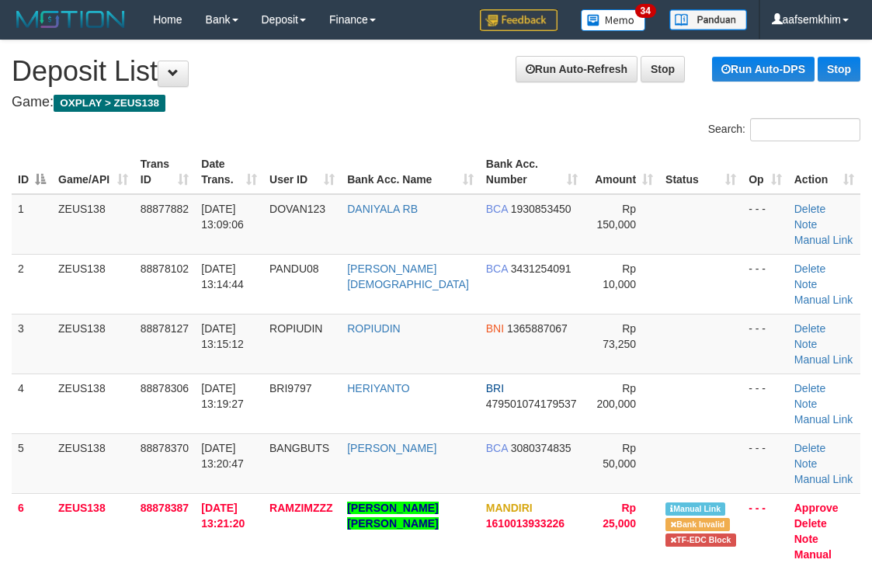
scroll to position [55, 0]
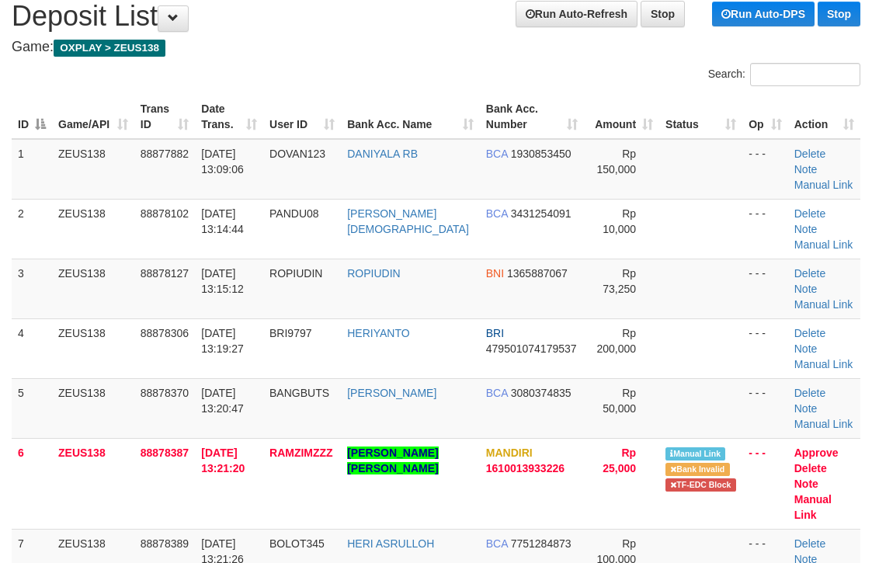
drag, startPoint x: 649, startPoint y: 134, endPoint x: 700, endPoint y: 132, distance: 50.5
click at [660, 132] on th "Status" at bounding box center [701, 117] width 83 height 44
drag, startPoint x: 619, startPoint y: 250, endPoint x: 729, endPoint y: 262, distance: 110.2
click at [634, 259] on td "Rp 73,250" at bounding box center [621, 289] width 75 height 60
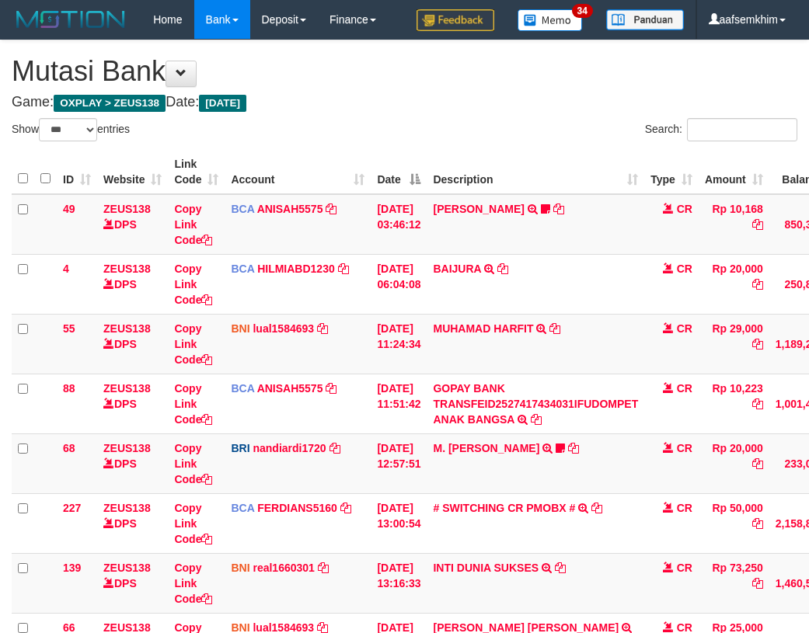
select select "***"
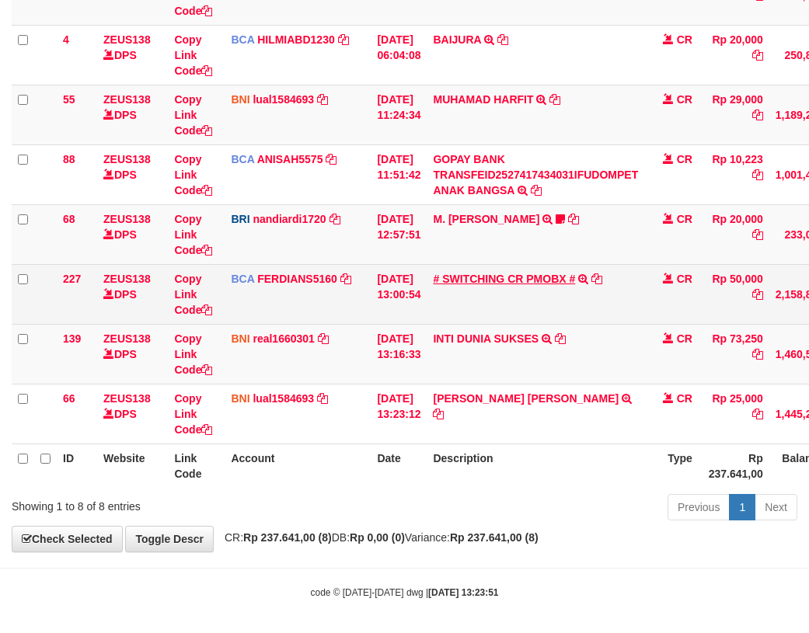
scroll to position [235, 0]
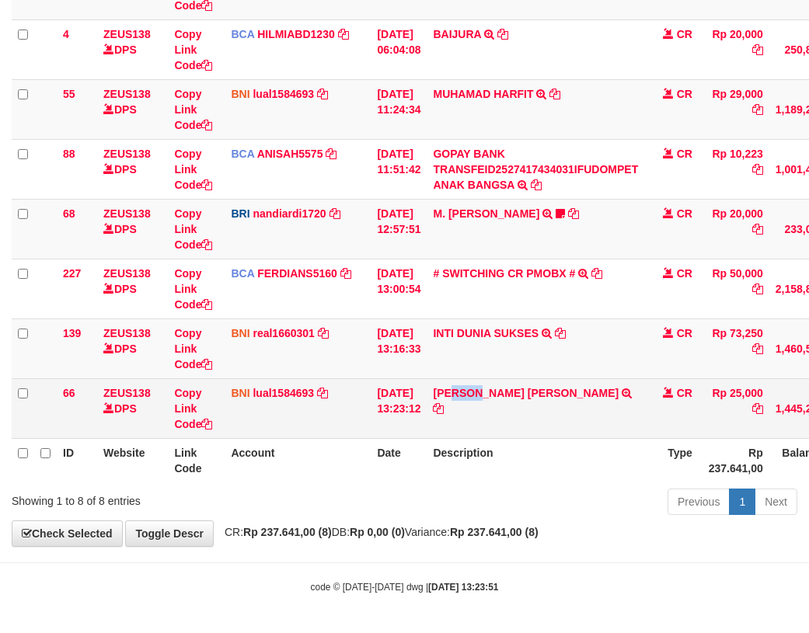
drag, startPoint x: 489, startPoint y: 420, endPoint x: 409, endPoint y: 400, distance: 81.6
click at [460, 406] on td "RAMZI MAULANA ZIKRULLOH TRF/PAY/TOP-UP ECHANNEL SDR RAMZI MAULANA ZIKRULLOH" at bounding box center [536, 408] width 218 height 60
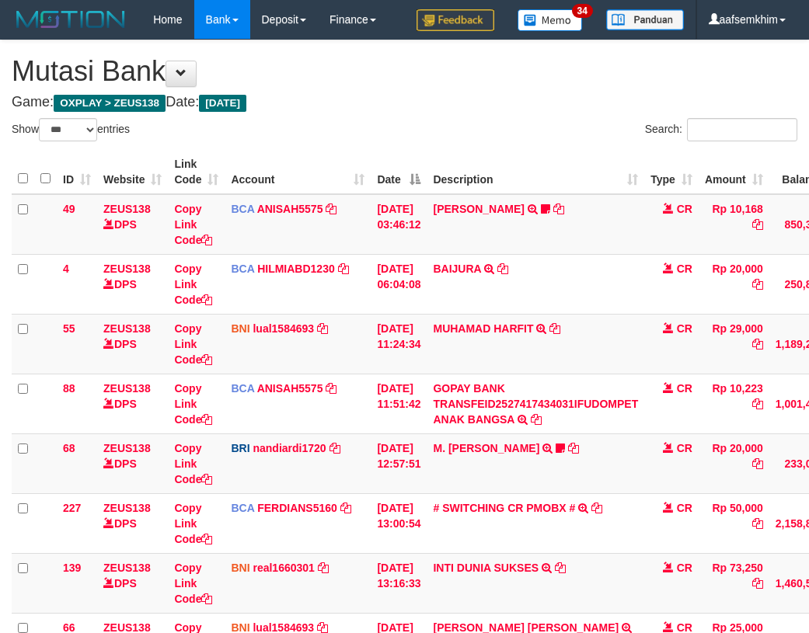
select select "***"
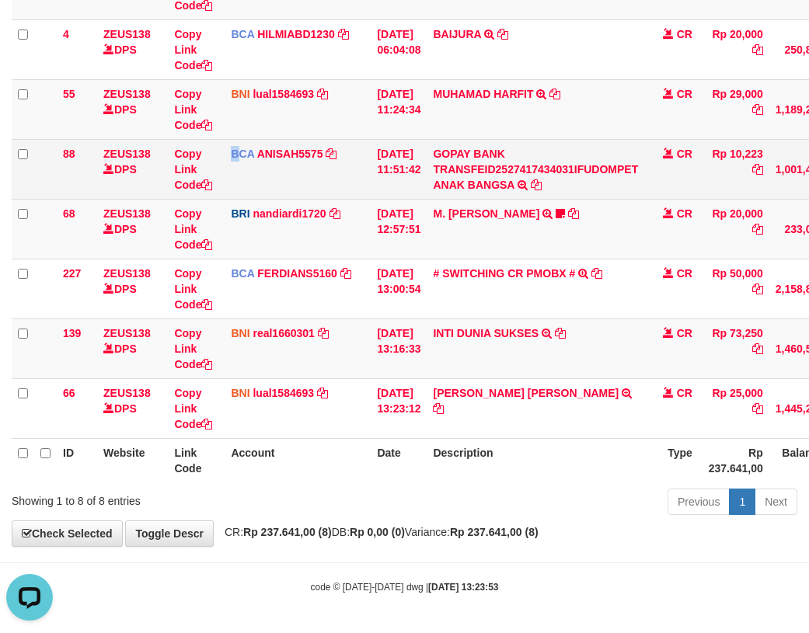
click at [239, 144] on td "BCA ANISAH5575 DPS ANISAH mutasi_20251001_3827 | 88 mutasi_20251001_3827 | 88" at bounding box center [298, 169] width 146 height 60
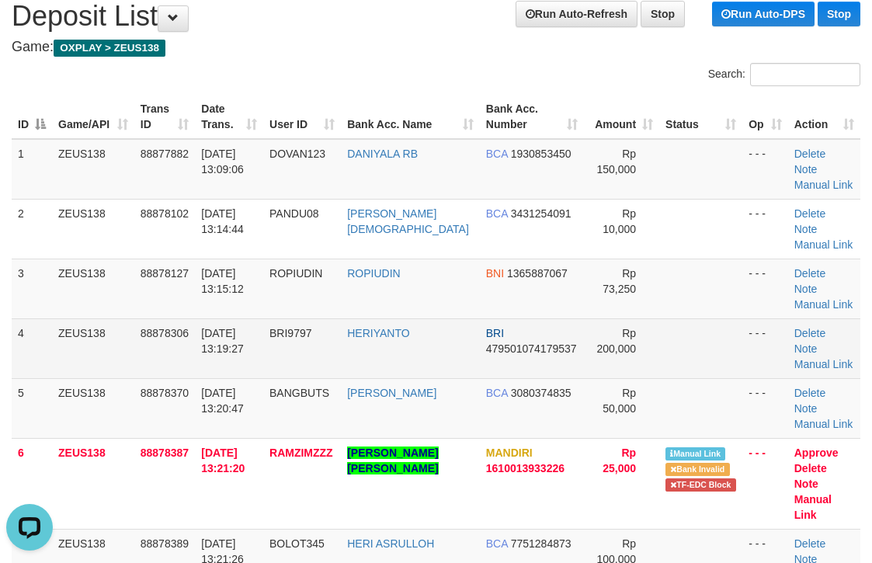
click at [256, 319] on td "01/10/2025 13:19:27" at bounding box center [229, 349] width 68 height 60
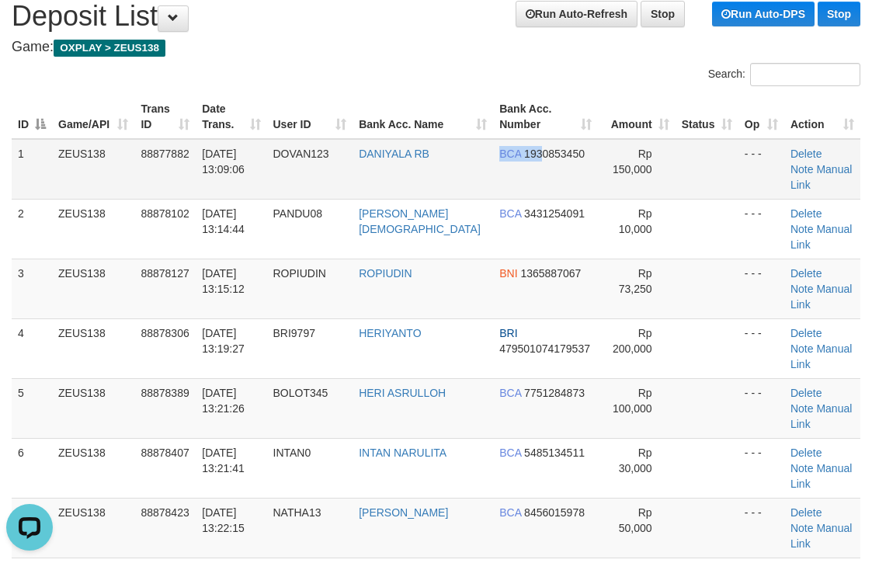
drag, startPoint x: 460, startPoint y: 171, endPoint x: 606, endPoint y: 166, distance: 146.1
click at [494, 162] on td "BCA 1930853450" at bounding box center [545, 169] width 104 height 61
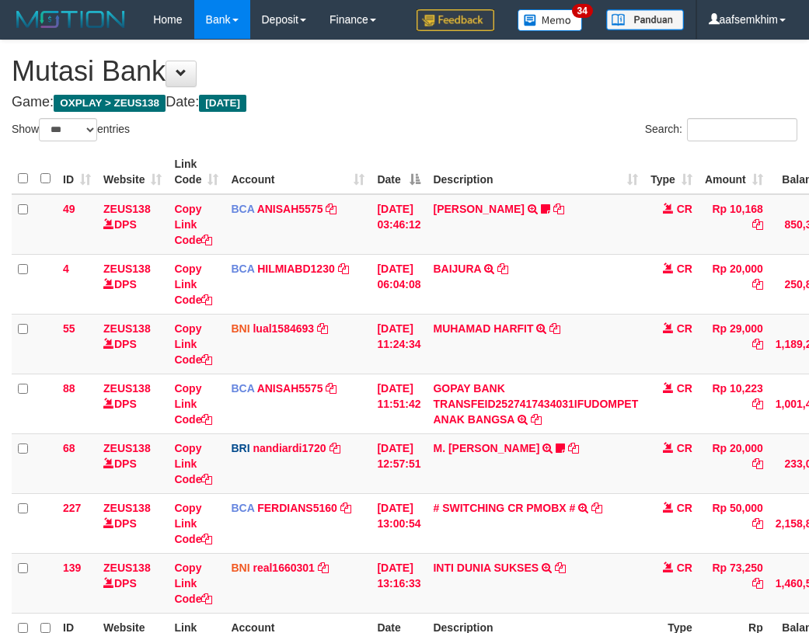
select select "***"
click at [455, 341] on tr "55 ZEUS138 DPS Copy Link Code BNI lual1584693 DPS LUCKY ALAMSYAH mutasi_2025100…" at bounding box center [475, 344] width 927 height 60
select select "***"
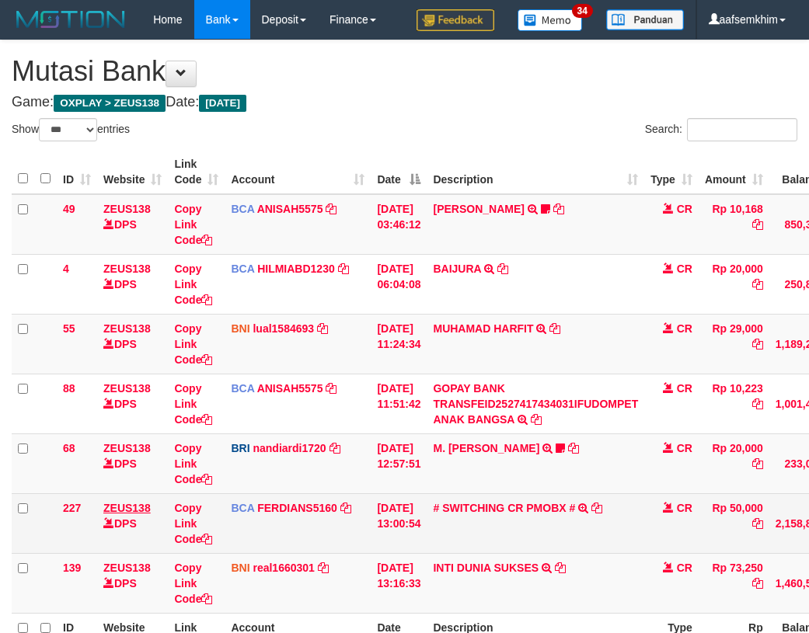
scroll to position [175, 0]
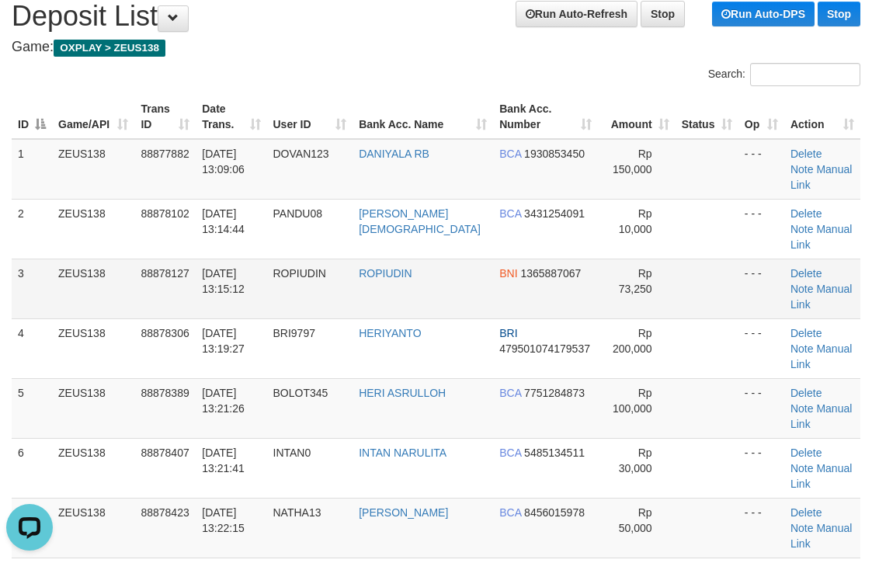
click at [350, 259] on td "ROPIUDIN" at bounding box center [310, 289] width 86 height 60
drag, startPoint x: 211, startPoint y: 193, endPoint x: 782, endPoint y: 259, distance: 574.8
click at [322, 199] on tr "2 ZEUS138 88878102 01/10/2025 13:14:44 PANDU08 DENI AGUSTIAN BCA 3431254091 Rp …" at bounding box center [436, 229] width 849 height 60
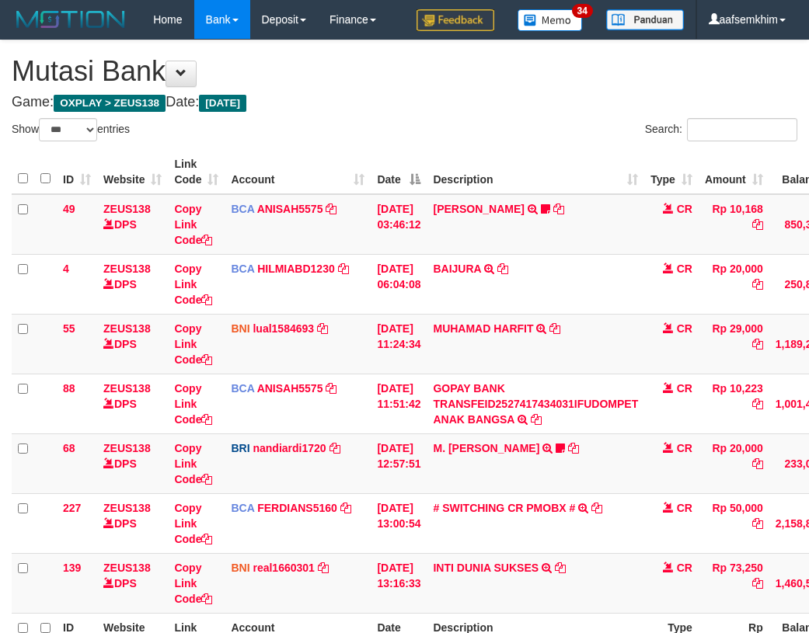
select select "***"
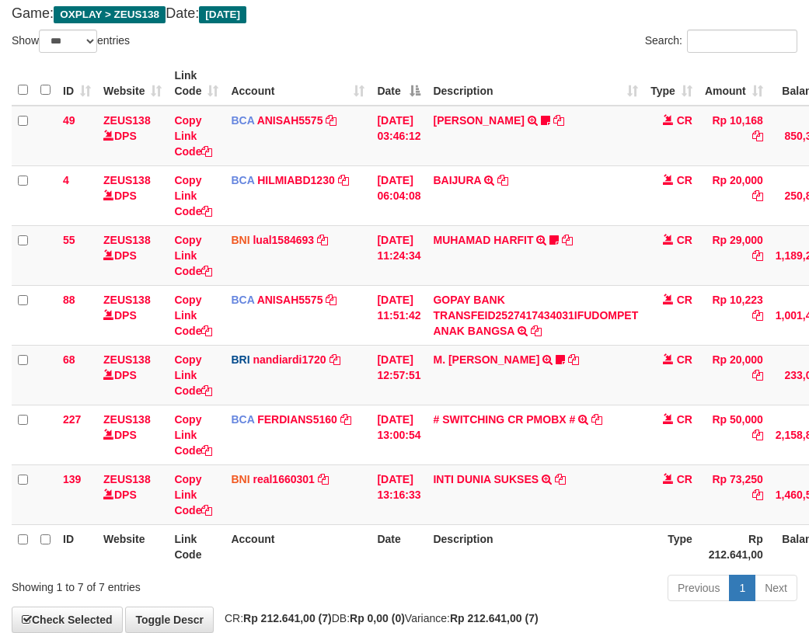
scroll to position [175, 0]
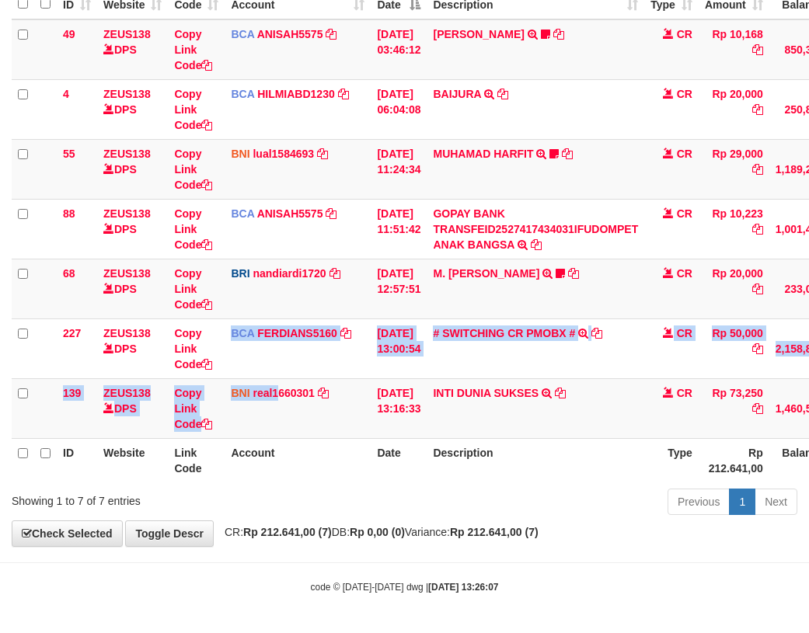
drag, startPoint x: 280, startPoint y: 382, endPoint x: 0, endPoint y: 333, distance: 283.9
click at [278, 384] on tbody "49 ZEUS138 DPS Copy Link Code BCA ANISAH5575 DPS ANISAH mutasi_20251001_3827 | …" at bounding box center [475, 229] width 927 height 420
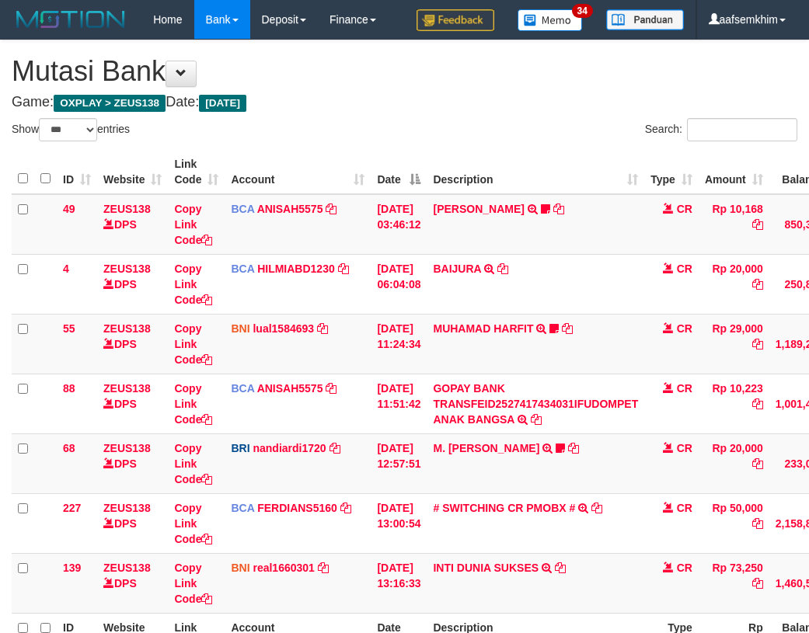
select select "***"
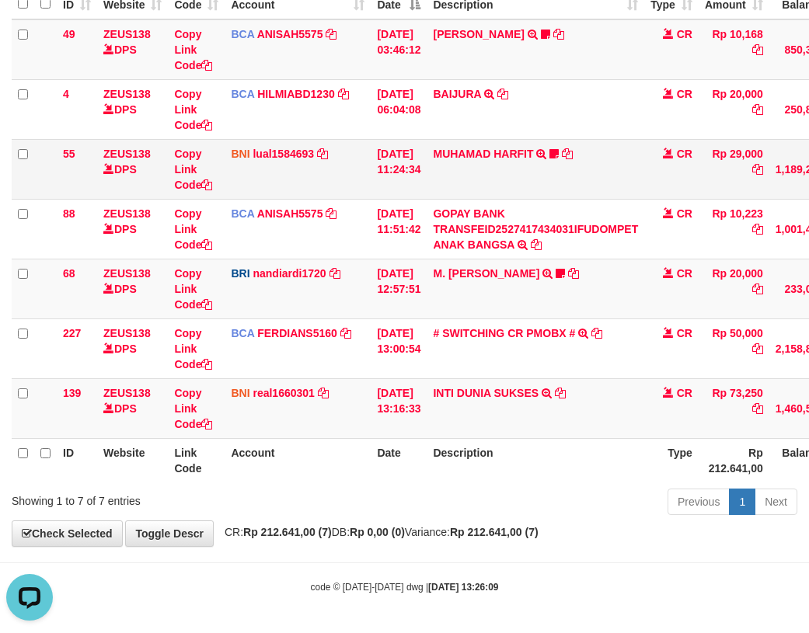
click at [232, 190] on td "BNI lual1584693 DPS LUCKY ALAMSYAH mutasi_20251001_2414 | 55 mutasi_20251001_24…" at bounding box center [298, 169] width 146 height 60
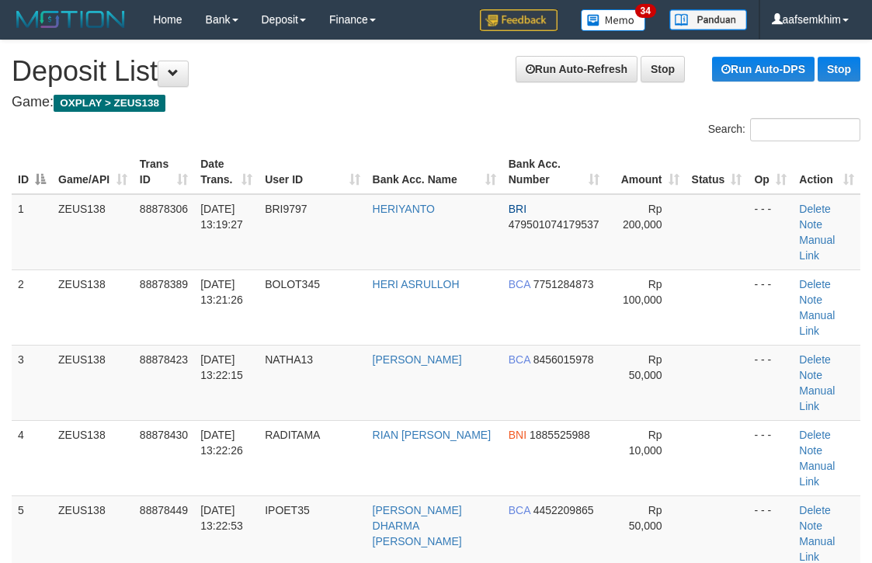
scroll to position [55, 0]
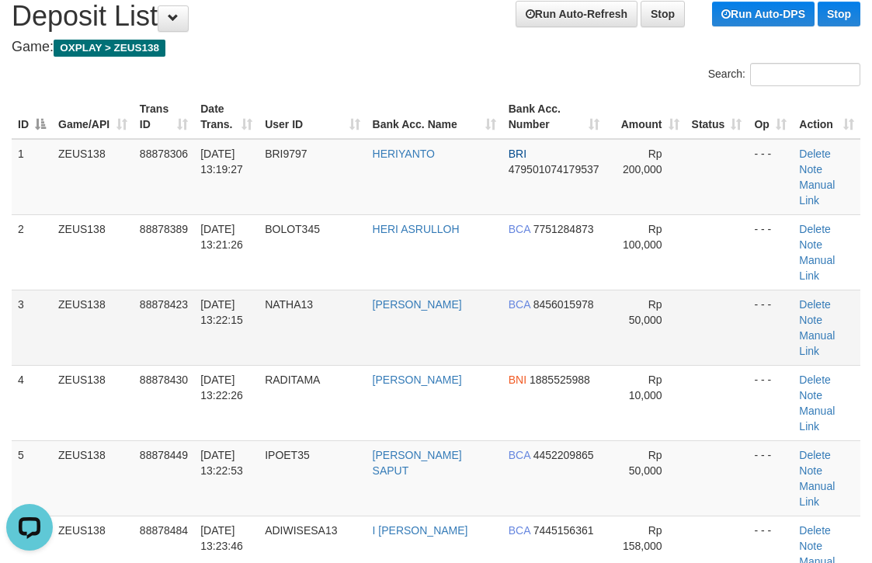
click at [509, 298] on span "BCA" at bounding box center [520, 304] width 22 height 12
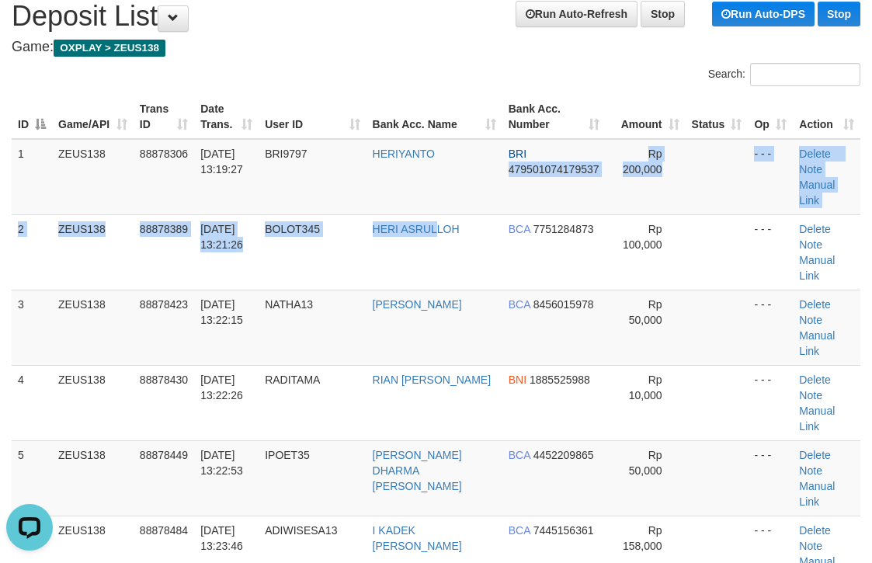
drag, startPoint x: 451, startPoint y: 201, endPoint x: 881, endPoint y: 225, distance: 430.3
click at [521, 197] on td "BRI 479501074179537" at bounding box center [554, 177] width 103 height 76
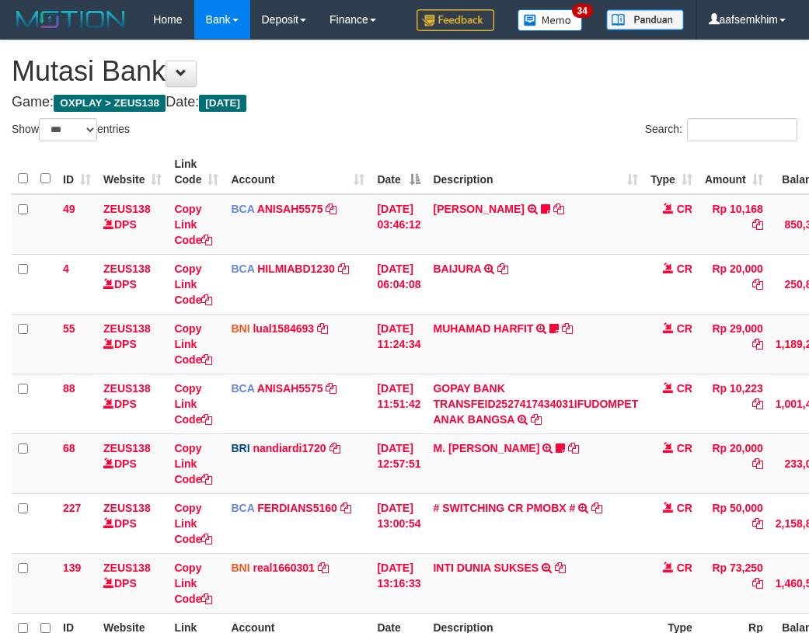
select select "***"
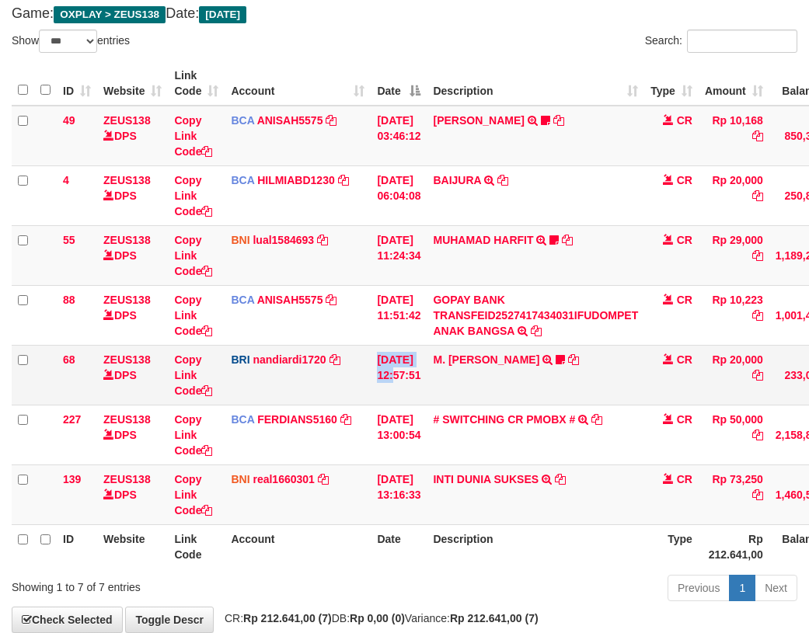
click at [395, 364] on tr "68 ZEUS138 DPS Copy Link Code BRI nandiardi1720 DPS NANDI ARDIANSYAH mutasi_202…" at bounding box center [475, 375] width 927 height 60
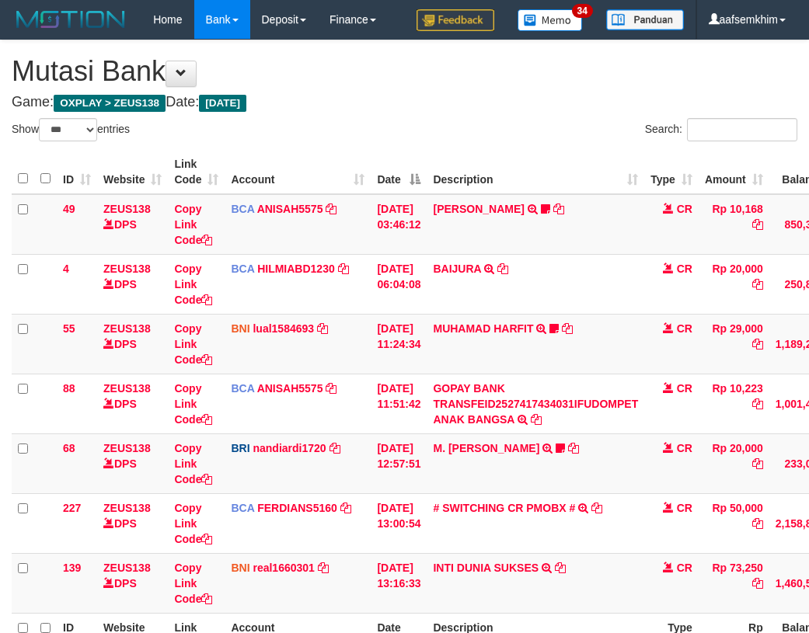
select select "***"
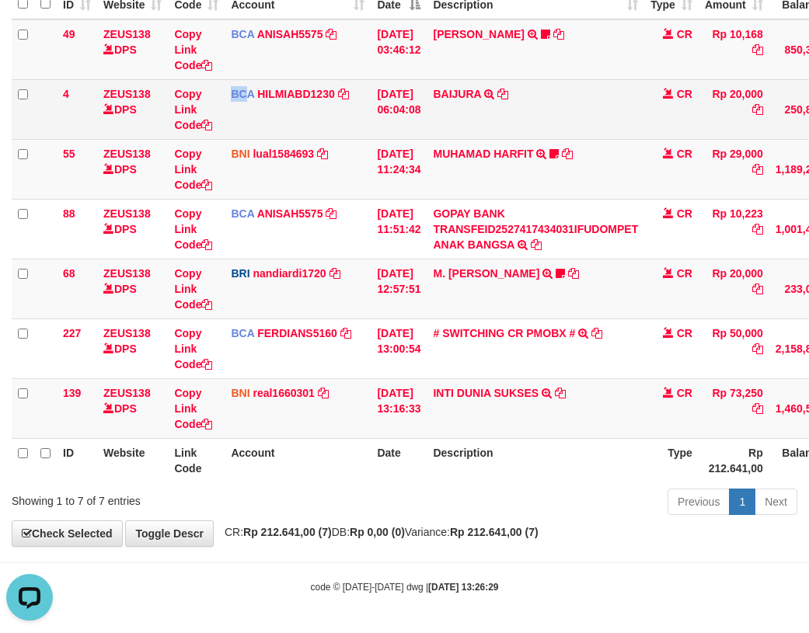
drag, startPoint x: 249, startPoint y: 131, endPoint x: 149, endPoint y: 130, distance: 99.5
click at [243, 132] on tr "4 ZEUS138 DPS Copy Link Code BCA HILMIABD1230 DPS HILMI ABDILLAH mutasi_2025100…" at bounding box center [475, 109] width 927 height 60
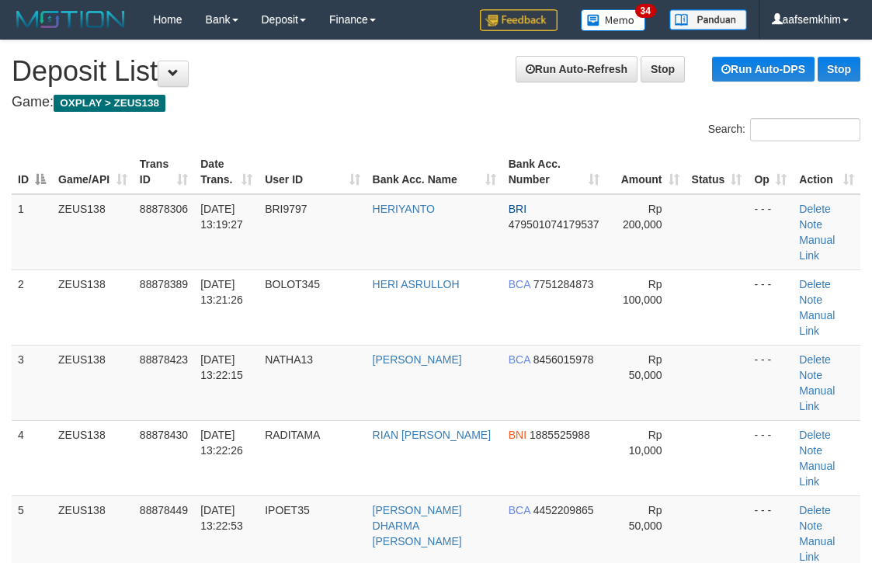
scroll to position [55, 0]
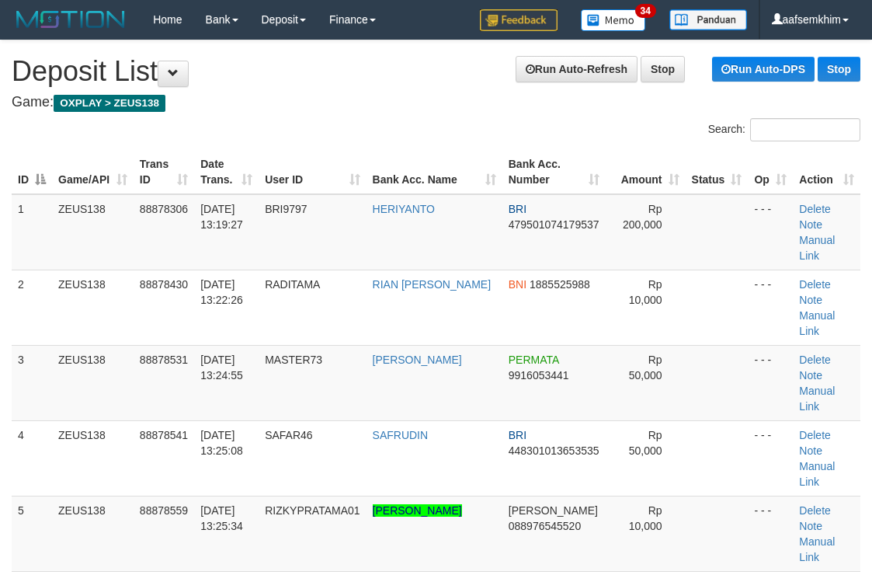
scroll to position [55, 0]
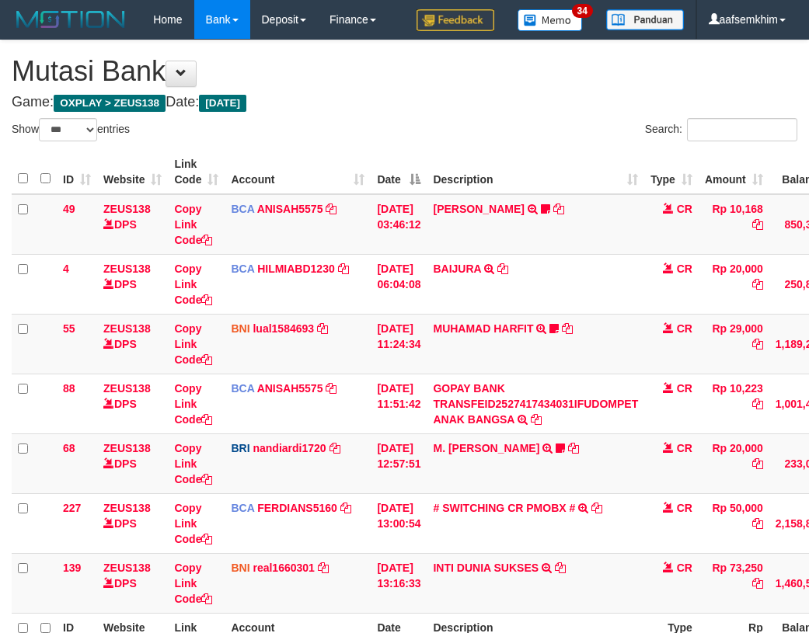
select select "***"
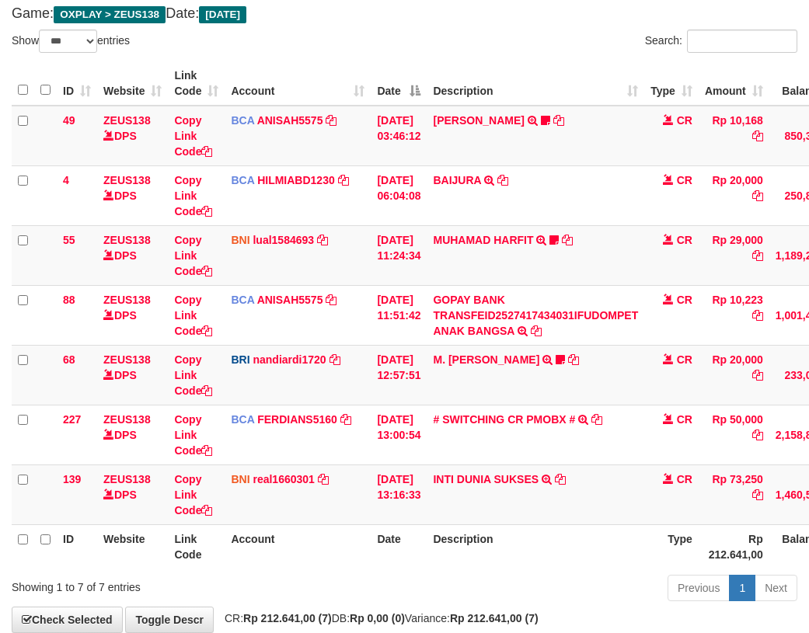
scroll to position [175, 0]
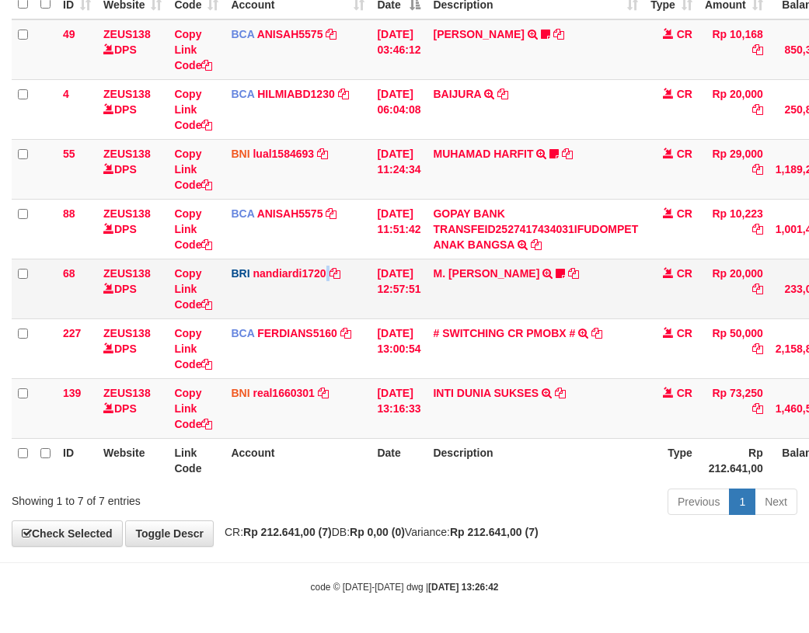
click at [334, 307] on td "BRI nandiardi1720 DPS NANDI ARDIANSYAH mutasi_20251001_3776 | 68 mutasi_2025100…" at bounding box center [298, 289] width 146 height 60
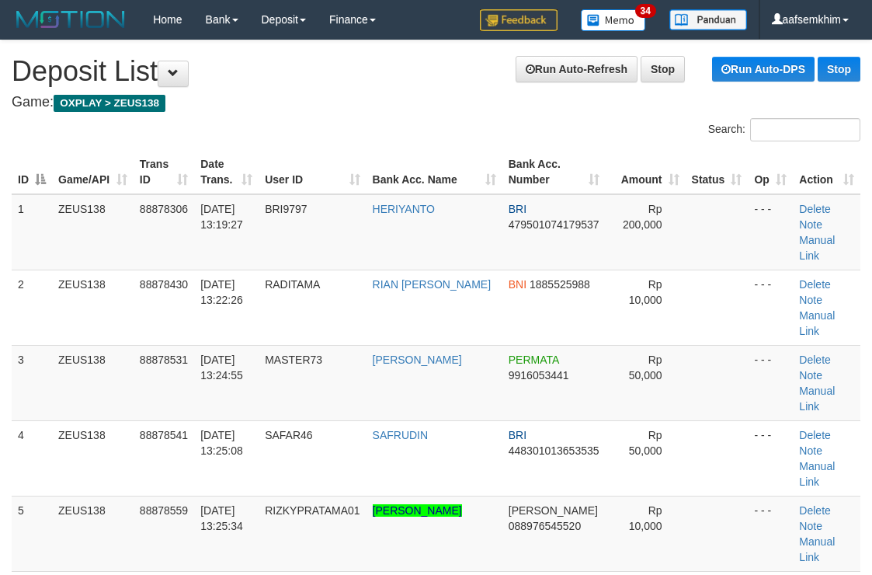
scroll to position [55, 0]
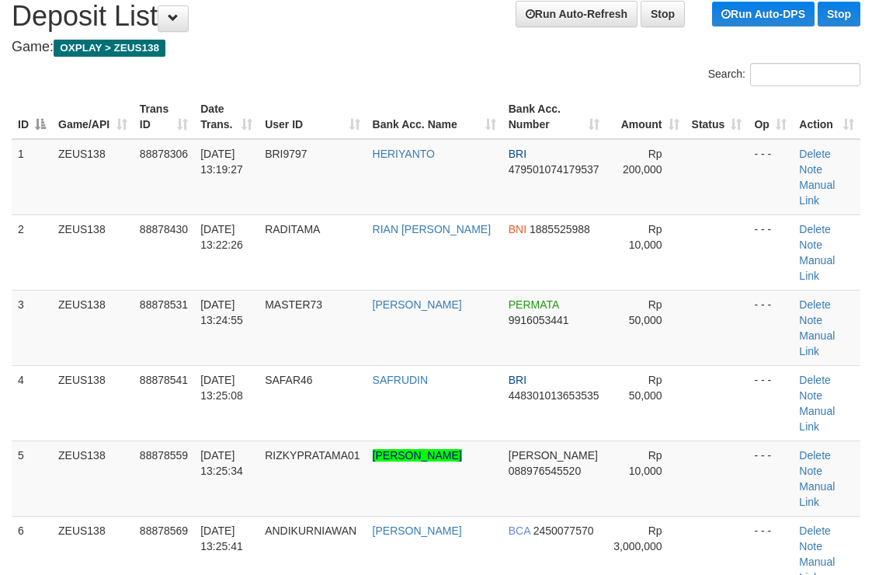
click at [480, 111] on th "Bank Acc. Name" at bounding box center [435, 117] width 136 height 44
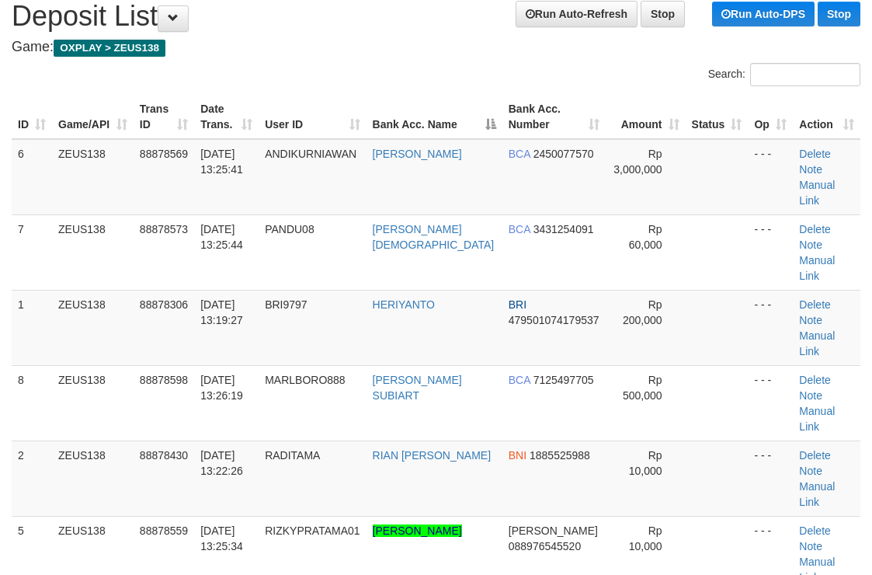
drag, startPoint x: 420, startPoint y: 73, endPoint x: 424, endPoint y: 64, distance: 9.7
click at [424, 64] on div "Search:" at bounding box center [436, 76] width 872 height 27
click at [402, 108] on th "Bank Acc. Name" at bounding box center [435, 117] width 136 height 44
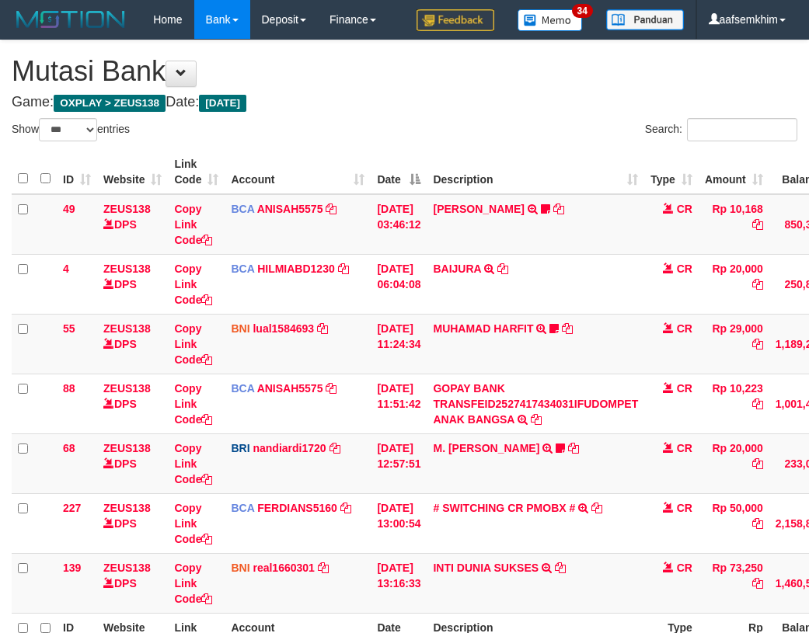
select select "***"
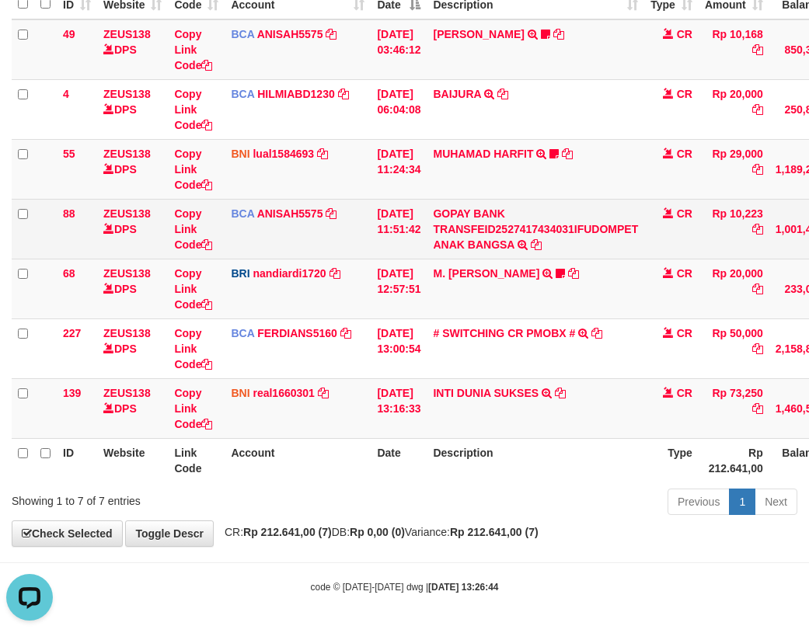
drag, startPoint x: 417, startPoint y: 259, endPoint x: 420, endPoint y: 252, distance: 8.4
click at [420, 252] on tbody "49 ZEUS138 DPS Copy Link Code BCA ANISAH5575 DPS ANISAH mutasi_20251001_3827 | …" at bounding box center [475, 229] width 927 height 420
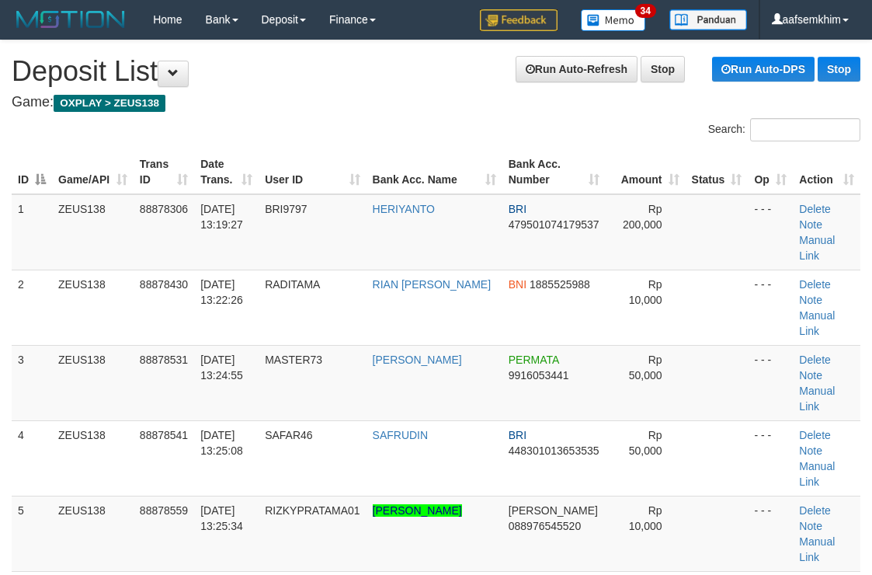
click at [414, 150] on th "Bank Acc. Name" at bounding box center [435, 172] width 136 height 44
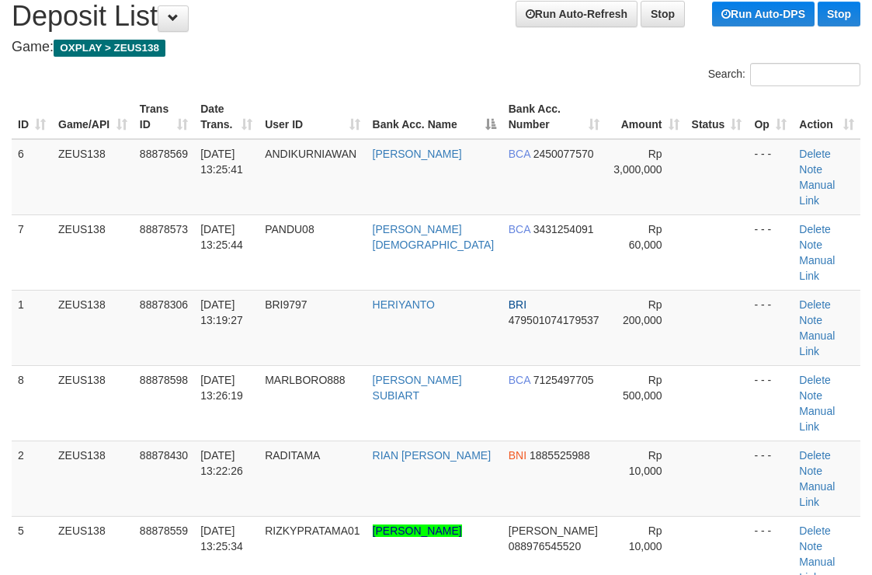
click at [440, 90] on div "ID Game/API Trans ID Date Trans. User ID Bank Acc. Name Bank Acc. Number Amount…" at bounding box center [436, 440] width 872 height 701
click at [358, 108] on th "User ID" at bounding box center [312, 117] width 107 height 44
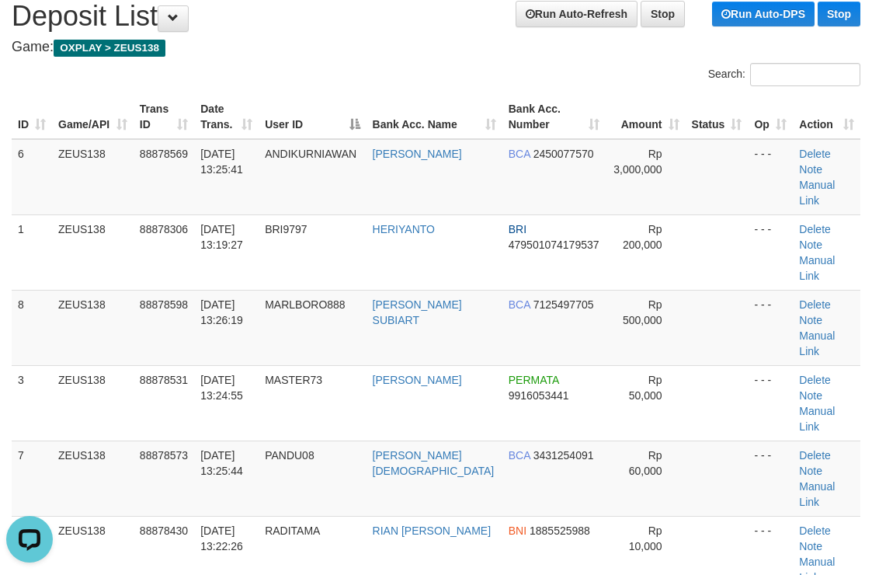
scroll to position [0, 0]
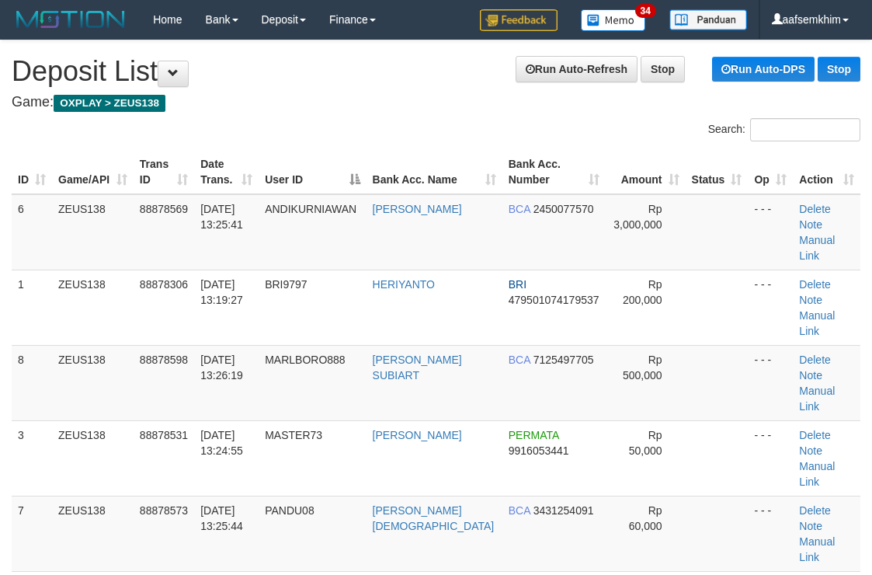
scroll to position [55, 0]
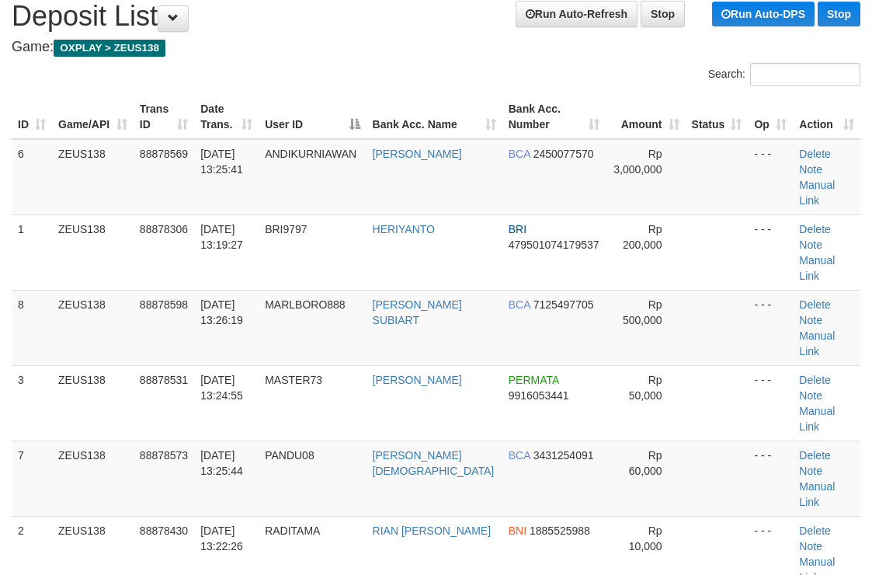
drag, startPoint x: 0, startPoint y: 0, endPoint x: 363, endPoint y: 105, distance: 377.7
click at [363, 105] on th "User ID" at bounding box center [312, 117] width 107 height 44
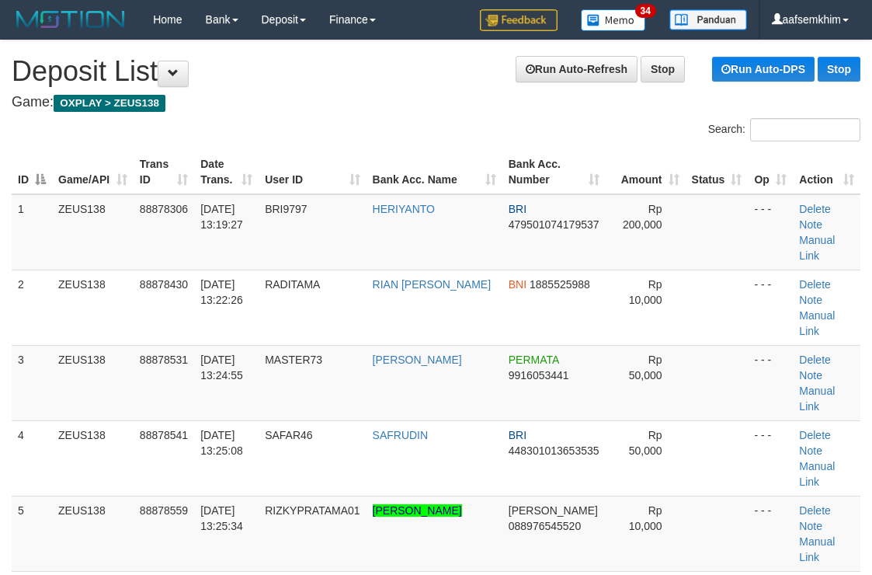
scroll to position [55, 0]
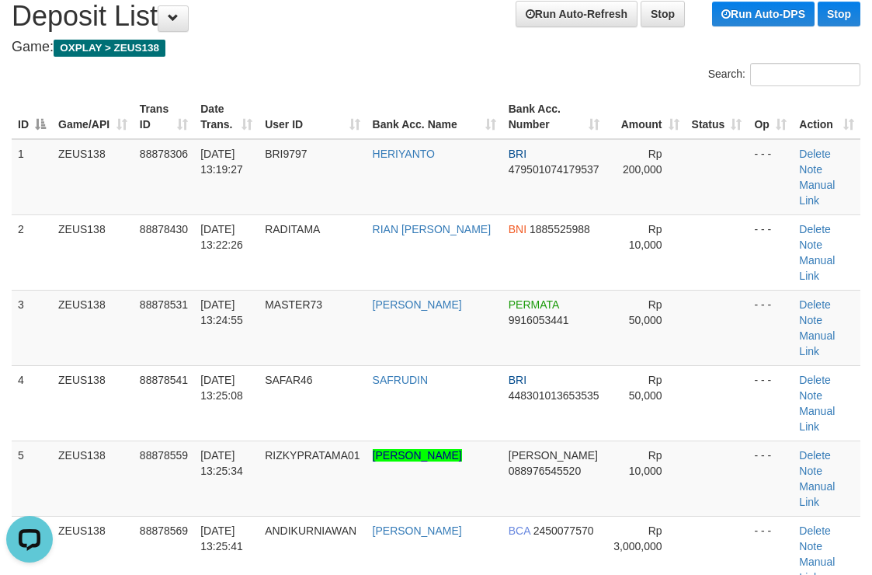
click at [605, 90] on div "ID Game/API Trans ID Date Trans. User ID Bank Acc. Name Bank Acc. Number Amount…" at bounding box center [436, 440] width 872 height 701
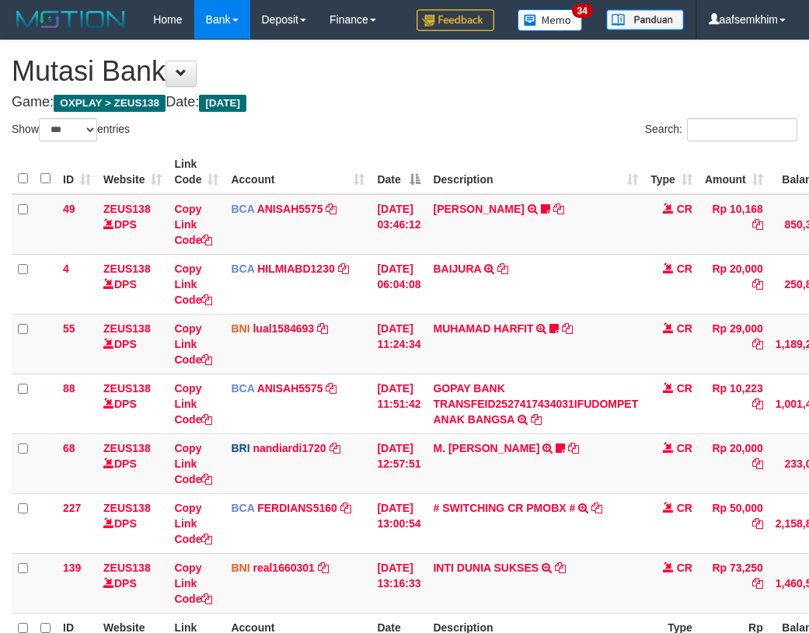
select select "***"
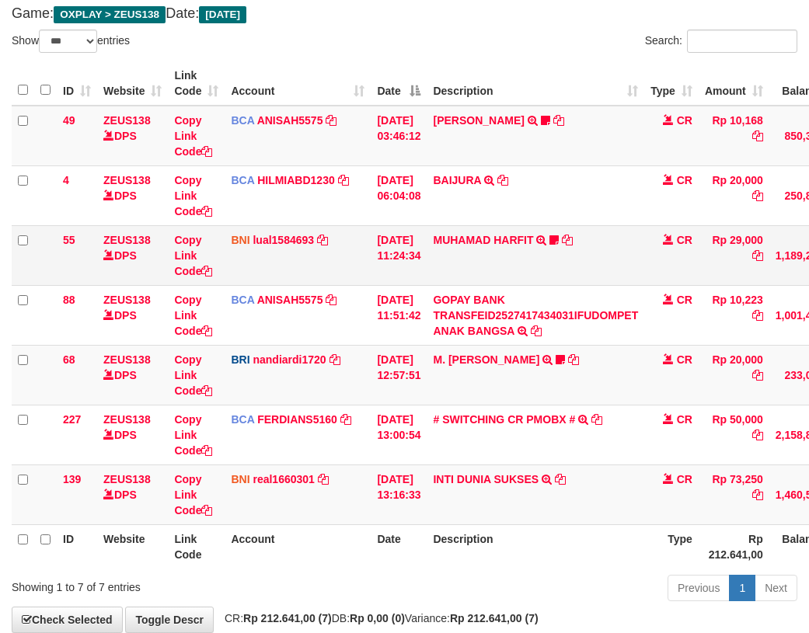
click at [371, 234] on td "[DATE] 11:24:34" at bounding box center [399, 255] width 56 height 60
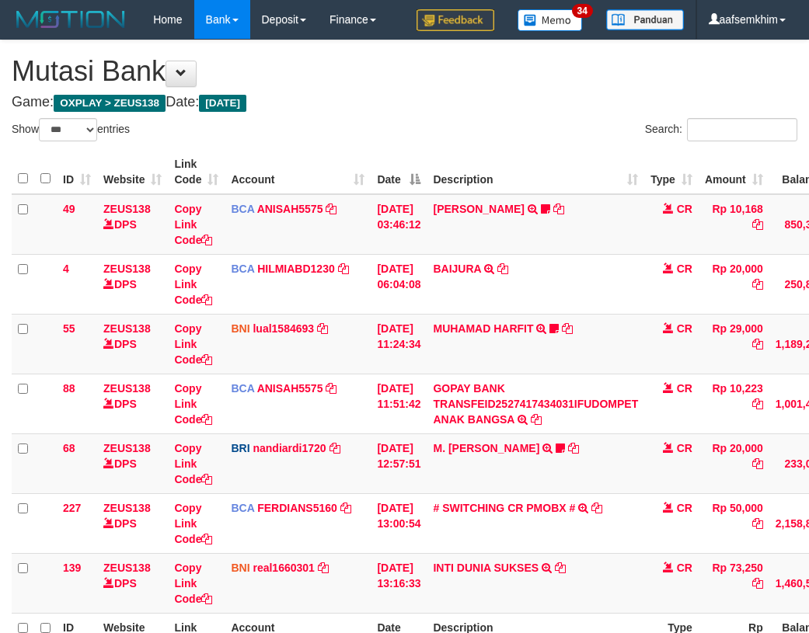
select select "***"
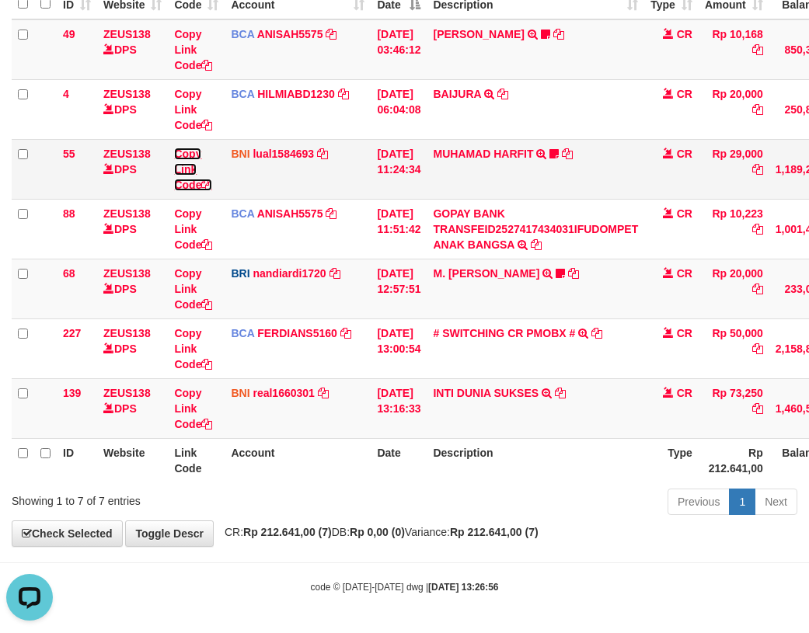
click at [179, 190] on link "Copy Link Code" at bounding box center [193, 170] width 38 height 44
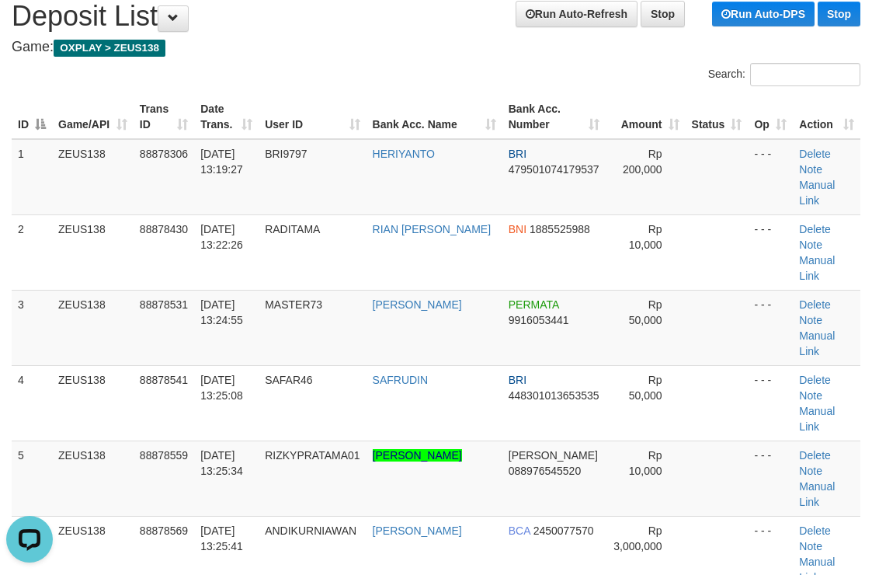
drag, startPoint x: 441, startPoint y: 142, endPoint x: 545, endPoint y: 135, distance: 103.6
click at [490, 141] on tr "1 ZEUS138 88878306 [DATE] 13:19:27 BRI9797 [GEOGRAPHIC_DATA] BRI 47950107417953…" at bounding box center [436, 177] width 849 height 76
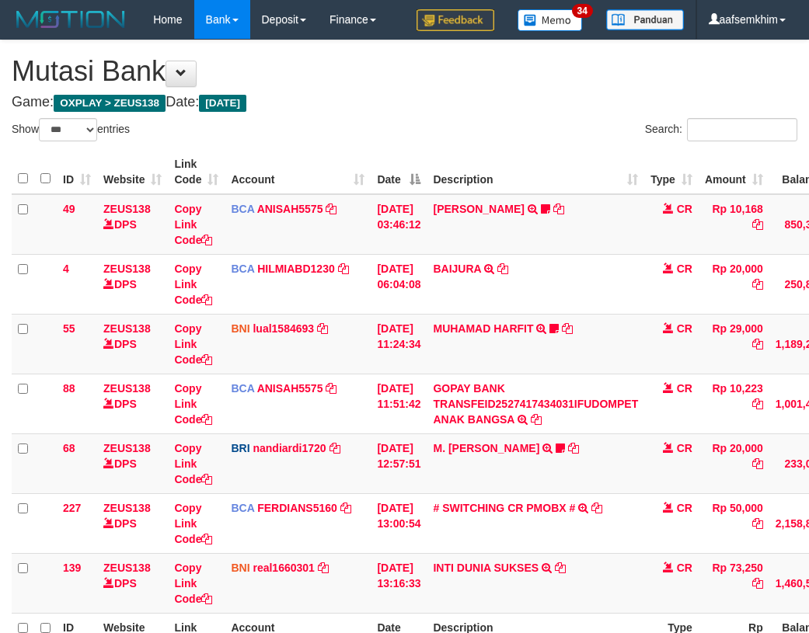
select select "***"
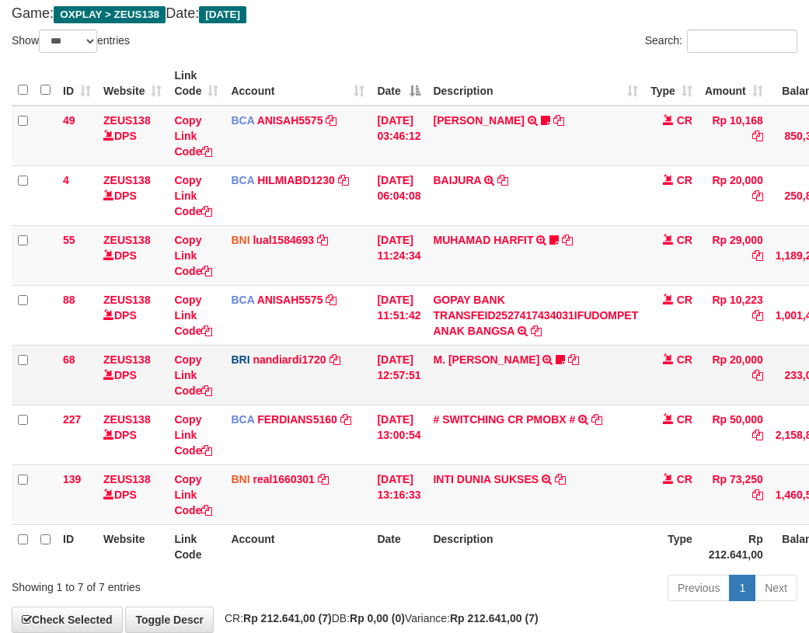
scroll to position [175, 0]
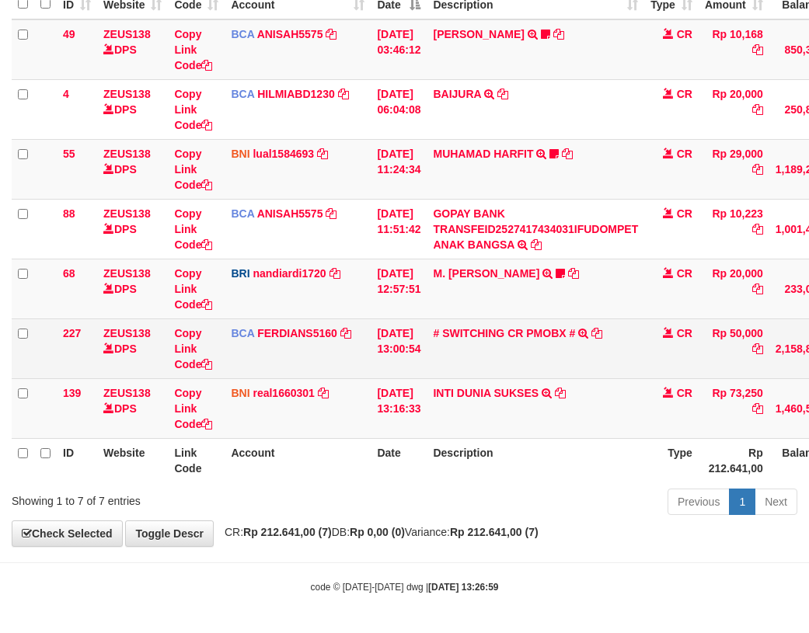
click at [364, 326] on td "BCA FERDIANS5160 DPS FERDIANSYAH mutasi_20251001_4733 | 227 mutasi_20251001_473…" at bounding box center [298, 349] width 146 height 60
